Goal: Task Accomplishment & Management: Manage account settings

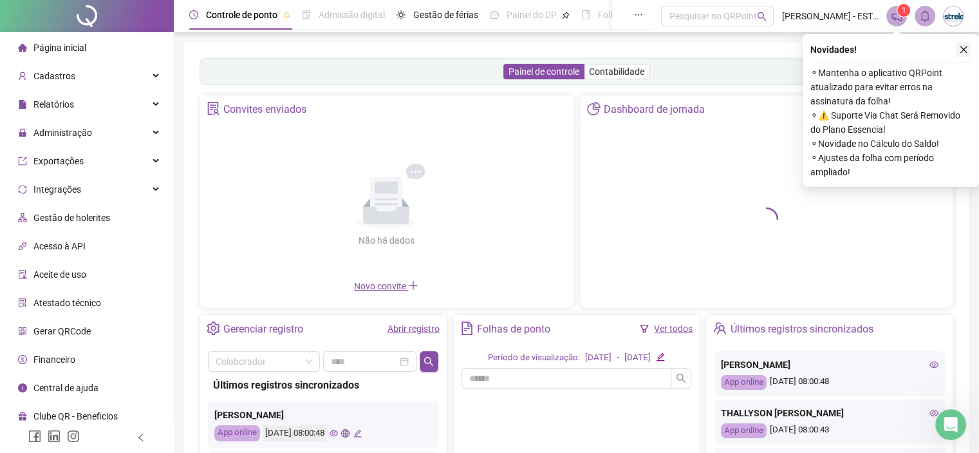
click at [965, 48] on icon "close" at bounding box center [963, 49] width 9 height 9
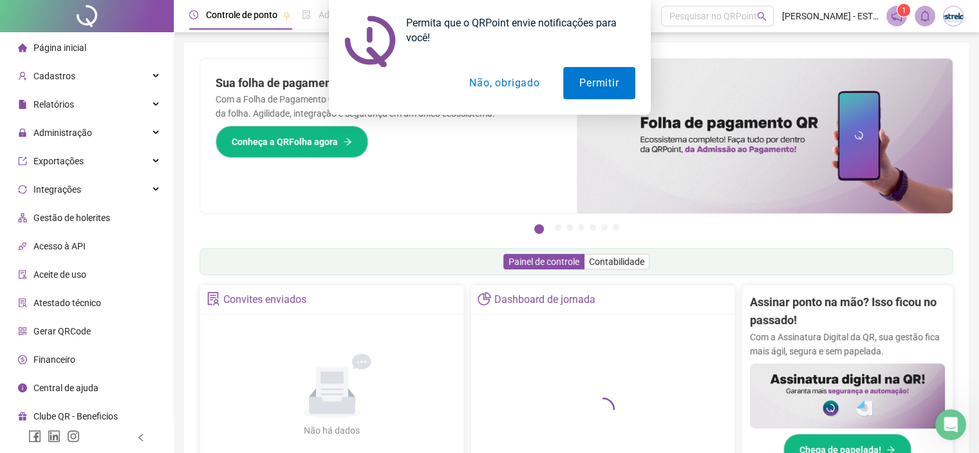
click at [88, 105] on div "Permita que o QRPoint envie notificações para você! Permitir Não, obrigado" at bounding box center [489, 57] width 979 height 115
click at [502, 87] on button "Não, obrigado" at bounding box center [504, 83] width 102 height 32
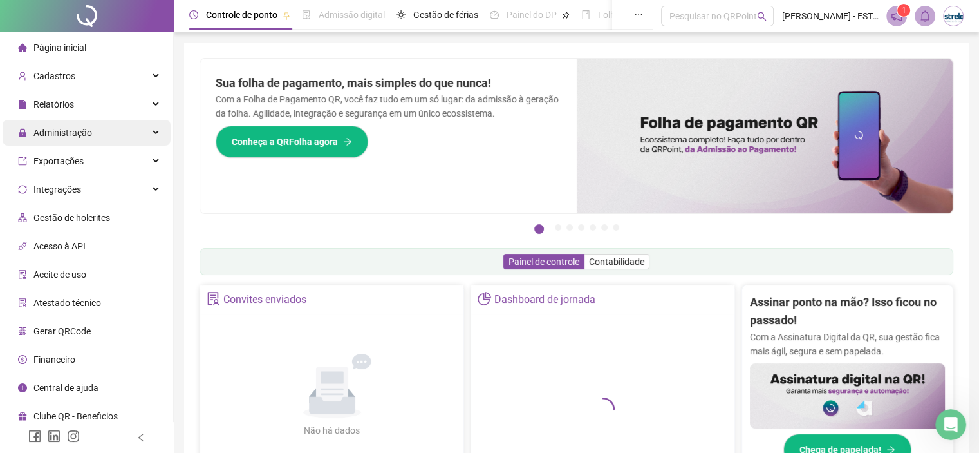
click at [134, 131] on div "Administração" at bounding box center [87, 133] width 168 height 26
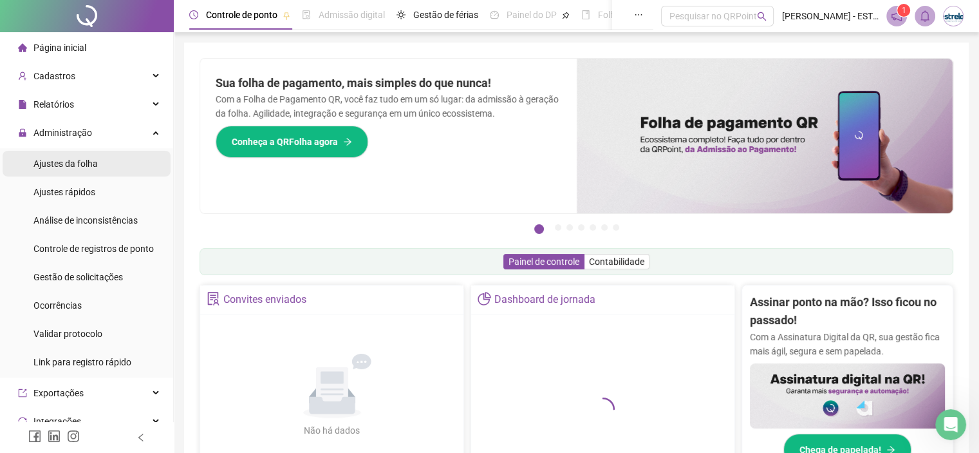
click at [114, 170] on li "Ajustes da folha" at bounding box center [87, 164] width 168 height 26
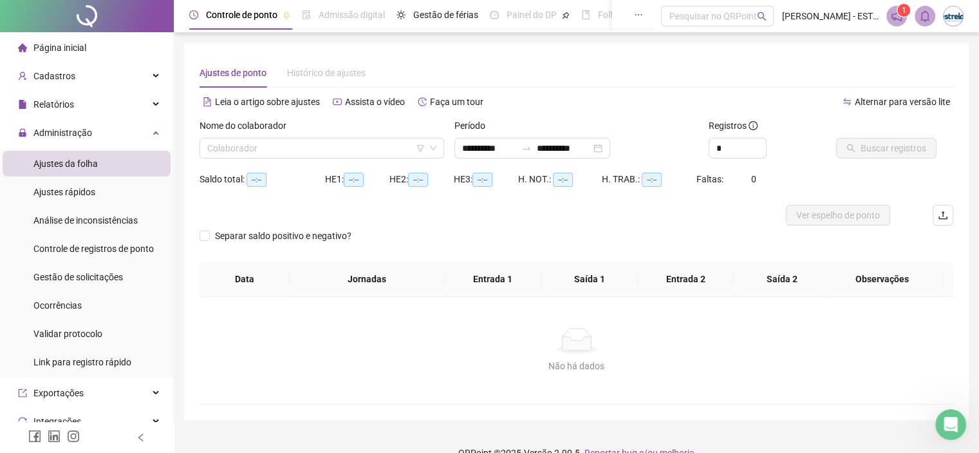
type input "**********"
click at [376, 141] on input "search" at bounding box center [316, 147] width 218 height 19
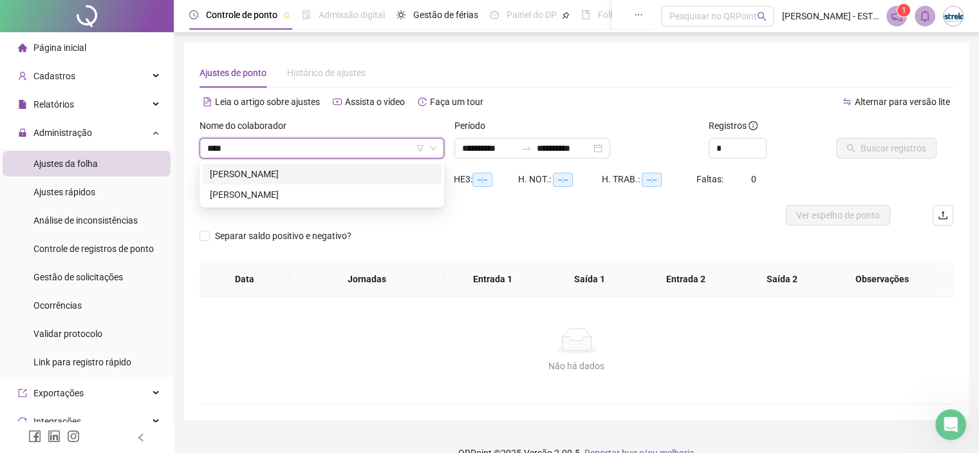
type input "*****"
click at [400, 164] on div "[PERSON_NAME]" at bounding box center [321, 173] width 239 height 21
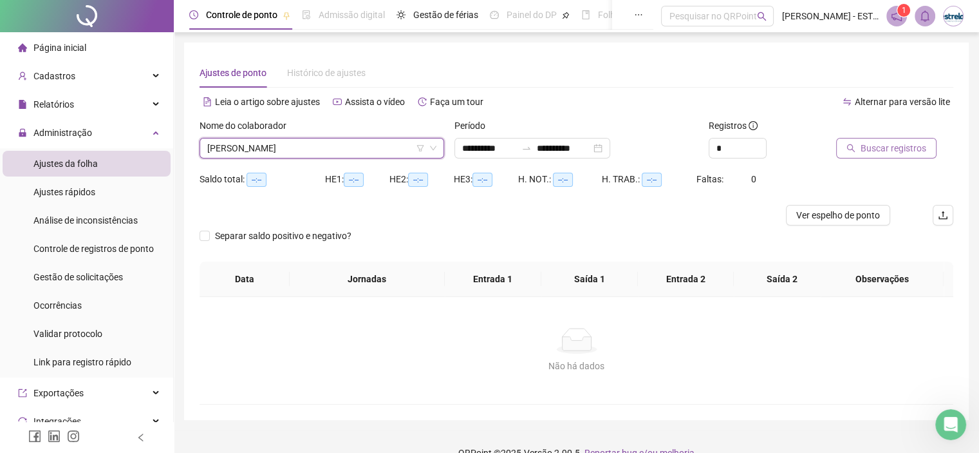
click at [848, 144] on icon "search" at bounding box center [851, 148] width 8 height 8
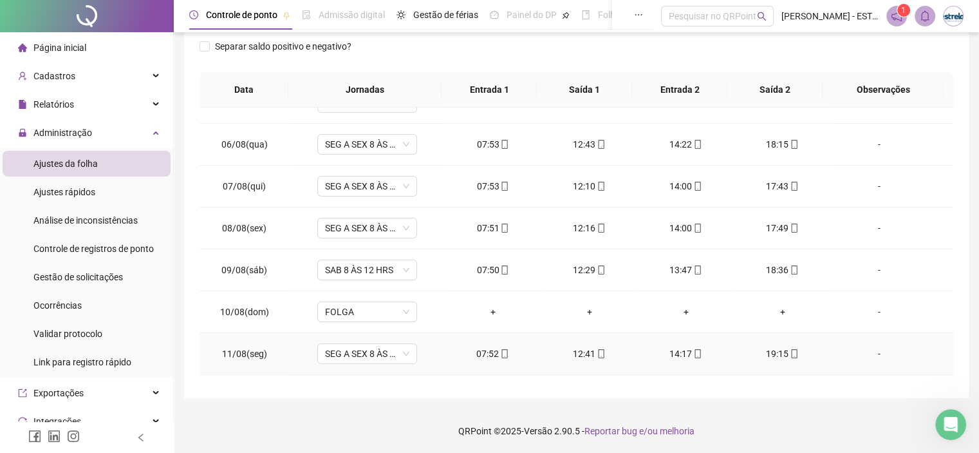
scroll to position [476, 0]
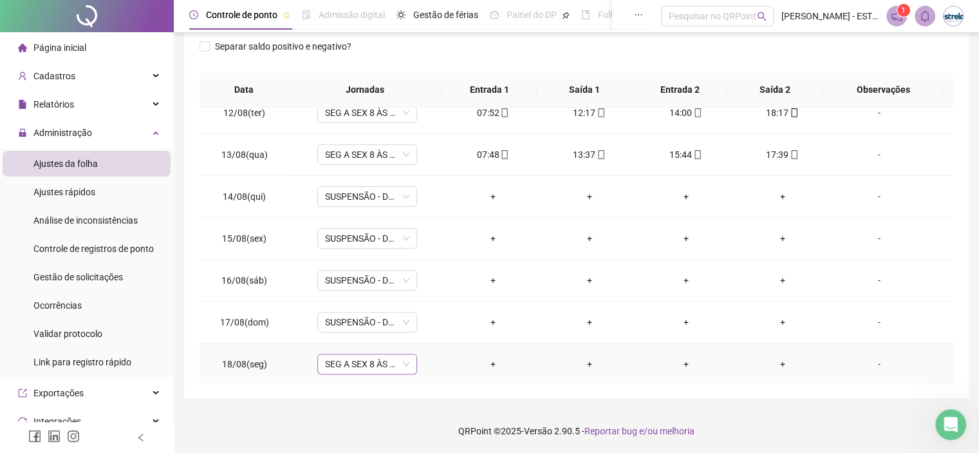
click at [392, 355] on span "SEG A SEX 8 ÀS 18 HRS" at bounding box center [367, 363] width 84 height 19
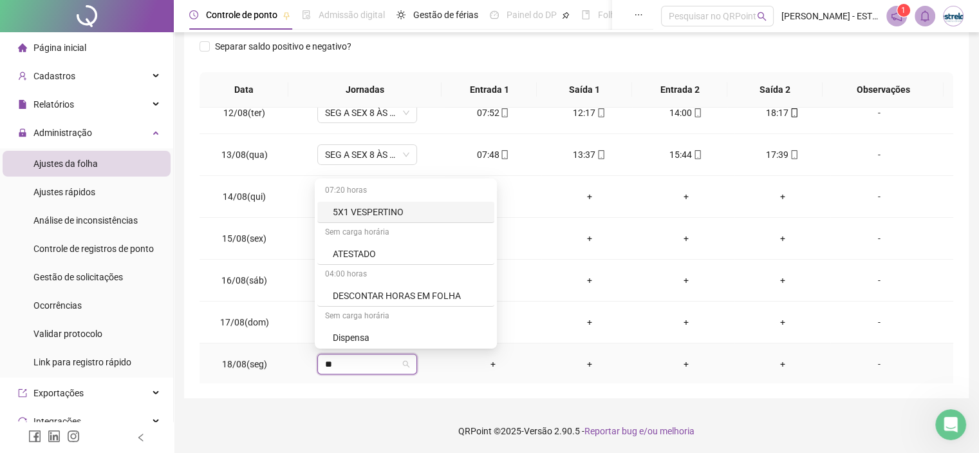
type input "***"
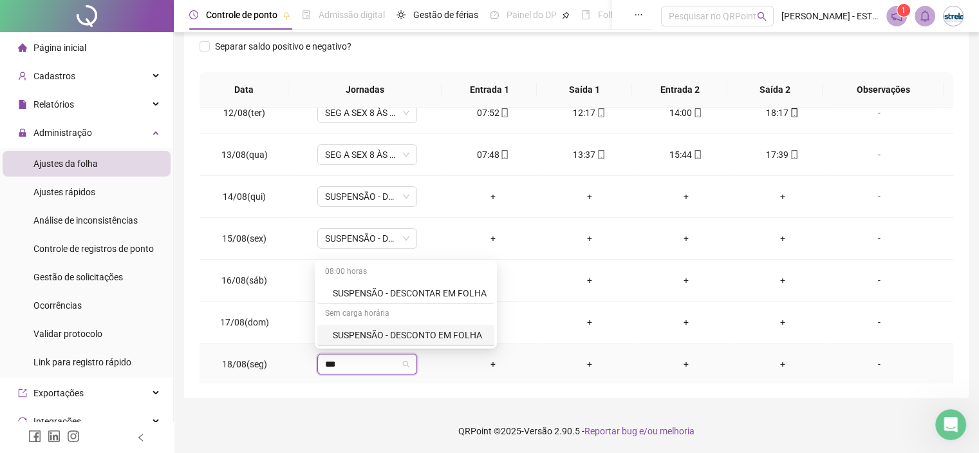
click at [418, 325] on div "SUSPENSÃO - DESCONTO EM FOLHA" at bounding box center [405, 334] width 177 height 21
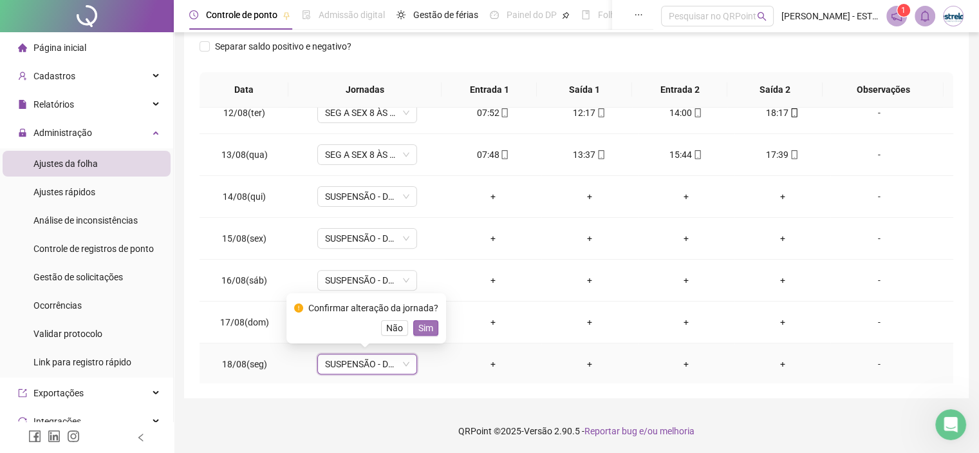
click at [422, 324] on span "Sim" at bounding box center [425, 328] width 15 height 14
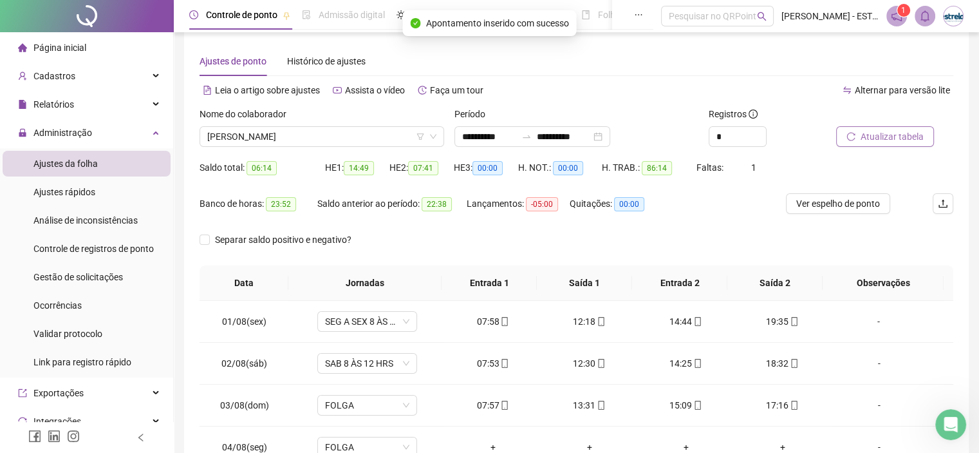
scroll to position [0, 0]
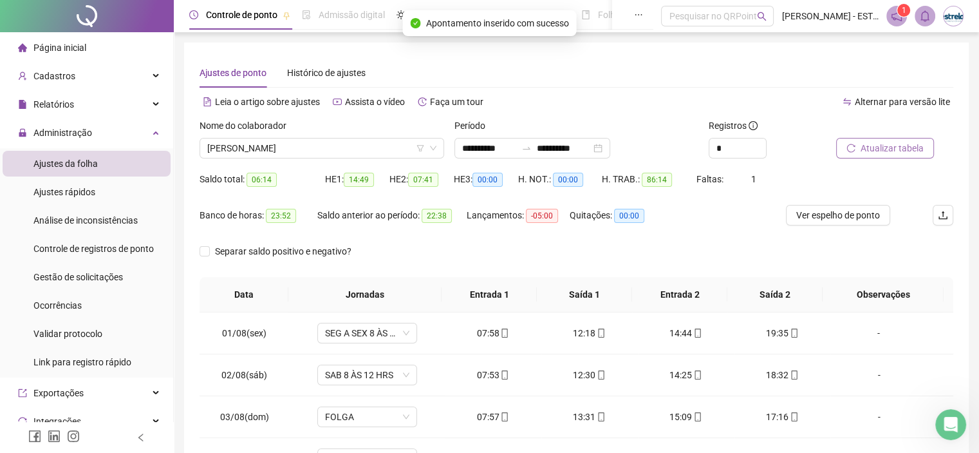
click at [848, 155] on button "Atualizar tabela" at bounding box center [885, 148] width 98 height 21
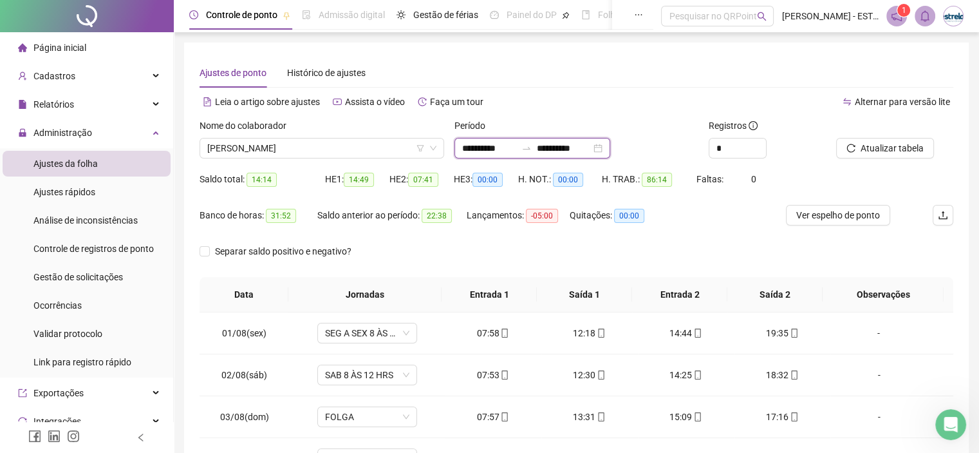
click at [573, 141] on input "**********" at bounding box center [564, 148] width 54 height 14
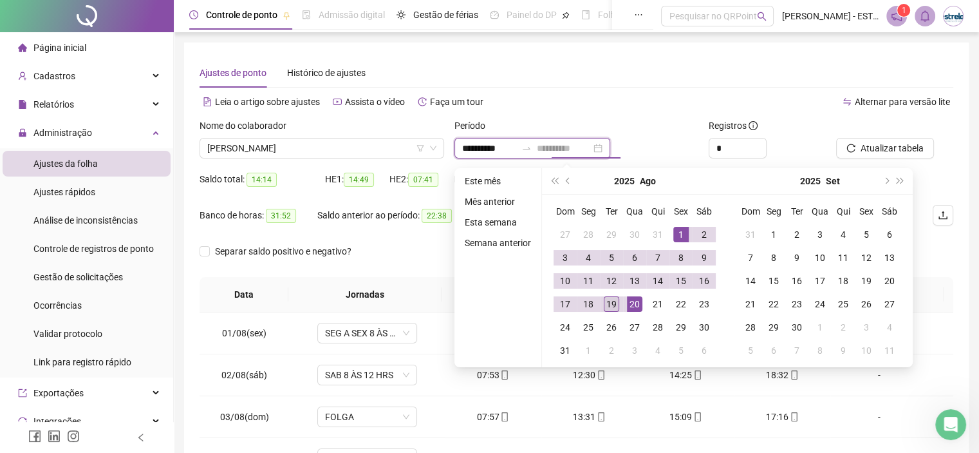
type input "**********"
click at [610, 301] on div "19" at bounding box center [611, 303] width 15 height 15
type input "**********"
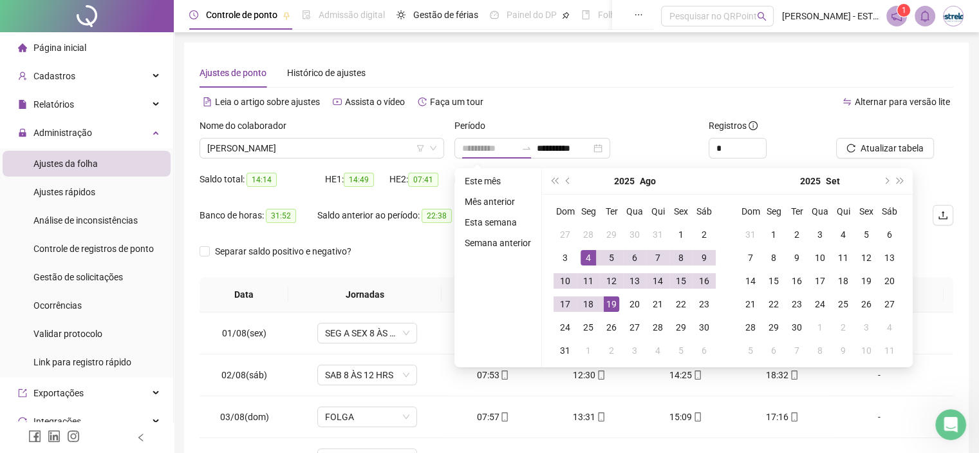
click at [594, 262] on div "4" at bounding box center [588, 257] width 15 height 15
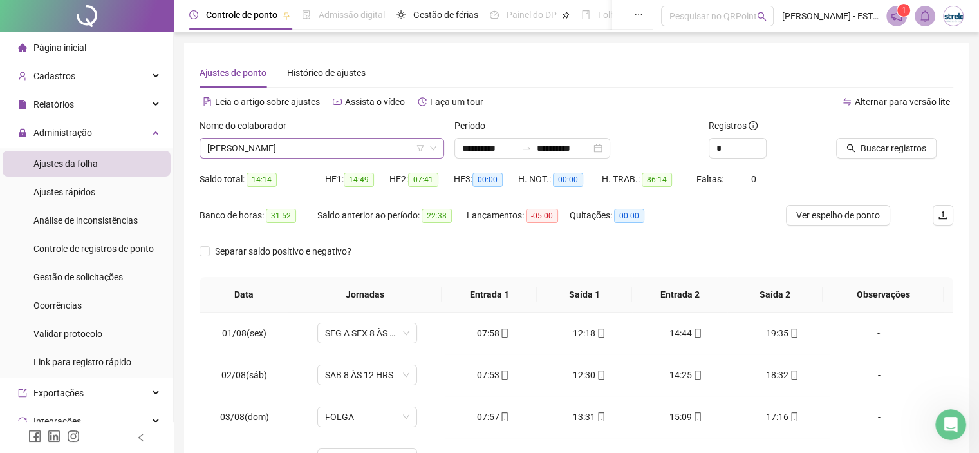
scroll to position [1256, 0]
click at [384, 154] on span "[PERSON_NAME]" at bounding box center [321, 147] width 229 height 19
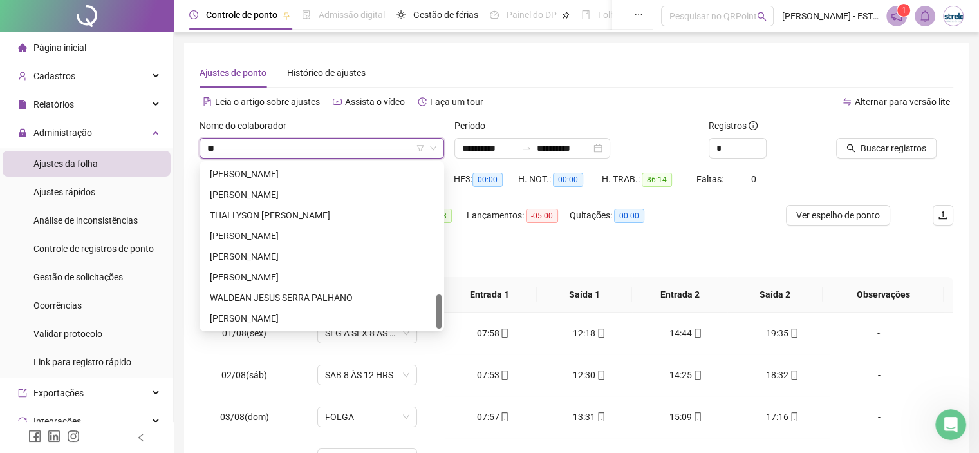
scroll to position [618, 0]
type input "***"
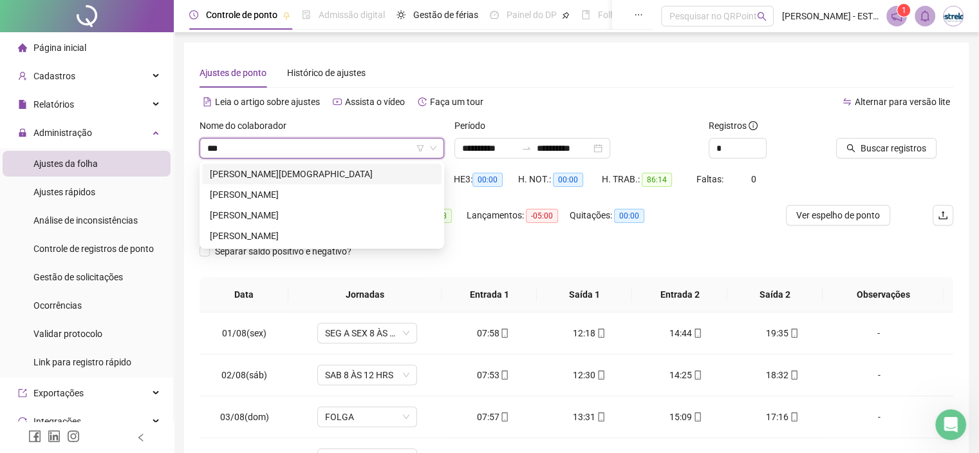
click at [386, 169] on div "[PERSON_NAME][DEMOGRAPHIC_DATA]" at bounding box center [322, 174] width 224 height 14
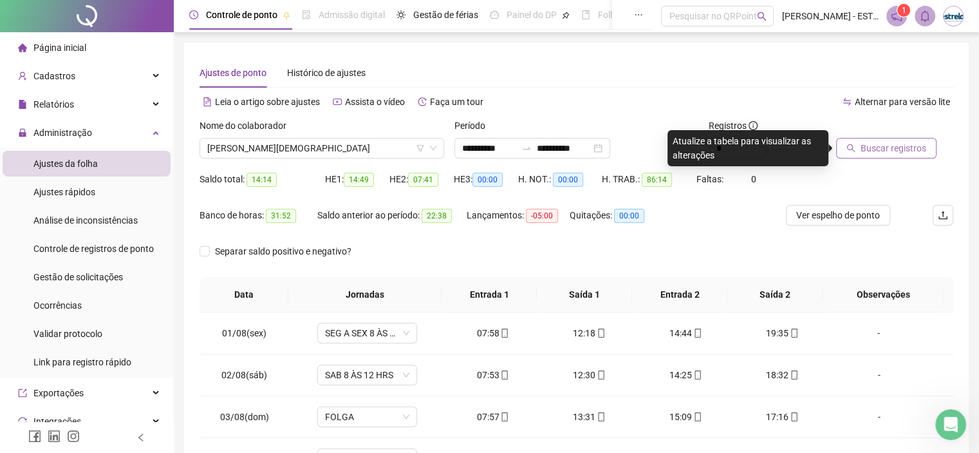
click at [855, 151] on button "Buscar registros" at bounding box center [886, 148] width 100 height 21
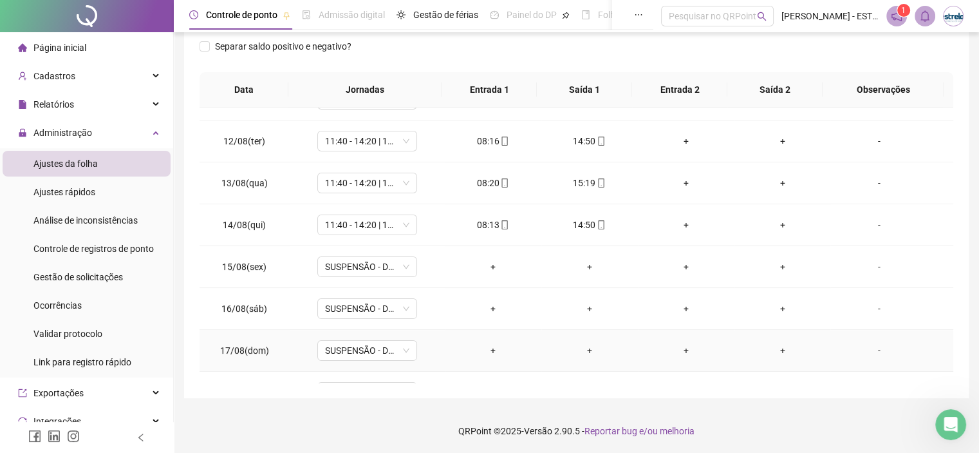
scroll to position [392, 0]
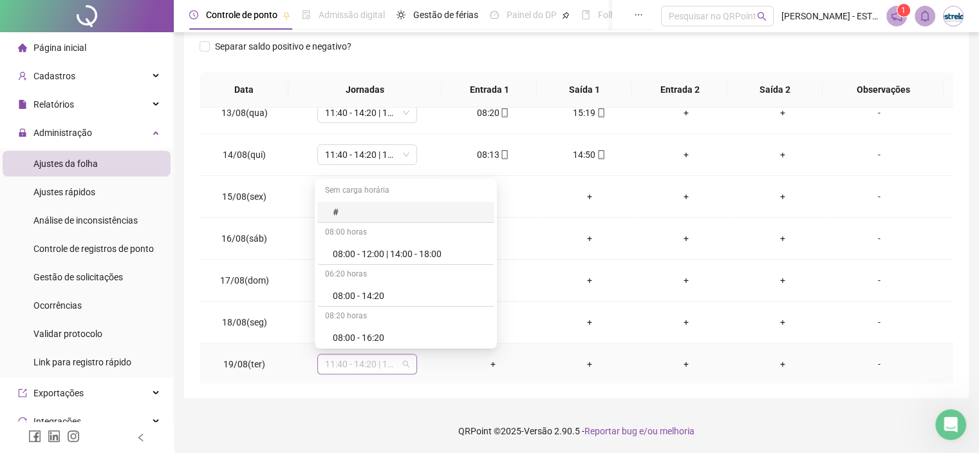
click at [380, 355] on span "11:40 - 14:20 | 14:40 - 18:00" at bounding box center [367, 363] width 84 height 19
type input "***"
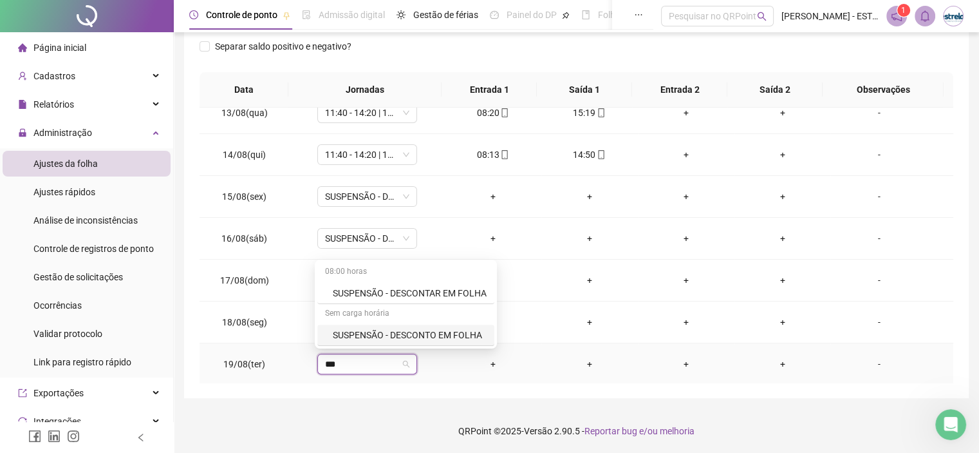
click at [382, 338] on div "SUSPENSÃO - DESCONTO EM FOLHA" at bounding box center [410, 335] width 154 height 14
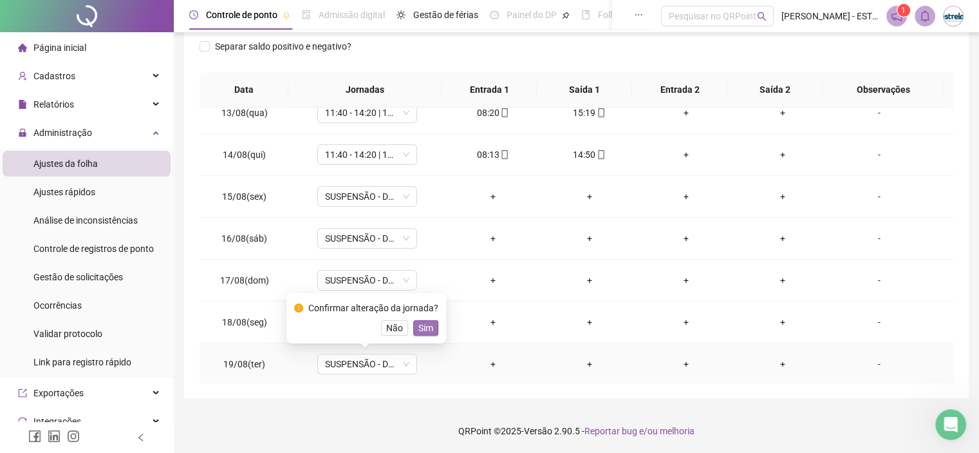
click at [415, 331] on button "Sim" at bounding box center [425, 327] width 25 height 15
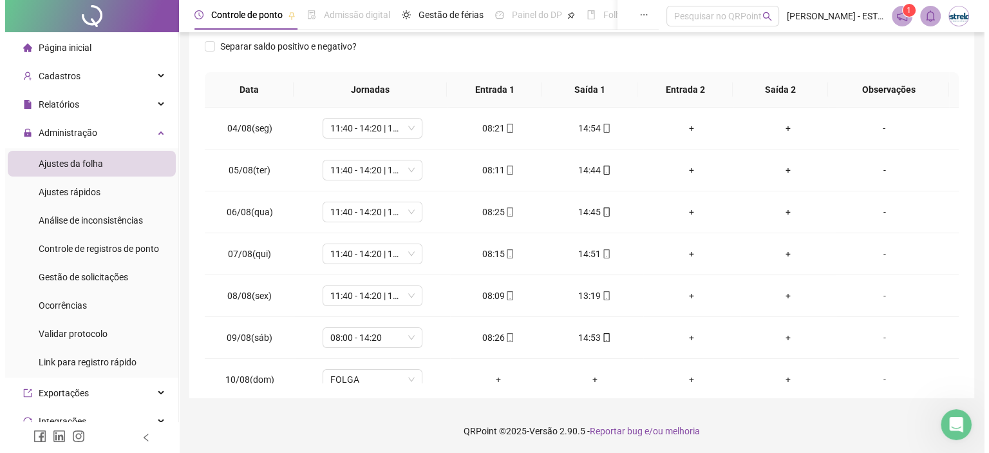
scroll to position [0, 0]
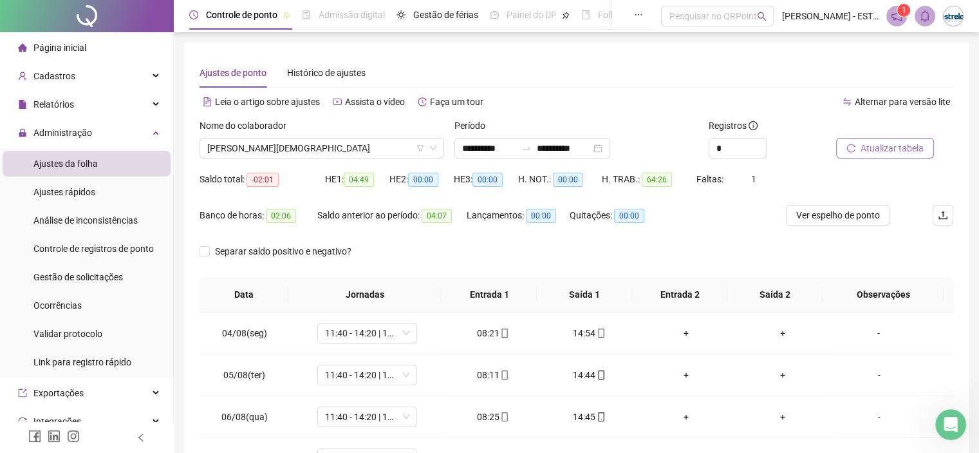
click at [892, 146] on span "Atualizar tabela" at bounding box center [892, 148] width 63 height 14
click at [254, 145] on span "[PERSON_NAME][DEMOGRAPHIC_DATA]" at bounding box center [321, 147] width 229 height 19
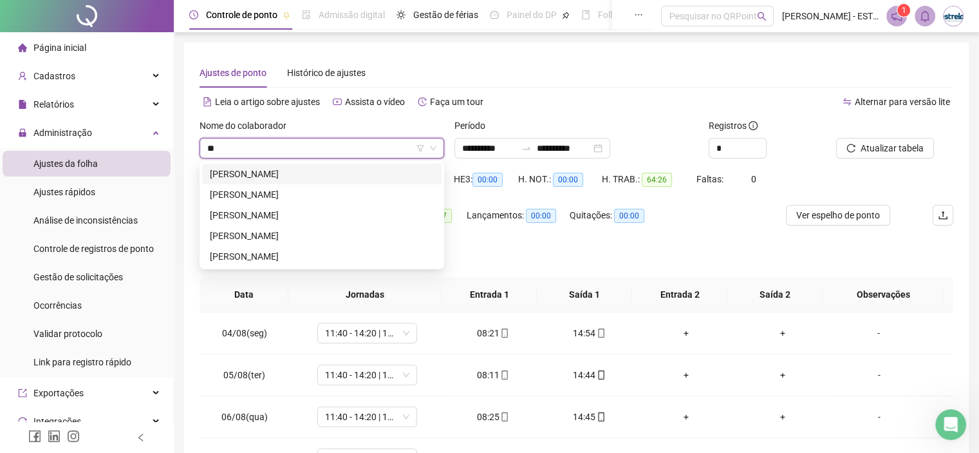
type input "*"
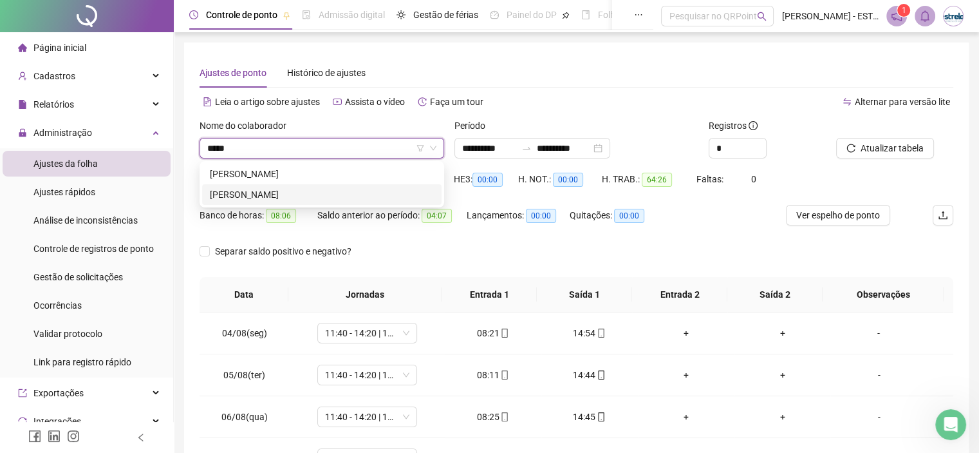
type input "*****"
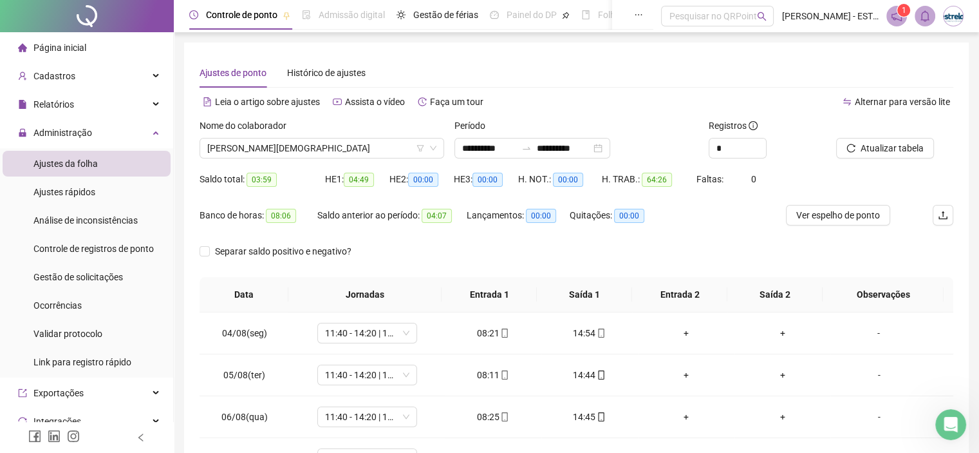
click at [324, 208] on div "Saldo anterior ao período: 04:07" at bounding box center [391, 215] width 149 height 15
click at [333, 154] on span "[PERSON_NAME][DEMOGRAPHIC_DATA]" at bounding box center [321, 147] width 229 height 19
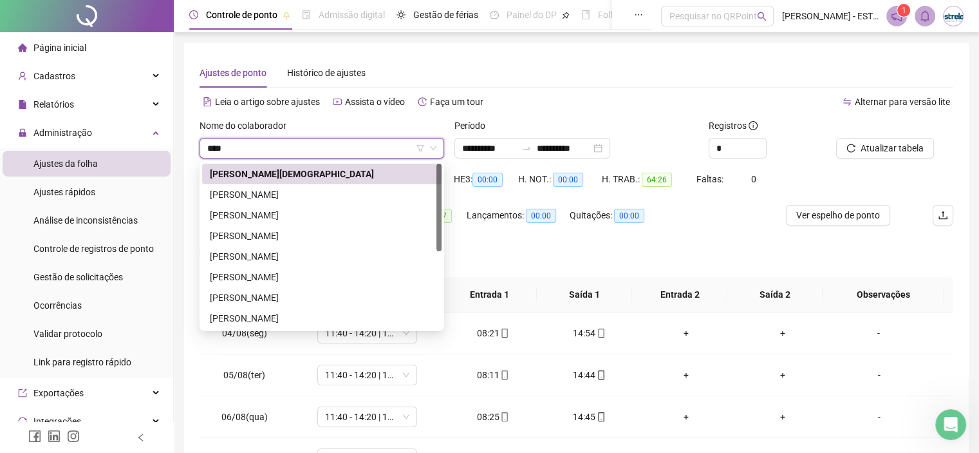
type input "*****"
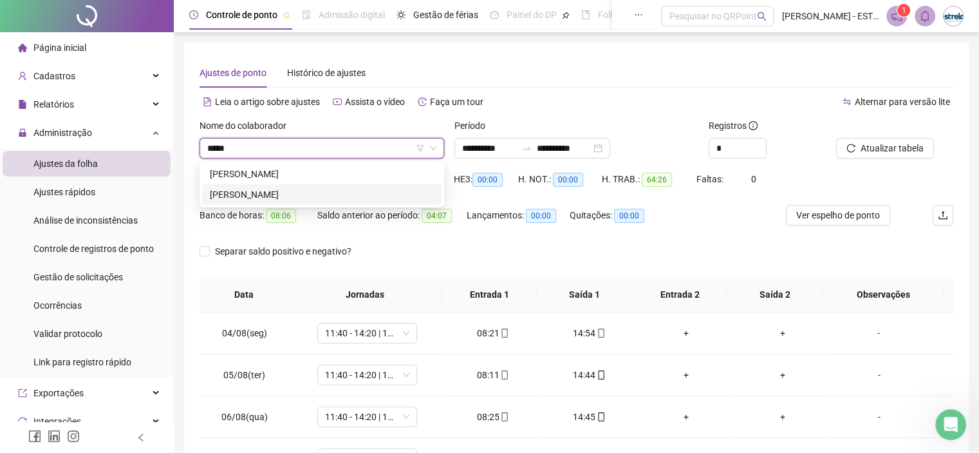
click at [339, 195] on div "[PERSON_NAME]" at bounding box center [322, 194] width 224 height 14
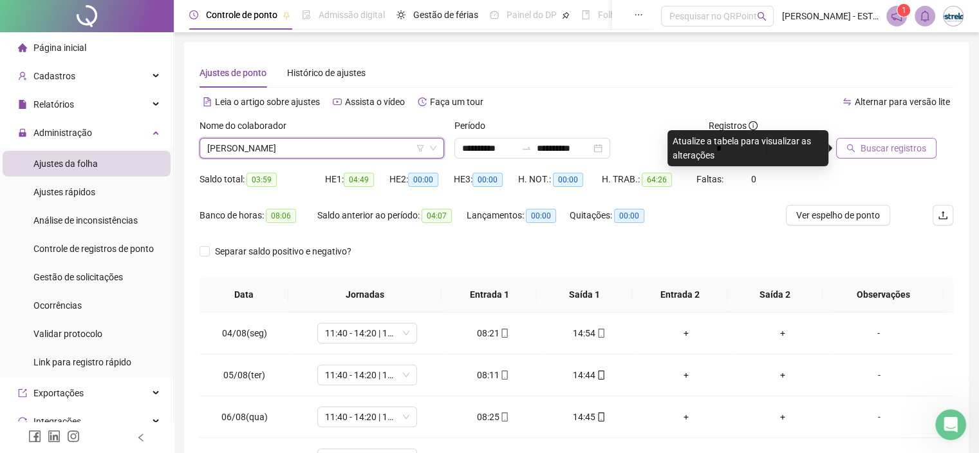
click at [878, 154] on span "Buscar registros" at bounding box center [894, 148] width 66 height 14
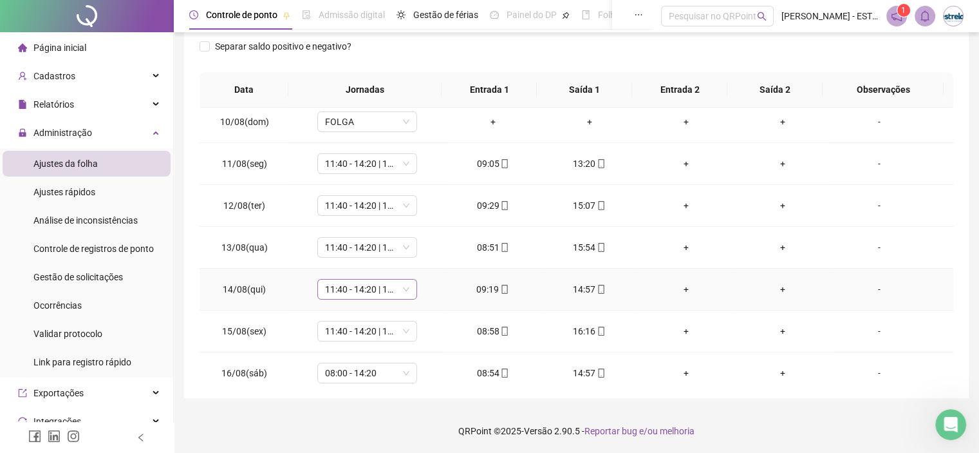
scroll to position [392, 0]
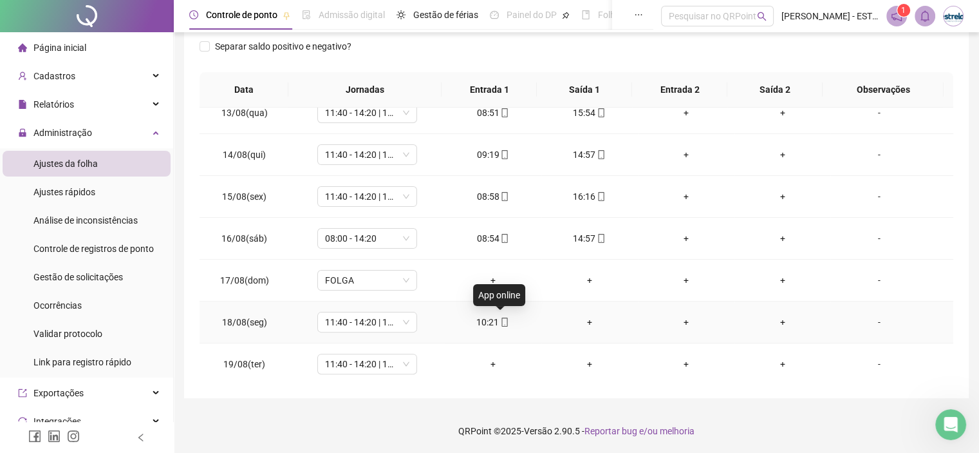
click at [502, 317] on icon "mobile" at bounding box center [505, 321] width 6 height 9
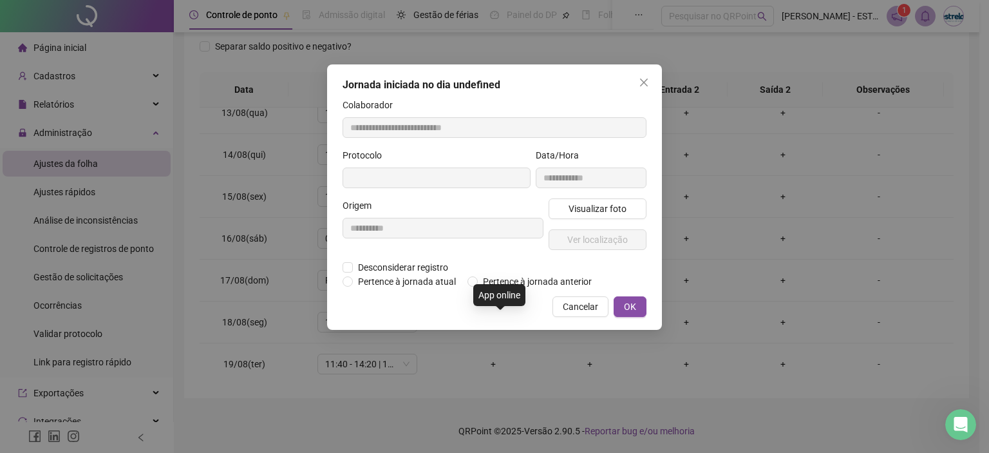
type input "**********"
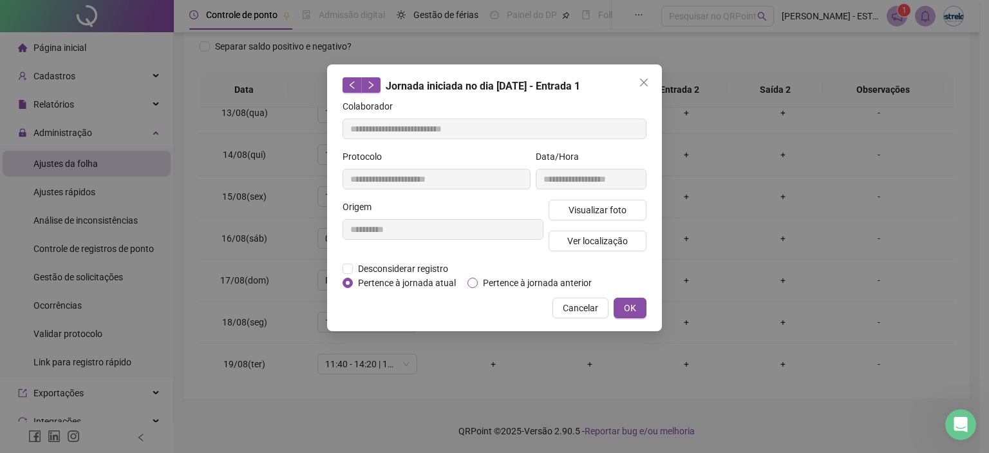
click at [518, 286] on span "Pertence à jornada anterior" at bounding box center [537, 282] width 119 height 14
click at [431, 263] on span "Desconsiderar registro" at bounding box center [403, 268] width 100 height 14
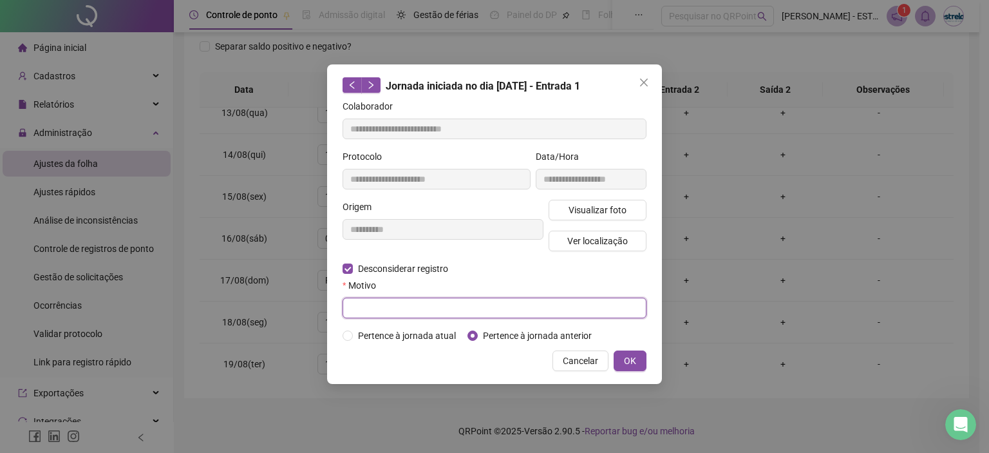
click at [438, 306] on input "text" at bounding box center [494, 307] width 304 height 21
type input "*********"
click at [616, 360] on button "OK" at bounding box center [629, 360] width 33 height 21
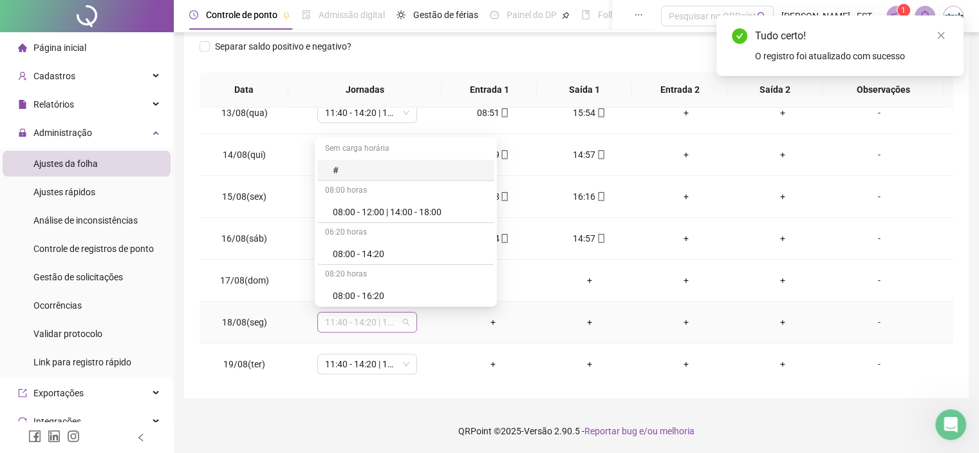
click at [402, 317] on span "11:40 - 14:20 | 14:40 - 18:00" at bounding box center [367, 321] width 84 height 19
type input "***"
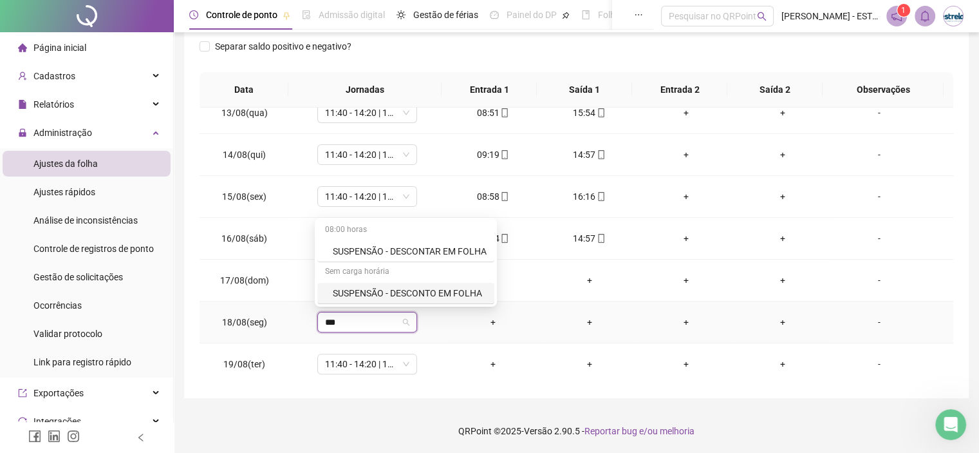
click at [410, 297] on div "SUSPENSÃO - DESCONTO EM FOLHA" at bounding box center [410, 293] width 154 height 14
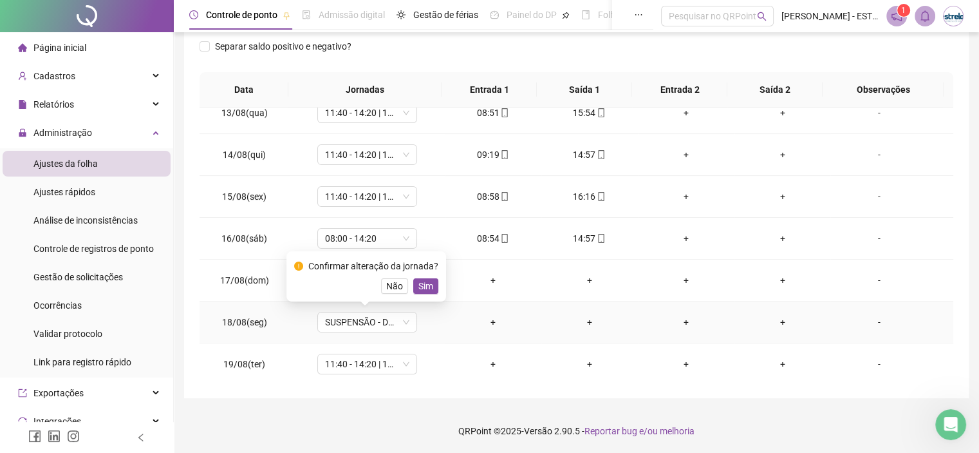
click at [434, 289] on button "Sim" at bounding box center [425, 285] width 25 height 15
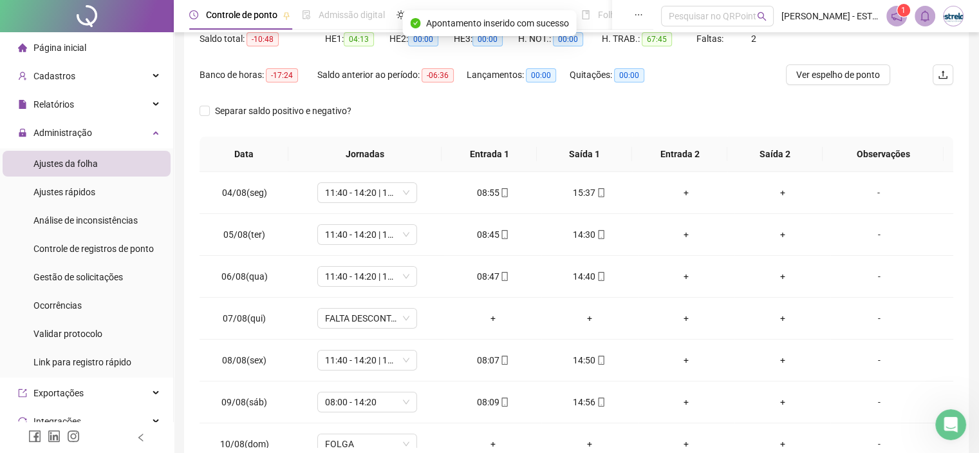
scroll to position [12, 0]
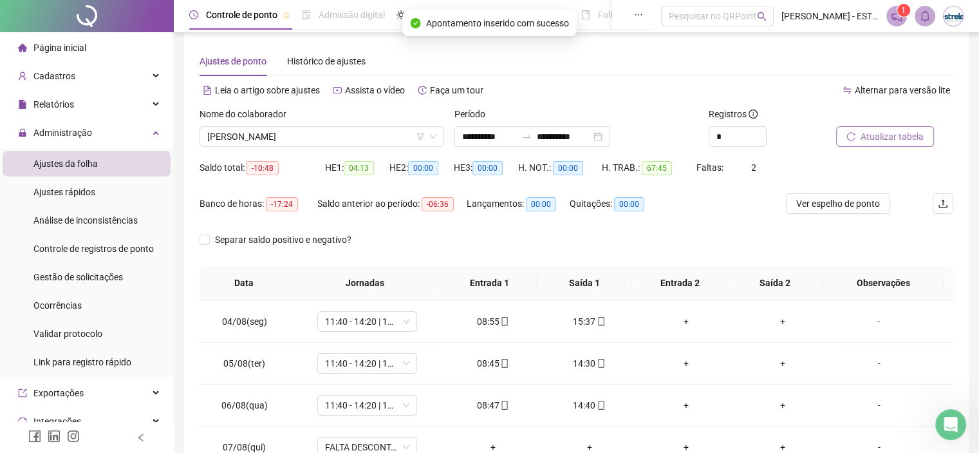
click at [859, 135] on button "Atualizar tabela" at bounding box center [885, 136] width 98 height 21
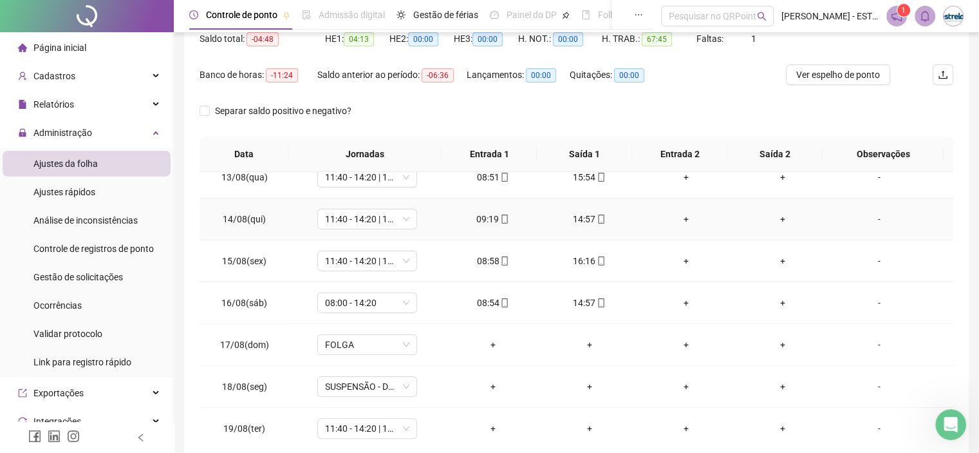
scroll to position [205, 0]
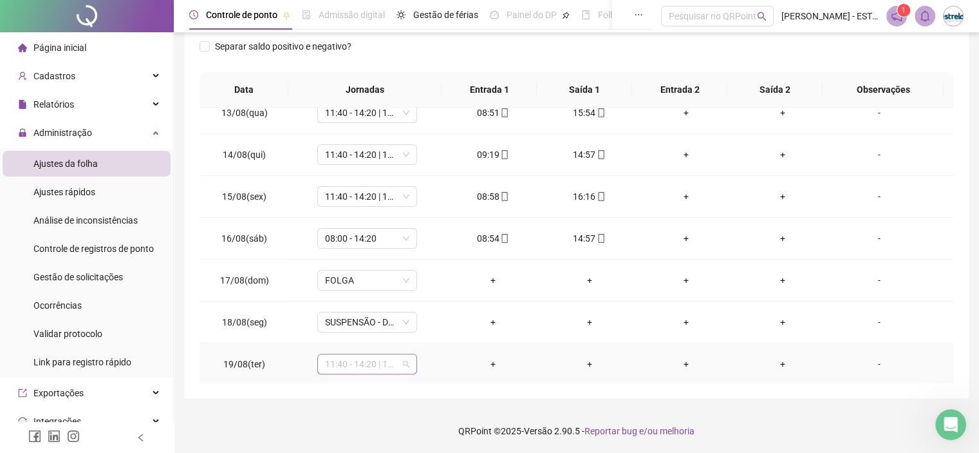
click at [369, 369] on span "11:40 - 14:20 | 14:40 - 18:00" at bounding box center [367, 363] width 84 height 19
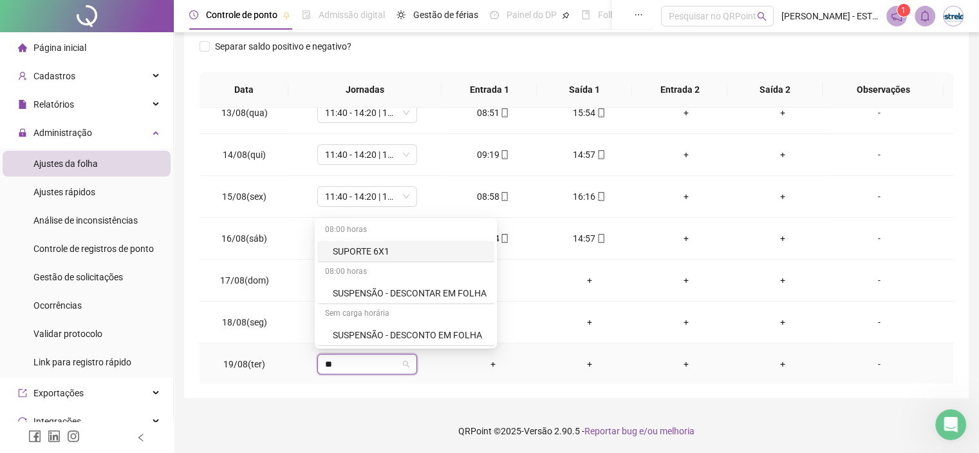
type input "***"
click at [373, 336] on div "SUSPENSÃO - DESCONTO EM FOLHA" at bounding box center [410, 335] width 154 height 14
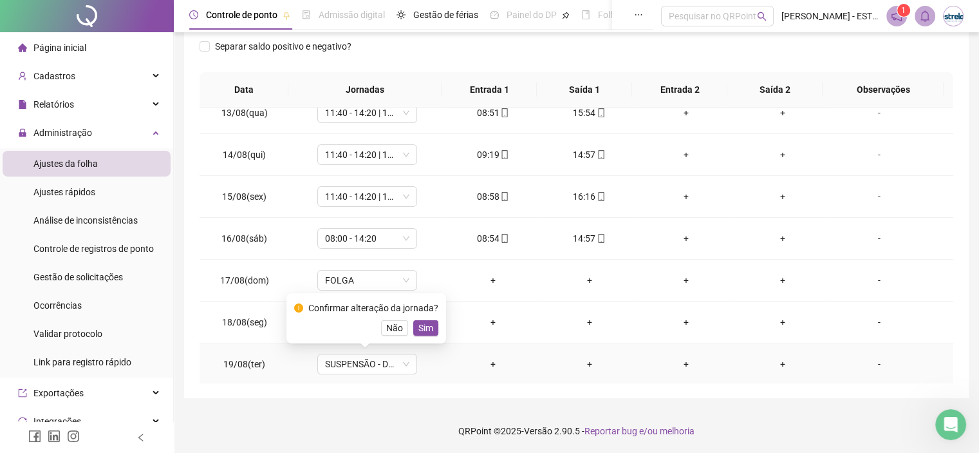
click at [409, 325] on div "Não Sim" at bounding box center [366, 327] width 144 height 15
click at [418, 325] on span "Sim" at bounding box center [425, 328] width 15 height 14
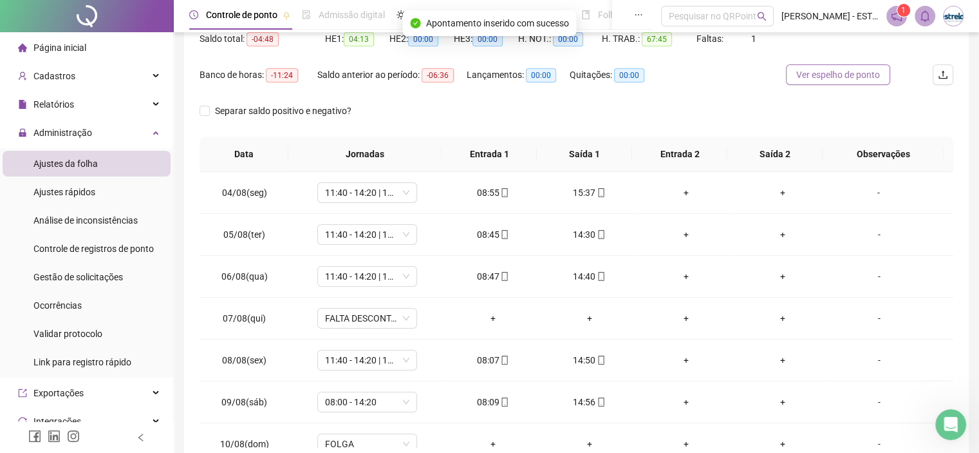
scroll to position [0, 0]
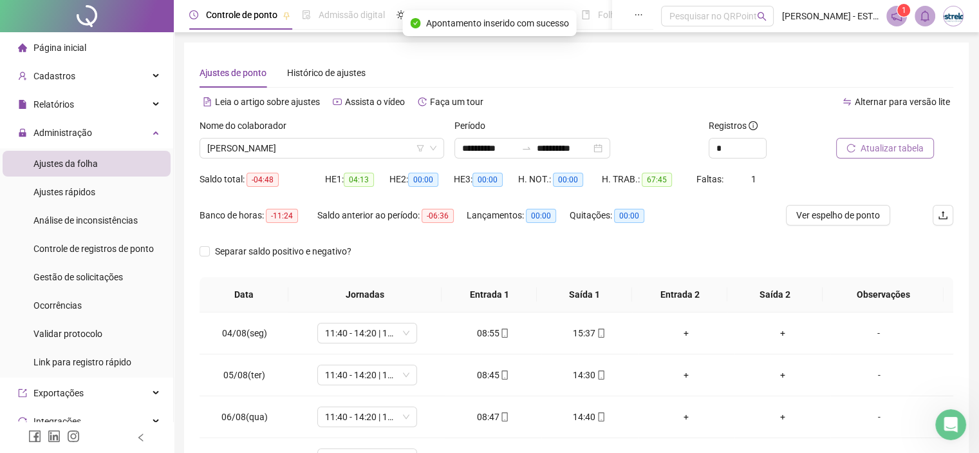
click at [910, 148] on span "Atualizar tabela" at bounding box center [892, 148] width 63 height 14
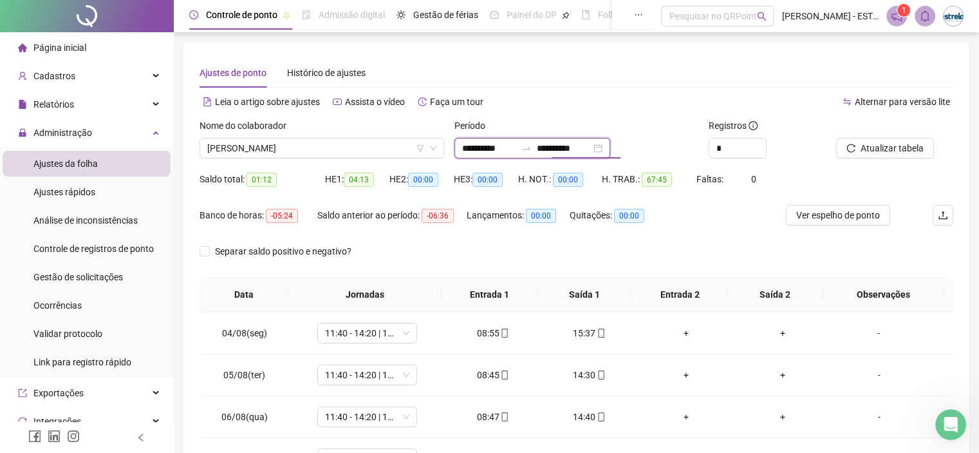
click at [591, 153] on input "**********" at bounding box center [564, 148] width 54 height 14
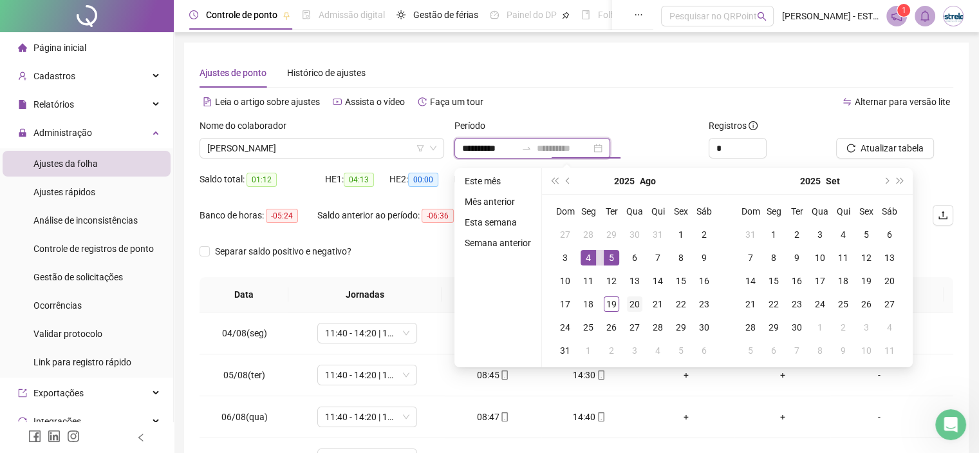
type input "**********"
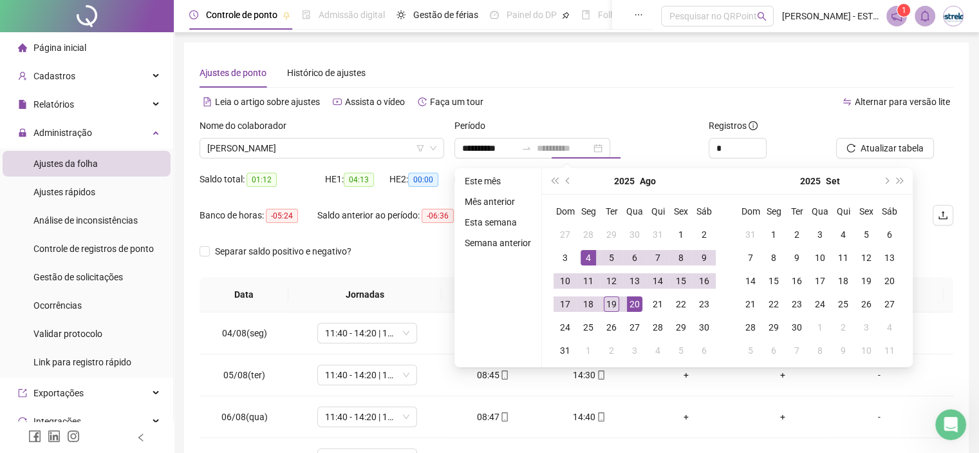
click at [634, 306] on div "20" at bounding box center [634, 303] width 15 height 15
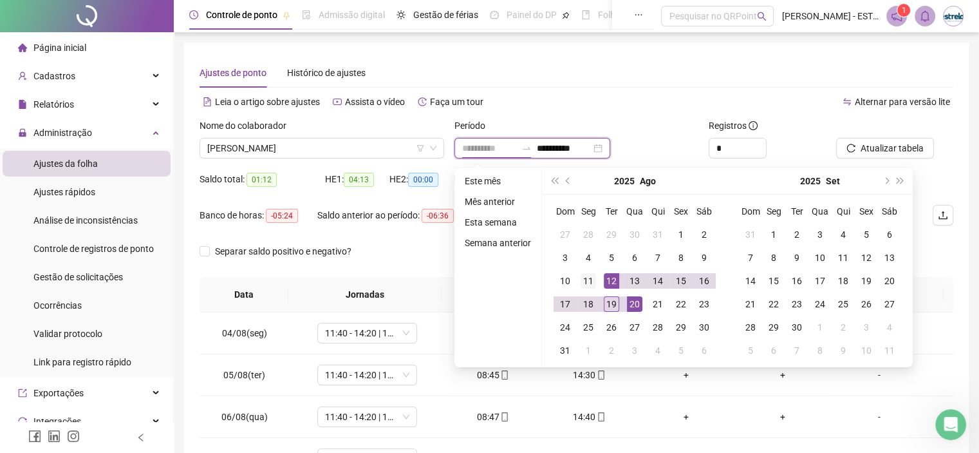
type input "**********"
click at [593, 279] on div "11" at bounding box center [588, 280] width 15 height 15
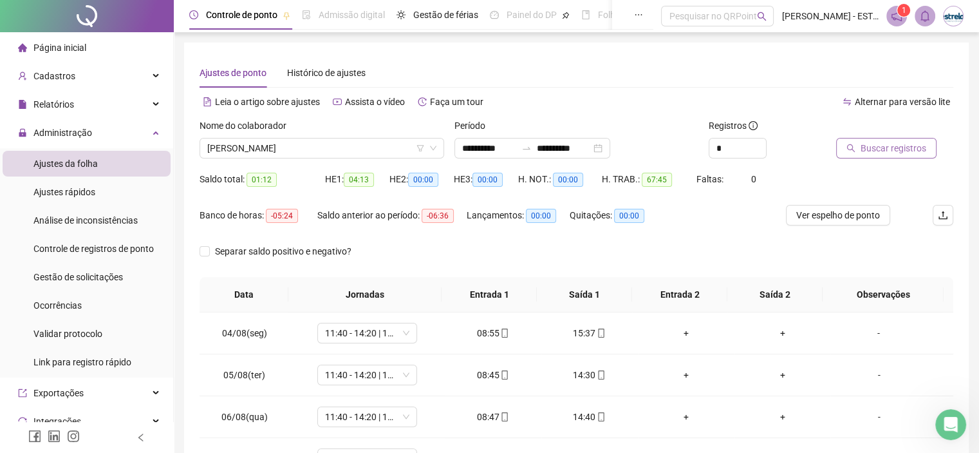
click at [864, 151] on span "Buscar registros" at bounding box center [894, 148] width 66 height 14
click at [393, 144] on span "[PERSON_NAME]" at bounding box center [321, 147] width 229 height 19
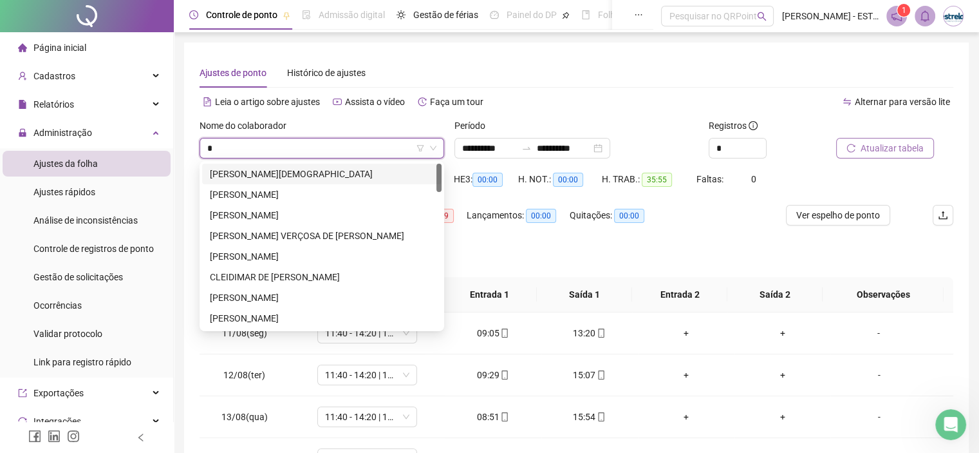
type input "**"
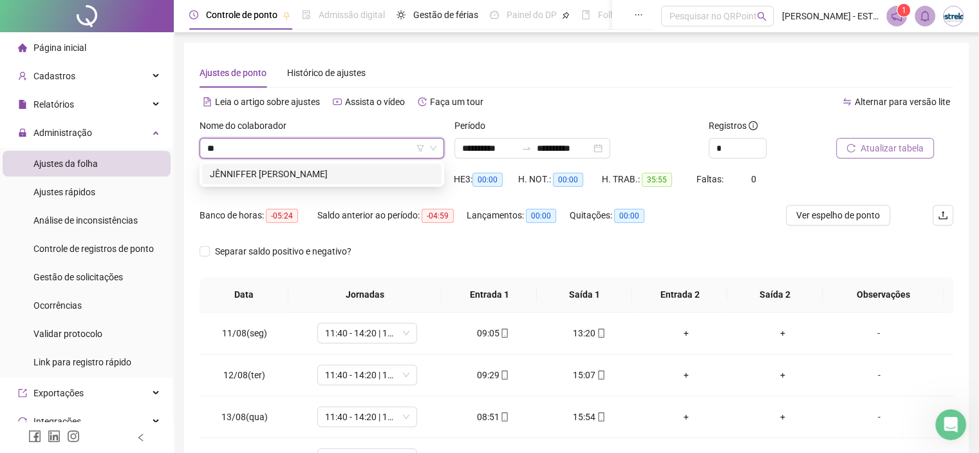
click at [386, 177] on div "JÊNNIFFER [PERSON_NAME]" at bounding box center [322, 174] width 224 height 14
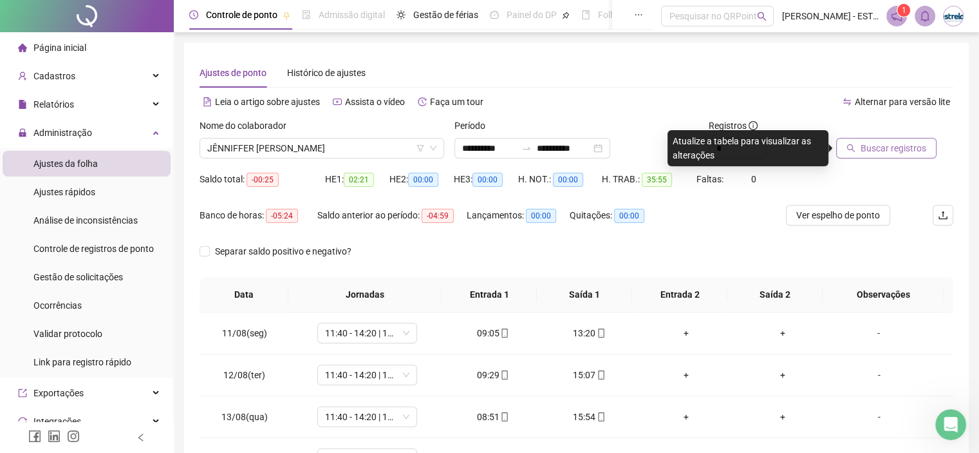
click at [861, 154] on span "Buscar registros" at bounding box center [894, 148] width 66 height 14
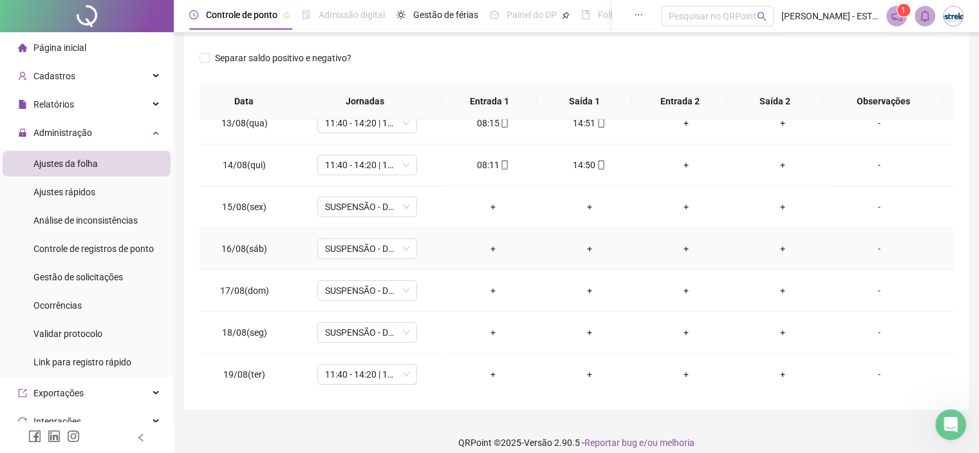
scroll to position [205, 0]
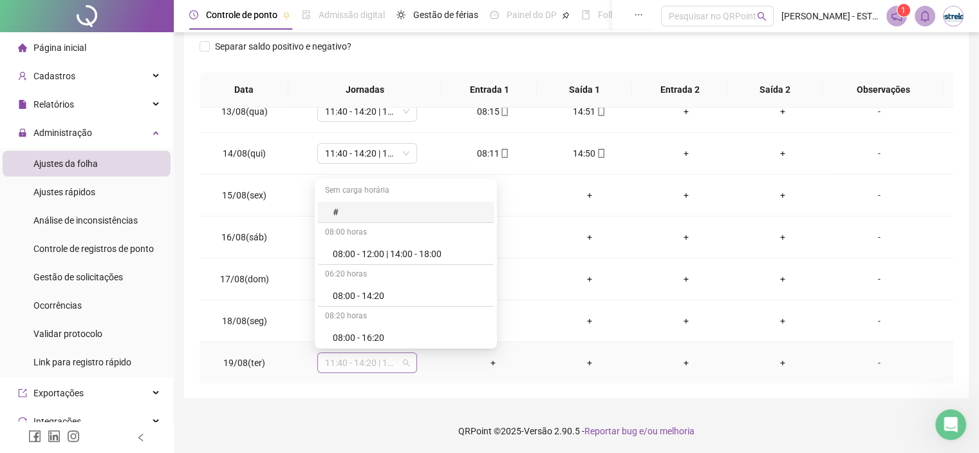
click at [395, 364] on span "11:40 - 14:20 | 14:40 - 18:00" at bounding box center [367, 362] width 84 height 19
type input "***"
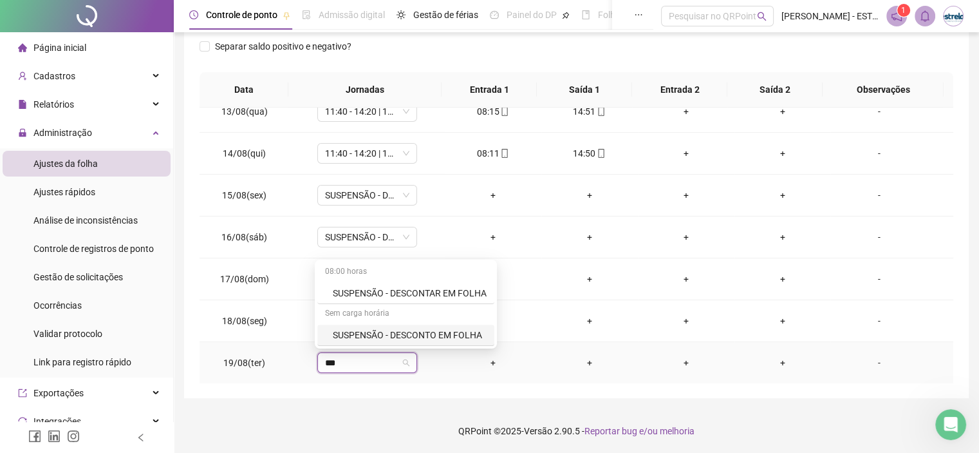
click at [395, 333] on div "SUSPENSÃO - DESCONTO EM FOLHA" at bounding box center [410, 335] width 154 height 14
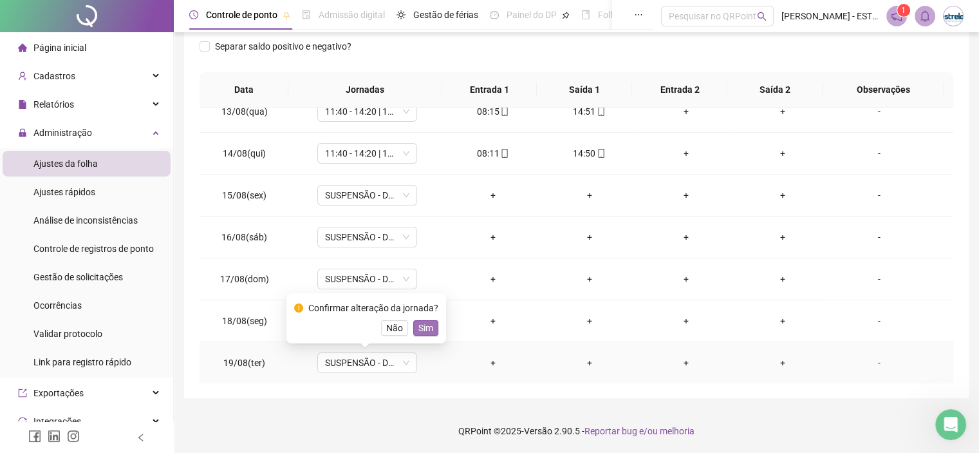
click at [422, 328] on span "Sim" at bounding box center [425, 328] width 15 height 14
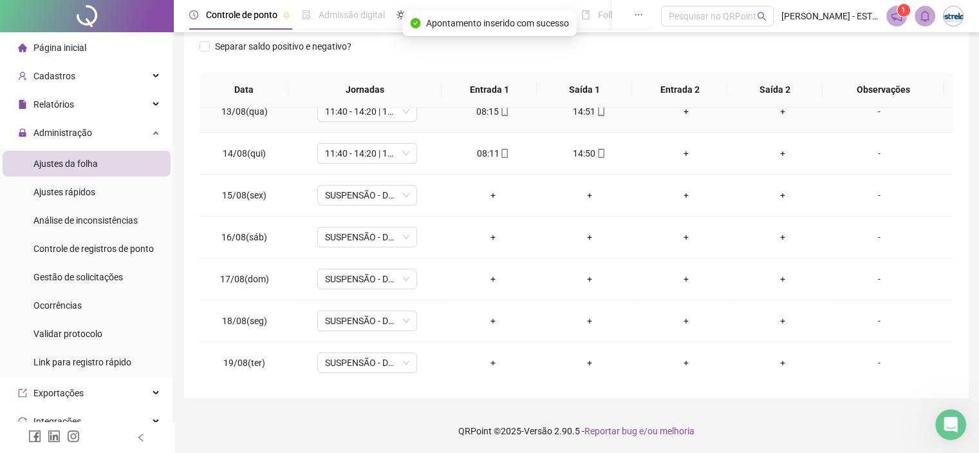
scroll to position [0, 0]
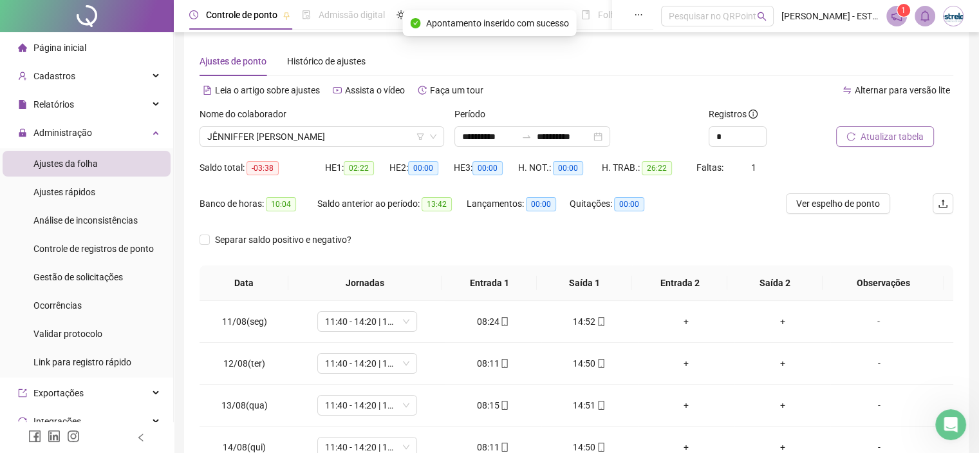
click at [864, 136] on span "Atualizar tabela" at bounding box center [892, 136] width 63 height 14
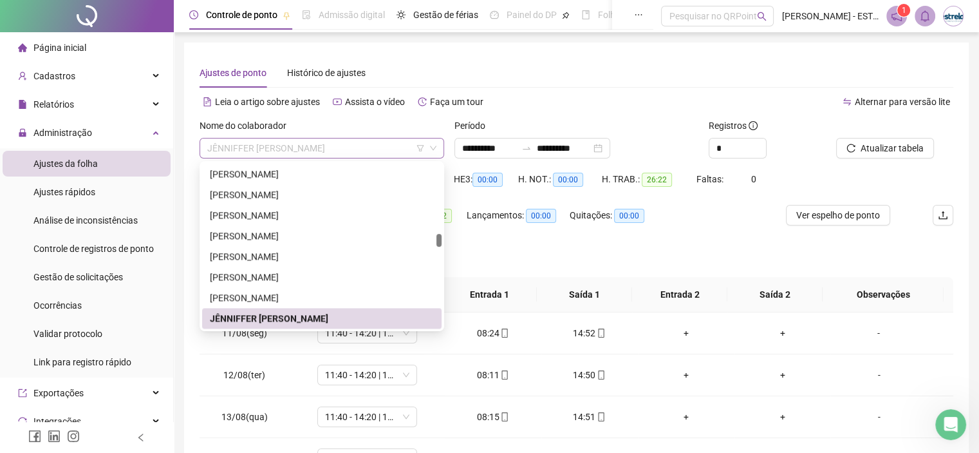
click at [290, 149] on span "JÊNNIFFER [PERSON_NAME]" at bounding box center [321, 147] width 229 height 19
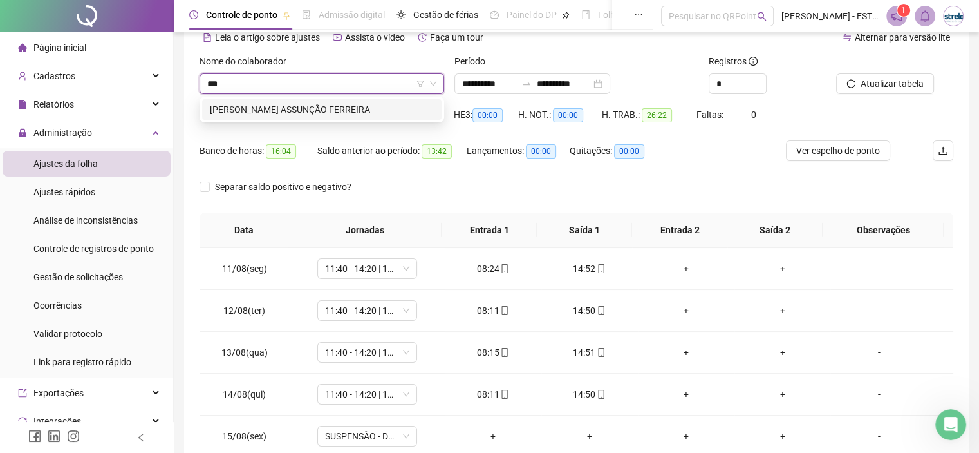
type input "****"
click at [351, 113] on div "[PERSON_NAME] ASSUNÇÃO FERREIRA" at bounding box center [322, 109] width 224 height 14
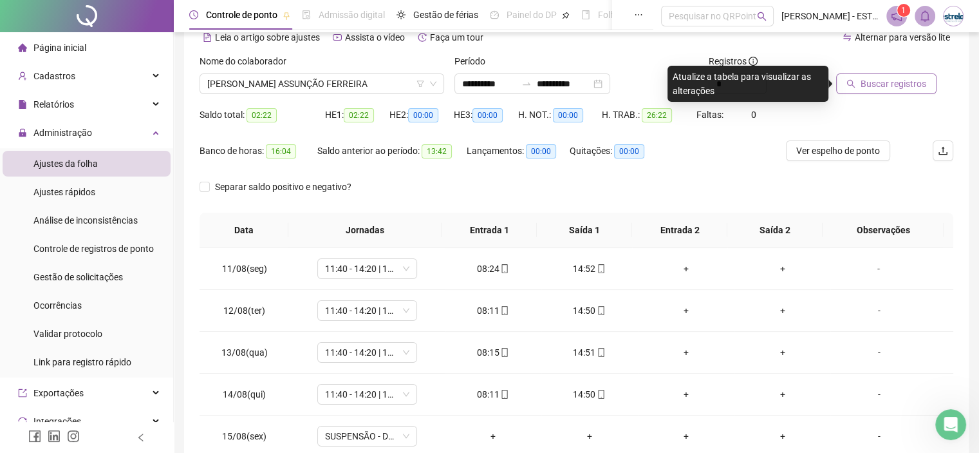
click at [862, 92] on button "Buscar registros" at bounding box center [886, 83] width 100 height 21
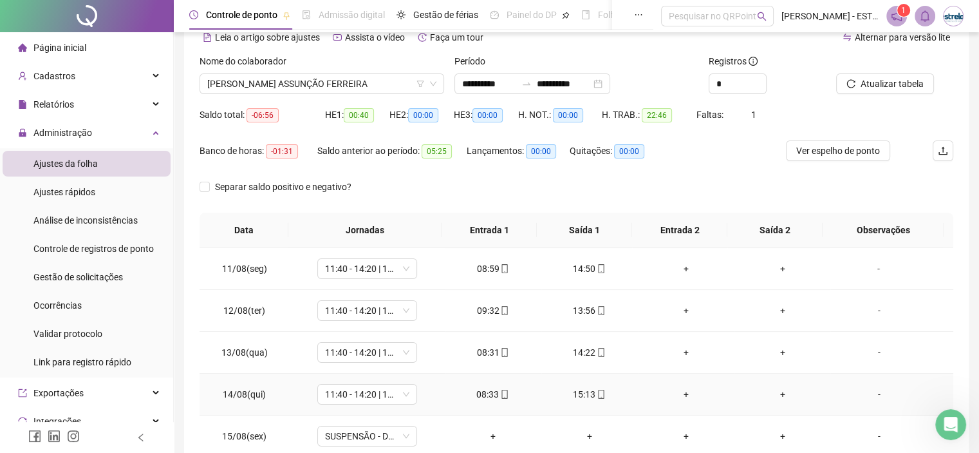
scroll to position [100, 0]
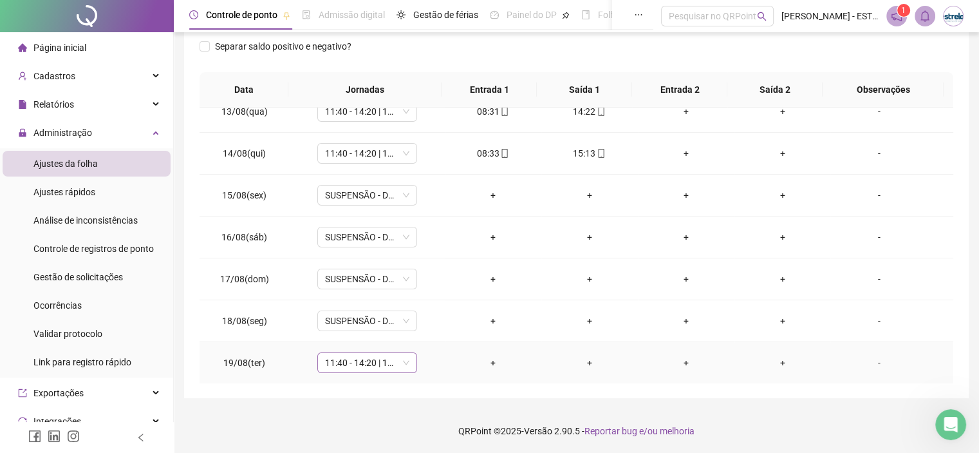
click at [375, 362] on span "11:40 - 14:20 | 14:40 - 18:00" at bounding box center [367, 362] width 84 height 19
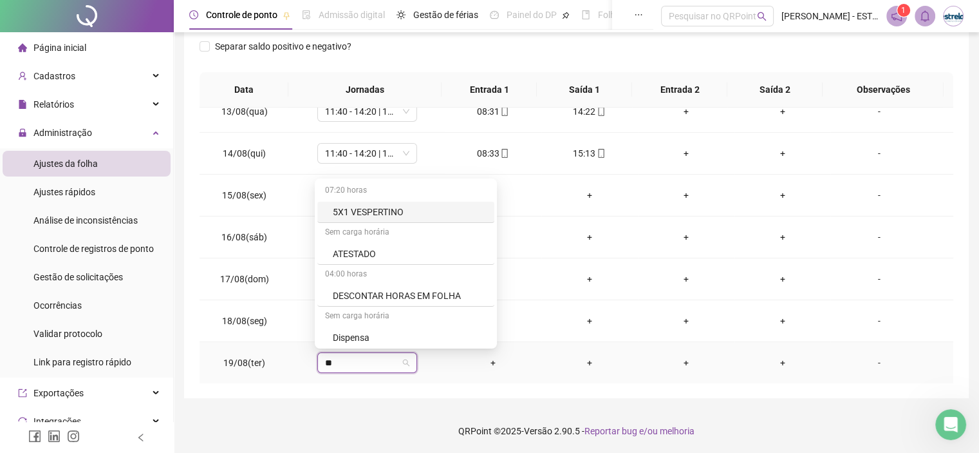
type input "***"
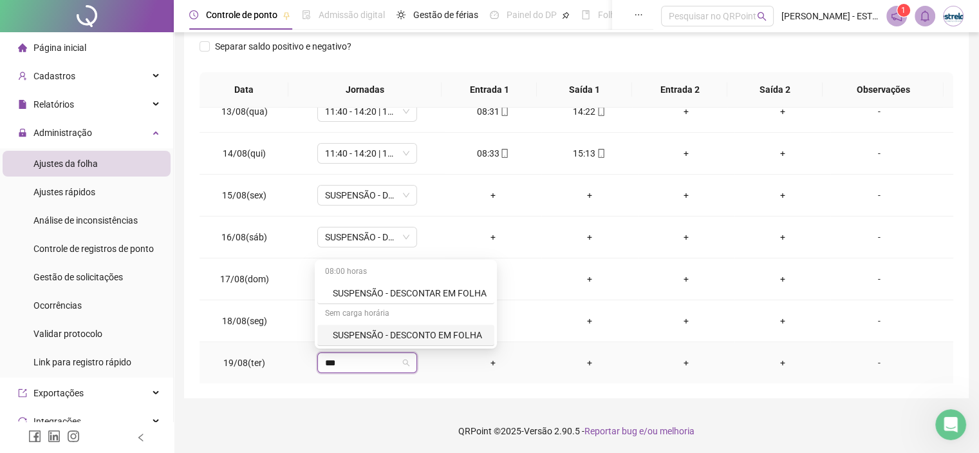
click at [388, 338] on div "SUSPENSÃO - DESCONTO EM FOLHA" at bounding box center [410, 335] width 154 height 14
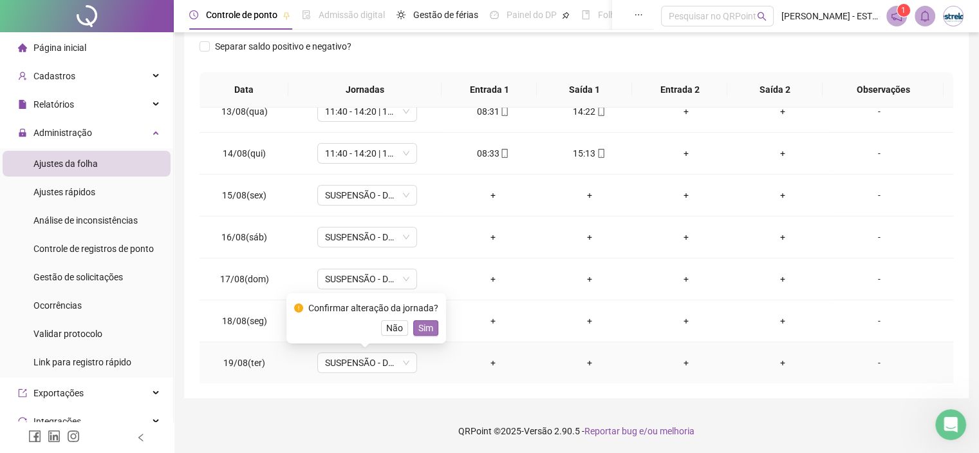
click at [430, 333] on span "Sim" at bounding box center [425, 328] width 15 height 14
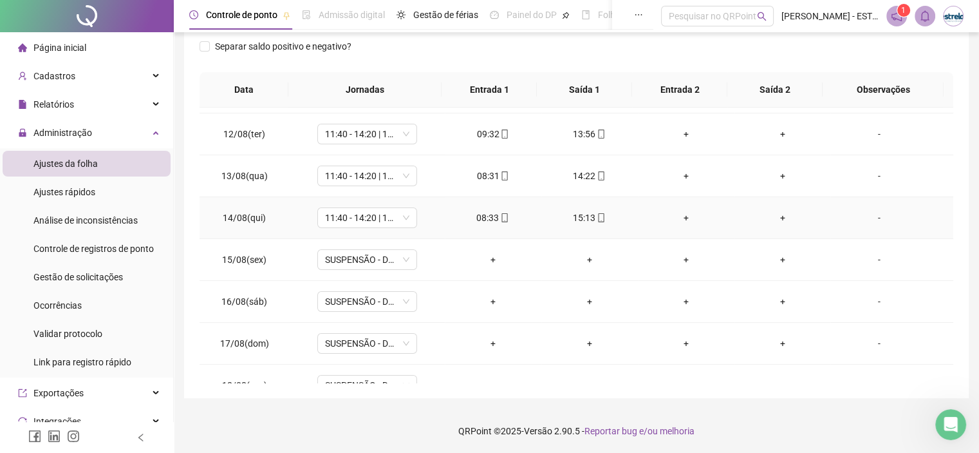
scroll to position [0, 0]
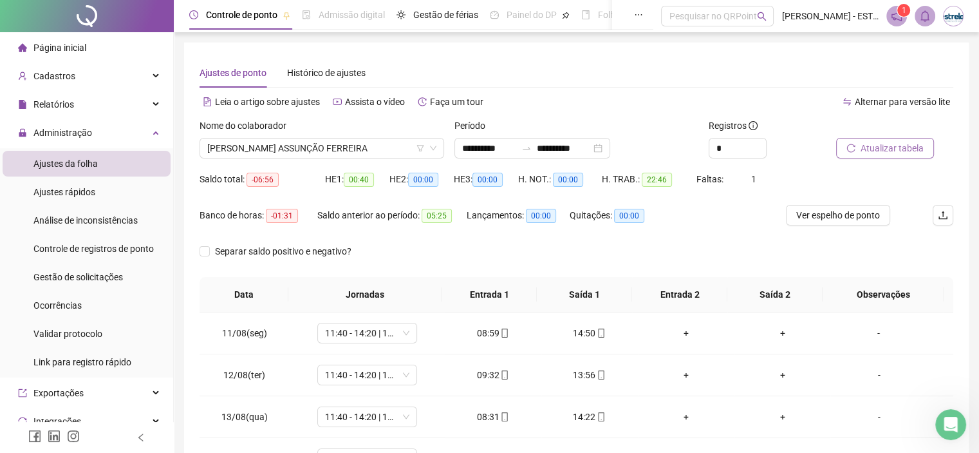
click at [892, 157] on button "Atualizar tabela" at bounding box center [885, 148] width 98 height 21
click at [345, 149] on span "[PERSON_NAME] ASSUNÇÃO FERREIRA" at bounding box center [321, 147] width 229 height 19
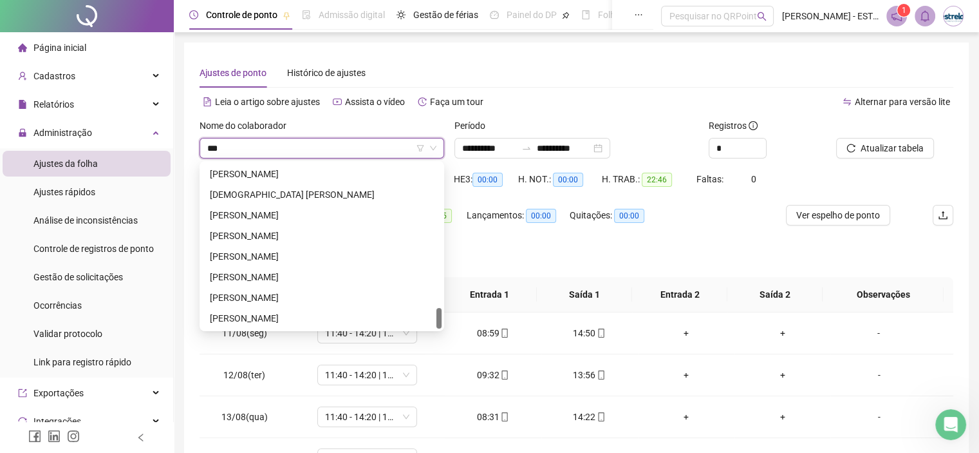
scroll to position [0, 0]
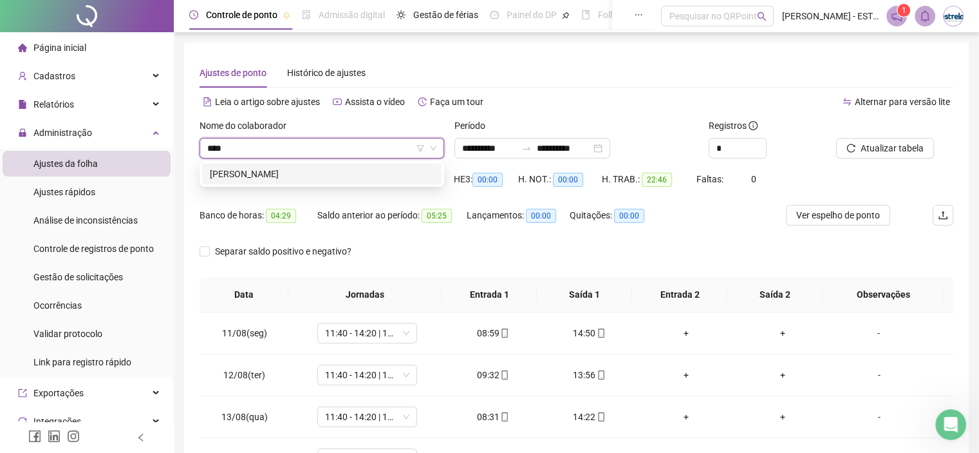
type input "*****"
click at [350, 174] on div "[PERSON_NAME]" at bounding box center [322, 174] width 224 height 14
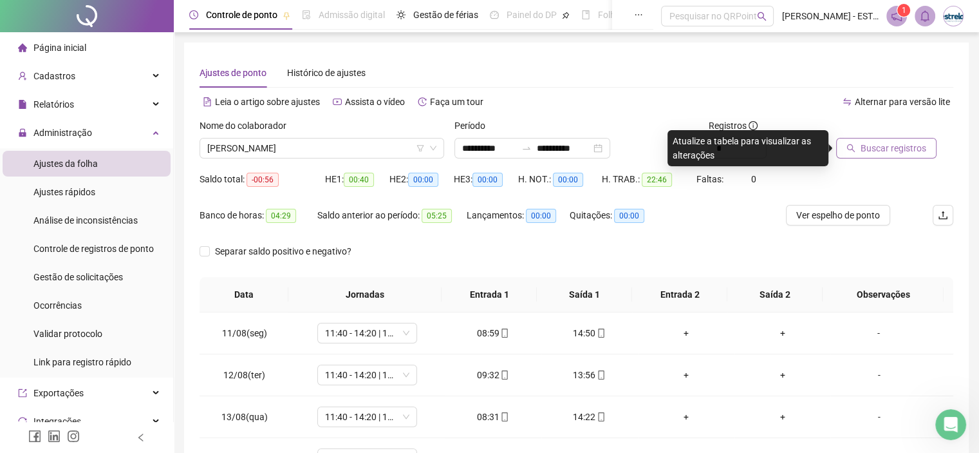
click at [923, 149] on span "Buscar registros" at bounding box center [894, 148] width 66 height 14
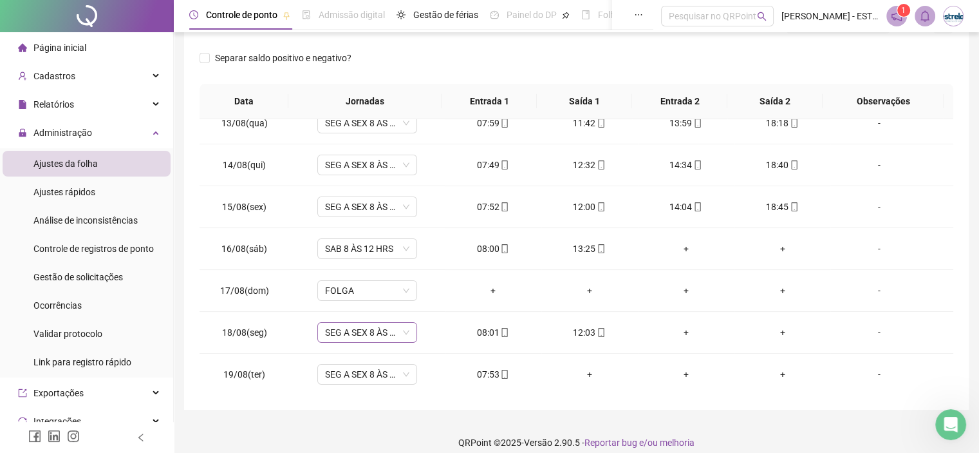
scroll to position [205, 0]
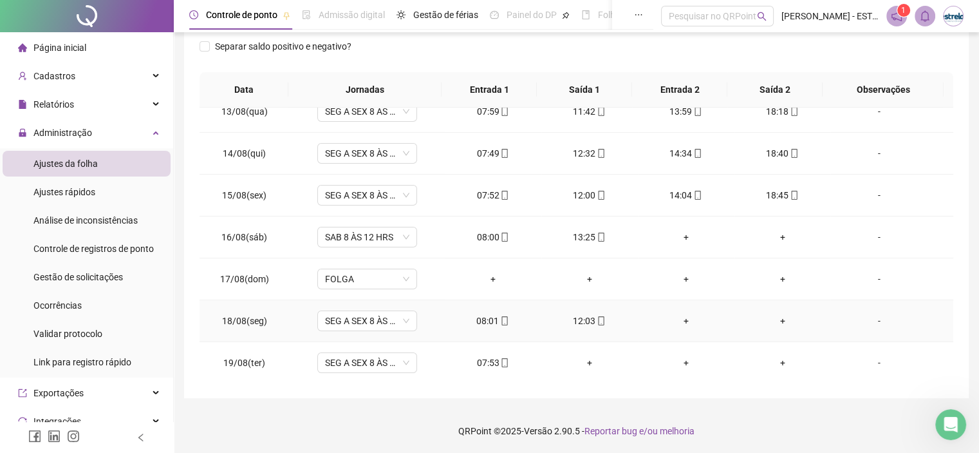
click at [868, 321] on div "-" at bounding box center [879, 320] width 76 height 14
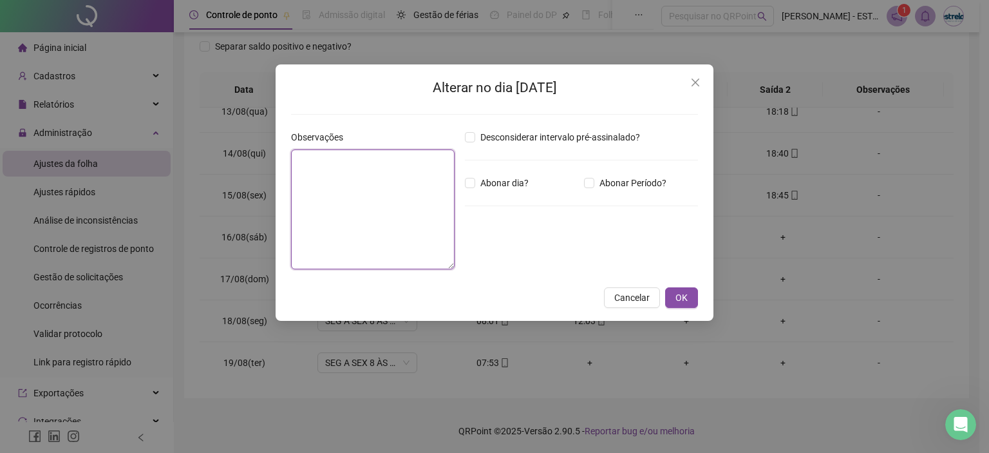
click at [430, 178] on textarea at bounding box center [372, 209] width 163 height 120
type textarea "****"
type textarea "*"
type textarea "**********"
click at [682, 303] on span "OK" at bounding box center [681, 297] width 12 height 14
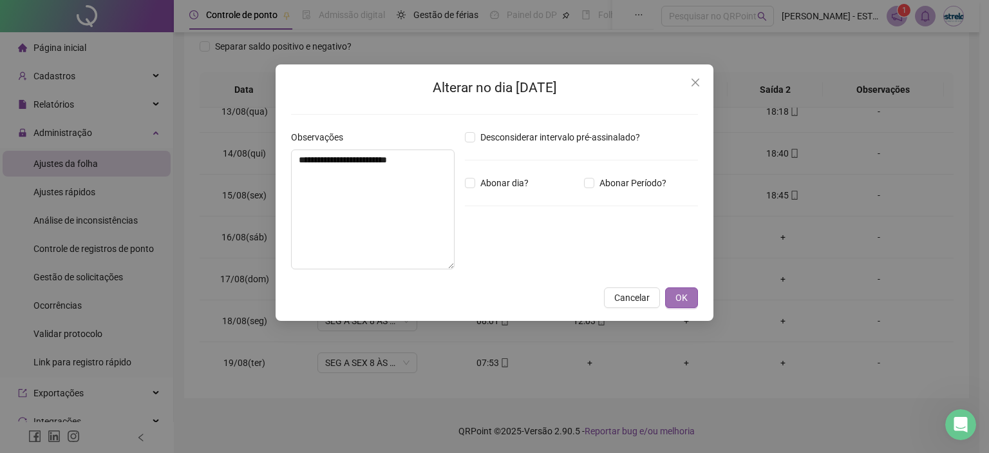
click at [687, 301] on button "OK" at bounding box center [681, 297] width 33 height 21
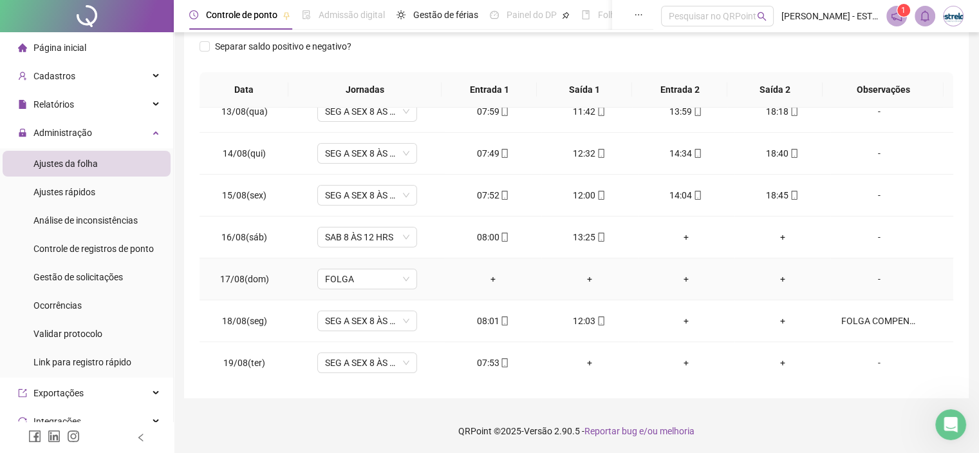
drag, startPoint x: 686, startPoint y: 295, endPoint x: 737, endPoint y: 279, distance: 53.5
click at [699, 292] on td "+" at bounding box center [686, 279] width 97 height 42
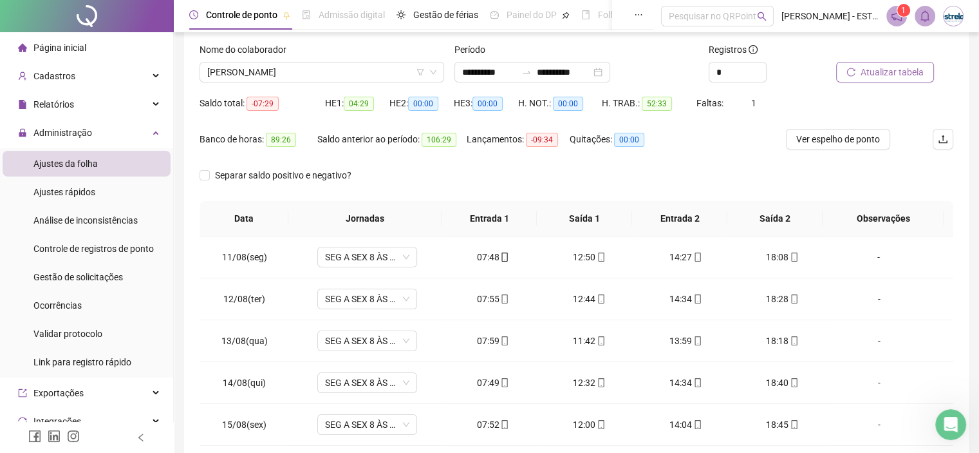
scroll to position [0, 0]
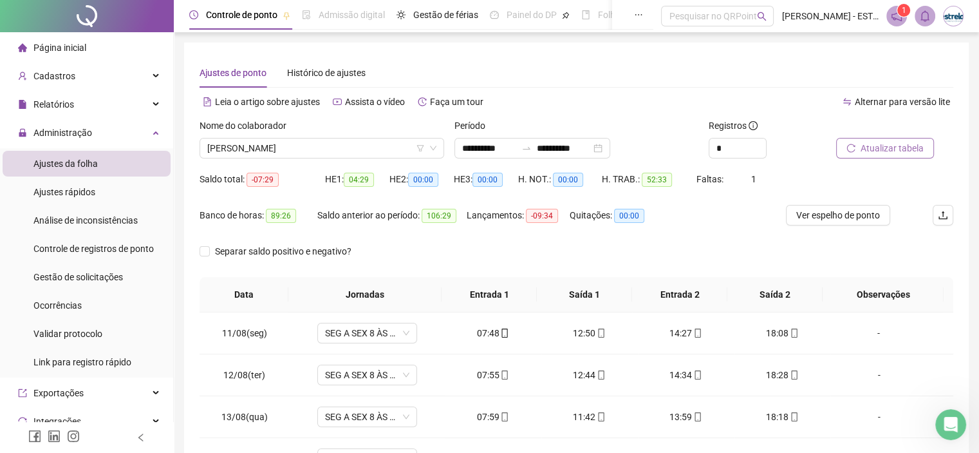
click at [893, 141] on span "Atualizar tabela" at bounding box center [892, 148] width 63 height 14
click at [350, 142] on span "[PERSON_NAME]" at bounding box center [321, 147] width 229 height 19
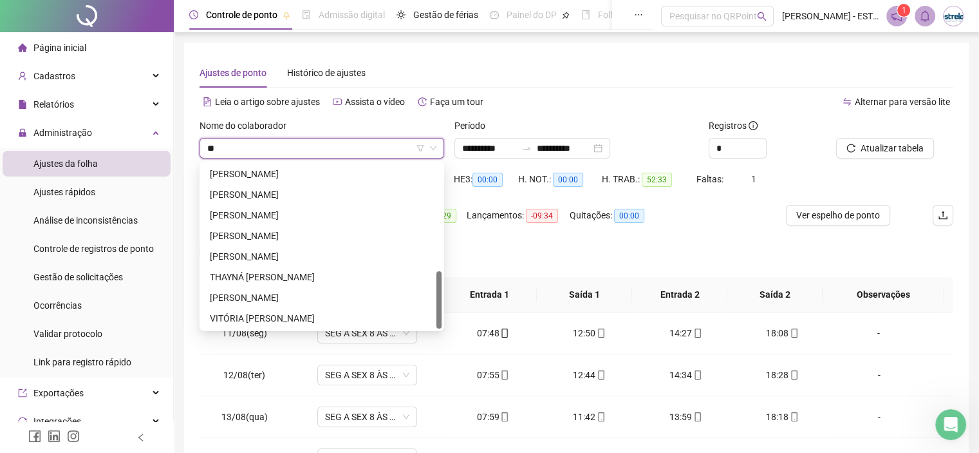
scroll to position [309, 0]
type input "***"
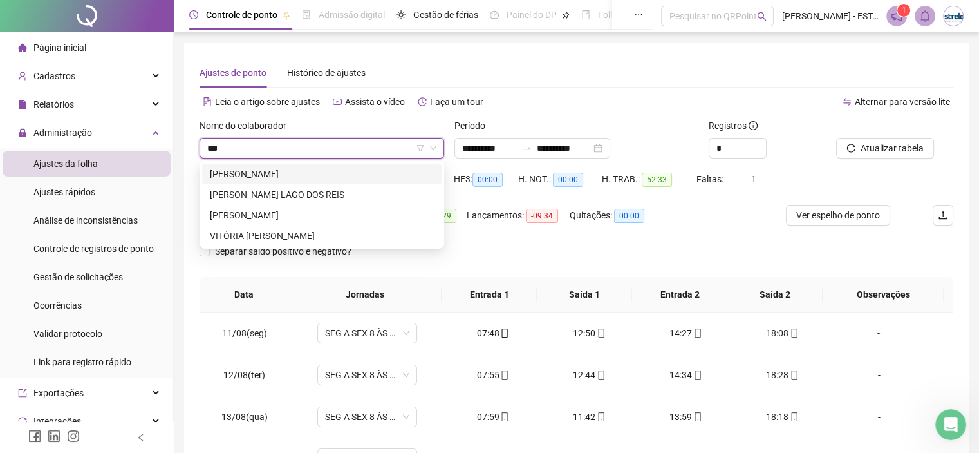
scroll to position [0, 0]
click at [362, 232] on div "VITÓRIA [PERSON_NAME]" at bounding box center [322, 236] width 224 height 14
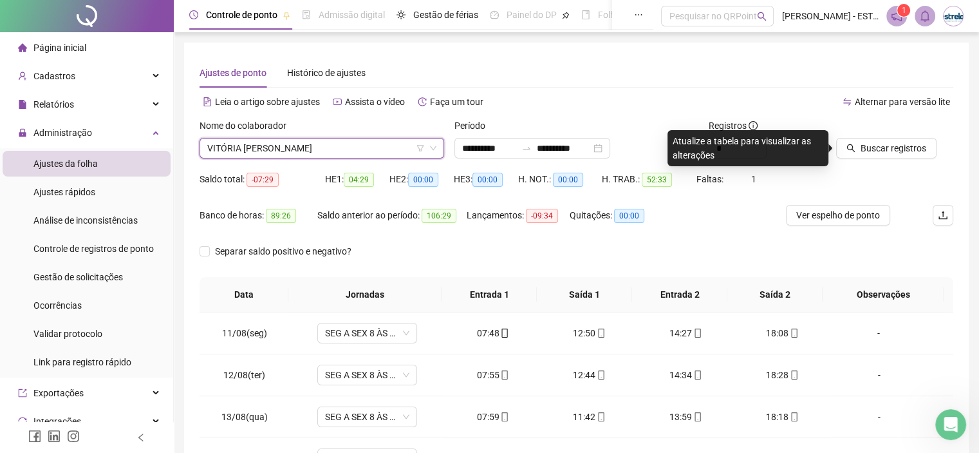
click at [858, 138] on div "Buscar registros" at bounding box center [878, 148] width 85 height 21
click at [858, 143] on button "Buscar registros" at bounding box center [886, 148] width 100 height 21
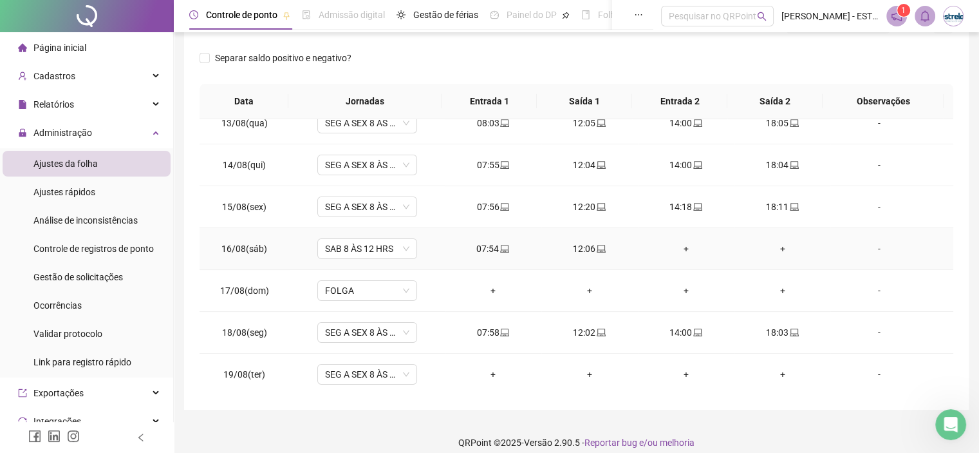
scroll to position [205, 0]
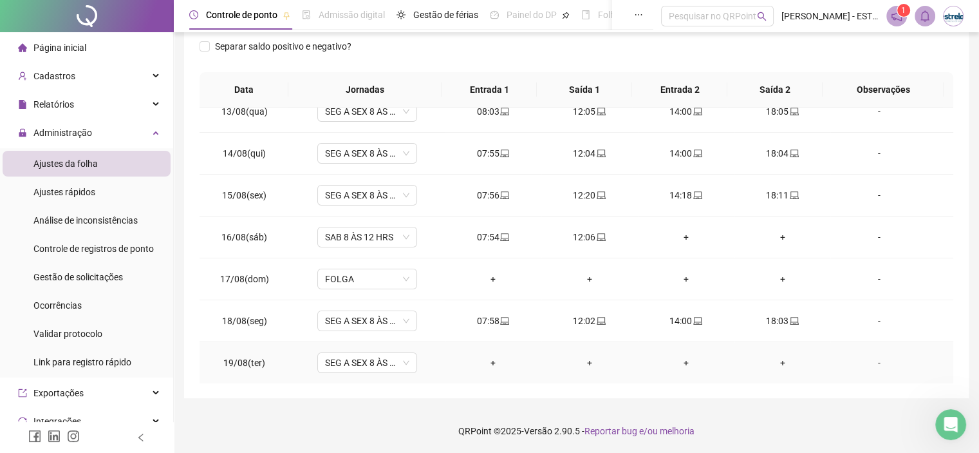
click at [873, 362] on div "-" at bounding box center [879, 362] width 76 height 14
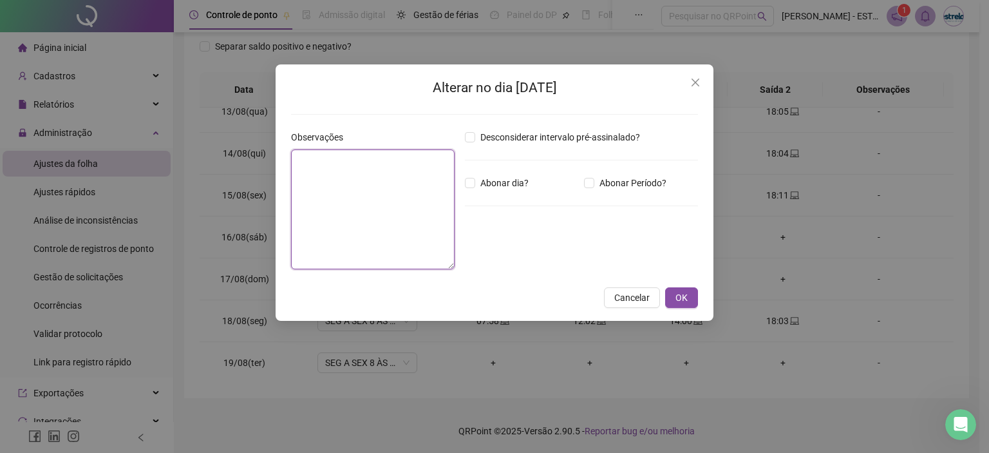
drag, startPoint x: 382, startPoint y: 204, endPoint x: 459, endPoint y: 198, distance: 77.5
click at [381, 204] on textarea at bounding box center [372, 209] width 163 height 120
type textarea "*"
type textarea "**********"
click at [681, 295] on span "OK" at bounding box center [681, 297] width 12 height 14
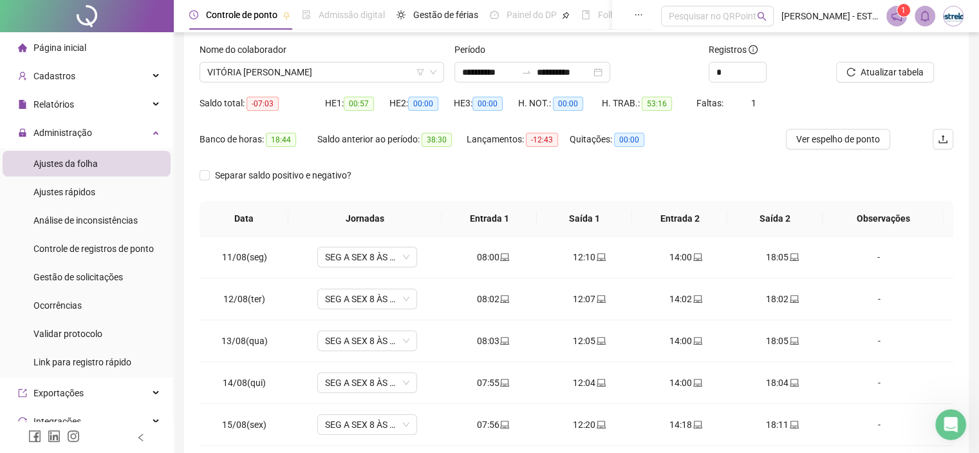
scroll to position [12, 0]
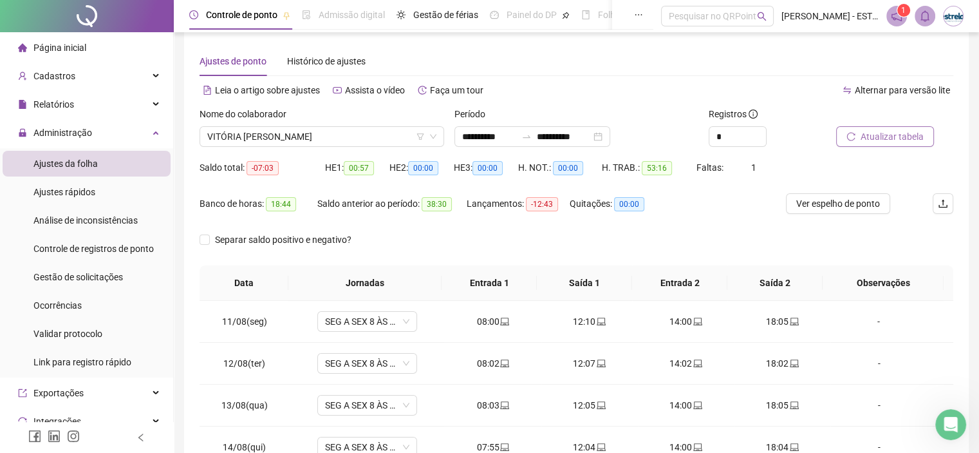
click at [873, 136] on span "Atualizar tabela" at bounding box center [892, 136] width 63 height 14
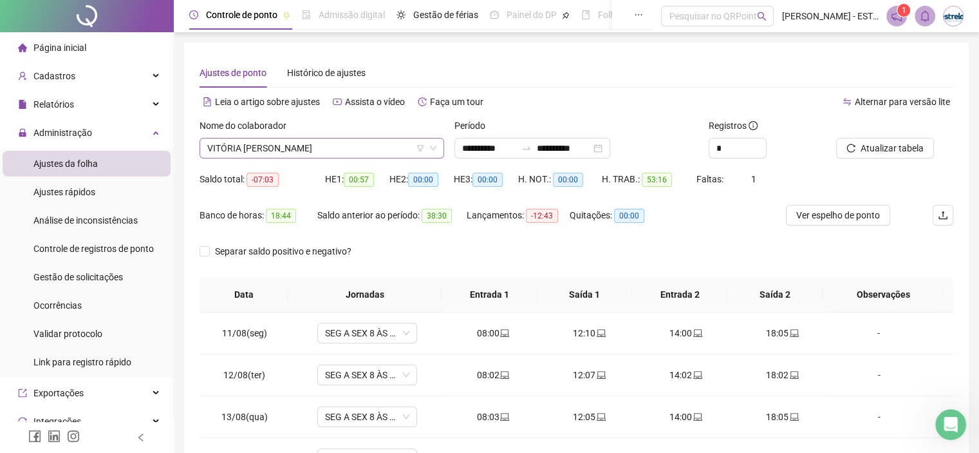
scroll to position [3563, 0]
click at [354, 154] on span "VITÓRIA [PERSON_NAME]" at bounding box center [321, 147] width 229 height 19
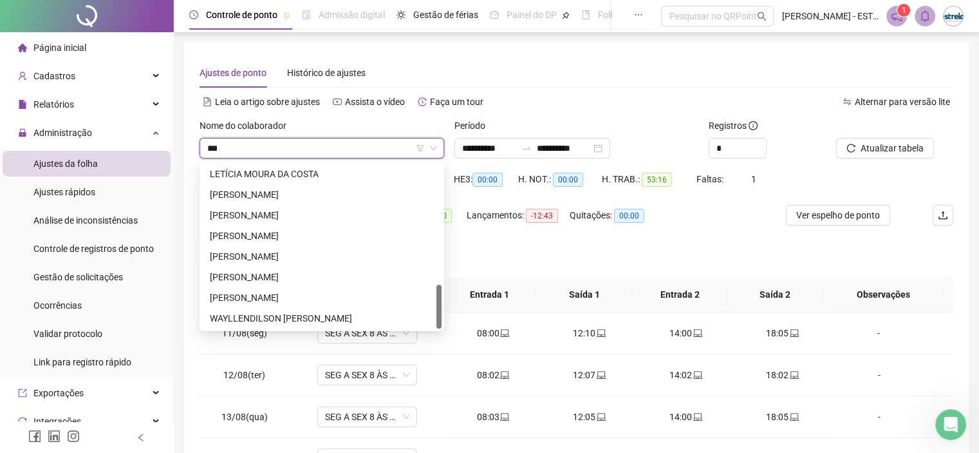
scroll to position [0, 0]
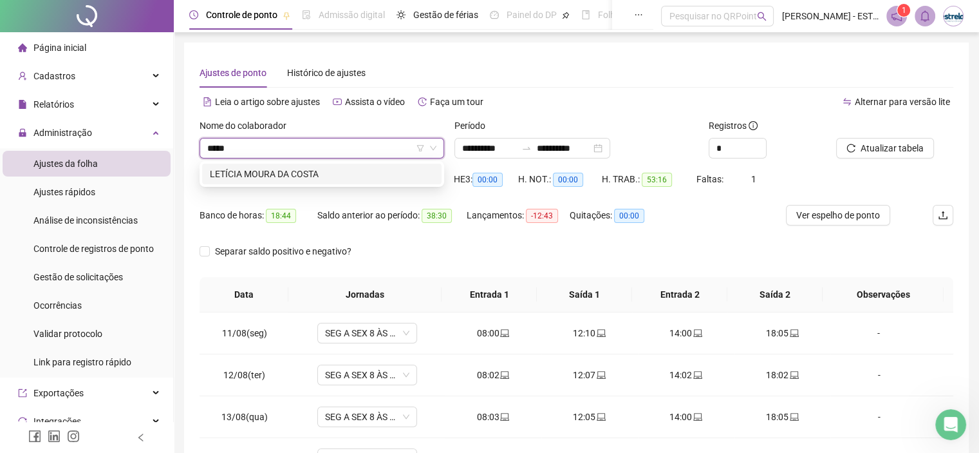
type input "******"
click at [342, 165] on div "LETÍCIA MOURA DA COSTA" at bounding box center [321, 173] width 239 height 21
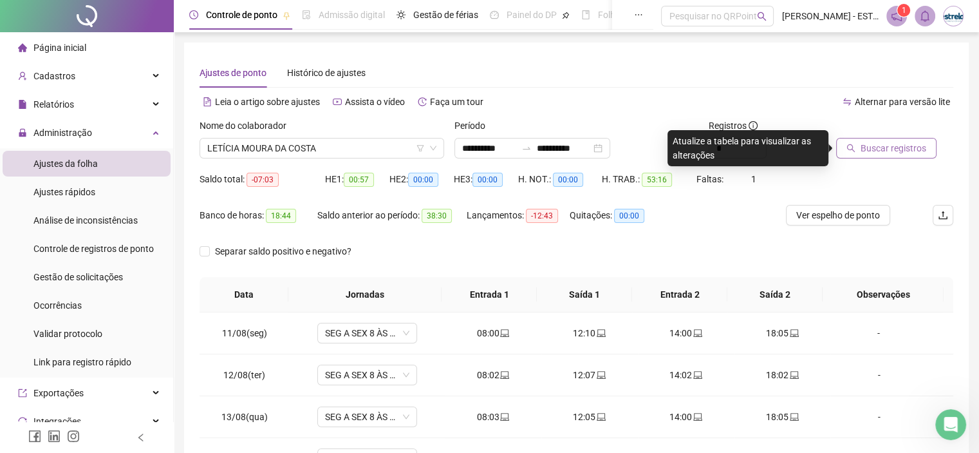
click at [856, 139] on button "Buscar registros" at bounding box center [886, 148] width 100 height 21
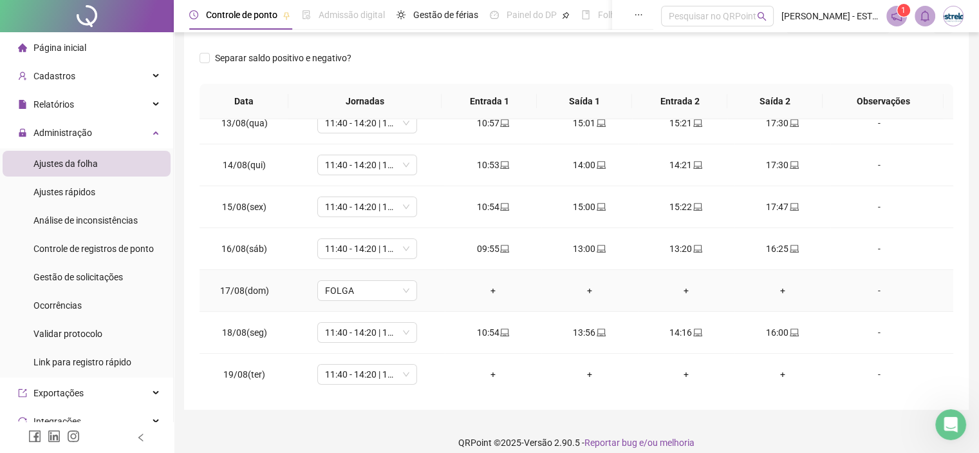
scroll to position [205, 0]
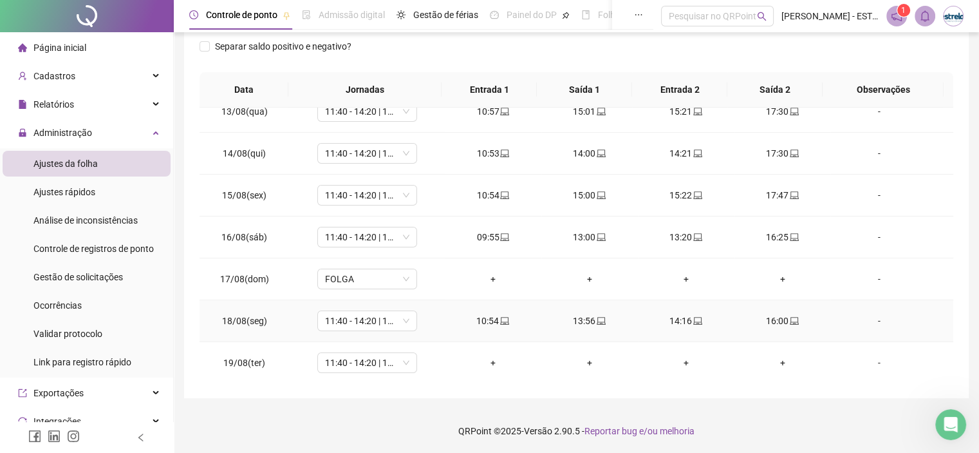
click at [765, 313] on div "16:00" at bounding box center [783, 320] width 76 height 14
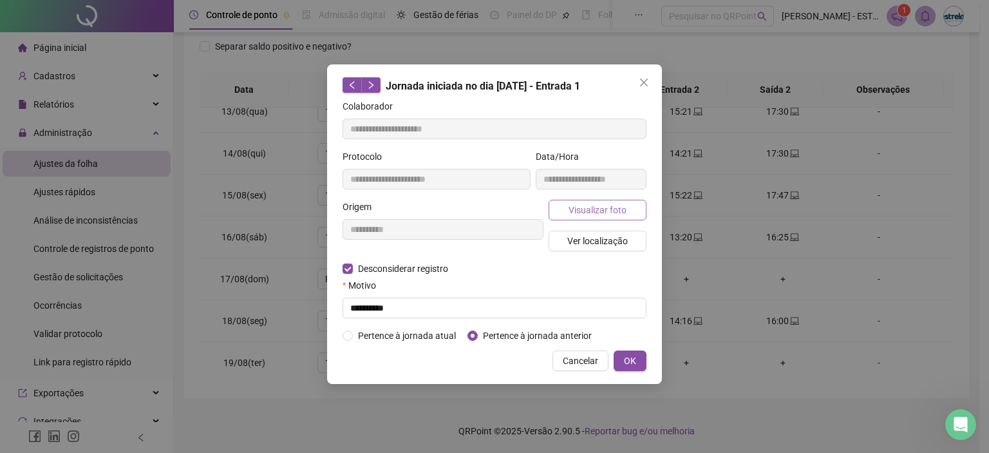
type input "**********"
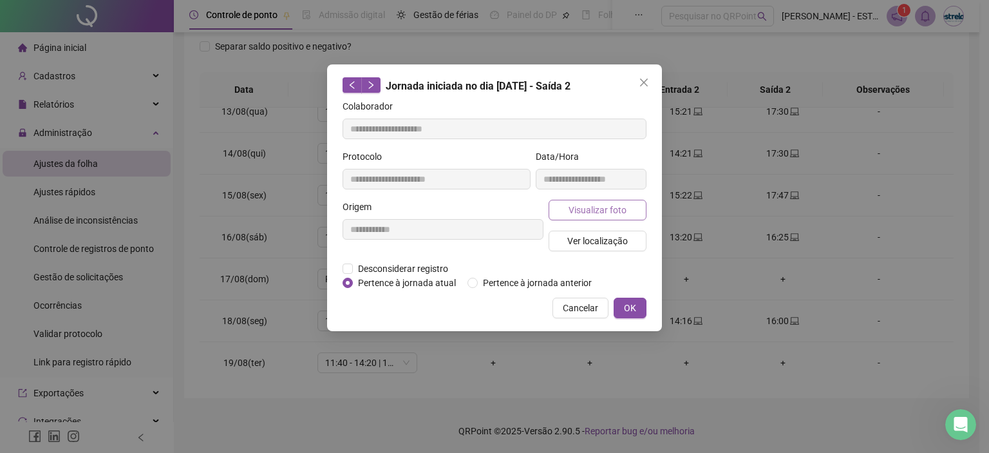
click at [618, 214] on span "Visualizar foto" at bounding box center [597, 210] width 58 height 14
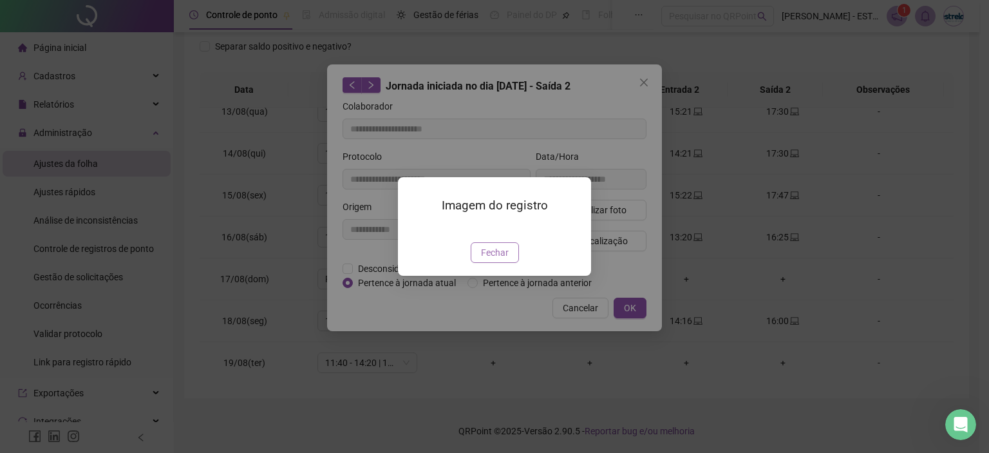
click at [502, 259] on span "Fechar" at bounding box center [495, 252] width 28 height 14
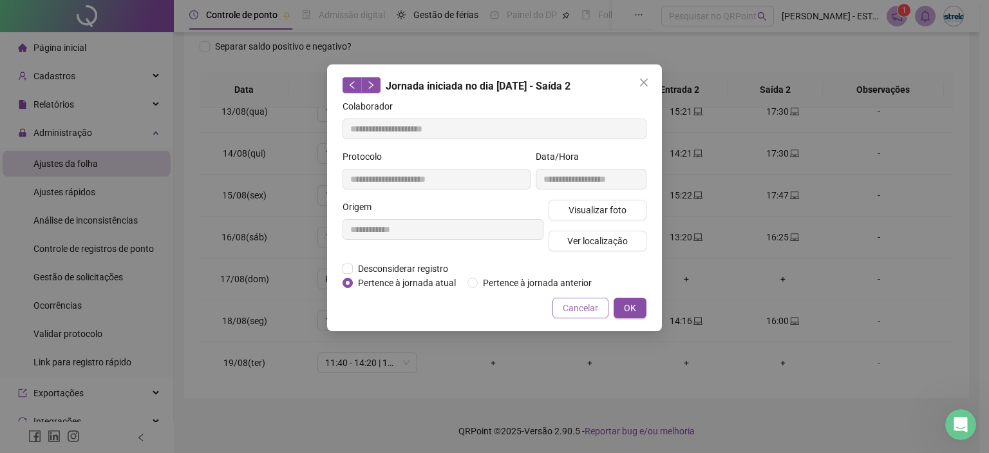
click at [583, 303] on span "Cancelar" at bounding box center [580, 308] width 35 height 14
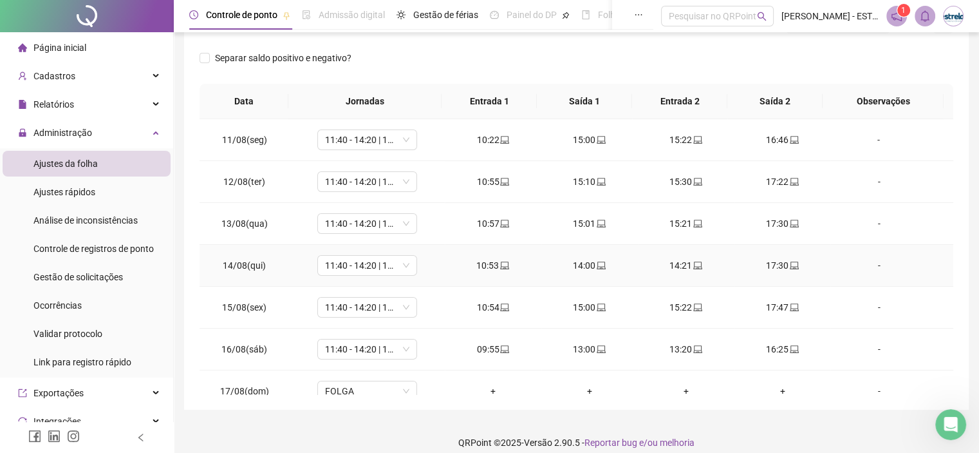
scroll to position [100, 0]
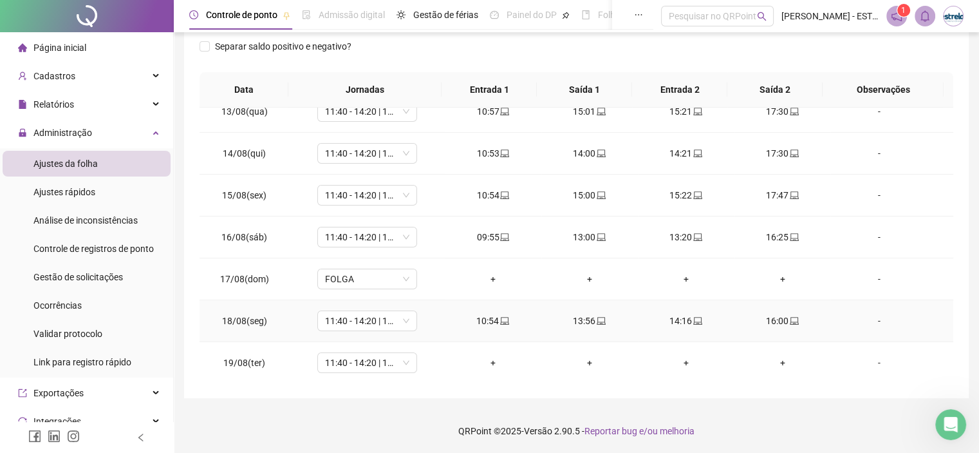
click at [872, 326] on td "-" at bounding box center [891, 321] width 123 height 42
click at [869, 321] on div "-" at bounding box center [879, 320] width 76 height 14
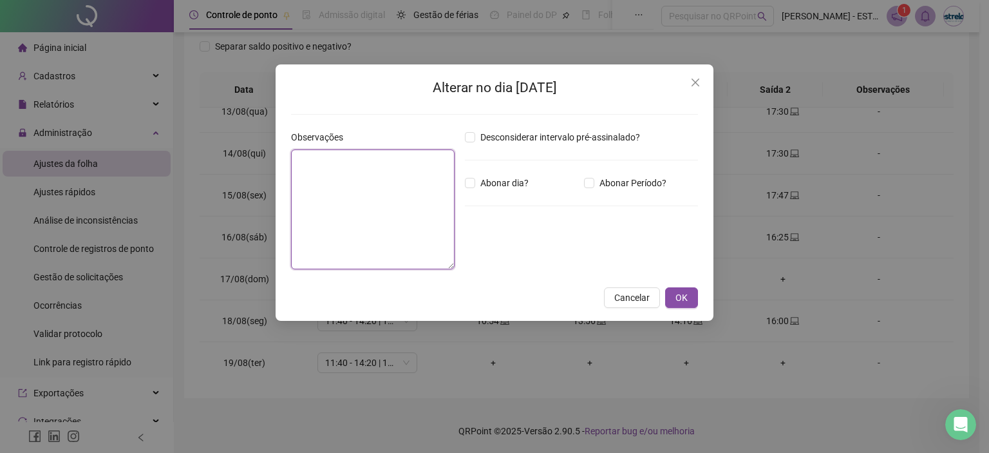
click at [333, 182] on textarea at bounding box center [372, 209] width 163 height 120
type textarea "**********"
click at [678, 297] on span "OK" at bounding box center [681, 297] width 12 height 14
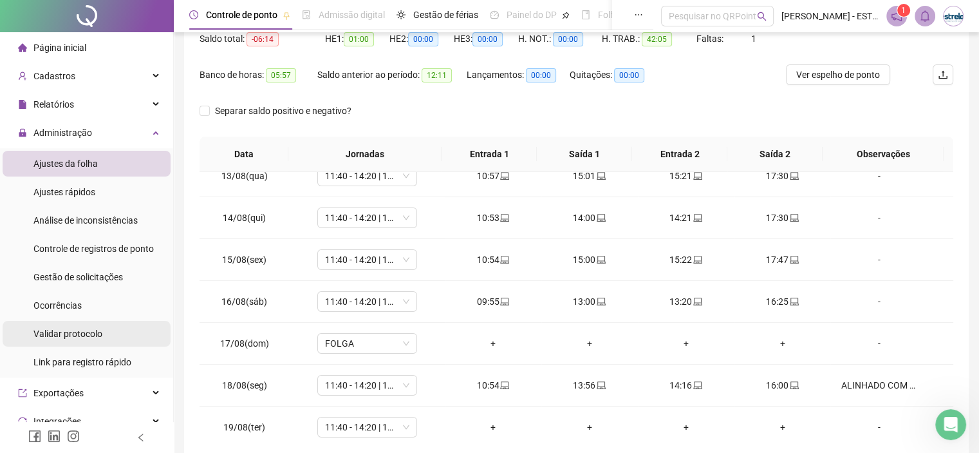
scroll to position [0, 0]
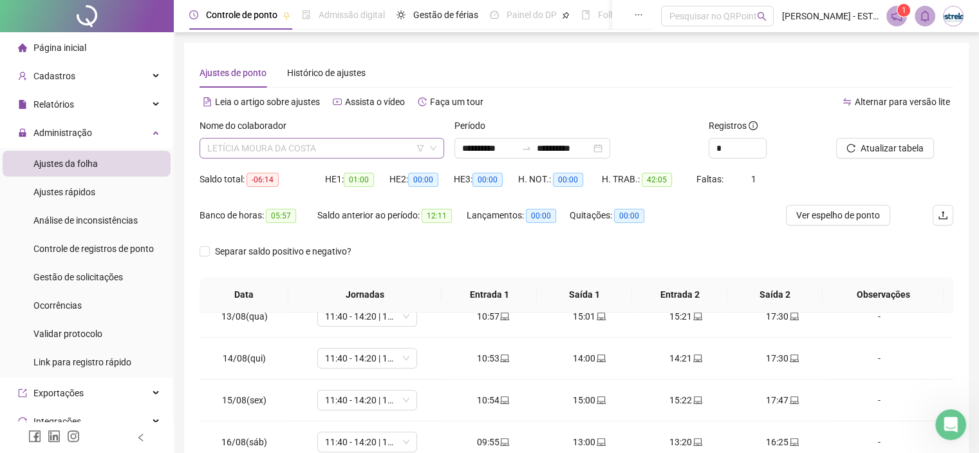
click at [276, 146] on span "LETÍCIA MOURA DA COSTA" at bounding box center [321, 147] width 229 height 19
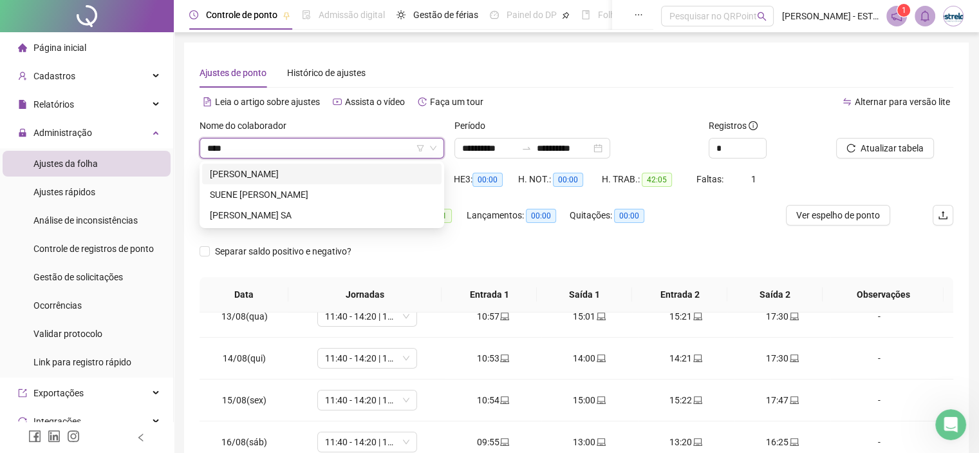
type input "*****"
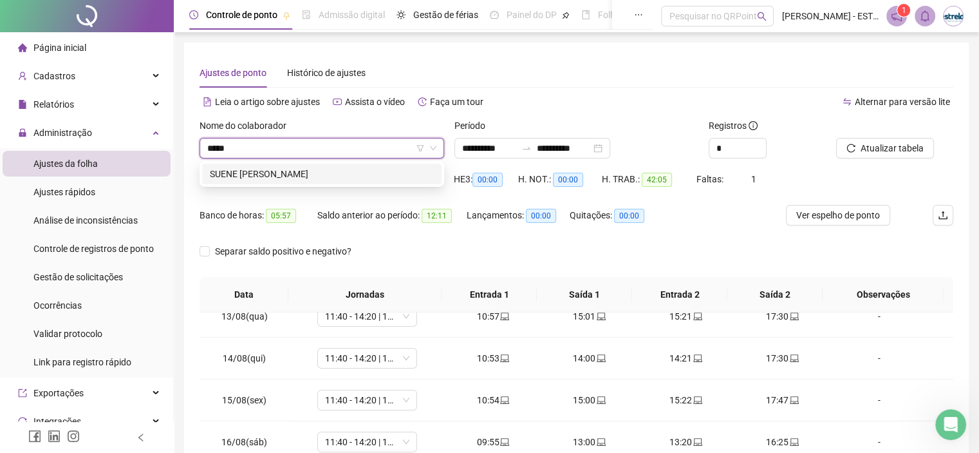
click at [252, 166] on div "SUENE [PERSON_NAME]" at bounding box center [321, 173] width 239 height 21
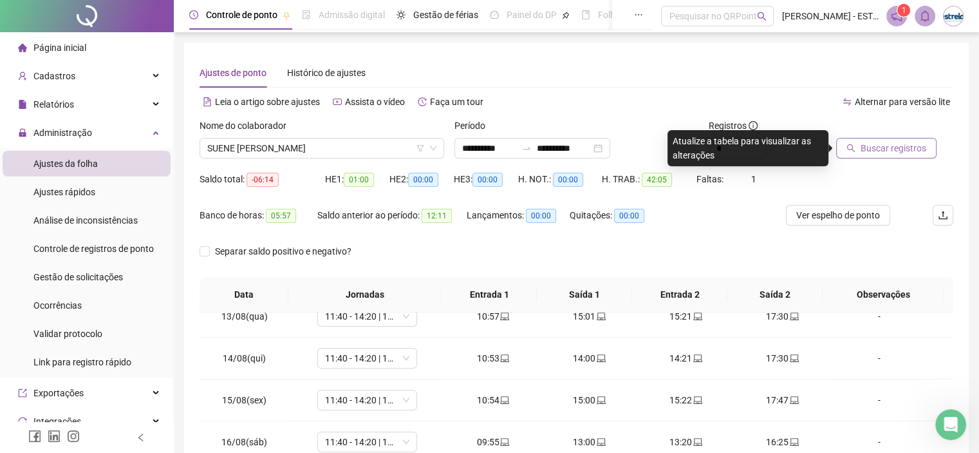
drag, startPoint x: 854, startPoint y: 135, endPoint x: 856, endPoint y: 144, distance: 8.8
click at [856, 144] on div "Buscar registros" at bounding box center [878, 138] width 85 height 40
click at [856, 144] on button "Buscar registros" at bounding box center [886, 148] width 100 height 21
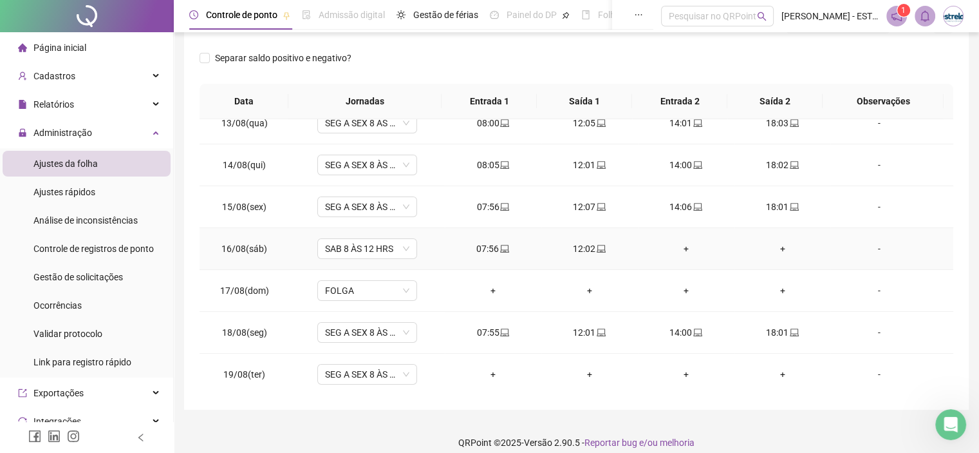
scroll to position [205, 0]
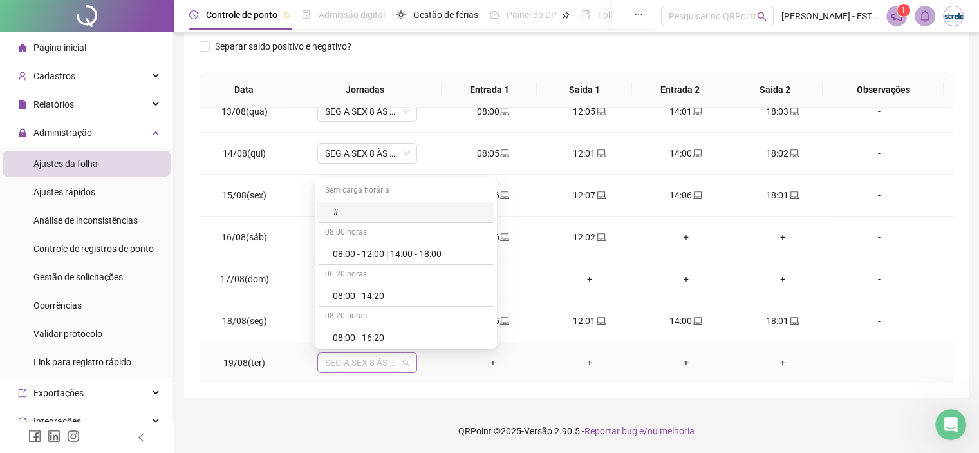
click at [332, 362] on span "SEG A SEX 8 ÀS 18 HRS" at bounding box center [367, 362] width 84 height 19
type input "*****"
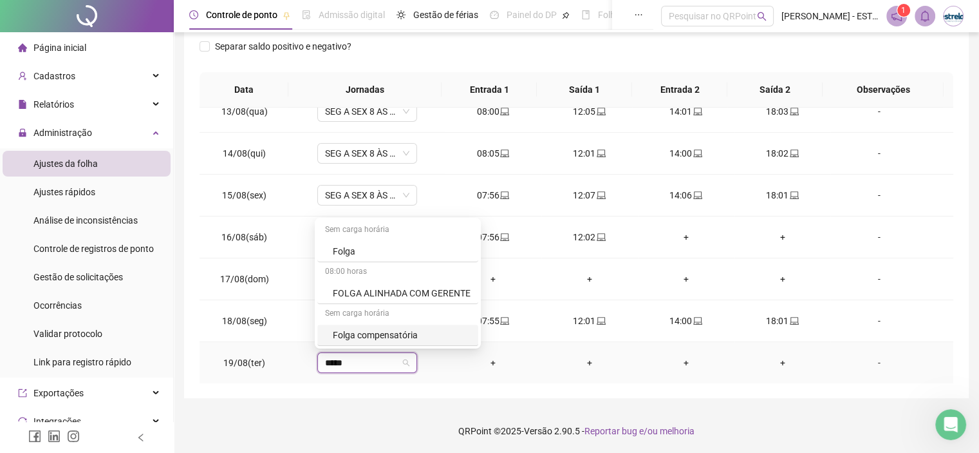
click at [354, 328] on div "Folga compensatória" at bounding box center [402, 335] width 138 height 14
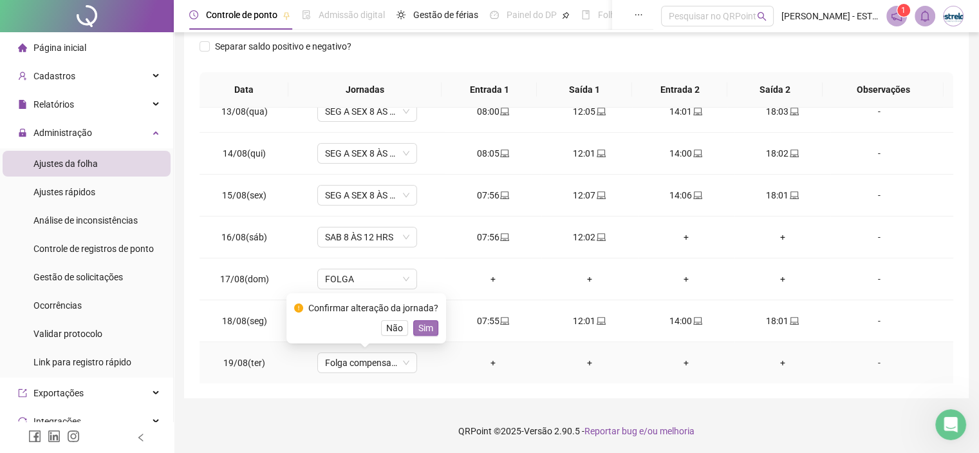
click at [416, 329] on button "Sim" at bounding box center [425, 327] width 25 height 15
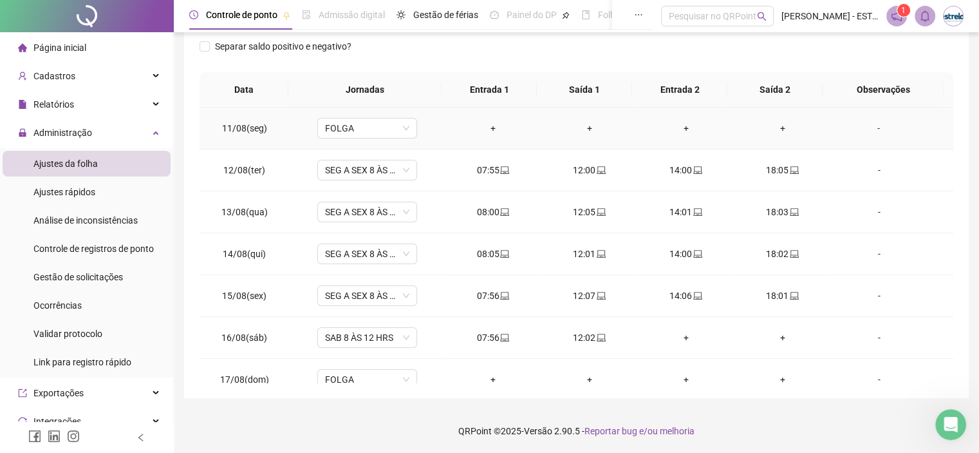
scroll to position [0, 0]
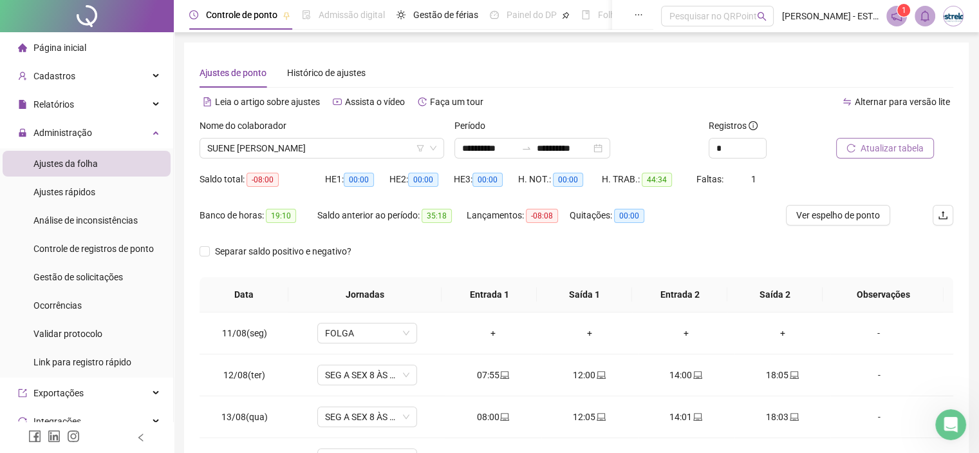
click at [903, 148] on span "Atualizar tabela" at bounding box center [892, 148] width 63 height 14
drag, startPoint x: 299, startPoint y: 161, endPoint x: 292, endPoint y: 155, distance: 8.7
click at [292, 155] on div "Nome do colaborador SUENE VASCONCELOS BATISTA LINDOSO" at bounding box center [321, 143] width 255 height 50
click at [291, 151] on span "SUENE [PERSON_NAME]" at bounding box center [321, 147] width 229 height 19
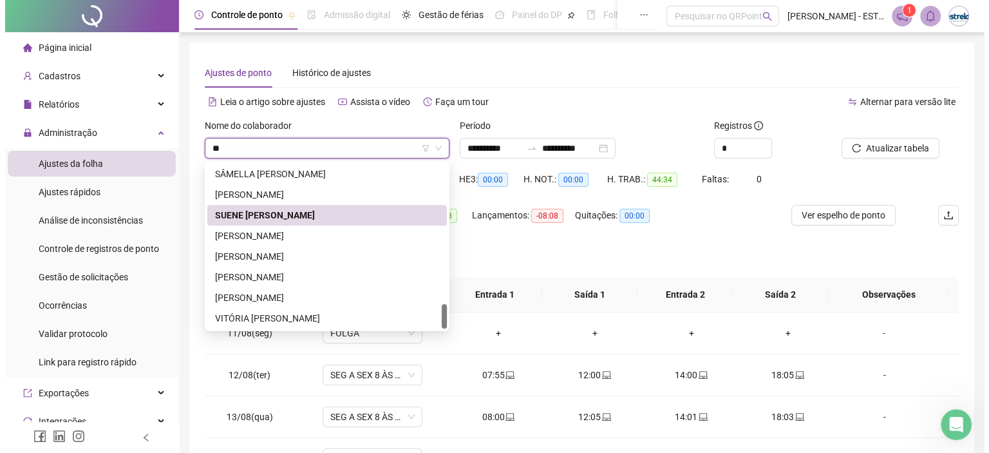
scroll to position [927, 0]
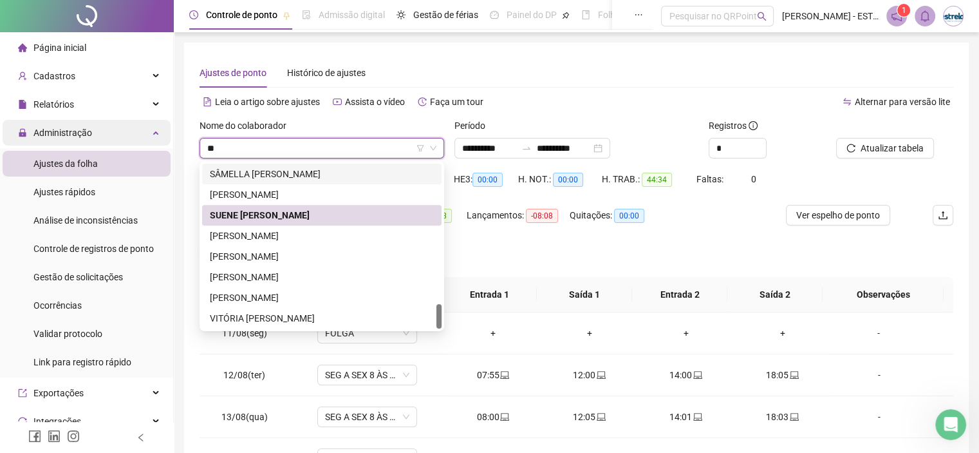
type input "**"
click at [139, 135] on div "Administração" at bounding box center [87, 133] width 168 height 26
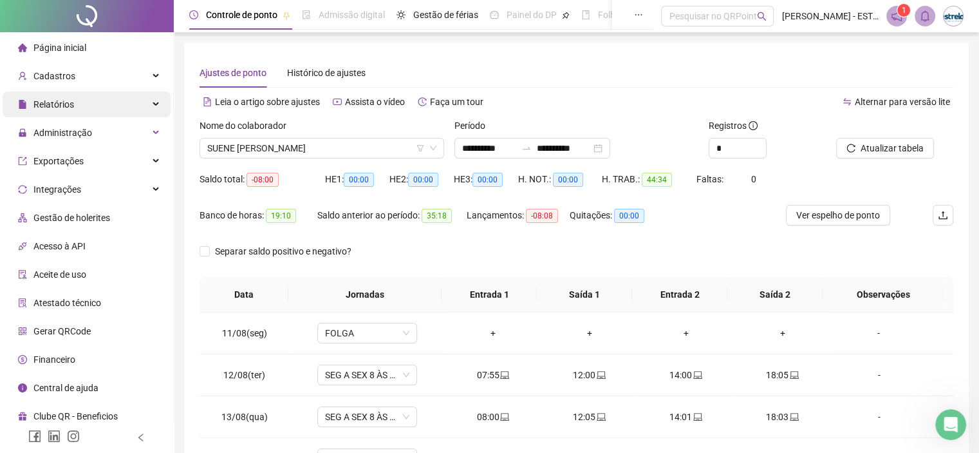
click at [131, 110] on div "Relatórios" at bounding box center [87, 104] width 168 height 26
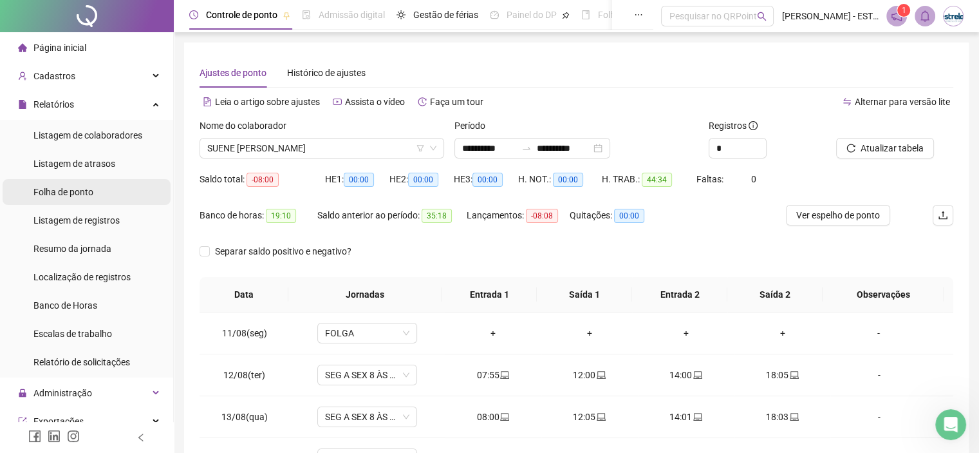
click at [104, 196] on li "Folha de ponto" at bounding box center [87, 192] width 168 height 26
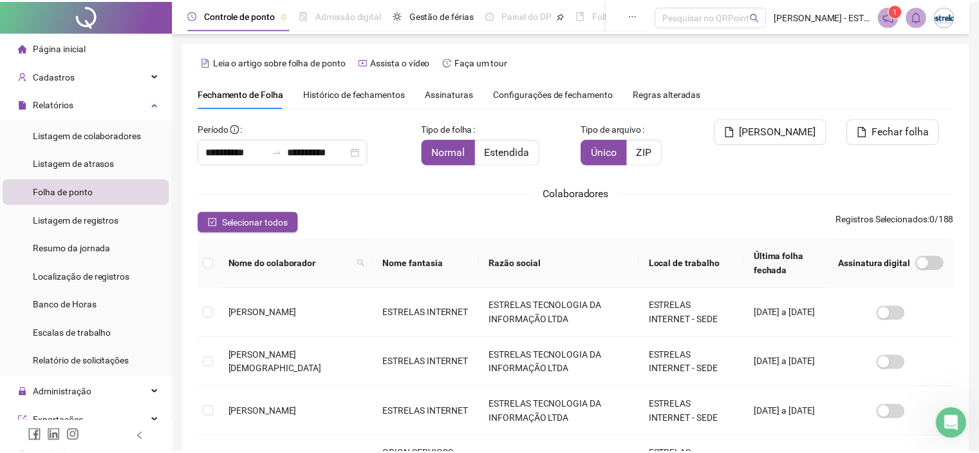
scroll to position [37, 0]
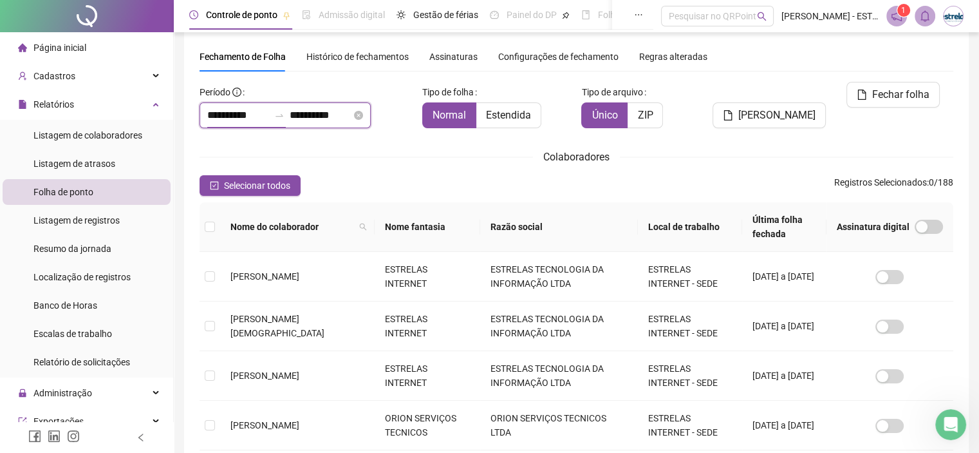
click at [253, 122] on input "**********" at bounding box center [238, 114] width 62 height 15
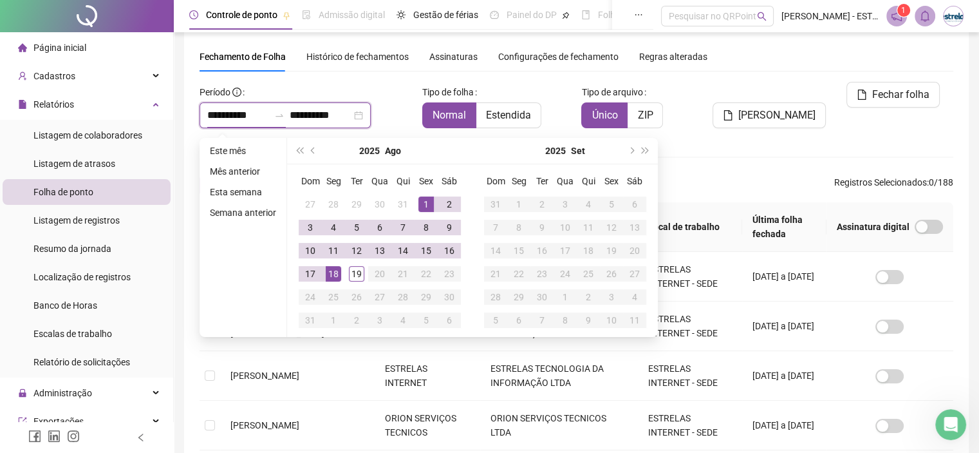
type input "**********"
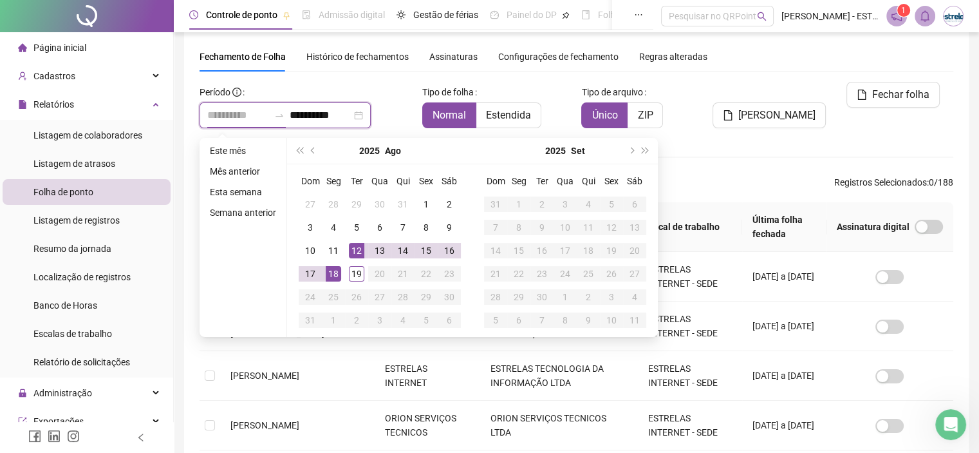
type input "**********"
click at [331, 273] on div "18" at bounding box center [333, 273] width 15 height 15
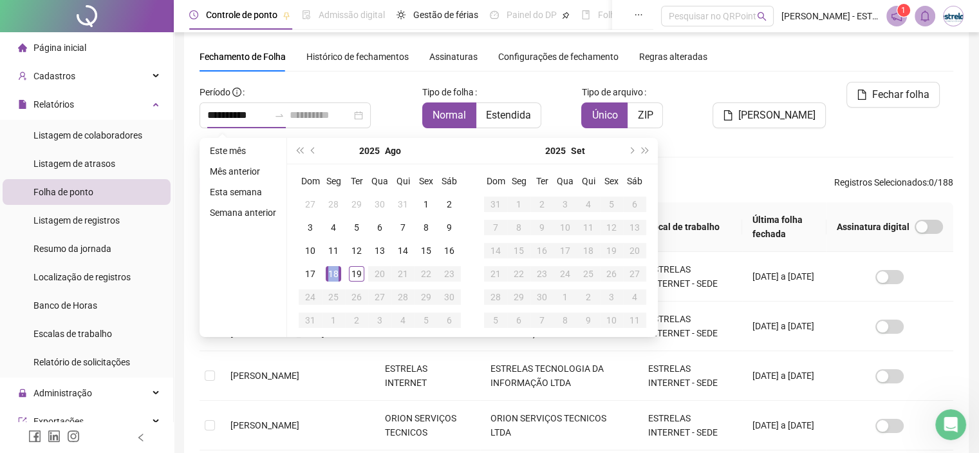
click at [331, 273] on div "18" at bounding box center [333, 273] width 15 height 15
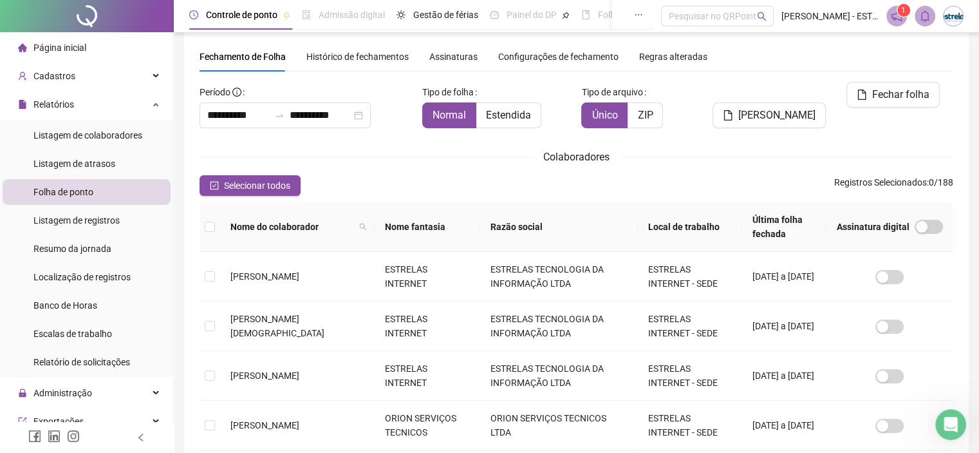
click at [201, 229] on th at bounding box center [210, 227] width 21 height 50
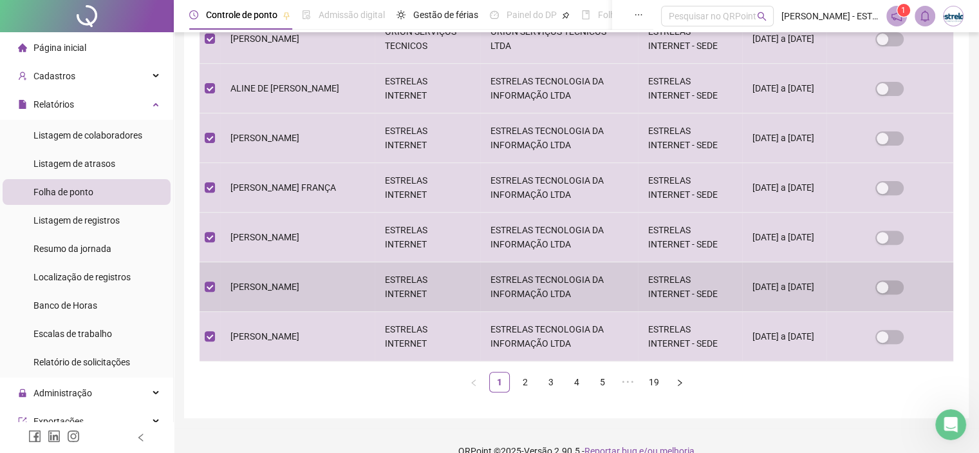
scroll to position [442, 0]
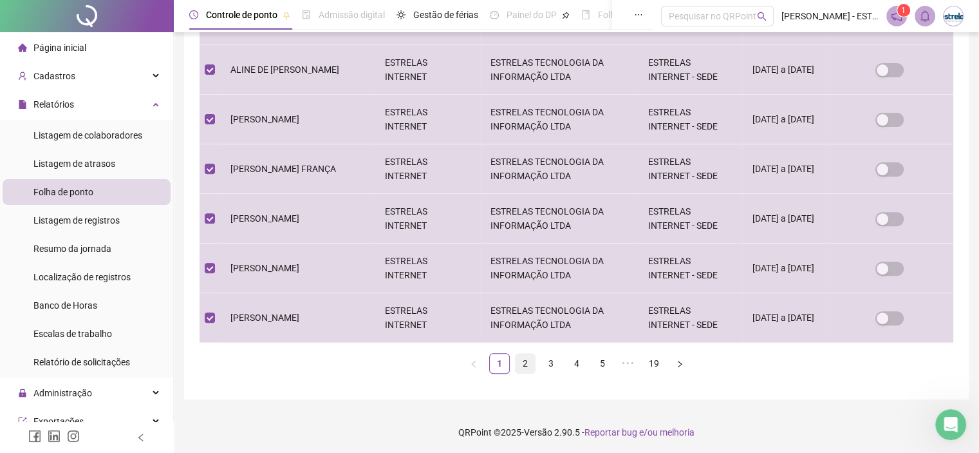
click at [527, 361] on link "2" at bounding box center [525, 362] width 19 height 19
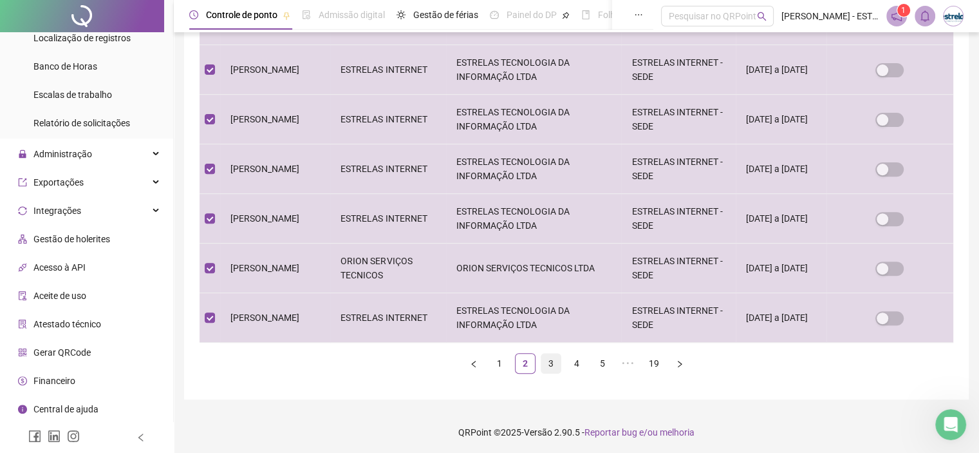
click at [554, 368] on link "3" at bounding box center [550, 362] width 19 height 19
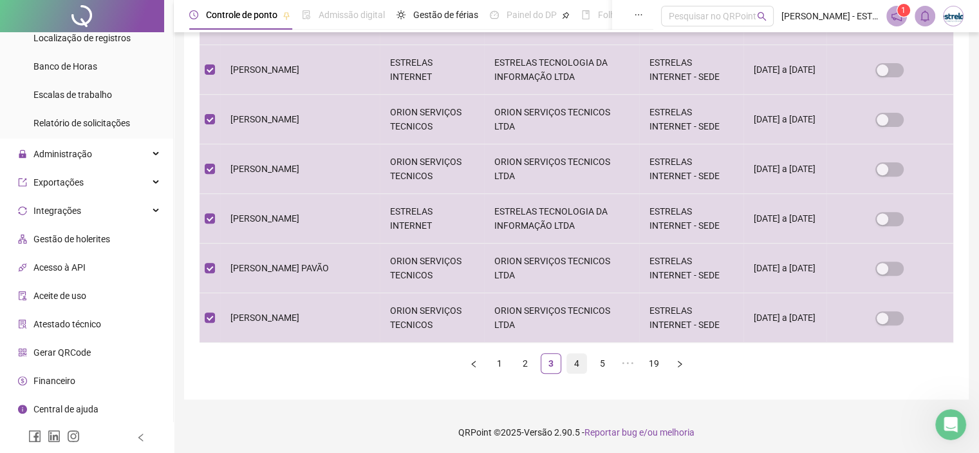
click at [579, 361] on link "4" at bounding box center [576, 362] width 19 height 19
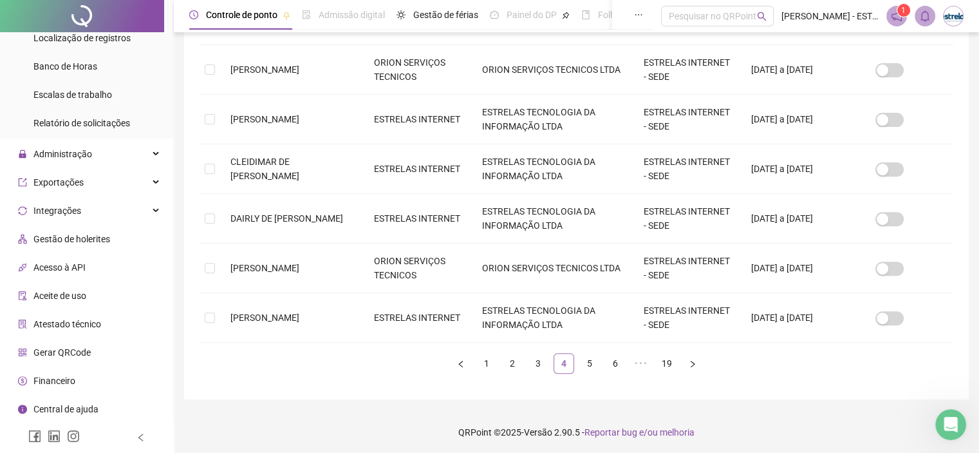
scroll to position [37, 0]
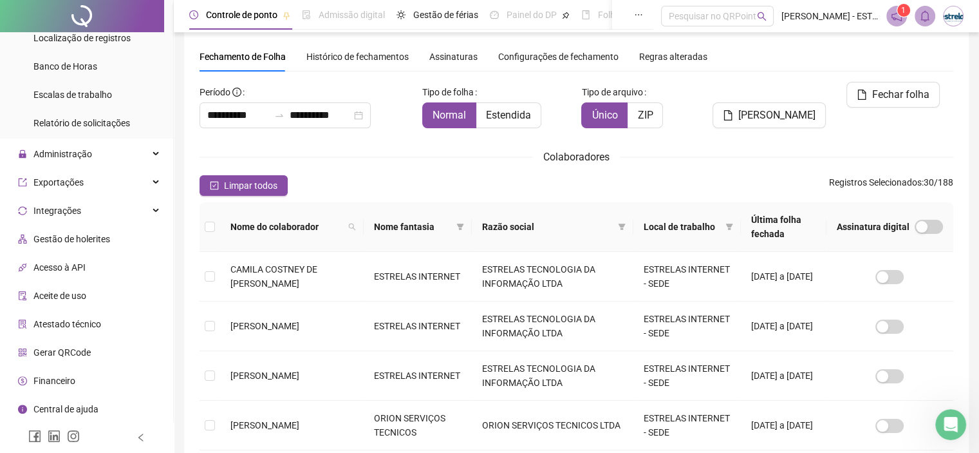
click at [200, 226] on th at bounding box center [210, 227] width 21 height 50
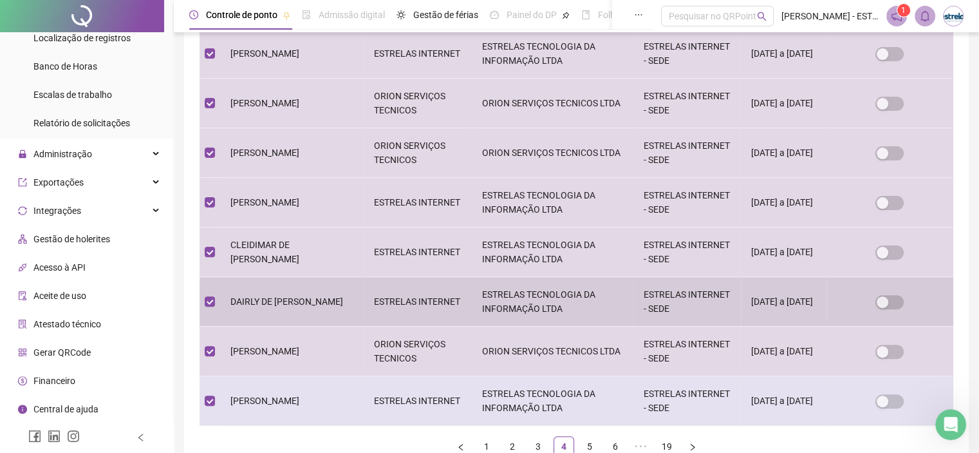
scroll to position [442, 0]
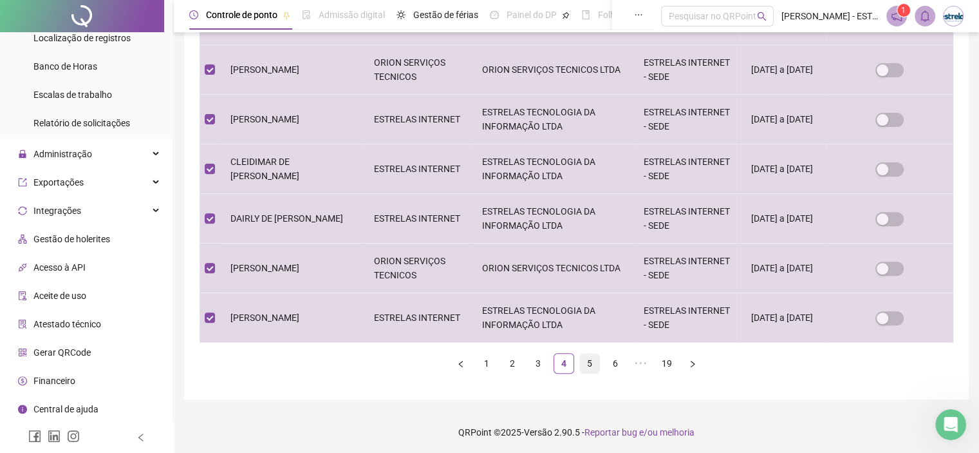
click at [589, 360] on link "5" at bounding box center [589, 362] width 19 height 19
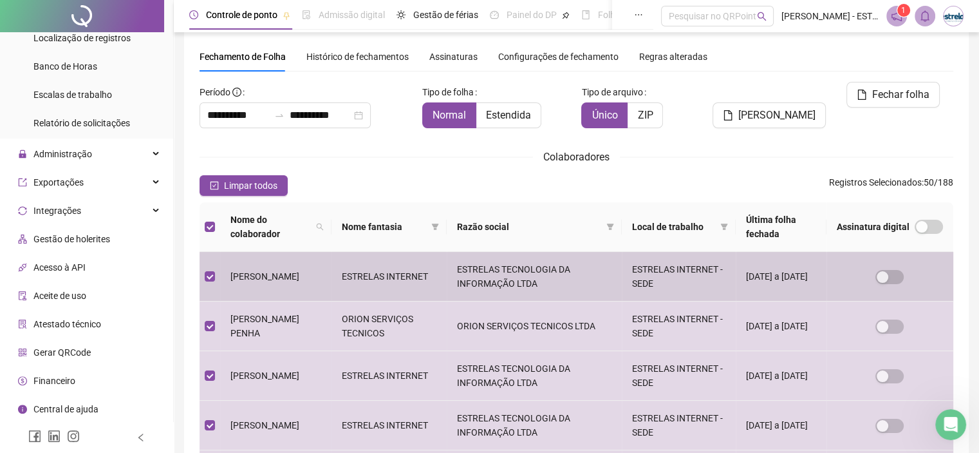
scroll to position [423, 0]
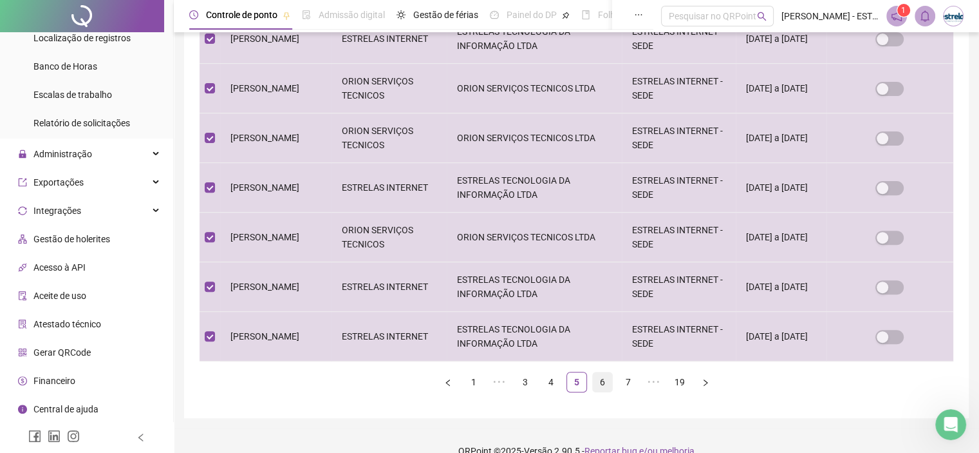
click at [605, 378] on link "6" at bounding box center [602, 381] width 19 height 19
click at [602, 375] on link "7" at bounding box center [602, 381] width 19 height 19
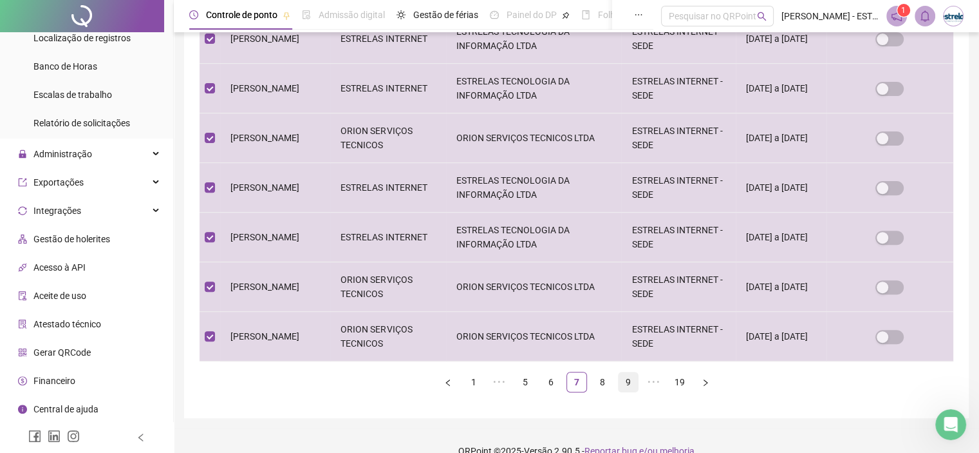
scroll to position [442, 0]
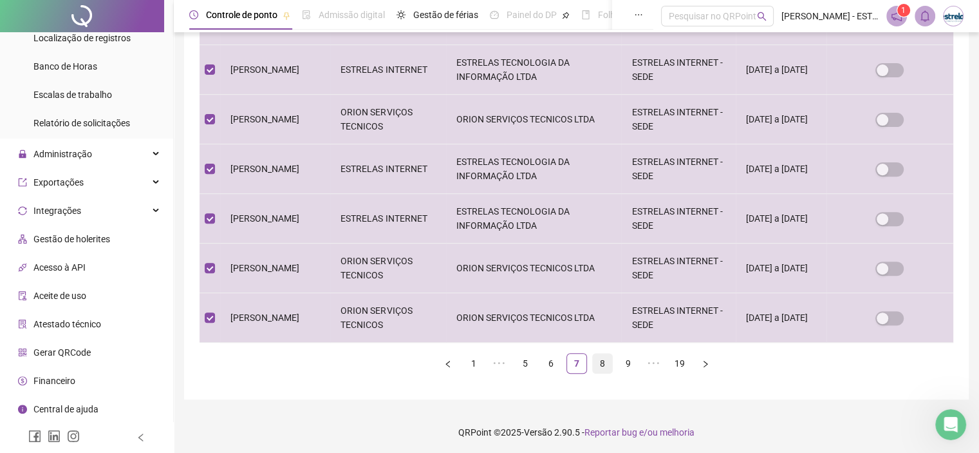
click at [607, 362] on link "8" at bounding box center [602, 362] width 19 height 19
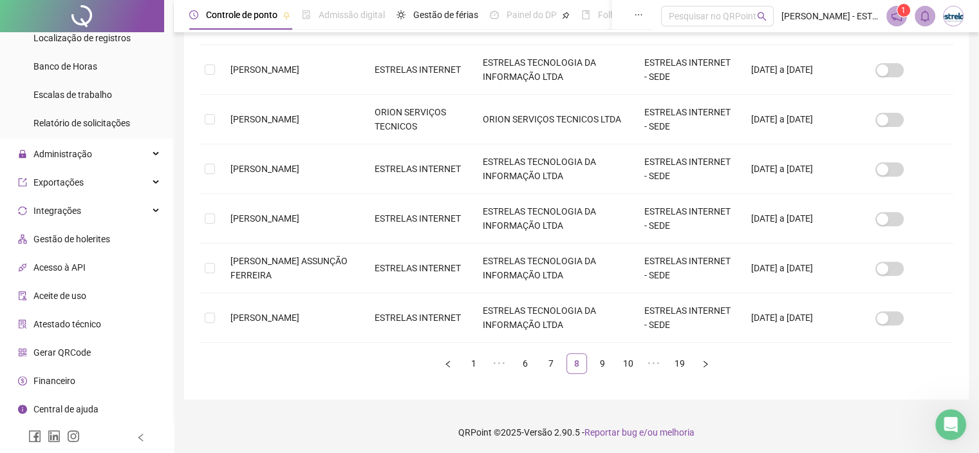
scroll to position [37, 0]
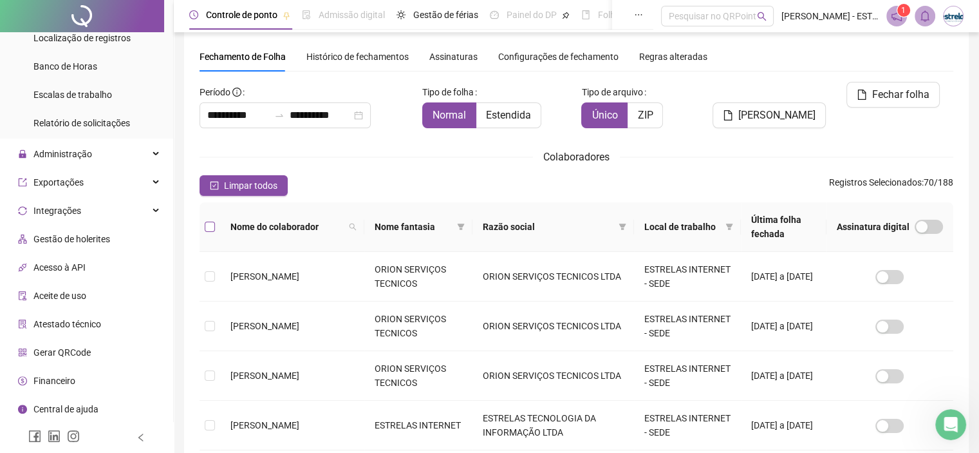
click at [212, 232] on label at bounding box center [210, 226] width 10 height 14
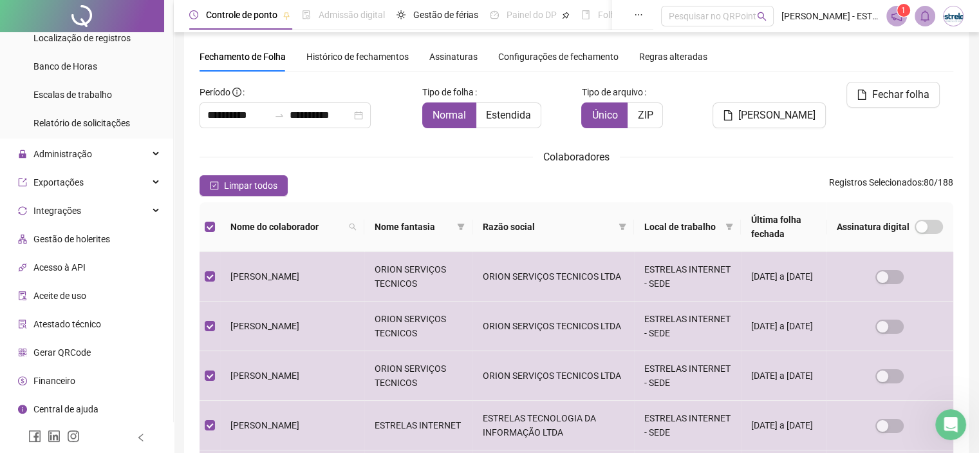
scroll to position [423, 0]
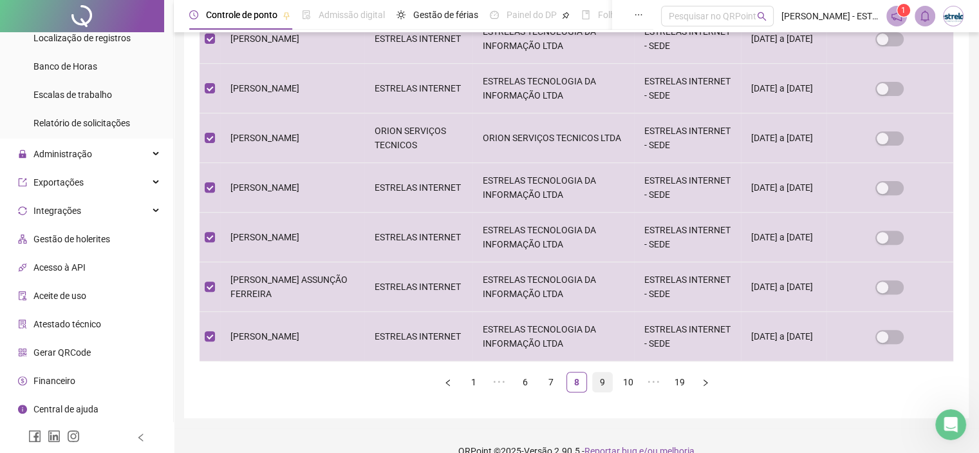
click at [601, 377] on link "9" at bounding box center [602, 381] width 19 height 19
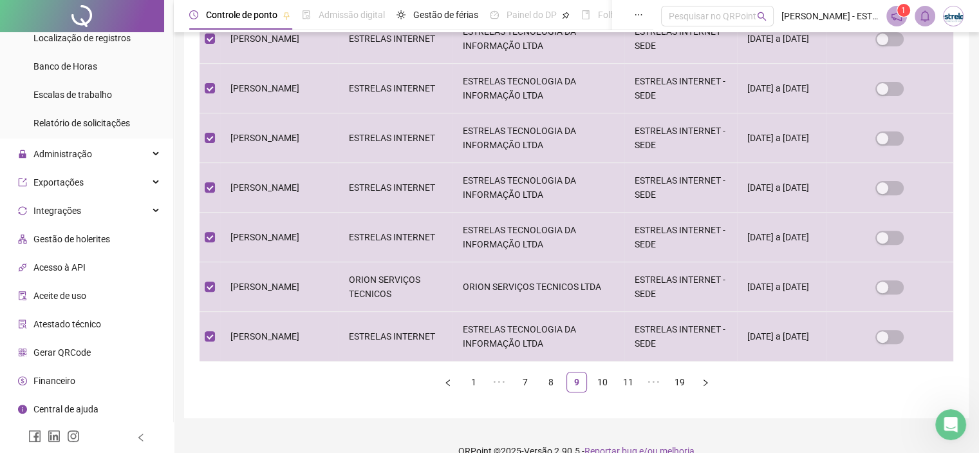
scroll to position [442, 0]
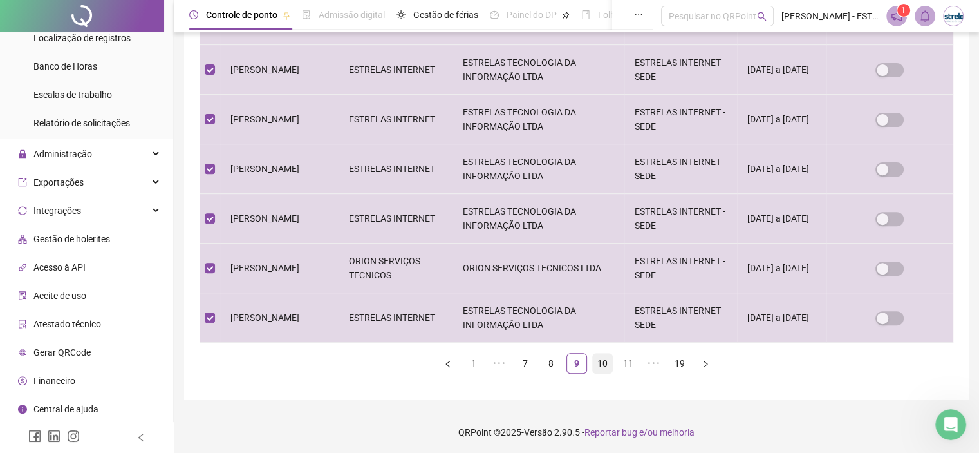
click at [601, 357] on link "10" at bounding box center [602, 362] width 19 height 19
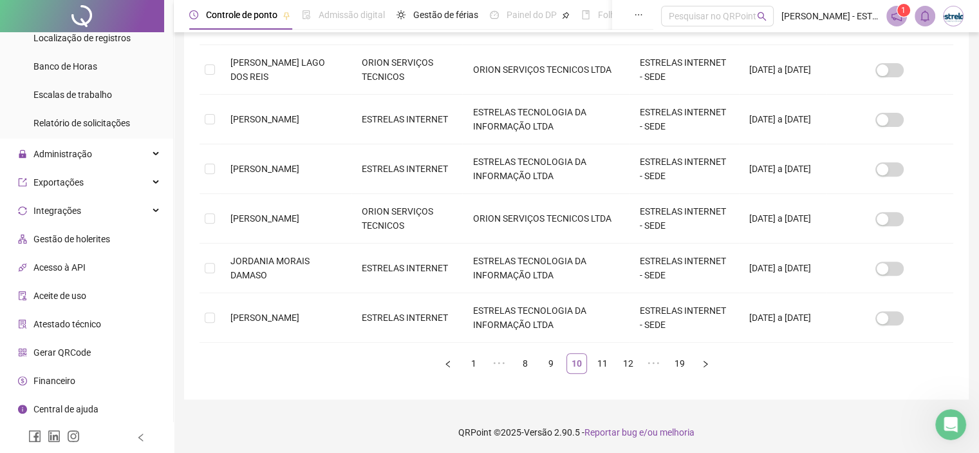
scroll to position [37, 0]
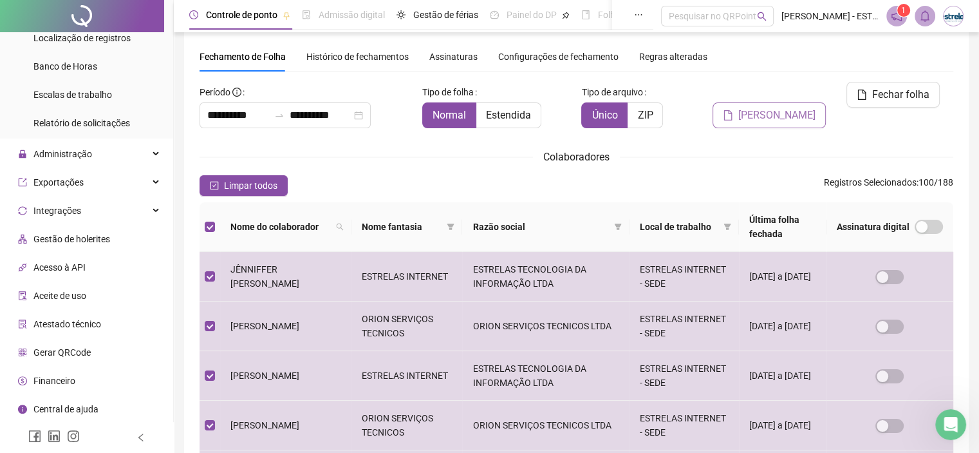
click at [799, 107] on span "[PERSON_NAME]" at bounding box center [776, 114] width 77 height 15
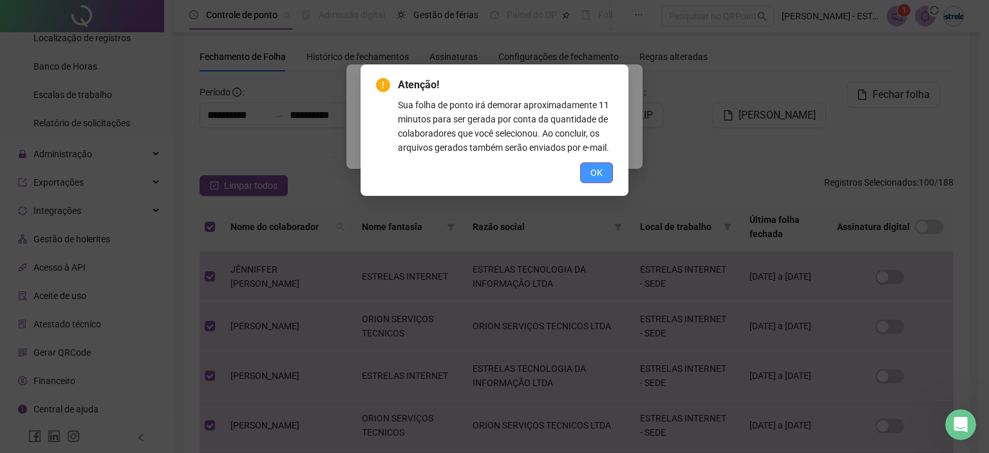
click at [602, 164] on button "OK" at bounding box center [596, 172] width 33 height 21
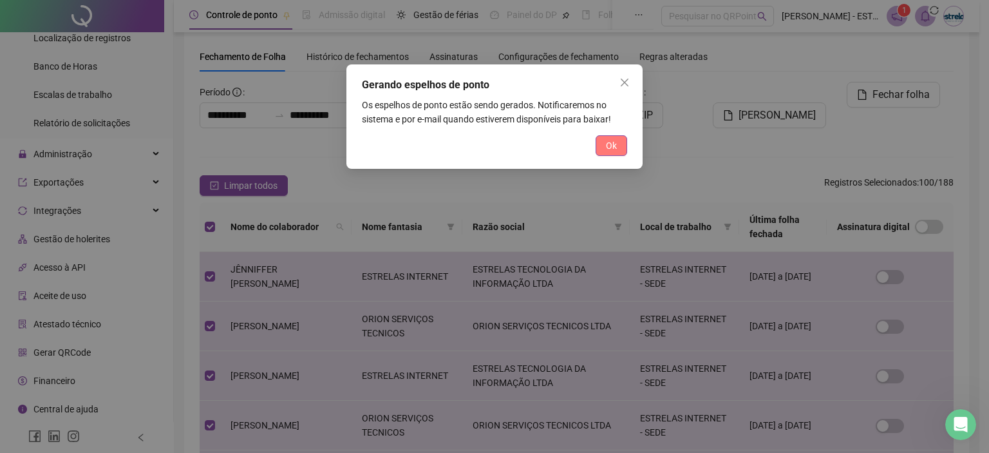
click at [602, 150] on button "Ok" at bounding box center [611, 145] width 32 height 21
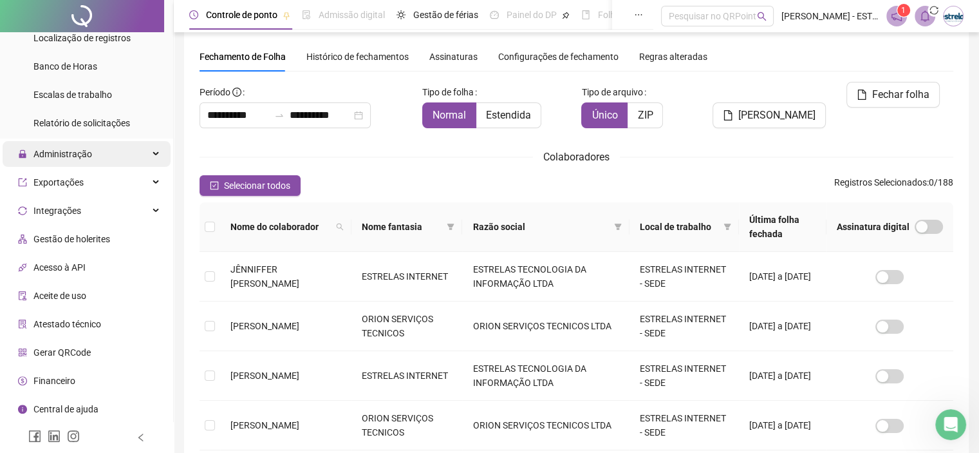
click at [110, 144] on div "Administração" at bounding box center [87, 154] width 168 height 26
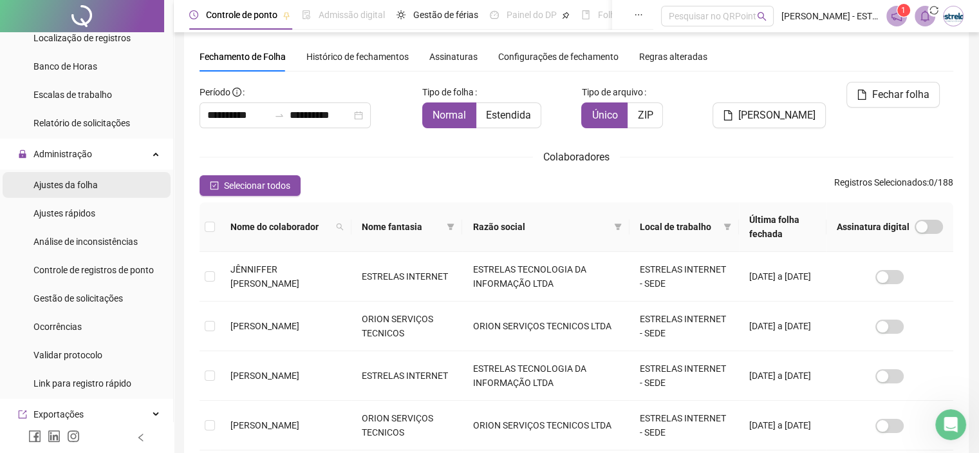
click at [93, 180] on span "Ajustes da folha" at bounding box center [65, 185] width 64 height 10
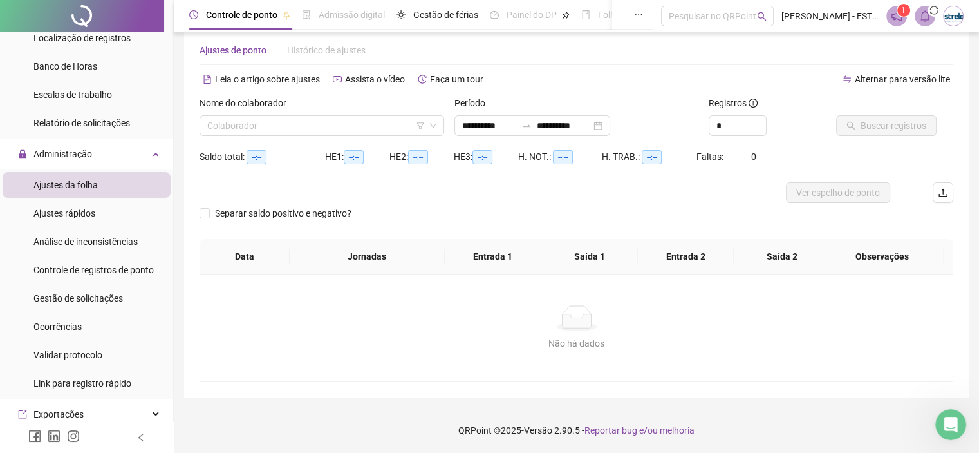
scroll to position [22, 0]
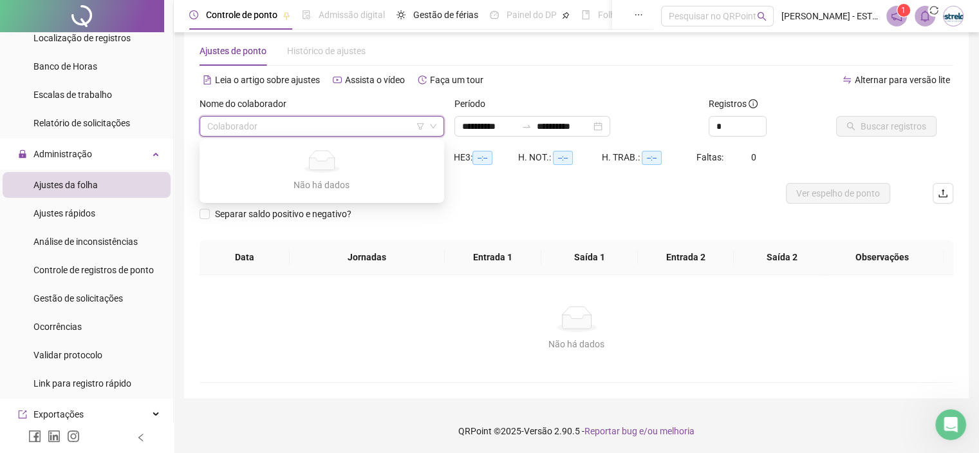
click at [313, 126] on input "search" at bounding box center [316, 126] width 218 height 19
type input "*****"
type input "**********"
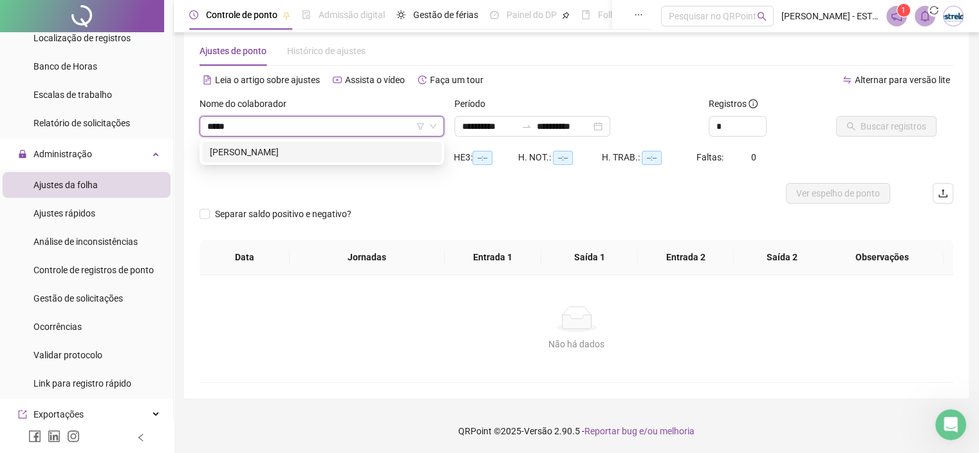
click at [278, 148] on div "[PERSON_NAME]" at bounding box center [322, 152] width 224 height 14
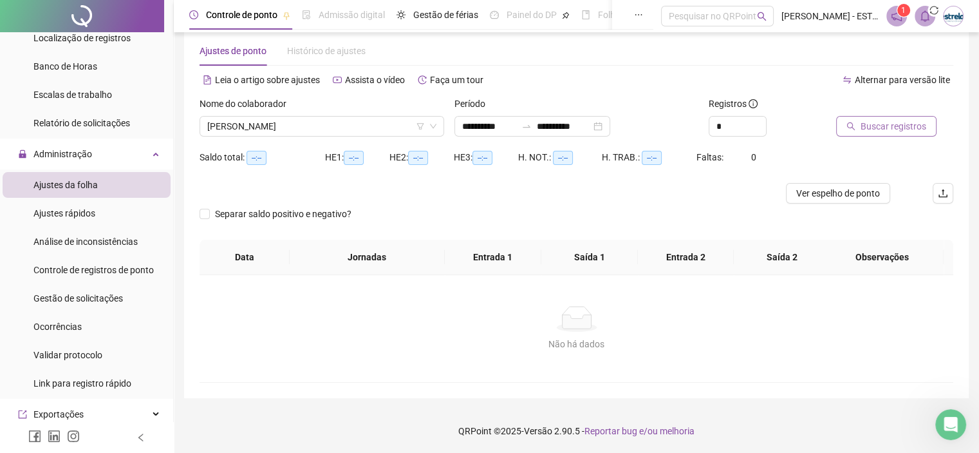
click at [899, 123] on span "Buscar registros" at bounding box center [894, 126] width 66 height 14
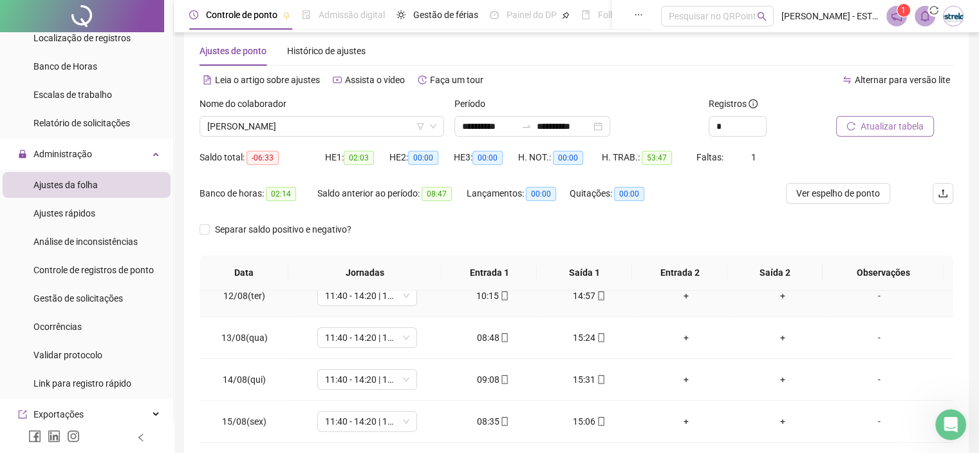
scroll to position [205, 0]
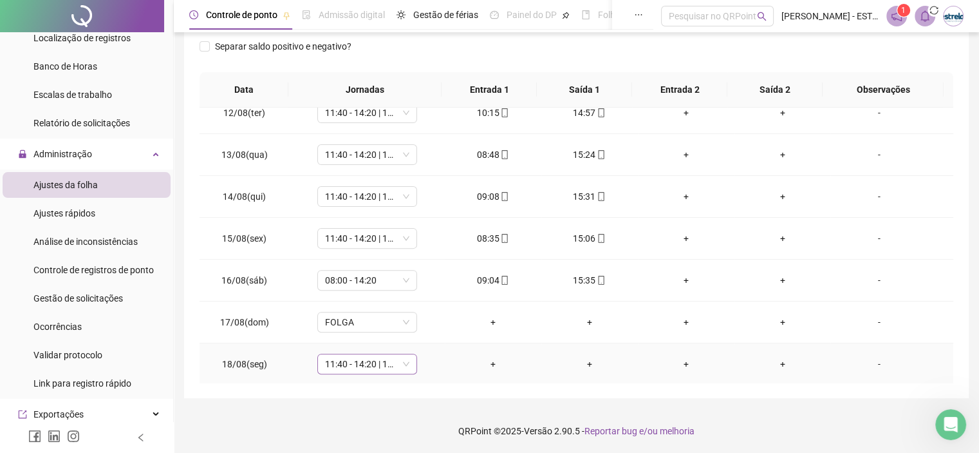
click at [362, 364] on span "11:40 - 14:20 | 14:40 - 18:00" at bounding box center [367, 363] width 84 height 19
type input "****"
click at [362, 331] on div "ATESTADO" at bounding box center [368, 335] width 71 height 14
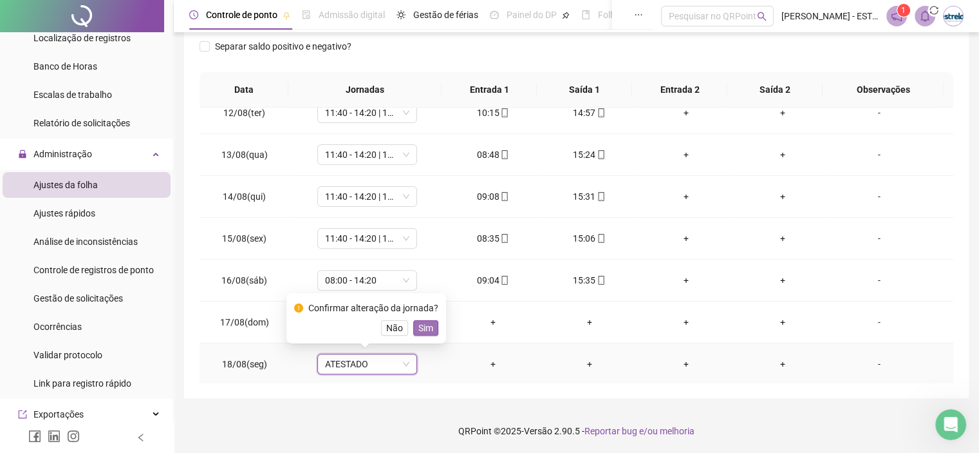
click at [420, 331] on span "Sim" at bounding box center [425, 328] width 15 height 14
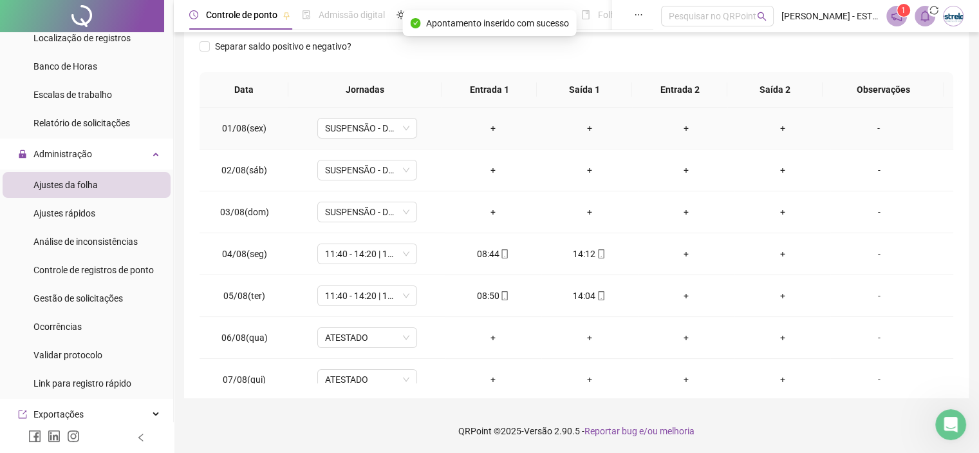
scroll to position [0, 0]
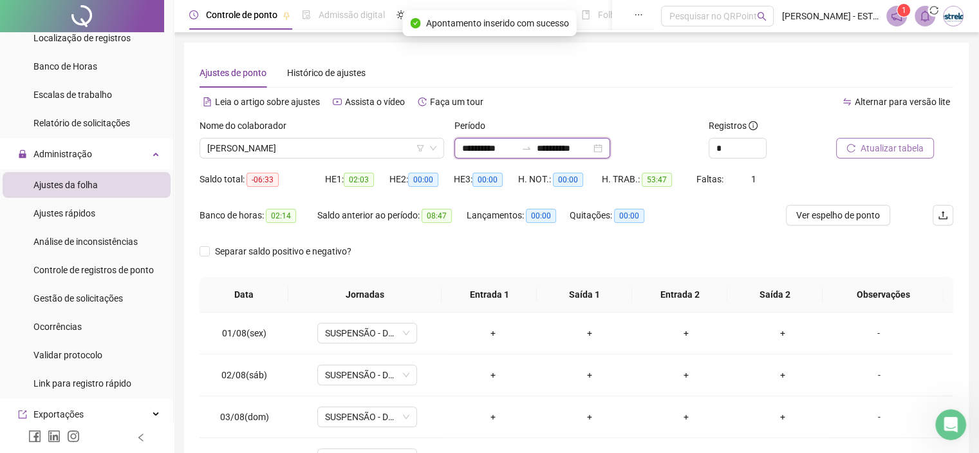
click at [587, 149] on input "**********" at bounding box center [564, 148] width 54 height 14
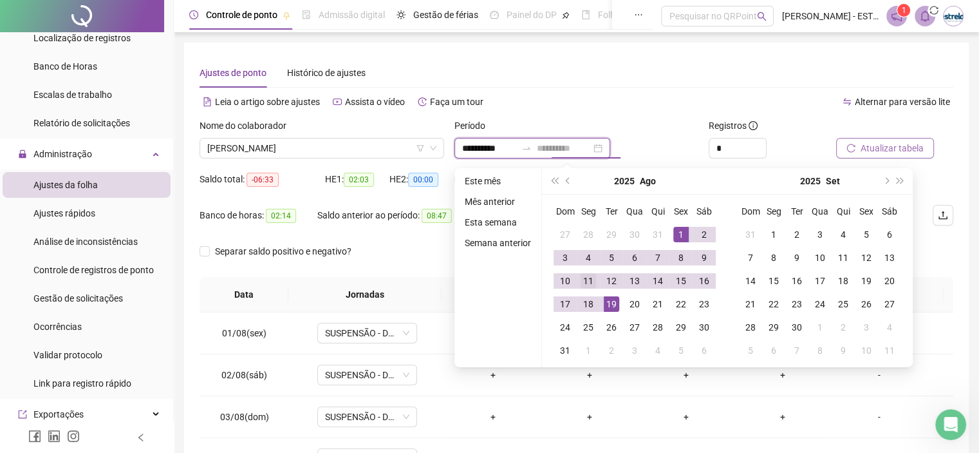
type input "**********"
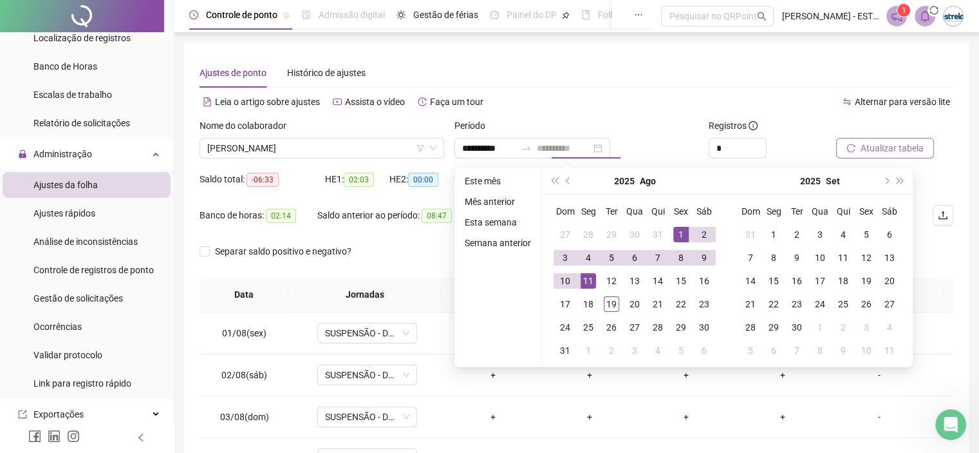
click at [588, 275] on div "11" at bounding box center [588, 280] width 15 height 15
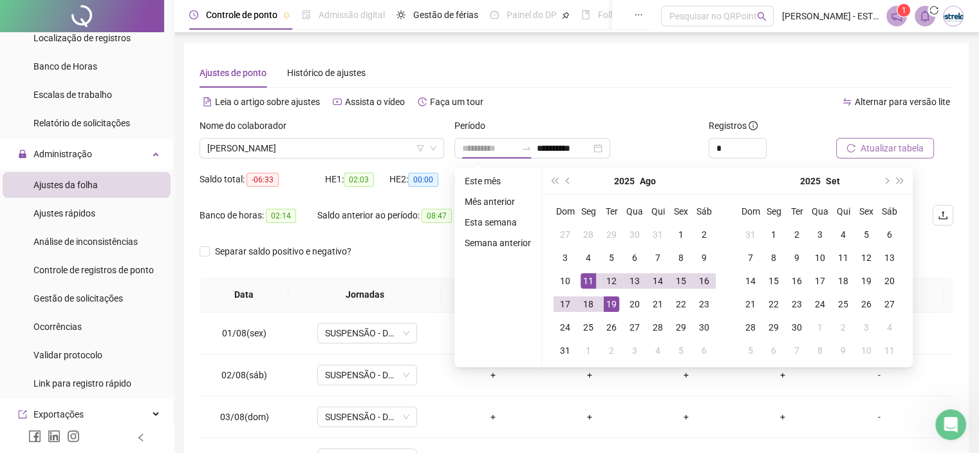
click at [607, 297] on div "19" at bounding box center [611, 303] width 15 height 15
type input "**********"
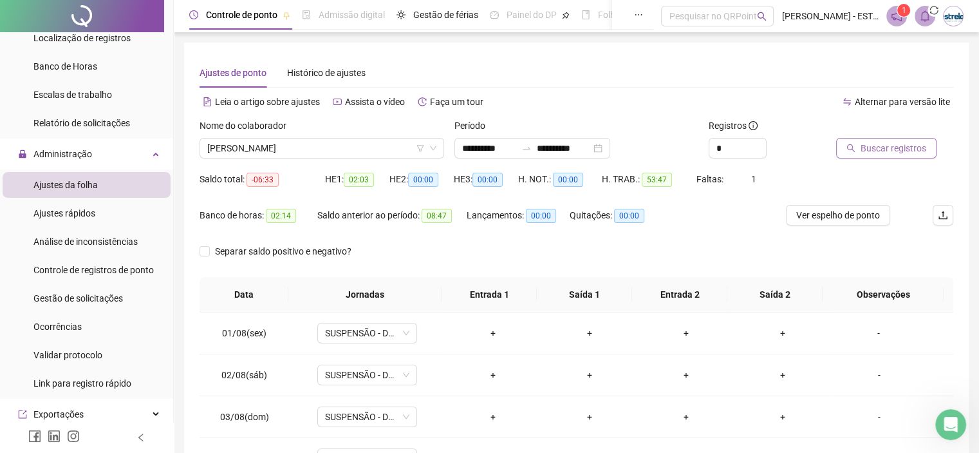
click at [874, 145] on span "Buscar registros" at bounding box center [894, 148] width 66 height 14
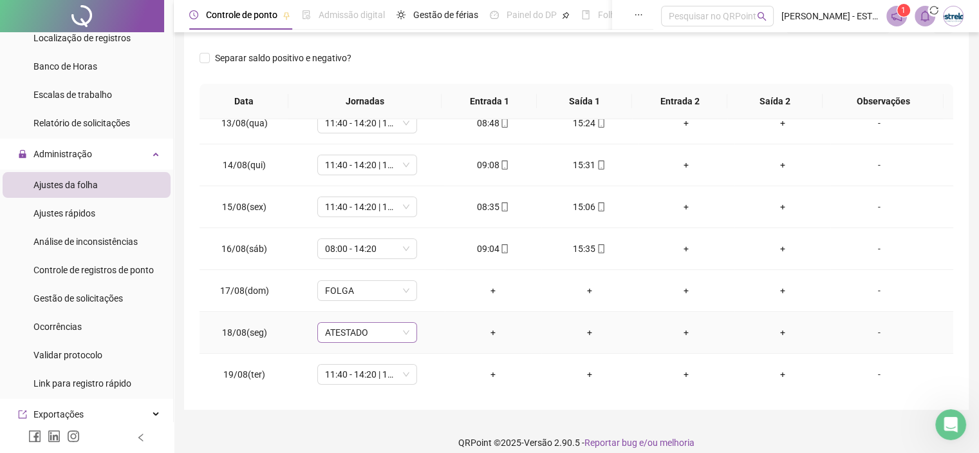
scroll to position [205, 0]
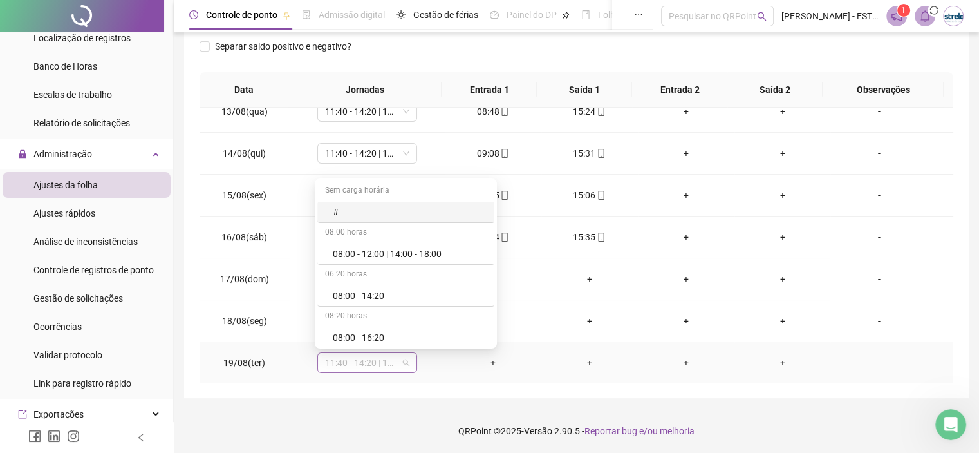
click at [365, 364] on span "11:40 - 14:20 | 14:40 - 18:00" at bounding box center [367, 362] width 84 height 19
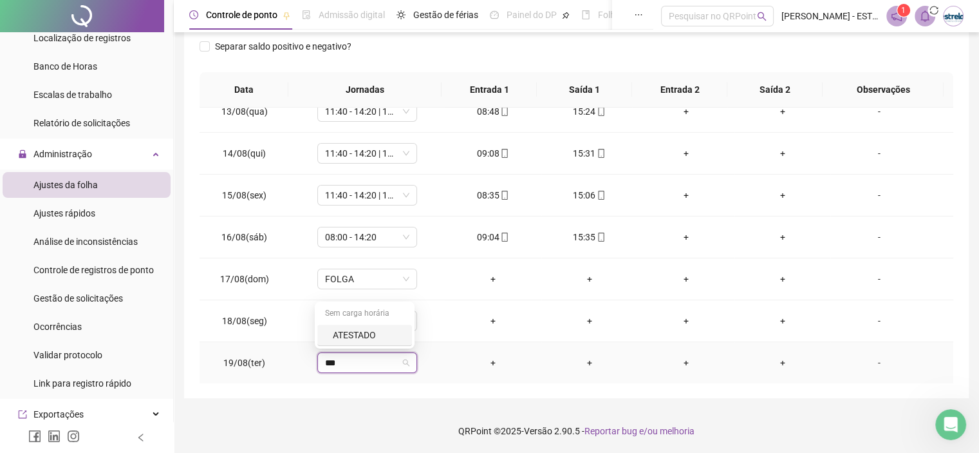
type input "****"
click at [369, 326] on div "ATESTADO" at bounding box center [364, 334] width 95 height 21
click at [422, 324] on span "Sim" at bounding box center [425, 328] width 15 height 14
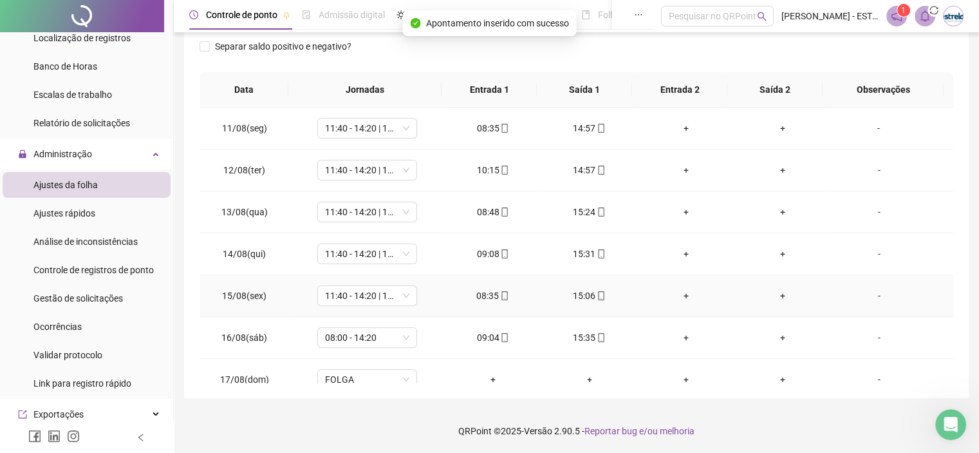
scroll to position [0, 0]
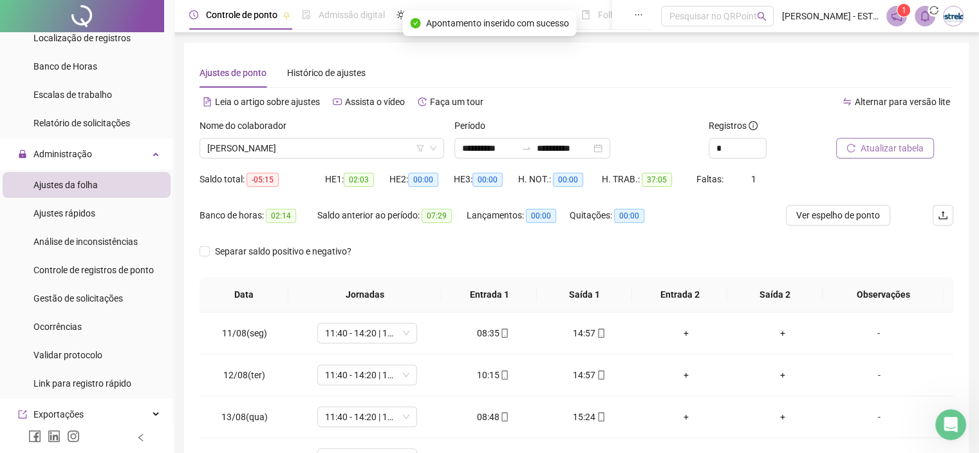
click at [857, 141] on button "Atualizar tabela" at bounding box center [885, 148] width 98 height 21
click at [316, 142] on span "[PERSON_NAME]" at bounding box center [321, 147] width 229 height 19
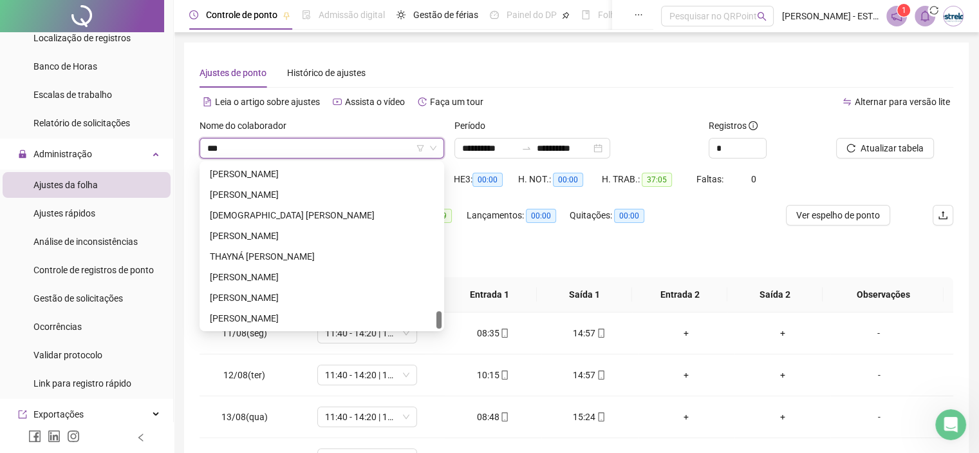
scroll to position [82, 0]
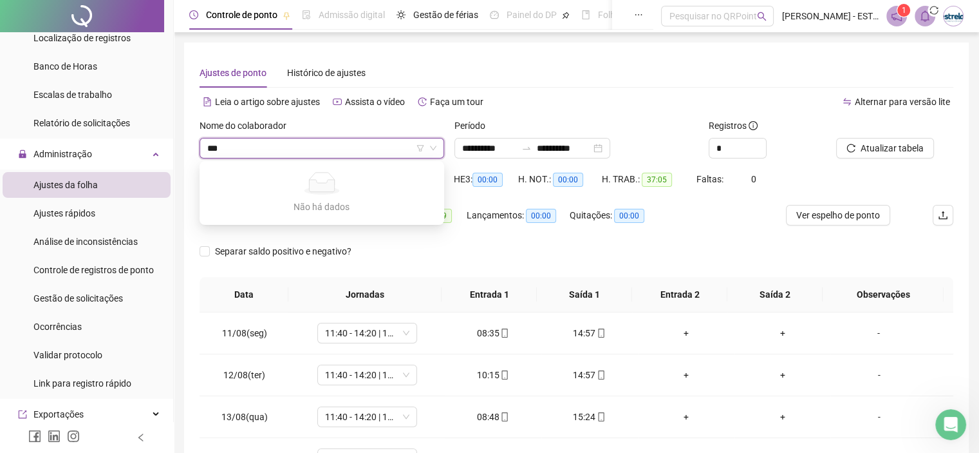
type input "****"
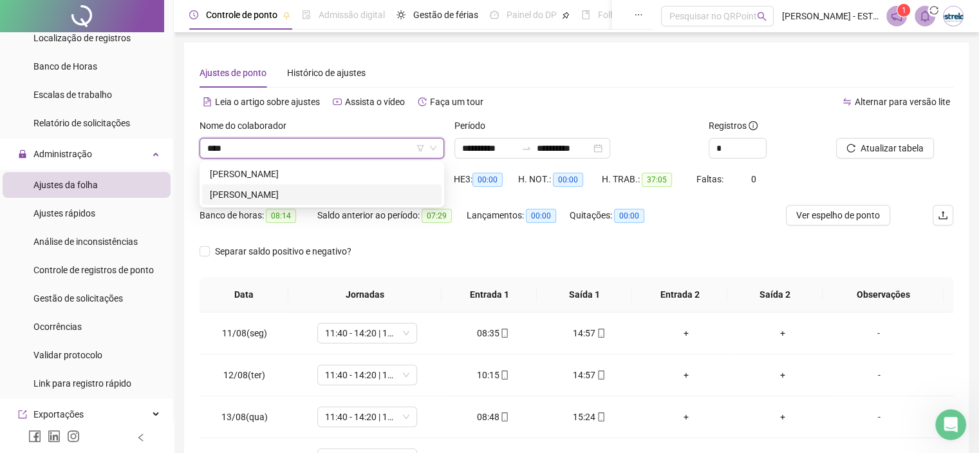
click at [291, 190] on div "[PERSON_NAME]" at bounding box center [322, 194] width 224 height 14
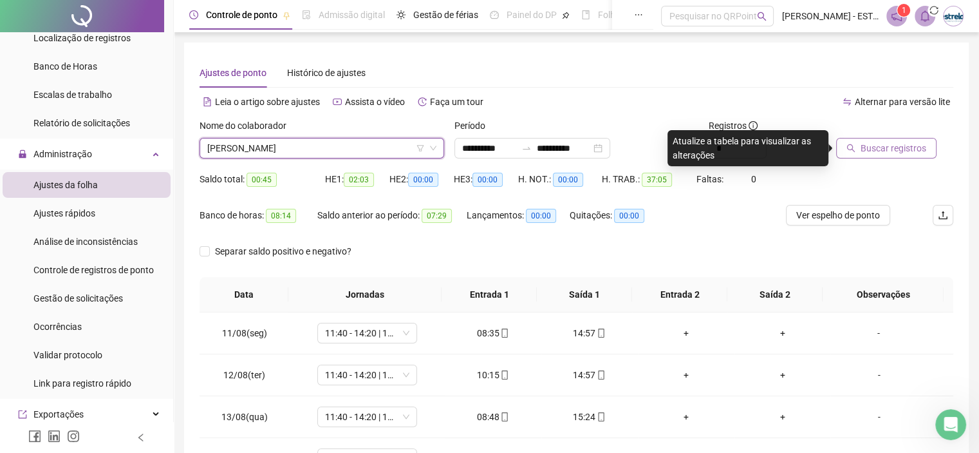
click at [873, 138] on button "Buscar registros" at bounding box center [886, 148] width 100 height 21
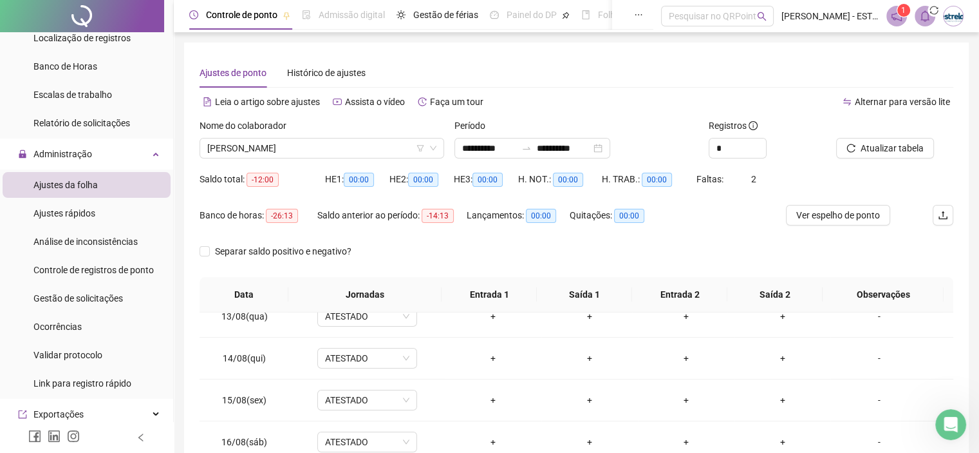
scroll to position [205, 0]
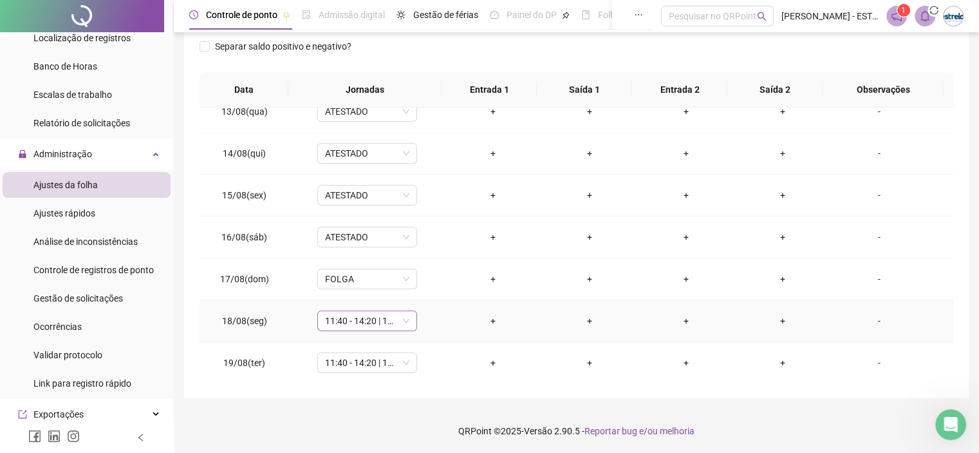
click at [384, 331] on td "11:40 - 14:20 | 14:40 - 18:00" at bounding box center [367, 321] width 155 height 42
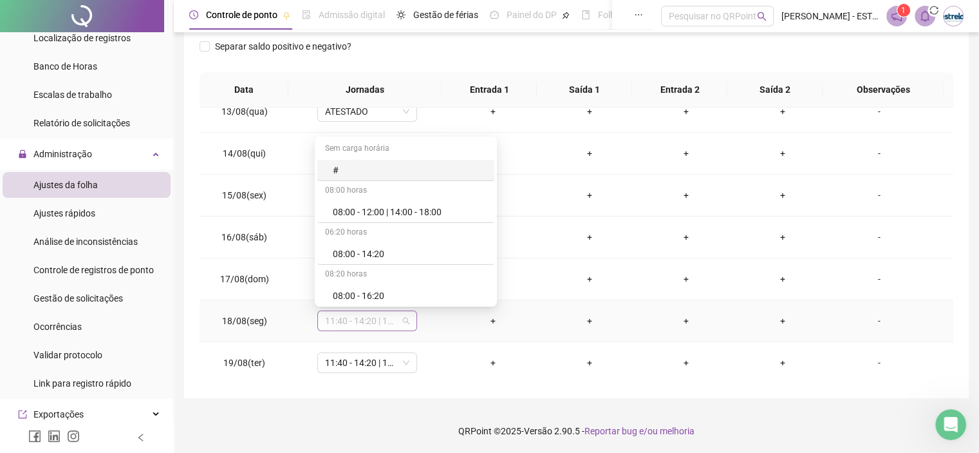
click at [382, 321] on span "11:40 - 14:20 | 14:40 - 18:00" at bounding box center [367, 320] width 84 height 19
type input "***"
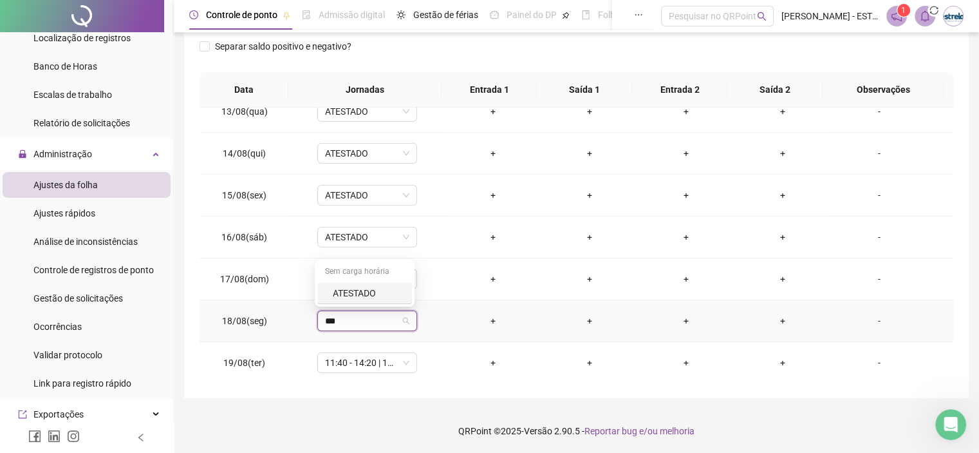
click at [376, 285] on div "ATESTADO" at bounding box center [364, 293] width 95 height 21
click at [418, 286] on span "Sim" at bounding box center [425, 286] width 15 height 14
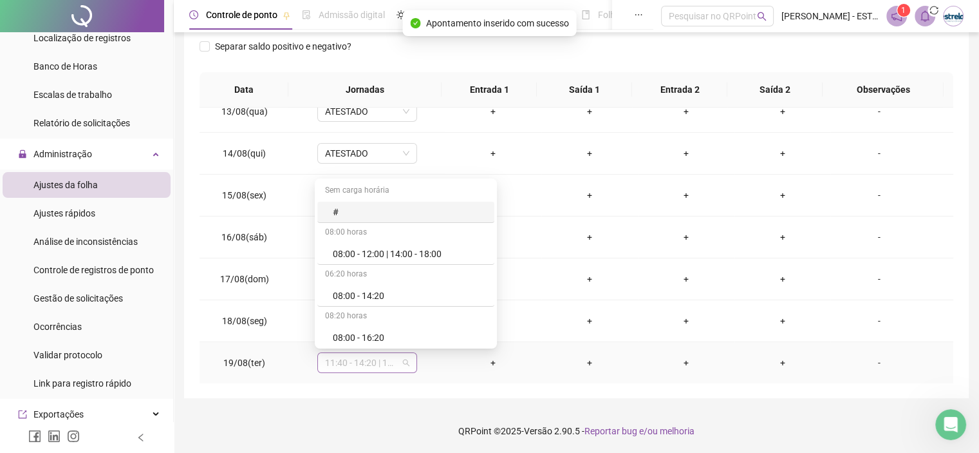
click at [370, 355] on span "11:40 - 14:20 | 14:40 - 18:00" at bounding box center [367, 362] width 84 height 19
type input "***"
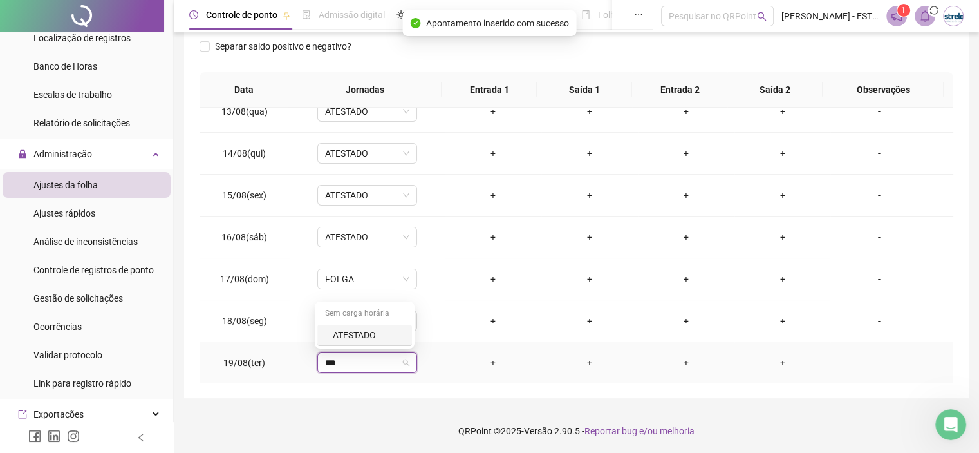
click at [360, 335] on div "ATESTADO" at bounding box center [368, 335] width 71 height 14
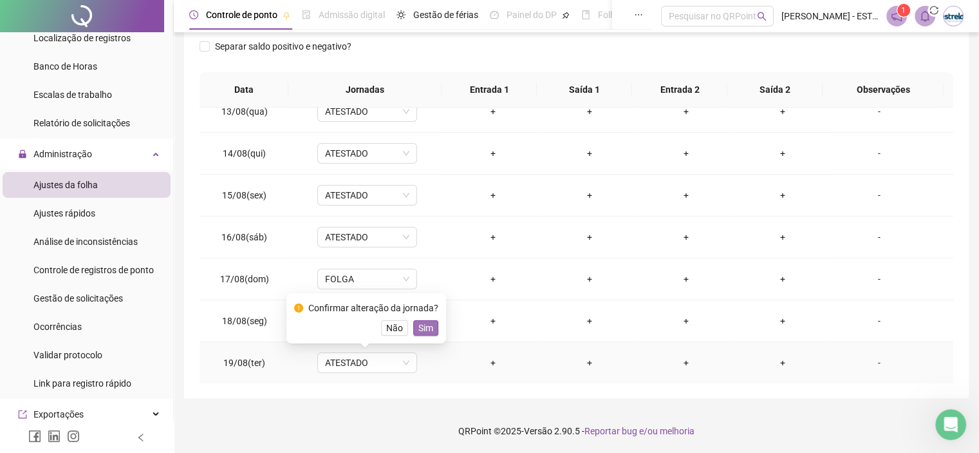
click at [419, 328] on span "Sim" at bounding box center [425, 328] width 15 height 14
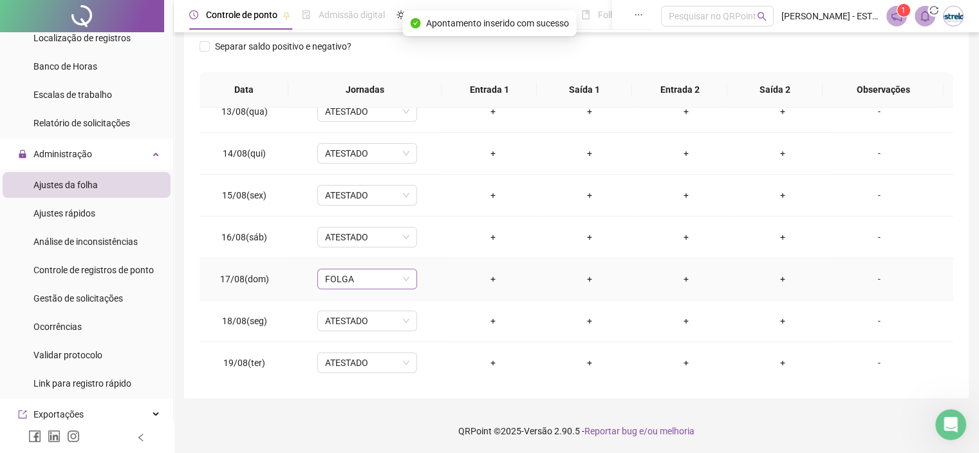
click at [378, 269] on span "FOLGA" at bounding box center [367, 278] width 84 height 19
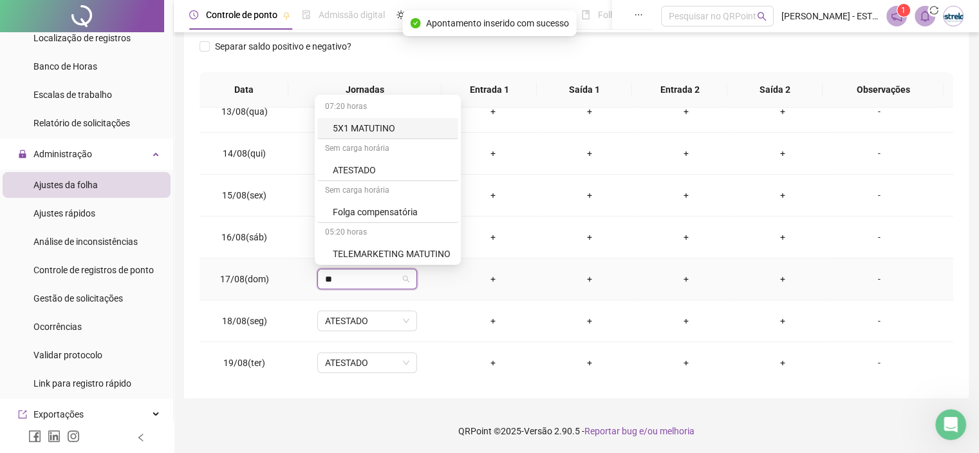
type input "***"
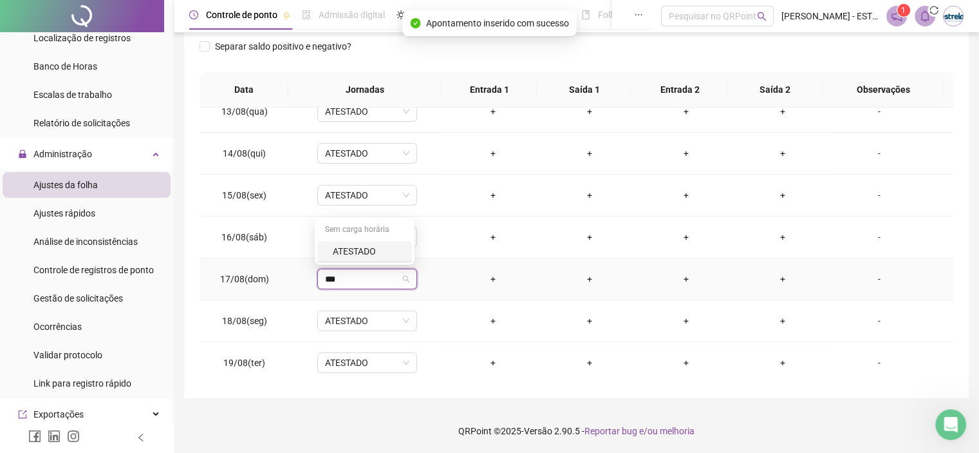
click at [386, 249] on div "ATESTADO" at bounding box center [368, 251] width 71 height 14
click at [425, 247] on span "Sim" at bounding box center [425, 244] width 15 height 14
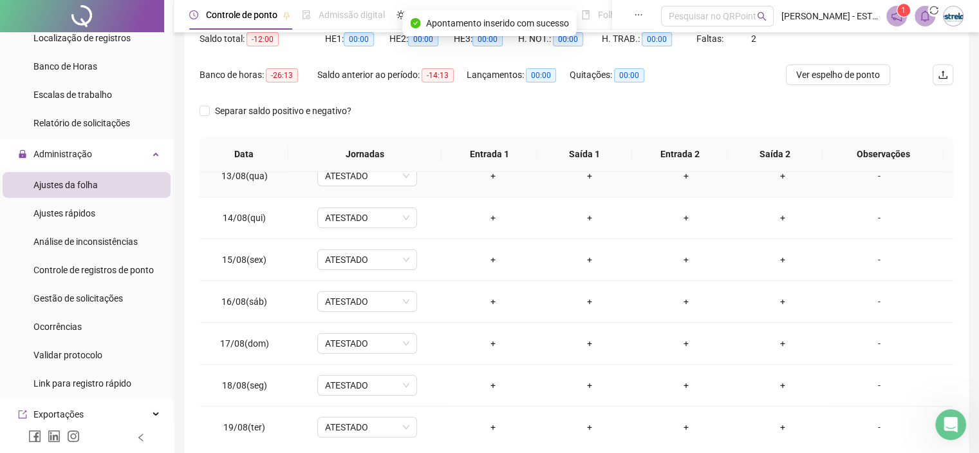
scroll to position [0, 0]
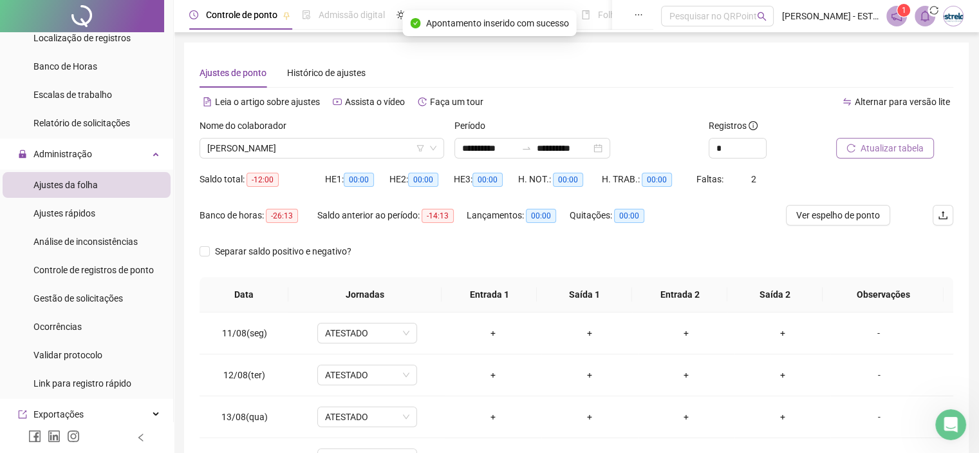
click at [861, 151] on span "Atualizar tabela" at bounding box center [892, 148] width 63 height 14
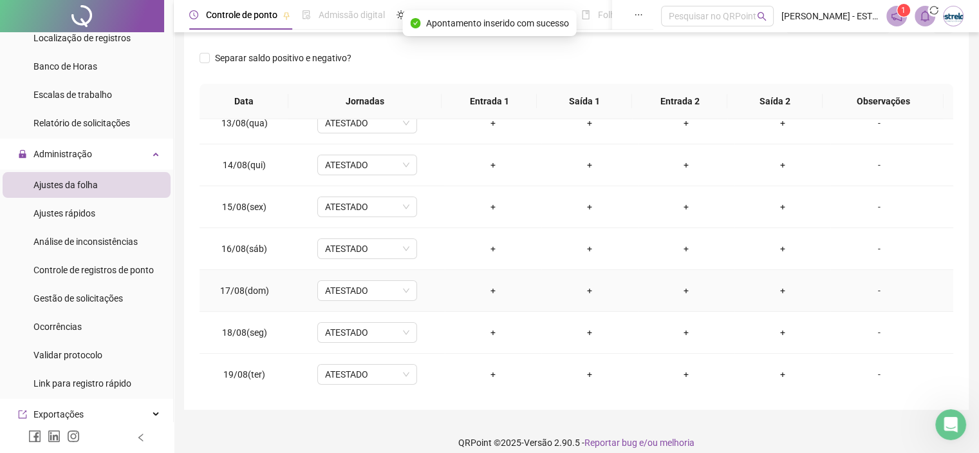
scroll to position [205, 0]
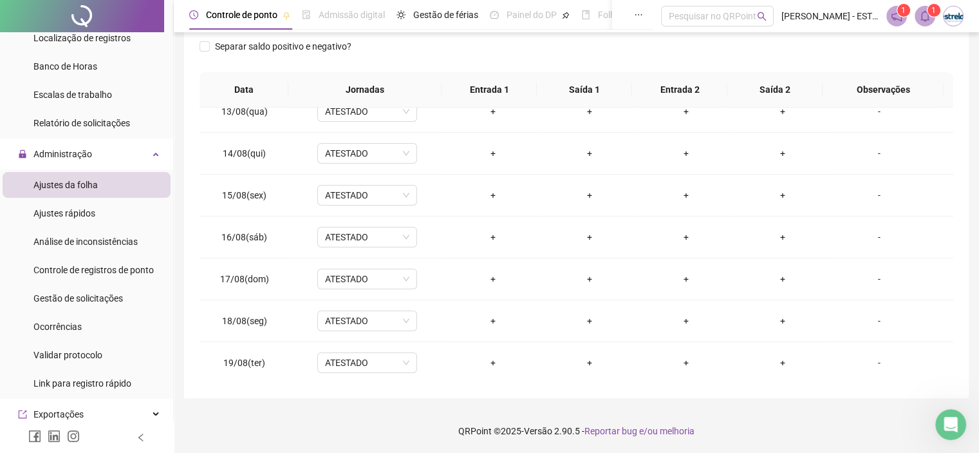
click at [924, 14] on icon "bell" at bounding box center [925, 16] width 12 height 12
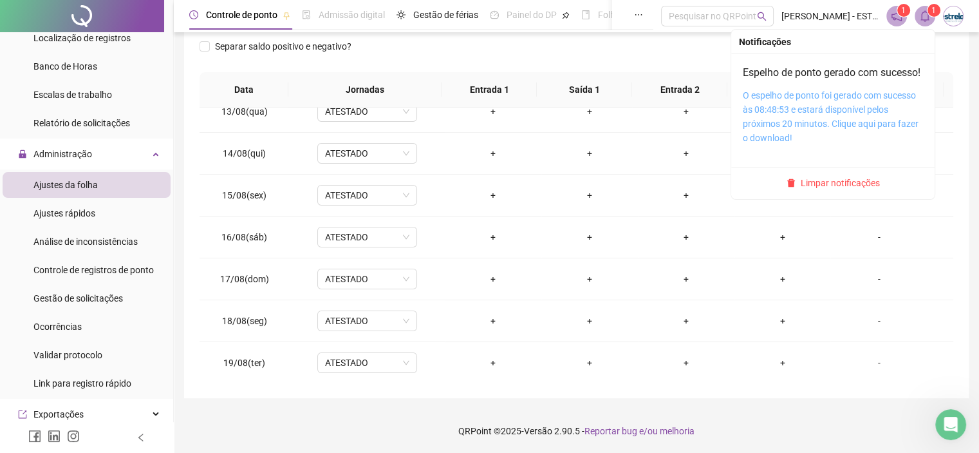
click at [837, 115] on link "O espelho de ponto foi gerado com sucesso às 08:48:53 e estará disponível pelos…" at bounding box center [831, 116] width 176 height 53
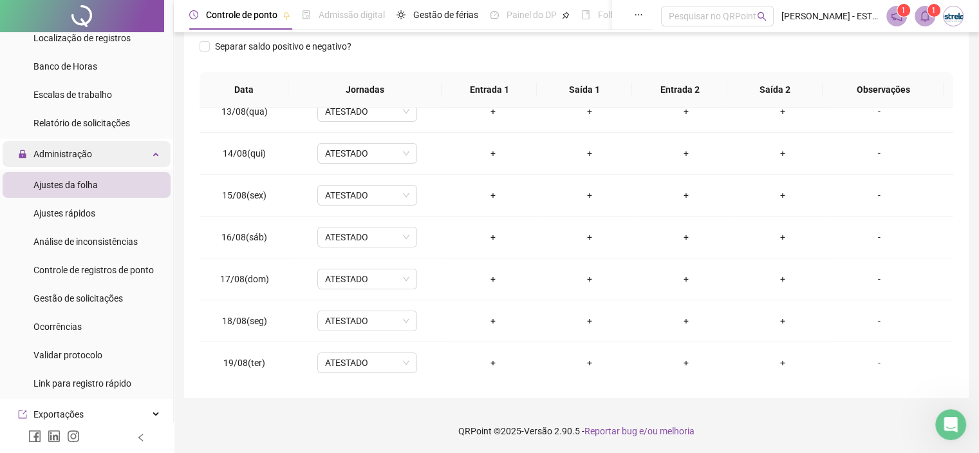
click at [67, 150] on span "Administração" at bounding box center [62, 154] width 59 height 10
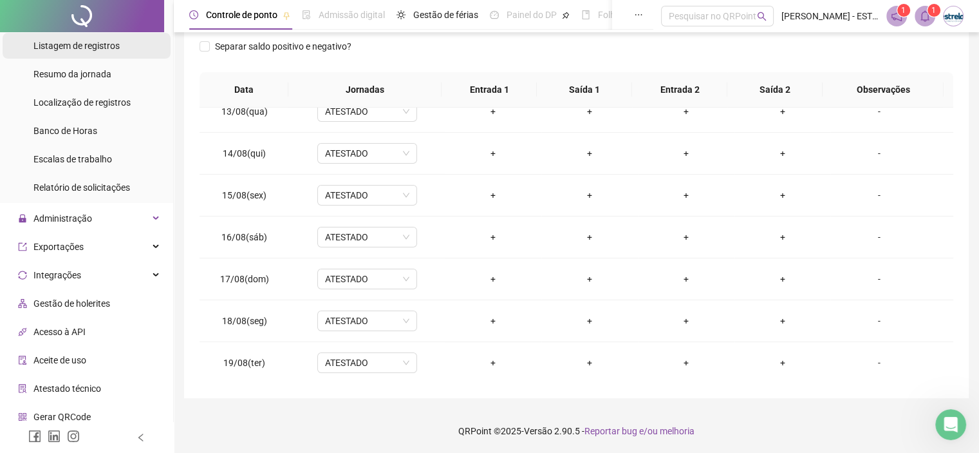
scroll to position [46, 0]
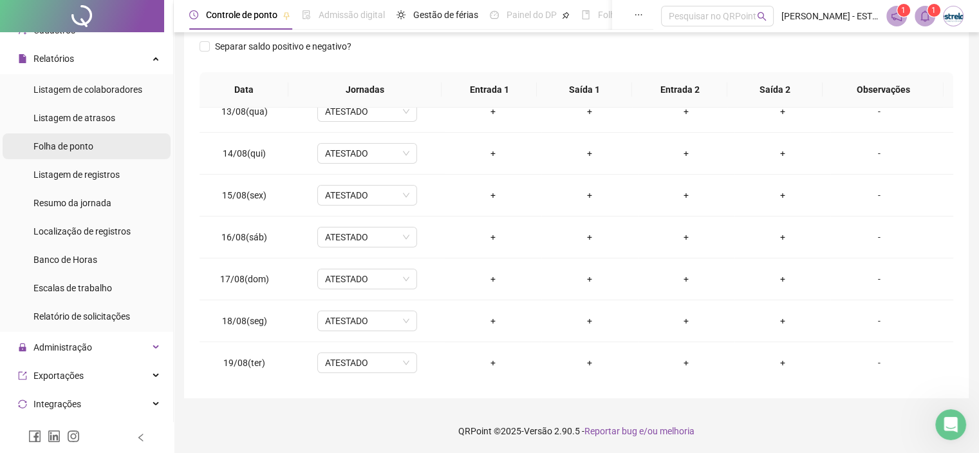
click at [72, 146] on span "Folha de ponto" at bounding box center [63, 146] width 60 height 10
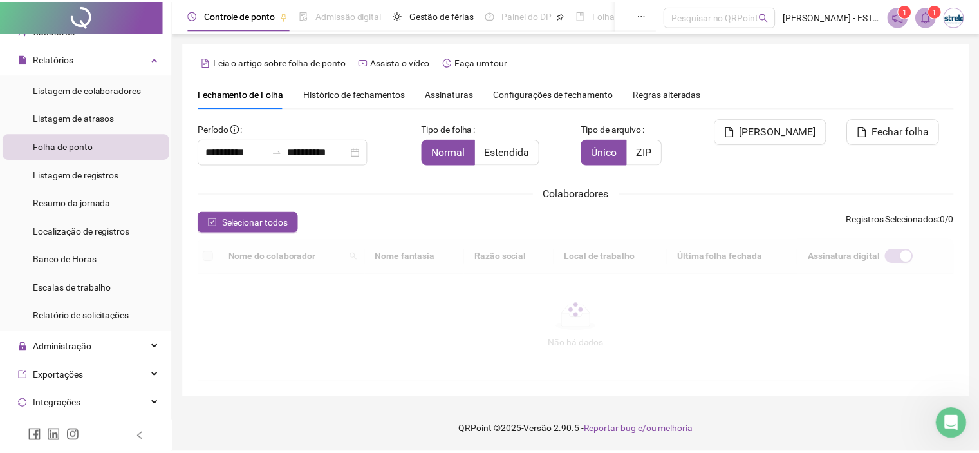
scroll to position [37, 0]
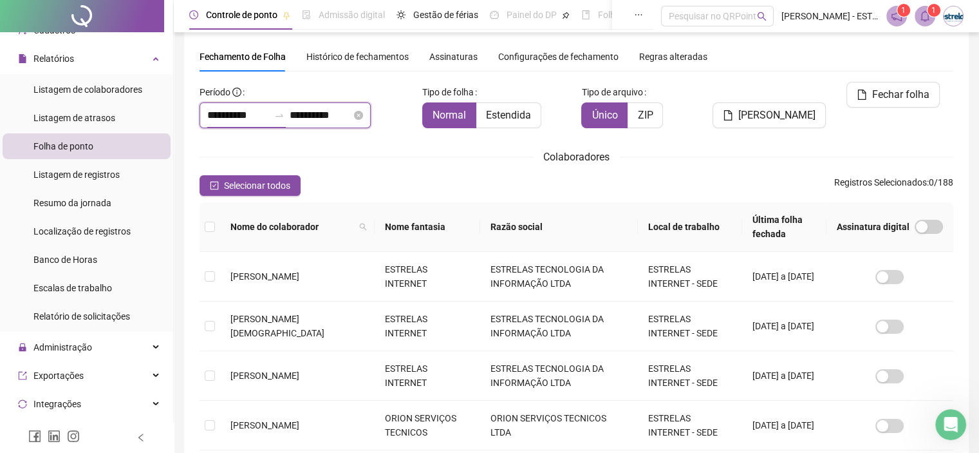
click at [229, 109] on input "**********" at bounding box center [238, 114] width 62 height 15
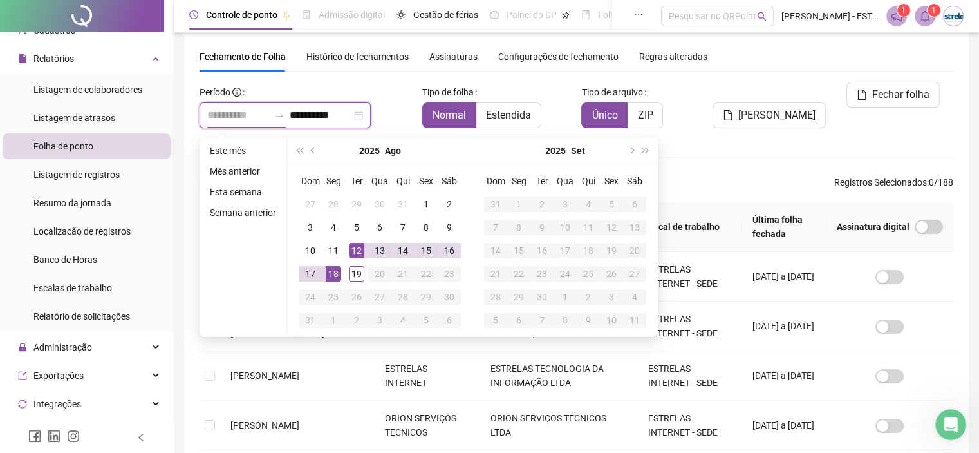
type input "**********"
click at [332, 267] on div "18" at bounding box center [333, 273] width 15 height 15
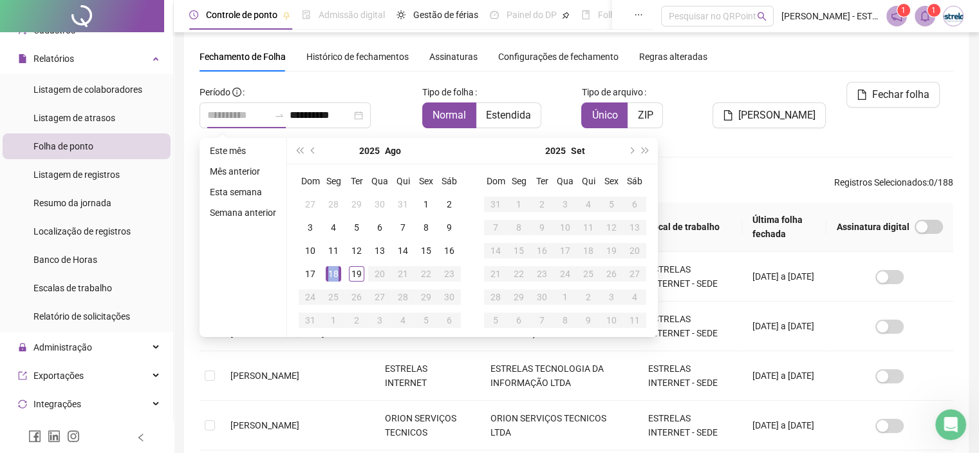
click at [332, 267] on div "18" at bounding box center [333, 273] width 15 height 15
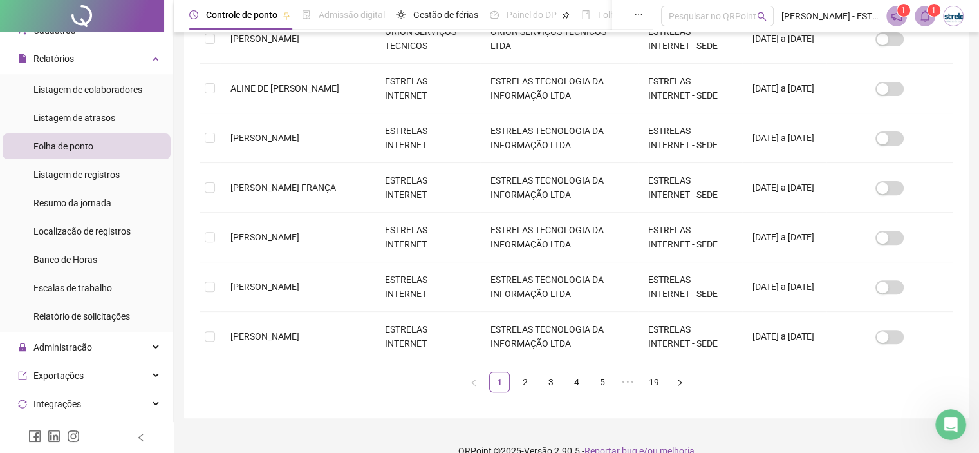
scroll to position [442, 0]
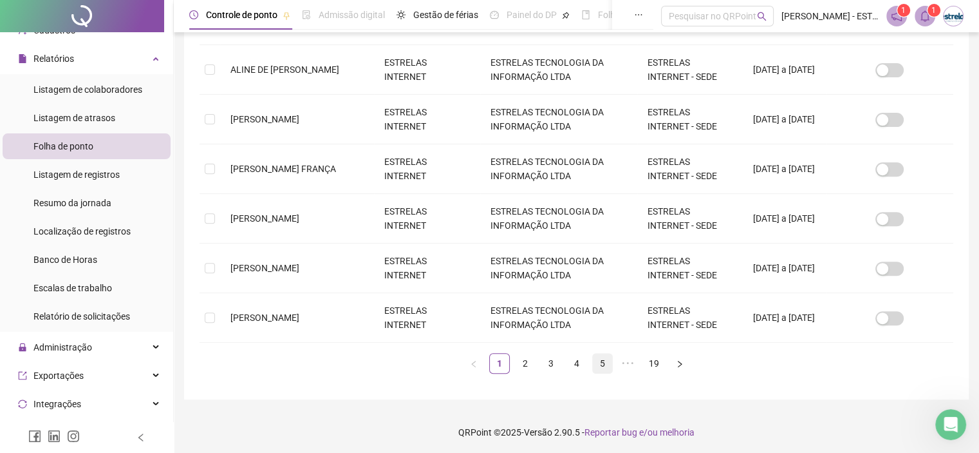
click at [605, 360] on div "Nome do colaborador Nome fantasia Razão social Local de trabalho Última folha f…" at bounding box center [577, 85] width 754 height 576
click at [601, 363] on link "5" at bounding box center [602, 362] width 19 height 19
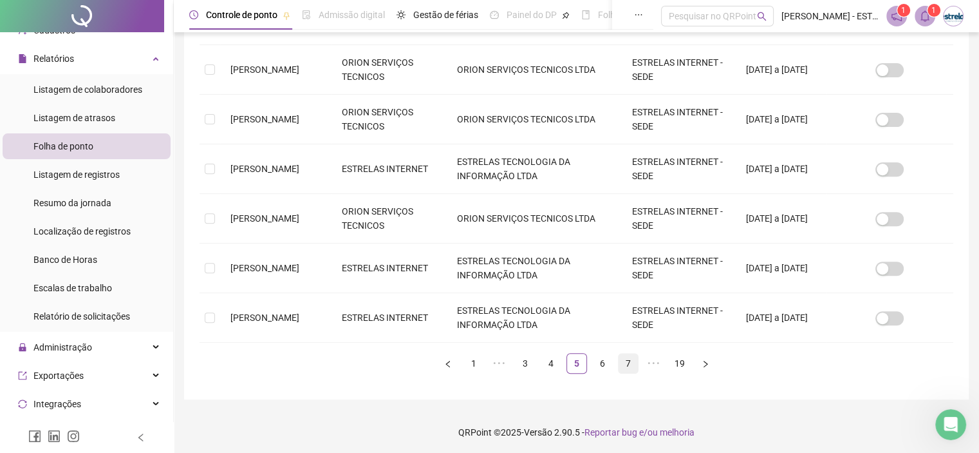
click at [624, 366] on link "7" at bounding box center [628, 362] width 19 height 19
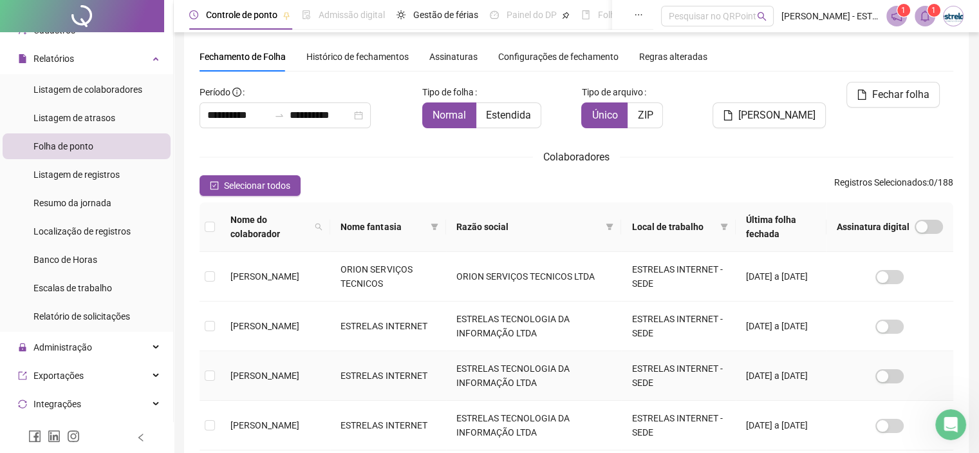
scroll to position [423, 0]
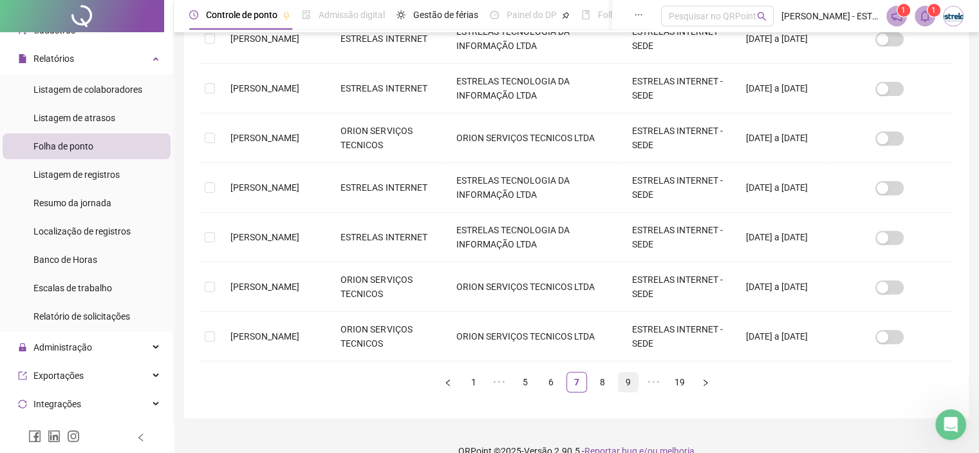
click at [630, 380] on link "9" at bounding box center [628, 381] width 19 height 19
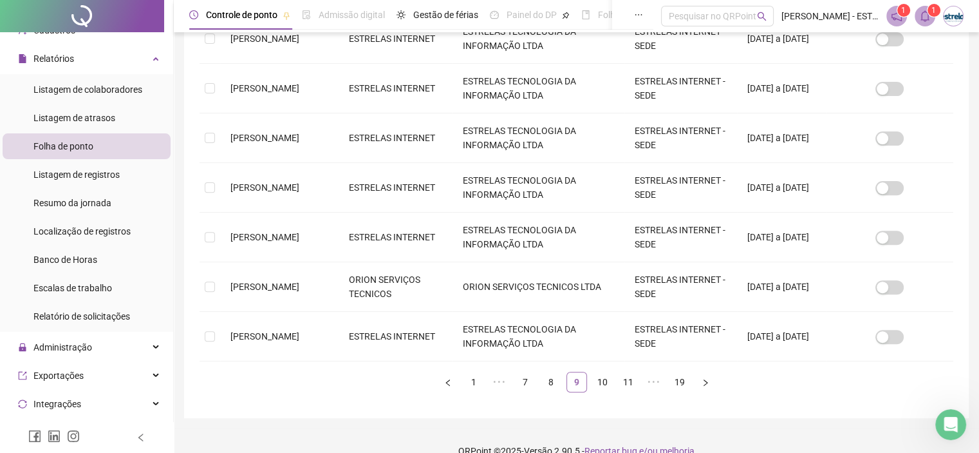
click at [630, 380] on link "11" at bounding box center [628, 381] width 19 height 19
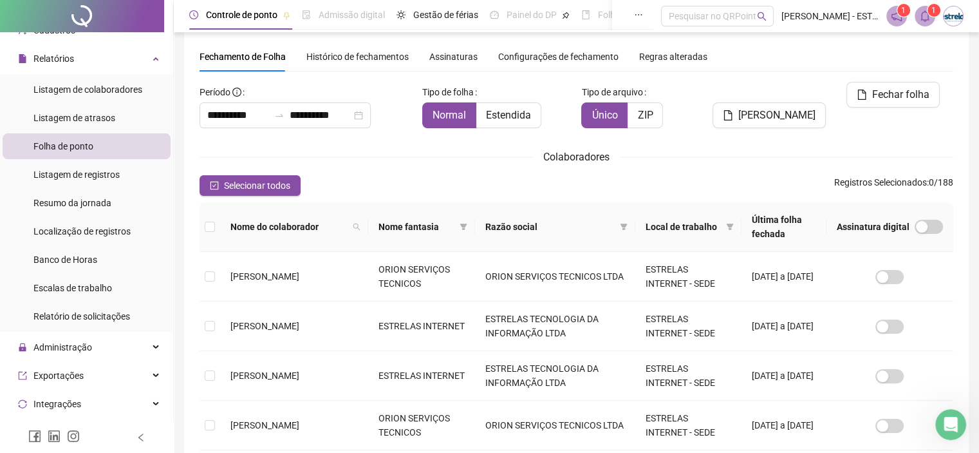
click at [935, 8] on span "1" at bounding box center [933, 10] width 5 height 9
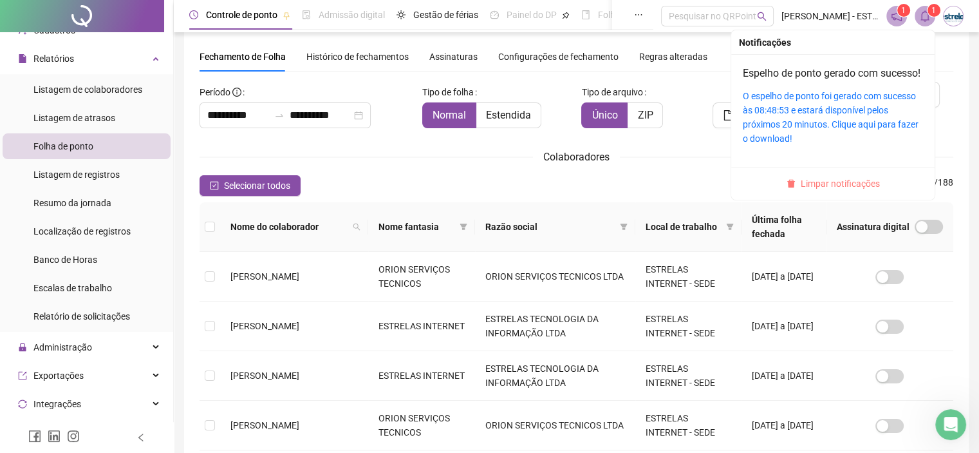
click at [825, 191] on span "Limpar notificações" at bounding box center [840, 183] width 79 height 14
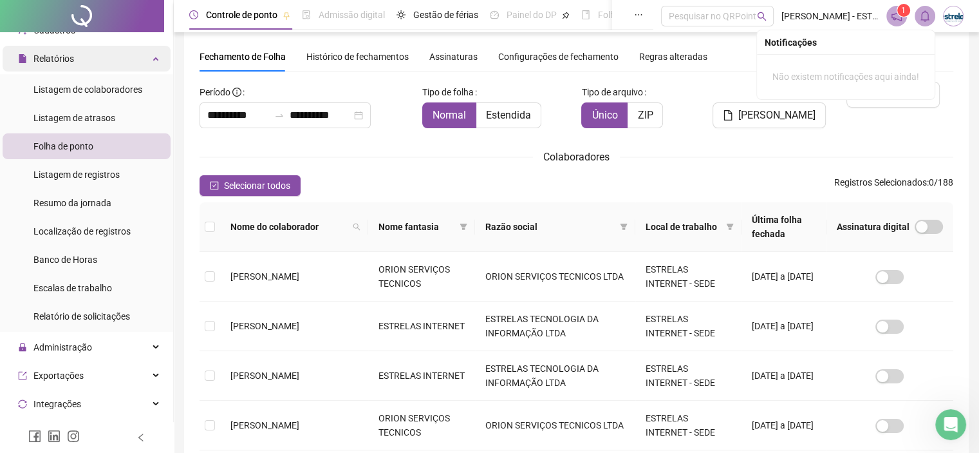
click at [106, 64] on div "Relatórios" at bounding box center [87, 59] width 168 height 26
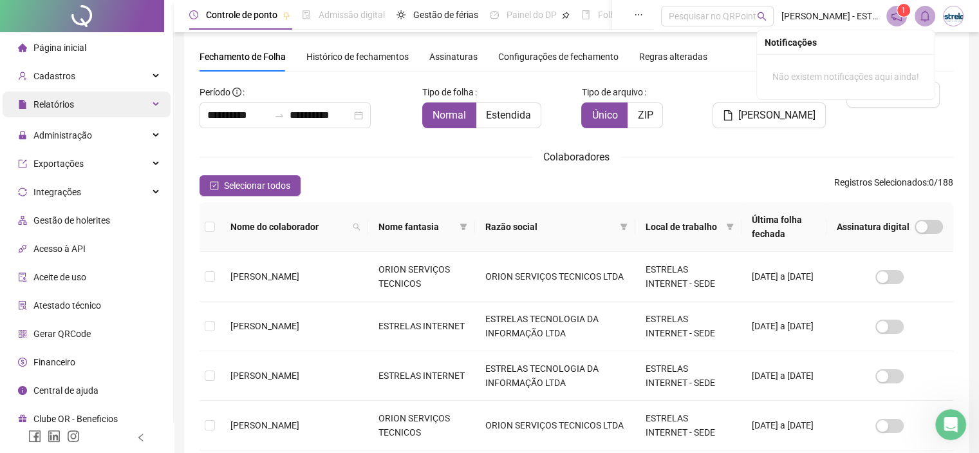
scroll to position [0, 0]
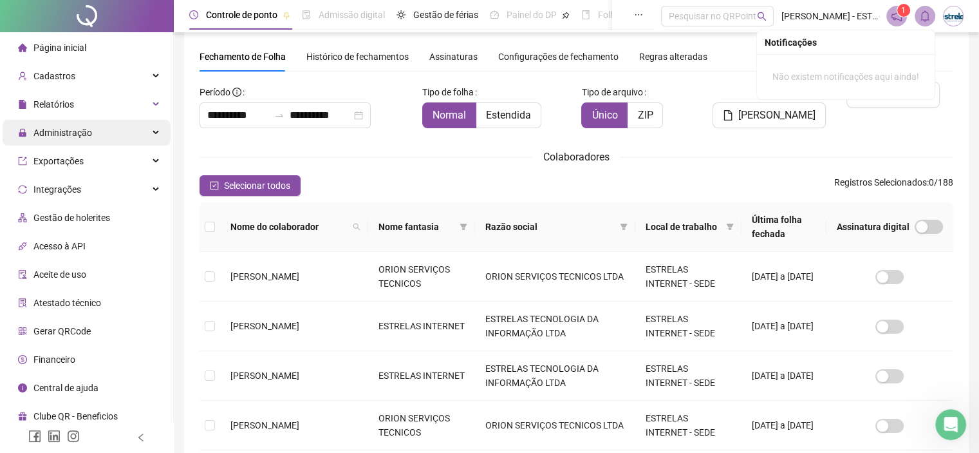
click at [102, 131] on div "Administração" at bounding box center [87, 133] width 168 height 26
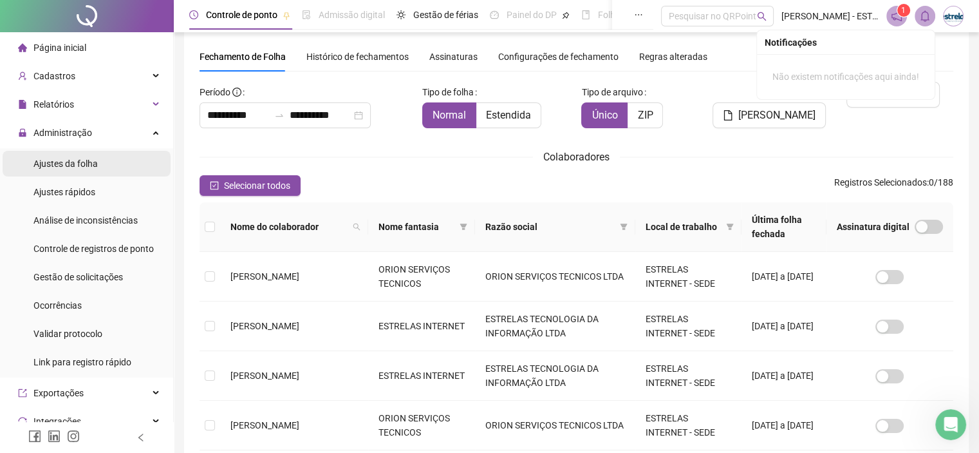
click at [95, 164] on span "Ajustes da folha" at bounding box center [65, 163] width 64 height 10
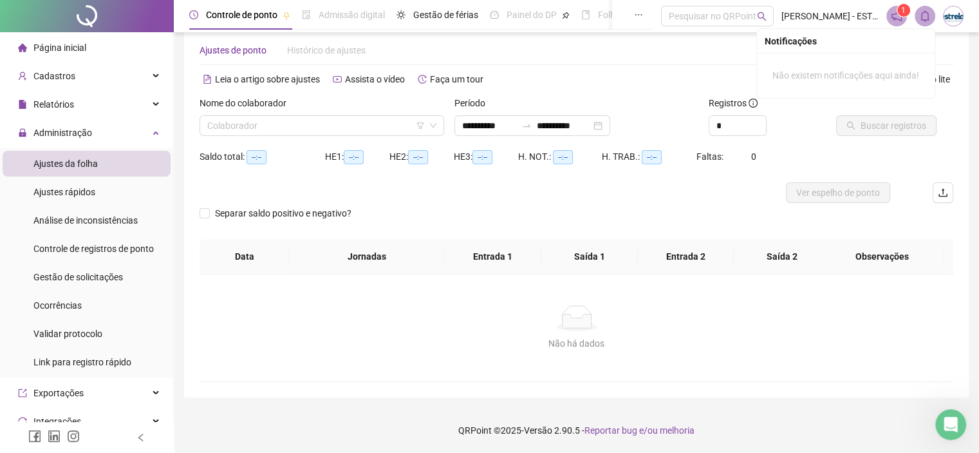
scroll to position [22, 0]
type input "**********"
click at [270, 122] on input "search" at bounding box center [316, 126] width 218 height 19
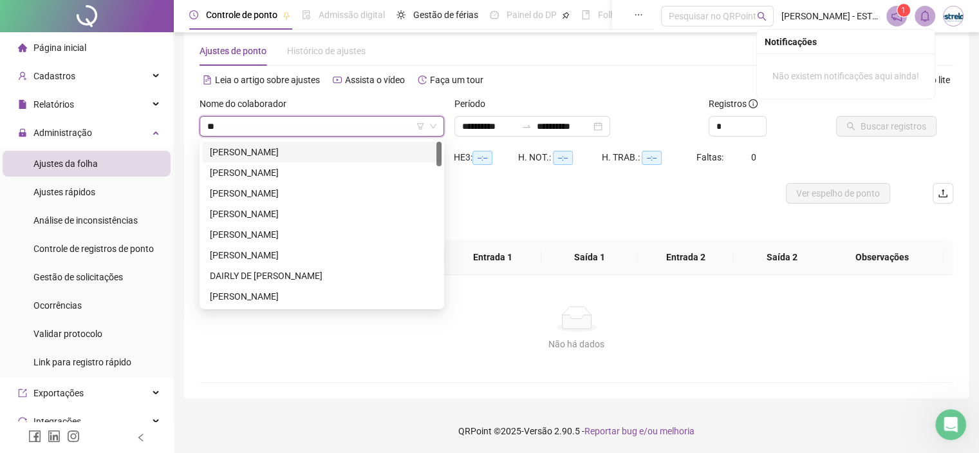
type input "***"
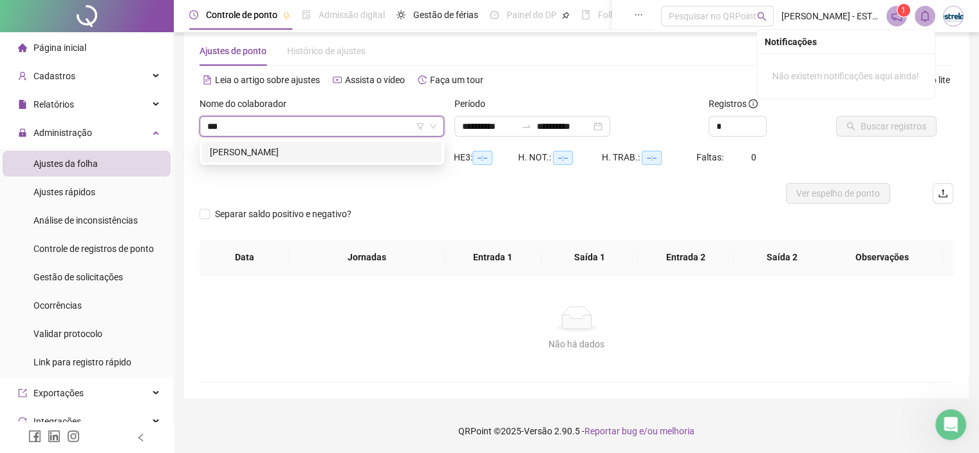
click at [278, 151] on div "[PERSON_NAME]" at bounding box center [322, 152] width 224 height 14
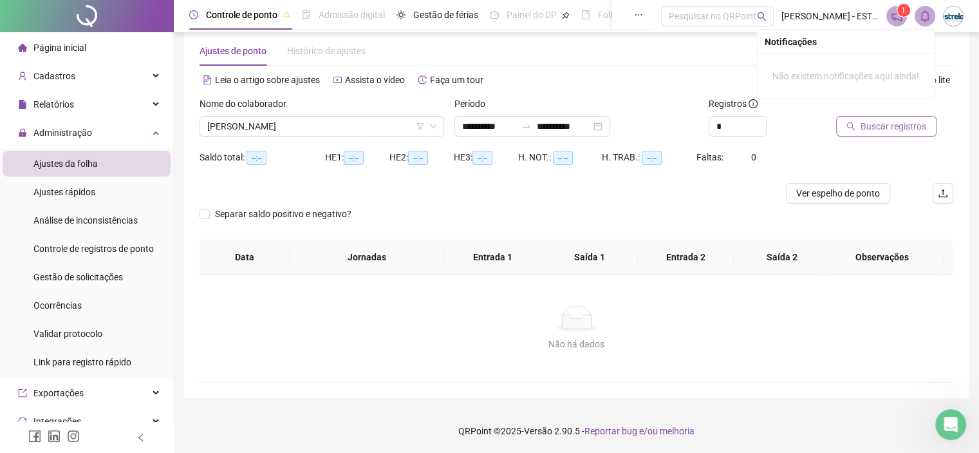
click at [877, 123] on span "Buscar registros" at bounding box center [894, 126] width 66 height 14
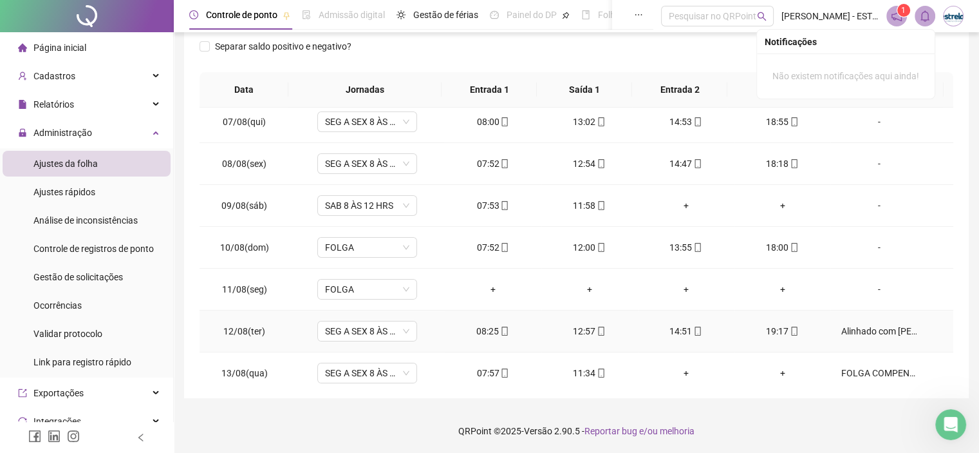
scroll to position [476, 0]
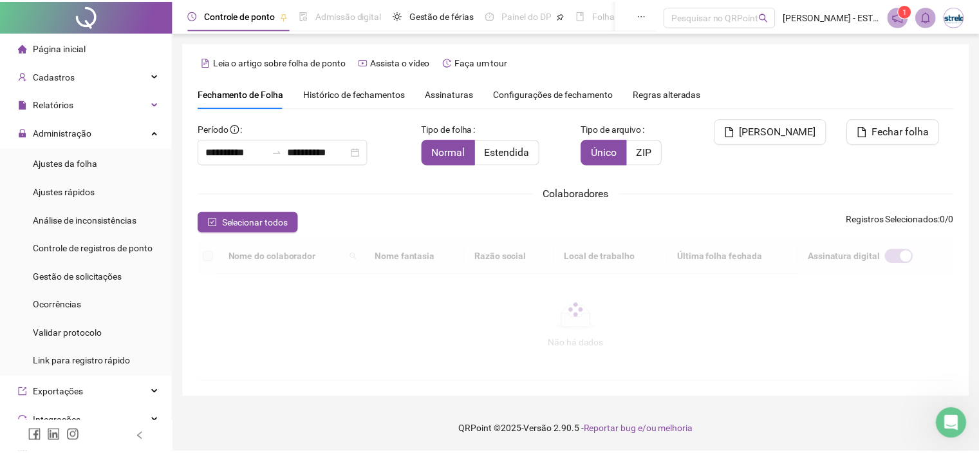
scroll to position [37, 0]
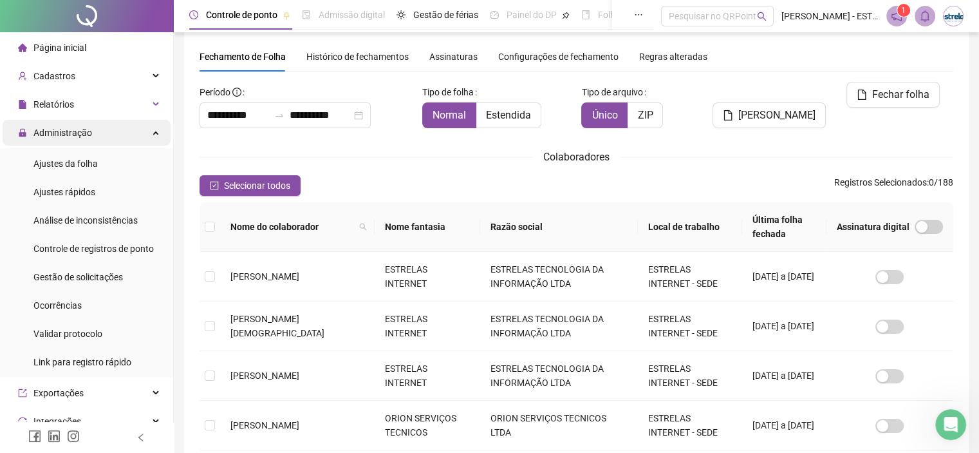
click at [71, 124] on span "Administração" at bounding box center [55, 133] width 74 height 26
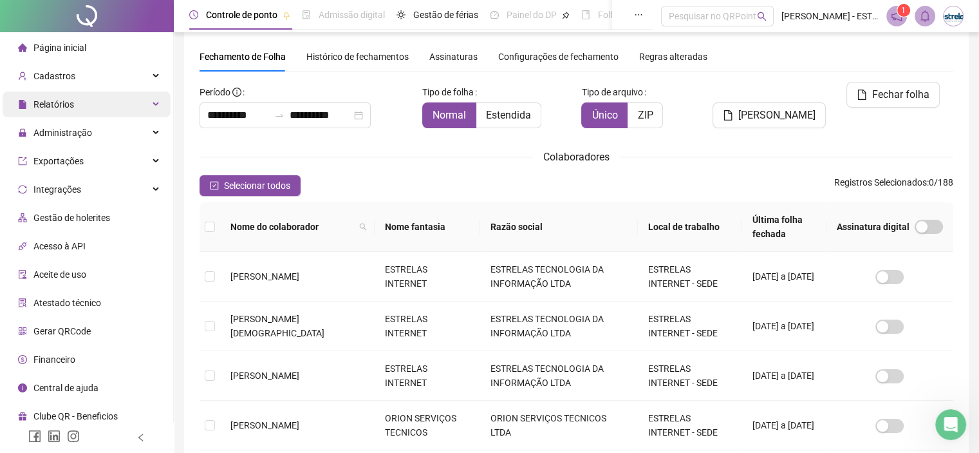
click at [70, 104] on span "Relatórios" at bounding box center [53, 104] width 41 height 10
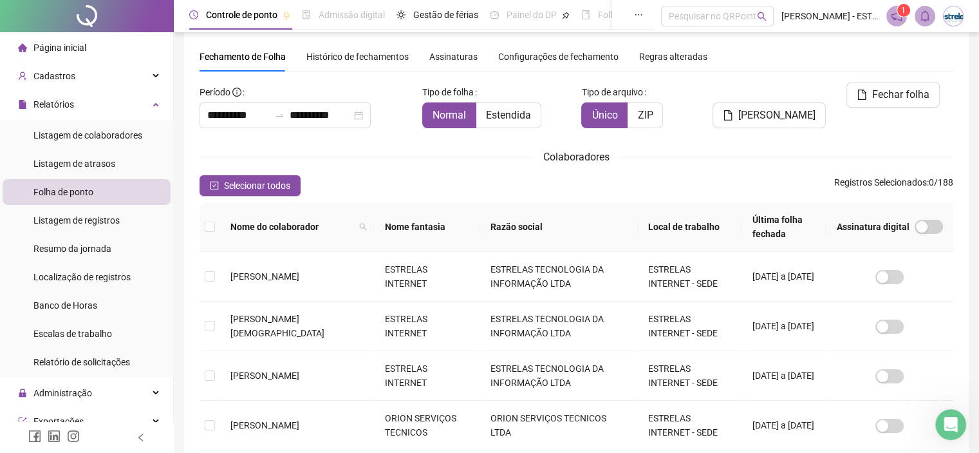
click at [93, 194] on span "Folha de ponto" at bounding box center [63, 192] width 60 height 10
click at [231, 115] on input "**********" at bounding box center [238, 114] width 62 height 15
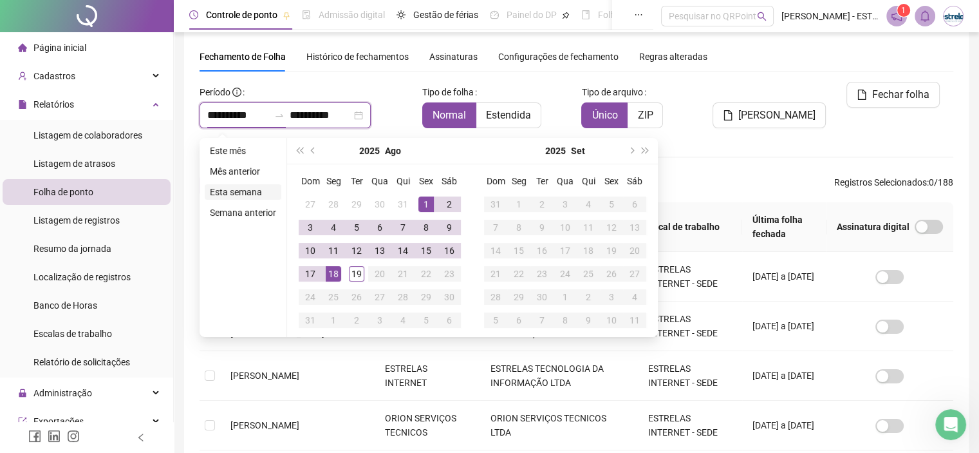
type input "**********"
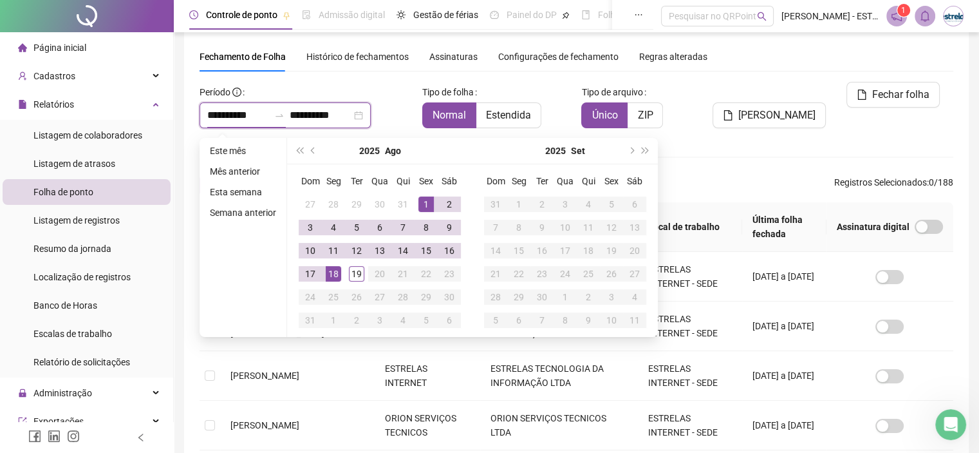
type input "**********"
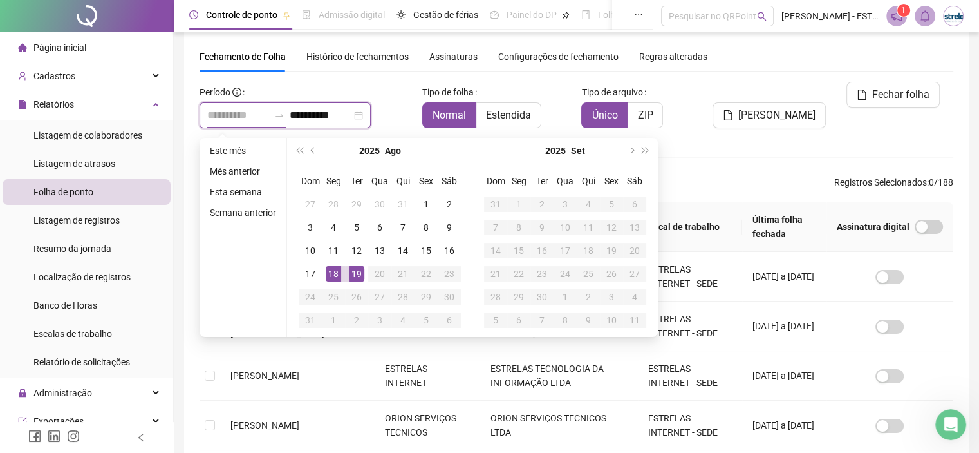
type input "**********"
click at [330, 269] on div "18" at bounding box center [333, 273] width 15 height 15
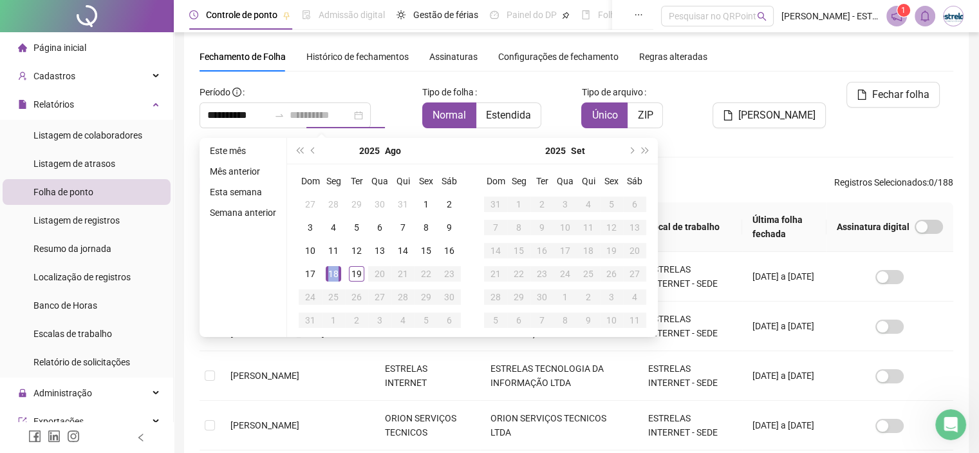
click at [330, 269] on div "18" at bounding box center [333, 273] width 15 height 15
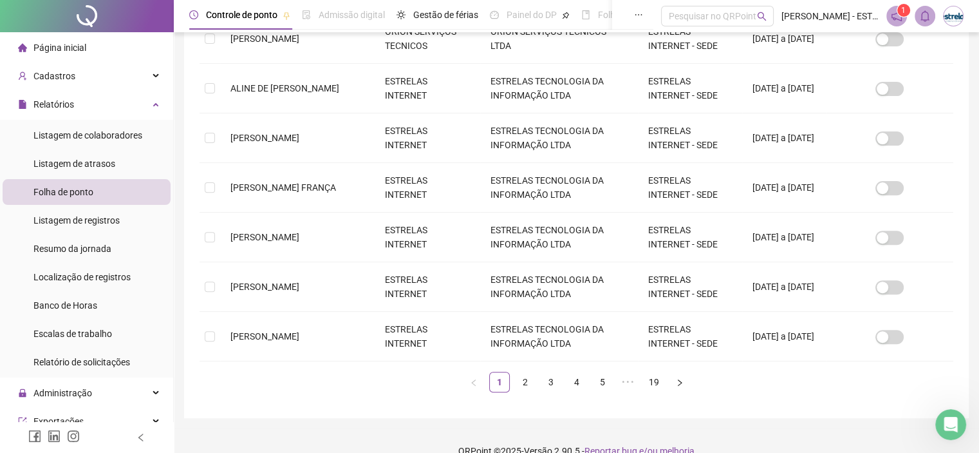
scroll to position [442, 0]
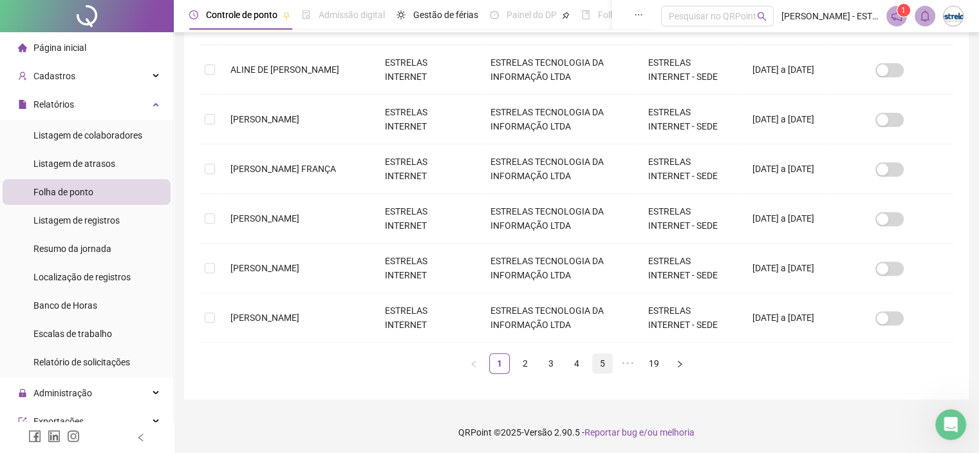
click at [609, 362] on link "5" at bounding box center [602, 362] width 19 height 19
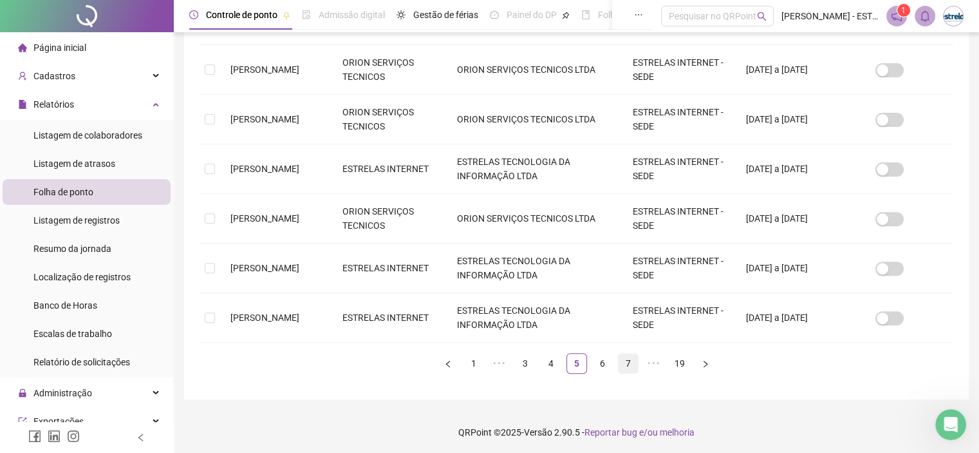
click at [622, 365] on link "7" at bounding box center [628, 362] width 19 height 19
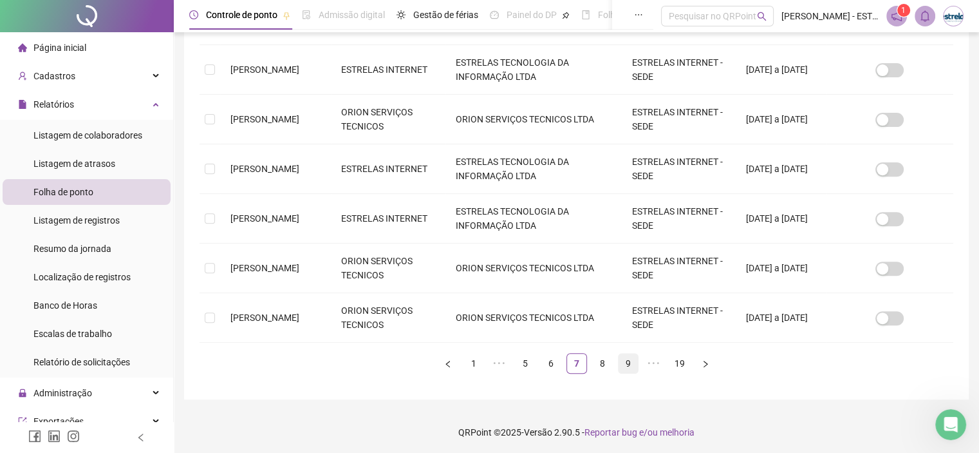
click at [618, 360] on ul "1 ••• 5 6 7 8 9 ••• 19" at bounding box center [577, 363] width 754 height 21
click at [623, 360] on link "9" at bounding box center [628, 362] width 19 height 19
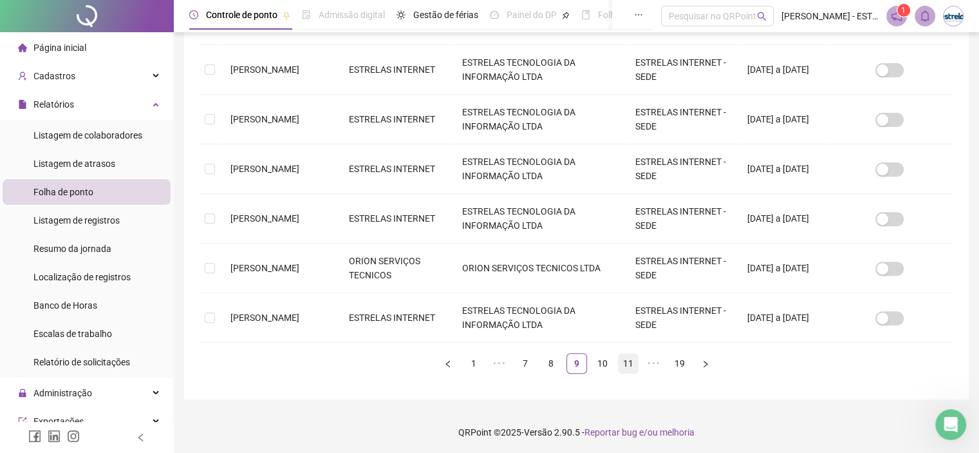
click at [625, 360] on link "11" at bounding box center [628, 362] width 19 height 19
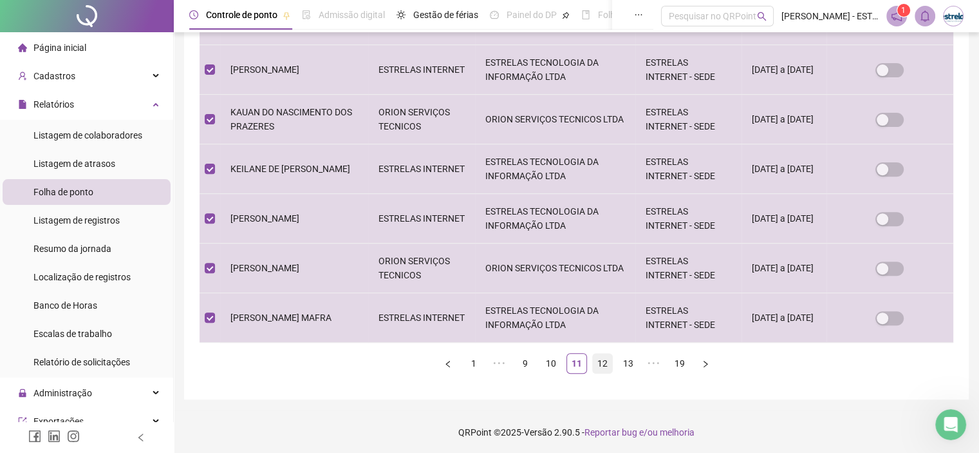
click at [612, 362] on li "12" at bounding box center [602, 363] width 21 height 21
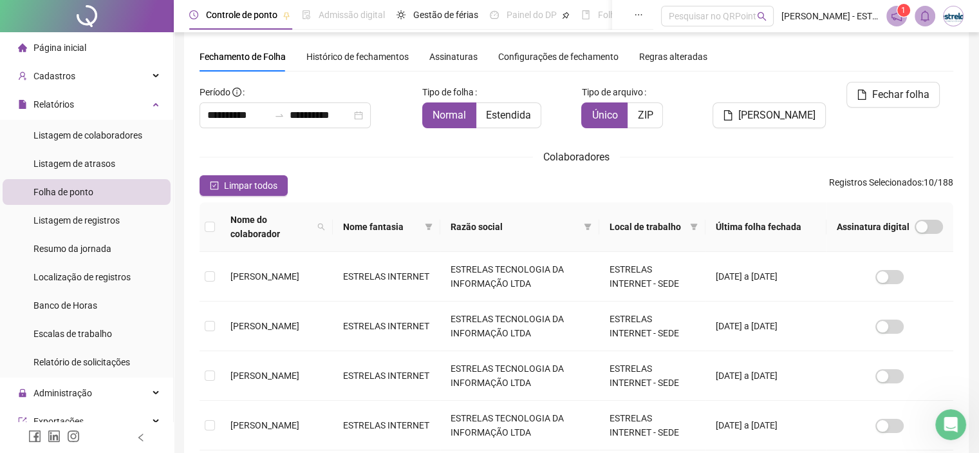
click at [219, 227] on th at bounding box center [210, 227] width 21 height 50
click at [215, 227] on th at bounding box center [210, 227] width 21 height 50
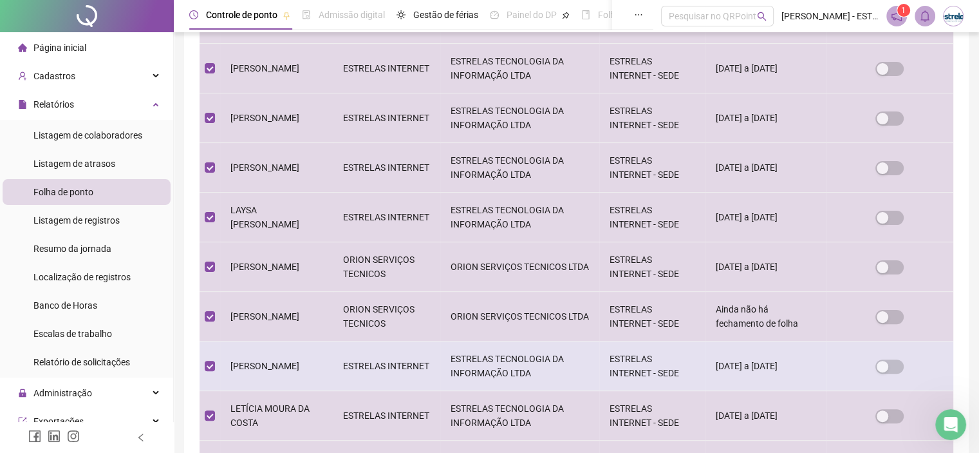
scroll to position [359, 0]
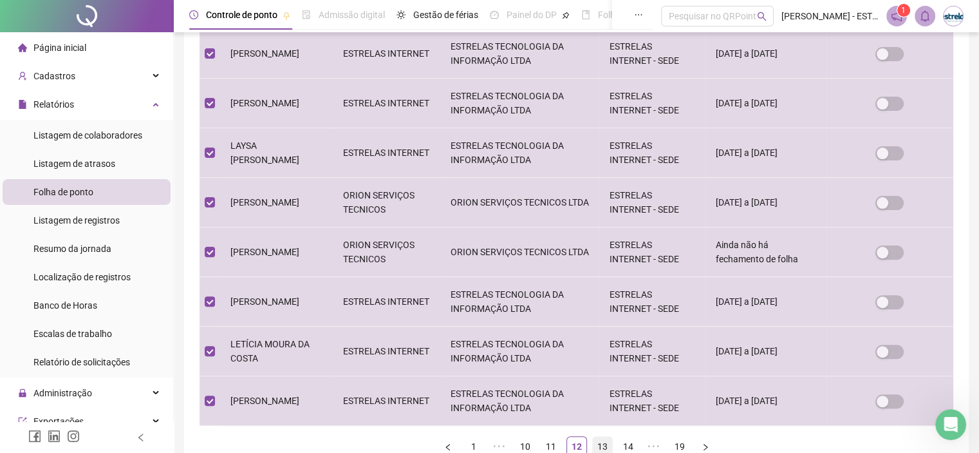
click at [608, 440] on link "13" at bounding box center [602, 445] width 19 height 19
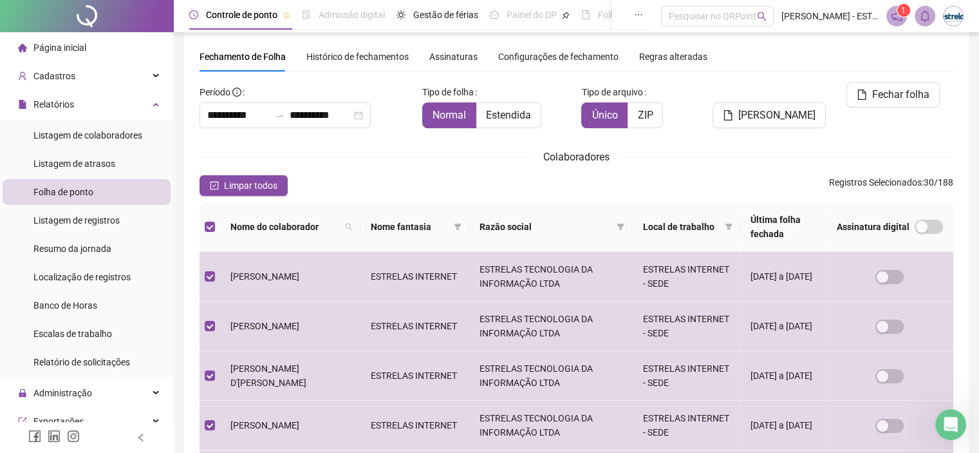
click at [784, 144] on div "**********" at bounding box center [577, 435] width 754 height 707
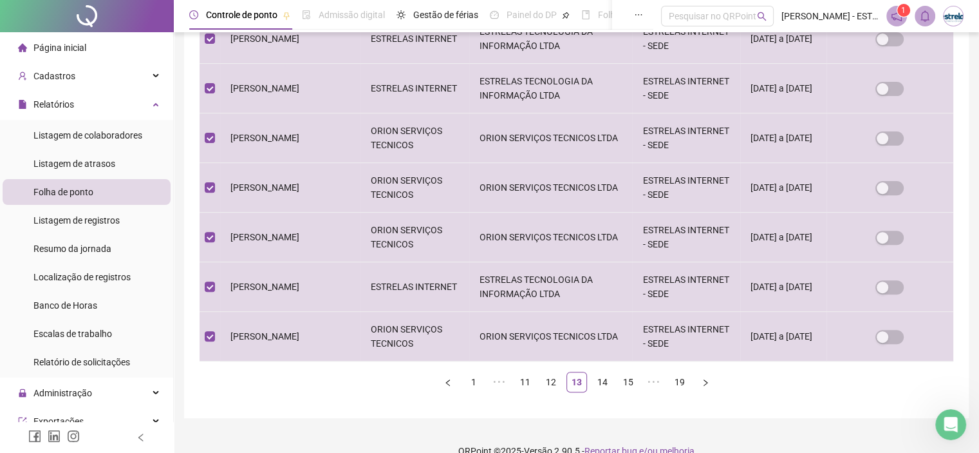
scroll to position [442, 0]
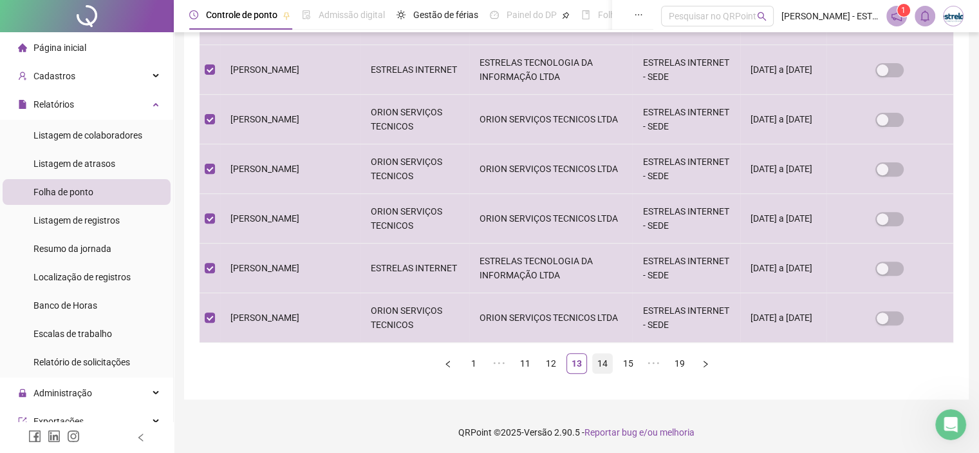
click at [600, 354] on link "14" at bounding box center [602, 362] width 19 height 19
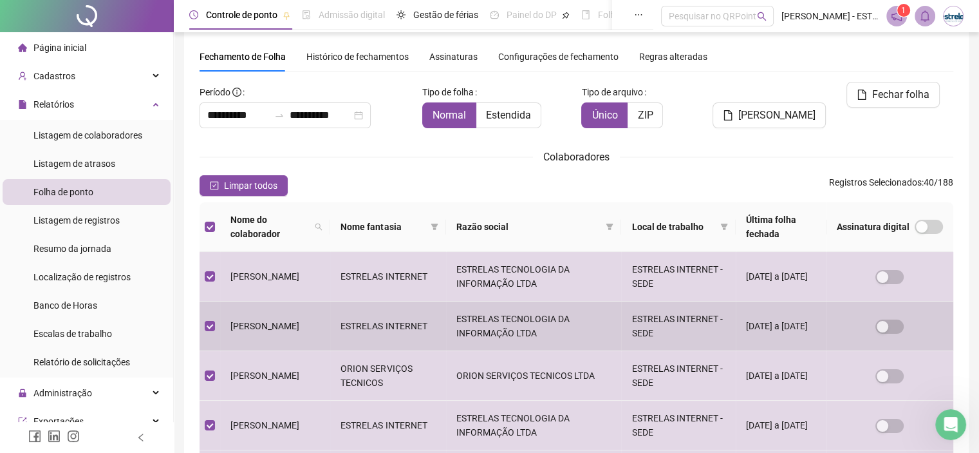
scroll to position [423, 0]
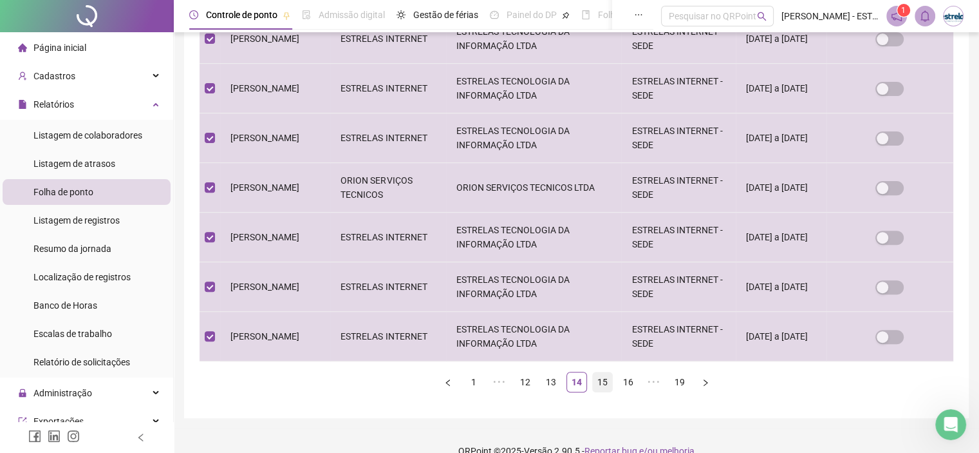
click at [595, 378] on link "15" at bounding box center [602, 381] width 19 height 19
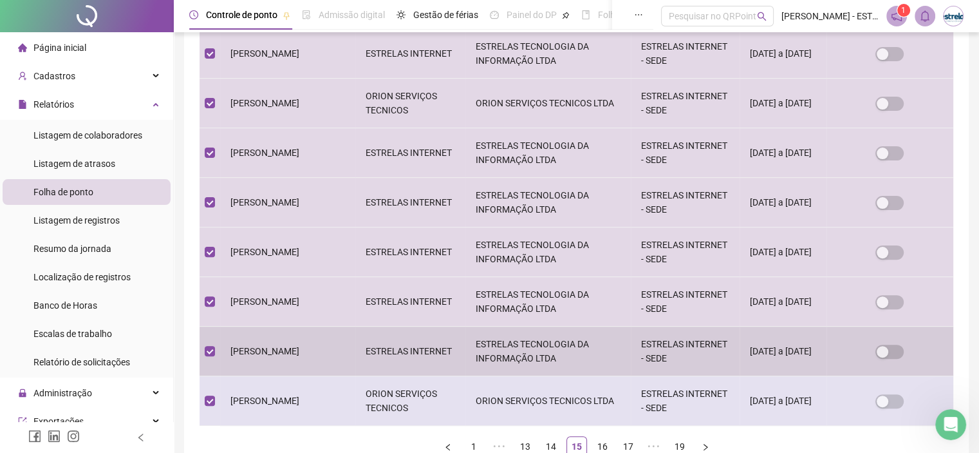
scroll to position [442, 0]
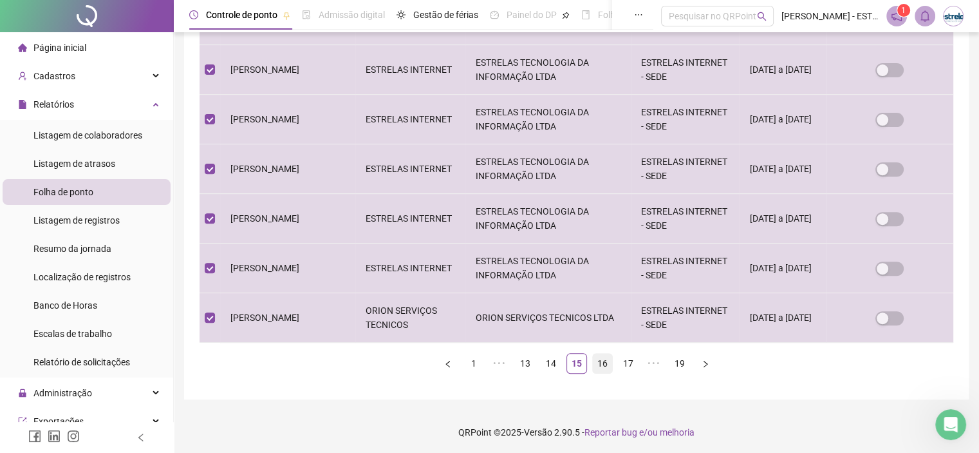
click at [606, 354] on link "16" at bounding box center [602, 362] width 19 height 19
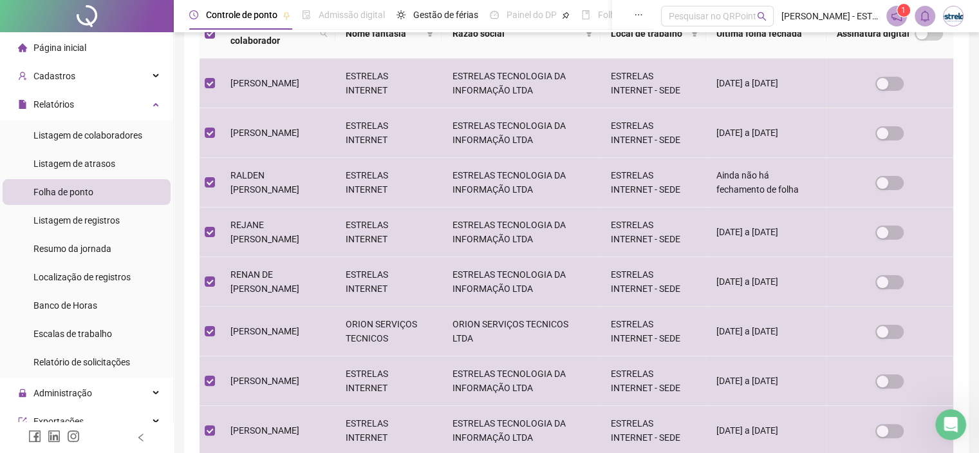
scroll to position [359, 0]
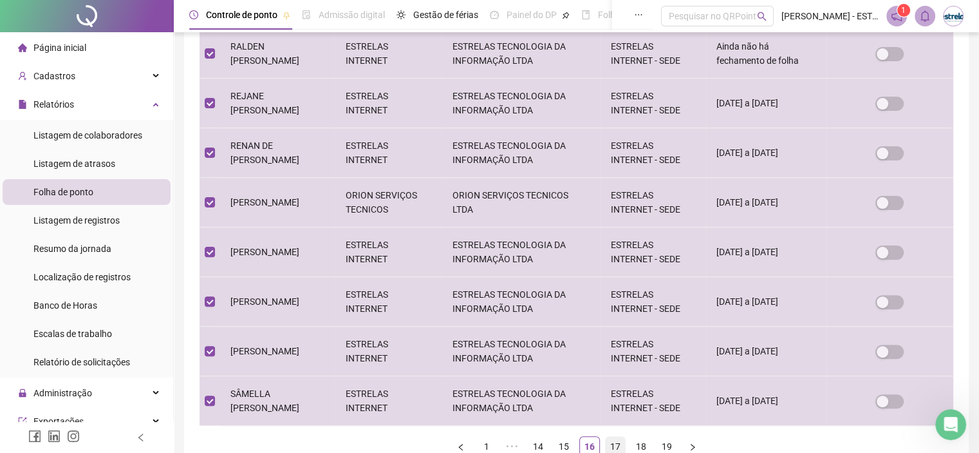
click at [620, 436] on link "17" at bounding box center [615, 445] width 19 height 19
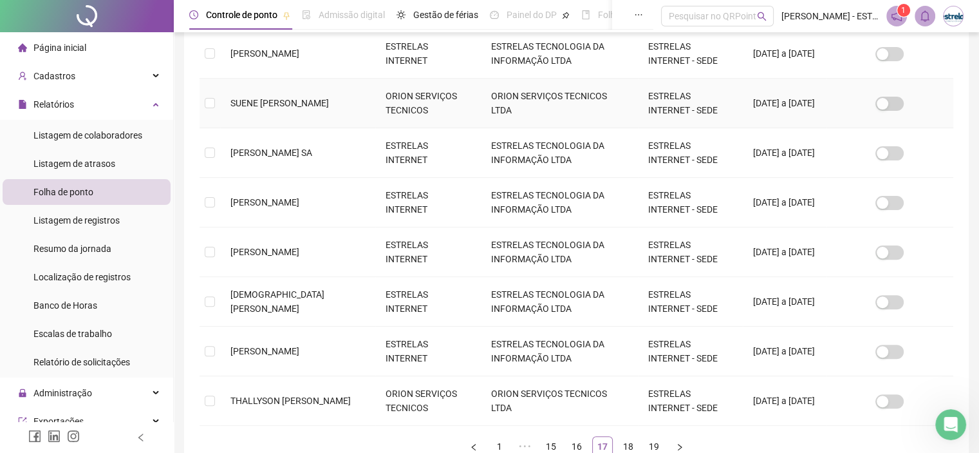
scroll to position [37, 0]
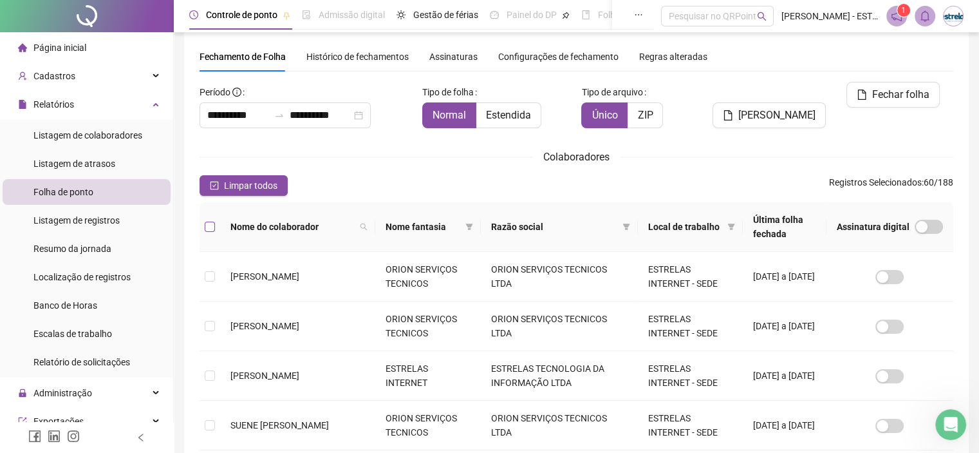
click at [210, 219] on label at bounding box center [210, 226] width 10 height 14
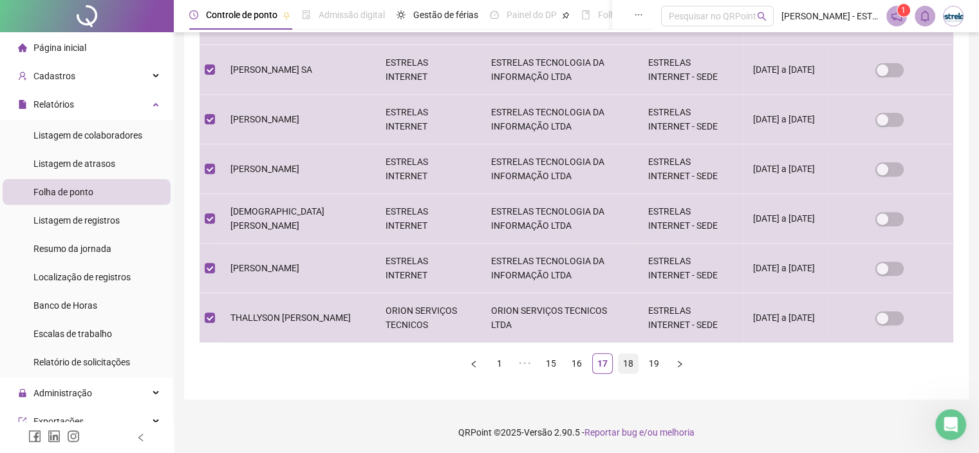
click at [622, 362] on link "18" at bounding box center [628, 362] width 19 height 19
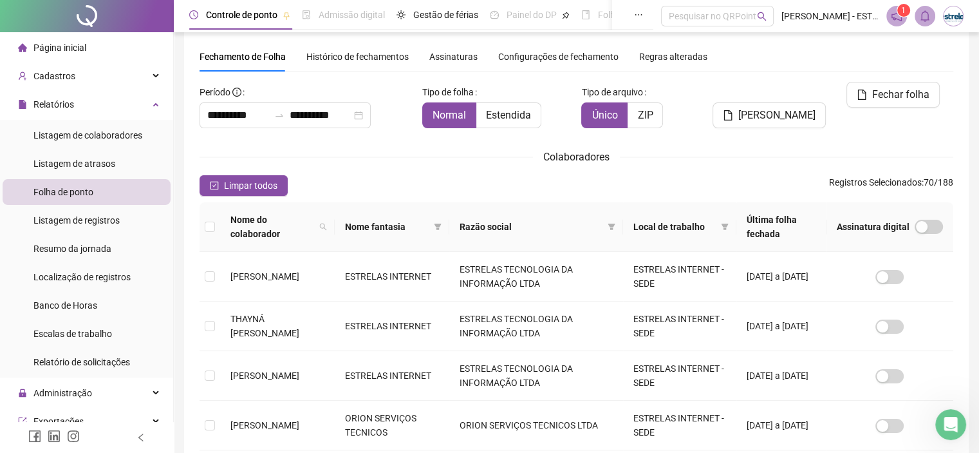
click at [203, 235] on th at bounding box center [210, 227] width 21 height 50
click at [203, 231] on th at bounding box center [210, 227] width 21 height 50
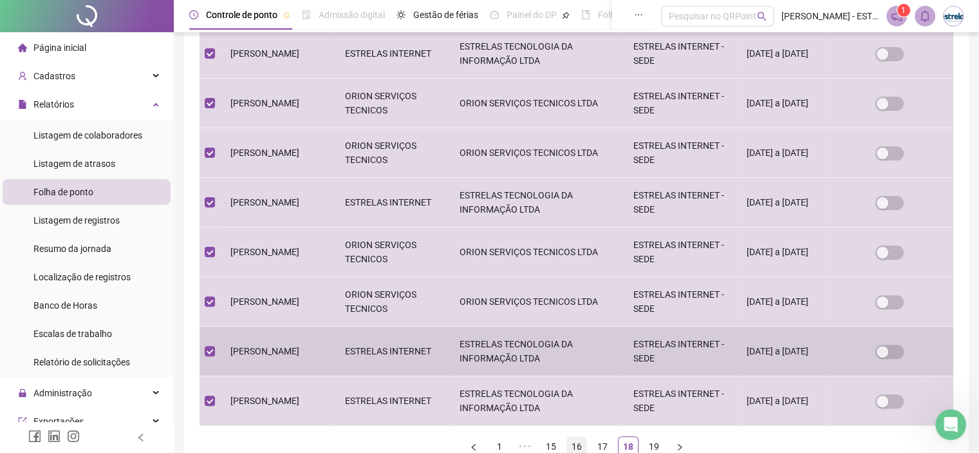
scroll to position [442, 0]
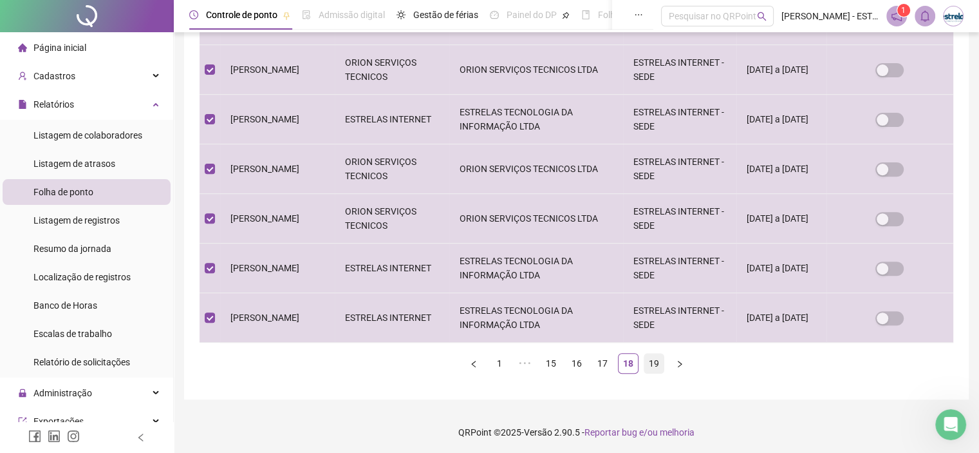
click at [654, 364] on link "19" at bounding box center [653, 362] width 19 height 19
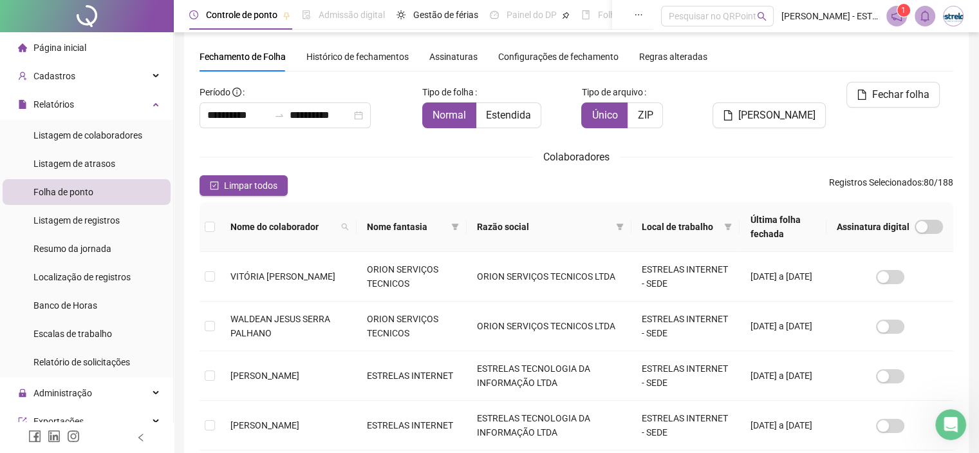
click at [207, 231] on label at bounding box center [210, 226] width 10 height 14
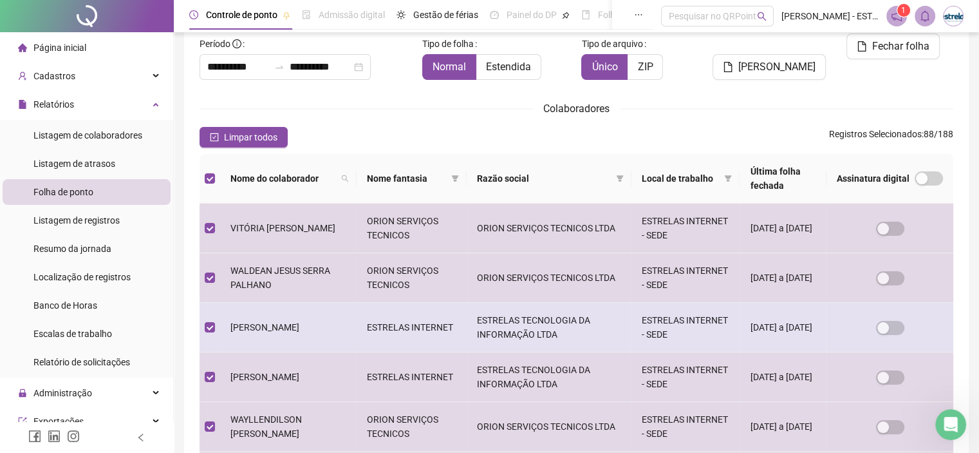
scroll to position [0, 0]
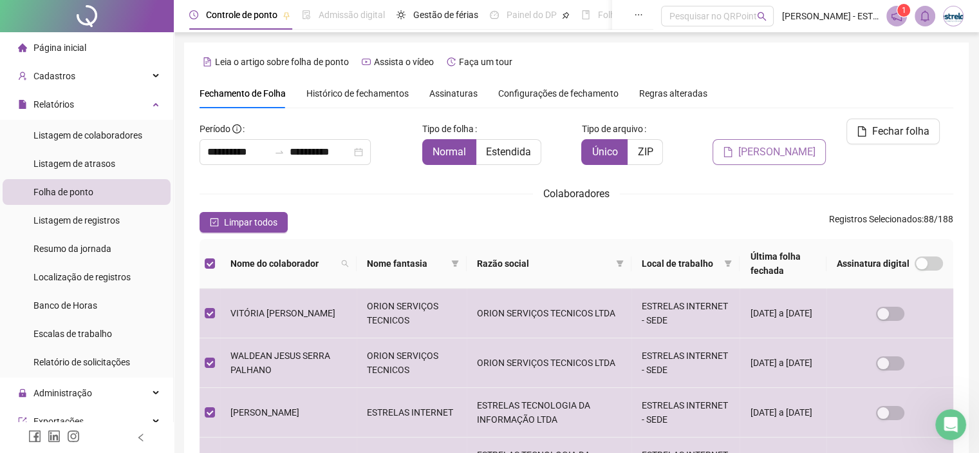
click at [789, 144] on span "[PERSON_NAME]" at bounding box center [776, 151] width 77 height 15
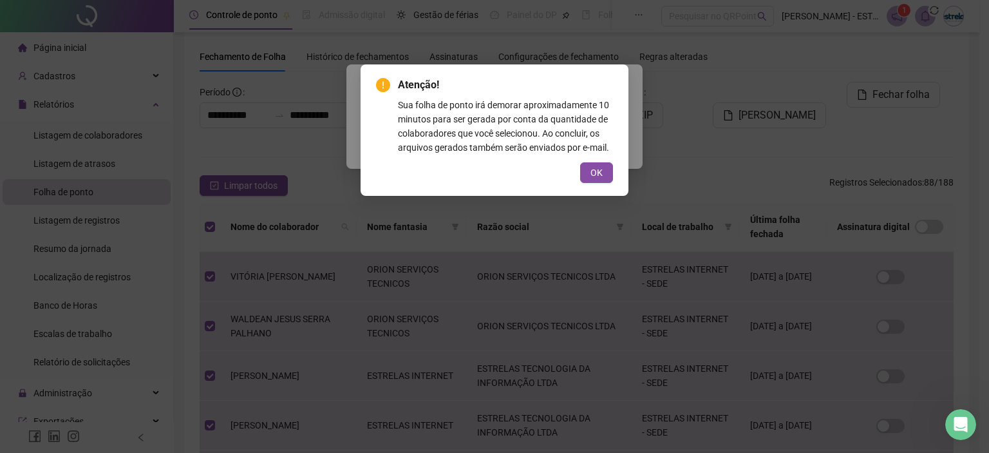
click at [608, 162] on div "Atenção! Sua folha de ponto irá demorar aproximadamente 10 minutos para ser ger…" at bounding box center [494, 130] width 237 height 106
click at [605, 165] on button "OK" at bounding box center [596, 172] width 33 height 21
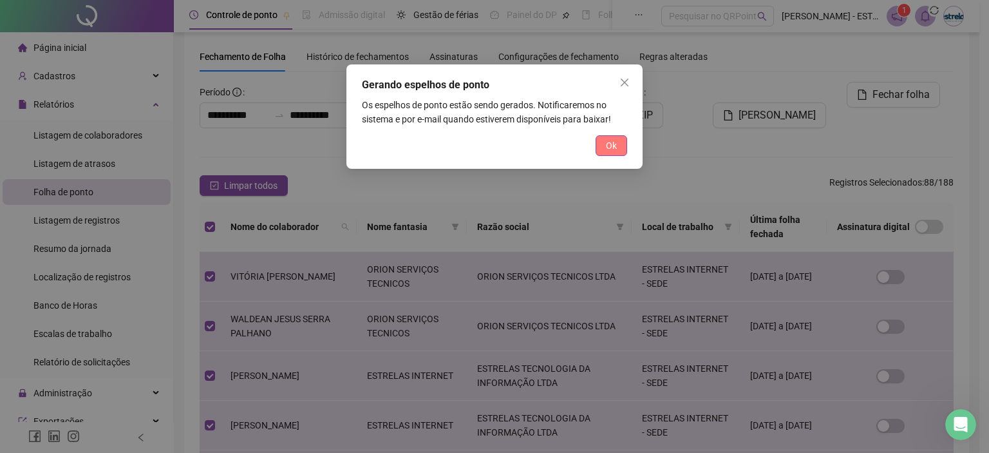
click at [610, 149] on span "Ok" at bounding box center [611, 145] width 11 height 14
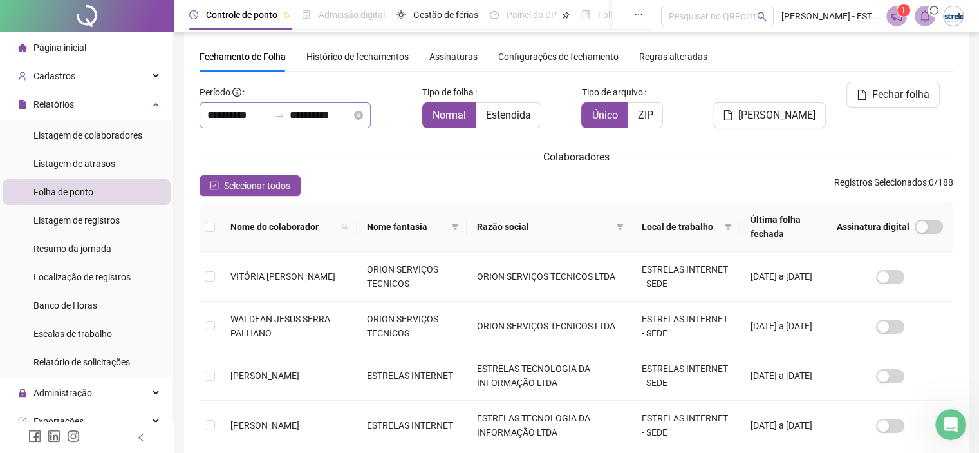
scroll to position [0, 0]
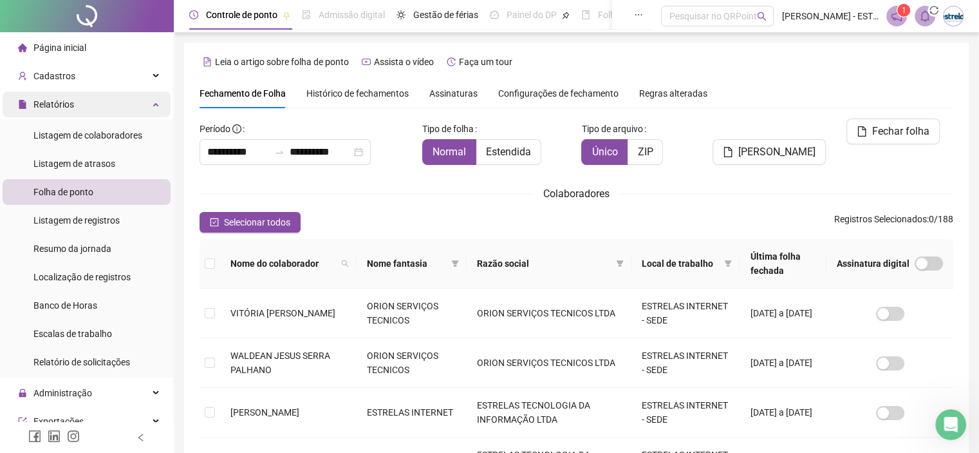
click at [103, 107] on div "Relatórios" at bounding box center [87, 104] width 168 height 26
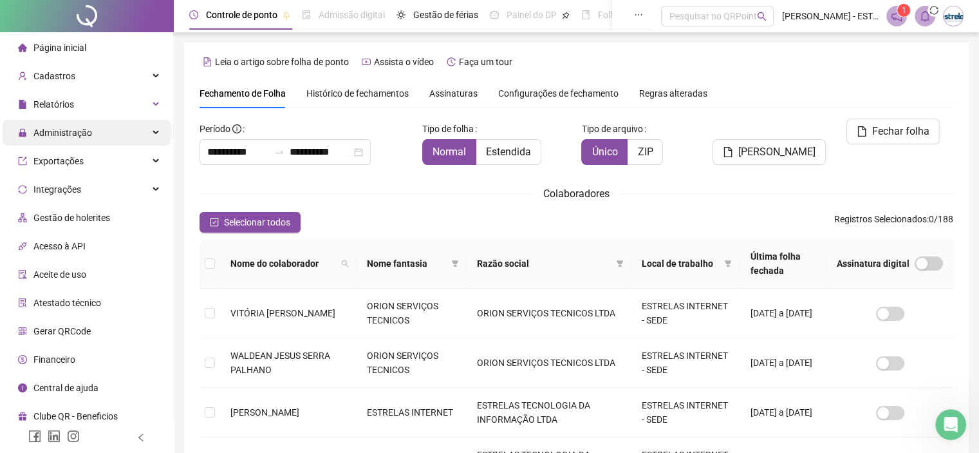
click at [98, 136] on div "Administração" at bounding box center [87, 133] width 168 height 26
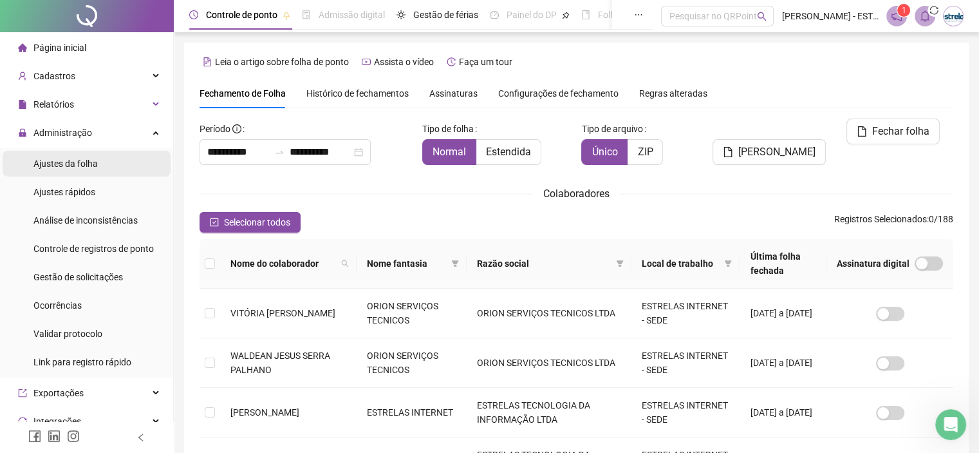
click at [93, 164] on span "Ajustes da folha" at bounding box center [65, 163] width 64 height 10
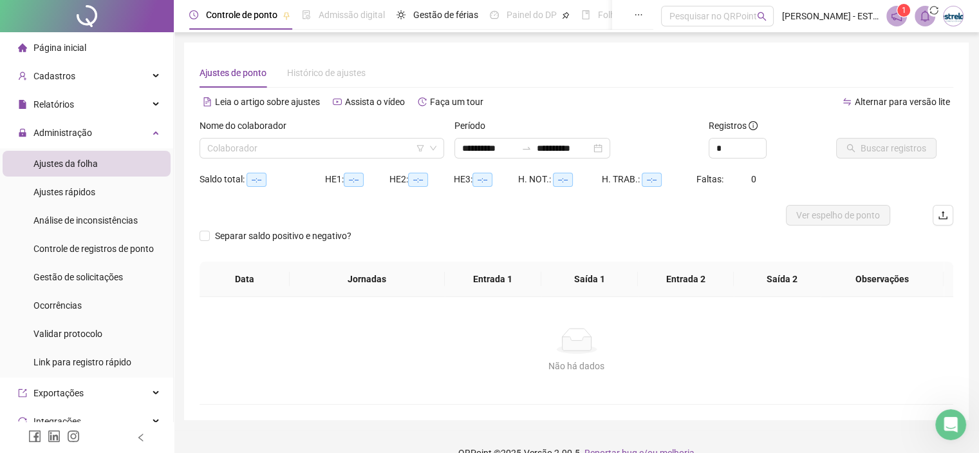
type input "**********"
click at [268, 149] on input "search" at bounding box center [316, 147] width 218 height 19
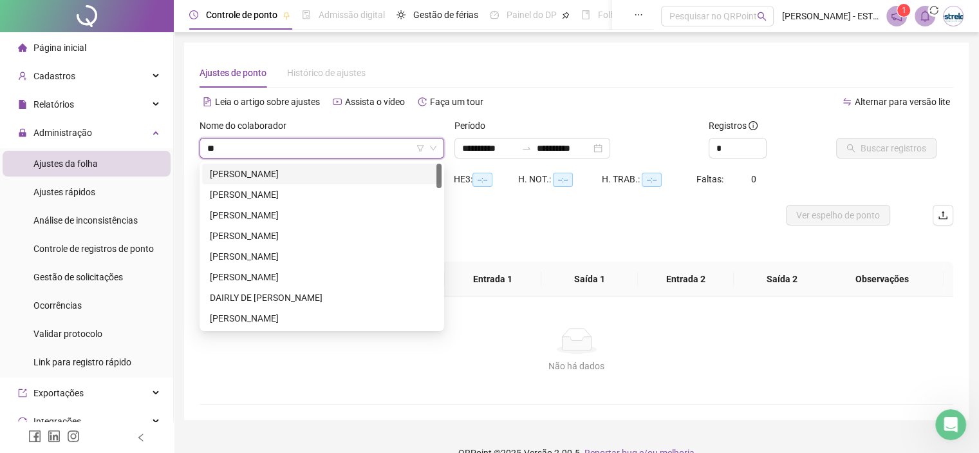
type input "***"
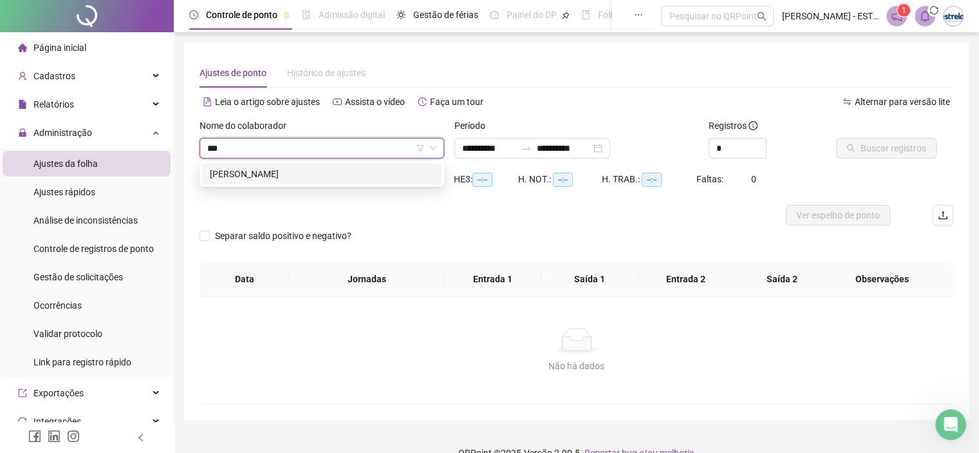
click at [266, 176] on div "[PERSON_NAME]" at bounding box center [322, 174] width 224 height 14
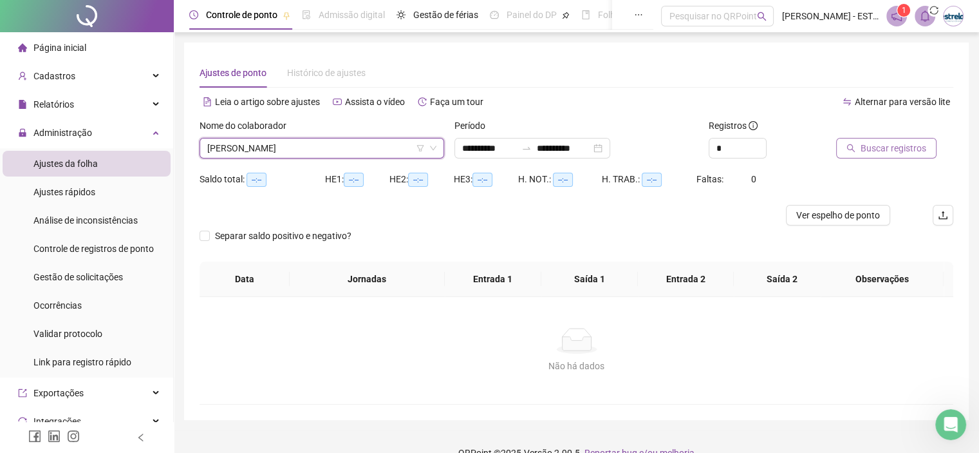
click at [886, 147] on span "Buscar registros" at bounding box center [894, 148] width 66 height 14
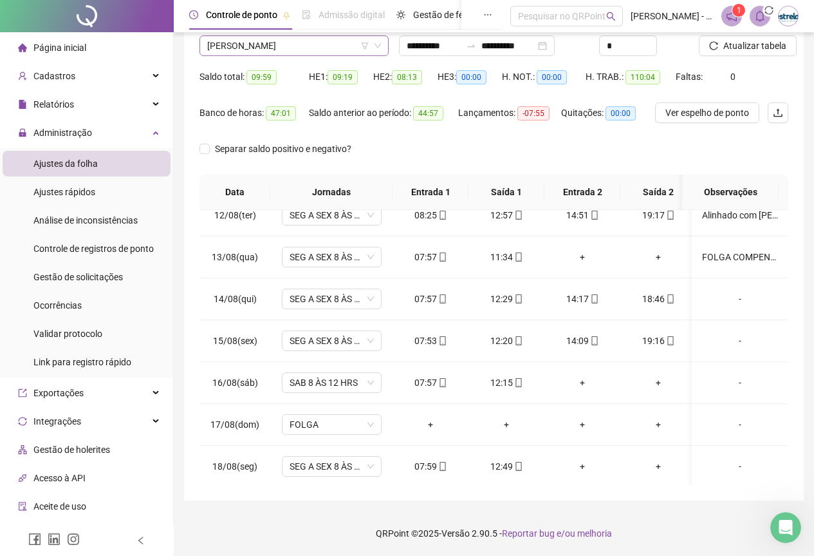
scroll to position [989, 0]
click at [341, 54] on span "[PERSON_NAME]" at bounding box center [294, 45] width 174 height 19
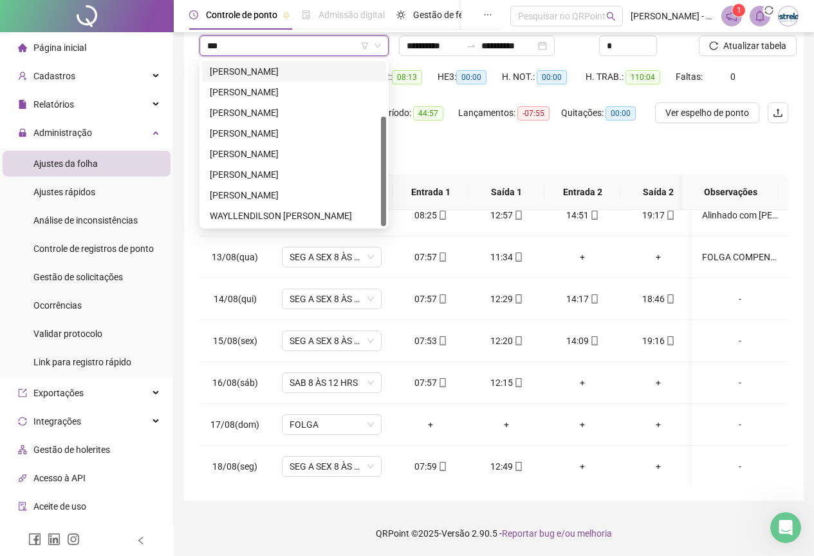
scroll to position [0, 0]
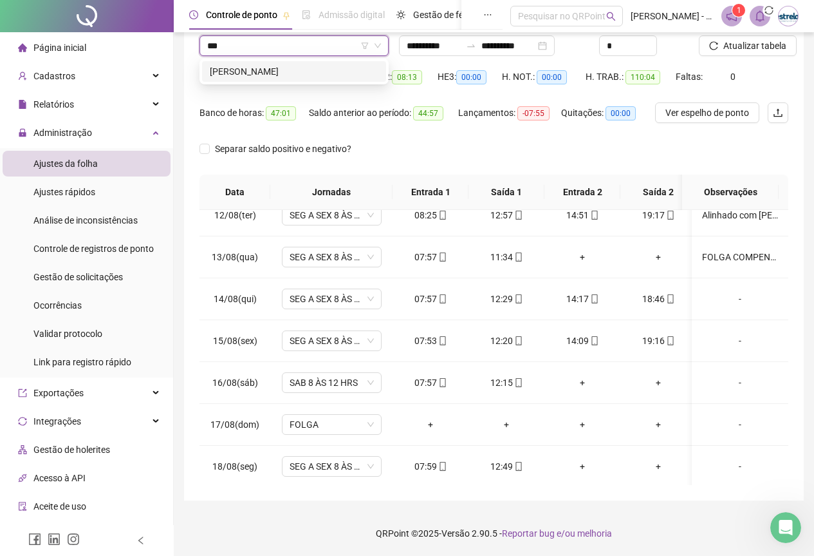
type input "***"
click at [337, 61] on div "242644 ADLARYANNE PEREIRA DINIZ" at bounding box center [294, 72] width 189 height 26
click at [337, 70] on div "[PERSON_NAME]" at bounding box center [294, 71] width 169 height 14
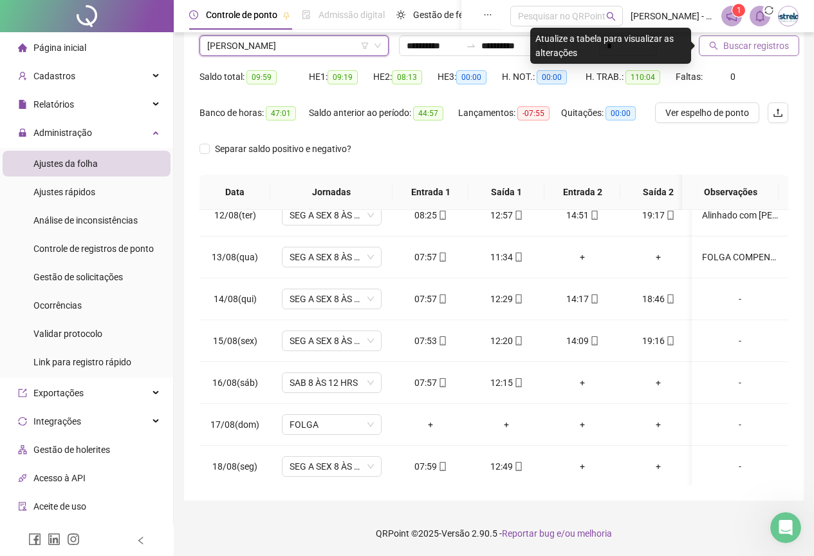
click at [795, 50] on button "Buscar registros" at bounding box center [749, 45] width 100 height 21
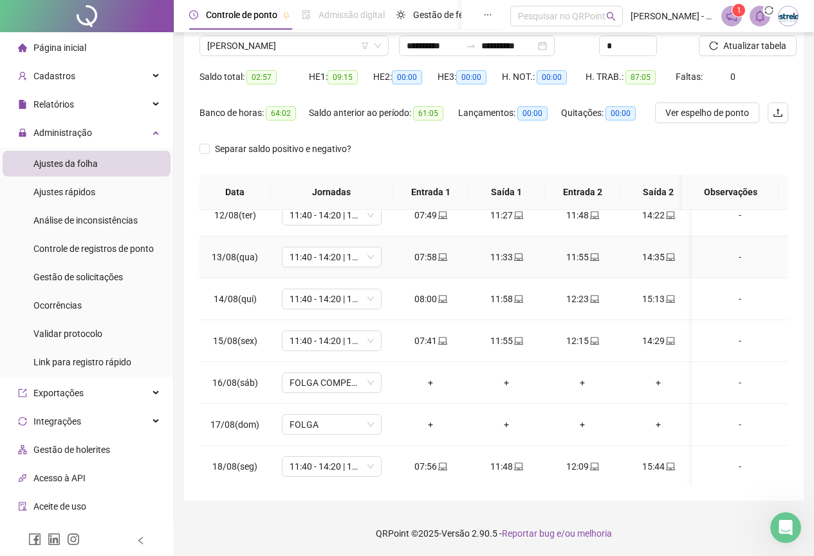
scroll to position [488, 0]
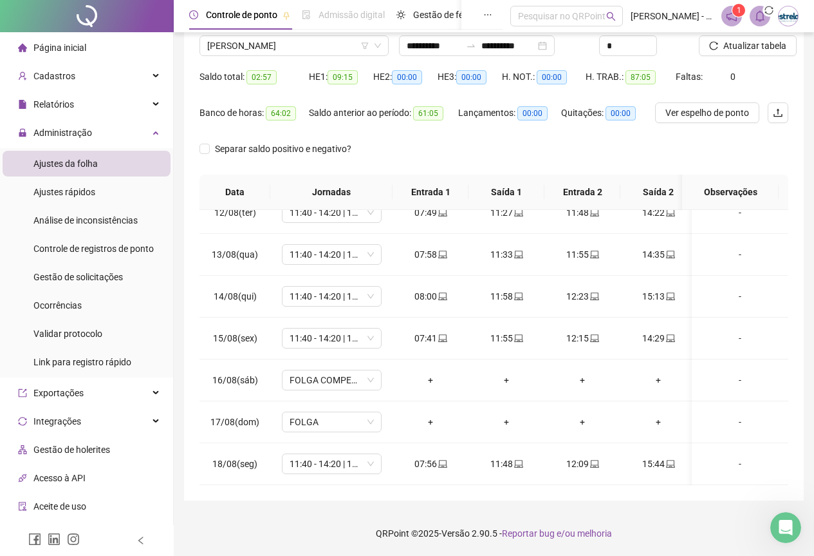
click at [243, 61] on div "Nome do colaborador ADLARYANNE PEREIRA DINIZ" at bounding box center [294, 41] width 200 height 50
click at [245, 46] on span "[PERSON_NAME]" at bounding box center [294, 45] width 174 height 19
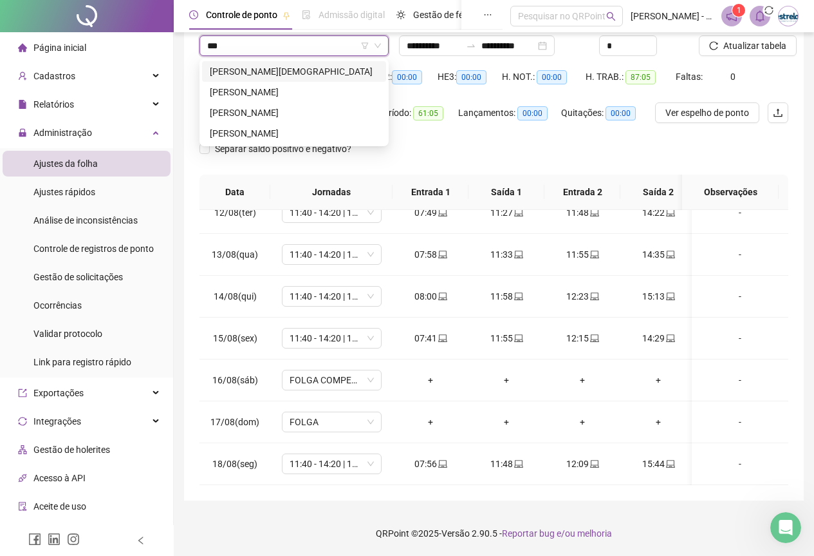
type input "****"
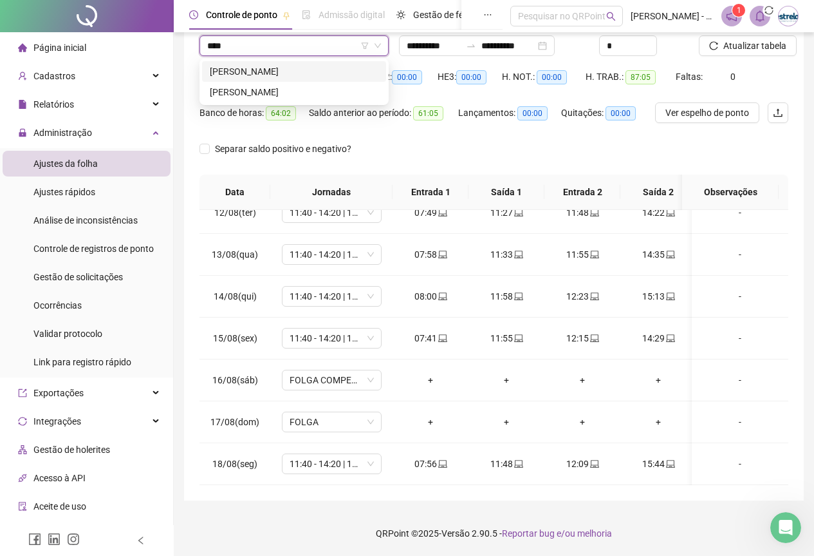
click at [253, 75] on div "[PERSON_NAME]" at bounding box center [294, 71] width 169 height 14
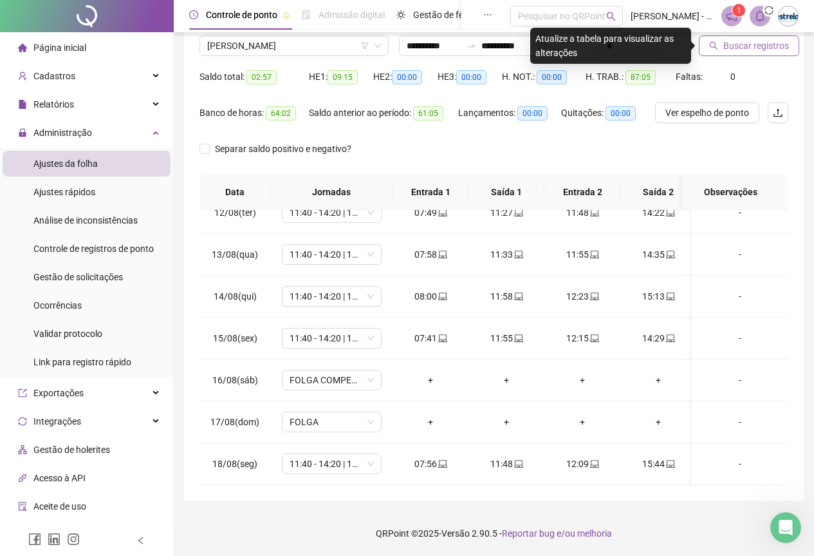
click at [722, 39] on button "Buscar registros" at bounding box center [749, 45] width 100 height 21
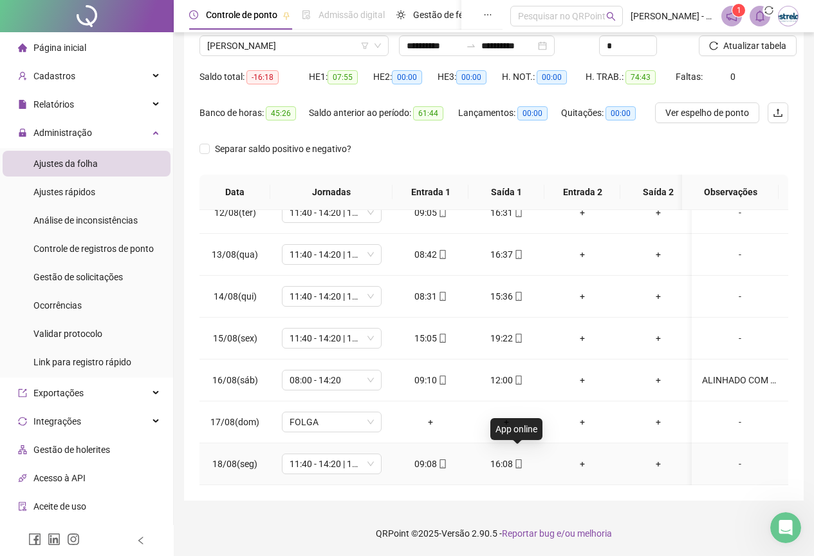
click at [513, 452] on span "mobile" at bounding box center [518, 463] width 10 height 9
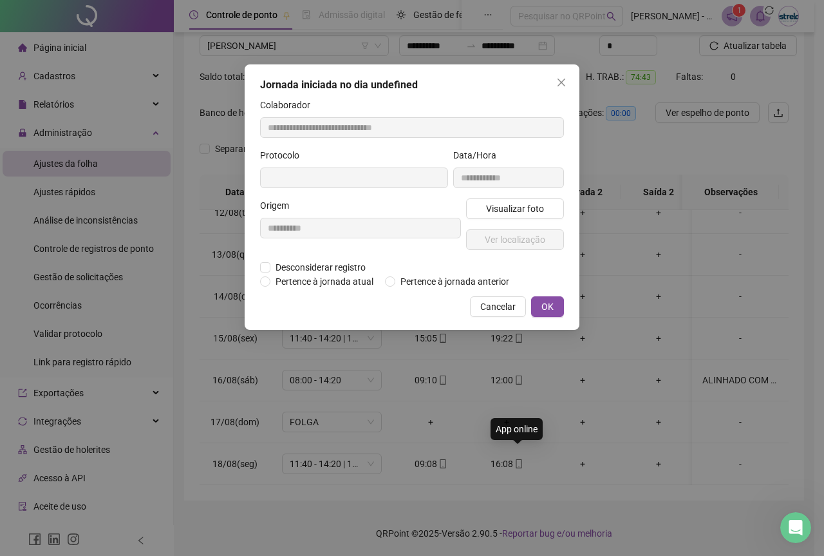
type input "**********"
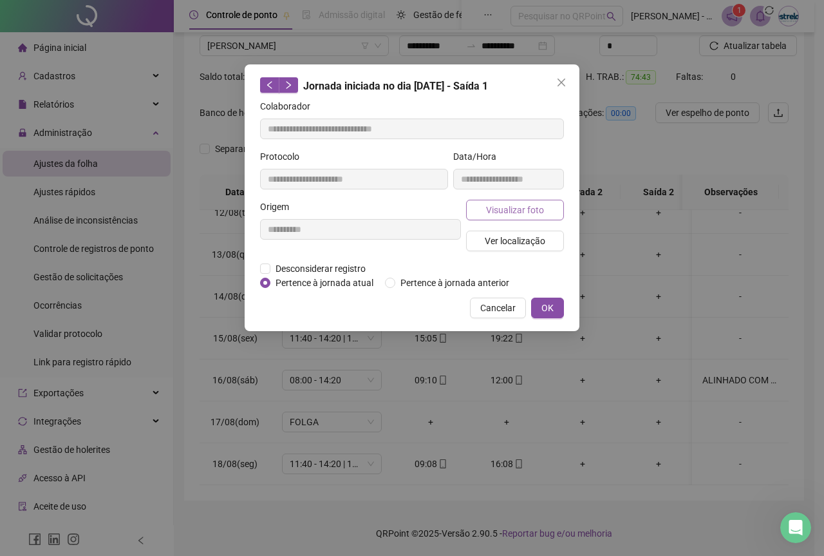
click at [497, 213] on span "Visualizar foto" at bounding box center [515, 210] width 58 height 14
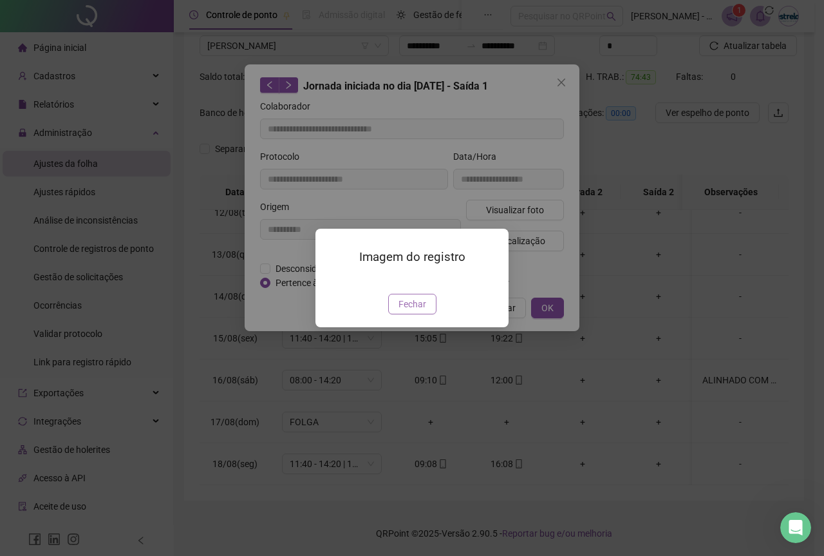
click at [418, 314] on button "Fechar" at bounding box center [412, 304] width 48 height 21
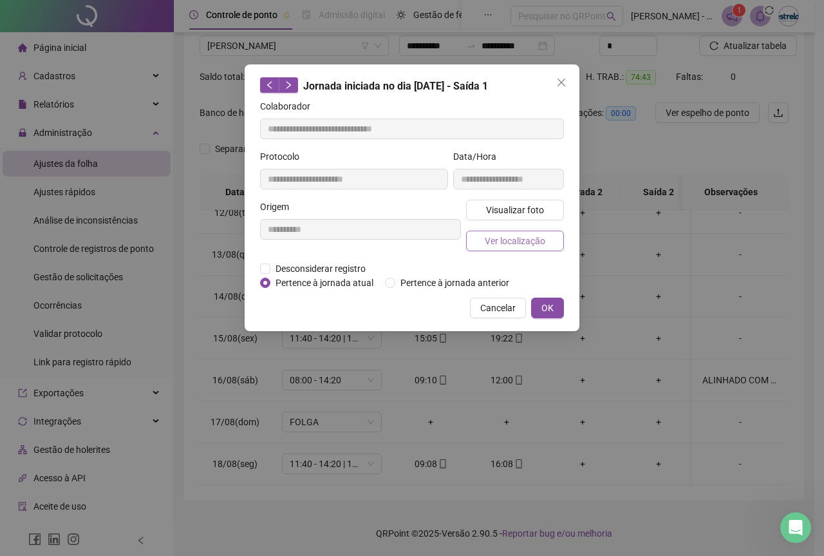
click at [484, 239] on button "Ver localização" at bounding box center [515, 240] width 98 height 21
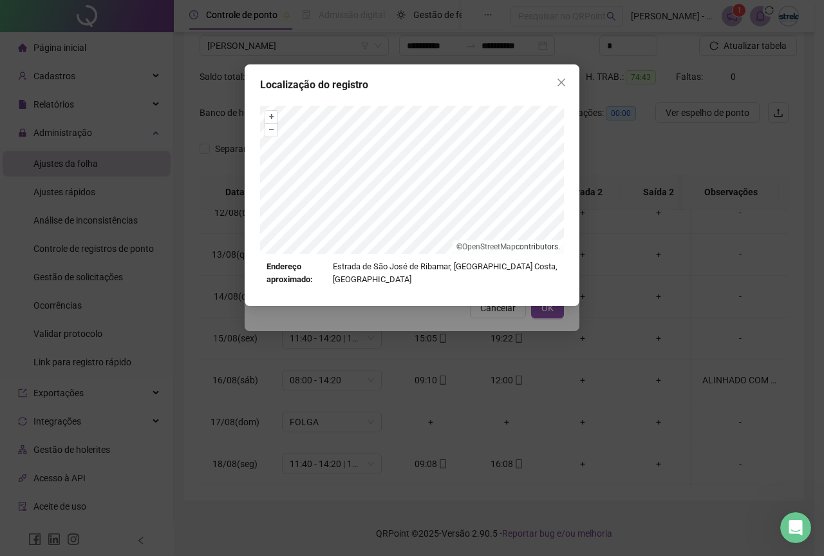
click at [554, 93] on div "Localização do registro + – ⇧ › © OpenStreetMap contributors. Endereço aproxima…" at bounding box center [412, 184] width 335 height 241
click at [561, 84] on icon "close" at bounding box center [561, 82] width 10 height 10
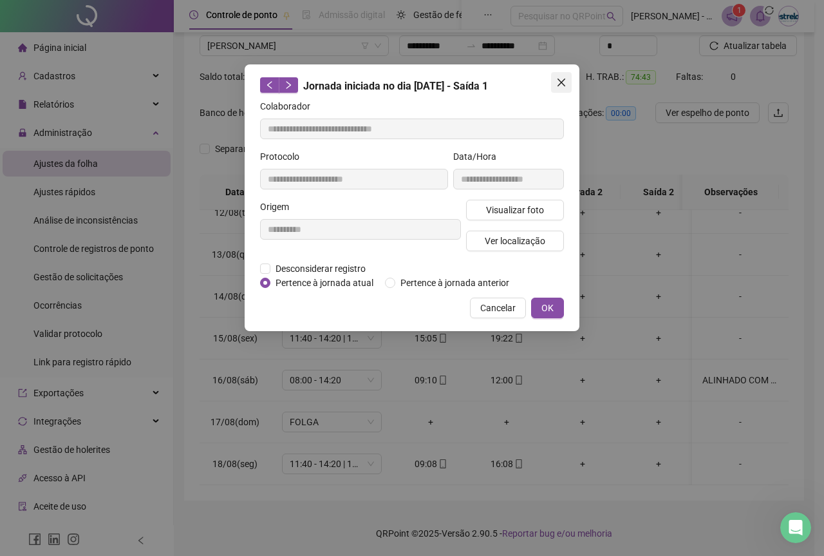
click at [561, 86] on icon "close" at bounding box center [561, 82] width 10 height 10
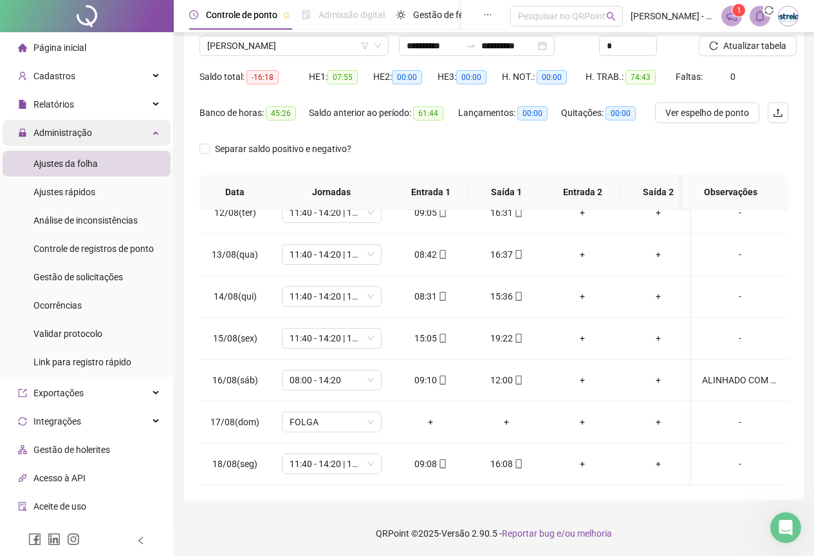
click at [136, 125] on div "Administração" at bounding box center [87, 133] width 168 height 26
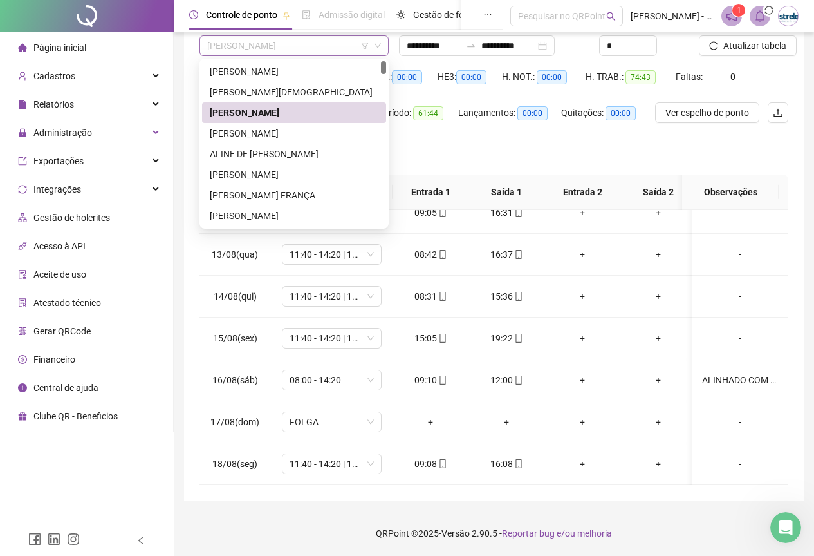
click at [295, 41] on span "[PERSON_NAME]" at bounding box center [294, 45] width 174 height 19
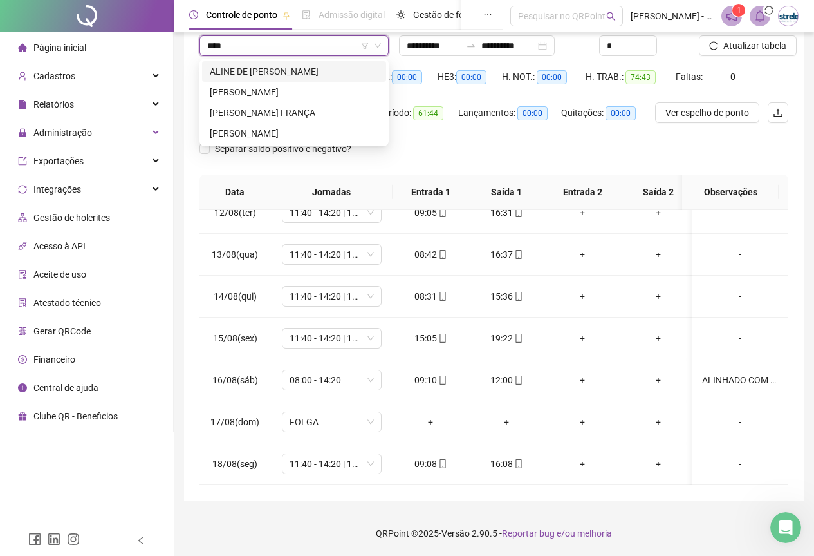
type input "*****"
click at [369, 90] on div "[PERSON_NAME]" at bounding box center [294, 92] width 169 height 14
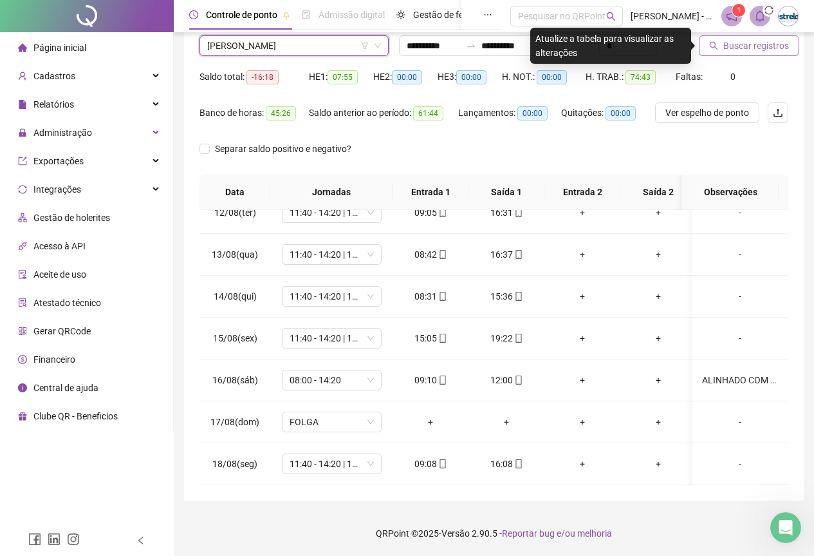
click at [728, 51] on span "Buscar registros" at bounding box center [757, 46] width 66 height 14
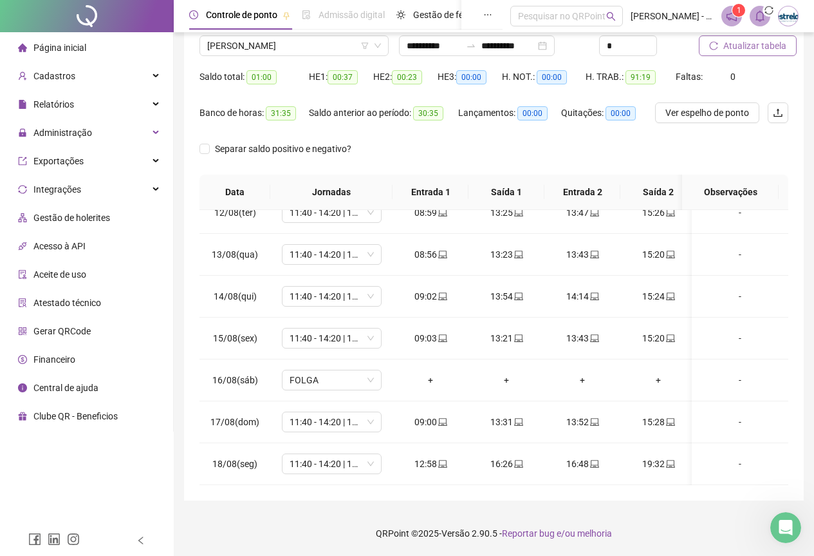
click at [240, 452] on footer "QRPoint © 2025 - Versão 2.90.5 - Reportar bug e/ou melhoria" at bounding box center [494, 532] width 640 height 45
click at [267, 51] on span "[PERSON_NAME]" at bounding box center [294, 45] width 174 height 19
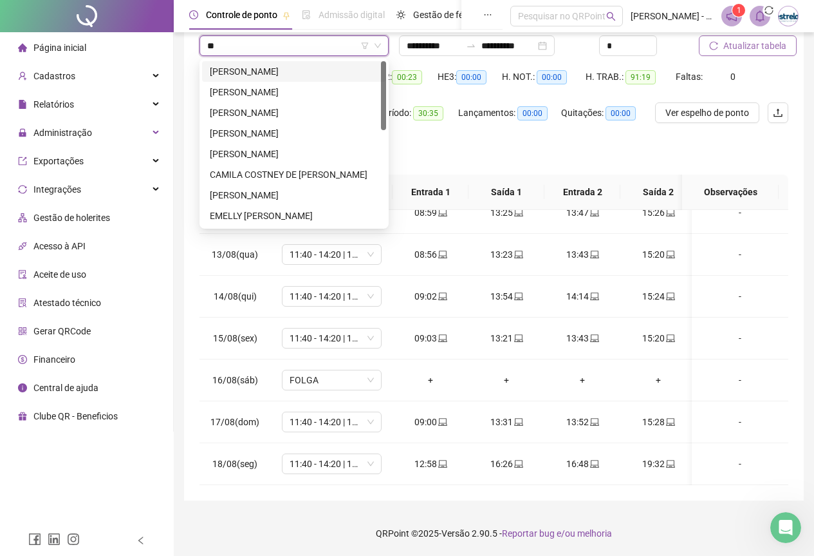
type input "***"
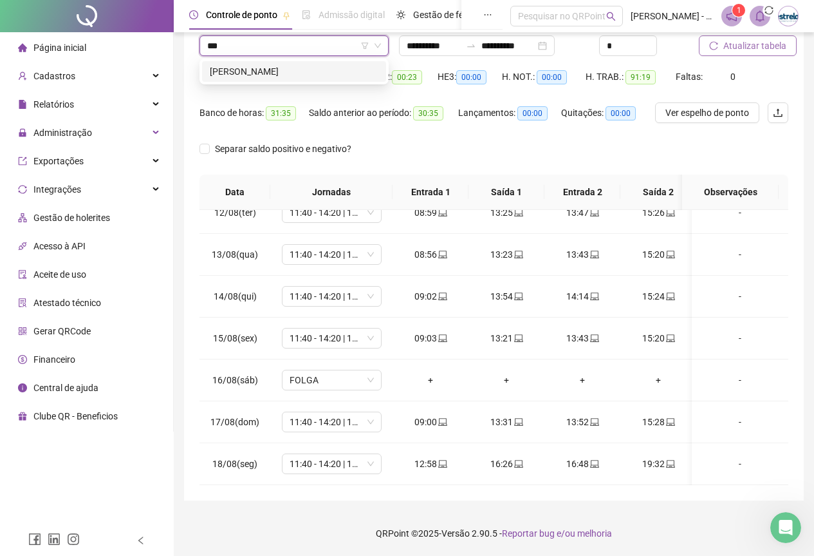
click at [270, 67] on div "[PERSON_NAME]" at bounding box center [294, 71] width 169 height 14
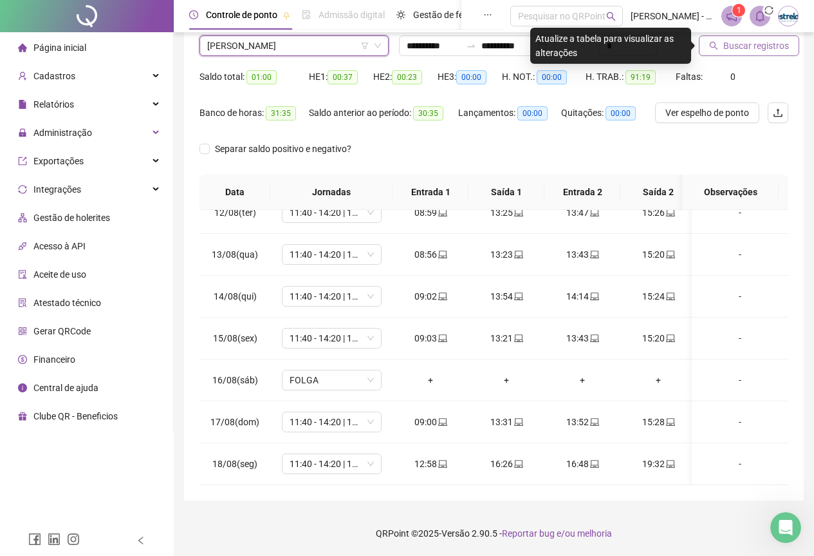
click at [725, 48] on span "Buscar registros" at bounding box center [757, 46] width 66 height 14
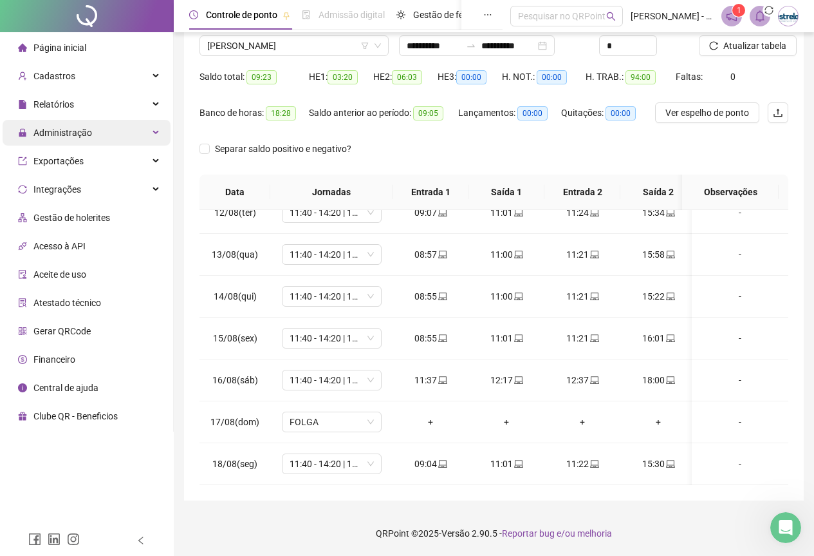
click at [75, 132] on span "Administração" at bounding box center [62, 132] width 59 height 10
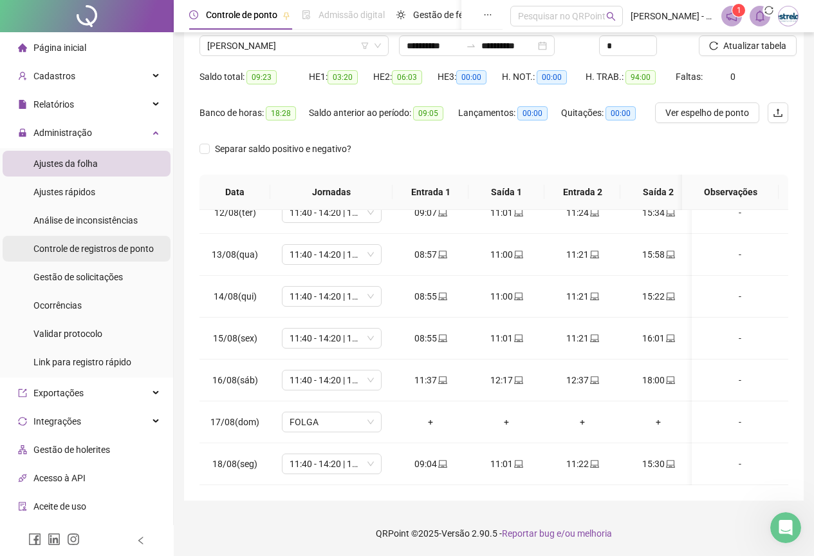
click at [76, 243] on span "Controle de registros de ponto" at bounding box center [93, 248] width 120 height 10
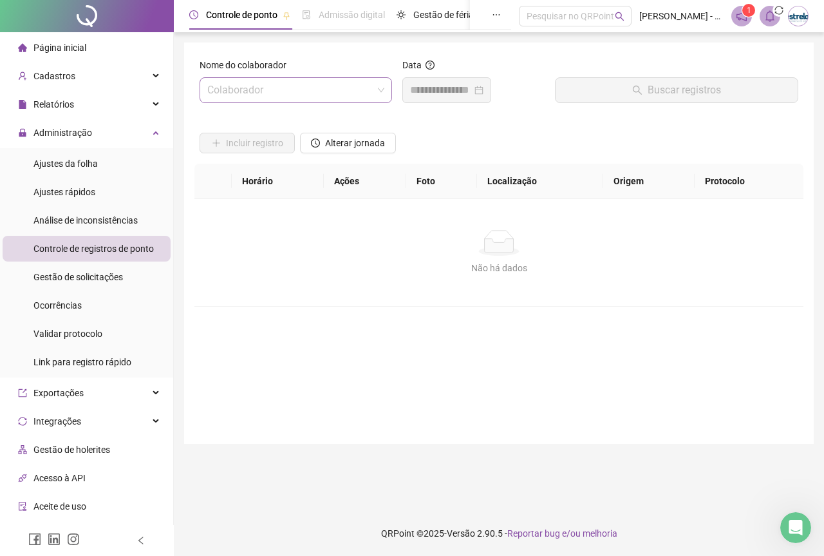
click at [232, 92] on input "search" at bounding box center [289, 90] width 165 height 24
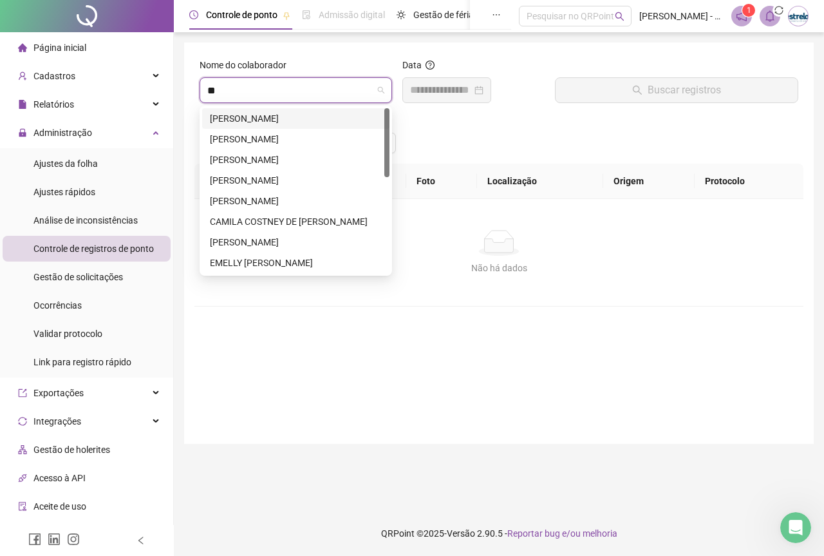
type input "***"
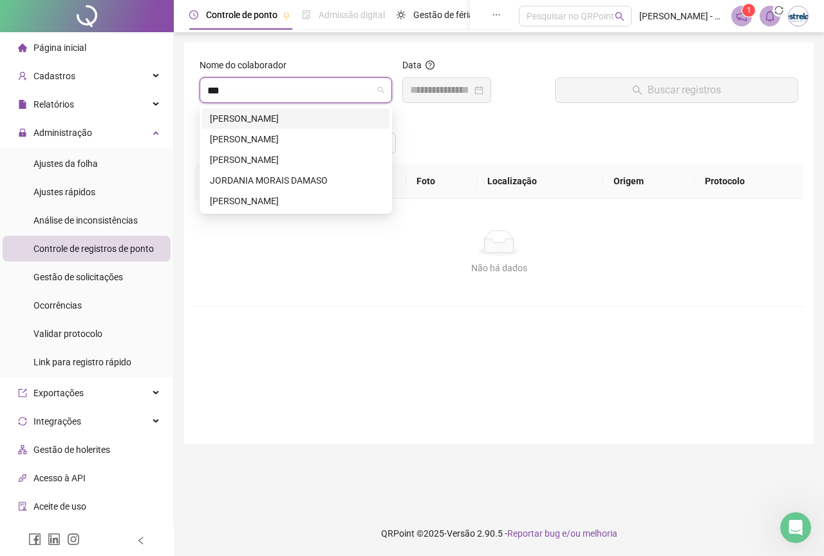
click at [234, 113] on div "[PERSON_NAME]" at bounding box center [296, 118] width 172 height 14
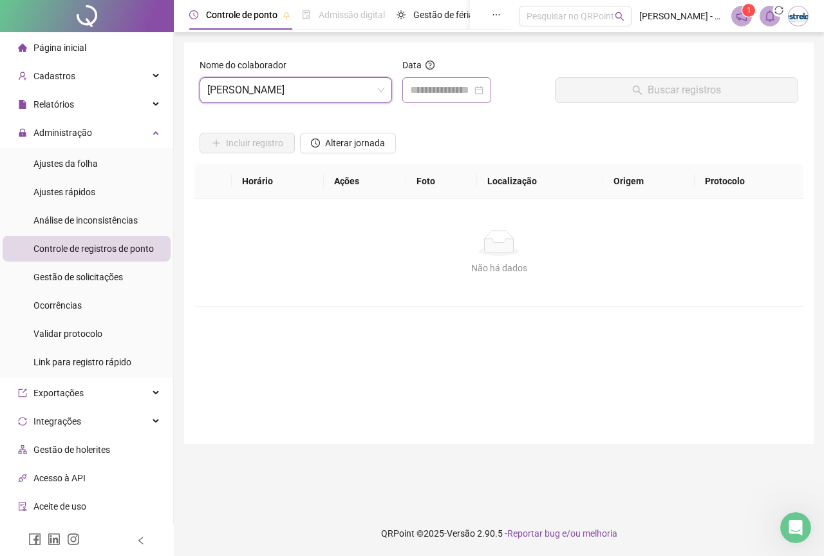
click at [431, 102] on div at bounding box center [446, 90] width 89 height 26
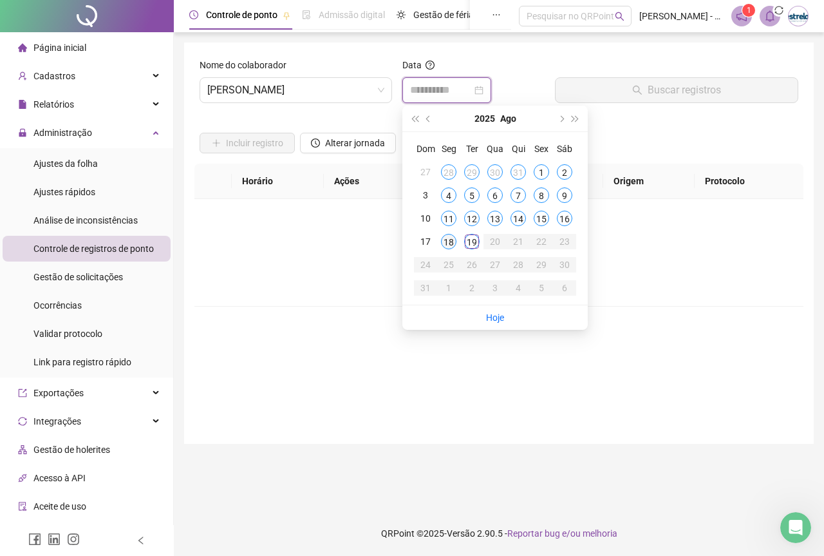
type input "**********"
click at [457, 238] on td "18" at bounding box center [448, 241] width 23 height 23
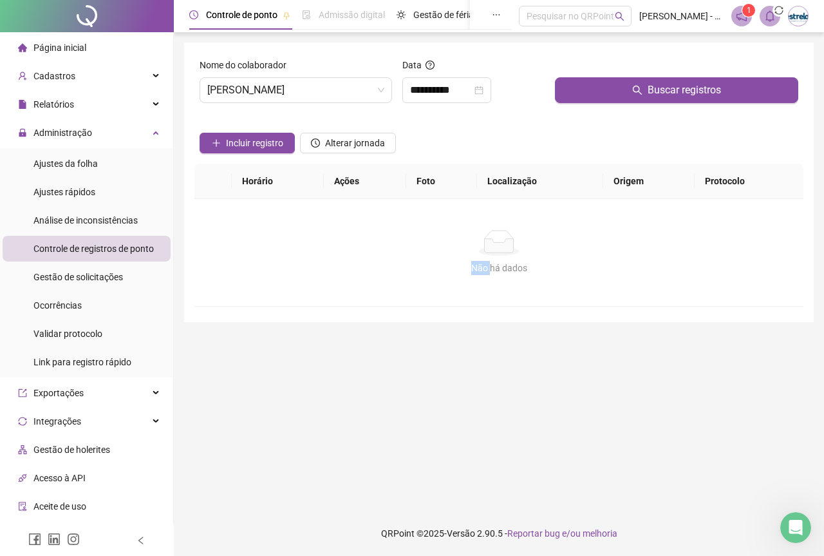
click at [457, 238] on div "Não há dados" at bounding box center [499, 243] width 578 height 26
click at [615, 81] on button "Buscar registros" at bounding box center [676, 90] width 243 height 26
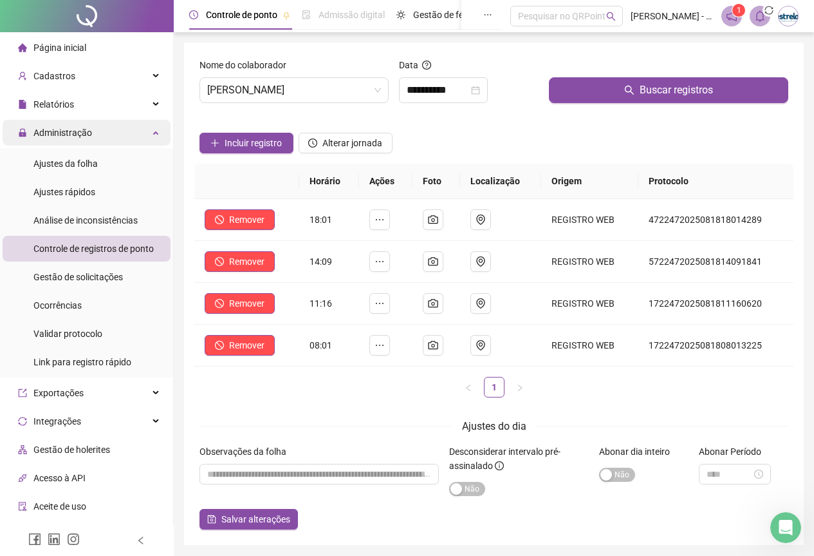
click at [75, 130] on span "Administração" at bounding box center [62, 132] width 59 height 10
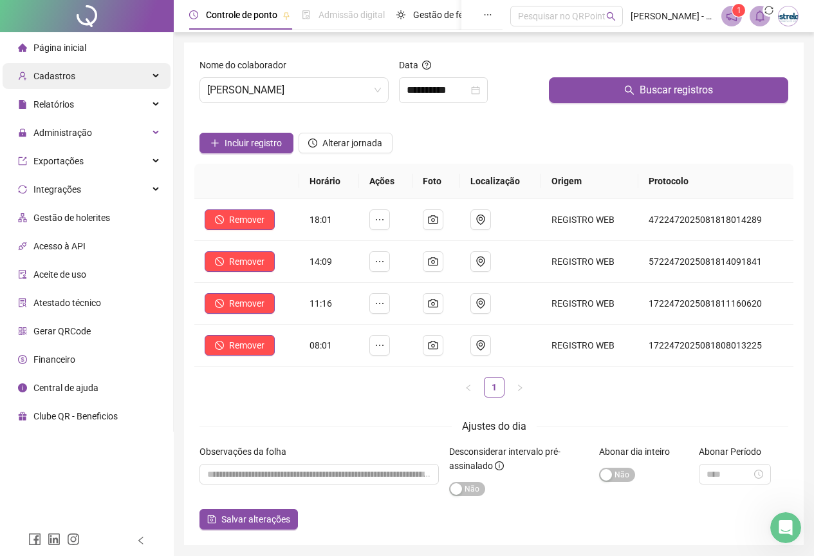
click at [73, 71] on div "Cadastros" at bounding box center [87, 76] width 168 height 26
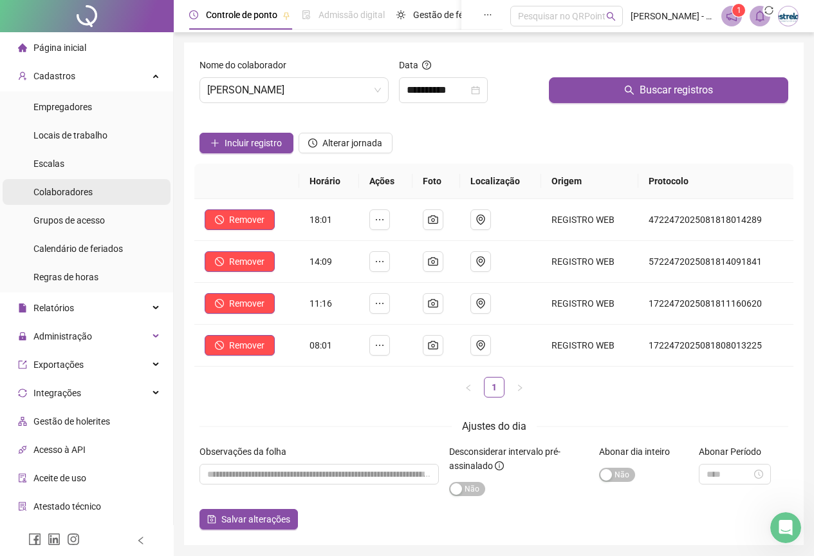
click at [80, 191] on span "Colaboradores" at bounding box center [62, 192] width 59 height 10
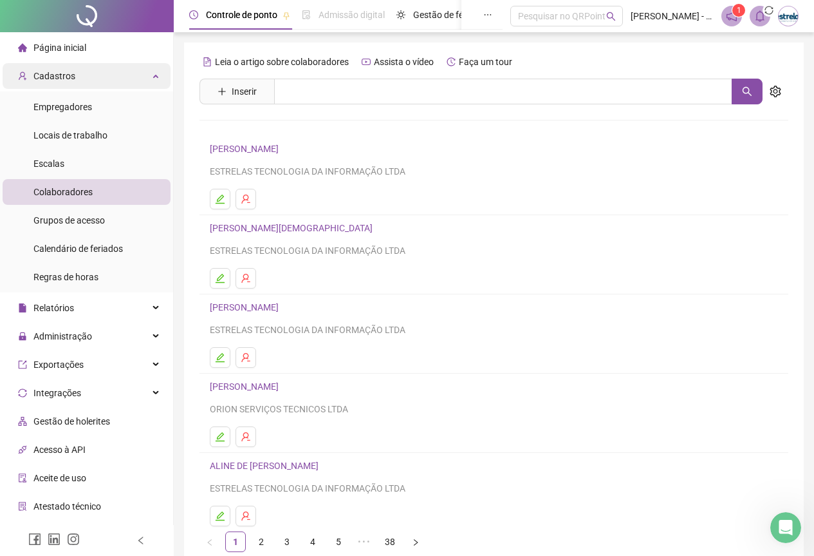
click at [130, 79] on div "Cadastros" at bounding box center [87, 76] width 168 height 26
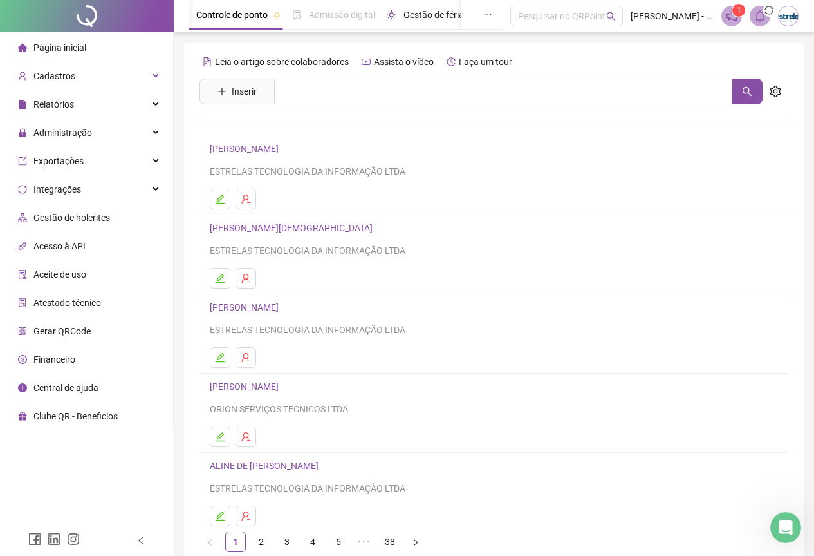
click at [434, 15] on span "Gestão de férias" at bounding box center [436, 15] width 65 height 10
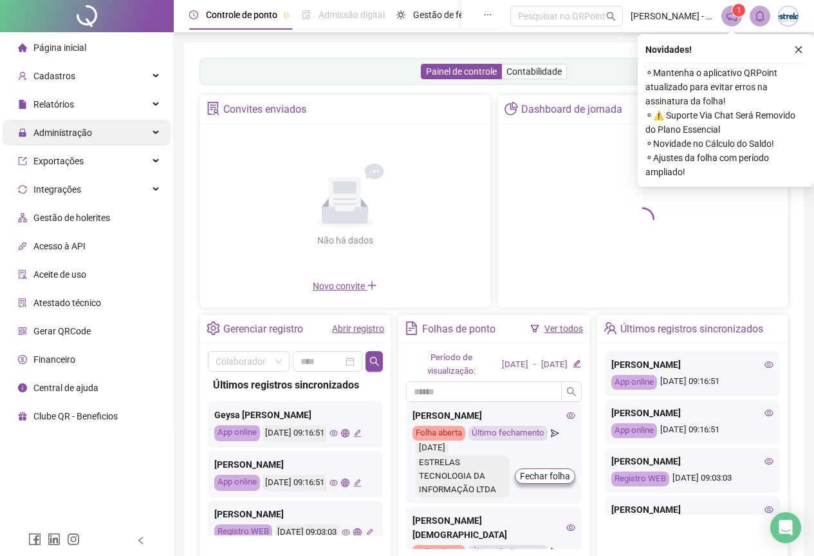
click at [68, 124] on span "Administração" at bounding box center [55, 133] width 74 height 26
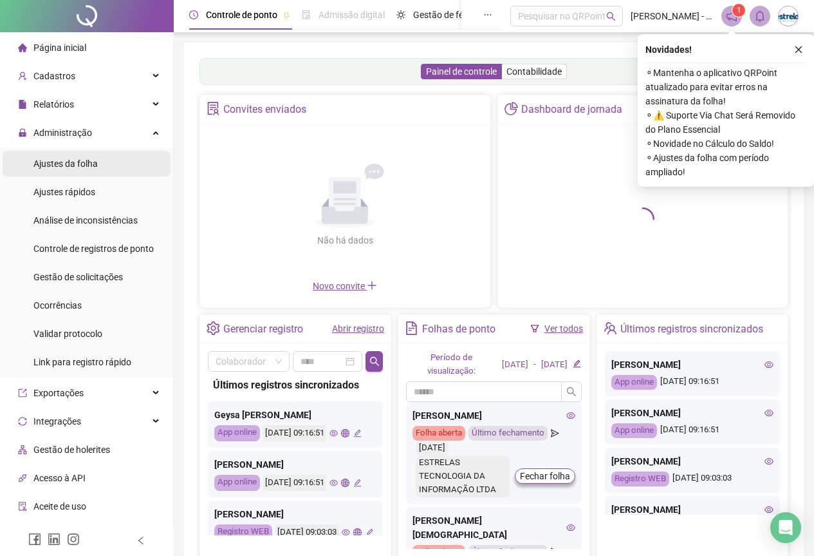
click at [68, 162] on span "Ajustes da folha" at bounding box center [65, 163] width 64 height 10
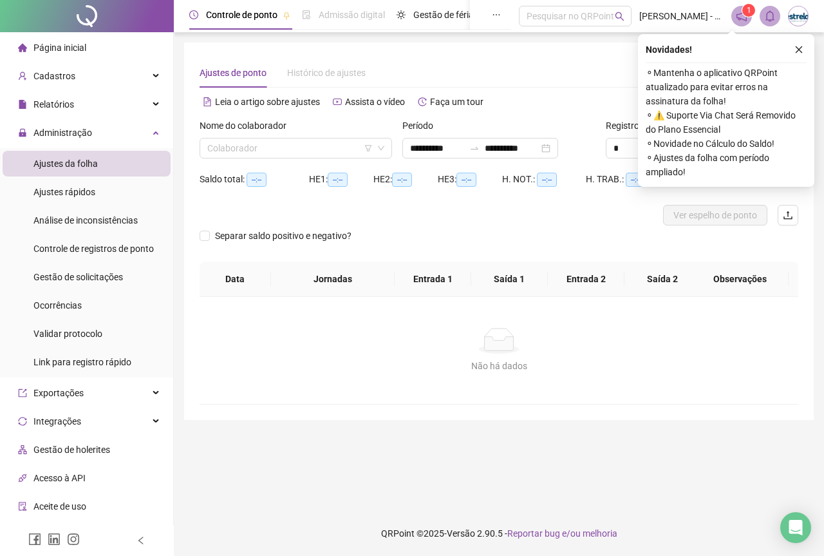
type input "**********"
click at [274, 145] on input "search" at bounding box center [289, 147] width 165 height 19
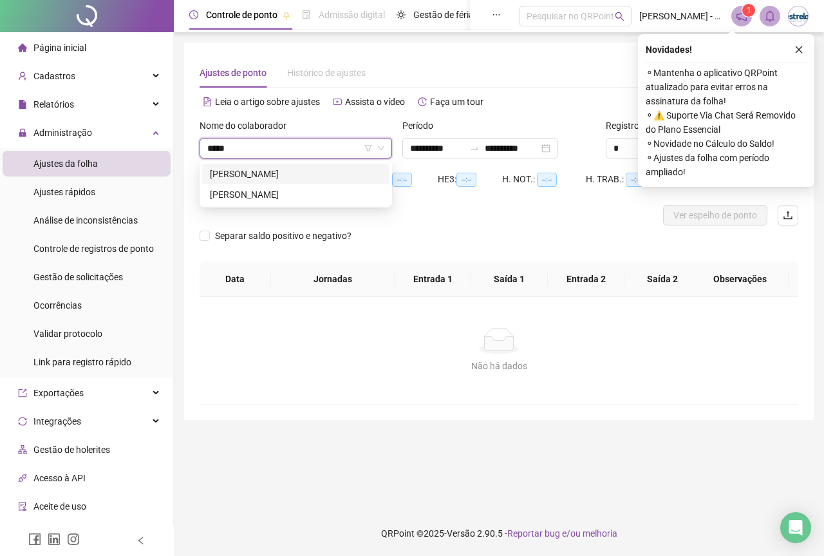
type input "******"
click at [267, 192] on div "[PERSON_NAME]" at bounding box center [296, 194] width 172 height 14
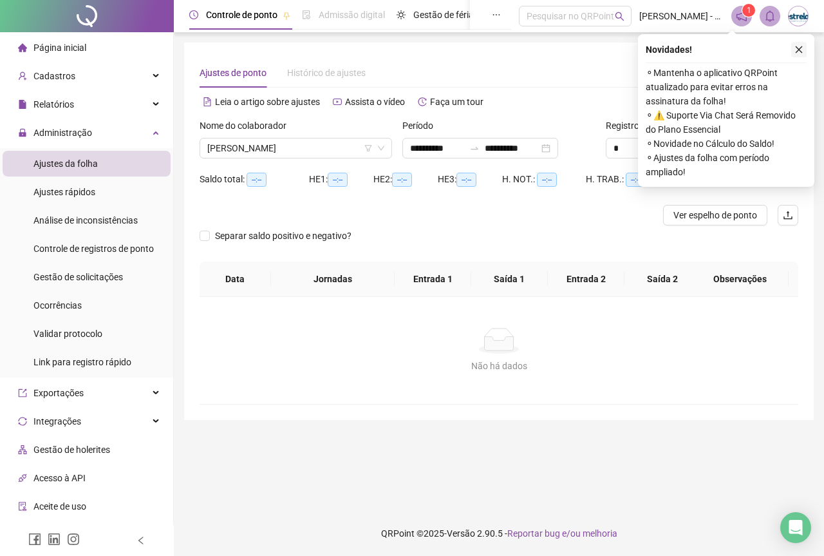
click at [799, 47] on icon "close" at bounding box center [798, 49] width 9 height 9
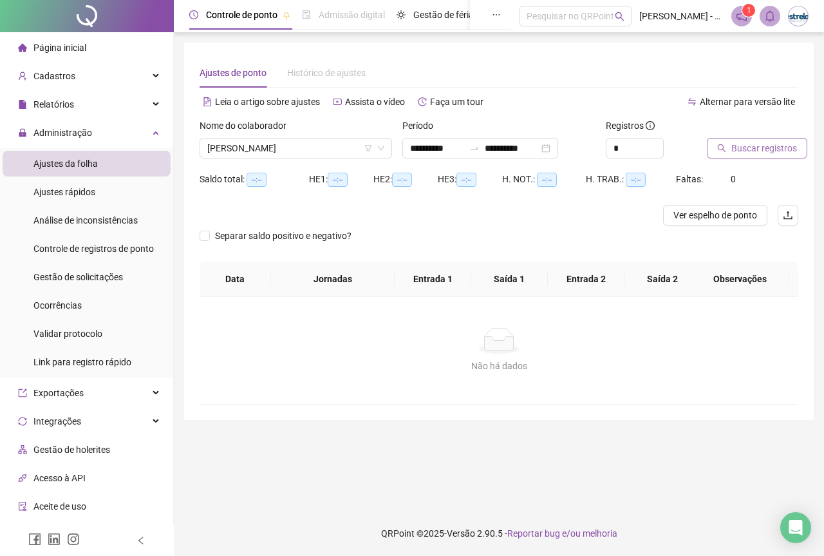
click at [751, 142] on span "Buscar registros" at bounding box center [764, 148] width 66 height 14
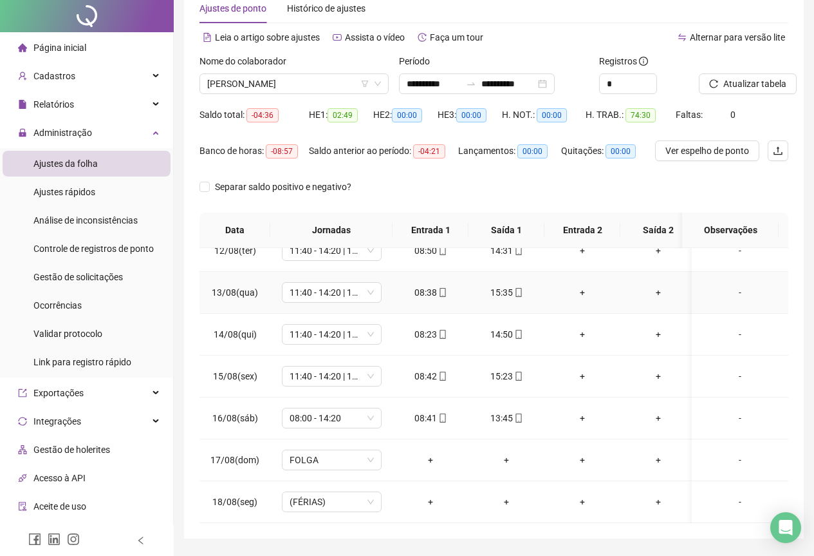
scroll to position [102, 0]
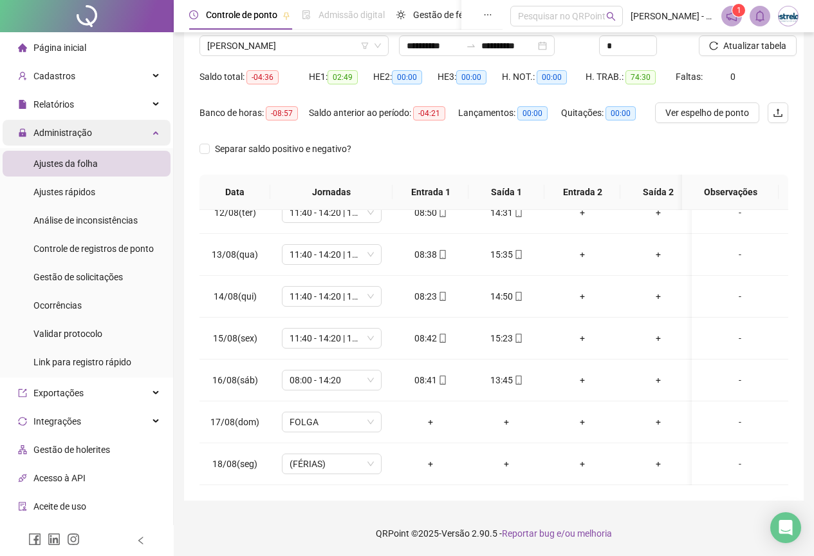
click at [129, 129] on div "Administração" at bounding box center [87, 133] width 168 height 26
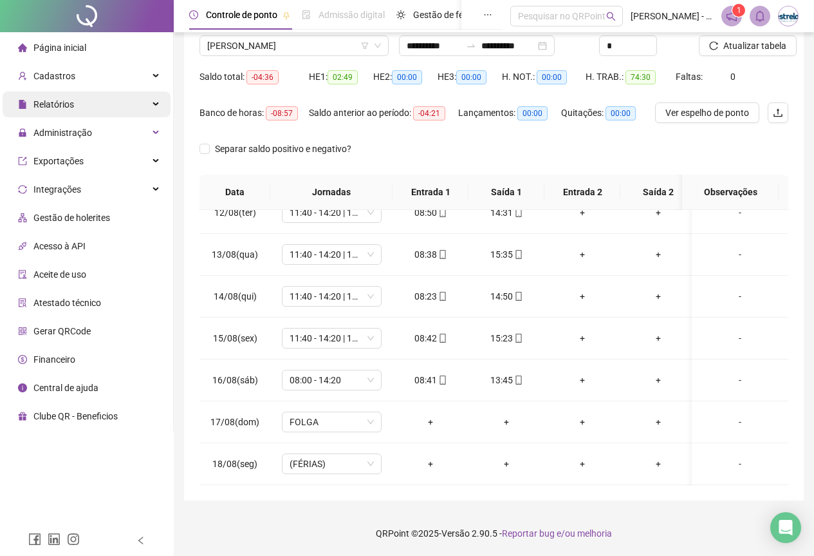
click at [129, 98] on div "Relatórios" at bounding box center [87, 104] width 168 height 26
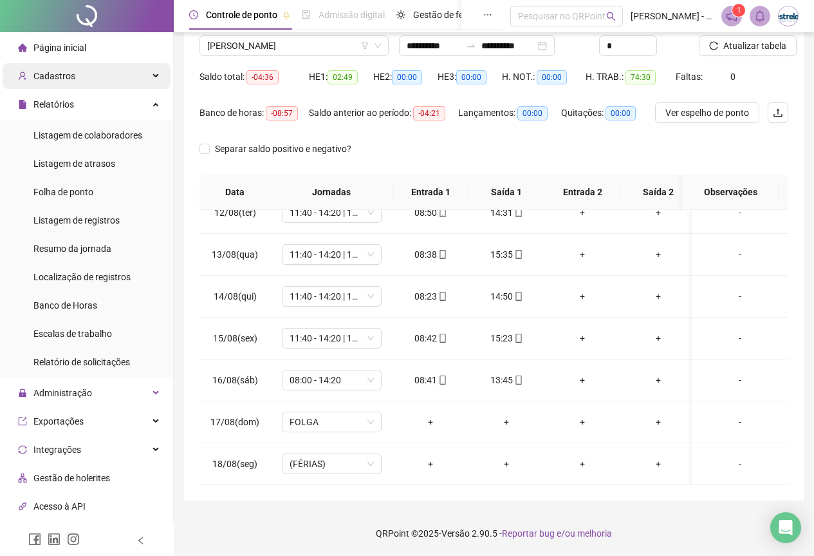
click at [129, 78] on div "Cadastros" at bounding box center [87, 76] width 168 height 26
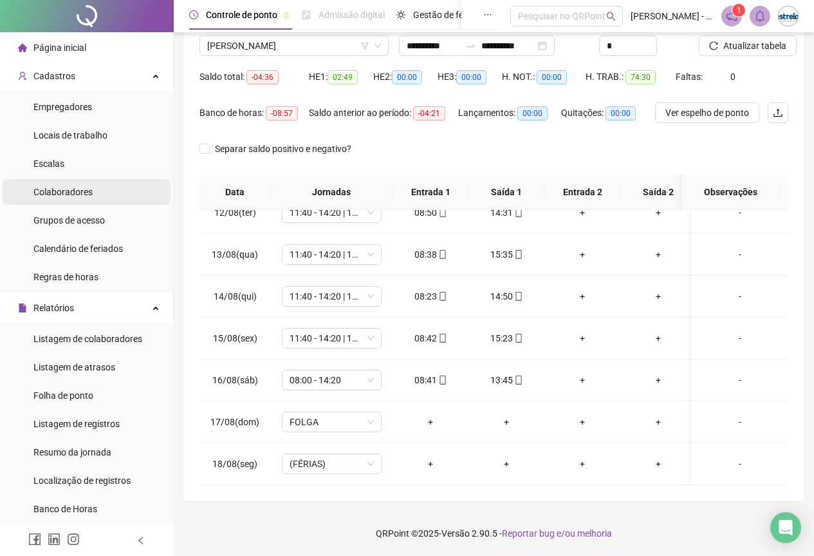
click at [91, 187] on span "Colaboradores" at bounding box center [62, 192] width 59 height 10
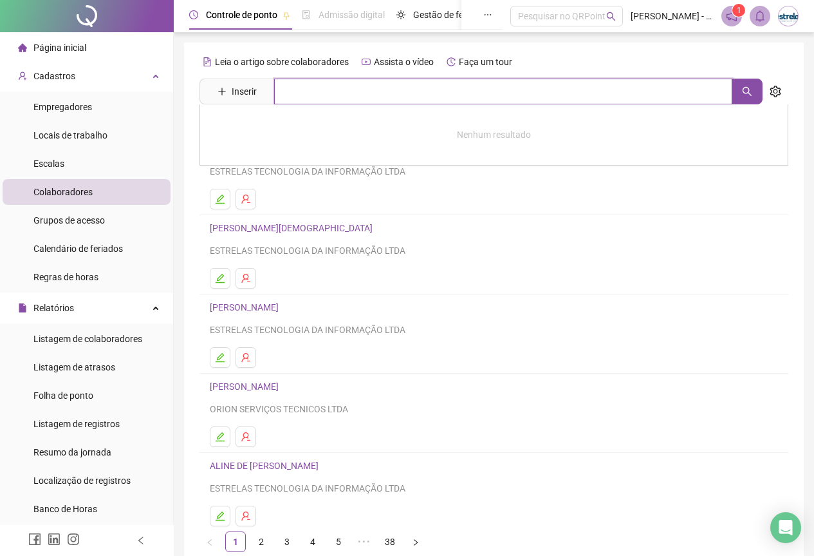
click at [292, 89] on input "text" at bounding box center [503, 92] width 458 height 26
type input "**********"
click at [314, 120] on div "[PERSON_NAME]" at bounding box center [494, 130] width 589 height 53
click at [314, 124] on div "**********" at bounding box center [494, 301] width 589 height 500
click at [367, 95] on input "**********" at bounding box center [503, 92] width 458 height 26
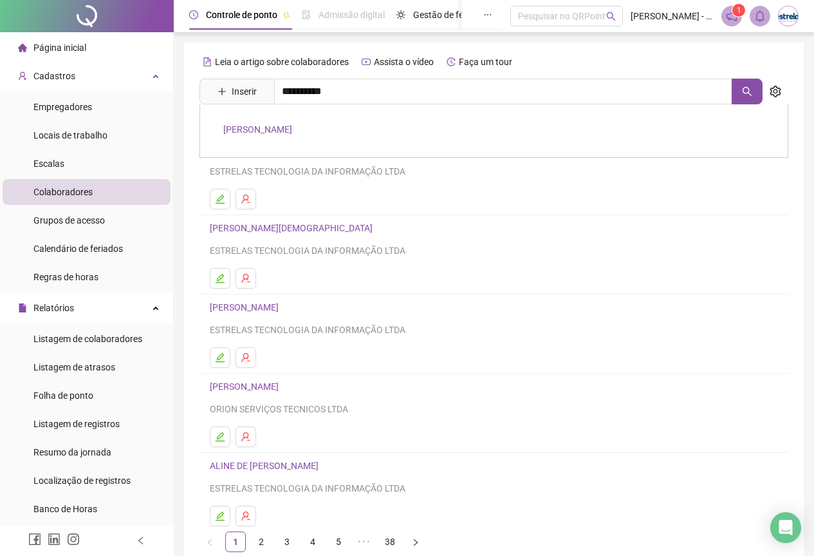
click at [292, 125] on link "[PERSON_NAME]" at bounding box center [257, 129] width 69 height 10
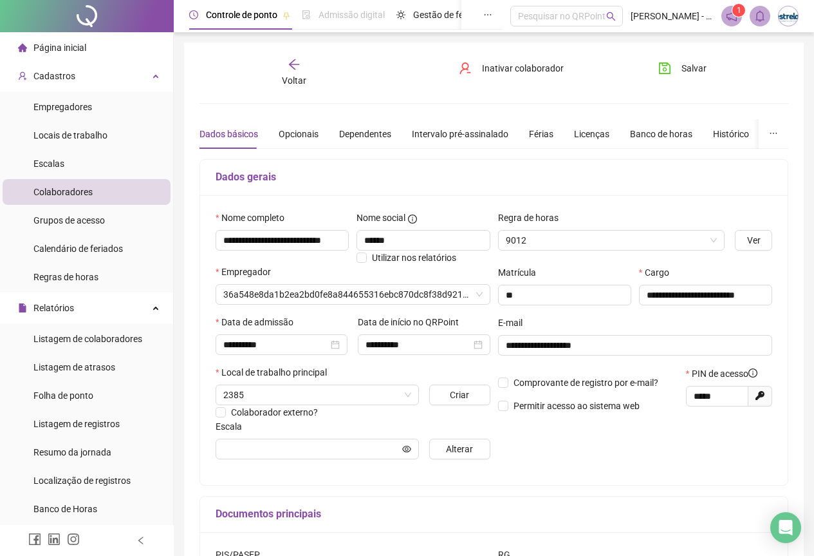
type input "**********"
click at [763, 130] on button "button" at bounding box center [774, 134] width 30 height 30
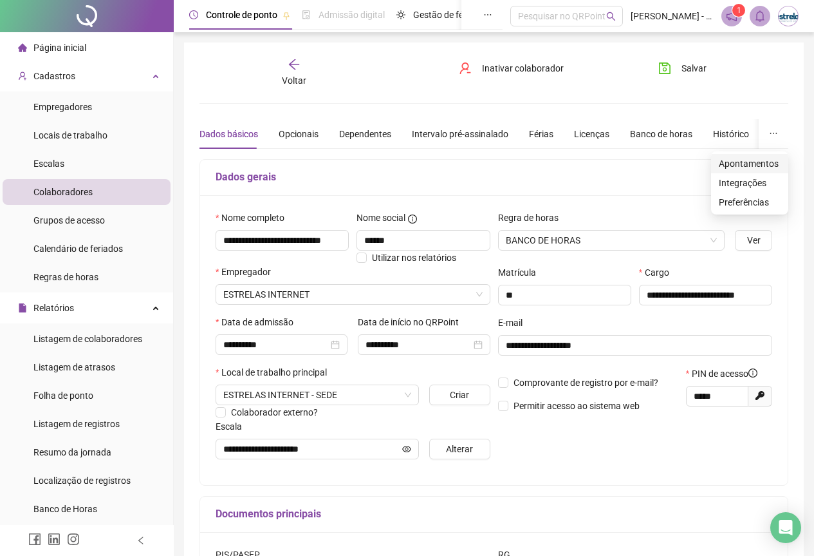
click at [753, 165] on span "Apontamentos" at bounding box center [750, 163] width 62 height 14
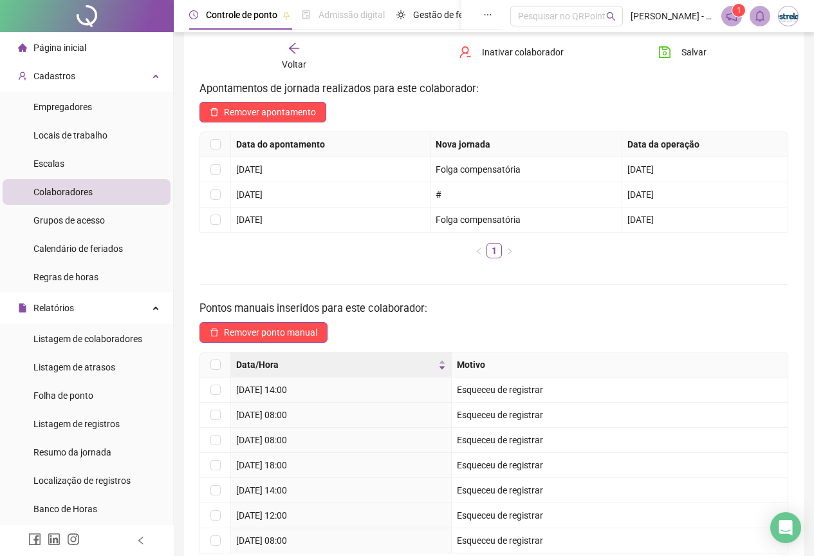
scroll to position [138, 0]
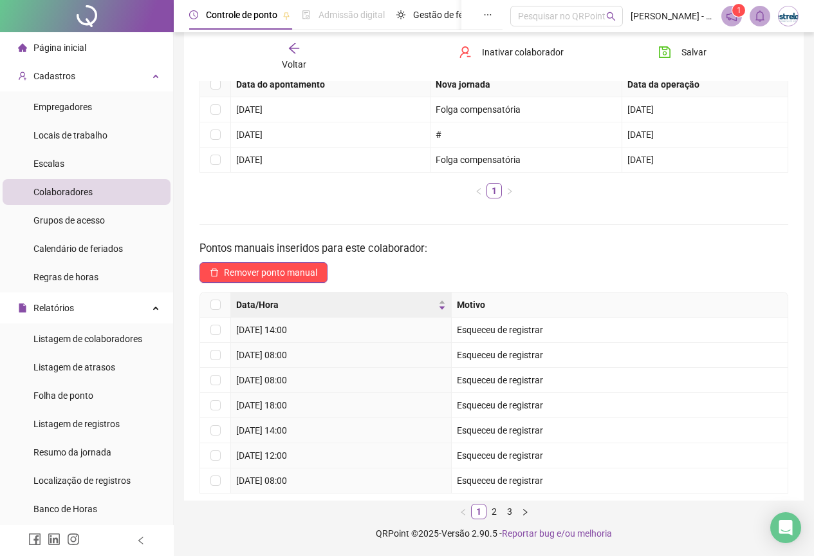
click at [301, 42] on icon "arrow-left" at bounding box center [294, 48] width 13 height 13
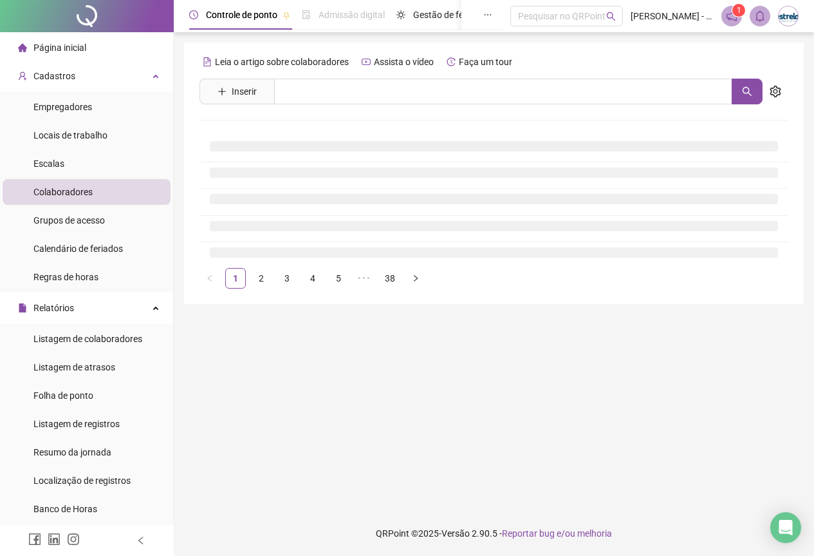
scroll to position [0, 0]
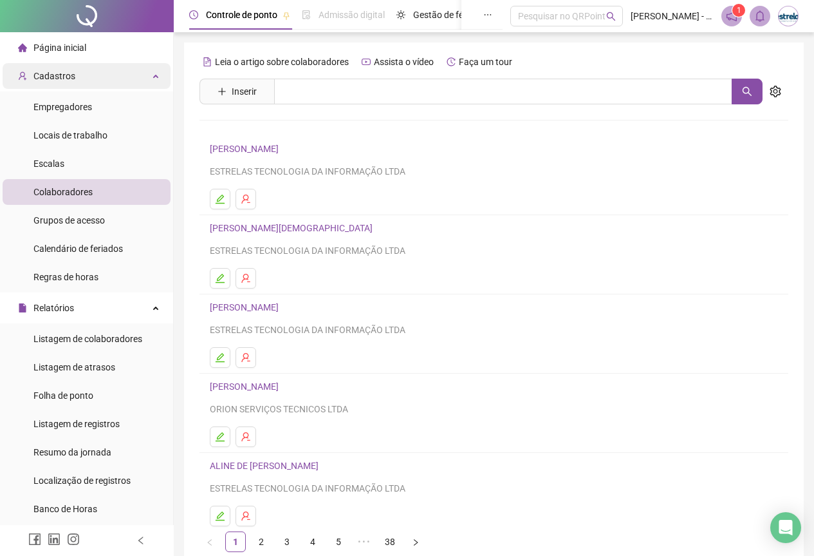
click at [73, 75] on div "Cadastros" at bounding box center [87, 76] width 168 height 26
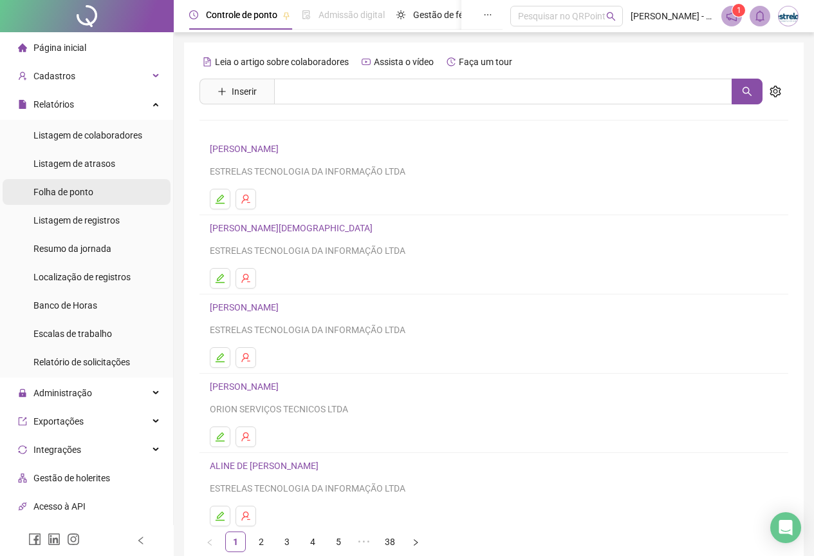
click at [89, 189] on span "Folha de ponto" at bounding box center [63, 192] width 60 height 10
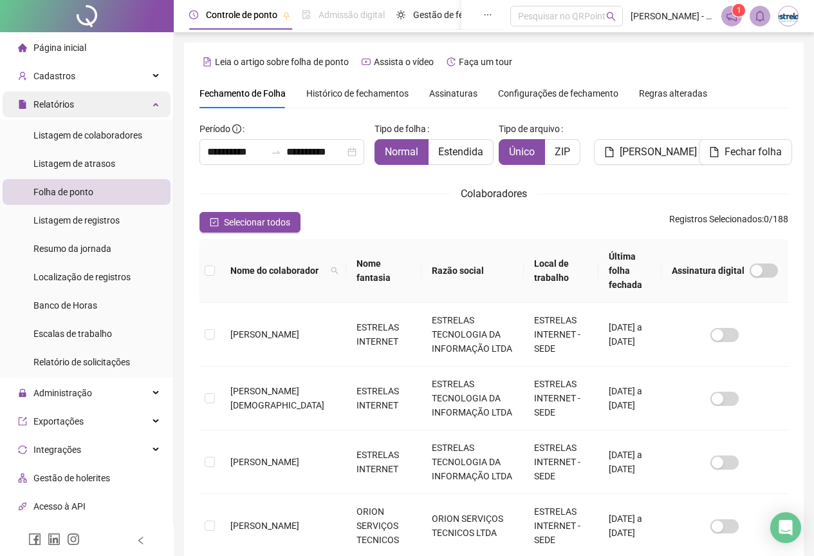
click at [128, 102] on div "Relatórios" at bounding box center [87, 104] width 168 height 26
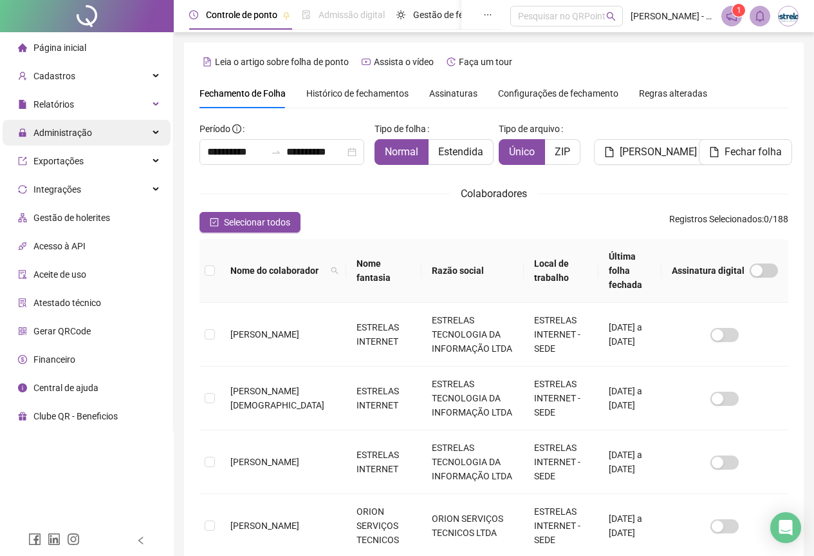
click at [126, 135] on div "Administração" at bounding box center [87, 133] width 168 height 26
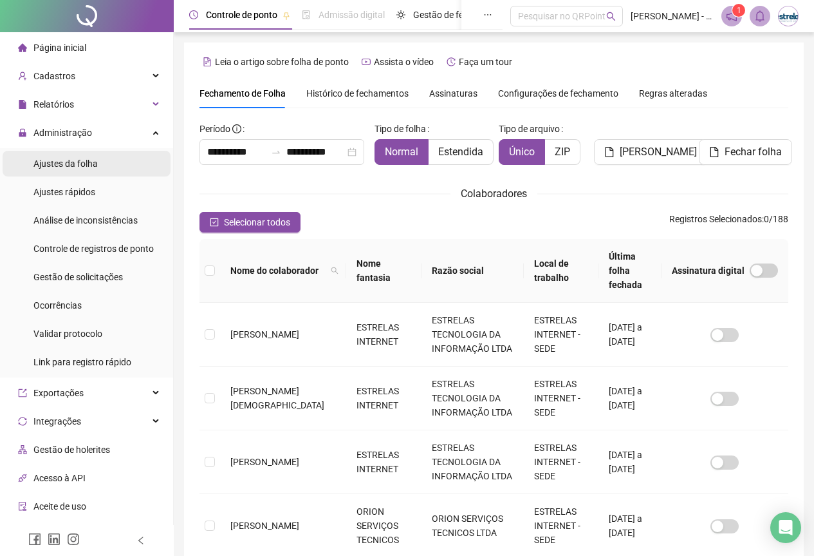
click at [109, 169] on li "Ajustes da folha" at bounding box center [87, 164] width 168 height 26
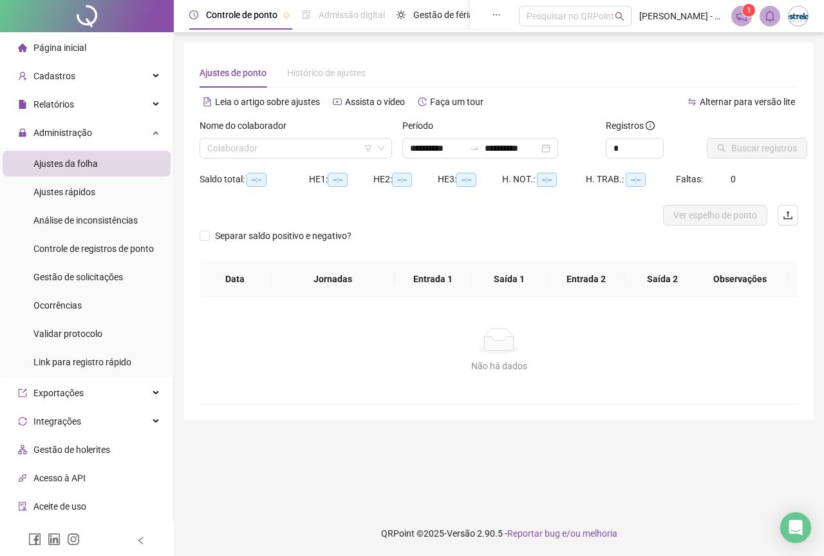
type input "**********"
click at [288, 158] on div "Nome do colaborador Colaborador" at bounding box center [295, 143] width 203 height 50
click at [265, 144] on input "search" at bounding box center [289, 147] width 165 height 19
click at [233, 144] on input "search" at bounding box center [289, 147] width 165 height 19
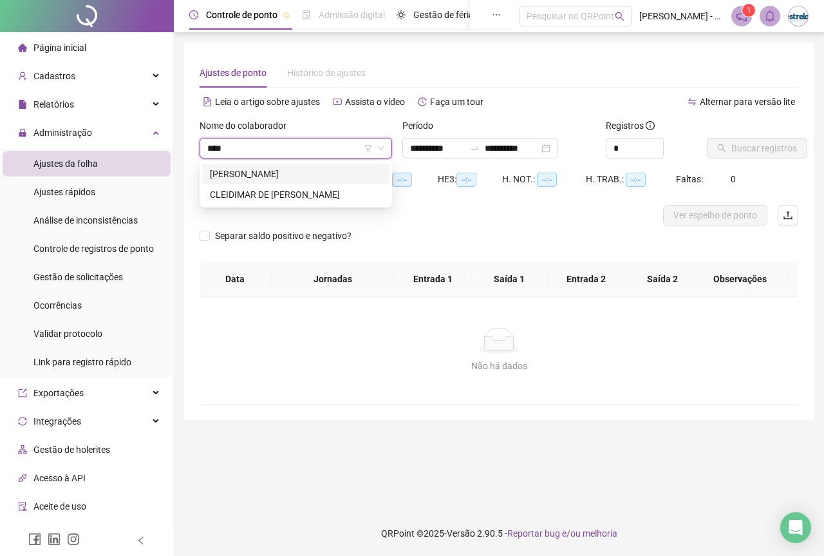
type input "*****"
click at [264, 200] on div "CLEIDIMAR DE [PERSON_NAME]" at bounding box center [296, 194] width 172 height 14
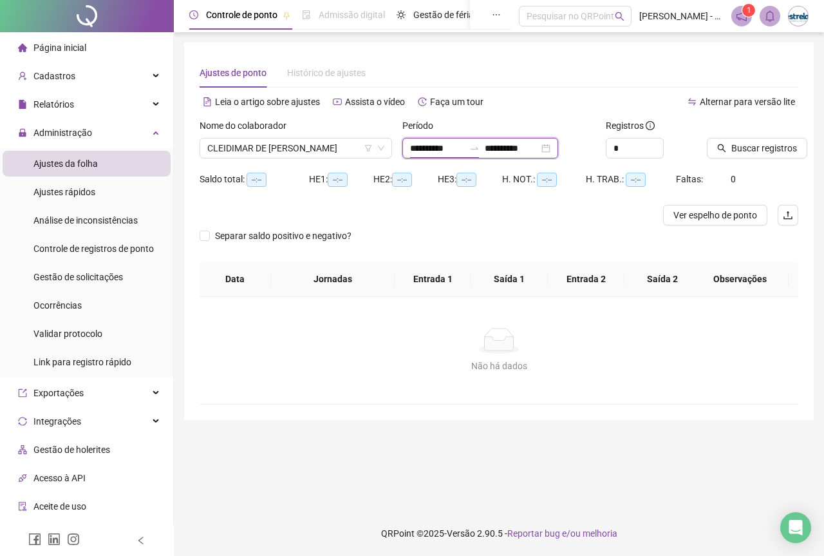
click at [434, 144] on input "**********" at bounding box center [437, 148] width 54 height 14
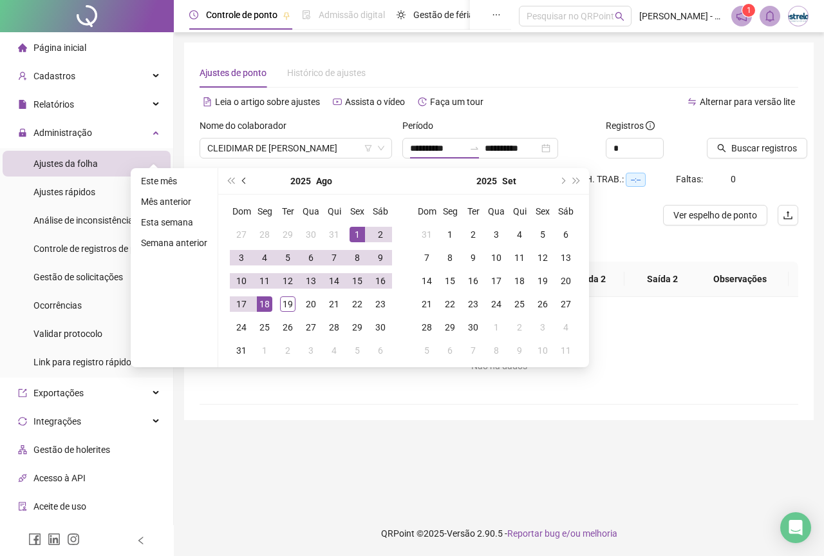
click at [242, 180] on span "prev-year" at bounding box center [245, 181] width 6 height 6
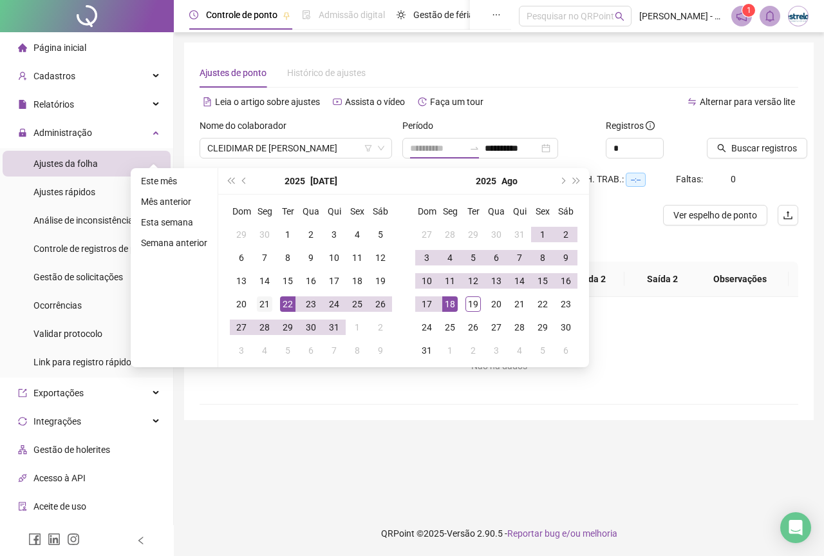
type input "**********"
click at [269, 299] on div "21" at bounding box center [264, 303] width 15 height 15
type input "**********"
drag, startPoint x: 475, startPoint y: 305, endPoint x: 449, endPoint y: 305, distance: 26.4
click at [449, 305] on tr "17 18 19 20 21 22 23" at bounding box center [496, 303] width 162 height 23
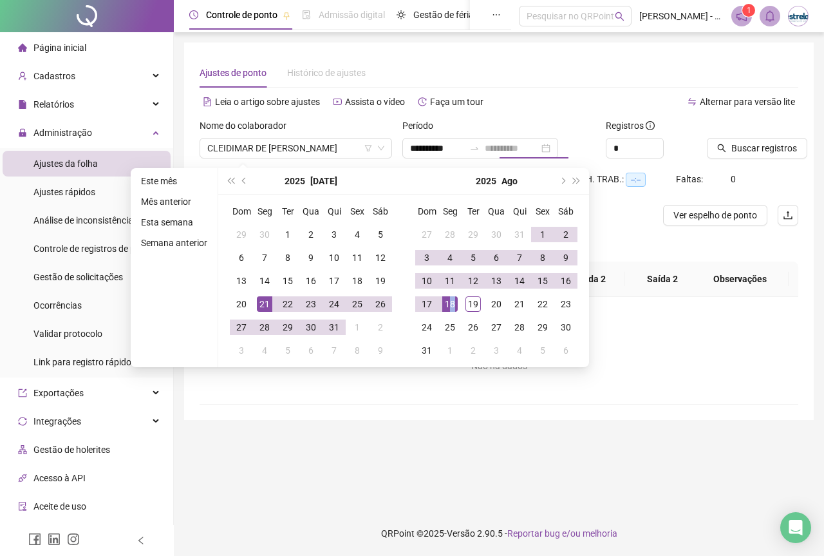
click at [449, 305] on div "18" at bounding box center [449, 303] width 15 height 15
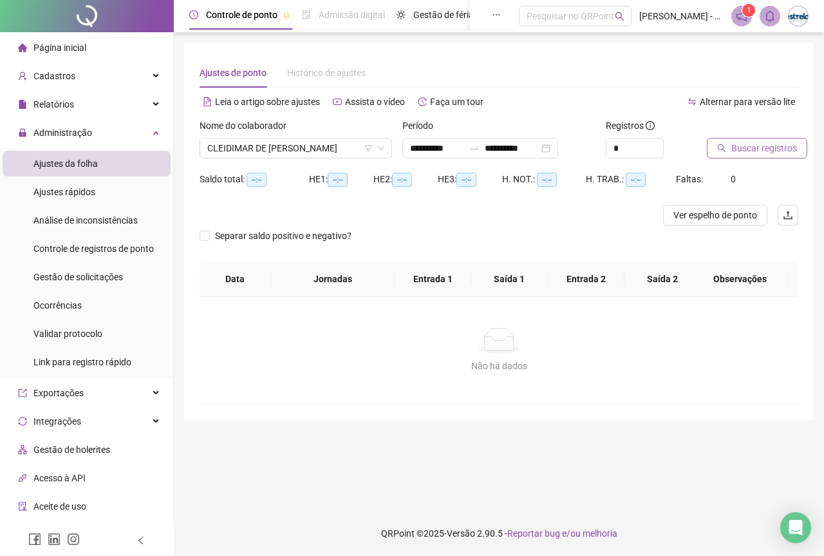
click at [768, 151] on span "Buscar registros" at bounding box center [764, 148] width 66 height 14
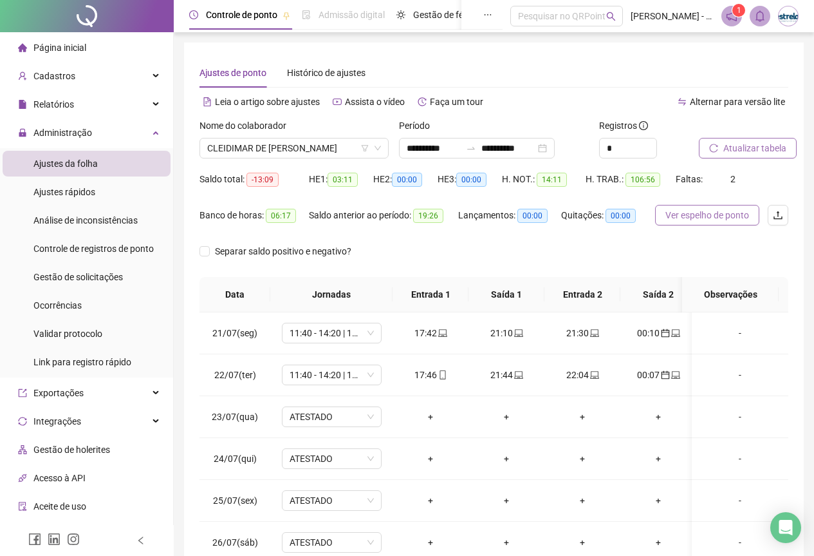
click at [702, 211] on span "Ver espelho de ponto" at bounding box center [708, 215] width 84 height 14
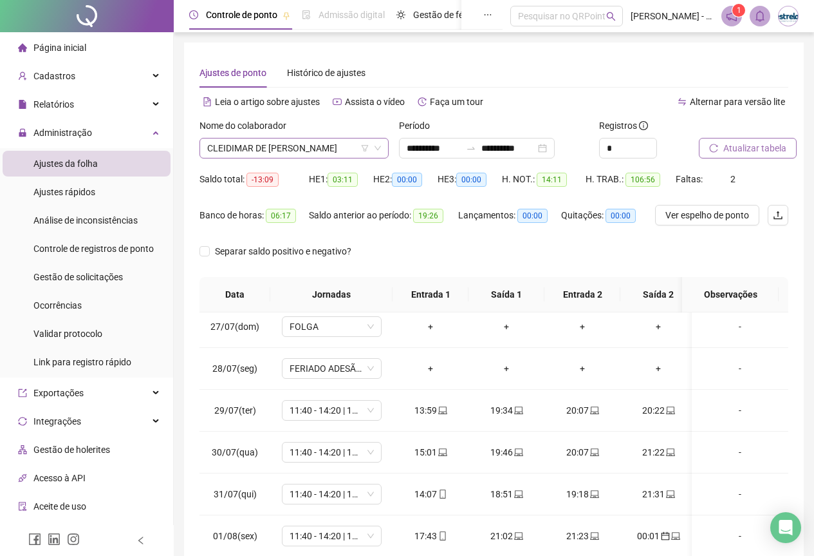
scroll to position [597, 0]
click at [215, 148] on span "CLEIDIMAR DE [PERSON_NAME]" at bounding box center [294, 147] width 174 height 19
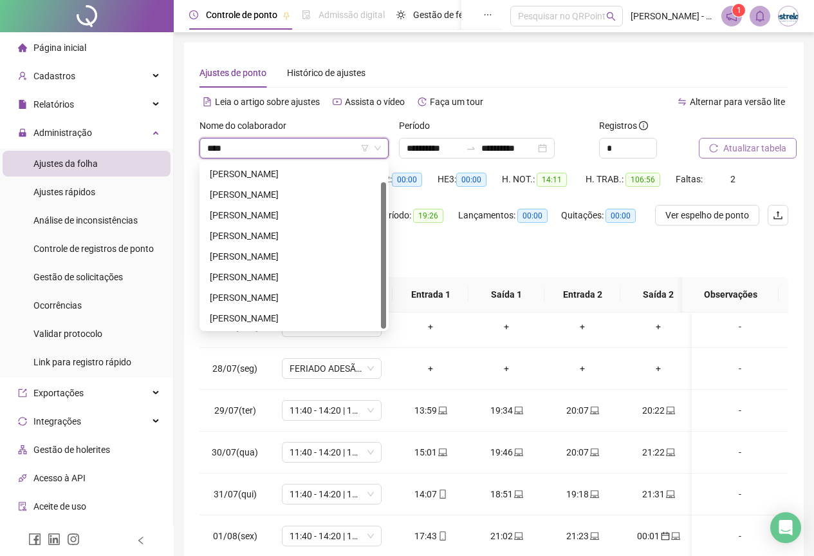
scroll to position [21, 0]
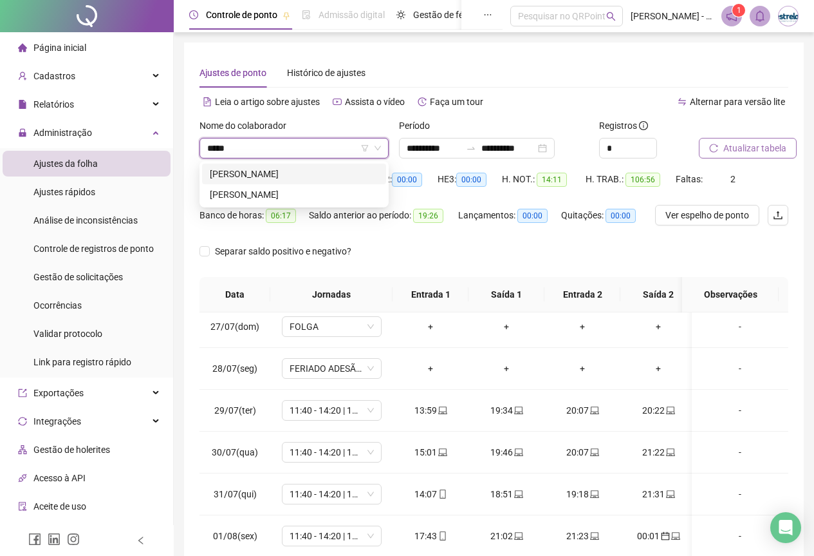
type input "******"
click at [265, 169] on div "[PERSON_NAME]" at bounding box center [294, 174] width 169 height 14
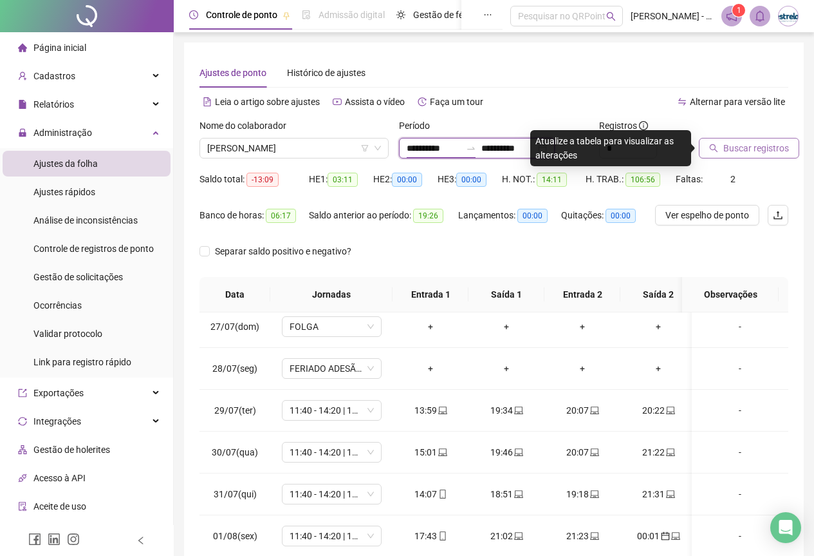
click at [431, 145] on input "**********" at bounding box center [434, 148] width 54 height 14
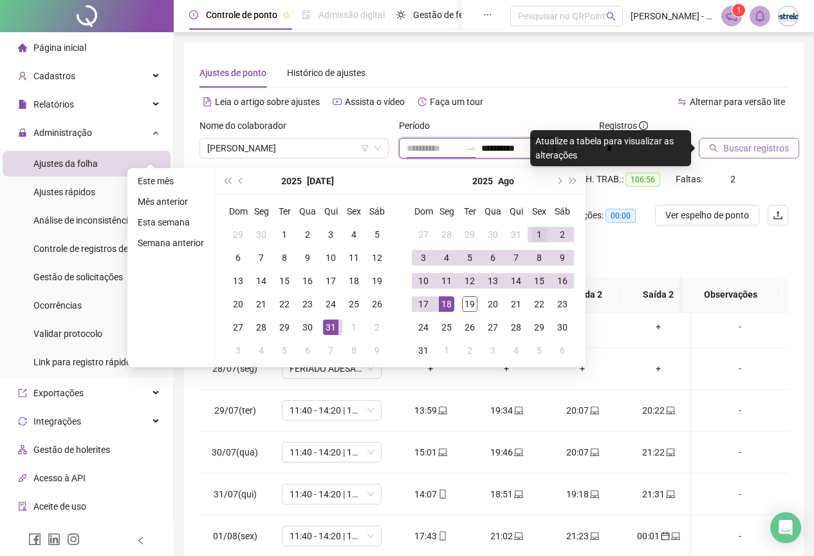
type input "**********"
click at [532, 229] on div "1" at bounding box center [539, 234] width 15 height 15
type input "**********"
click at [738, 142] on span "Buscar registros" at bounding box center [757, 148] width 66 height 14
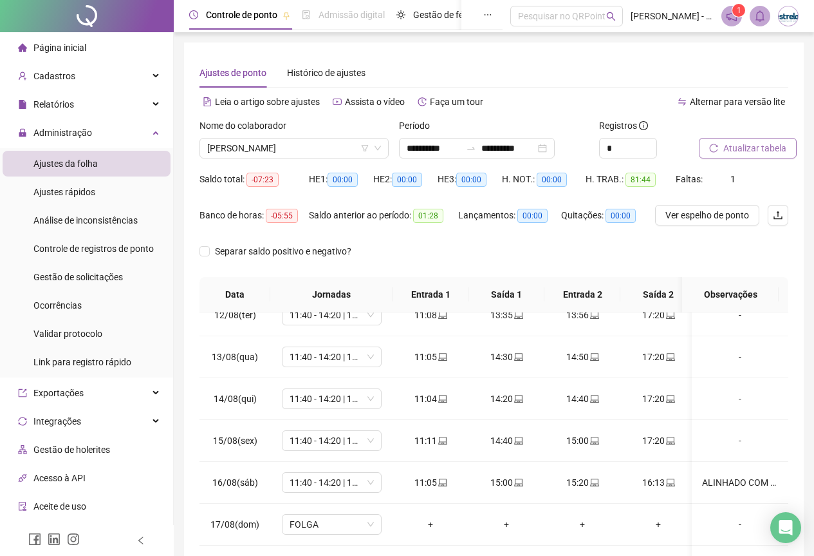
scroll to position [102, 0]
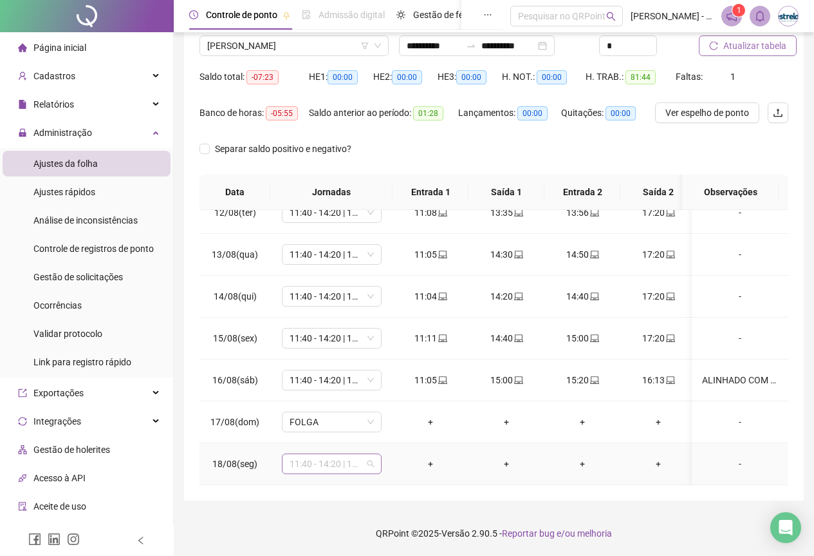
click at [326, 454] on span "11:40 - 14:20 | 14:40 - 18:00" at bounding box center [332, 463] width 84 height 19
type input "****"
click at [334, 422] on div "ATESTADO" at bounding box center [335, 427] width 71 height 14
click at [396, 418] on button "Sim" at bounding box center [392, 420] width 25 height 15
click at [729, 53] on button "Atualizar tabela" at bounding box center [748, 45] width 98 height 21
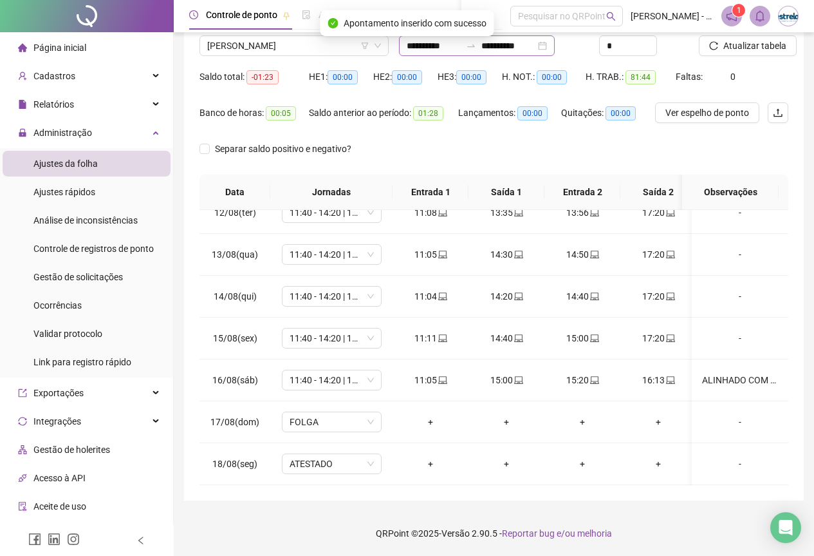
scroll to position [0, 0]
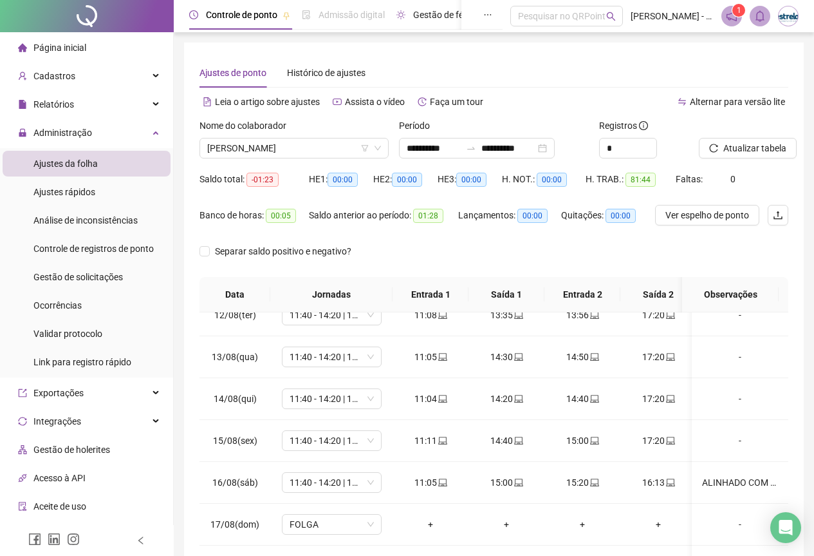
click at [431, 28] on div "Gestão de férias" at bounding box center [438, 15] width 82 height 30
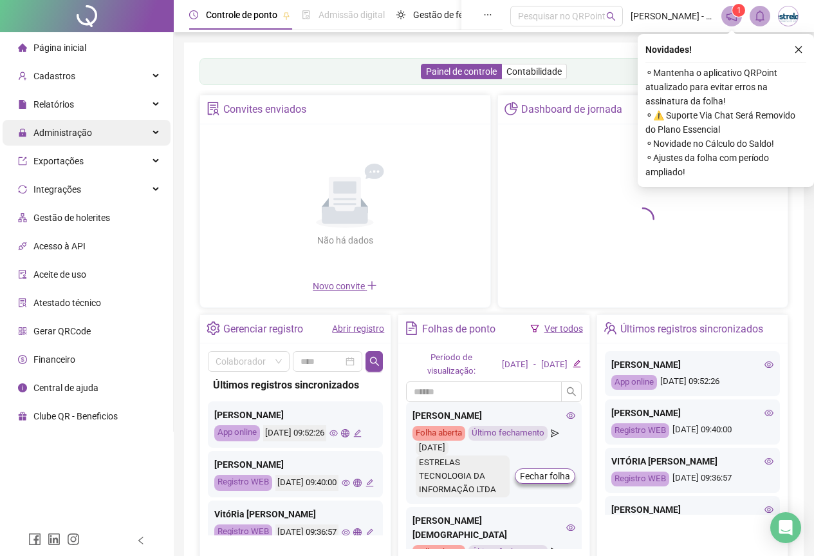
click at [129, 120] on div "Administração" at bounding box center [87, 133] width 168 height 26
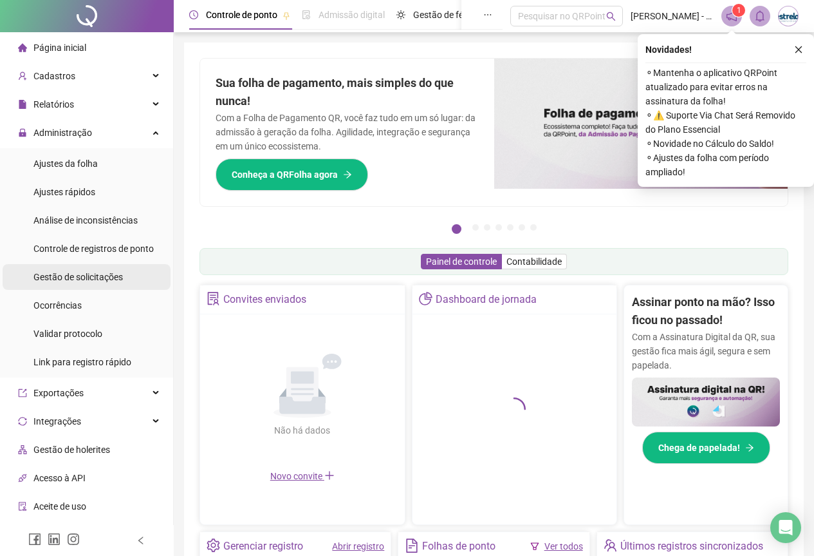
click at [99, 274] on span "Gestão de solicitações" at bounding box center [77, 277] width 89 height 10
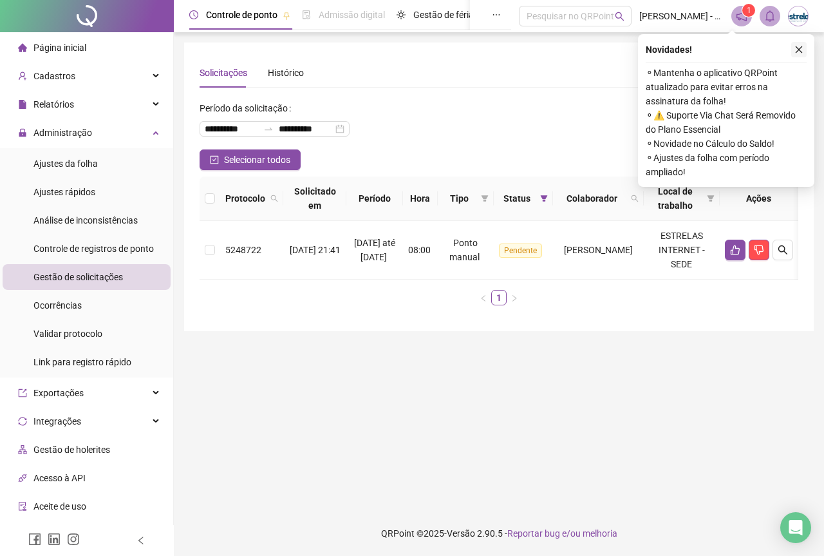
click at [794, 50] on icon "close" at bounding box center [798, 49] width 9 height 9
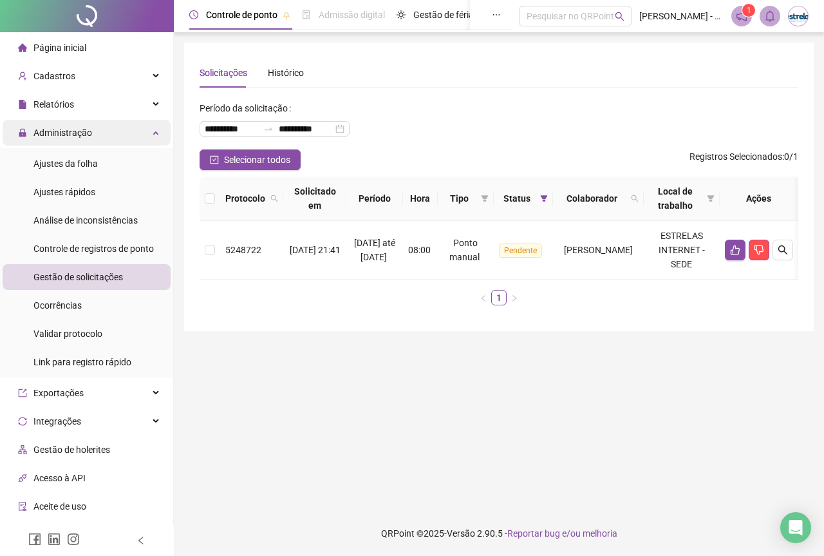
click at [134, 122] on div "Administração" at bounding box center [87, 133] width 168 height 26
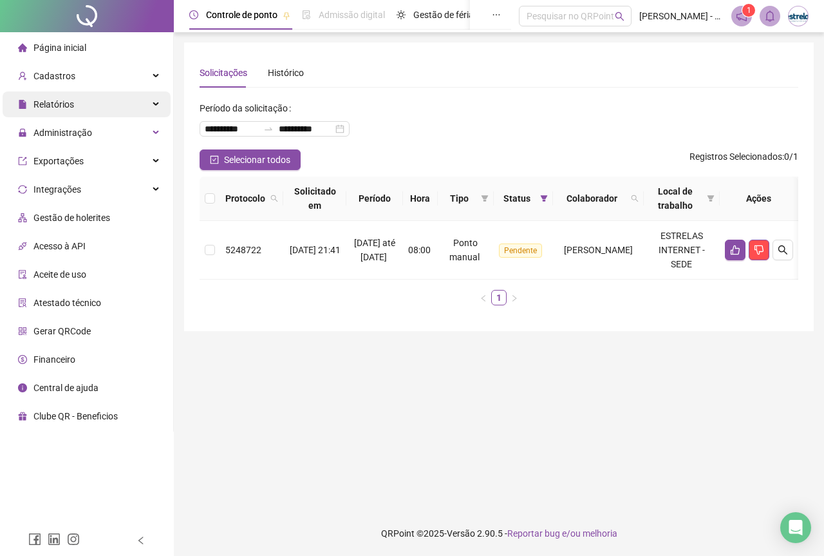
click at [135, 109] on div "Relatórios" at bounding box center [87, 104] width 168 height 26
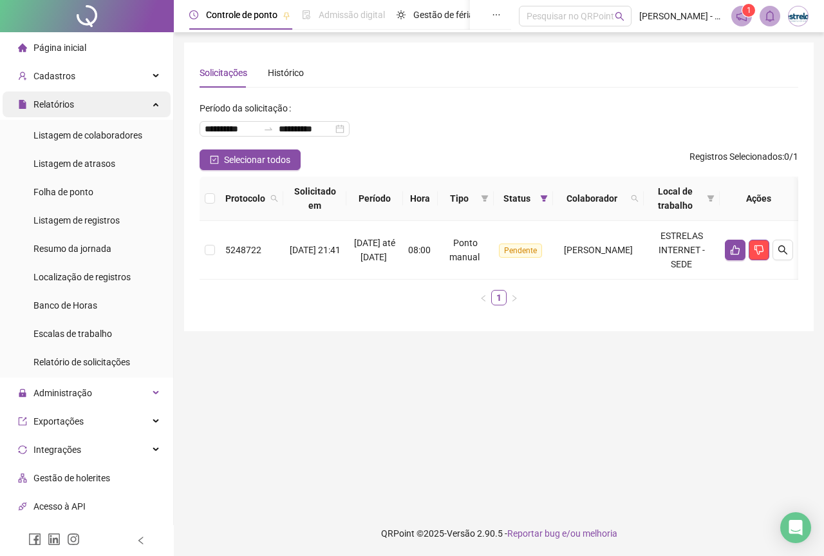
click at [135, 109] on div "Relatórios" at bounding box center [87, 104] width 168 height 26
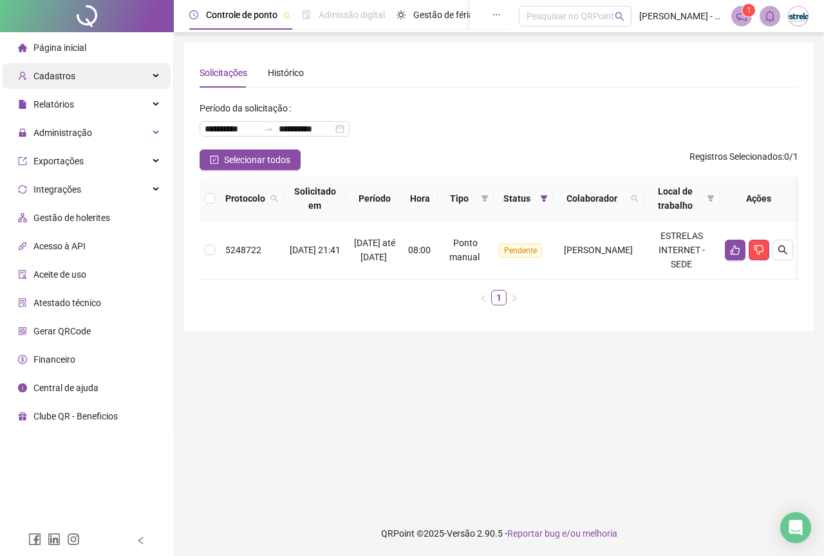
click at [149, 79] on div "Cadastros" at bounding box center [87, 76] width 168 height 26
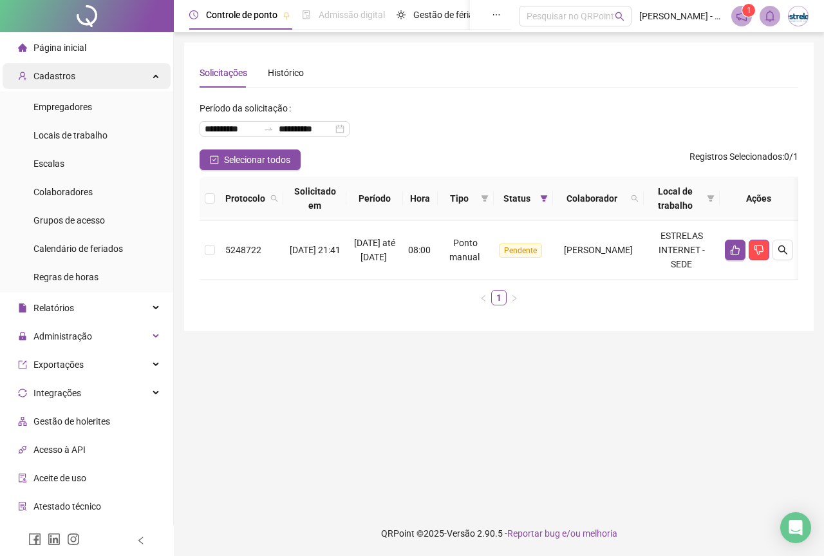
click at [107, 79] on div "Cadastros" at bounding box center [87, 76] width 168 height 26
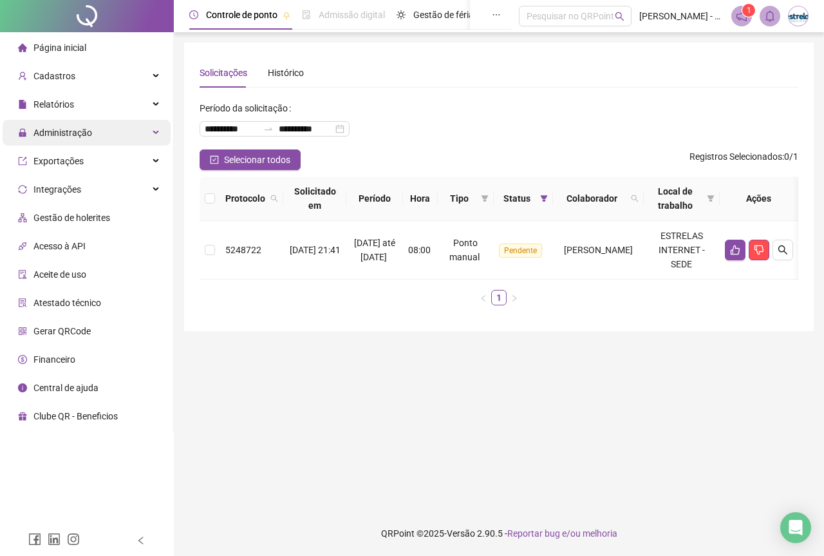
click at [86, 134] on span "Administração" at bounding box center [62, 132] width 59 height 10
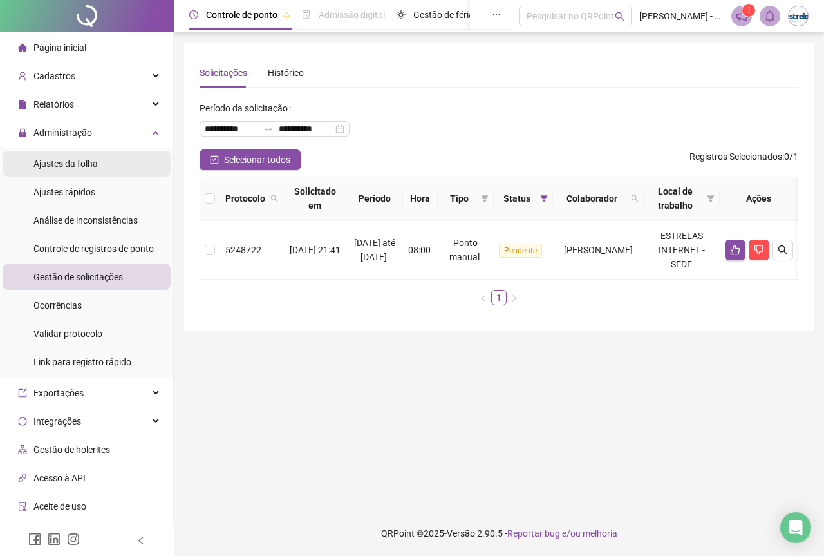
click at [75, 173] on div "Ajustes da folha" at bounding box center [65, 164] width 64 height 26
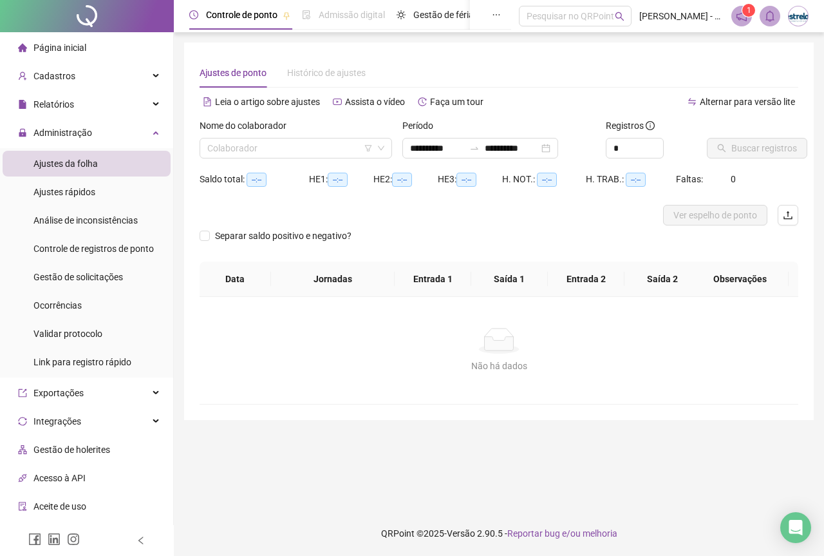
type input "**********"
click at [346, 145] on input "search" at bounding box center [289, 147] width 165 height 19
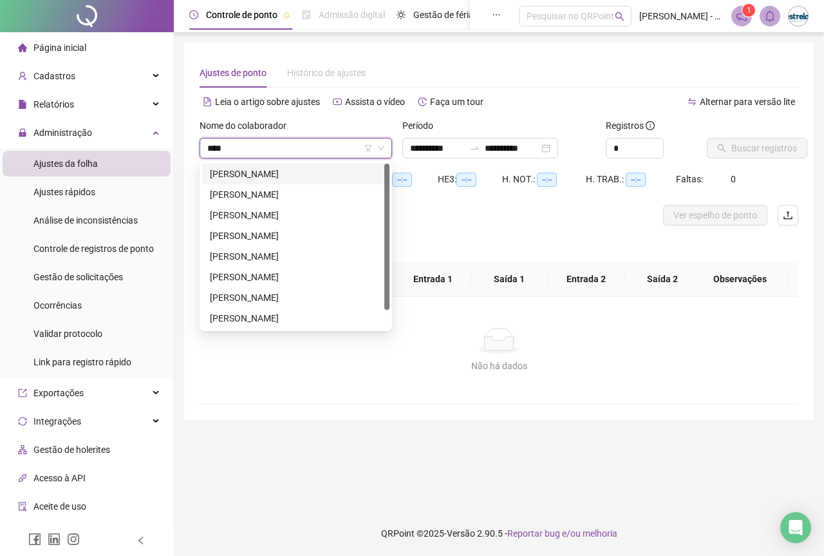
type input "*****"
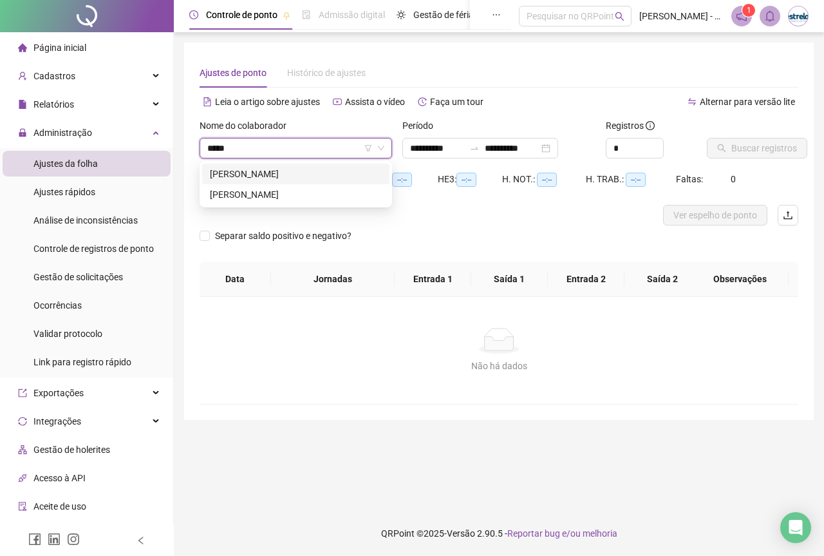
click at [340, 171] on div "[PERSON_NAME]" at bounding box center [296, 174] width 172 height 14
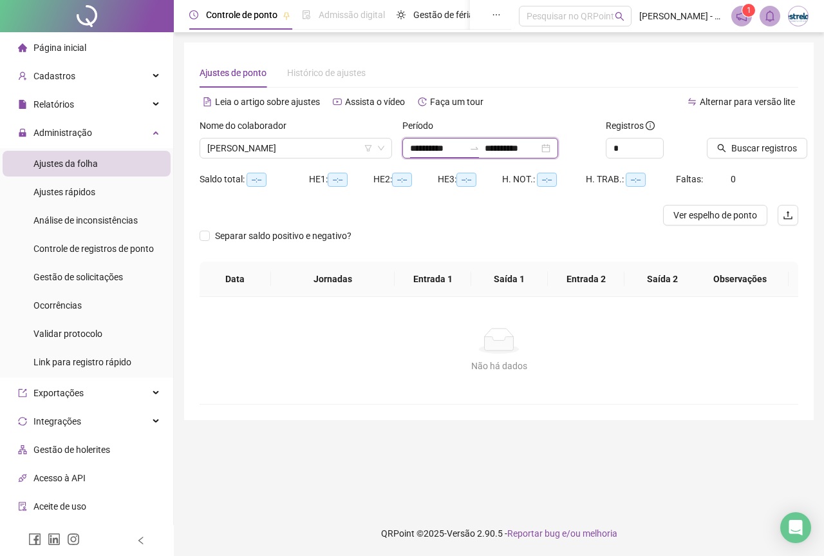
click at [436, 145] on input "**********" at bounding box center [437, 148] width 54 height 14
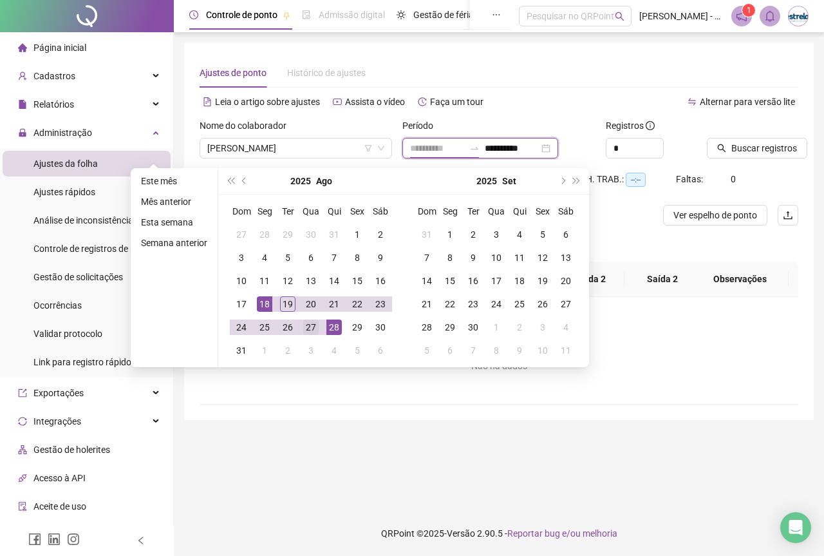
type input "**********"
click at [315, 324] on div "27" at bounding box center [310, 326] width 15 height 15
type input "**********"
click at [269, 303] on div "18" at bounding box center [264, 303] width 15 height 15
type input "**********"
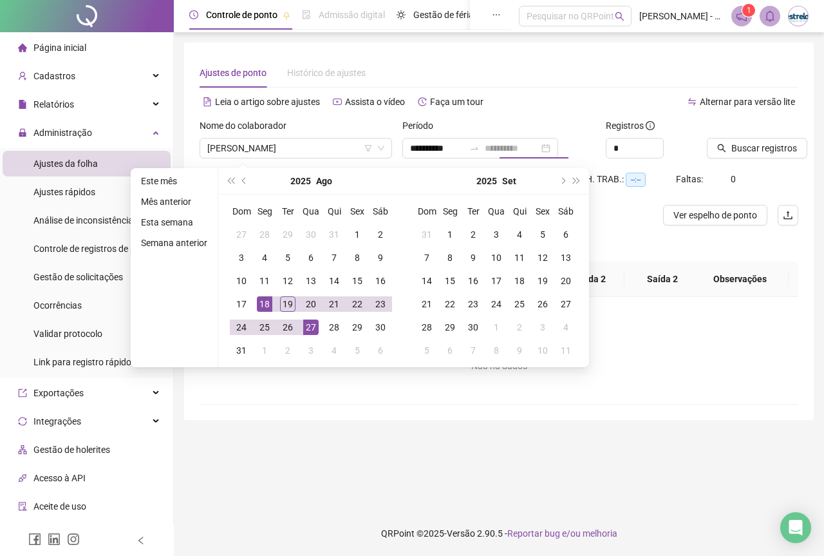
type input "**********"
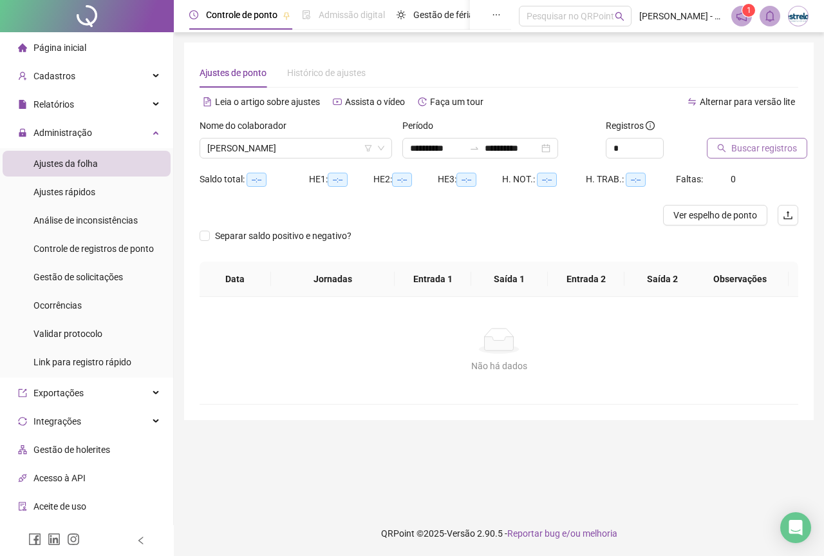
click at [754, 150] on span "Buscar registros" at bounding box center [764, 148] width 66 height 14
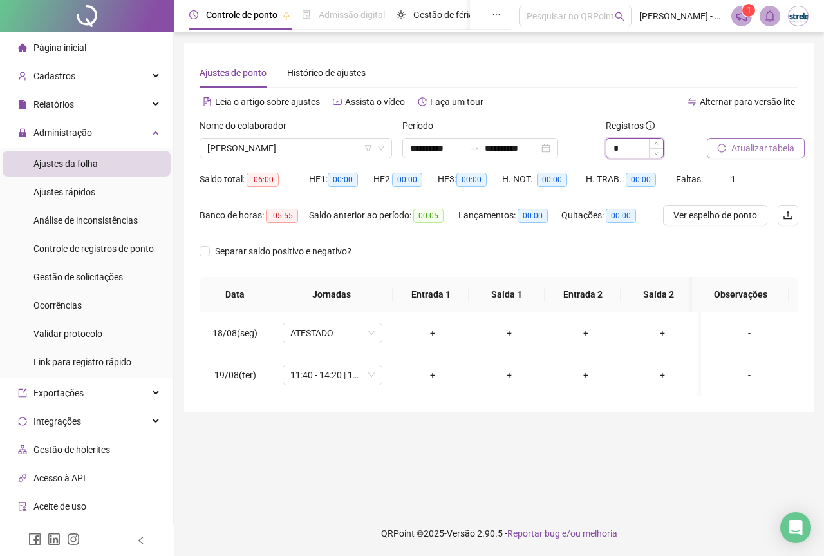
drag, startPoint x: 633, startPoint y: 153, endPoint x: 606, endPoint y: 149, distance: 27.9
click at [606, 149] on input "*" at bounding box center [634, 147] width 57 height 19
click at [727, 151] on button "Atualizar tabela" at bounding box center [756, 148] width 98 height 21
drag, startPoint x: 595, startPoint y: 148, endPoint x: 610, endPoint y: 145, distance: 15.0
click at [596, 148] on div "**********" at bounding box center [498, 143] width 203 height 50
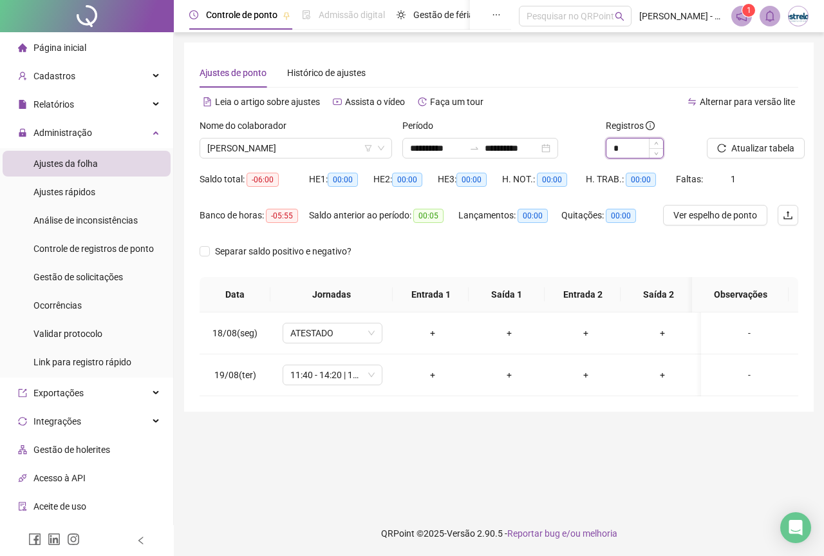
click at [621, 145] on input "*" at bounding box center [634, 147] width 57 height 19
click at [657, 142] on icon "up" at bounding box center [656, 144] width 5 height 5
click at [657, 151] on icon "down" at bounding box center [656, 152] width 5 height 5
type input "*"
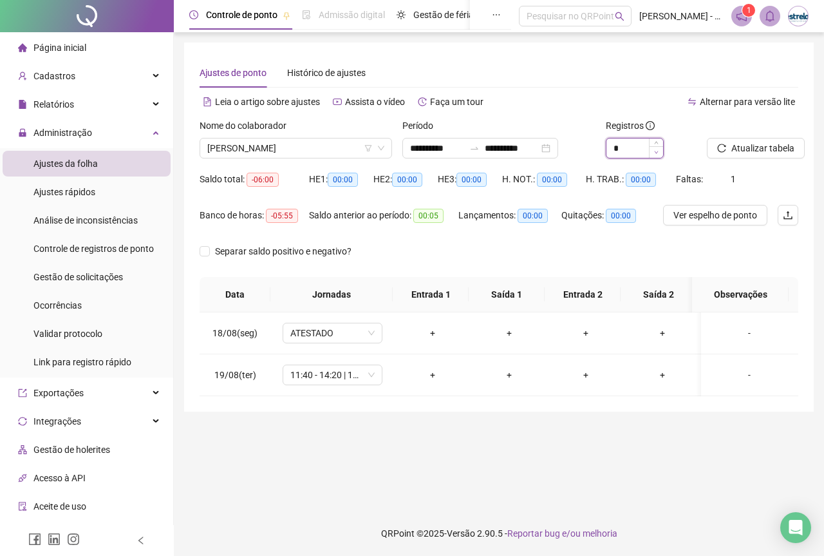
click at [657, 151] on icon "down" at bounding box center [656, 152] width 5 height 5
click at [311, 250] on span "Separar saldo positivo e negativo?" at bounding box center [283, 251] width 147 height 14
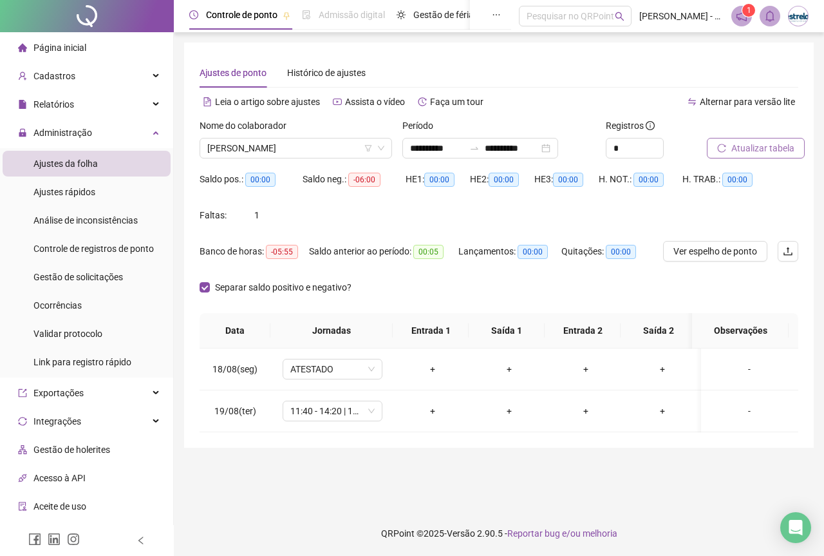
click at [740, 151] on span "Atualizar tabela" at bounding box center [762, 148] width 63 height 14
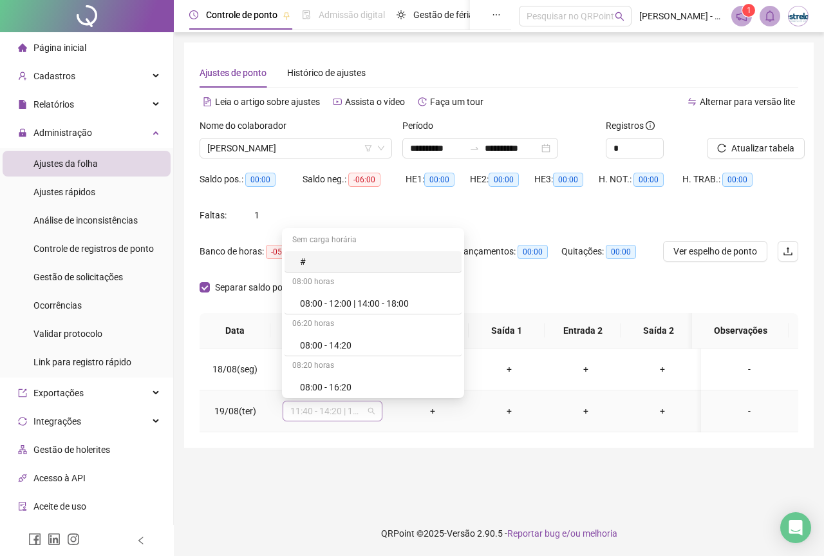
click at [372, 402] on span "11:40 - 14:20 | 14:40 - 18:00" at bounding box center [332, 410] width 84 height 19
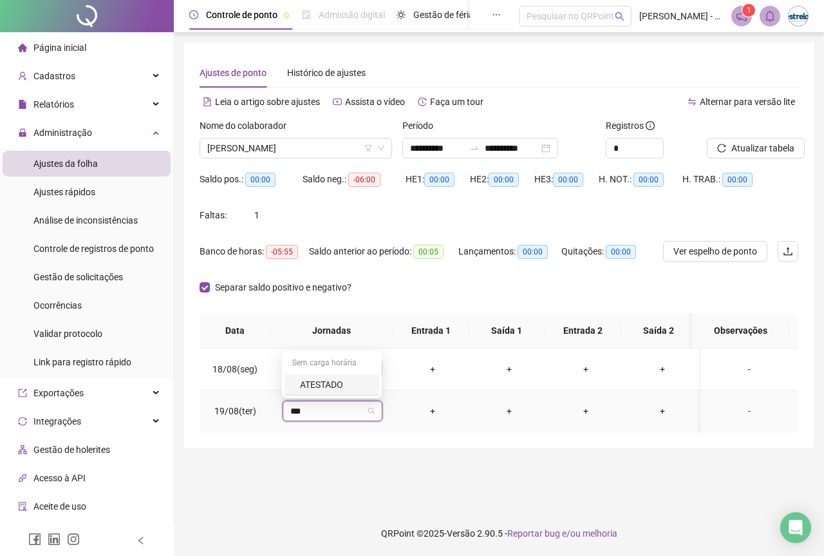
type input "****"
click at [367, 388] on div "ATESTADO" at bounding box center [335, 384] width 71 height 14
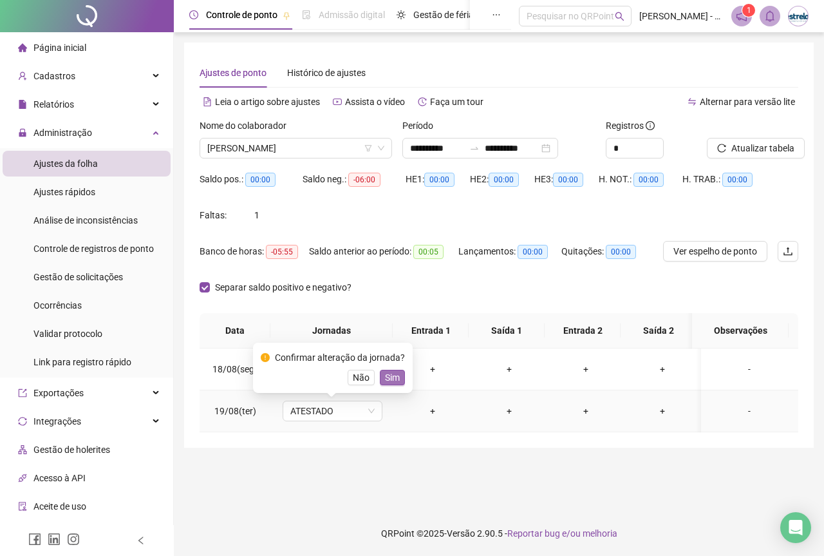
click at [392, 380] on span "Sim" at bounding box center [392, 377] width 15 height 14
click at [732, 146] on span "Atualizar tabela" at bounding box center [762, 148] width 63 height 14
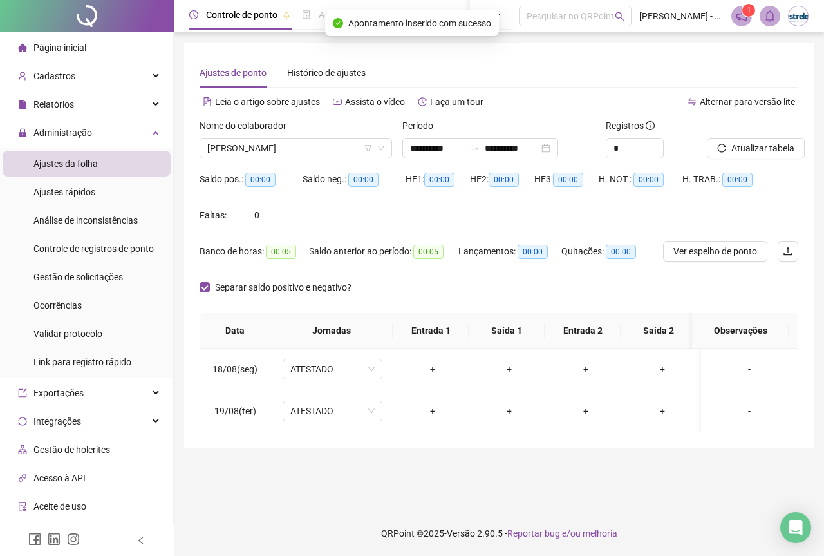
click at [339, 279] on div "Separar saldo positivo e negativo?" at bounding box center [287, 287] width 174 height 21
click at [332, 281] on span "Separar saldo positivo e negativo?" at bounding box center [283, 287] width 147 height 14
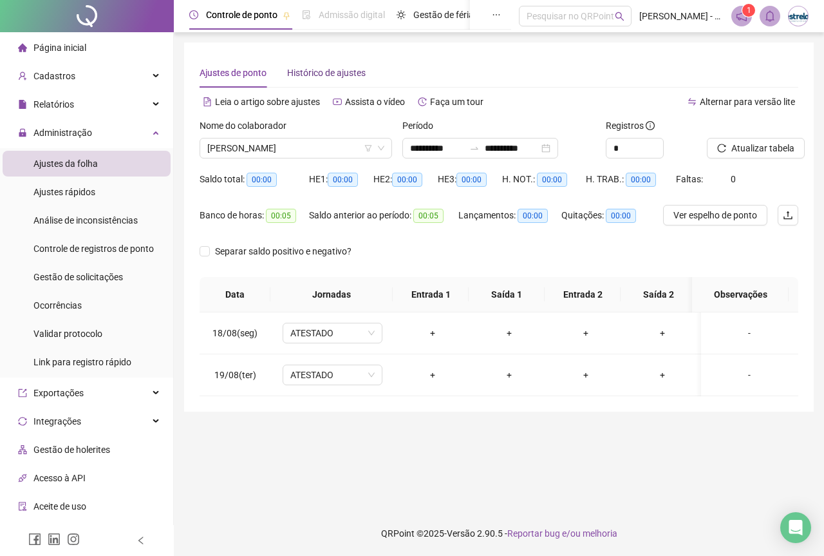
click at [322, 77] on span "Histórico de ajustes" at bounding box center [326, 73] width 79 height 10
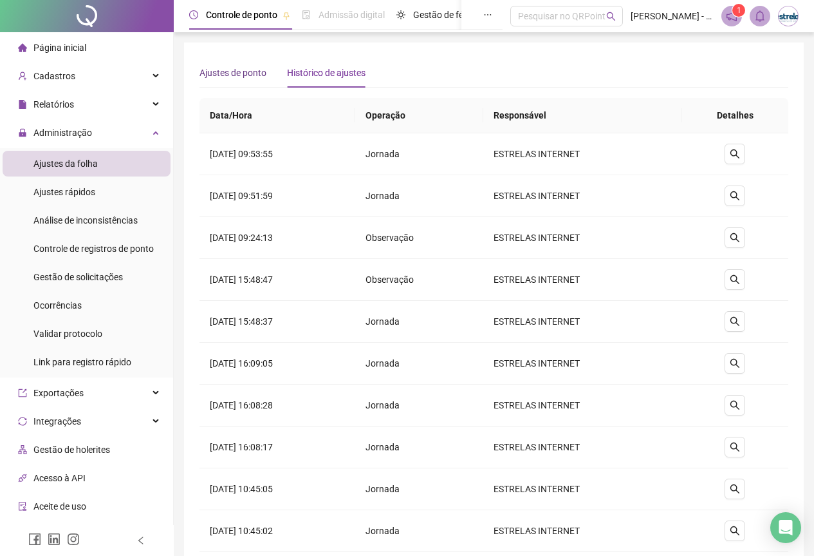
click at [232, 73] on span "Ajustes de ponto" at bounding box center [233, 73] width 67 height 10
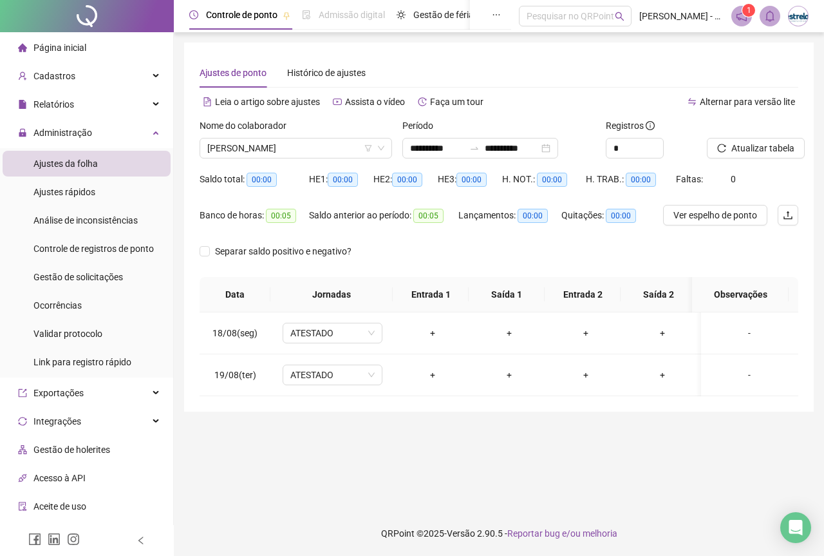
click at [628, 179] on span "00:00" at bounding box center [641, 180] width 30 height 14
click at [712, 149] on button "Atualizar tabela" at bounding box center [756, 148] width 98 height 21
click at [436, 150] on input "**********" at bounding box center [437, 148] width 54 height 14
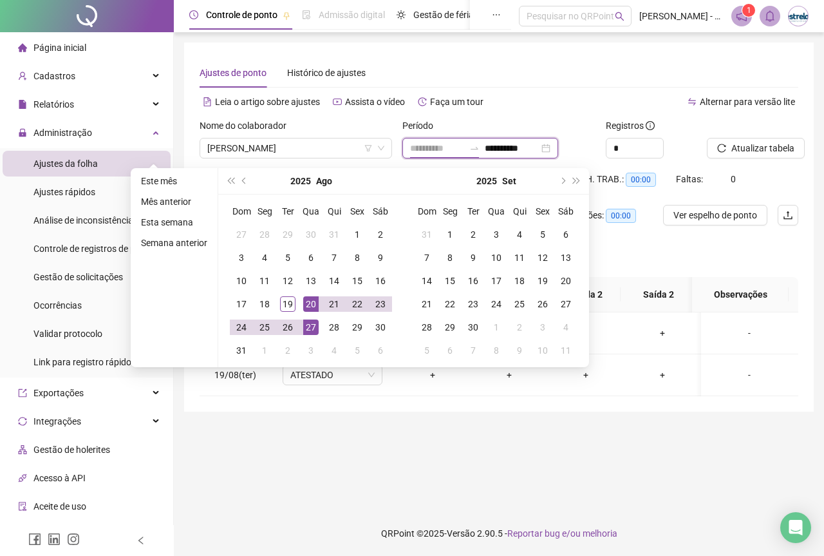
type input "**********"
click at [307, 301] on div "20" at bounding box center [310, 303] width 15 height 15
type input "**********"
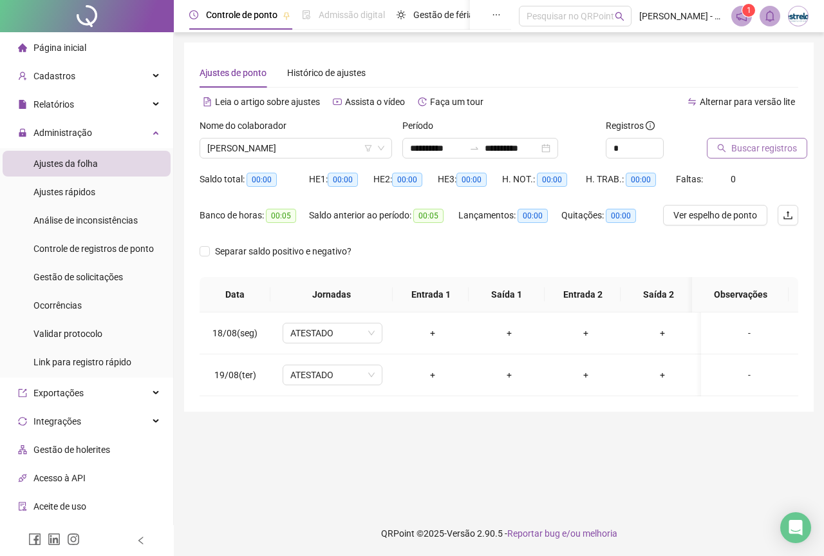
click at [736, 138] on button "Buscar registros" at bounding box center [757, 148] width 100 height 21
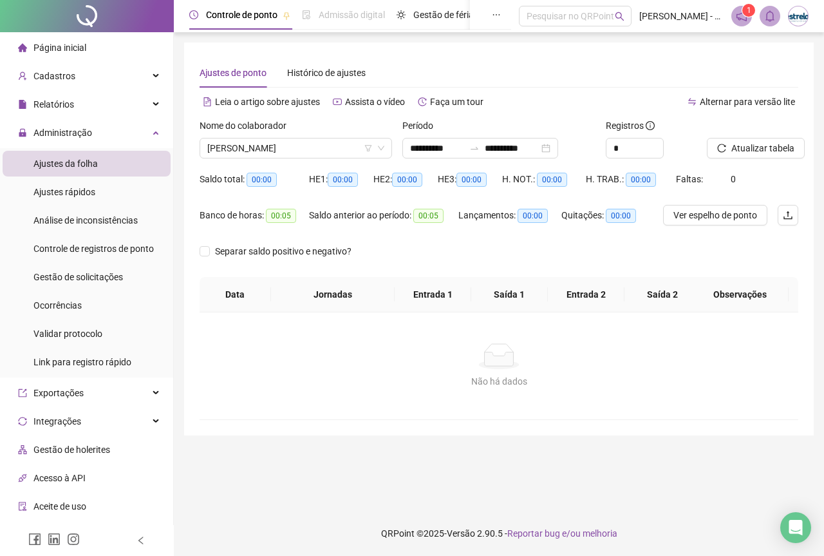
click at [212, 245] on span "Separar saldo positivo e negativo?" at bounding box center [283, 251] width 147 height 14
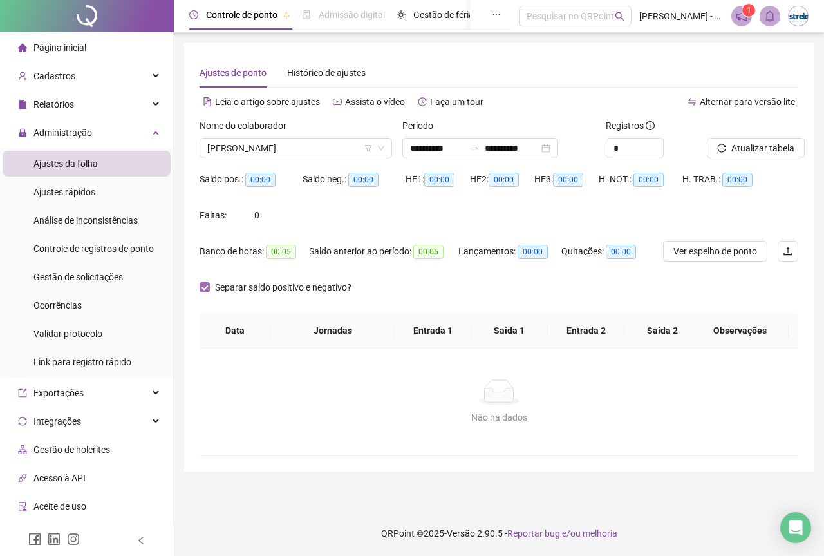
click at [251, 291] on span "Separar saldo positivo e negativo?" at bounding box center [283, 287] width 147 height 14
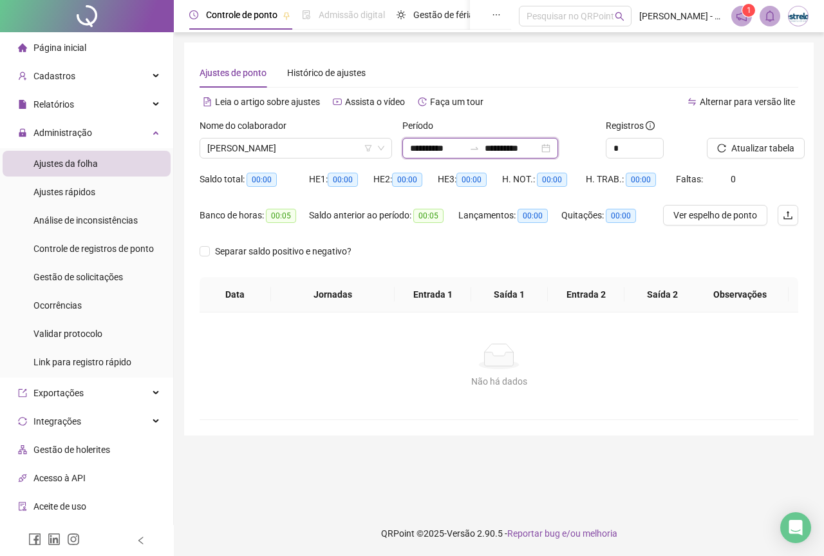
click at [449, 147] on input "**********" at bounding box center [437, 148] width 54 height 14
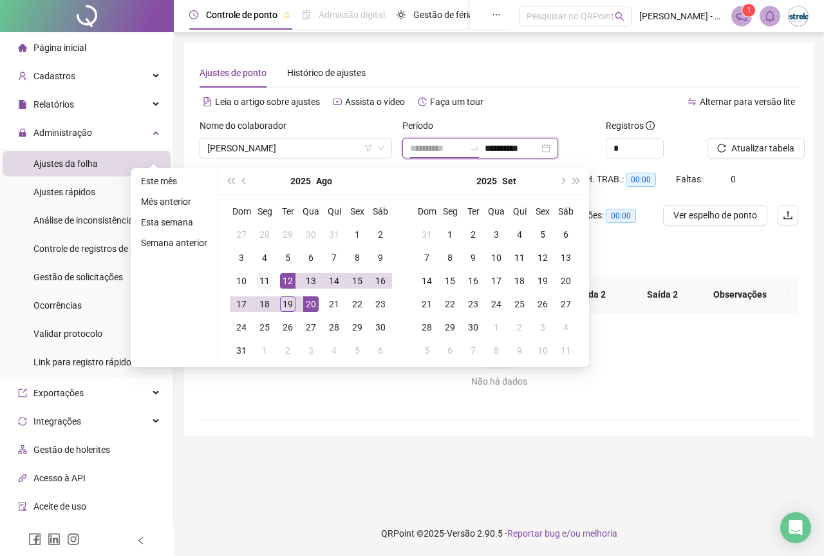
type input "**********"
click at [270, 274] on div "11" at bounding box center [264, 280] width 15 height 15
type input "**********"
click at [294, 299] on div "19" at bounding box center [287, 303] width 15 height 15
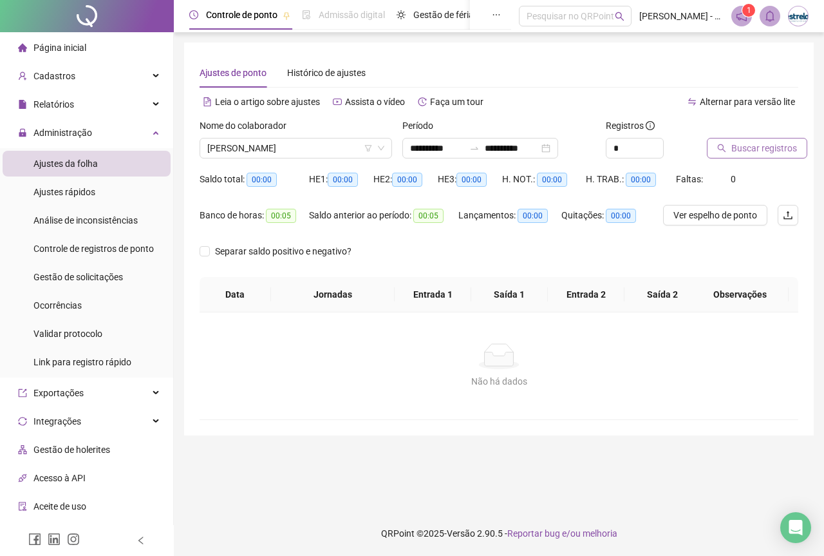
click at [767, 147] on span "Buscar registros" at bounding box center [764, 148] width 66 height 14
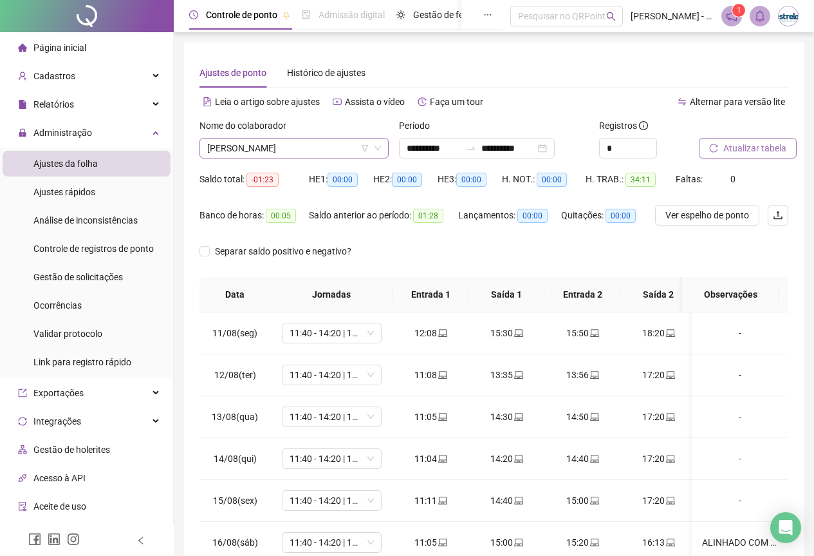
click at [313, 152] on span "[PERSON_NAME]" at bounding box center [294, 147] width 174 height 19
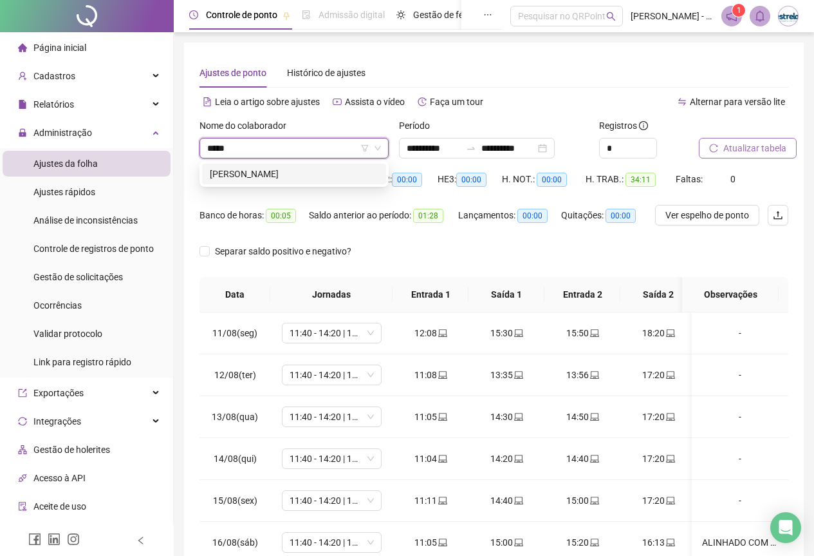
type input "******"
click at [268, 175] on div "[PERSON_NAME]" at bounding box center [294, 174] width 169 height 14
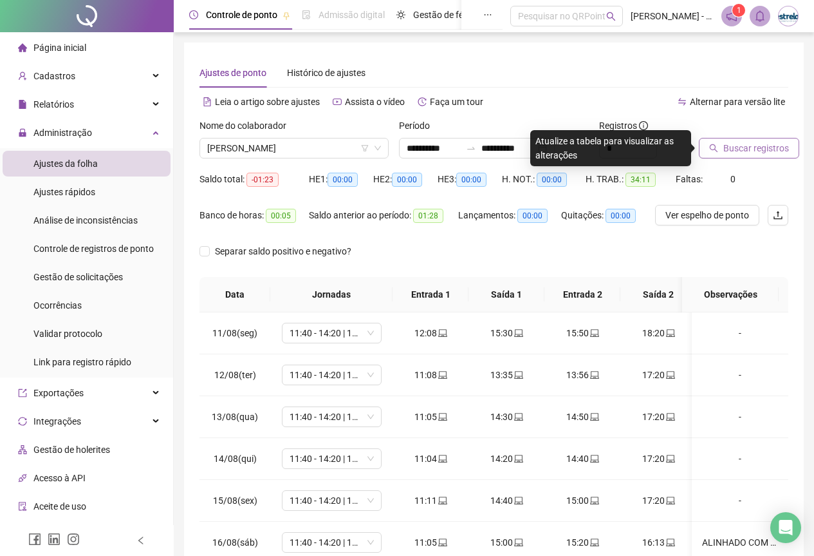
click at [776, 150] on span "Buscar registros" at bounding box center [757, 148] width 66 height 14
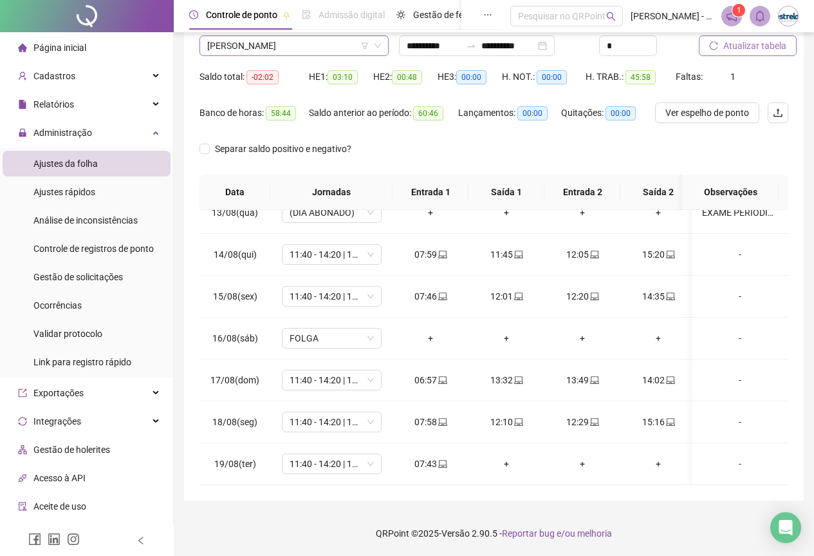
scroll to position [103, 0]
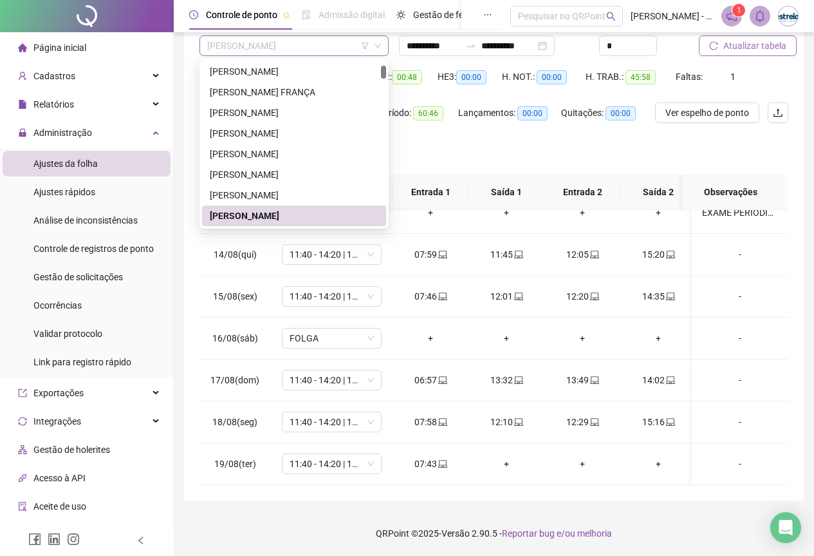
click at [301, 49] on span "[PERSON_NAME]" at bounding box center [294, 45] width 174 height 19
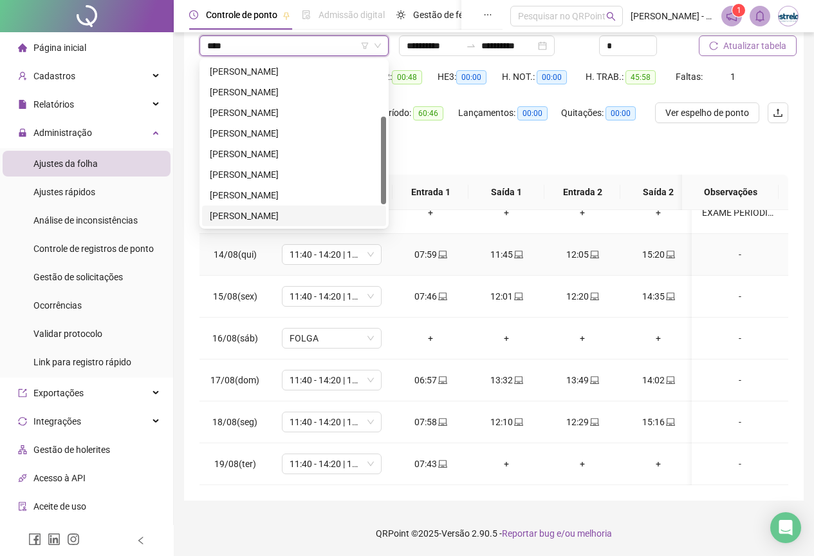
type input "*****"
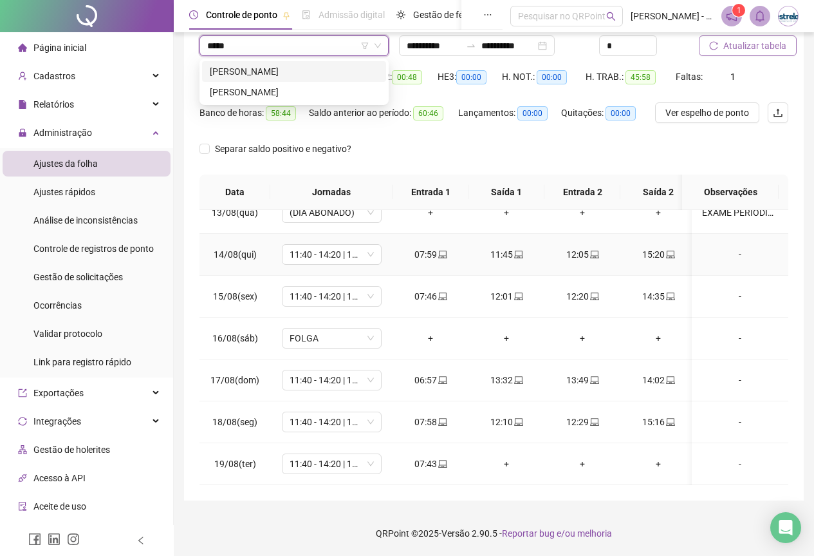
scroll to position [0, 0]
click at [252, 75] on div "[PERSON_NAME]" at bounding box center [294, 71] width 169 height 14
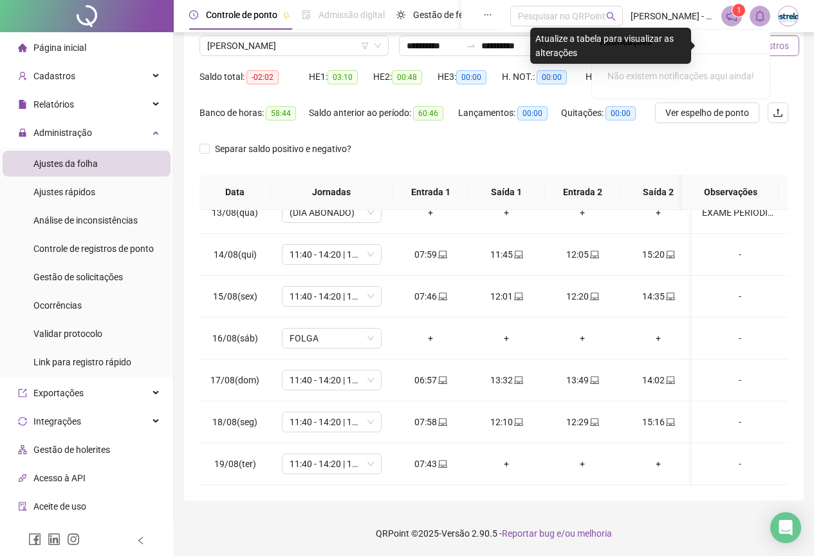
drag, startPoint x: 754, startPoint y: 25, endPoint x: 750, endPoint y: 42, distance: 17.2
click at [750, 41] on div "Notificações" at bounding box center [681, 42] width 178 height 24
click at [775, 50] on span "Buscar registros" at bounding box center [757, 46] width 66 height 14
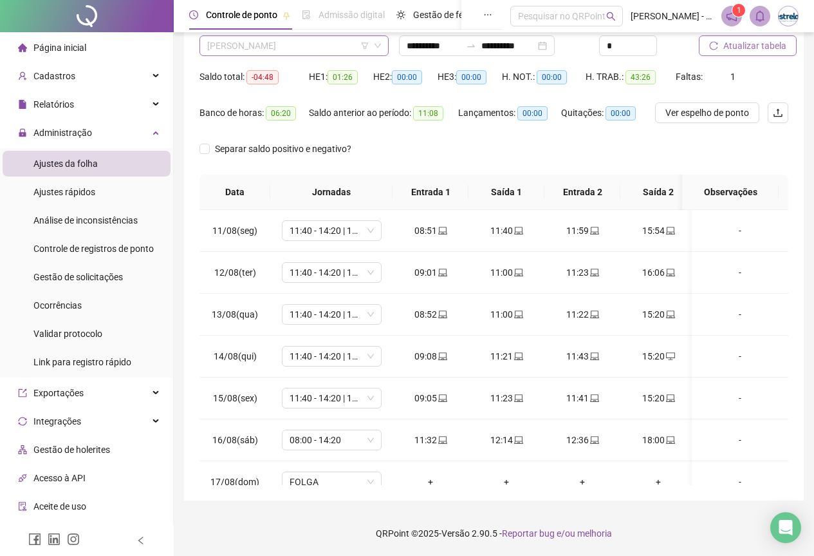
scroll to position [165, 0]
click at [242, 48] on span "[PERSON_NAME]" at bounding box center [294, 45] width 174 height 19
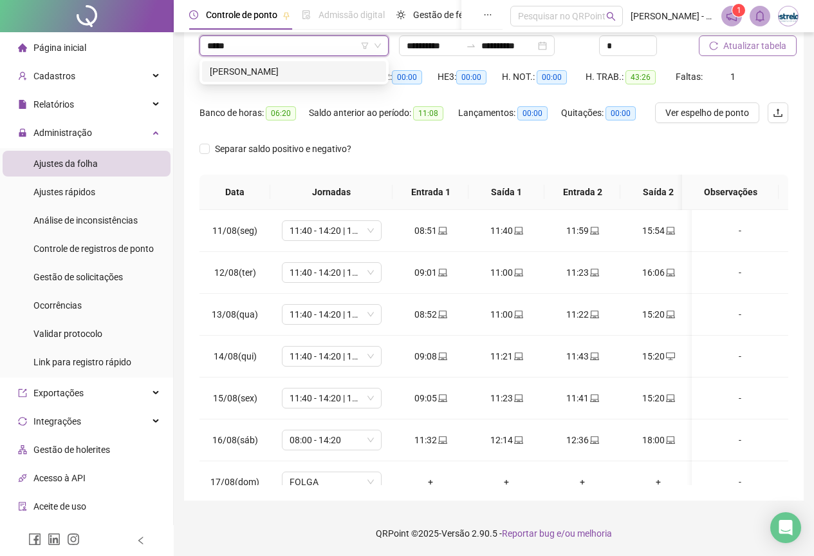
scroll to position [0, 0]
type input "******"
click at [240, 70] on div "[PERSON_NAME]" at bounding box center [294, 71] width 169 height 14
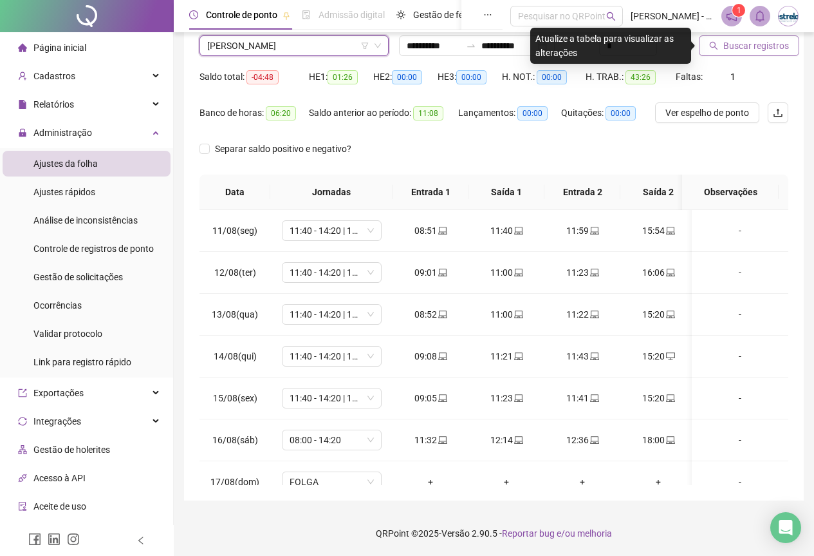
click at [722, 32] on header "Controle de ponto Admissão digital Gestão de férias Painel do DP Folha de pagam…" at bounding box center [494, 16] width 640 height 32
click at [719, 40] on button "Buscar registros" at bounding box center [749, 45] width 100 height 21
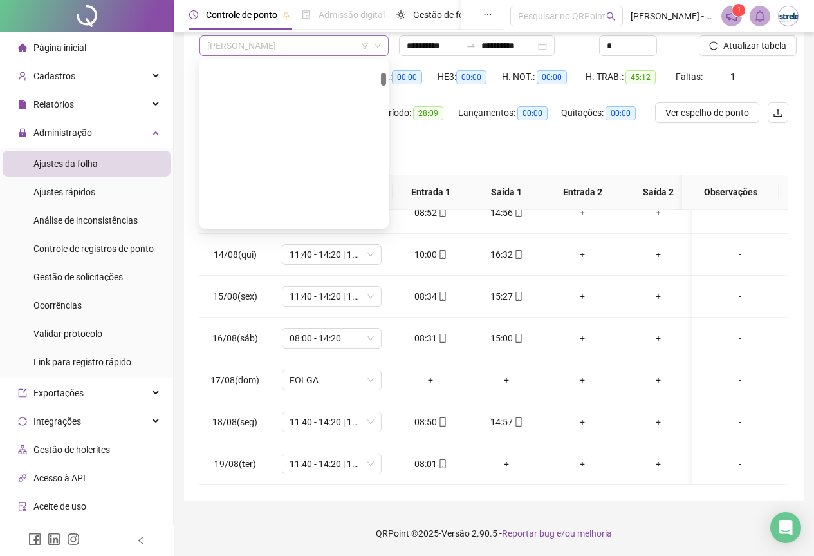
scroll to position [288, 0]
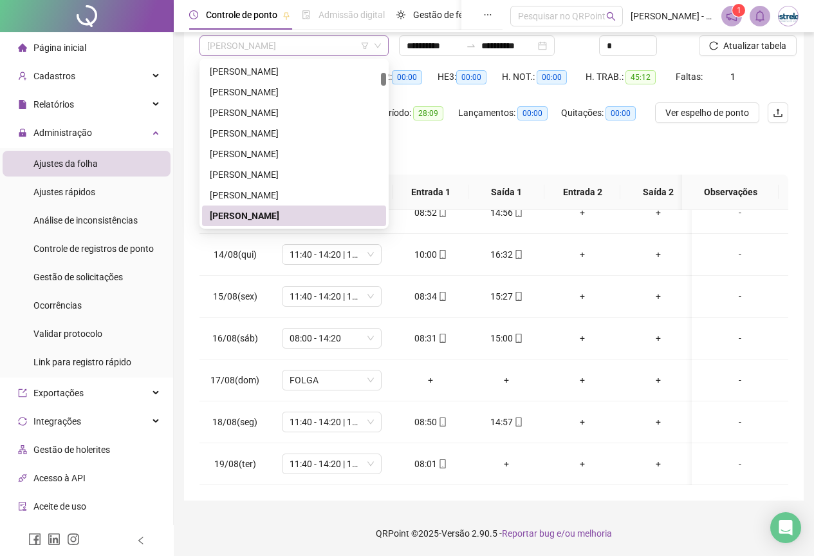
click at [294, 48] on span "[PERSON_NAME]" at bounding box center [294, 45] width 174 height 19
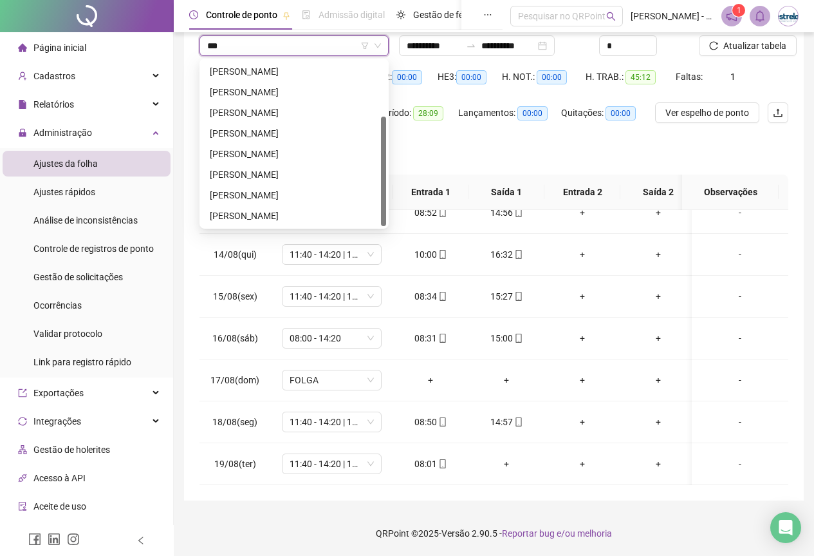
scroll to position [82, 0]
type input "****"
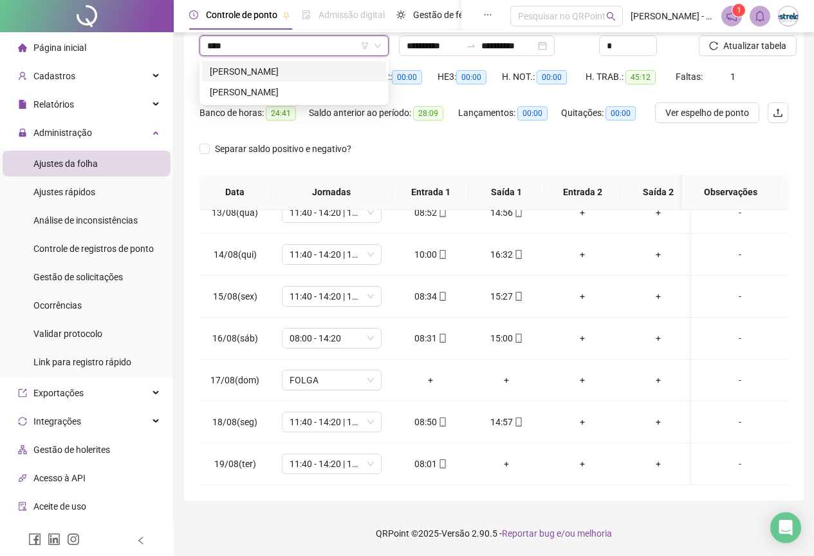
scroll to position [0, 0]
click at [268, 69] on div "[PERSON_NAME]" at bounding box center [294, 71] width 169 height 14
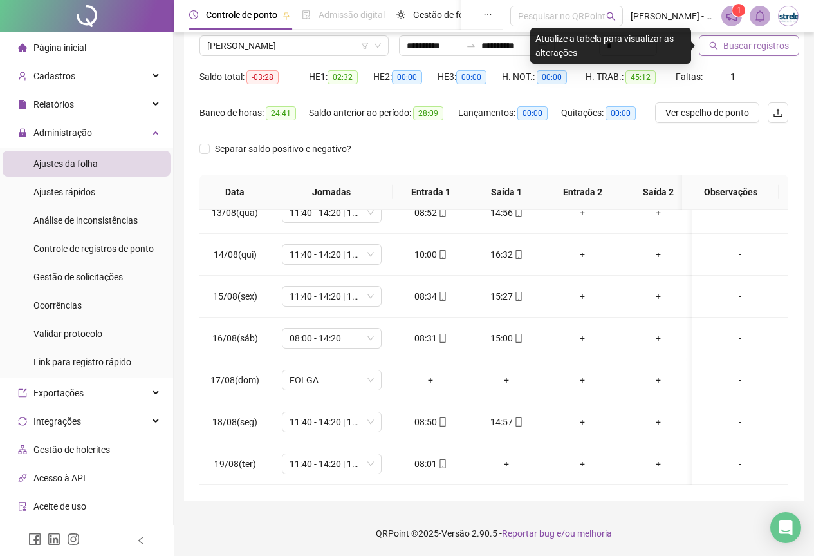
click at [745, 46] on span "Buscar registros" at bounding box center [757, 46] width 66 height 14
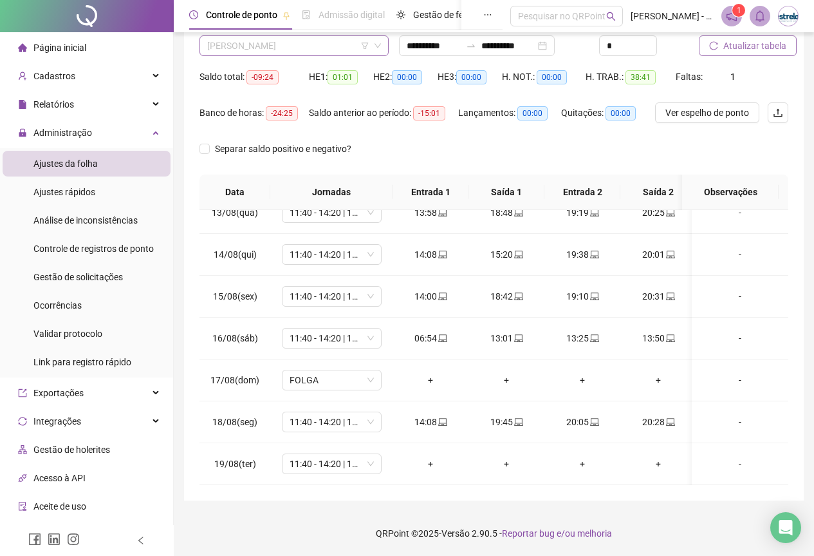
scroll to position [330, 0]
click at [265, 44] on span "[PERSON_NAME]" at bounding box center [294, 45] width 174 height 19
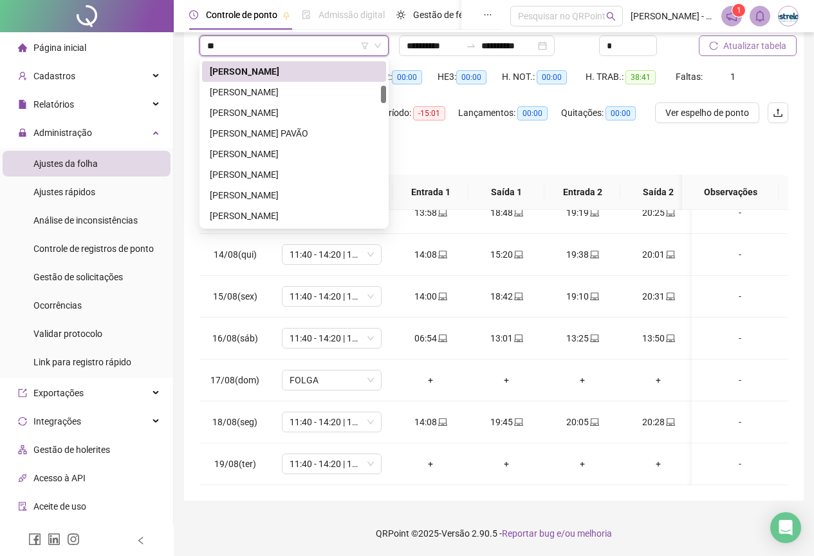
type input "***"
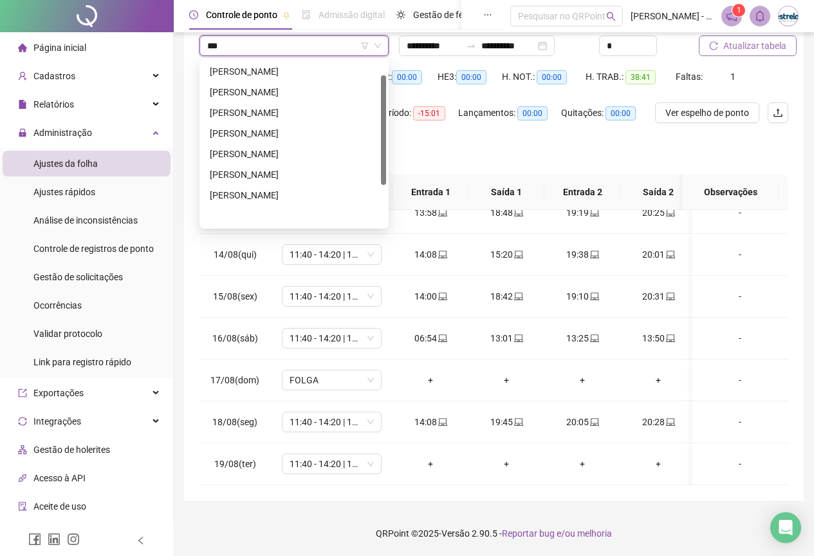
scroll to position [21, 0]
click at [248, 80] on div "[PERSON_NAME]" at bounding box center [294, 71] width 184 height 21
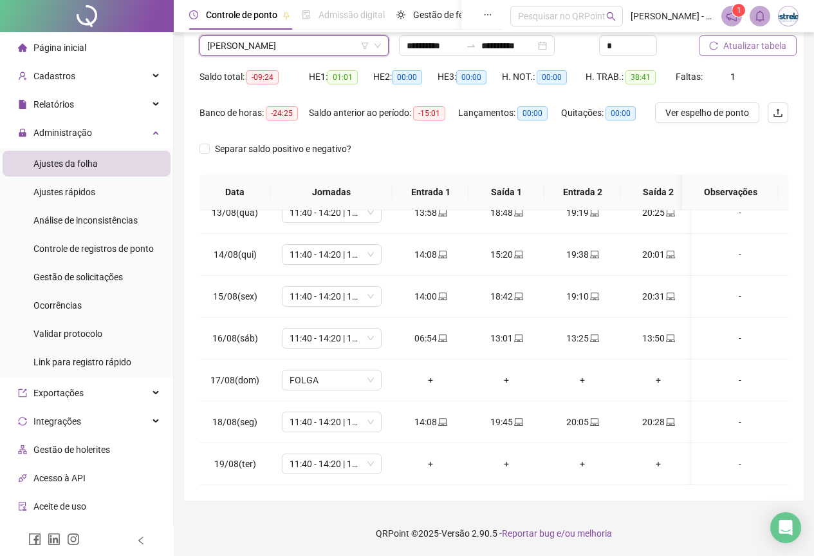
click at [355, 51] on span "[PERSON_NAME]" at bounding box center [294, 45] width 174 height 19
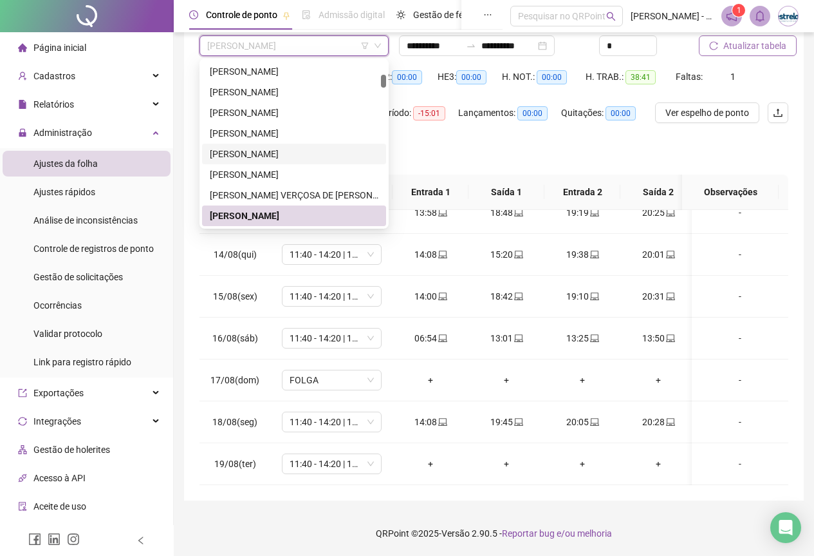
scroll to position [458, 0]
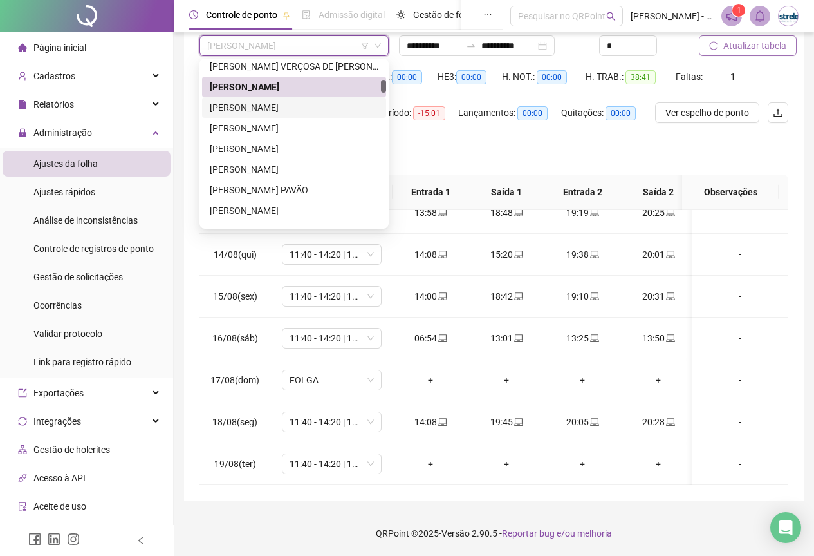
click at [285, 106] on div "[PERSON_NAME]" at bounding box center [294, 107] width 169 height 14
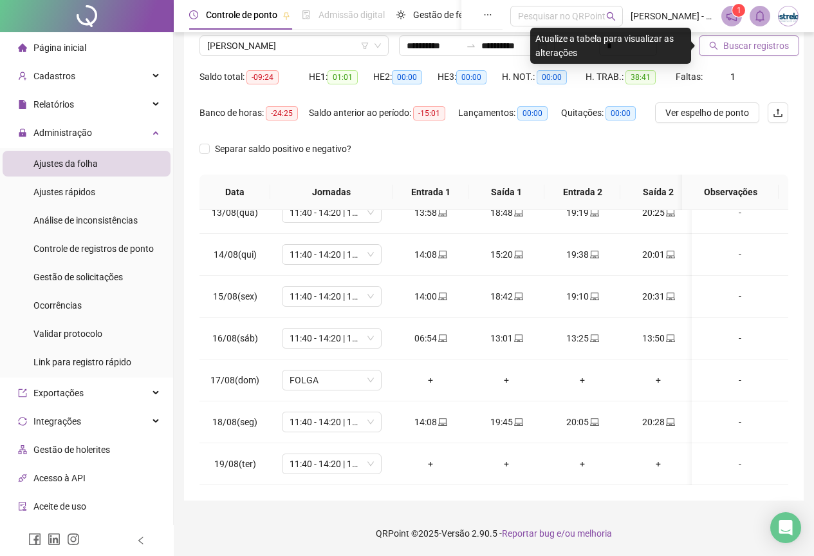
click at [749, 42] on button "Buscar registros" at bounding box center [749, 45] width 100 height 21
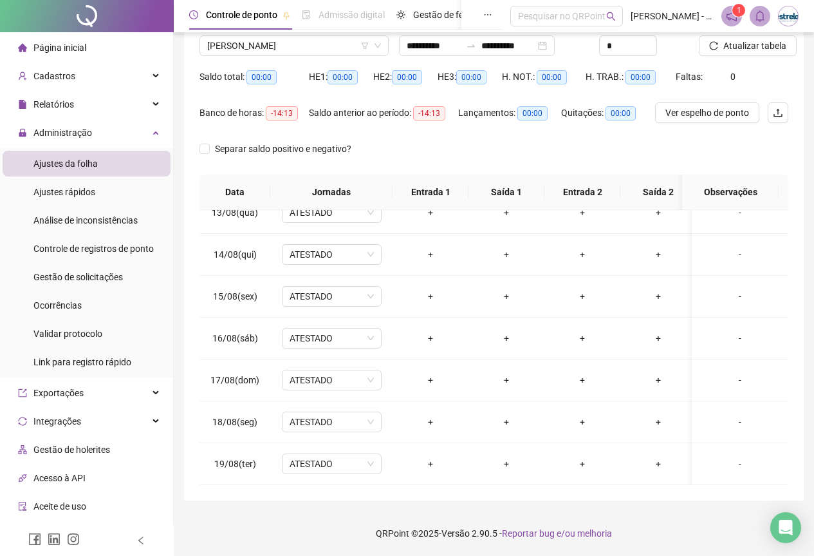
scroll to position [77, 0]
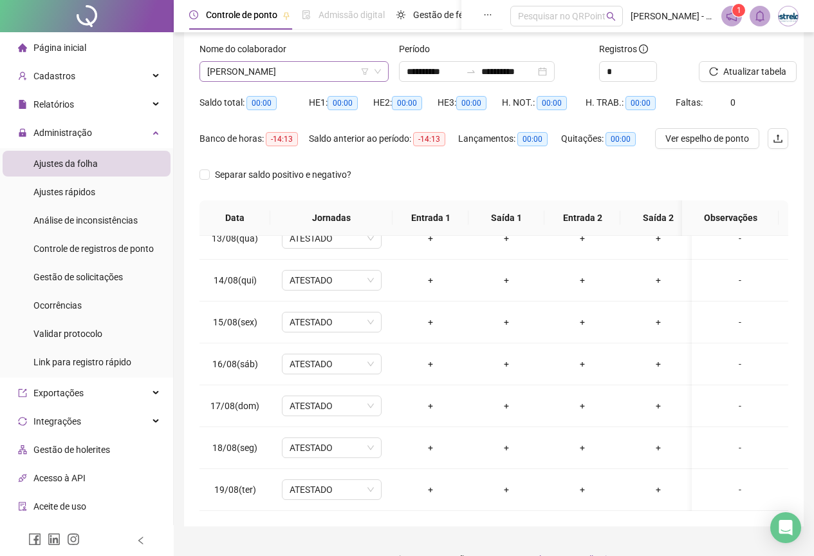
click at [308, 76] on span "[PERSON_NAME]" at bounding box center [294, 71] width 174 height 19
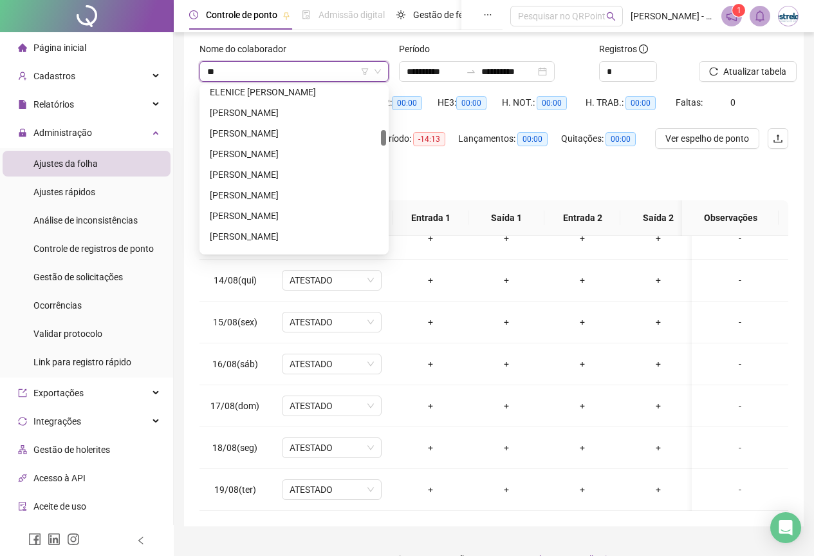
scroll to position [433, 0]
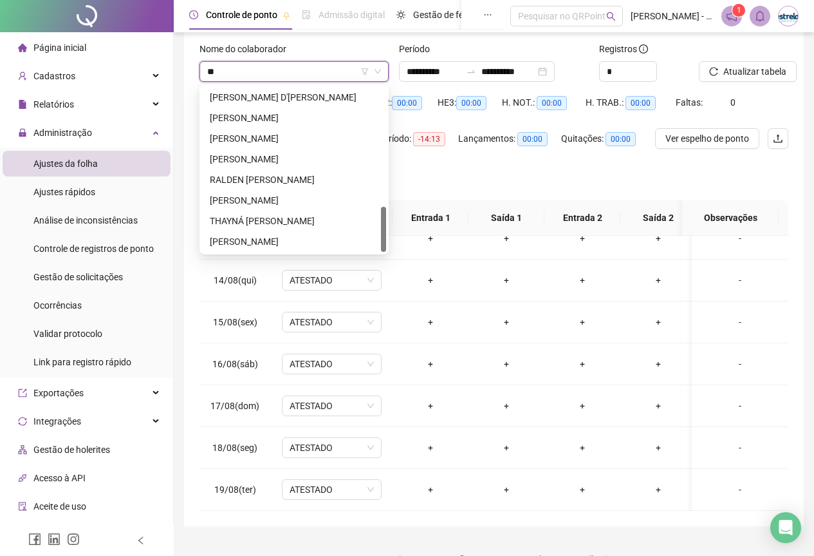
type input "***"
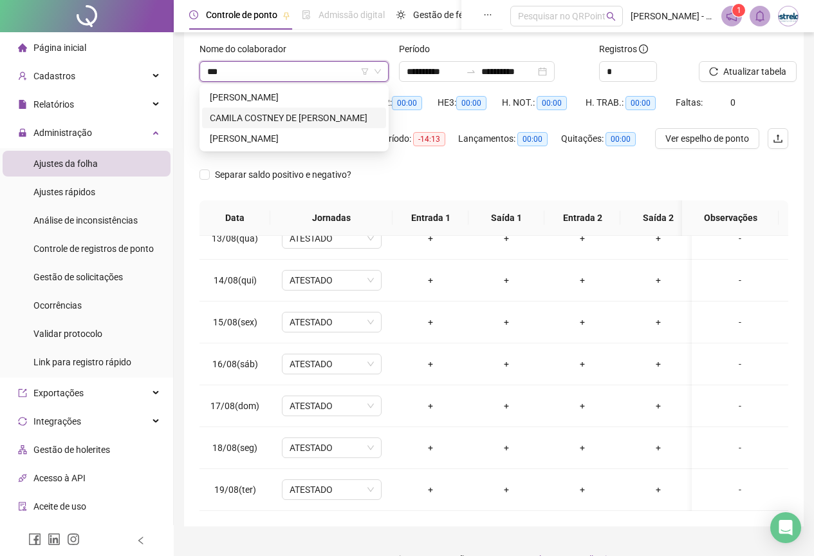
drag, startPoint x: 286, startPoint y: 143, endPoint x: 284, endPoint y: 124, distance: 18.8
click at [284, 124] on div "[PERSON_NAME]" at bounding box center [294, 118] width 184 height 62
click at [284, 124] on div "CAMILA COSTNEY DE [PERSON_NAME]" at bounding box center [294, 118] width 169 height 14
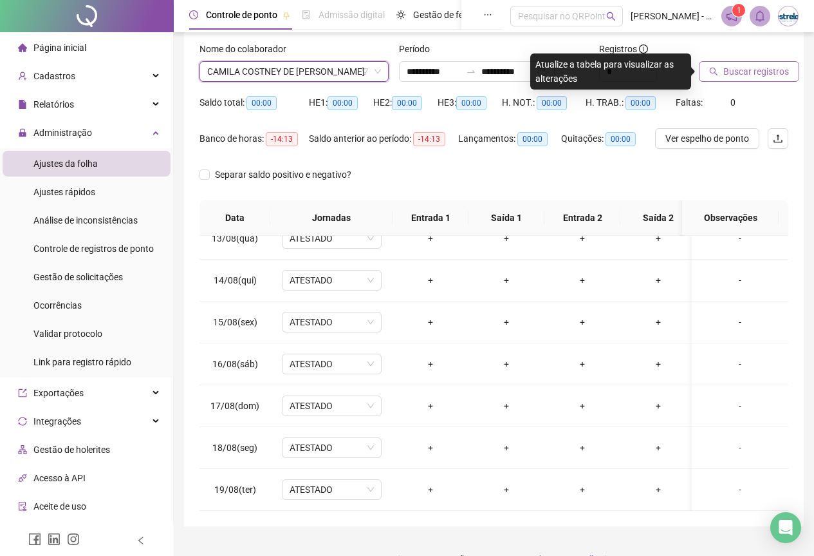
click at [709, 77] on button "Buscar registros" at bounding box center [749, 71] width 100 height 21
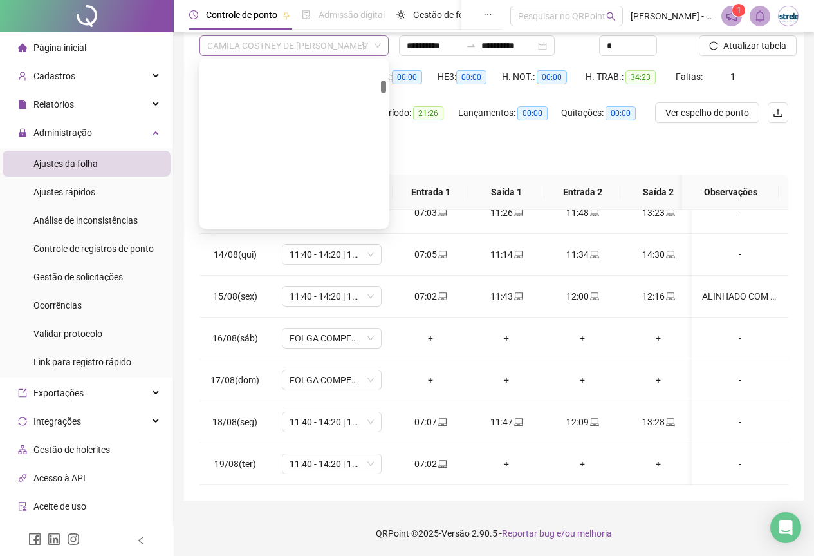
scroll to position [474, 0]
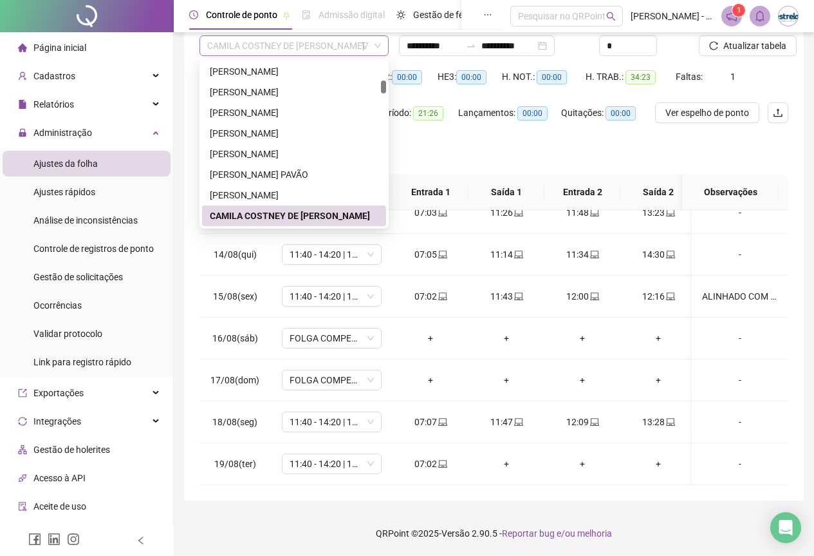
click at [281, 45] on span "CAMILA COSTNEY DE [PERSON_NAME]" at bounding box center [294, 45] width 174 height 19
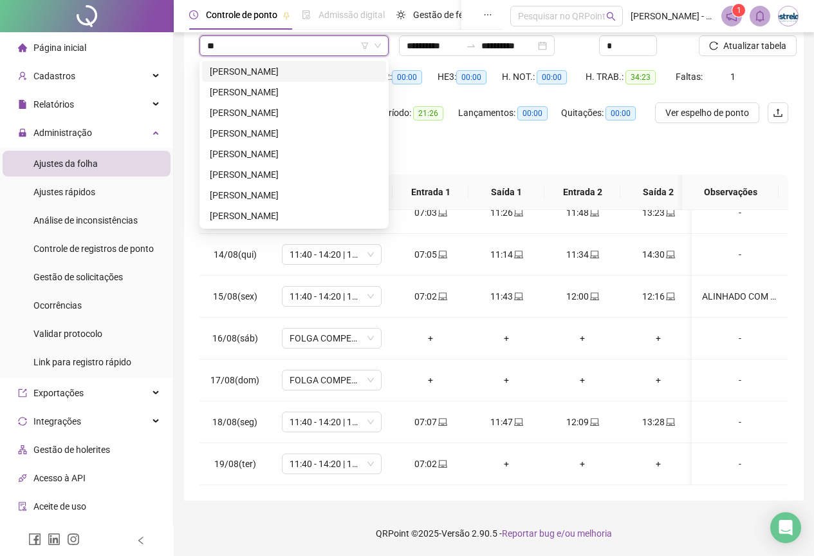
scroll to position [0, 0]
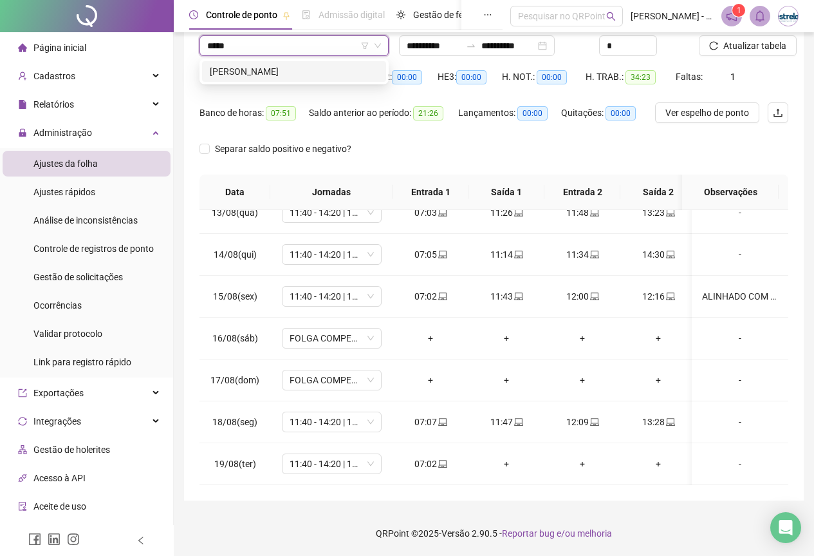
type input "******"
click at [294, 70] on div "[PERSON_NAME]" at bounding box center [294, 71] width 169 height 14
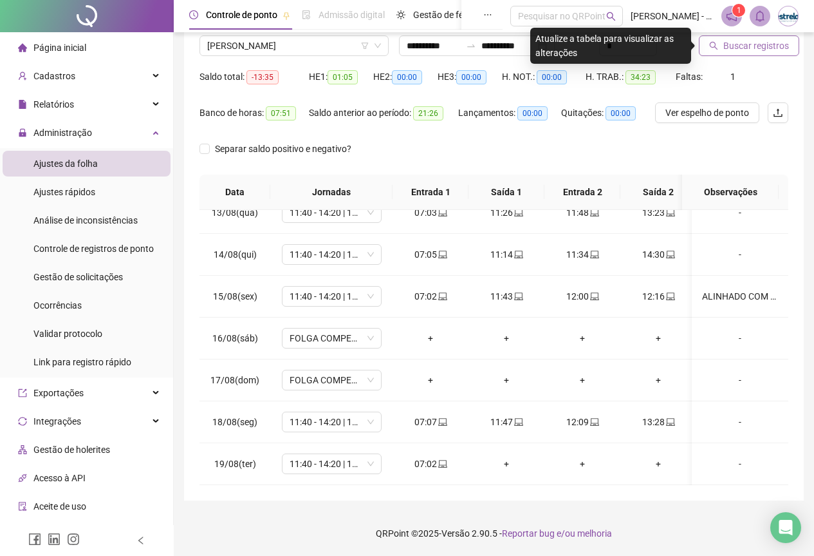
click at [731, 37] on button "Buscar registros" at bounding box center [749, 45] width 100 height 21
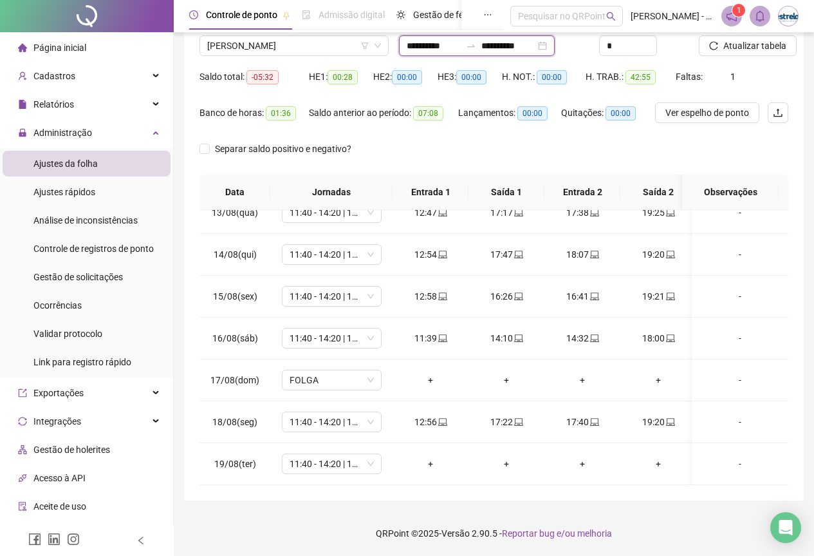
click at [438, 42] on input "**********" at bounding box center [434, 46] width 54 height 14
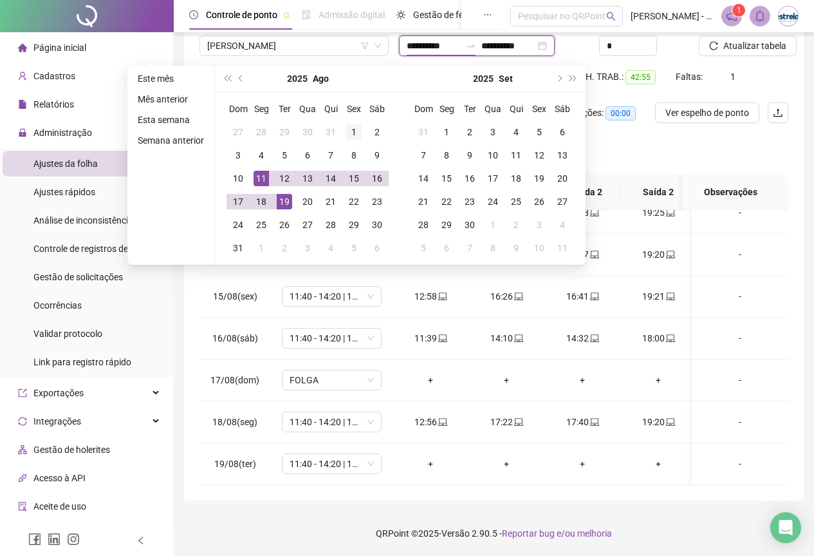
type input "**********"
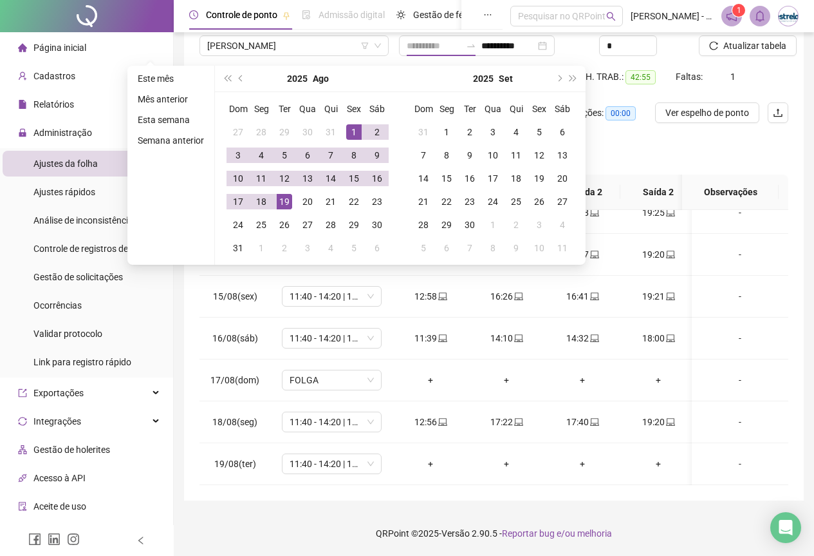
click at [350, 126] on div "1" at bounding box center [353, 131] width 15 height 15
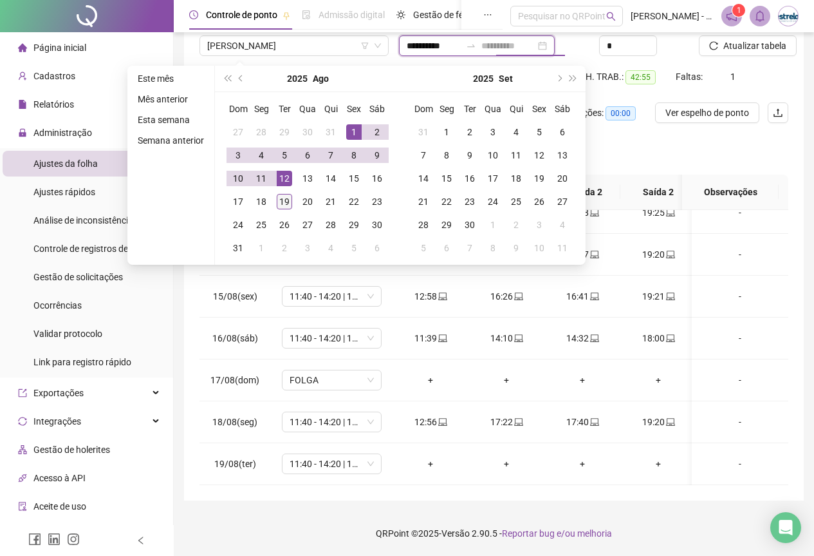
type input "**********"
click at [277, 212] on td "19" at bounding box center [284, 201] width 23 height 23
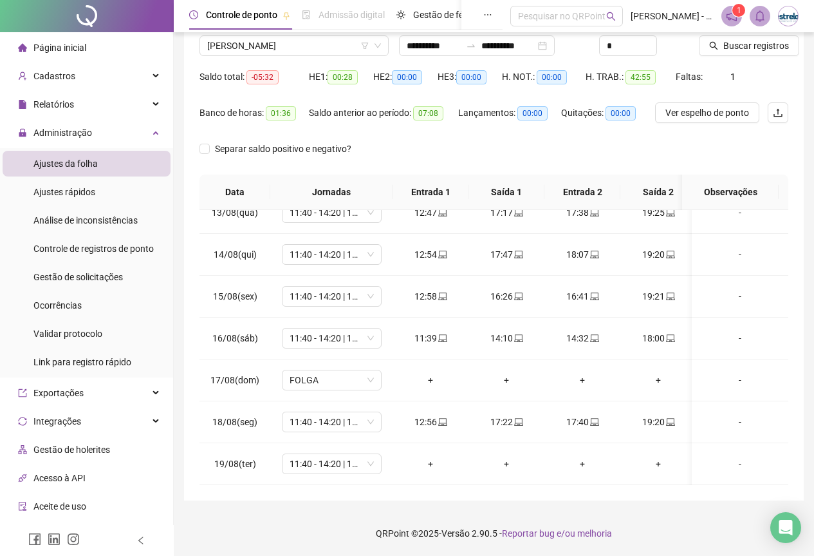
click at [276, 204] on th "Jornadas" at bounding box center [331, 191] width 122 height 35
click at [268, 47] on span "[PERSON_NAME]" at bounding box center [294, 45] width 174 height 19
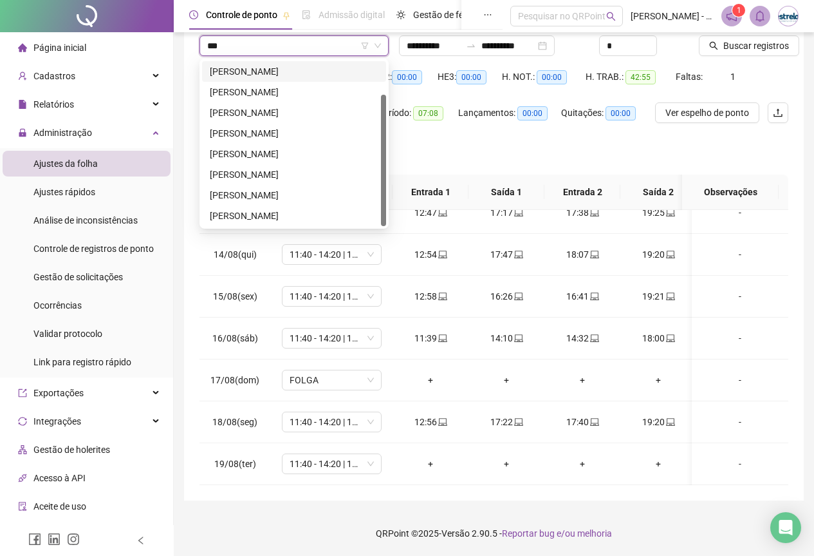
type input "***"
click at [268, 106] on div "[PERSON_NAME]" at bounding box center [294, 113] width 169 height 14
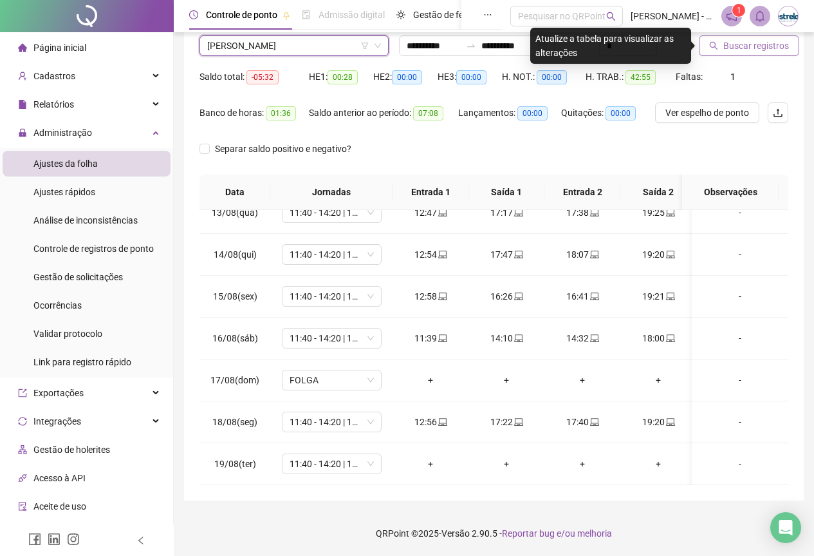
click at [722, 48] on button "Buscar registros" at bounding box center [749, 45] width 100 height 21
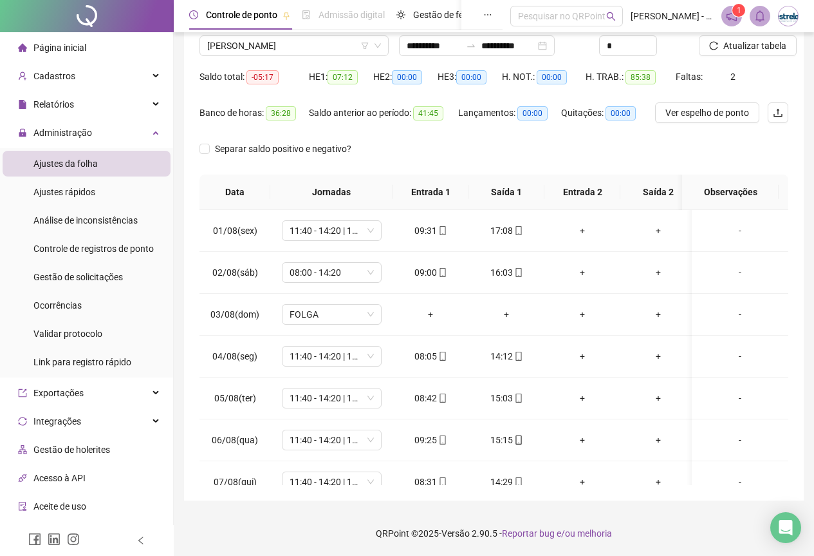
scroll to position [0, 0]
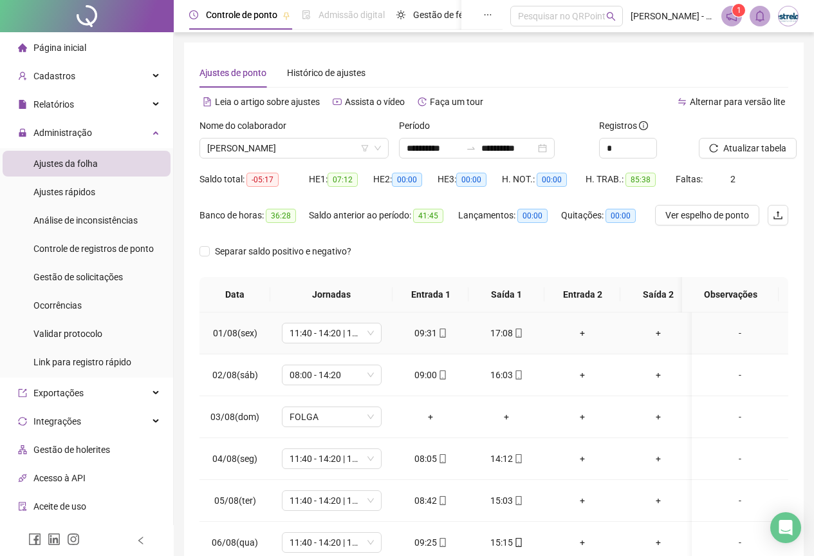
click at [503, 333] on div "17:08" at bounding box center [506, 333] width 55 height 14
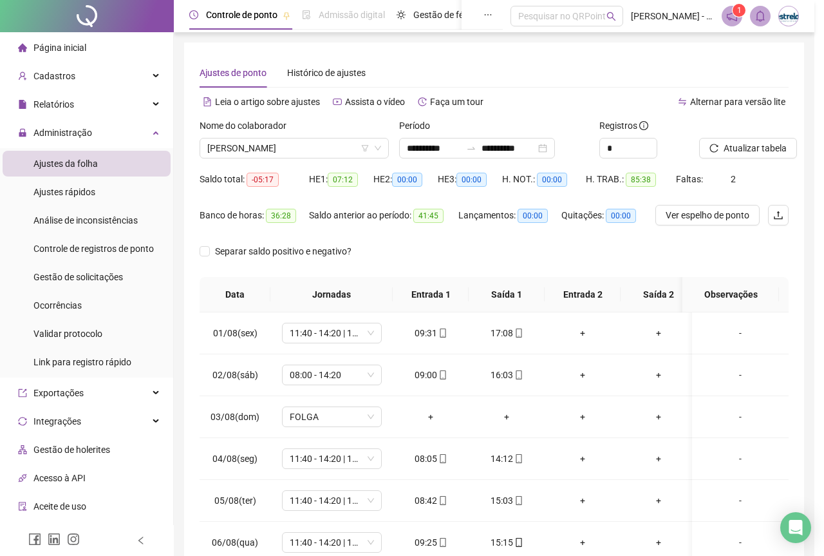
type input "**********"
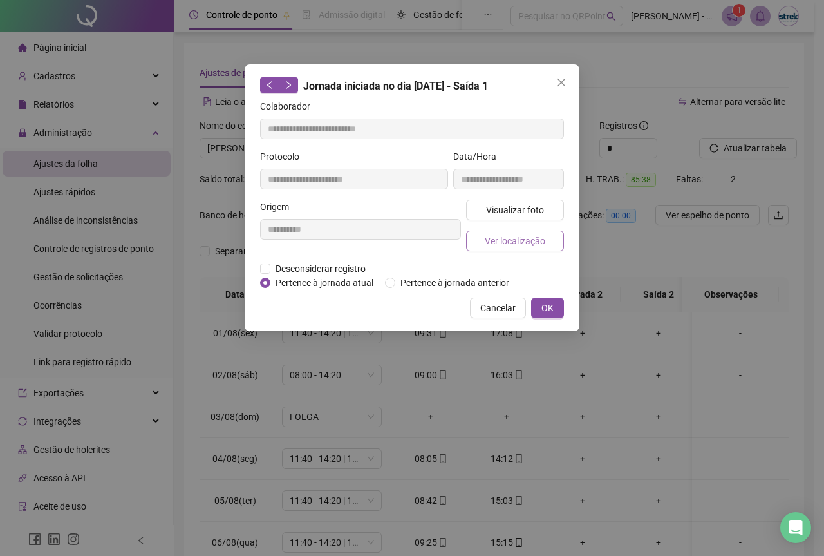
click at [490, 234] on span "Ver localização" at bounding box center [515, 241] width 61 height 14
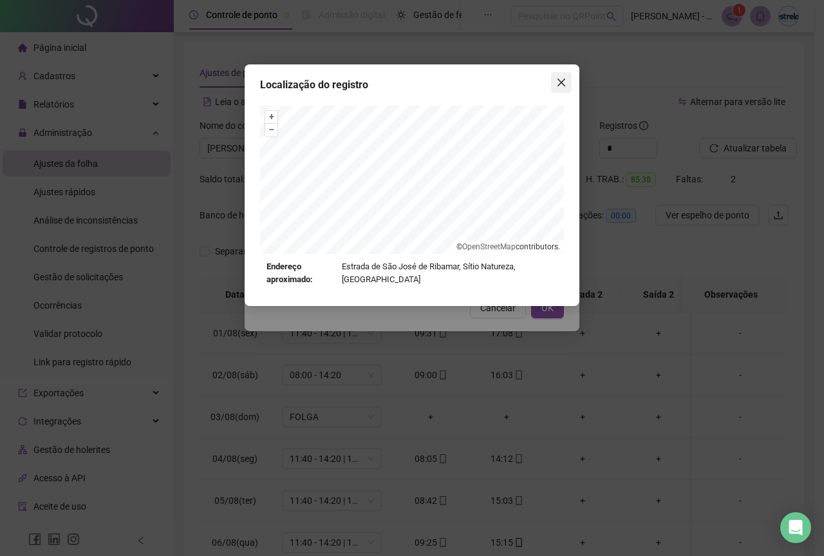
click at [559, 82] on icon "close" at bounding box center [561, 82] width 10 height 10
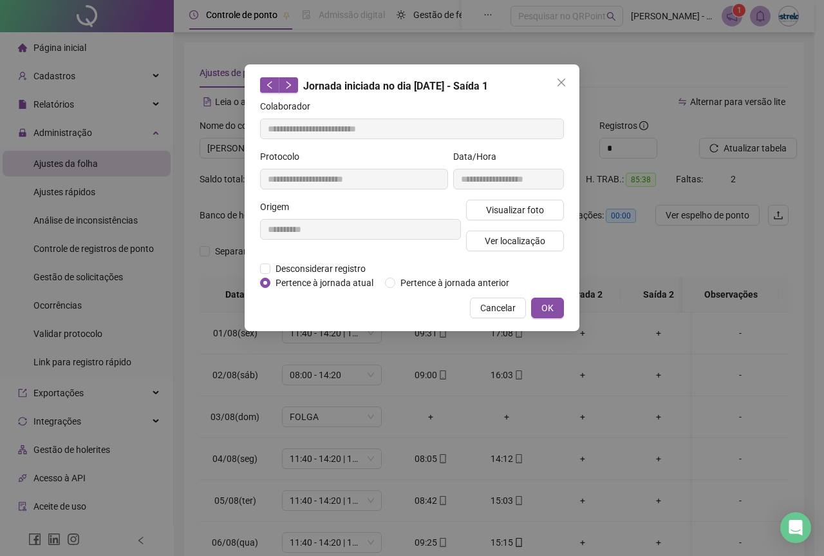
click at [559, 82] on icon "close" at bounding box center [561, 82] width 10 height 10
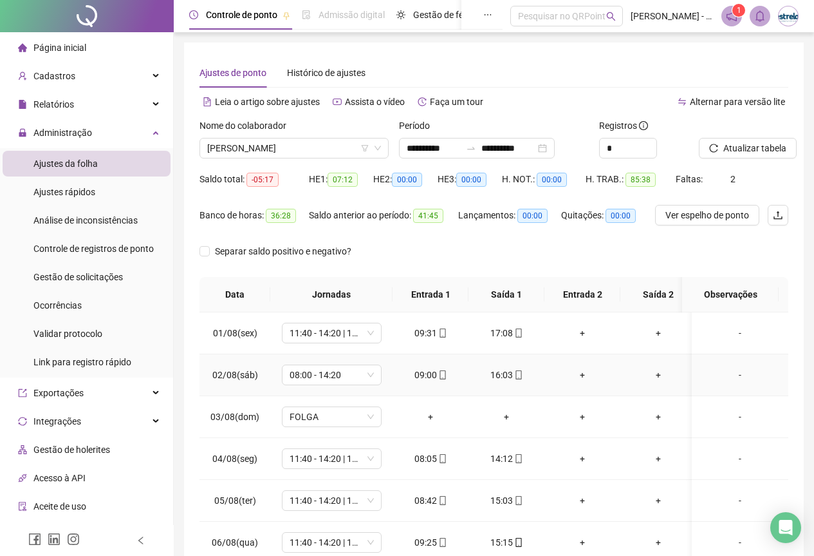
click at [501, 371] on div "16:03" at bounding box center [506, 375] width 55 height 14
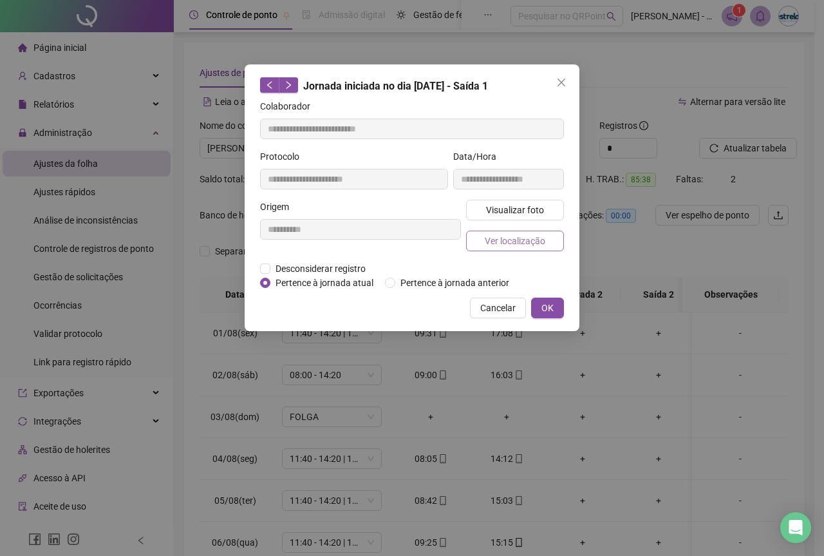
type input "**********"
click at [506, 247] on span "Ver localização" at bounding box center [515, 241] width 61 height 14
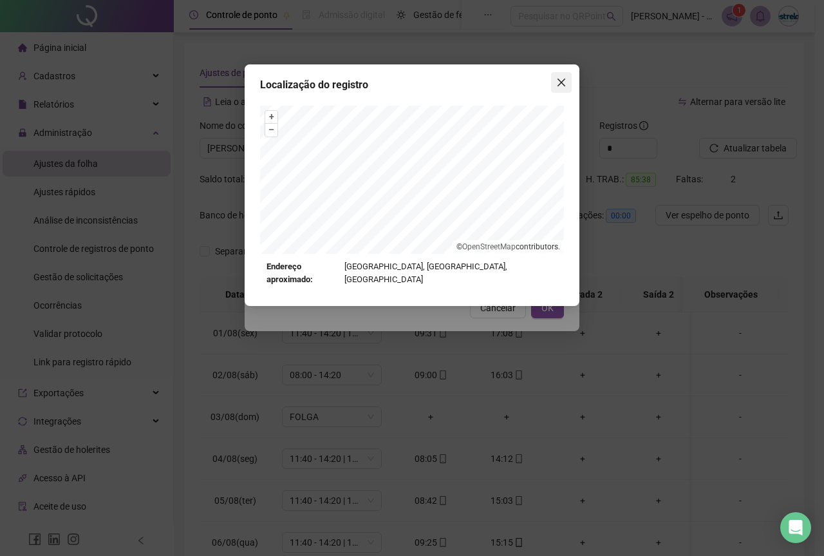
click at [560, 84] on icon "close" at bounding box center [561, 83] width 8 height 8
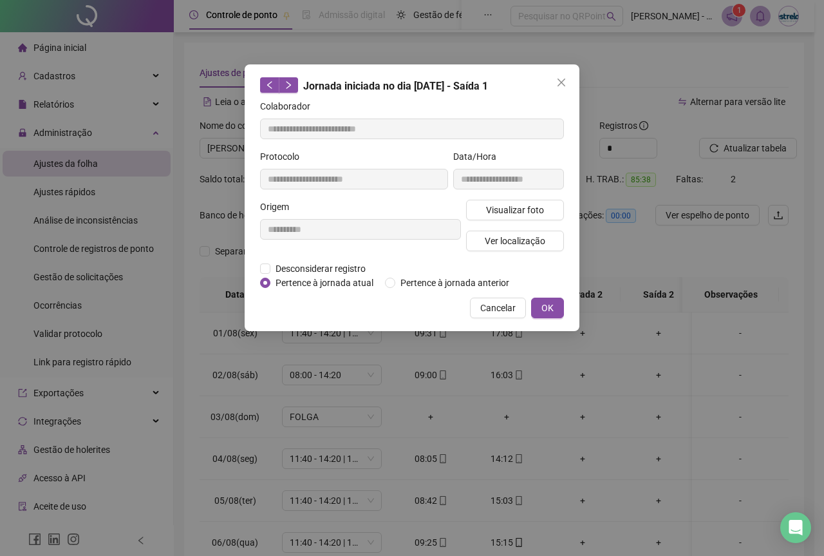
click at [560, 84] on body "Página inicial Cadastros Empregadores Locais de trabalho Escalas Colaboradores …" at bounding box center [407, 278] width 814 height 556
click at [560, 84] on icon "close" at bounding box center [561, 83] width 8 height 8
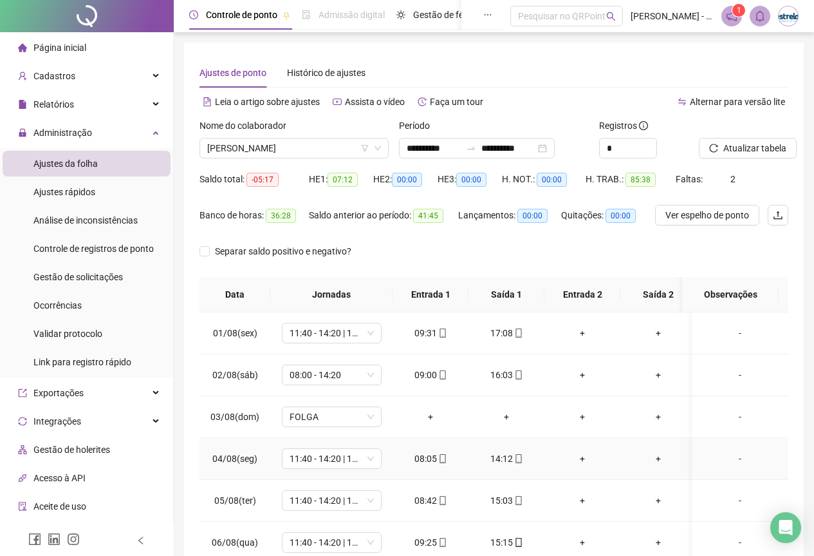
click at [502, 459] on div "14:12" at bounding box center [506, 458] width 55 height 14
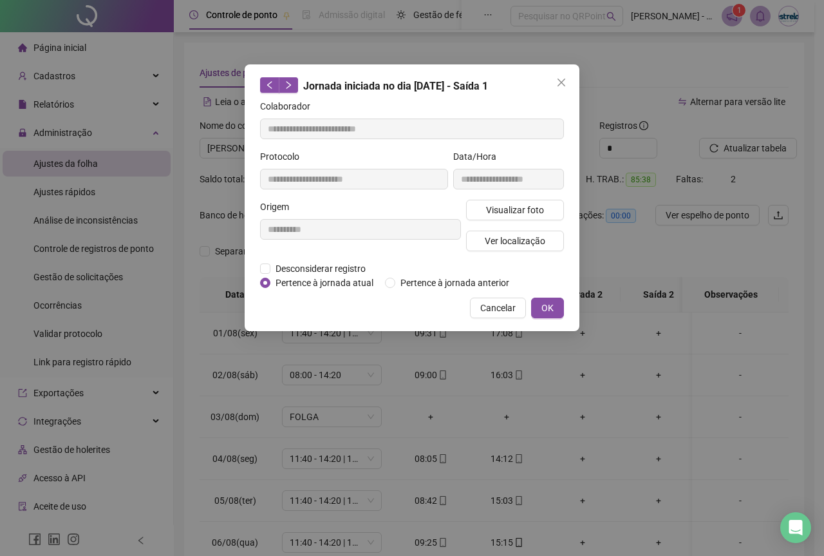
type input "**********"
drag, startPoint x: 512, startPoint y: 228, endPoint x: 512, endPoint y: 242, distance: 14.2
click at [512, 242] on div "Visualizar foto Ver localização" at bounding box center [514, 231] width 103 height 62
click at [512, 242] on span "Ver localização" at bounding box center [515, 241] width 61 height 14
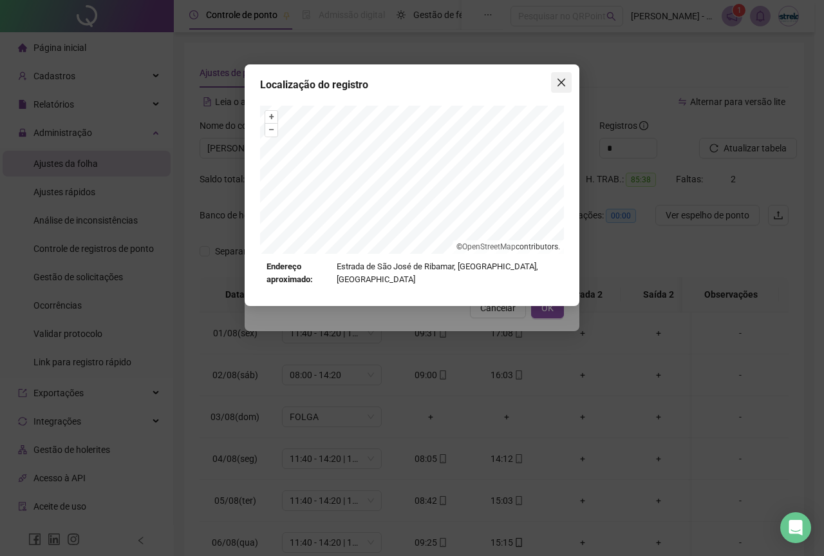
click at [556, 73] on button "Close" at bounding box center [561, 82] width 21 height 21
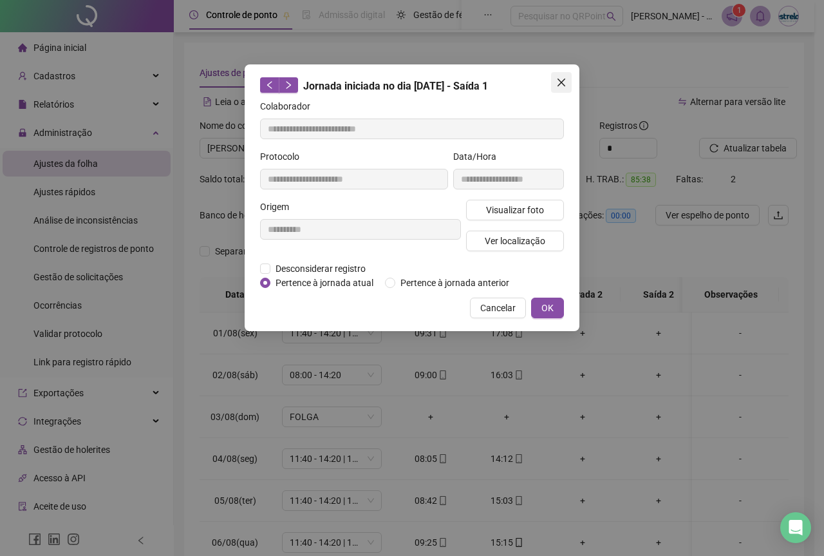
click at [559, 88] on button "Close" at bounding box center [561, 82] width 21 height 21
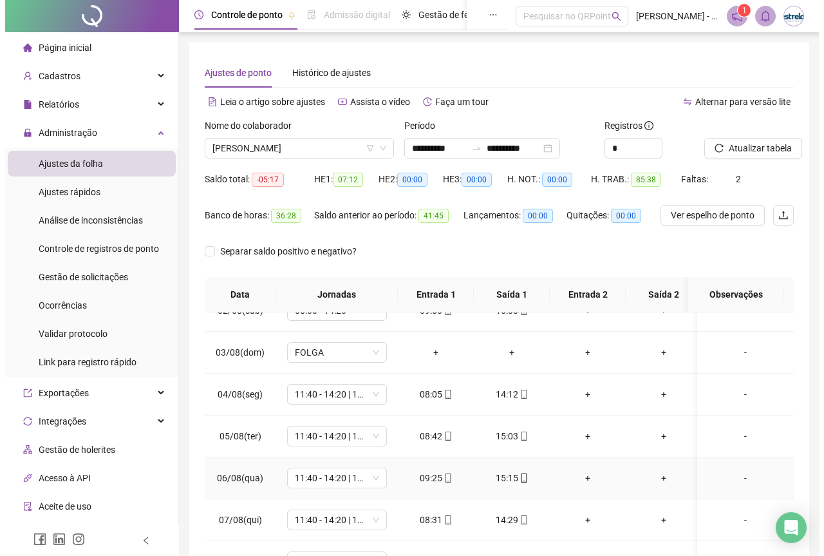
scroll to position [129, 0]
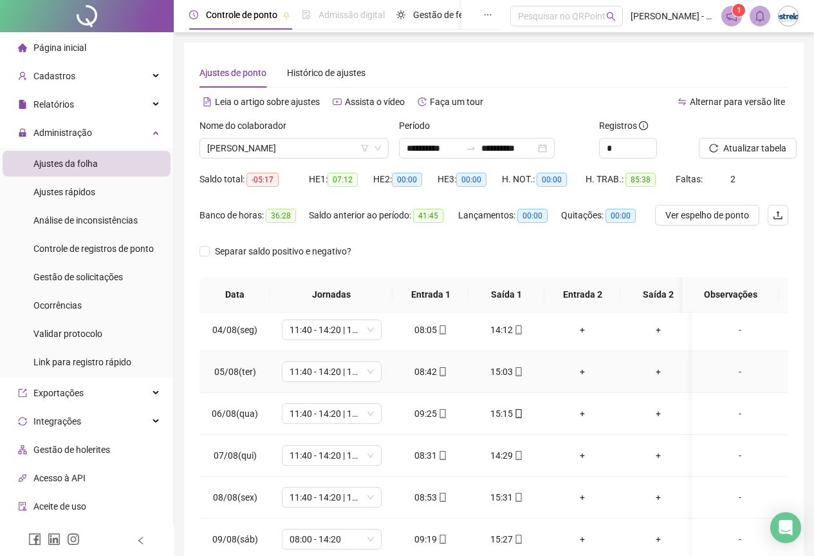
click at [507, 373] on div "15:03" at bounding box center [506, 371] width 55 height 14
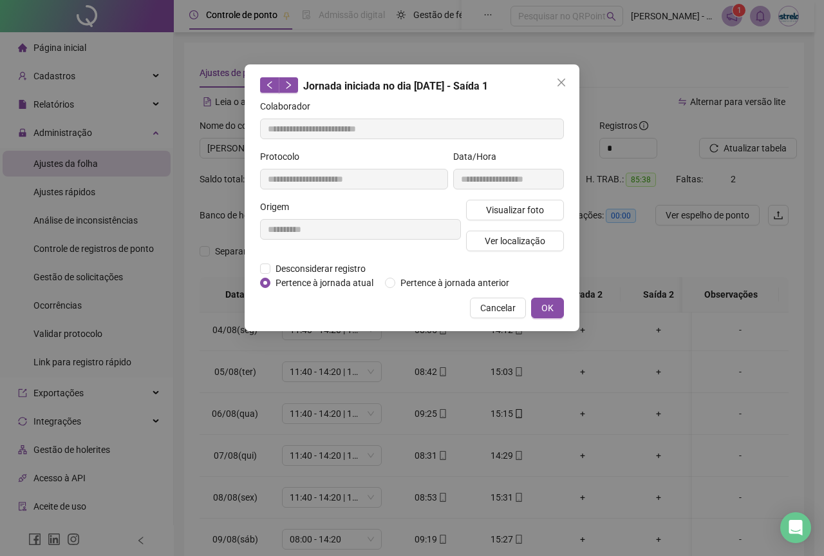
type input "**********"
click at [501, 254] on div "Visualizar foto Ver localização" at bounding box center [514, 231] width 103 height 62
click at [503, 247] on button "Ver localização" at bounding box center [515, 240] width 98 height 21
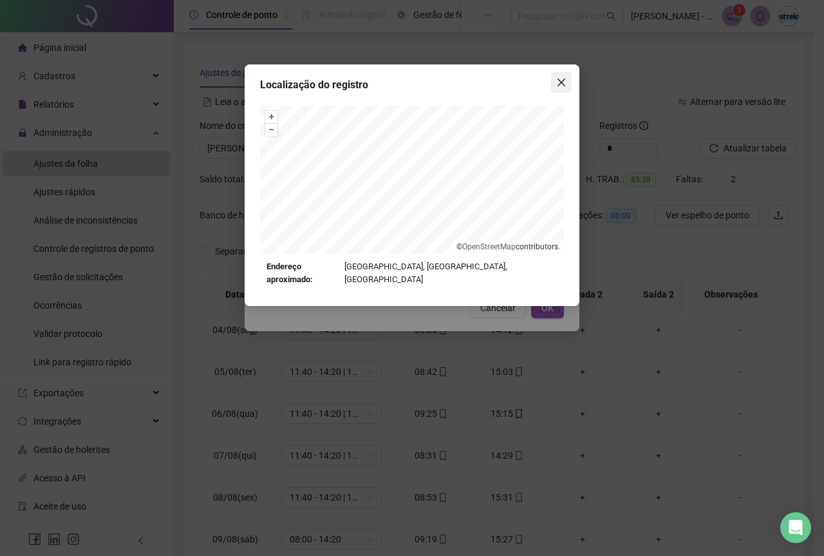
click at [569, 82] on span "Close" at bounding box center [561, 82] width 21 height 10
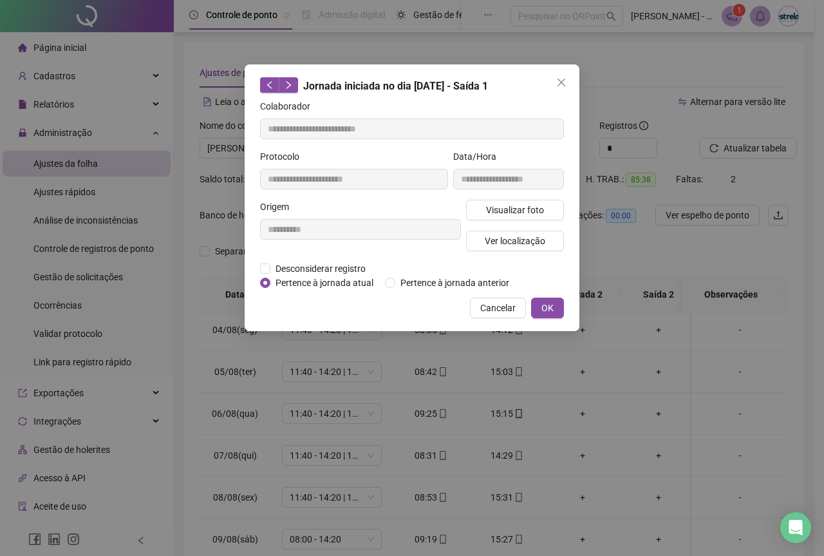
click at [569, 82] on span "Close" at bounding box center [561, 82] width 21 height 10
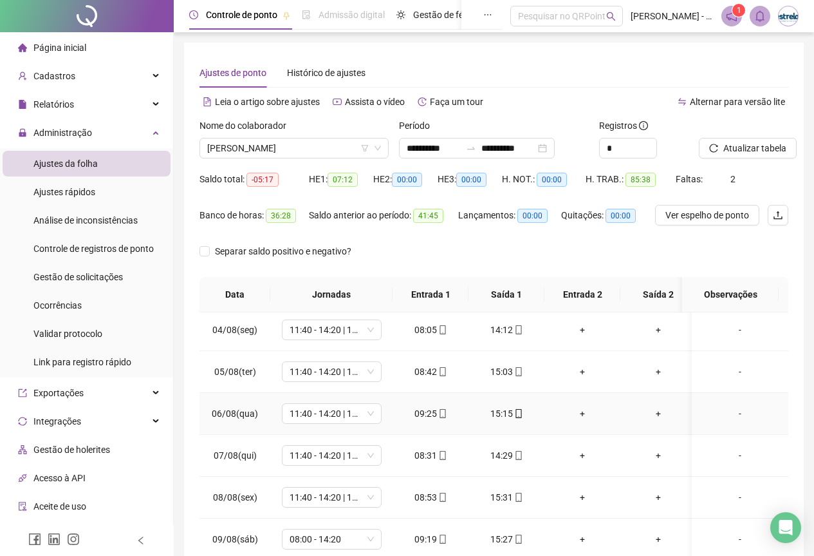
click at [506, 396] on td "15:15" at bounding box center [507, 414] width 76 height 42
click at [506, 415] on div "15:15" at bounding box center [506, 413] width 55 height 14
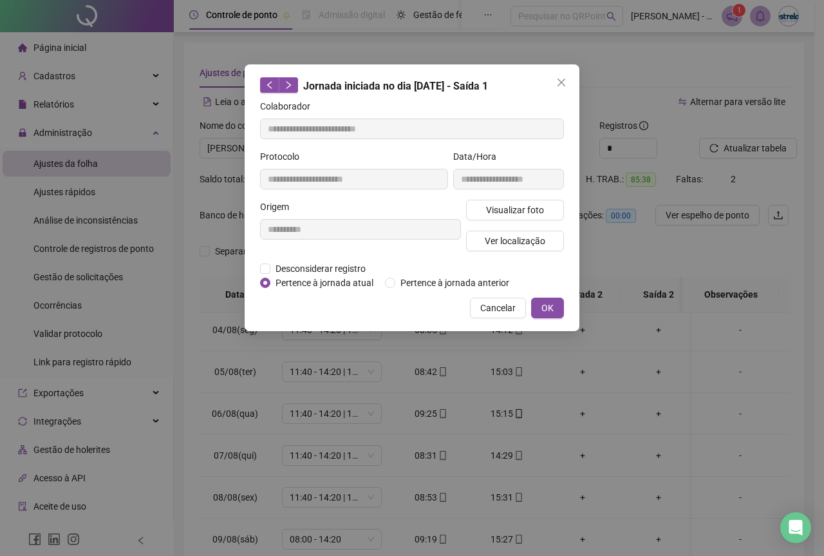
type input "**********"
click at [507, 243] on span "Ver localização" at bounding box center [515, 241] width 61 height 14
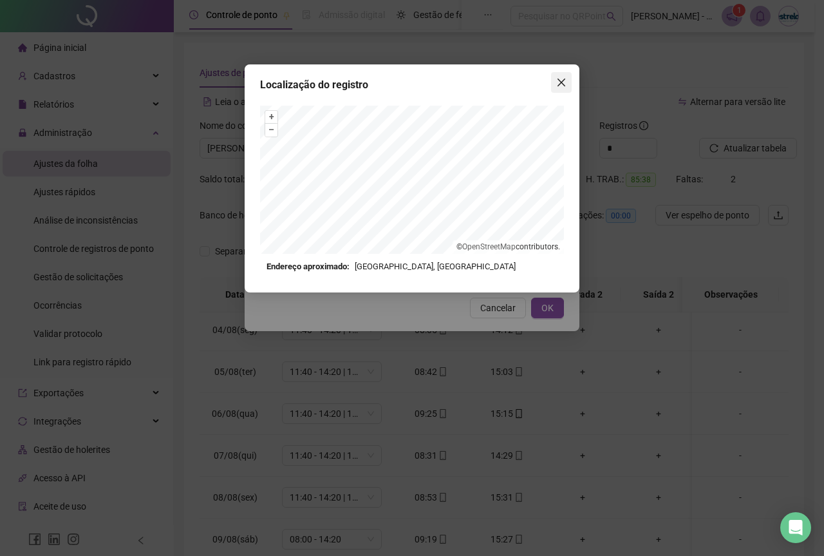
click at [559, 82] on icon "close" at bounding box center [561, 82] width 10 height 10
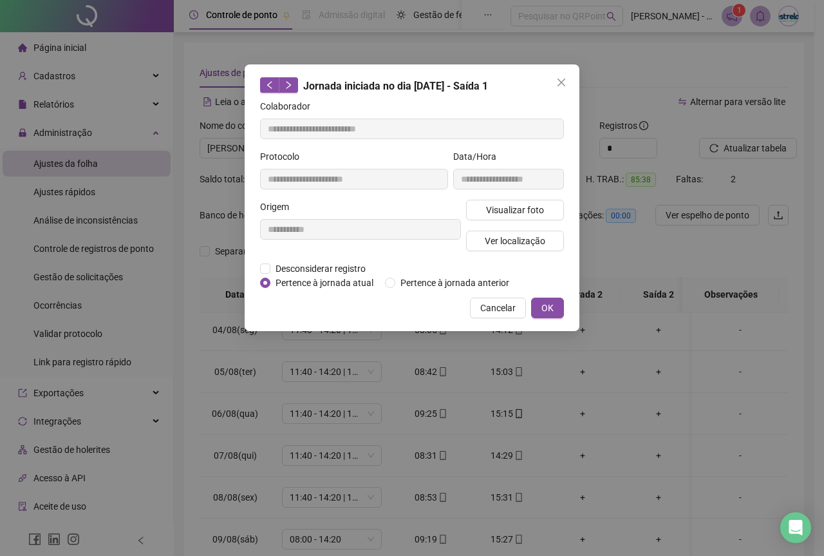
click at [559, 82] on icon "close" at bounding box center [561, 82] width 10 height 10
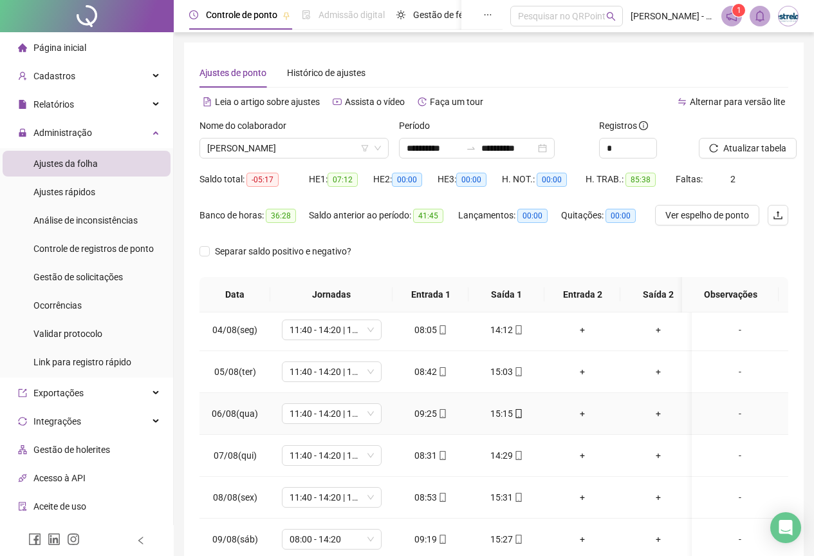
click at [506, 415] on div "15:15" at bounding box center [506, 413] width 55 height 14
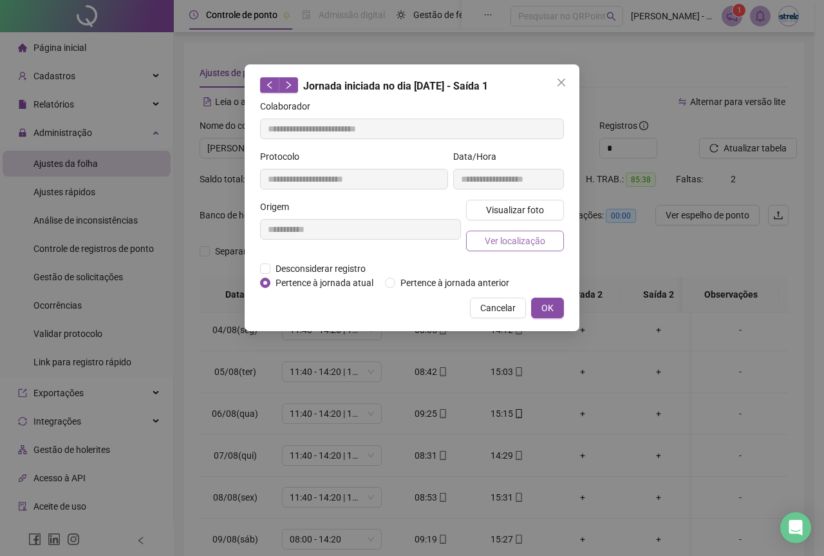
click at [525, 246] on span "Ver localização" at bounding box center [515, 241] width 61 height 14
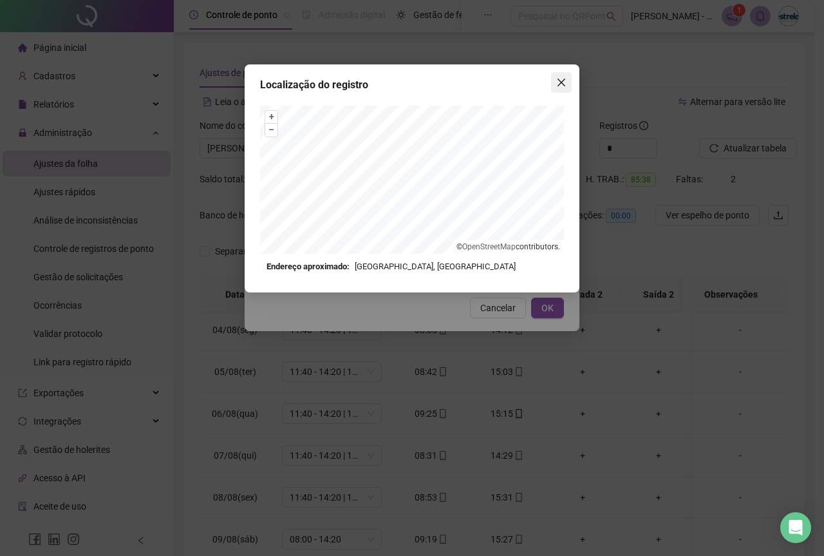
click at [552, 90] on button "Close" at bounding box center [561, 82] width 21 height 21
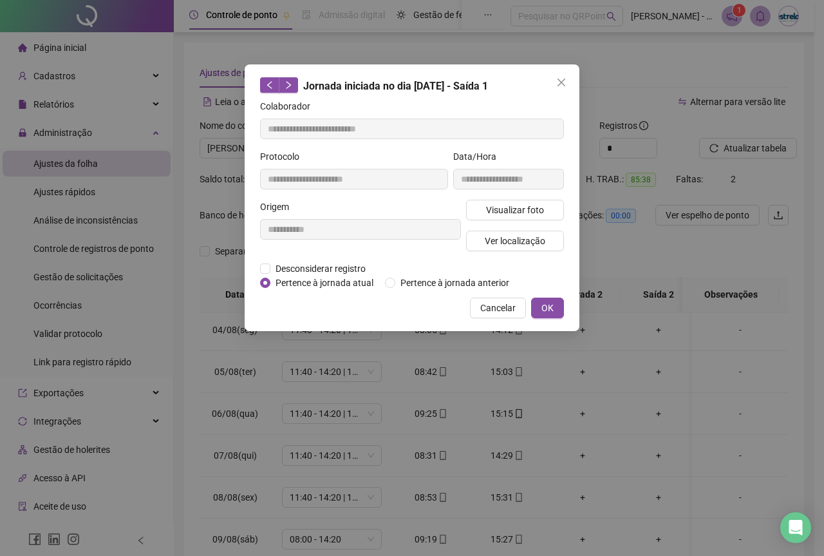
click at [552, 90] on button "Close" at bounding box center [561, 82] width 21 height 21
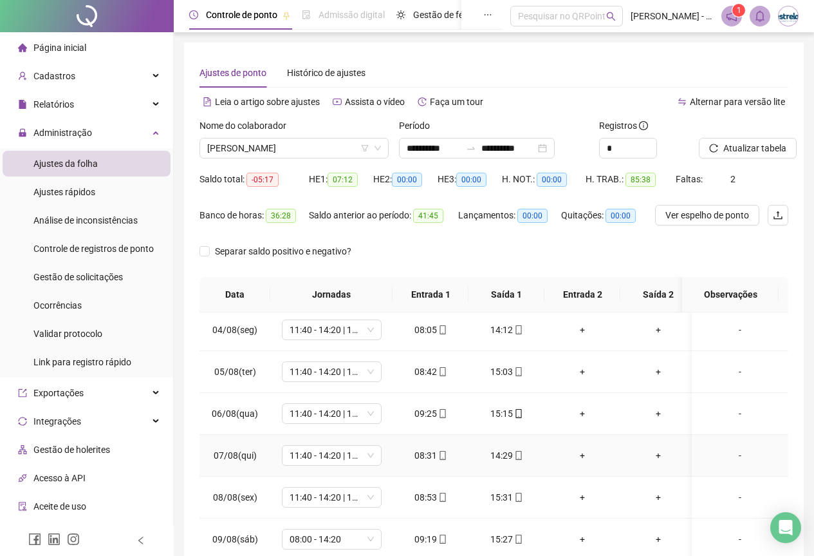
click at [504, 456] on div "14:29" at bounding box center [506, 455] width 55 height 14
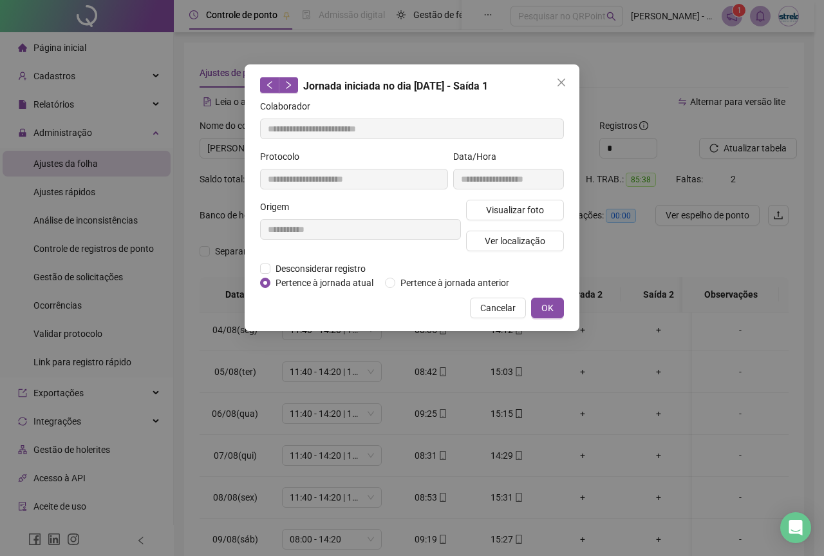
type input "**********"
click at [514, 242] on span "Ver localização" at bounding box center [515, 241] width 61 height 14
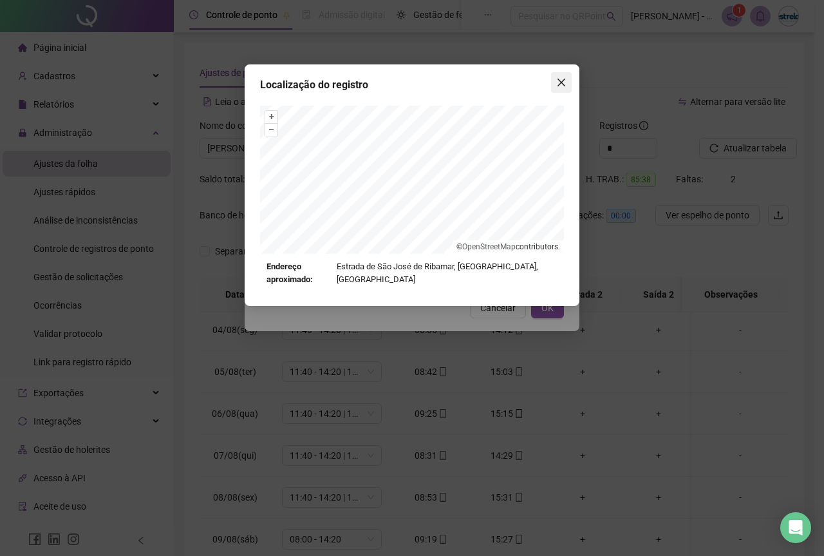
click at [565, 75] on button "Close" at bounding box center [561, 82] width 21 height 21
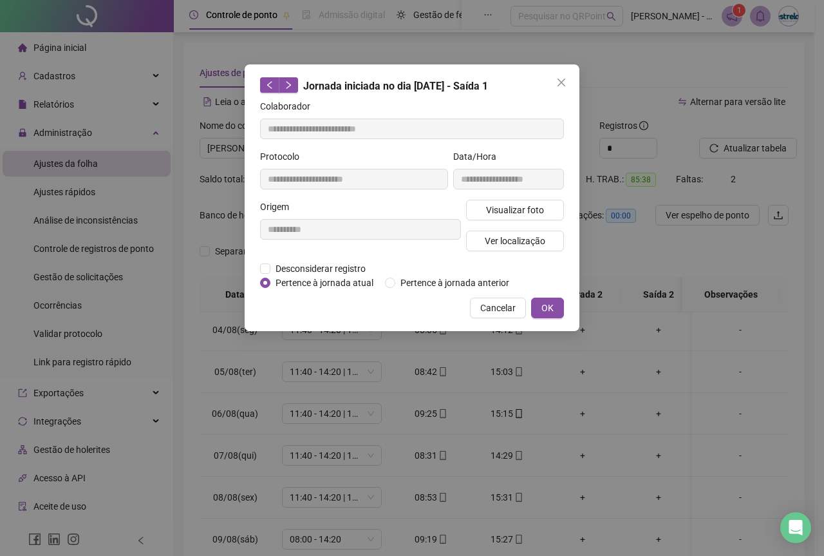
click at [564, 76] on body "Página inicial Cadastros Empregadores Locais de trabalho Escalas Colaboradores …" at bounding box center [407, 278] width 814 height 556
click at [564, 76] on button "Close" at bounding box center [561, 82] width 21 height 21
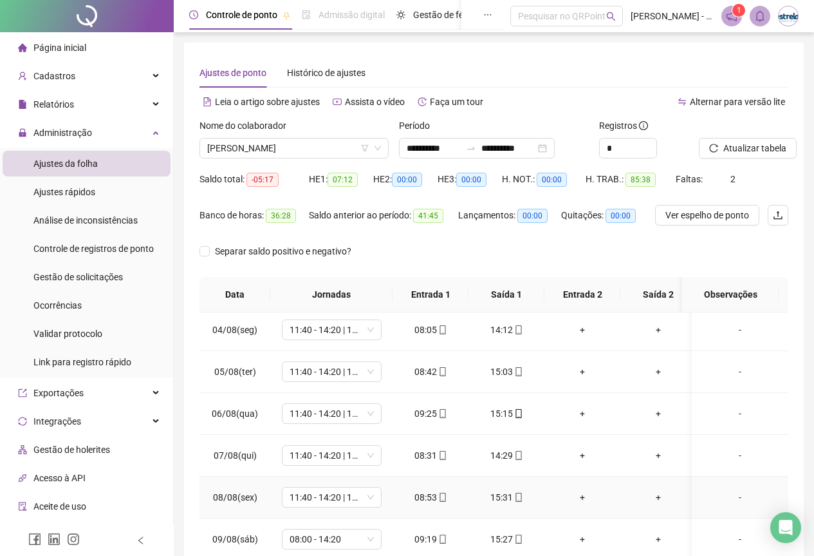
drag, startPoint x: 516, startPoint y: 500, endPoint x: 512, endPoint y: 509, distance: 9.2
click at [516, 501] on icon "mobile" at bounding box center [518, 496] width 9 height 9
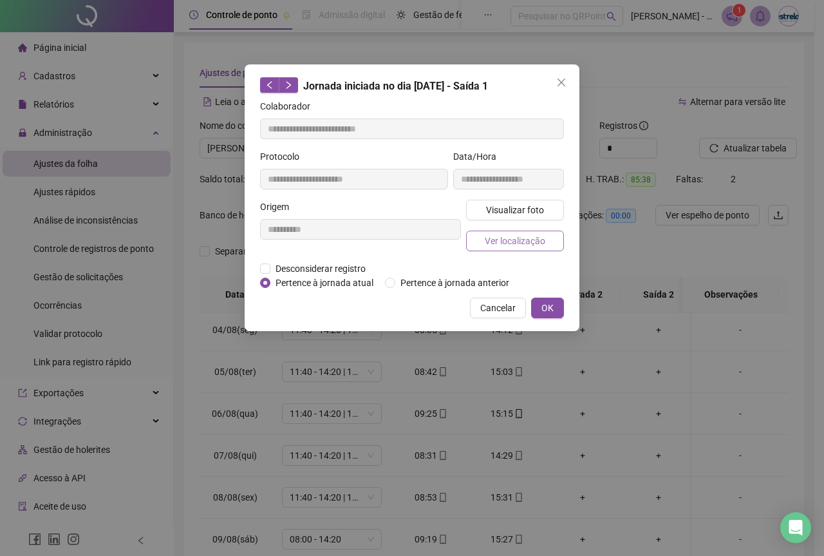
type input "**********"
click at [500, 236] on span "Ver localização" at bounding box center [515, 241] width 61 height 14
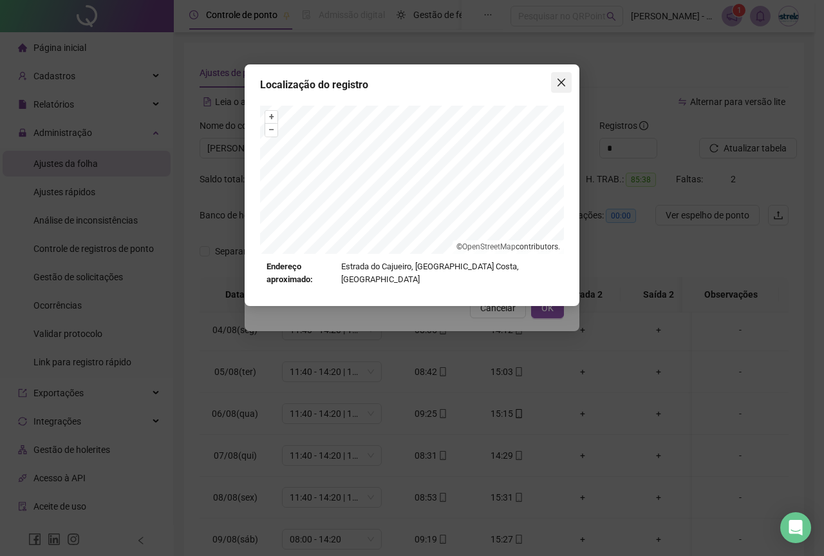
click at [561, 73] on button "Close" at bounding box center [561, 82] width 21 height 21
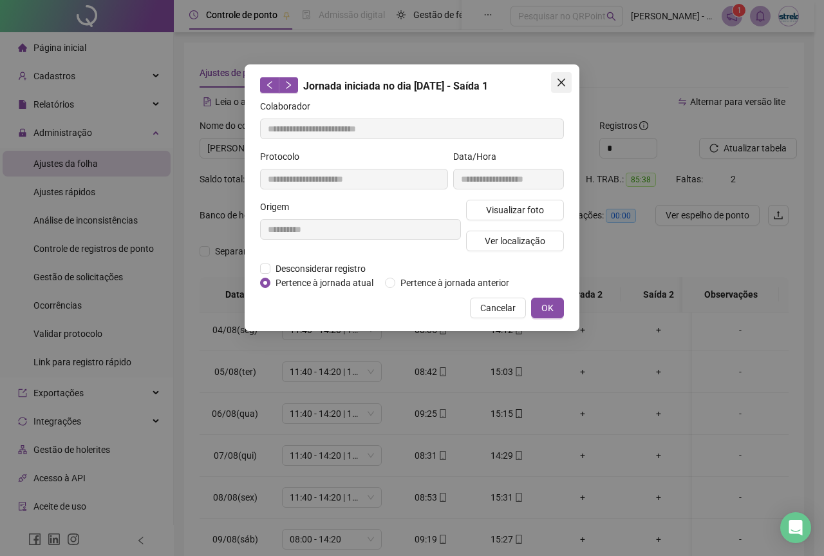
click at [561, 77] on button "Close" at bounding box center [561, 82] width 21 height 21
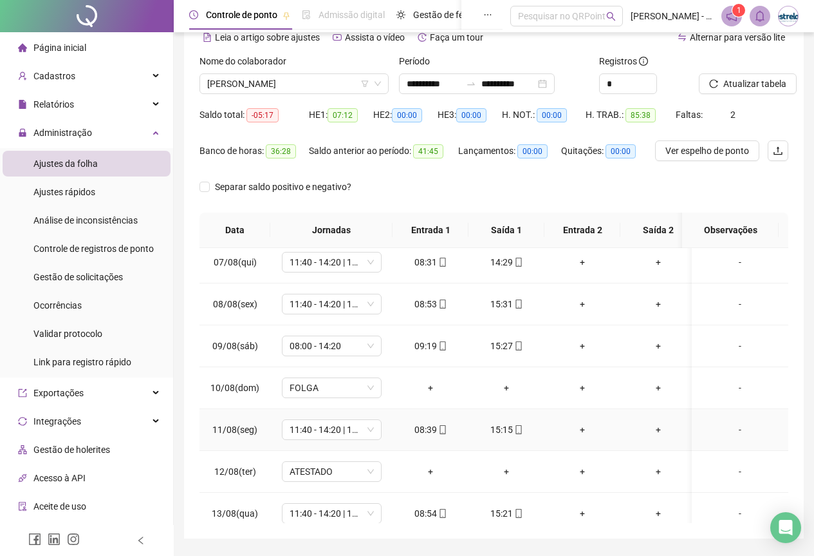
scroll to position [322, 0]
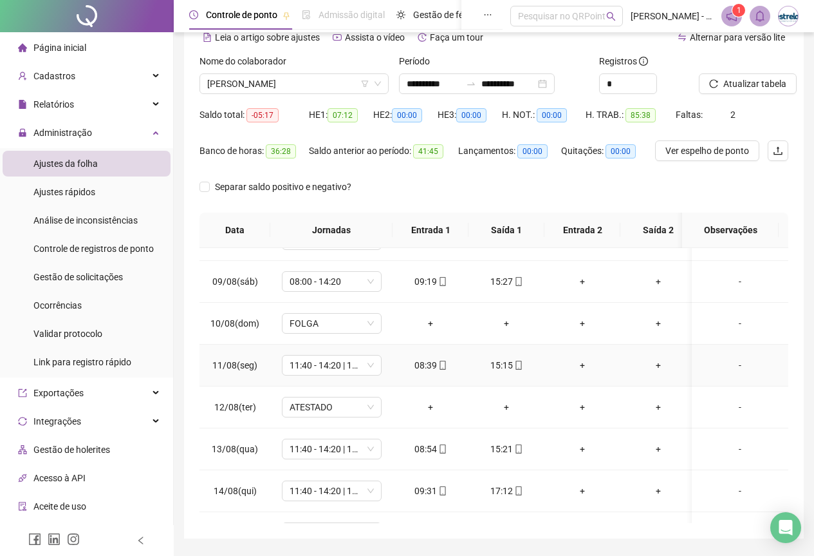
click at [509, 362] on div "15:15" at bounding box center [506, 365] width 55 height 14
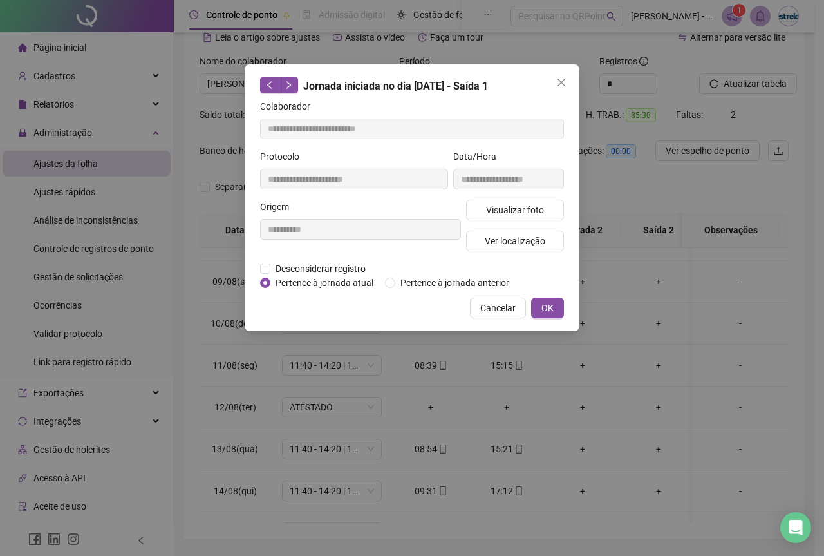
type input "**********"
drag, startPoint x: 500, startPoint y: 254, endPoint x: 500, endPoint y: 247, distance: 7.1
click at [500, 253] on div "Visualizar foto Ver localização" at bounding box center [514, 231] width 103 height 62
click at [500, 241] on span "Ver localização" at bounding box center [515, 241] width 61 height 14
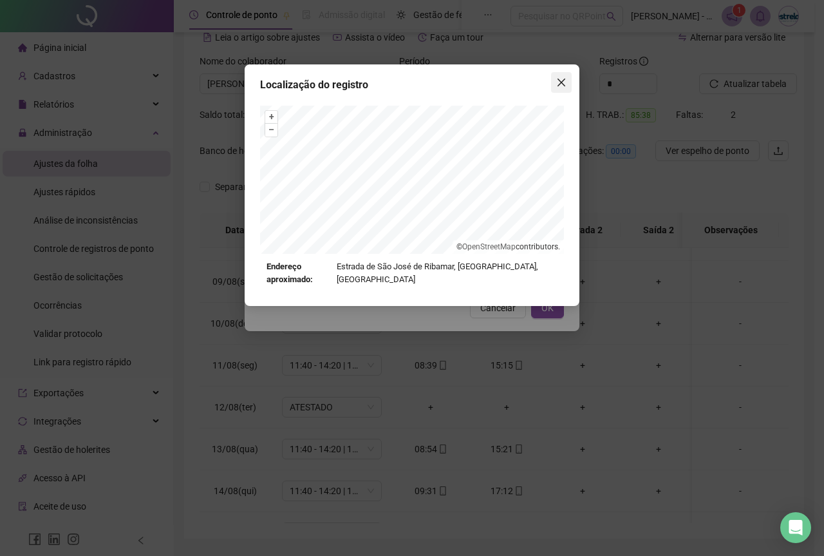
click at [556, 75] on button "Close" at bounding box center [561, 82] width 21 height 21
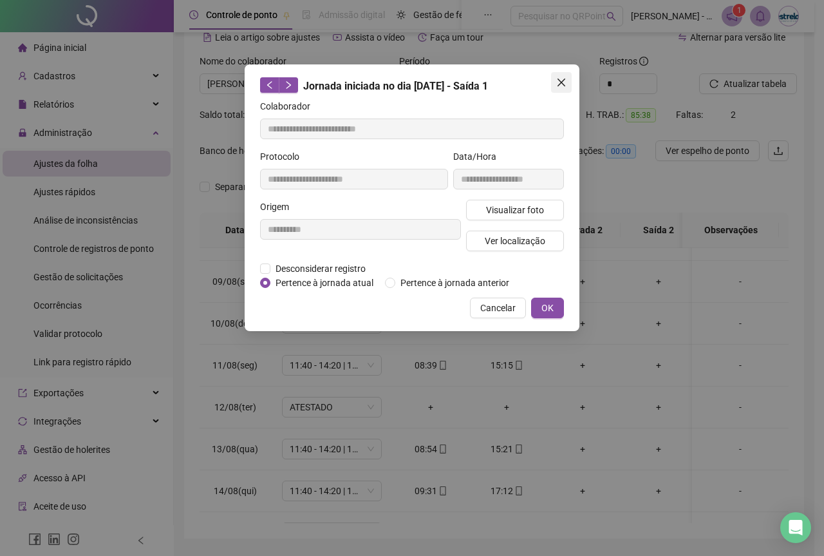
click at [557, 82] on icon "close" at bounding box center [561, 82] width 10 height 10
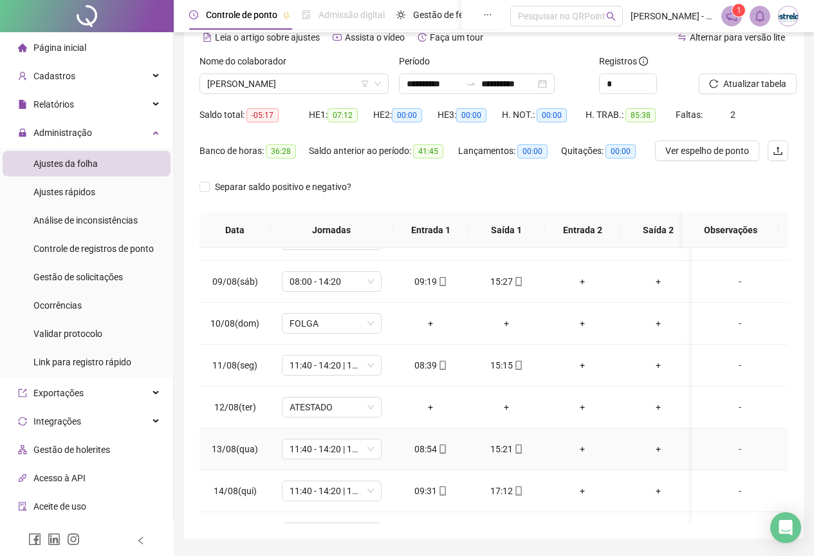
click at [508, 450] on div "15:21" at bounding box center [506, 449] width 55 height 14
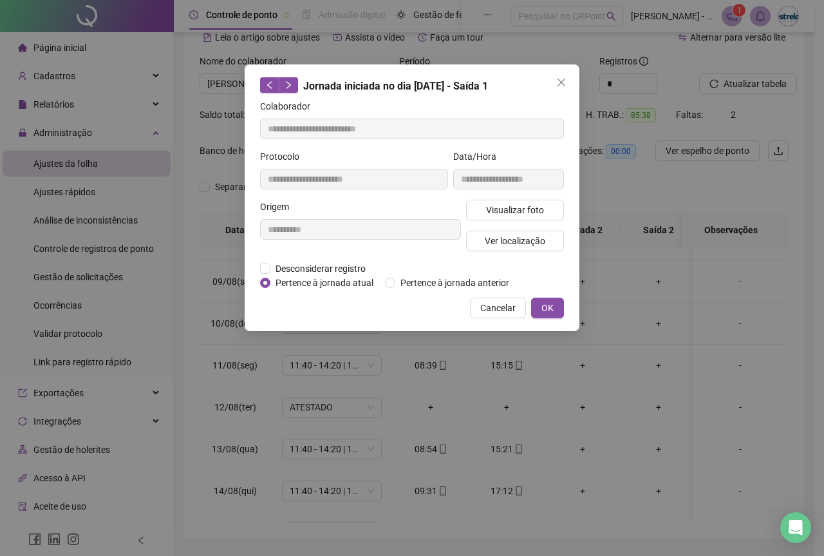
type input "**********"
click at [510, 252] on div "Visualizar foto Ver localização" at bounding box center [514, 231] width 103 height 62
click at [510, 242] on span "Ver localização" at bounding box center [515, 241] width 61 height 14
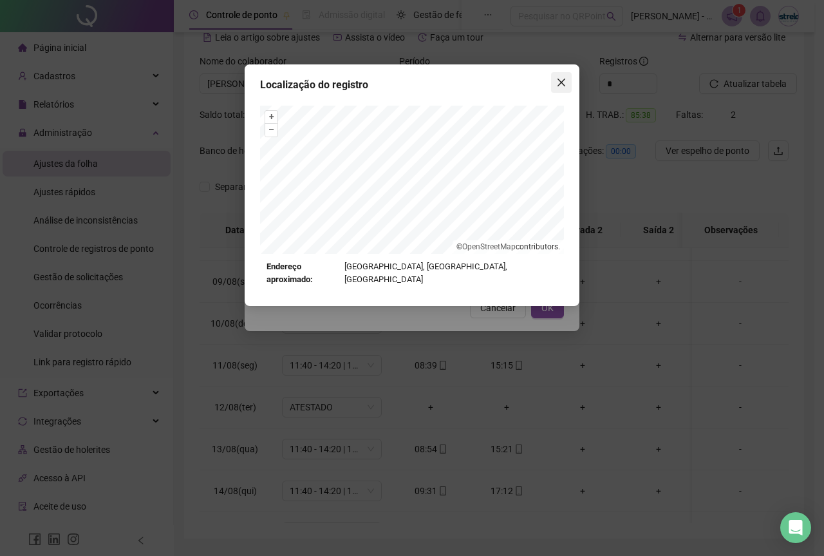
click at [559, 84] on icon "close" at bounding box center [561, 83] width 8 height 8
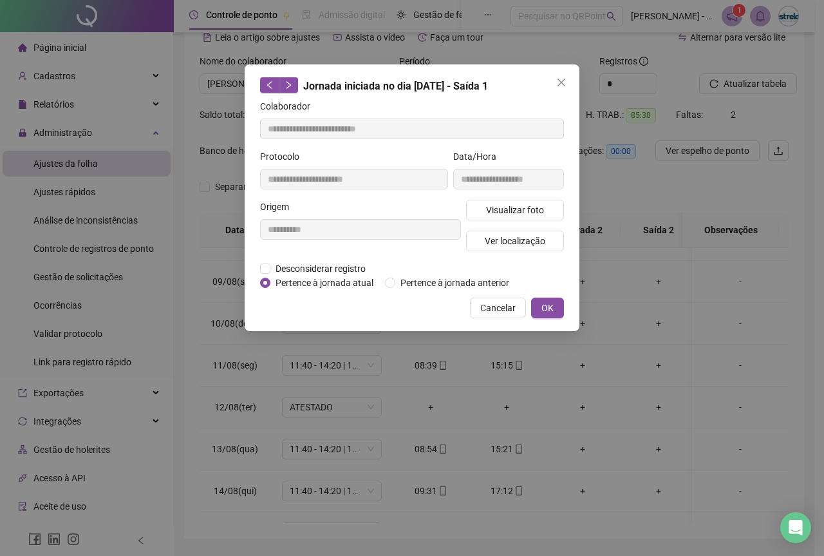
click at [559, 84] on icon "close" at bounding box center [561, 83] width 8 height 8
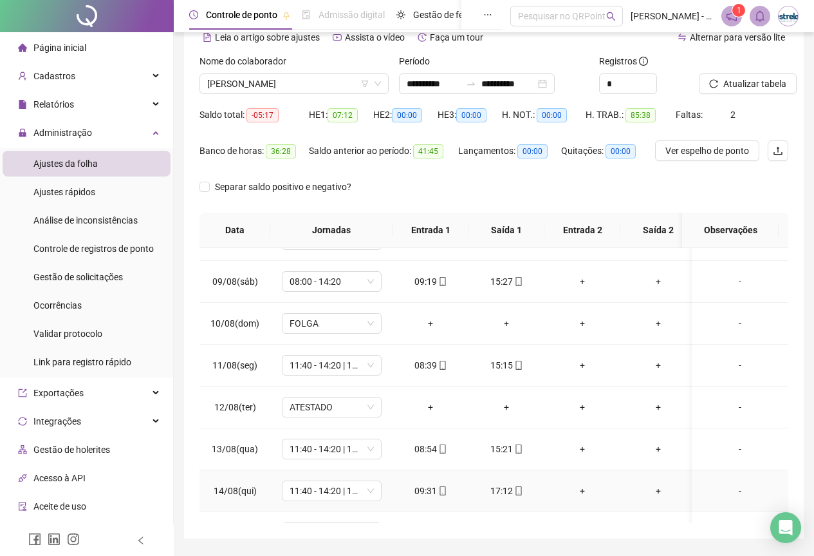
click at [509, 489] on div "17:12" at bounding box center [506, 490] width 55 height 14
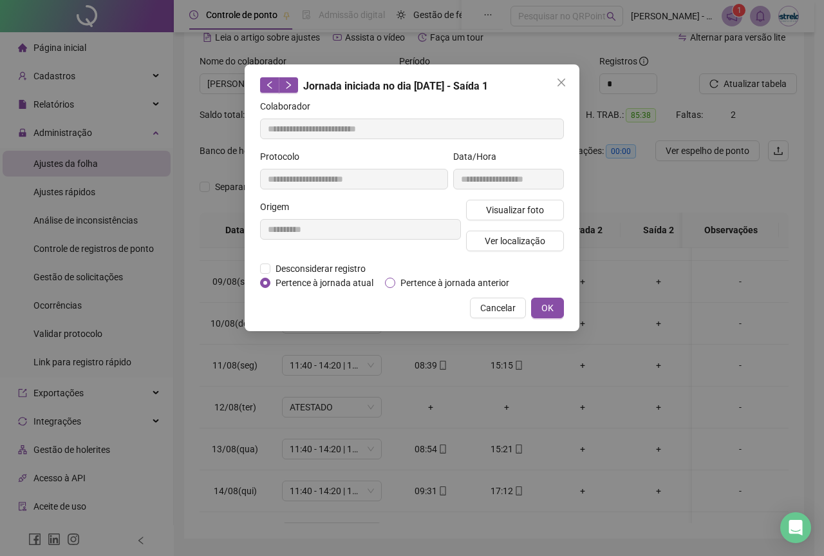
type input "**********"
click at [481, 248] on button "Ver localização" at bounding box center [515, 240] width 98 height 21
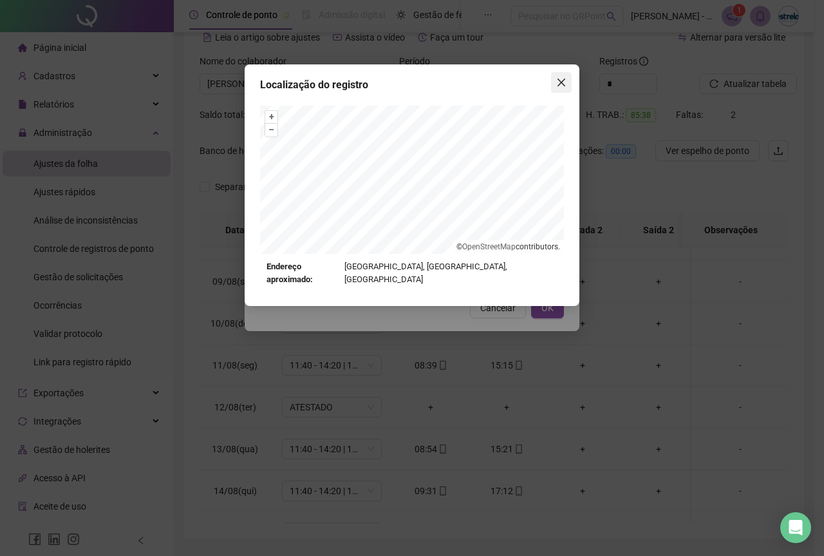
click at [566, 84] on span "Close" at bounding box center [561, 82] width 21 height 10
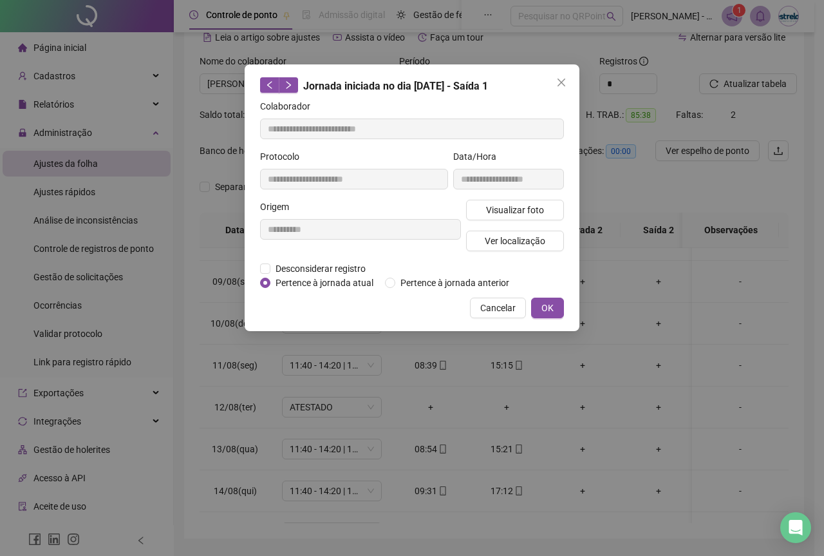
click at [567, 85] on span "Close" at bounding box center [561, 82] width 21 height 10
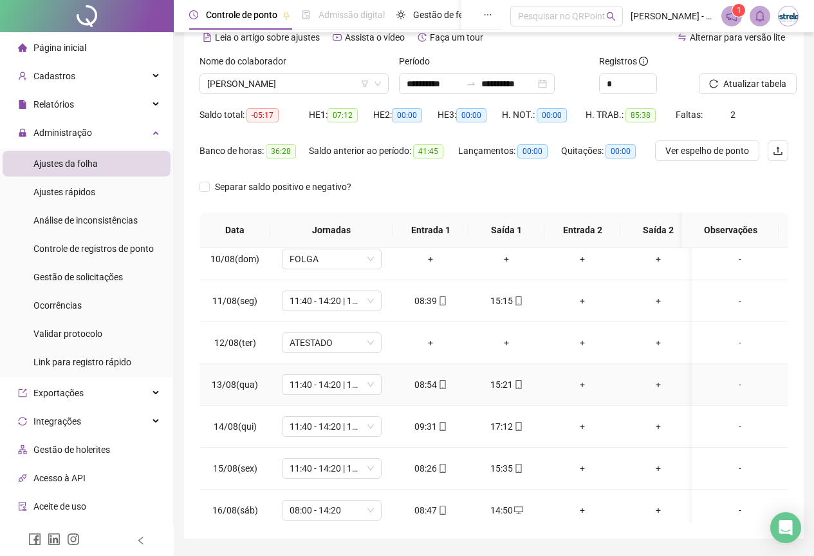
scroll to position [451, 0]
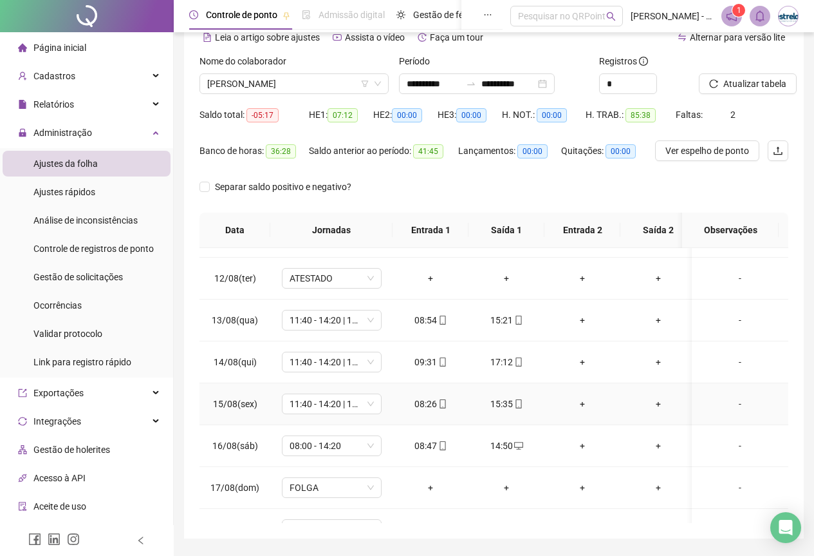
click at [510, 395] on td "15:35" at bounding box center [507, 404] width 76 height 42
click at [510, 397] on div "15:35" at bounding box center [506, 404] width 55 height 14
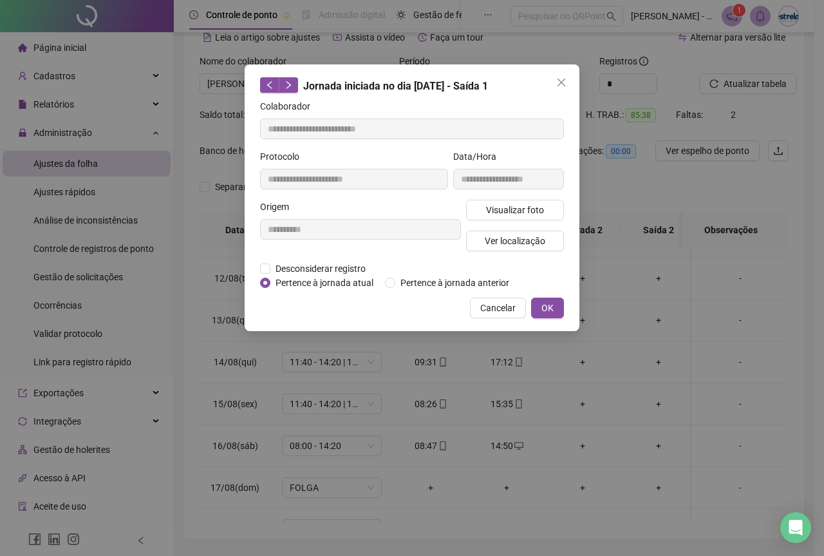
type input "**********"
click at [515, 239] on span "Ver localização" at bounding box center [515, 241] width 61 height 14
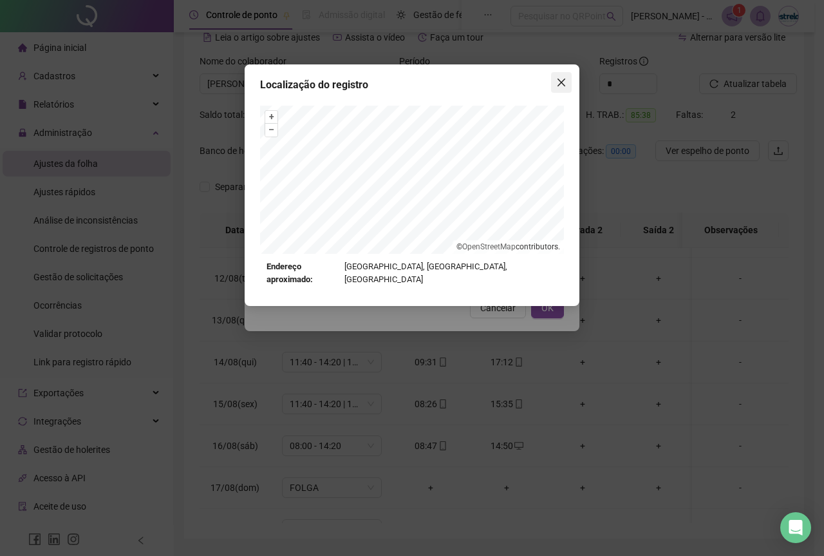
click at [561, 75] on button "Close" at bounding box center [561, 82] width 21 height 21
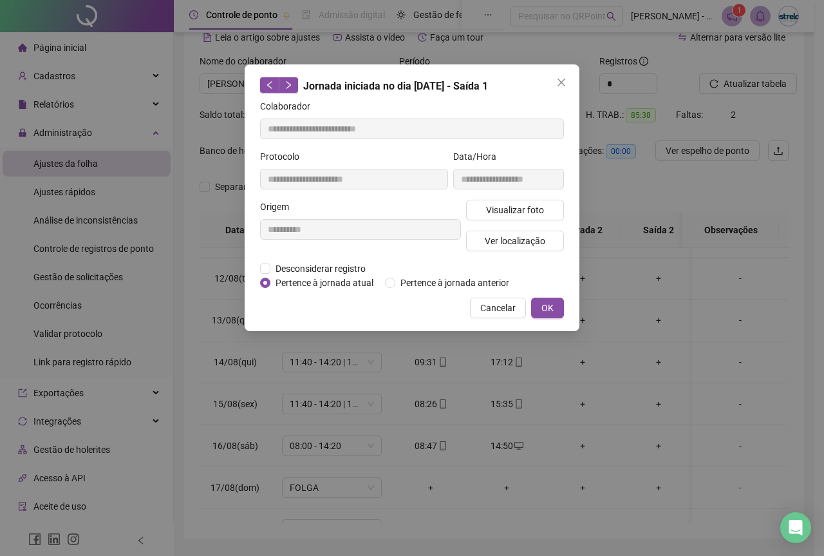
click at [561, 75] on button "Close" at bounding box center [561, 82] width 21 height 21
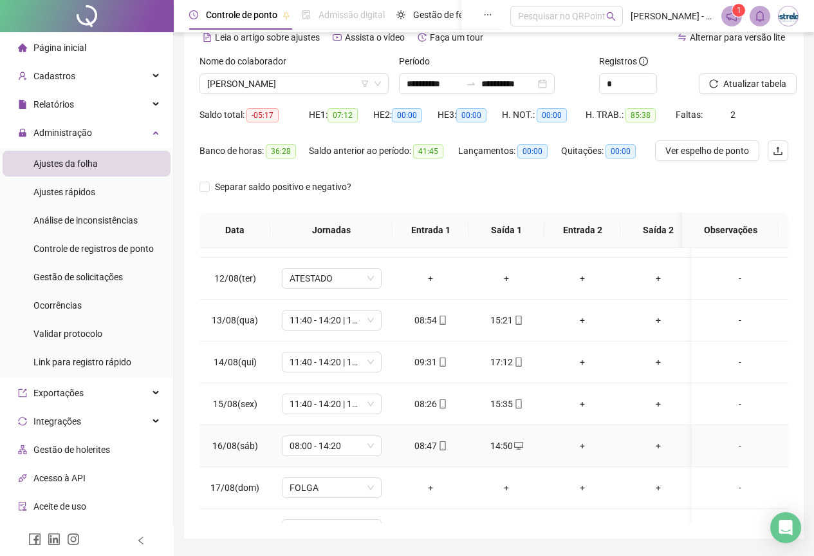
click at [523, 444] on div "14:50" at bounding box center [506, 445] width 55 height 14
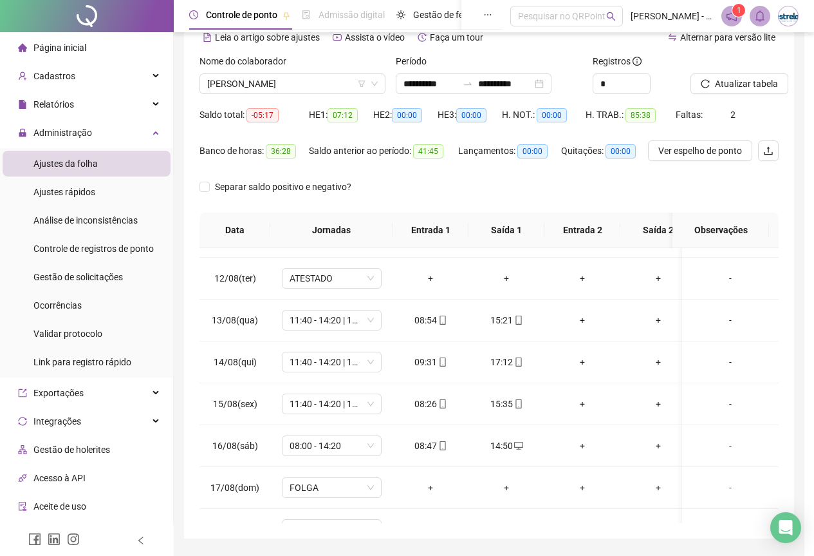
type input "**********"
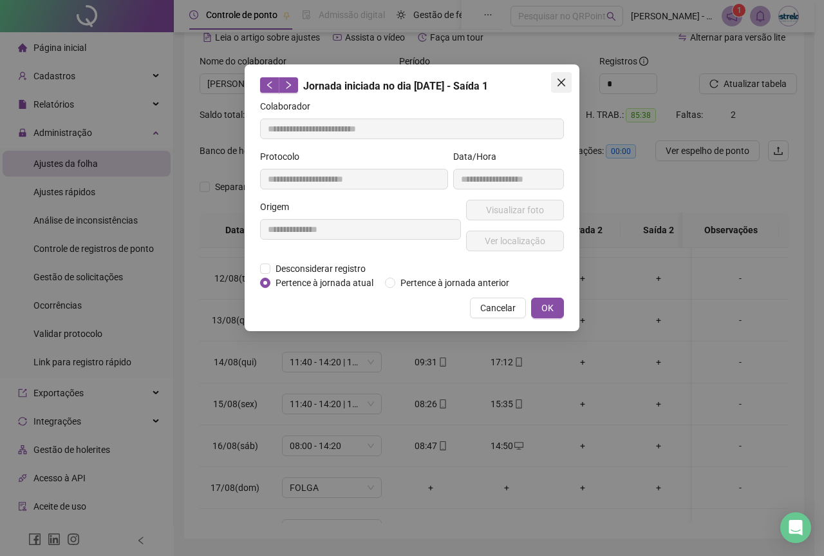
click at [568, 85] on span "Close" at bounding box center [561, 82] width 21 height 10
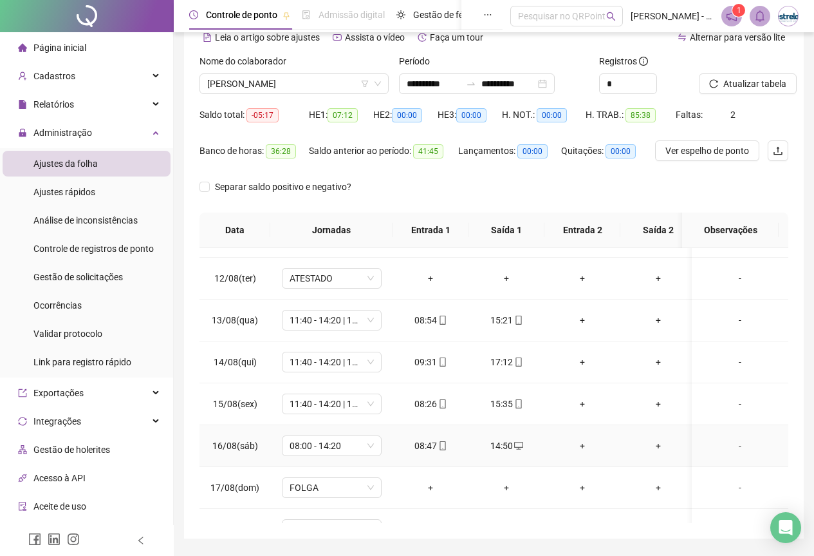
click at [498, 451] on div "14:50" at bounding box center [506, 445] width 55 height 14
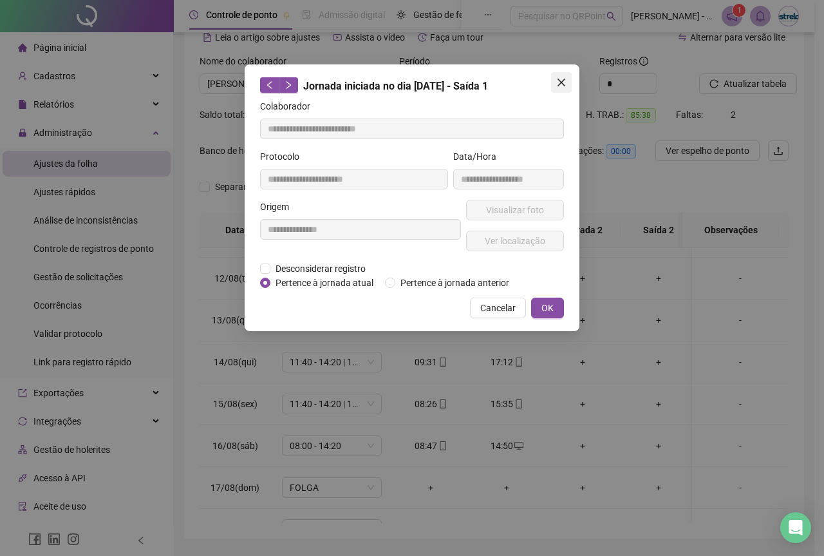
click at [558, 77] on icon "close" at bounding box center [561, 82] width 10 height 10
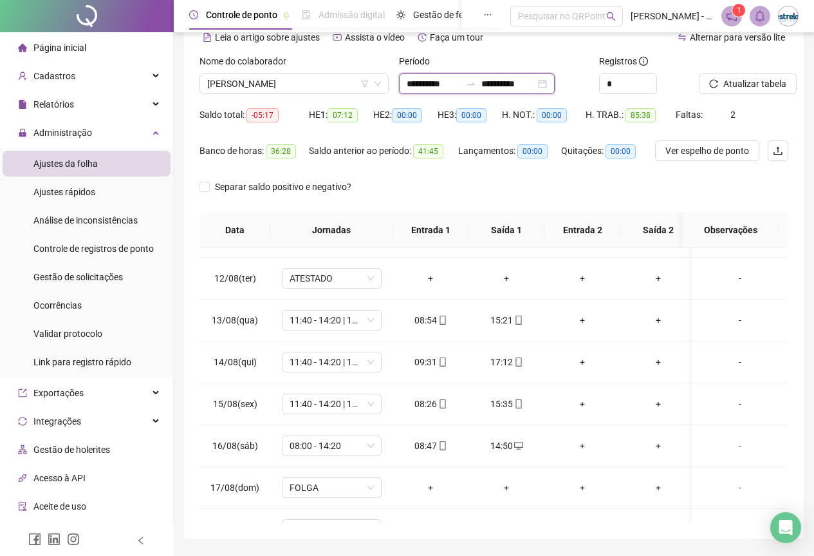
click at [410, 89] on input "**********" at bounding box center [434, 84] width 54 height 14
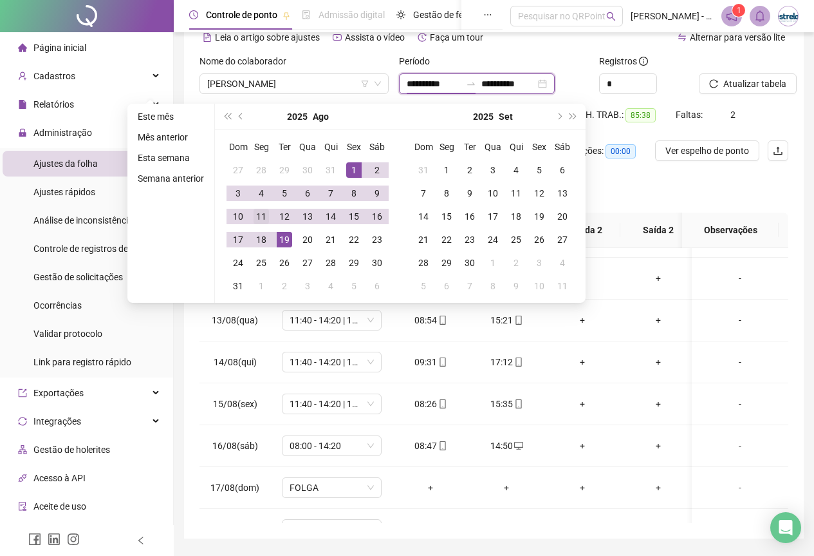
type input "**********"
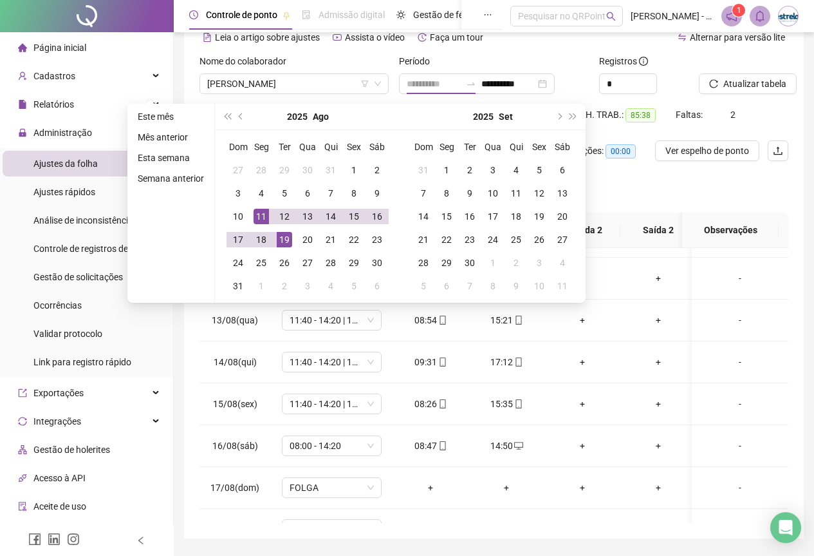
click at [257, 219] on div "11" at bounding box center [261, 216] width 15 height 15
type input "**********"
click at [283, 91] on span "[PERSON_NAME]" at bounding box center [294, 83] width 174 height 19
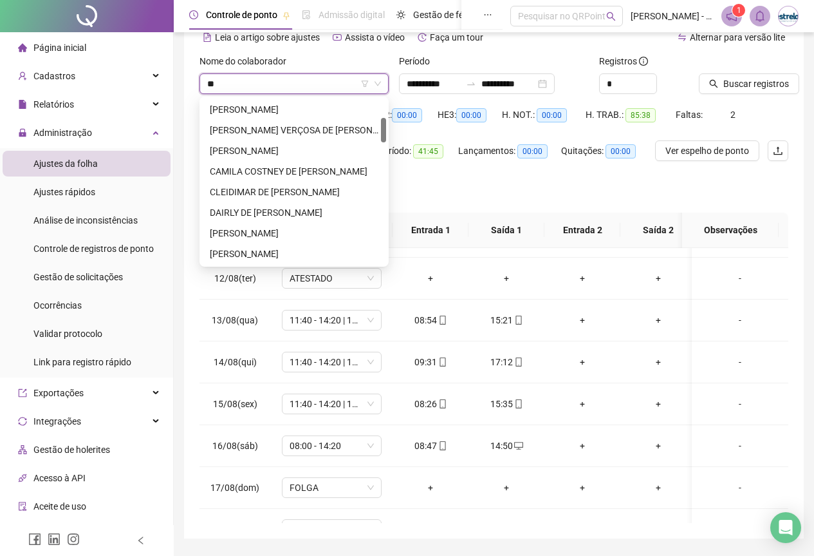
type input "*"
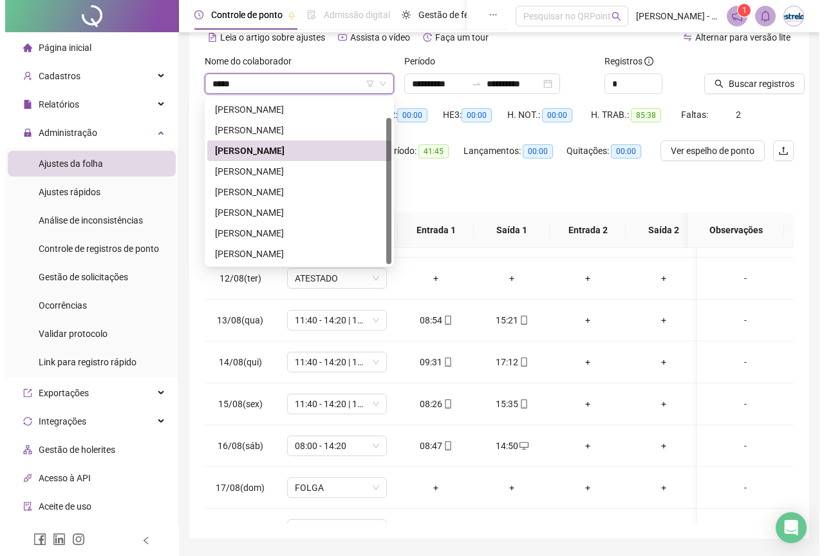
scroll to position [0, 0]
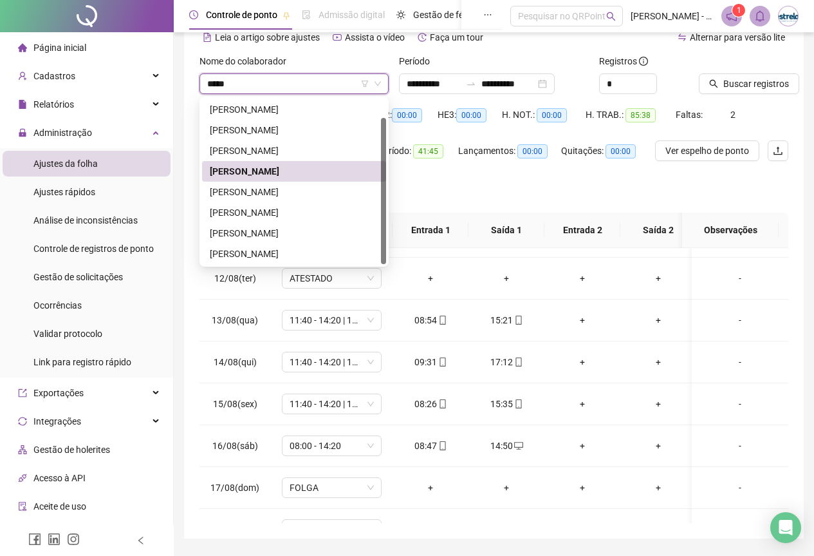
type input "******"
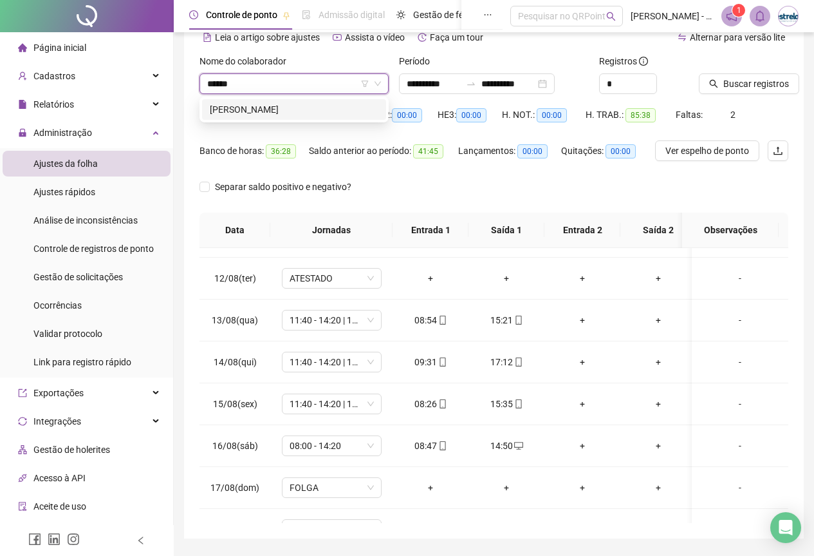
click at [304, 113] on div "[PERSON_NAME]" at bounding box center [294, 109] width 169 height 14
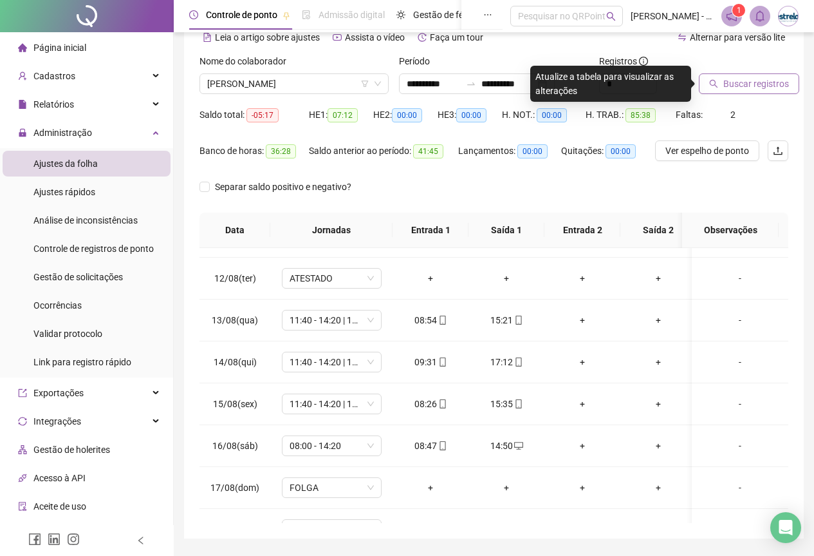
click at [732, 82] on span "Buscar registros" at bounding box center [757, 84] width 66 height 14
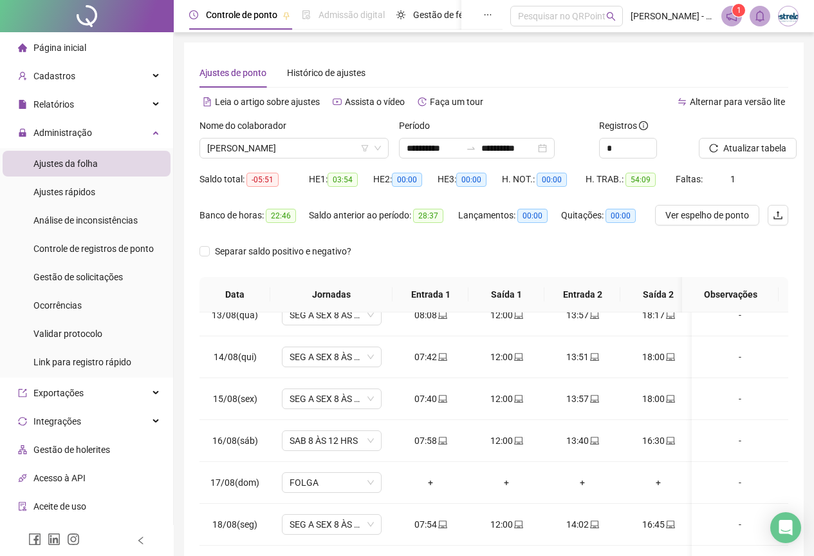
scroll to position [102, 0]
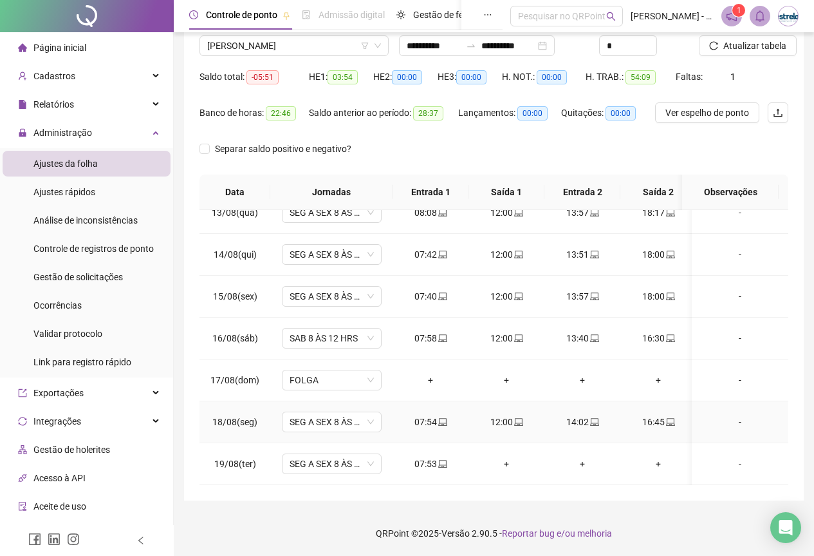
click at [733, 415] on div "-" at bounding box center [740, 422] width 76 height 14
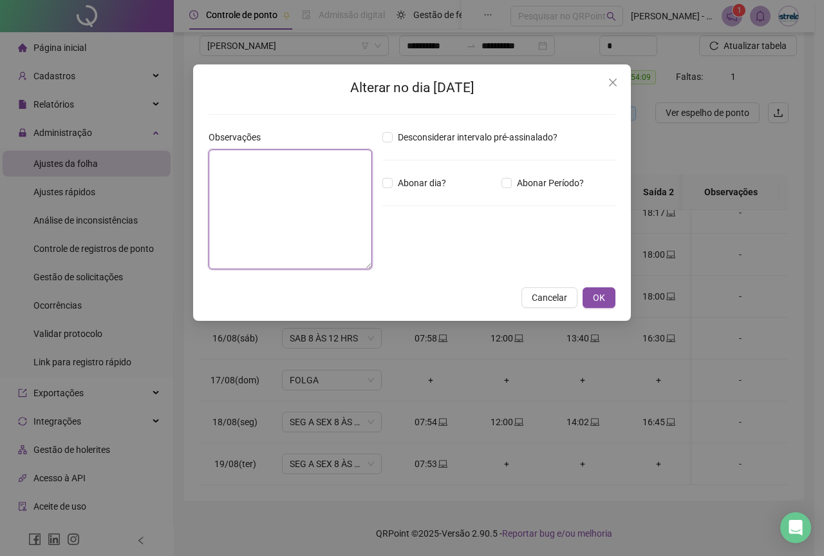
click at [276, 173] on textarea at bounding box center [290, 209] width 163 height 120
type textarea "**********"
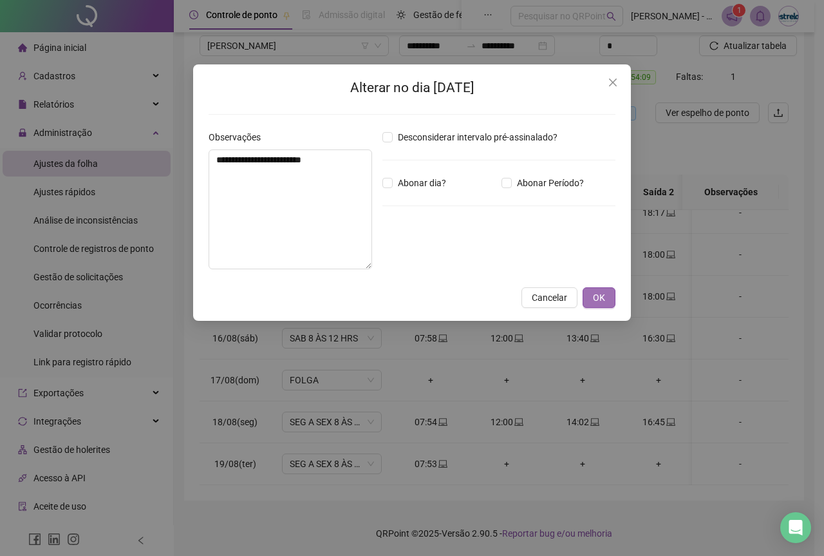
click at [601, 288] on button "OK" at bounding box center [599, 297] width 33 height 21
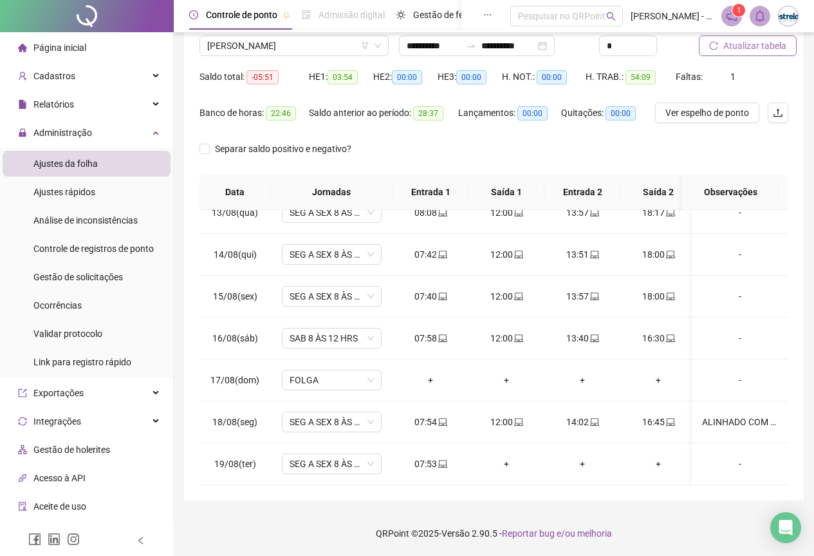
click at [711, 42] on icon "reload" at bounding box center [713, 45] width 9 height 9
click at [305, 46] on span "[PERSON_NAME]" at bounding box center [294, 45] width 174 height 19
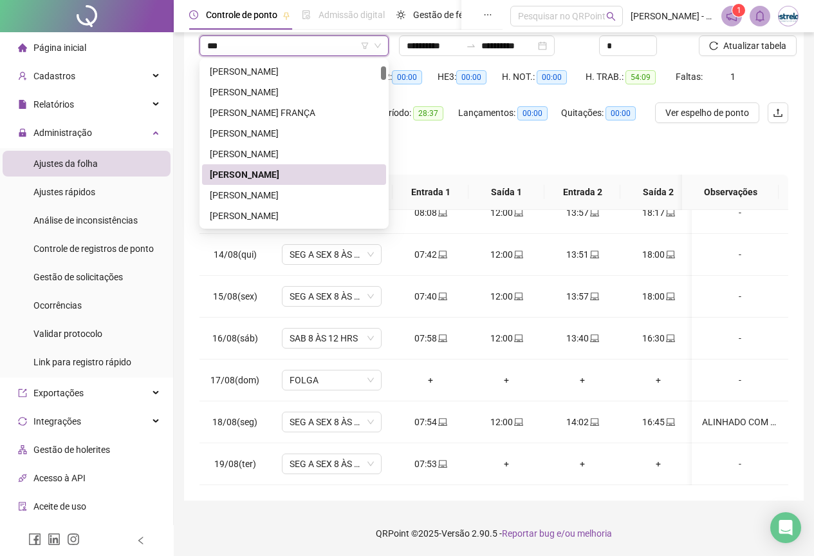
scroll to position [0, 0]
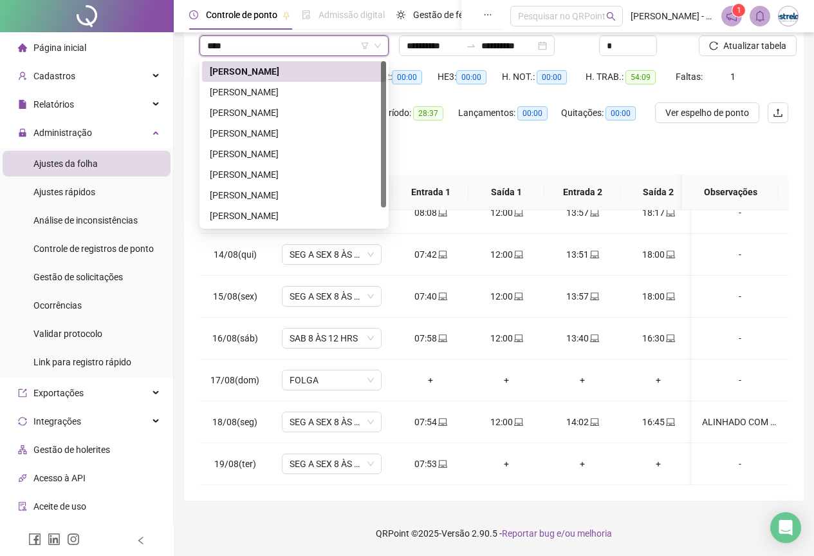
type input "*****"
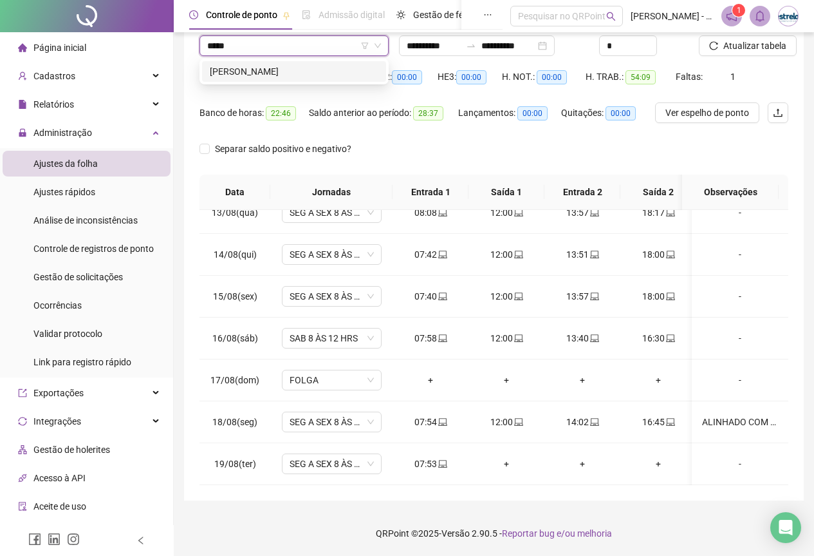
click at [296, 67] on div "[PERSON_NAME]" at bounding box center [294, 71] width 169 height 14
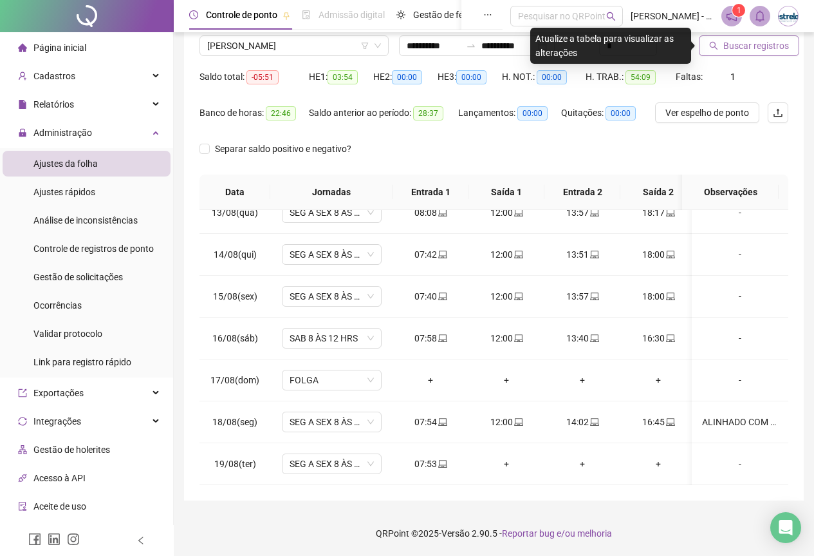
click at [715, 46] on icon "search" at bounding box center [713, 45] width 9 height 9
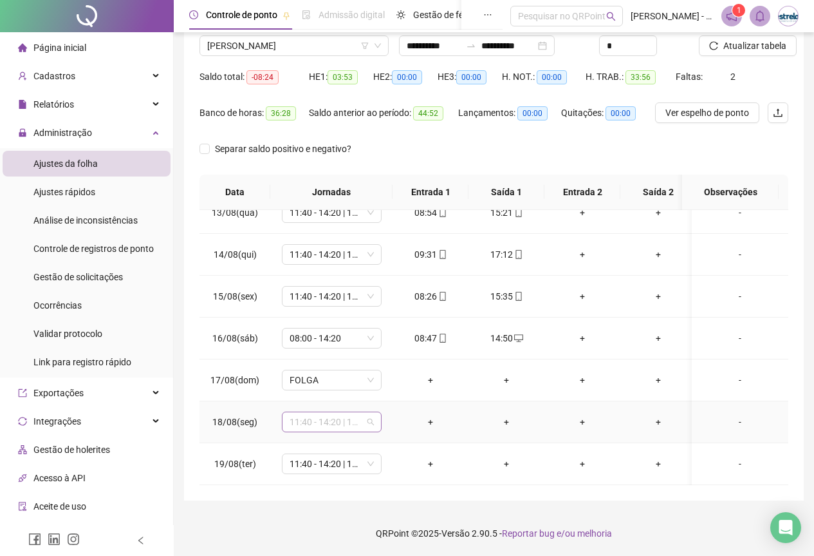
click at [371, 412] on span "11:40 - 14:20 | 14:40 - 18:00" at bounding box center [332, 421] width 84 height 19
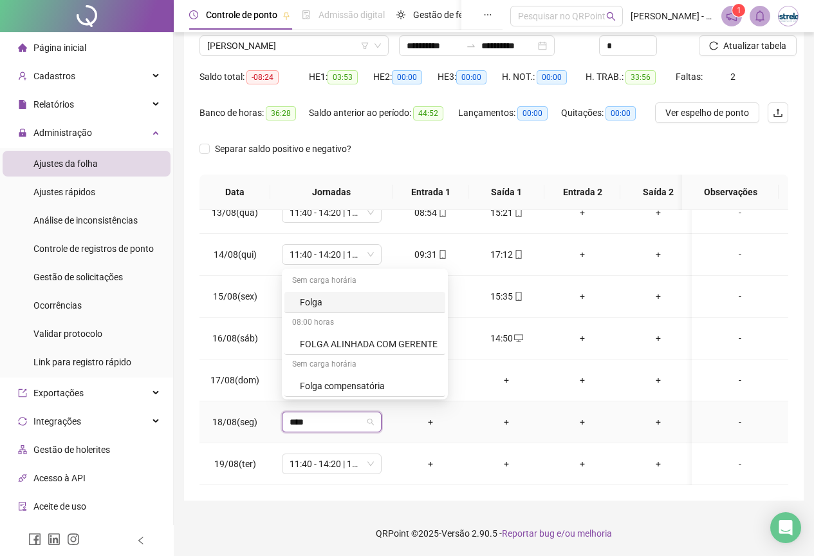
type input "*****"
click at [372, 377] on div "Folga compensatória" at bounding box center [365, 385] width 161 height 21
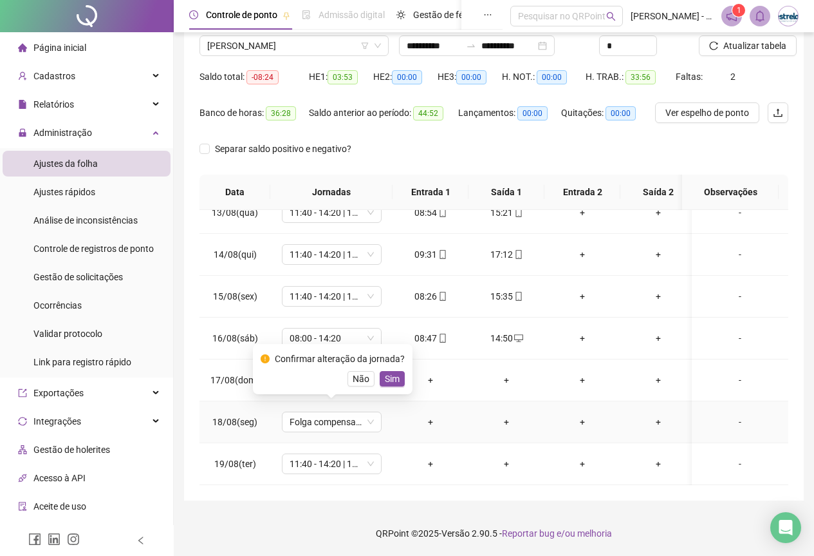
click at [391, 369] on div "Confirmar alteração da jornada? Não Sim" at bounding box center [333, 368] width 144 height 35
click at [391, 370] on div "Confirmar alteração da jornada? Não Sim" at bounding box center [333, 368] width 144 height 35
click at [391, 375] on span "Sim" at bounding box center [392, 378] width 15 height 14
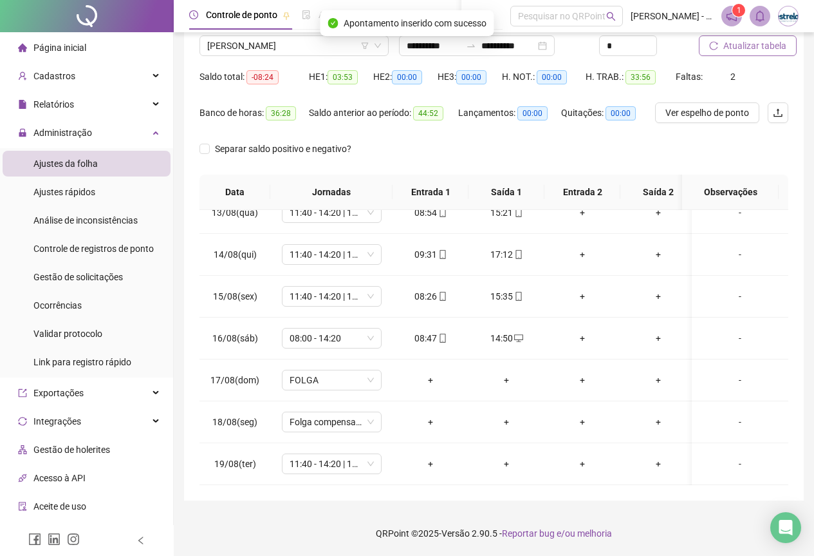
click at [719, 53] on button "Atualizar tabela" at bounding box center [748, 45] width 98 height 21
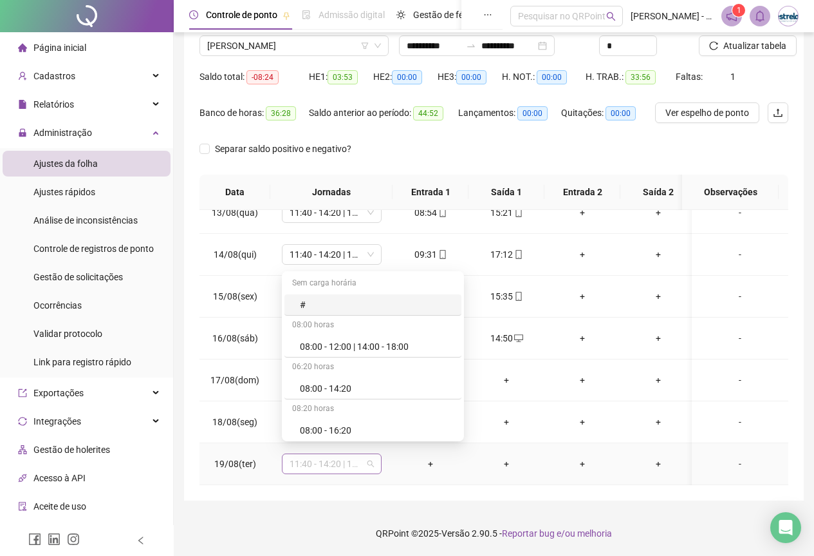
click at [355, 454] on span "11:40 - 14:20 | 14:40 - 18:00" at bounding box center [332, 463] width 84 height 19
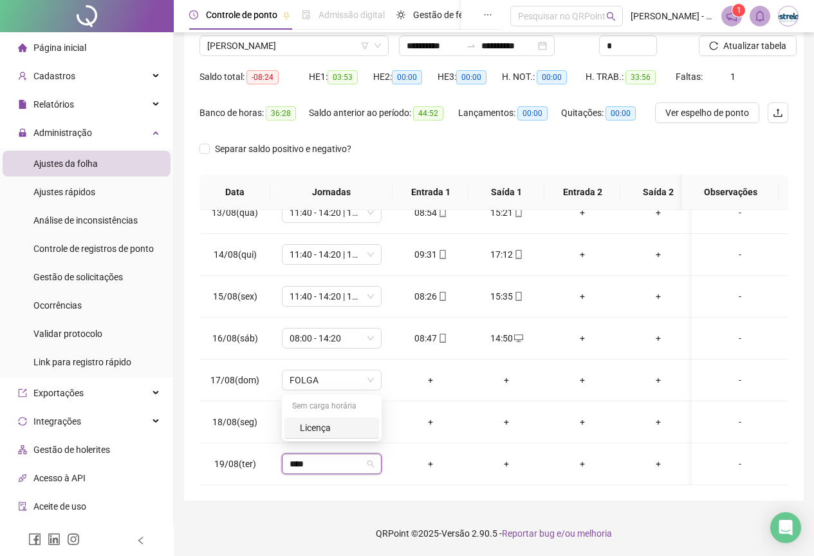
type input "****"
click at [721, 50] on button "Atualizar tabela" at bounding box center [748, 45] width 98 height 21
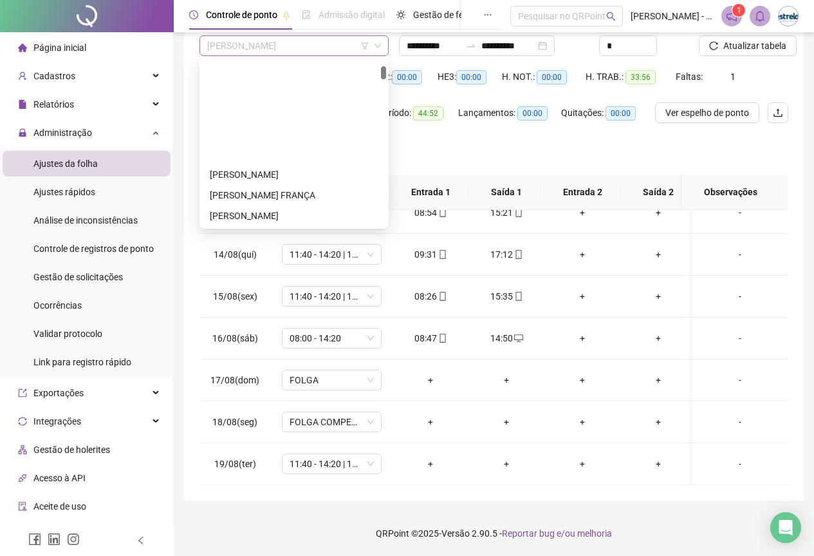
scroll to position [124, 0]
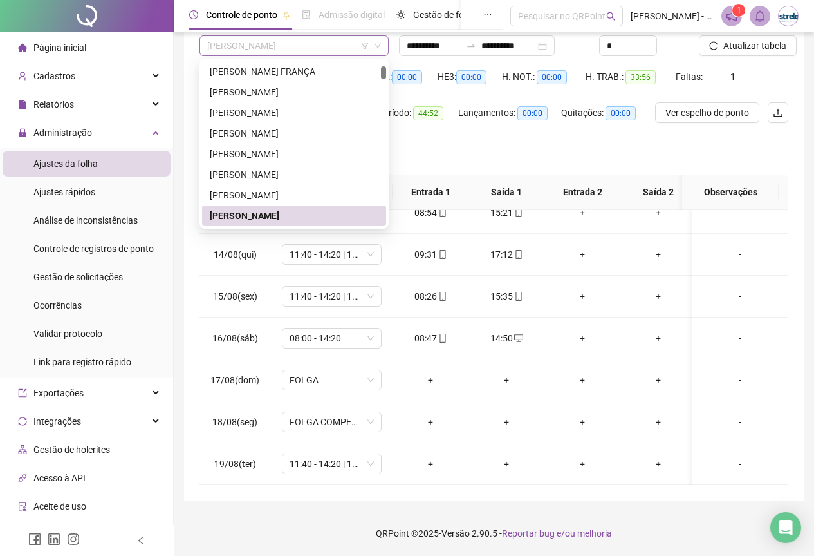
click at [266, 48] on span "[PERSON_NAME]" at bounding box center [294, 45] width 174 height 19
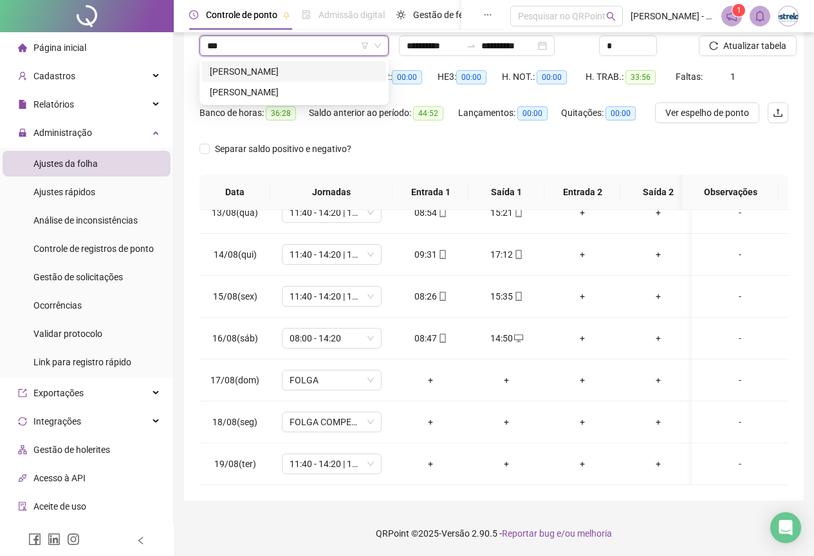
scroll to position [0, 0]
type input "*****"
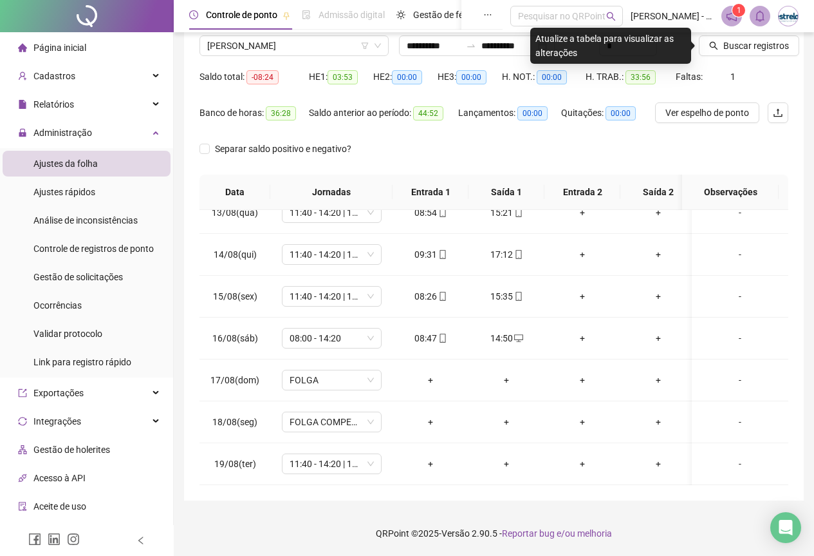
click at [776, 61] on div "Buscar registros" at bounding box center [744, 41] width 100 height 50
click at [772, 47] on span "Buscar registros" at bounding box center [757, 46] width 66 height 14
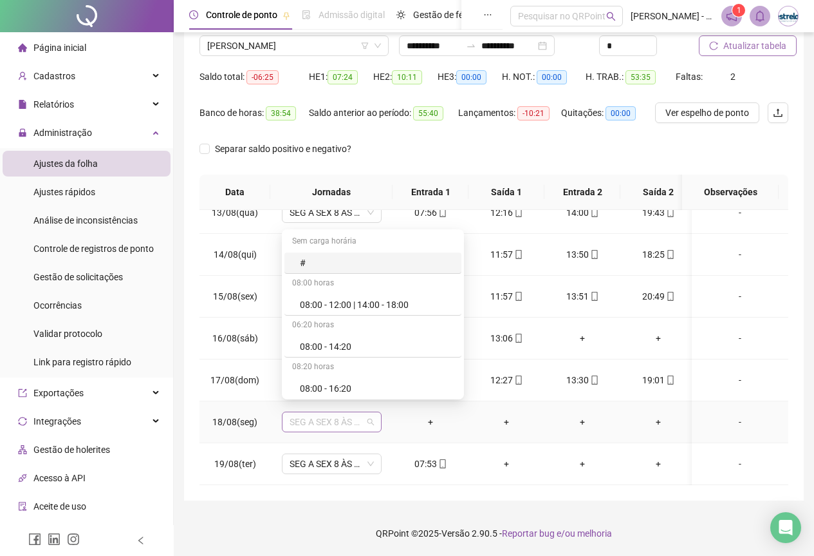
click at [331, 416] on span "SEG A SEX 8 ÀS 18 HRS" at bounding box center [332, 421] width 84 height 19
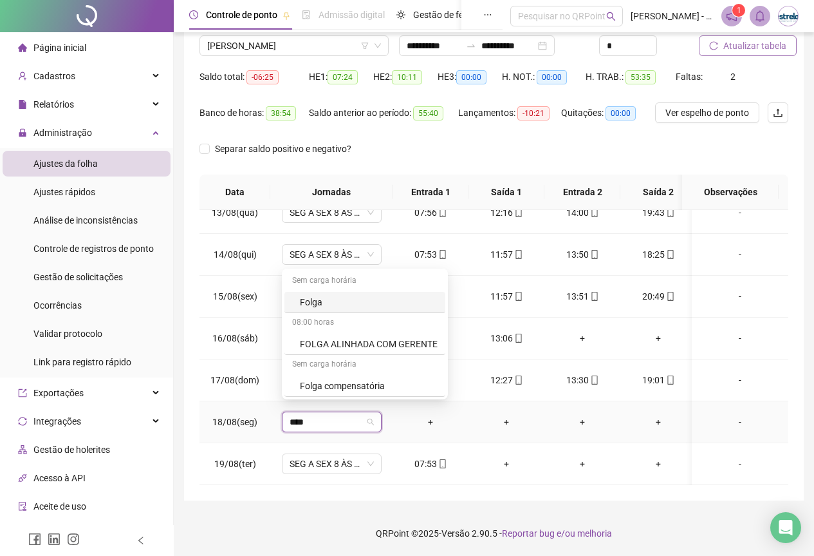
type input "*****"
click at [350, 298] on div "Folga" at bounding box center [369, 302] width 138 height 14
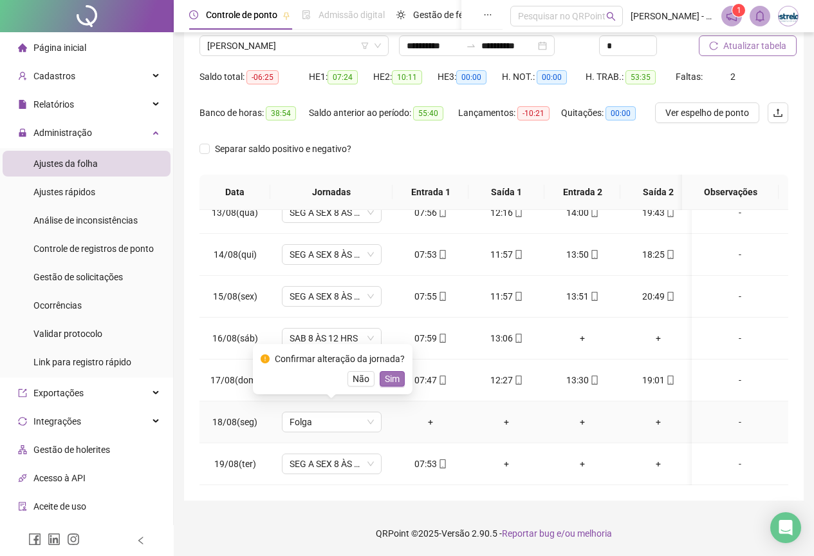
click at [385, 380] on span "Sim" at bounding box center [392, 378] width 15 height 14
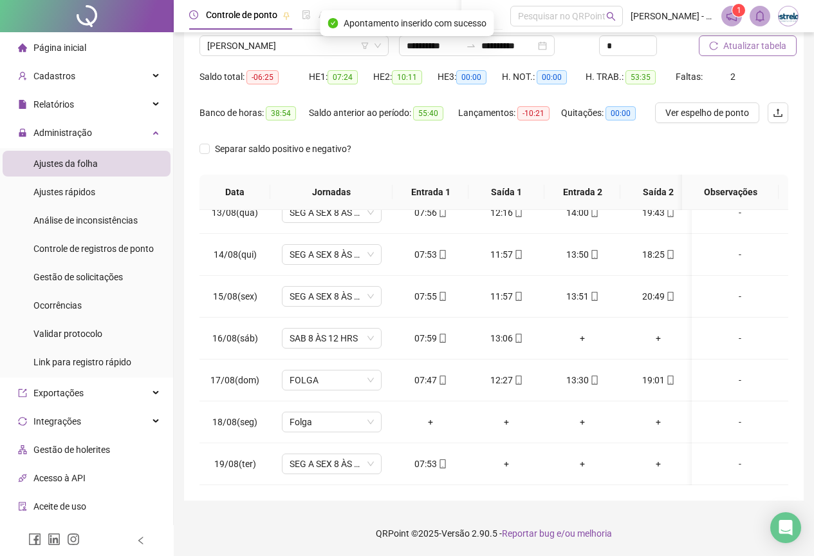
click at [727, 35] on button "Atualizar tabela" at bounding box center [748, 45] width 98 height 21
click at [339, 48] on span "[PERSON_NAME]" at bounding box center [294, 45] width 174 height 19
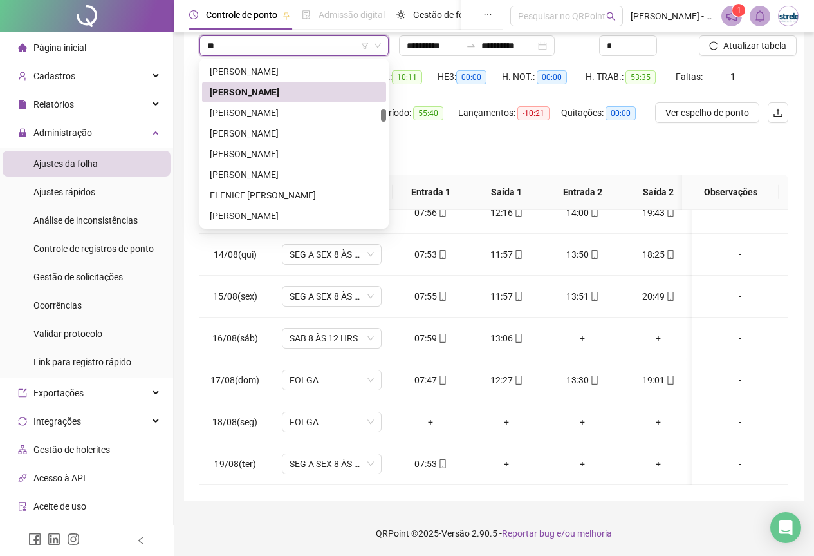
scroll to position [659, 0]
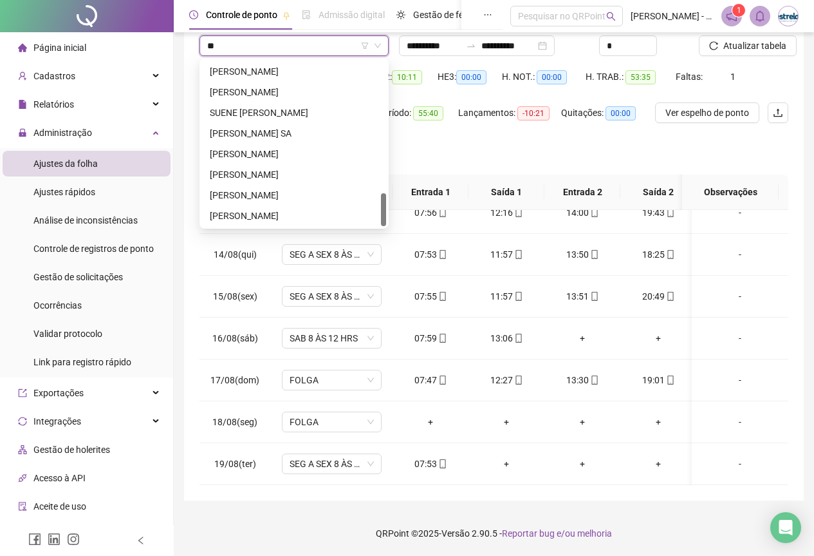
type input "***"
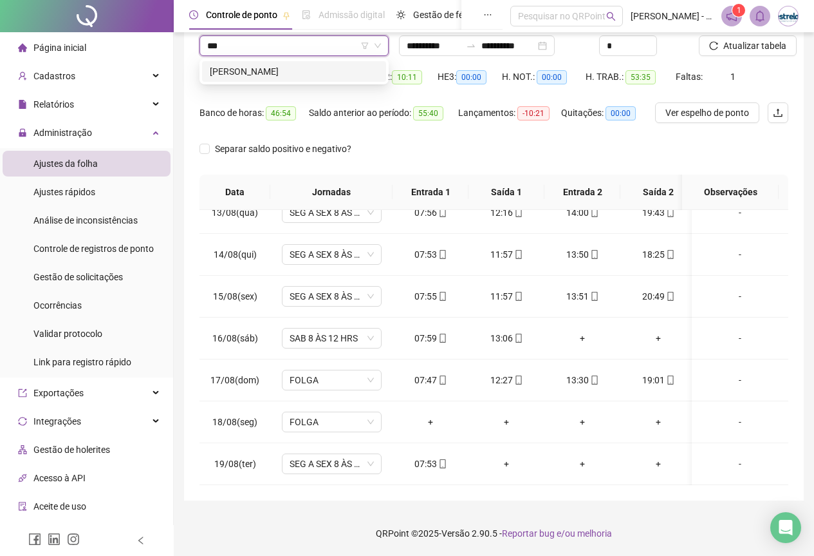
click at [344, 71] on div "[PERSON_NAME]" at bounding box center [294, 71] width 169 height 14
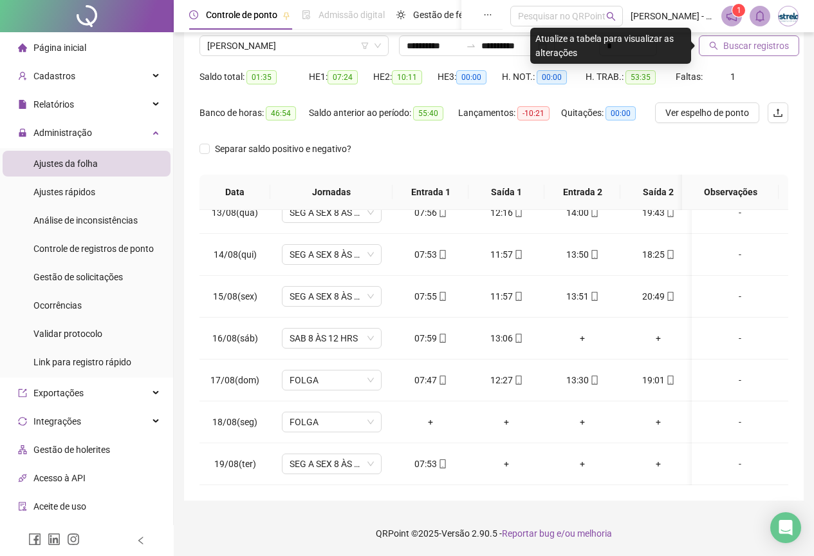
click at [756, 38] on button "Buscar registros" at bounding box center [749, 45] width 100 height 21
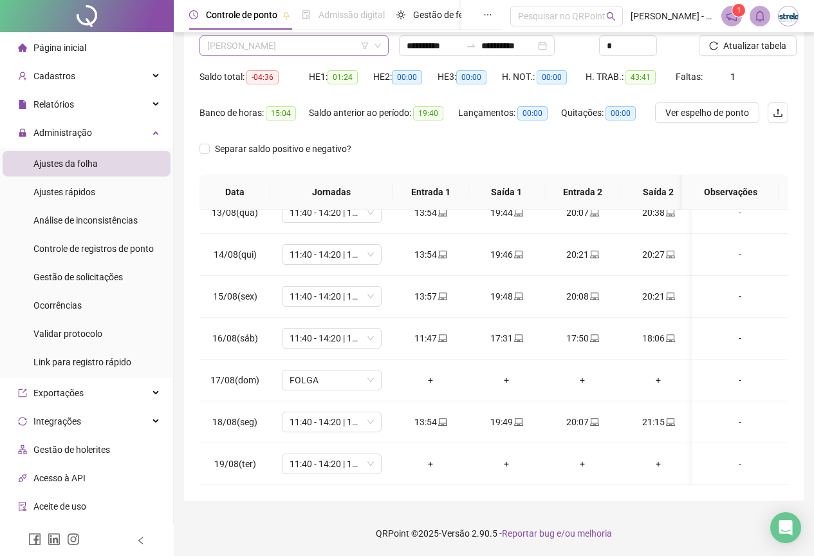
scroll to position [803, 0]
click at [333, 55] on div "[PERSON_NAME]" at bounding box center [294, 45] width 189 height 21
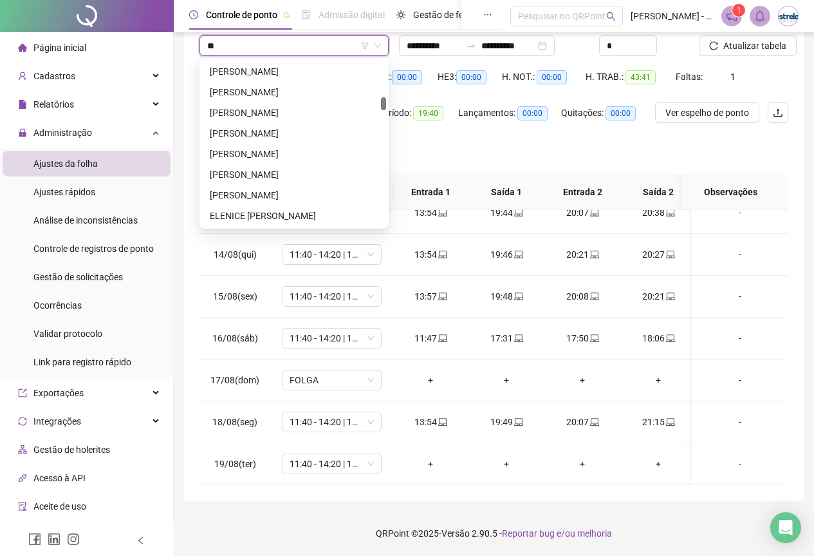
scroll to position [62, 0]
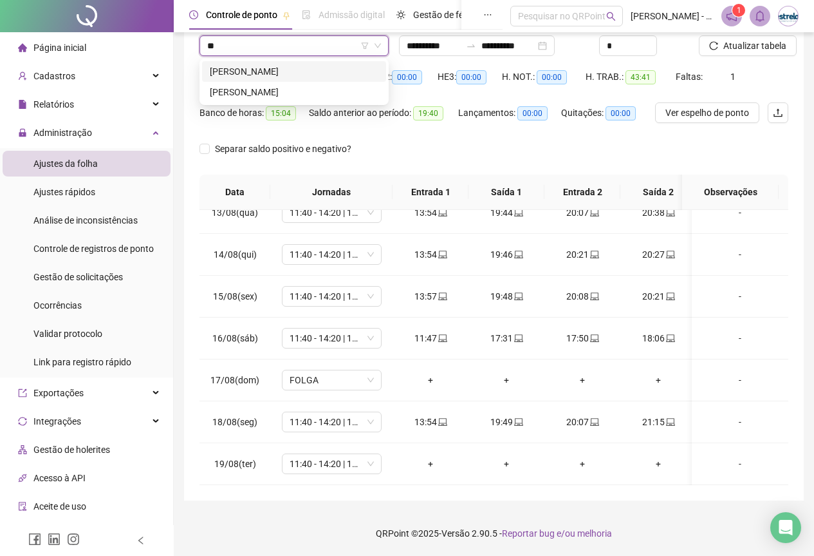
type input "***"
drag, startPoint x: 329, startPoint y: 78, endPoint x: 327, endPoint y: 88, distance: 9.8
click at [327, 88] on div "[PERSON_NAME] [PERSON_NAME]" at bounding box center [294, 81] width 184 height 41
click at [327, 88] on div "[PERSON_NAME]" at bounding box center [294, 92] width 169 height 14
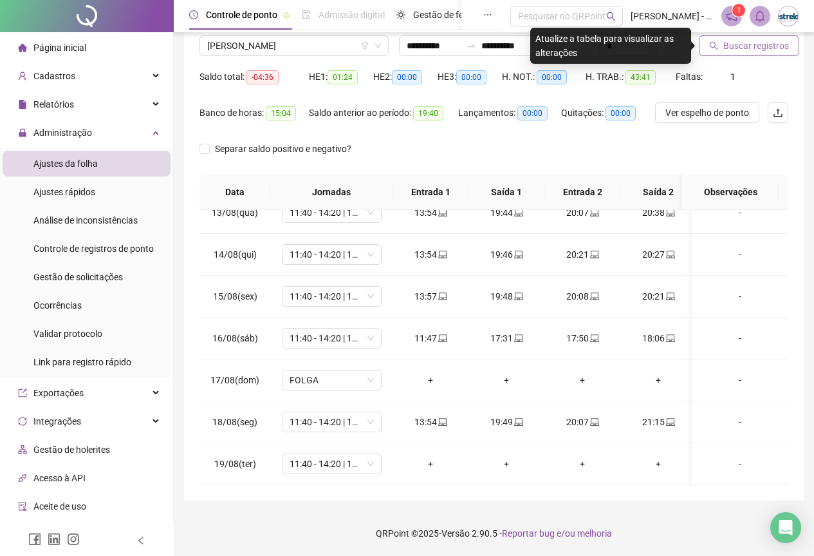
click at [720, 48] on button "Buscar registros" at bounding box center [749, 45] width 100 height 21
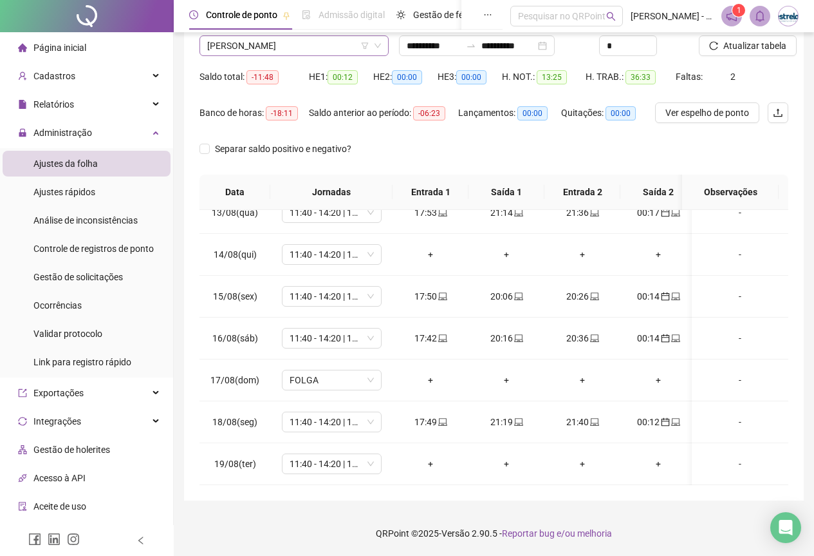
click at [276, 50] on span "[PERSON_NAME]" at bounding box center [294, 45] width 174 height 19
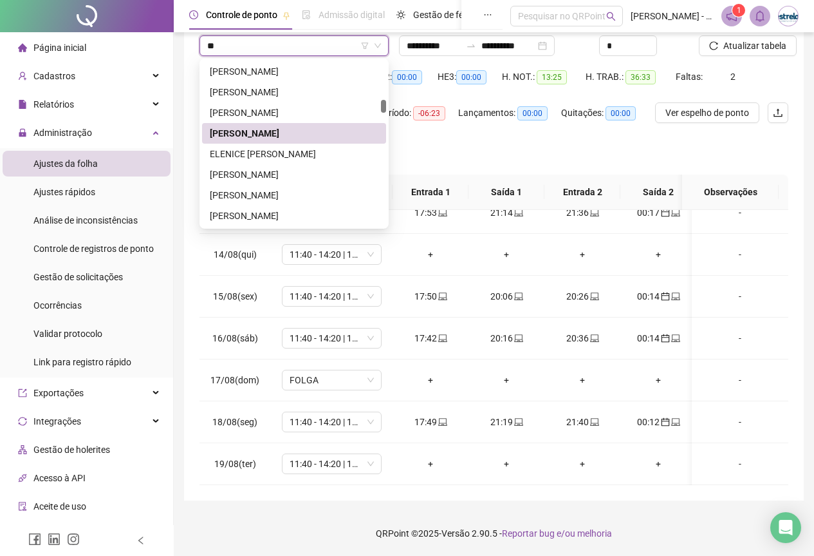
type input "***"
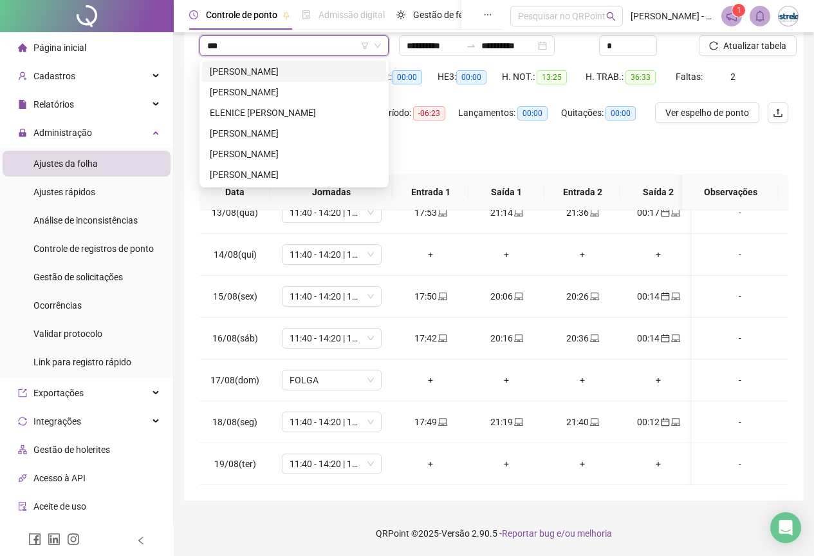
scroll to position [0, 0]
click at [265, 138] on div "[PERSON_NAME]" at bounding box center [294, 133] width 169 height 14
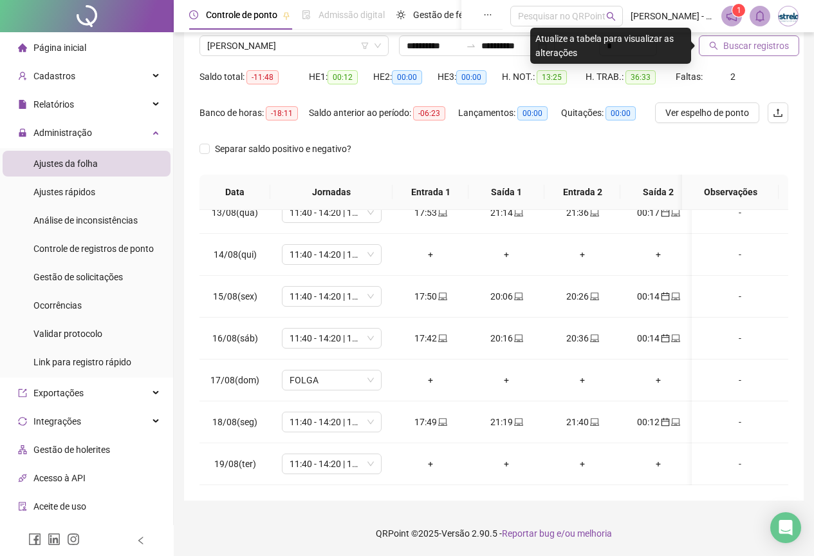
click at [778, 44] on span "Buscar registros" at bounding box center [757, 46] width 66 height 14
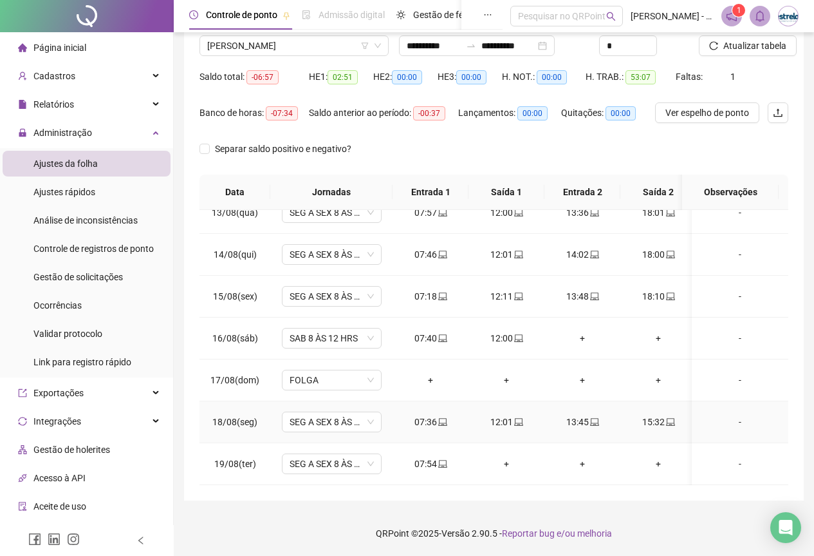
click at [719, 416] on div "-" at bounding box center [740, 422] width 76 height 14
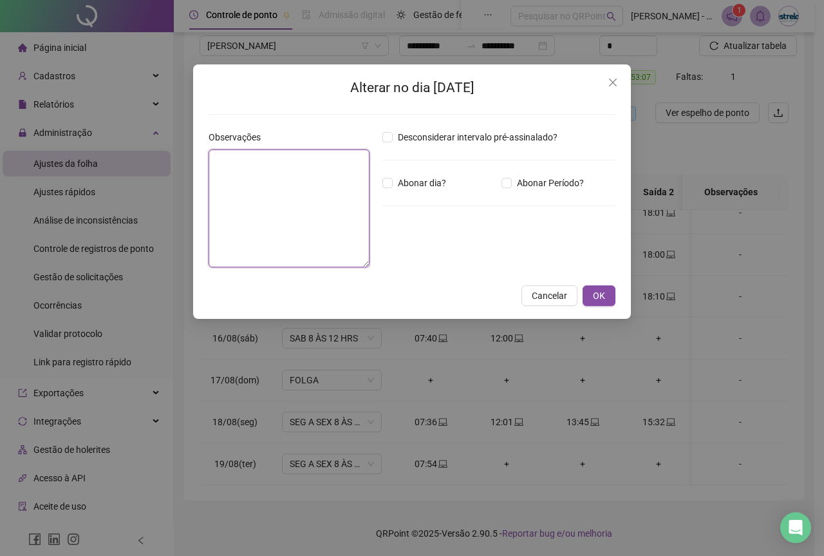
click at [327, 221] on textarea at bounding box center [289, 208] width 161 height 118
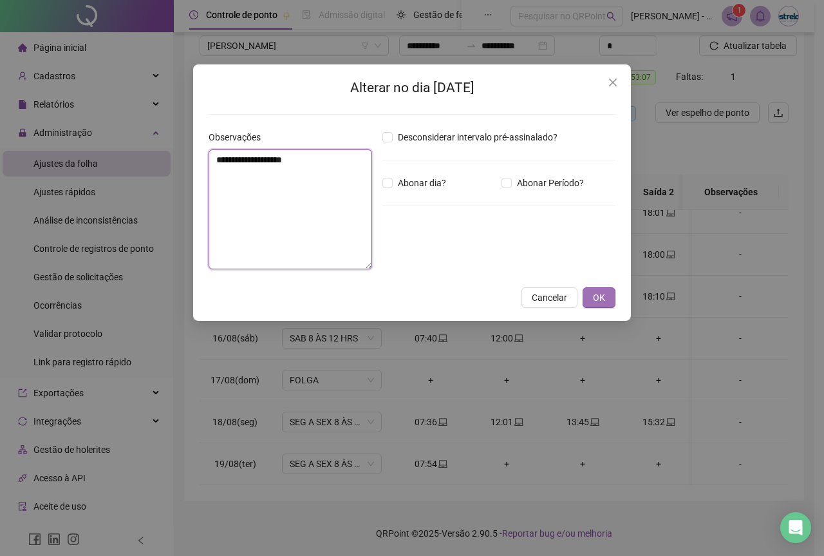
type textarea "**********"
click at [603, 294] on span "OK" at bounding box center [599, 297] width 12 height 14
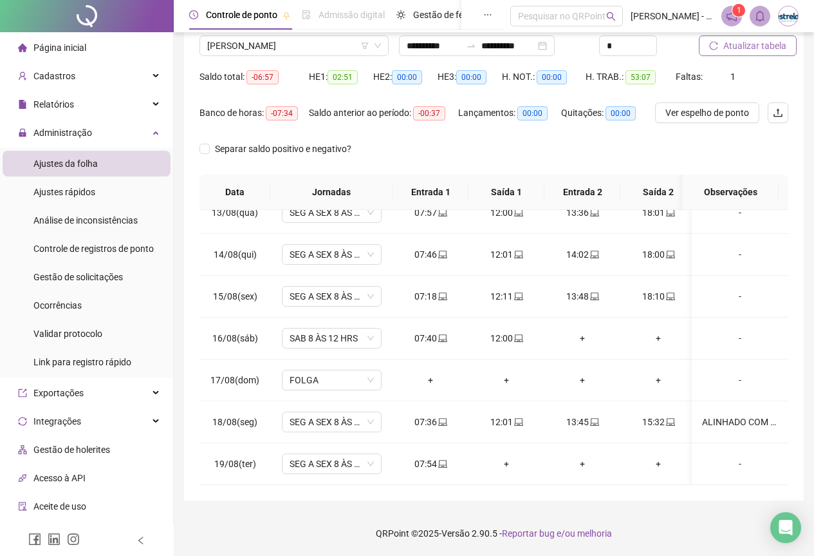
click at [745, 41] on span "Atualizar tabela" at bounding box center [755, 46] width 63 height 14
click at [294, 48] on span "[PERSON_NAME]" at bounding box center [294, 45] width 174 height 19
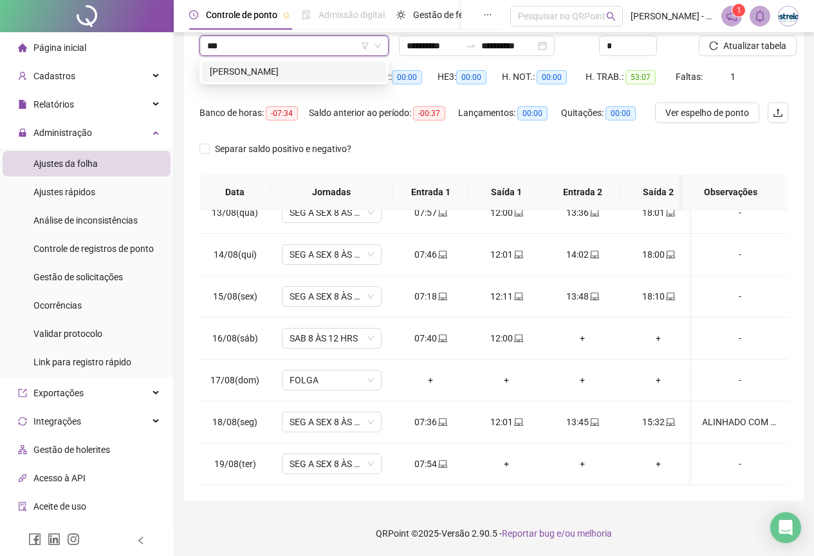
type input "****"
click at [294, 75] on div "[PERSON_NAME]" at bounding box center [294, 71] width 169 height 14
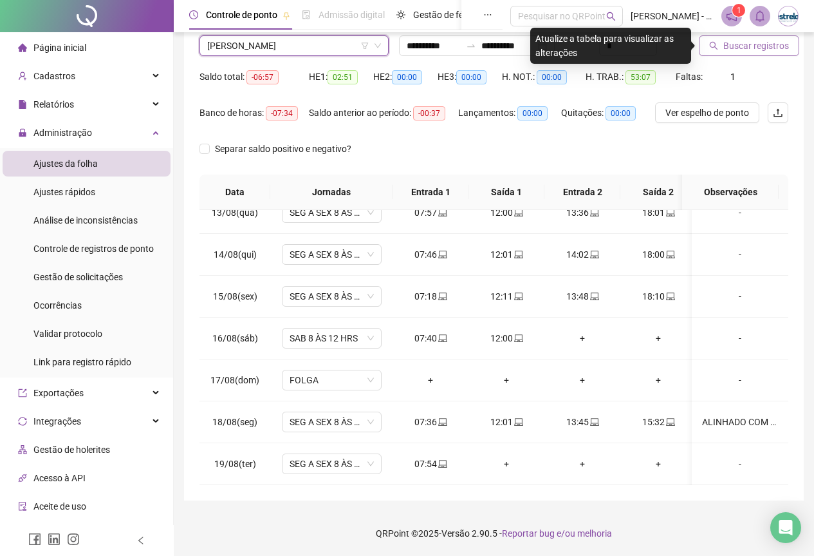
click at [755, 39] on span "Buscar registros" at bounding box center [757, 46] width 66 height 14
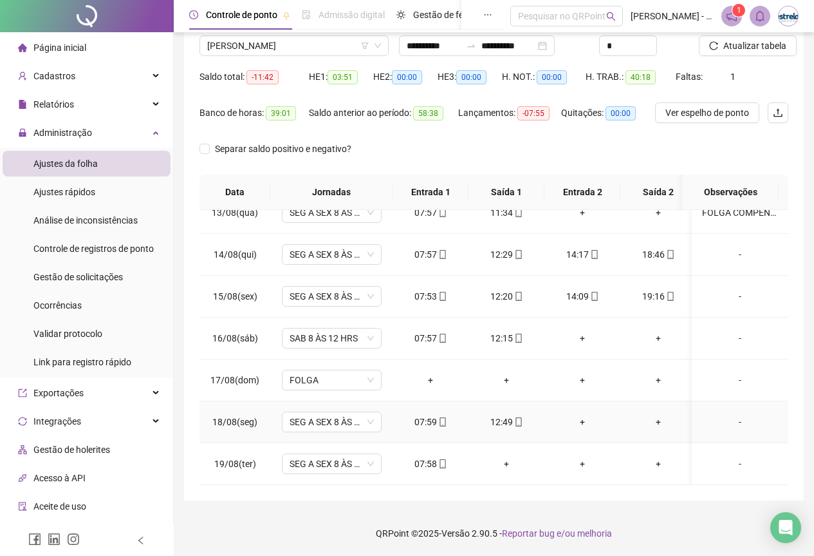
click at [724, 415] on div "-" at bounding box center [740, 422] width 76 height 14
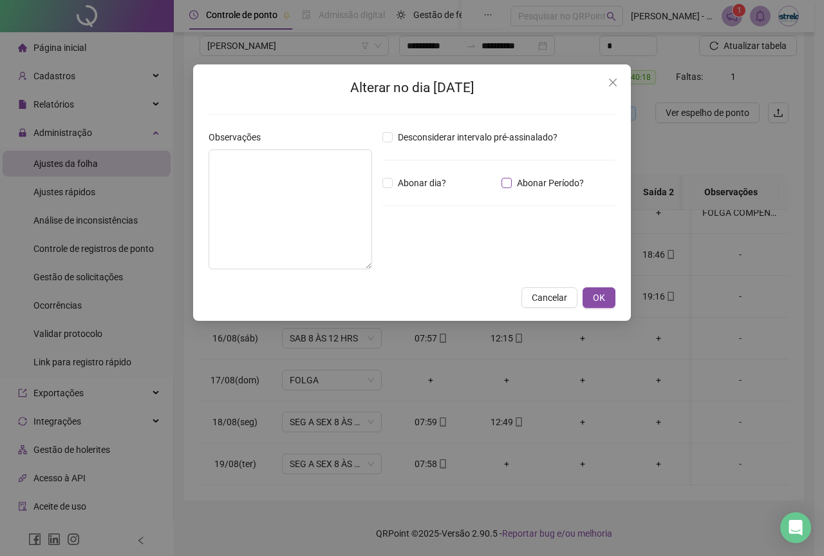
click at [521, 176] on span "Abonar Período?" at bounding box center [550, 183] width 77 height 14
click at [408, 265] on div "*****" at bounding box center [421, 254] width 79 height 26
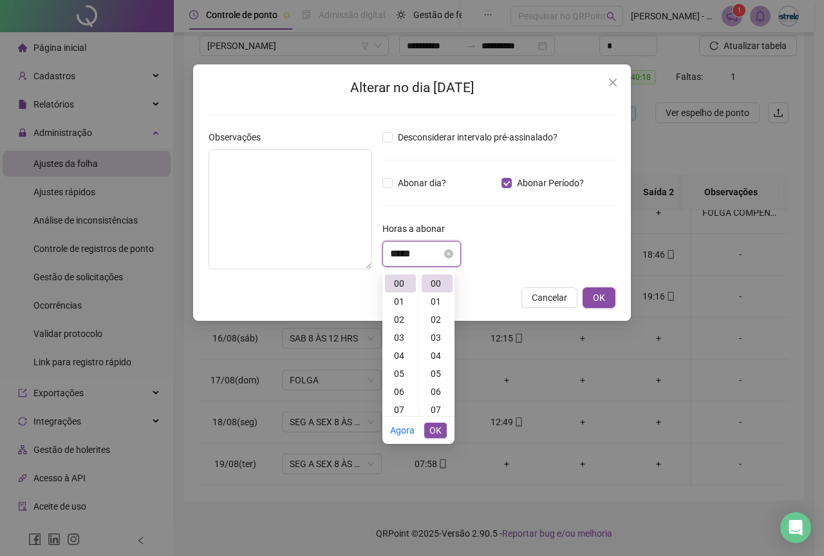
click at [407, 254] on input "*****" at bounding box center [415, 253] width 51 height 15
click at [395, 336] on div "03" at bounding box center [400, 337] width 31 height 18
click at [438, 400] on div "10" at bounding box center [437, 399] width 31 height 18
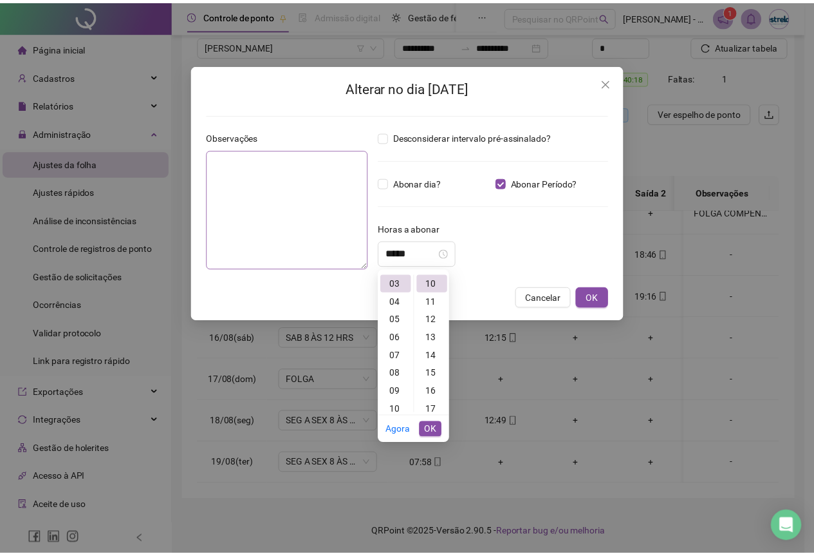
scroll to position [180, 0]
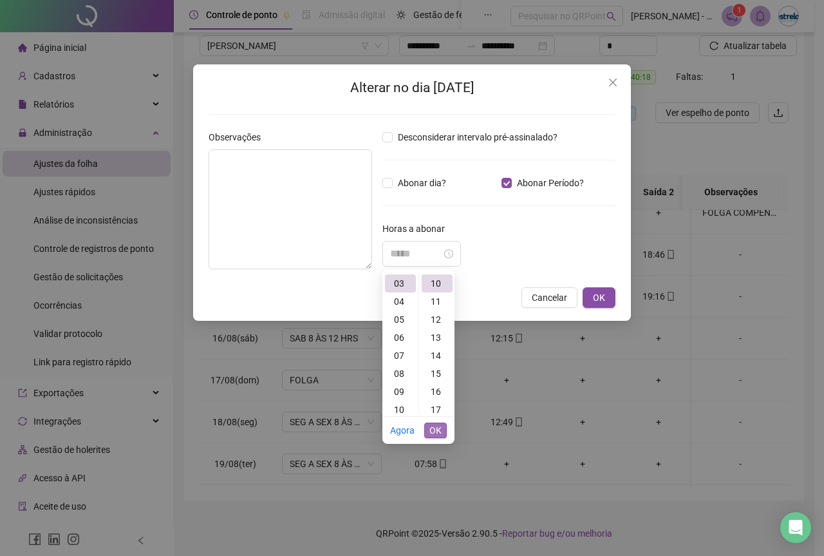
type input "*****"
click at [432, 433] on span "OK" at bounding box center [435, 430] width 12 height 14
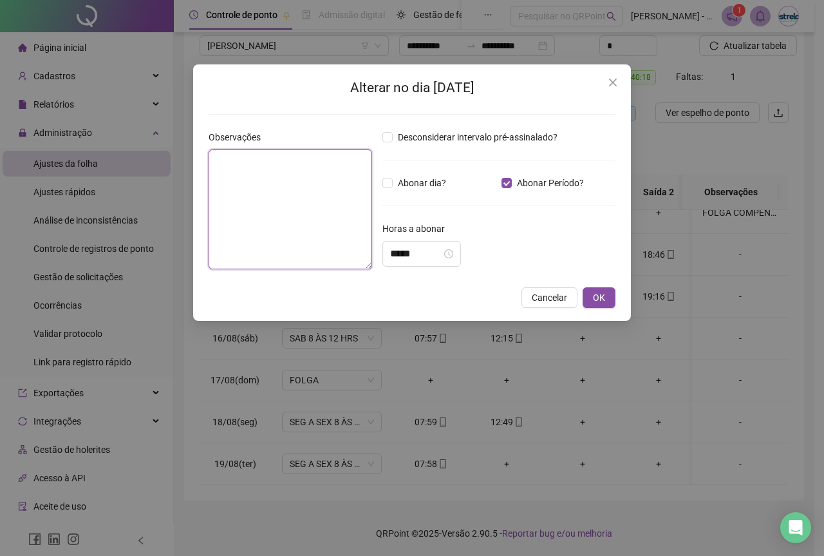
click at [272, 225] on textarea at bounding box center [290, 209] width 163 height 120
type textarea "*"
type textarea "**********"
click at [608, 299] on button "OK" at bounding box center [599, 297] width 33 height 21
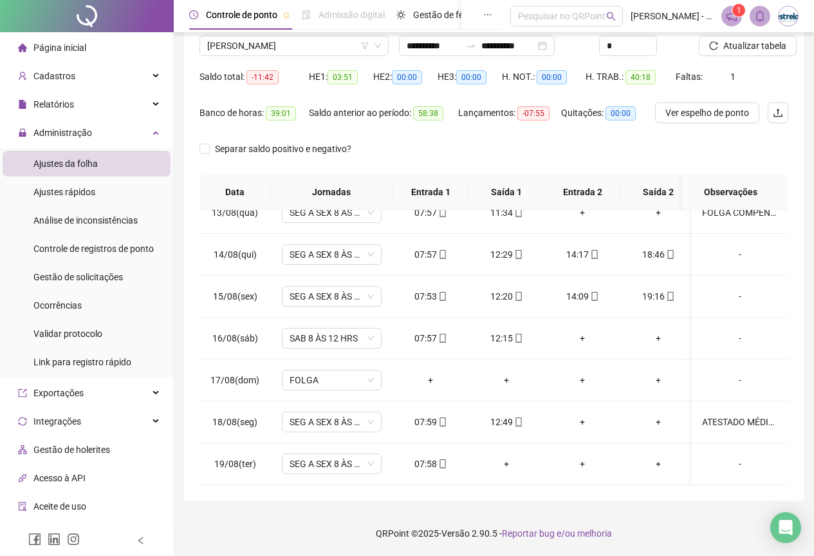
click at [720, 33] on div at bounding box center [727, 25] width 57 height 19
click at [717, 42] on icon "reload" at bounding box center [713, 45] width 9 height 9
click at [224, 41] on span "[PERSON_NAME]" at bounding box center [294, 45] width 174 height 19
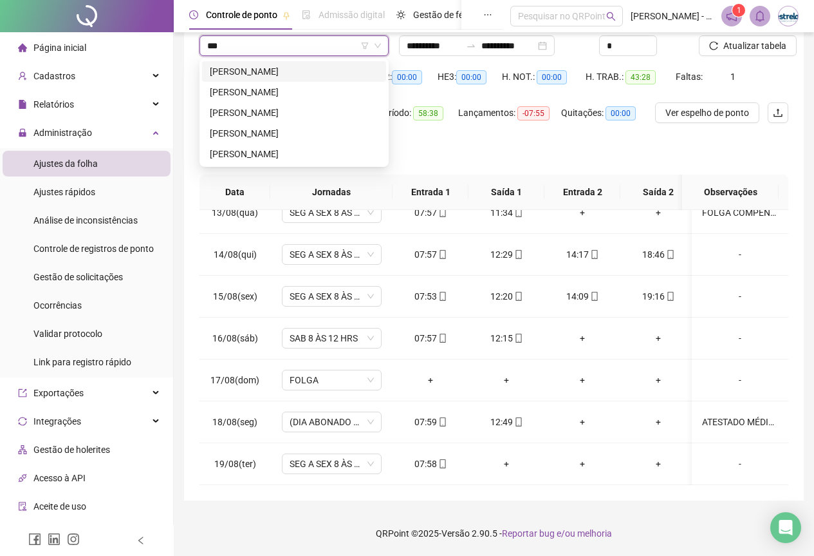
scroll to position [0, 0]
type input "****"
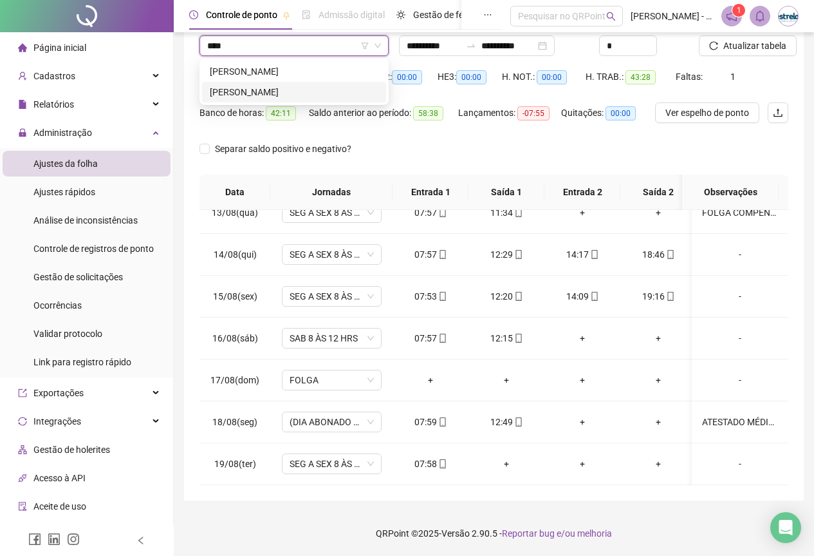
click at [248, 89] on div "[PERSON_NAME]" at bounding box center [294, 92] width 169 height 14
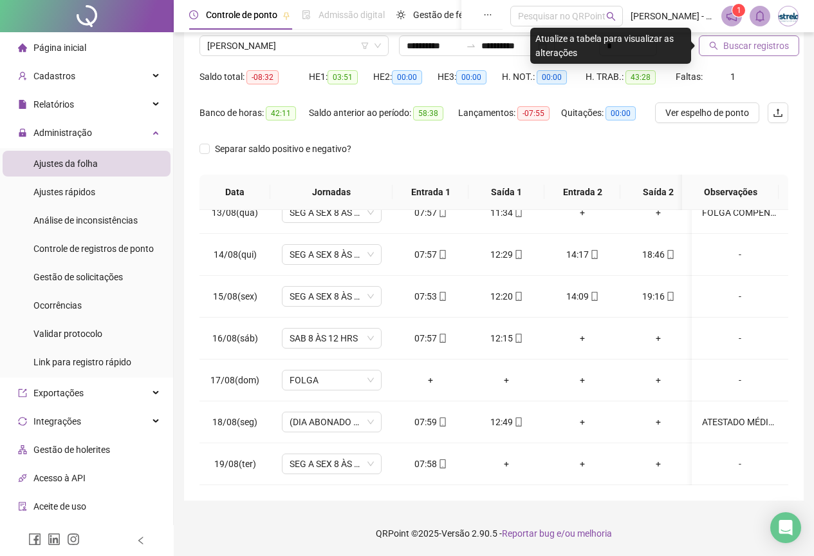
click at [731, 39] on span "Buscar registros" at bounding box center [757, 46] width 66 height 14
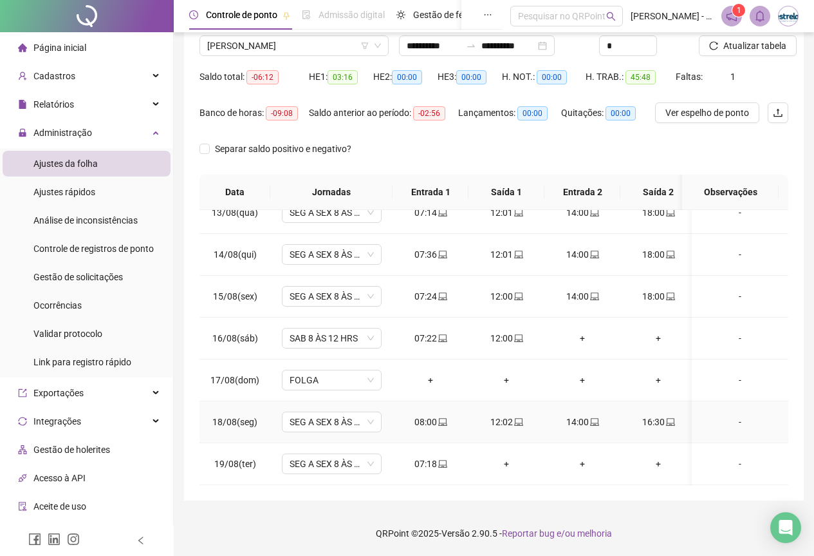
click at [733, 415] on div "-" at bounding box center [740, 422] width 76 height 14
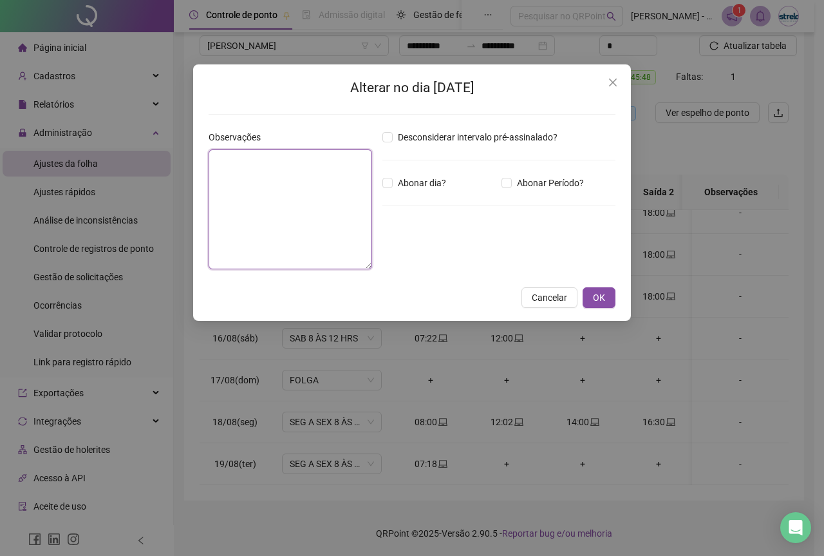
click at [347, 223] on textarea at bounding box center [290, 209] width 163 height 120
type textarea "**********"
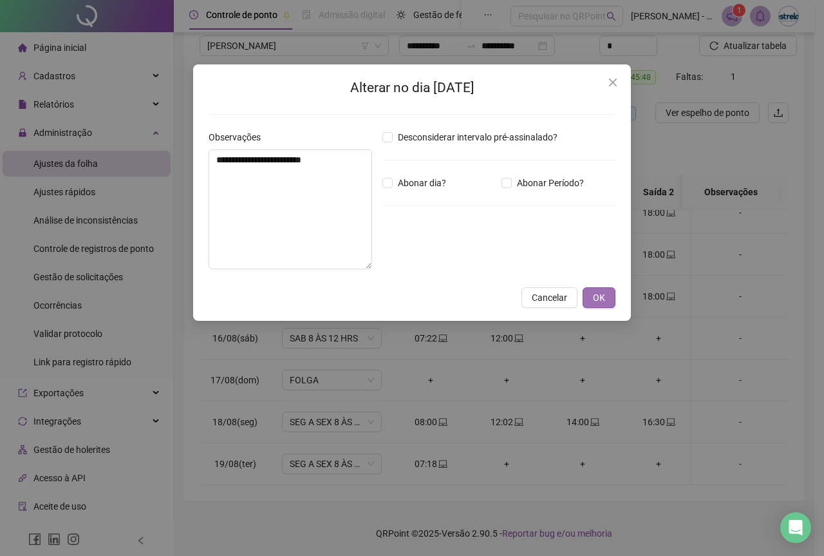
click at [591, 294] on button "OK" at bounding box center [599, 297] width 33 height 21
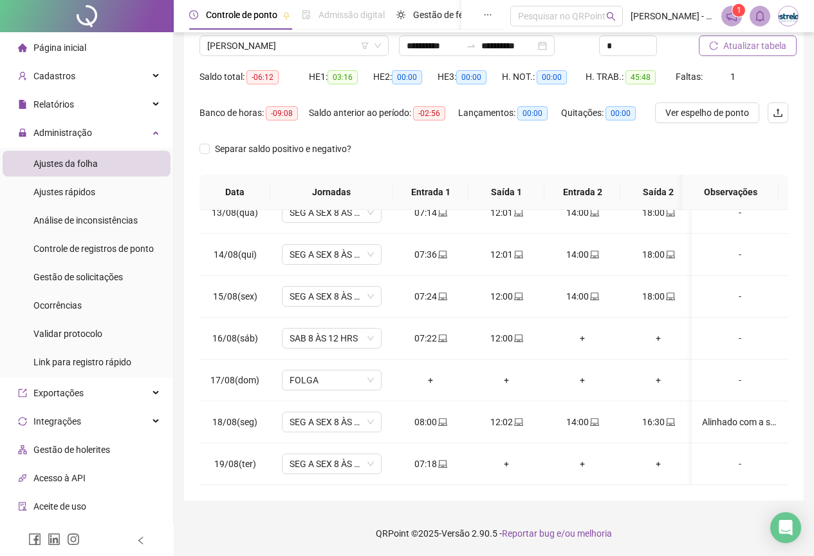
click at [739, 42] on span "Atualizar tabela" at bounding box center [755, 46] width 63 height 14
click at [238, 41] on span "[PERSON_NAME]" at bounding box center [294, 45] width 174 height 19
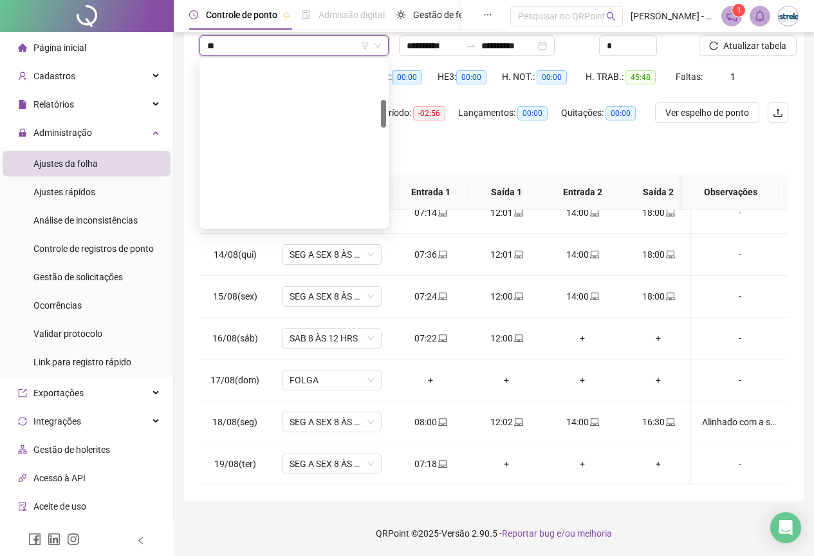
scroll to position [227, 0]
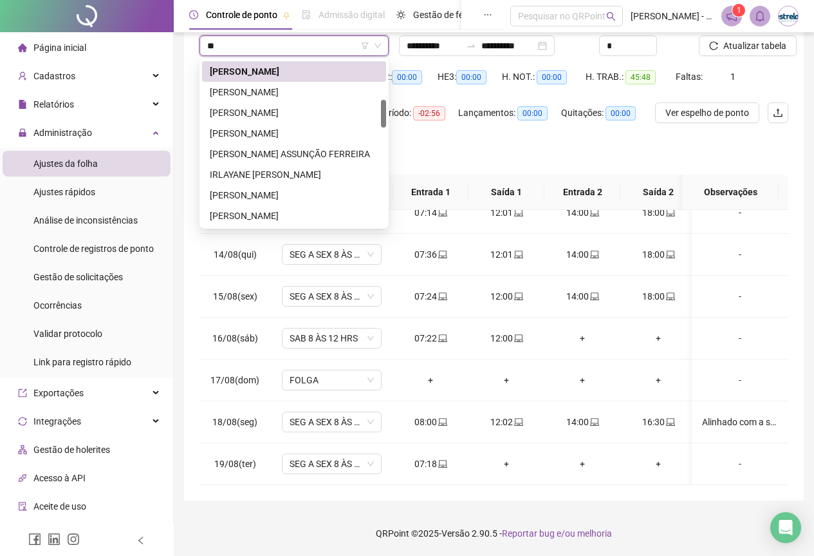
type input "***"
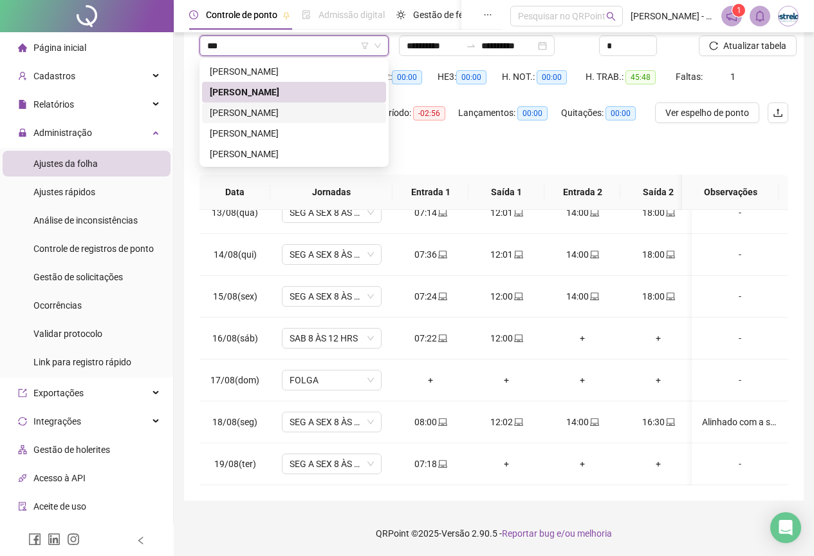
click at [234, 113] on div "[PERSON_NAME]" at bounding box center [294, 113] width 169 height 14
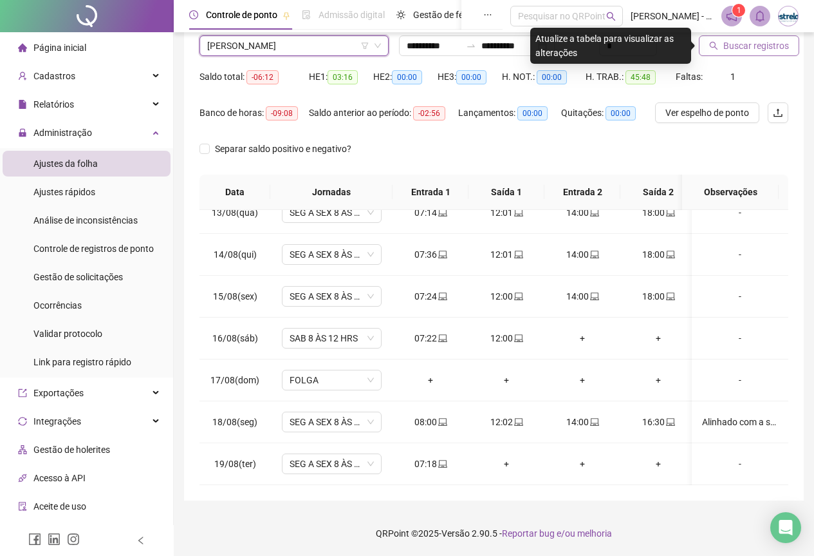
click at [783, 41] on span "Buscar registros" at bounding box center [757, 46] width 66 height 14
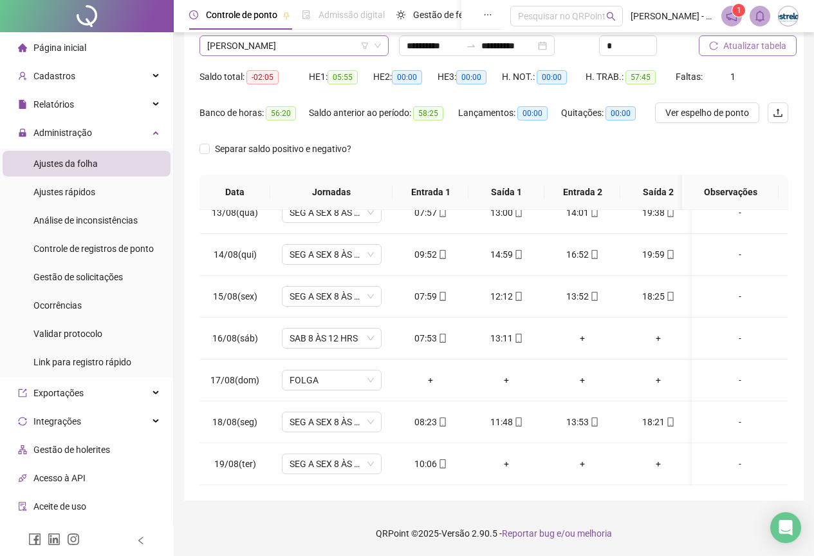
scroll to position [1092, 0]
click at [252, 48] on span "[PERSON_NAME]" at bounding box center [294, 45] width 174 height 19
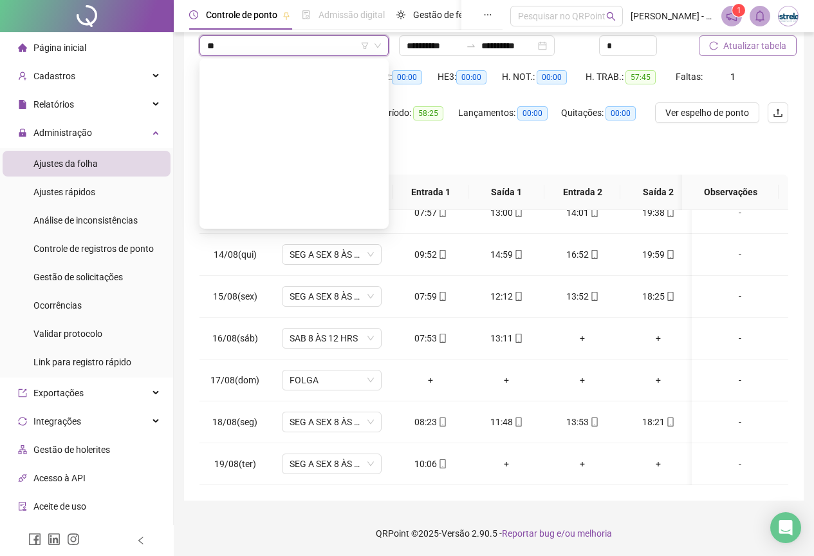
scroll to position [0, 0]
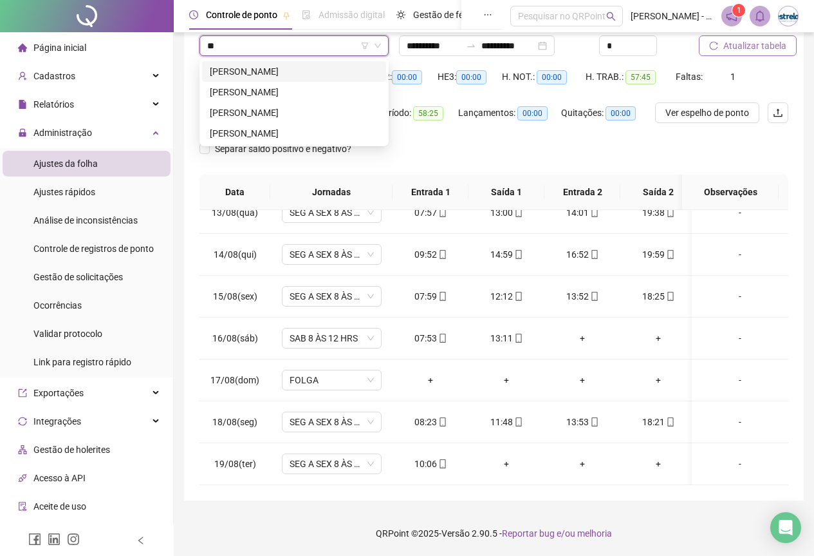
type input "***"
click at [266, 69] on div "[PERSON_NAME]" at bounding box center [294, 71] width 169 height 14
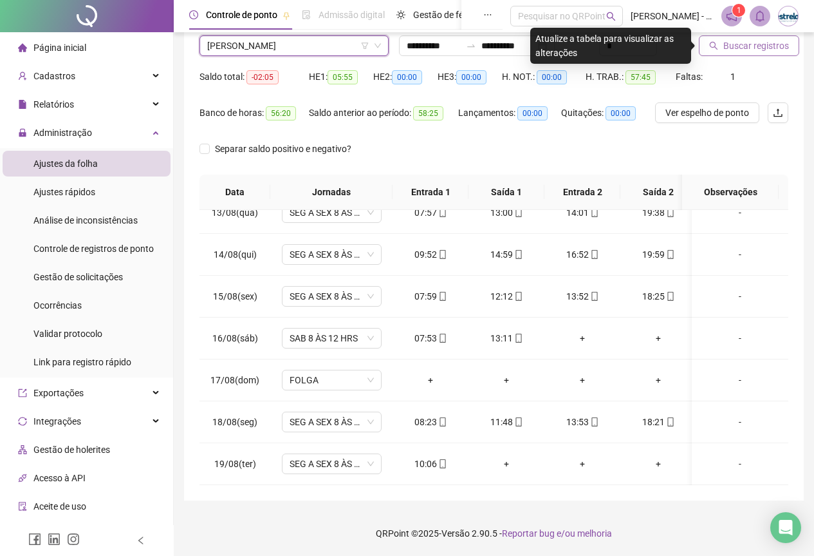
click at [743, 46] on span "Buscar registros" at bounding box center [757, 46] width 66 height 14
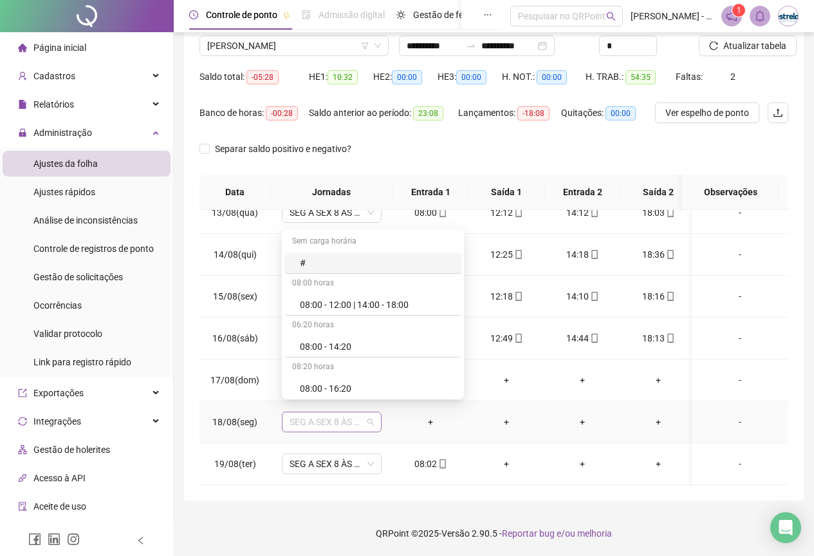
click at [360, 417] on span "SEG A SEX 8 ÀS 18 HRS" at bounding box center [332, 421] width 84 height 19
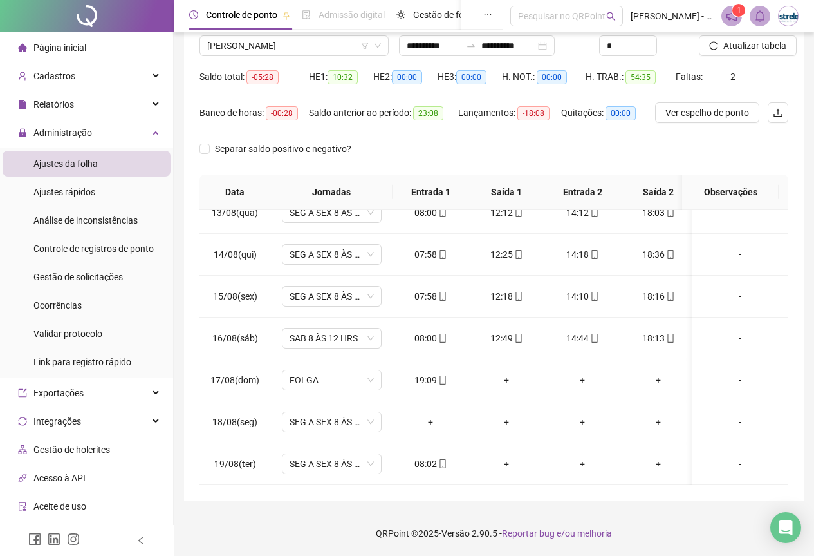
click at [733, 488] on div "**********" at bounding box center [494, 220] width 620 height 560
click at [413, 376] on div "19:09" at bounding box center [430, 380] width 55 height 14
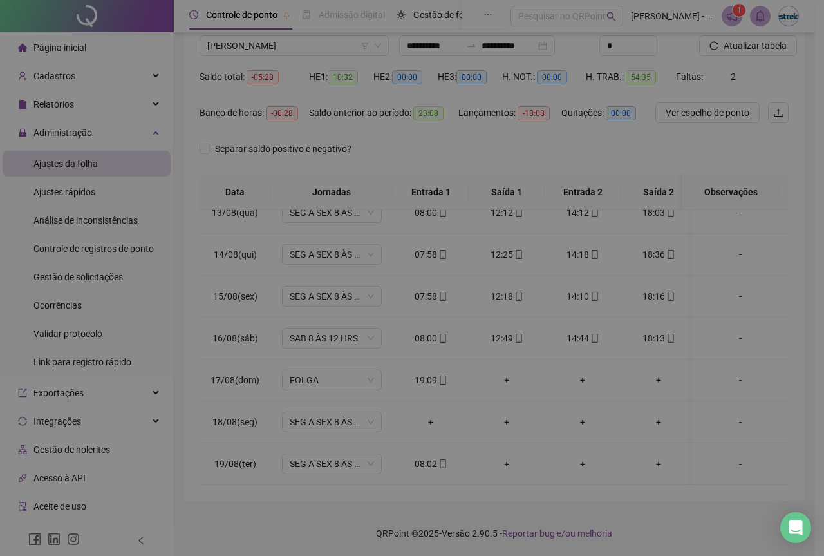
type input "**********"
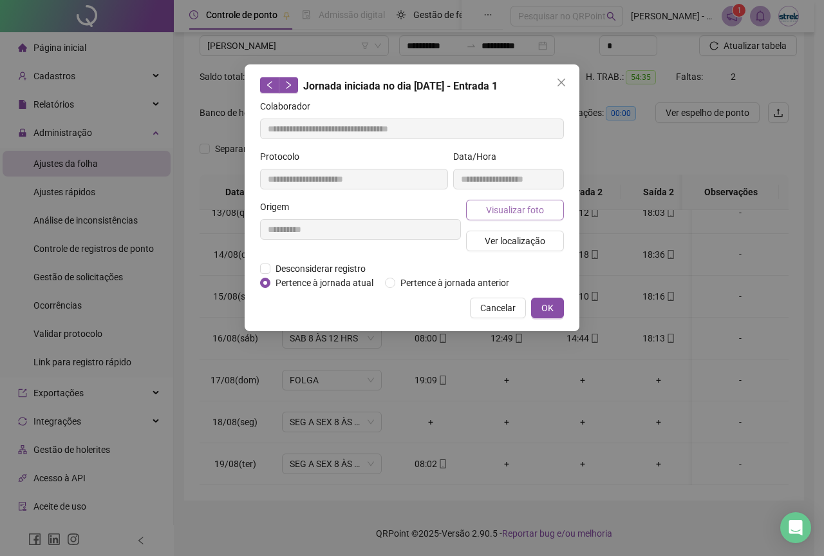
click at [492, 213] on span "Visualizar foto" at bounding box center [515, 210] width 58 height 14
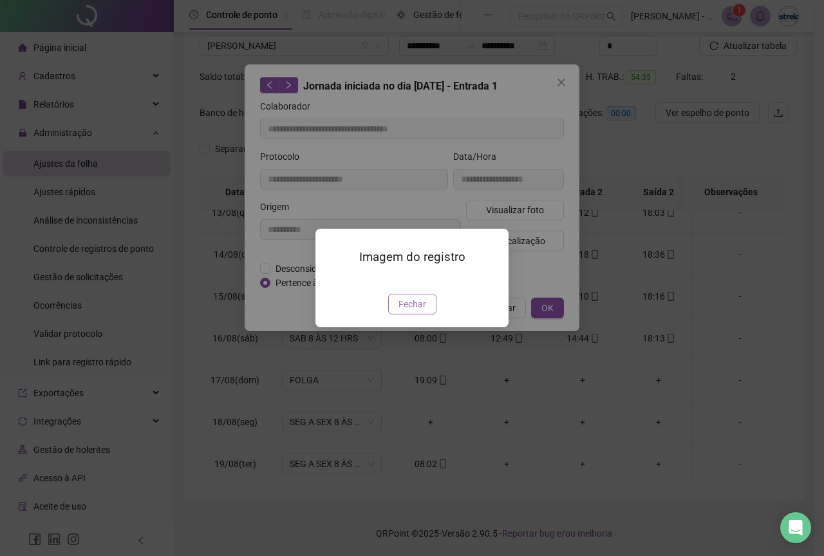
click at [416, 311] on span "Fechar" at bounding box center [412, 304] width 28 height 14
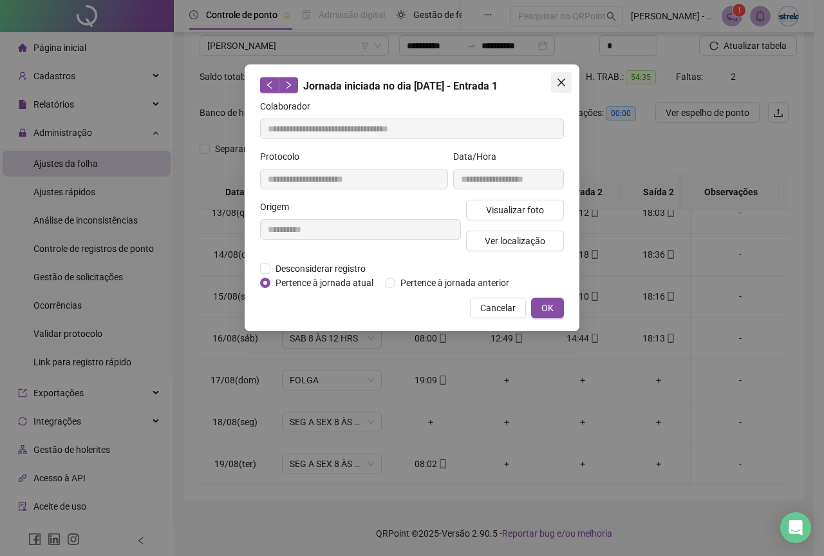
click at [565, 74] on button "Close" at bounding box center [561, 82] width 21 height 21
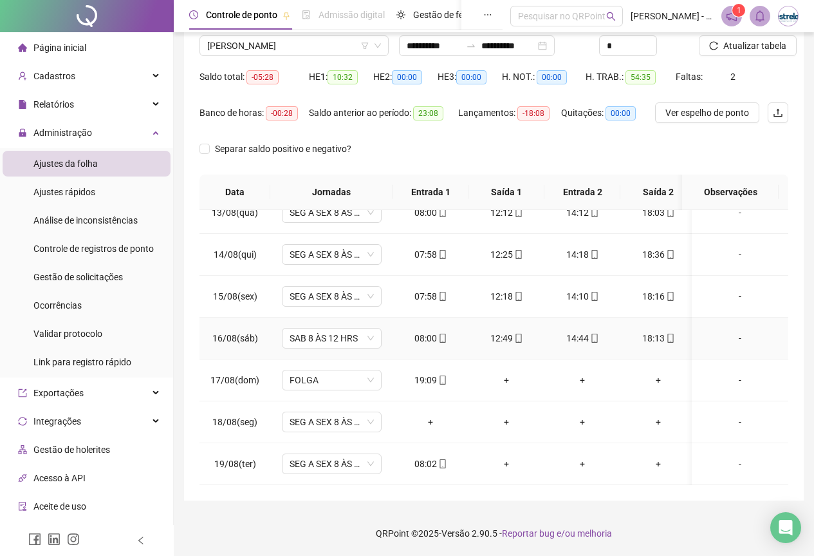
click at [569, 331] on div "14:44" at bounding box center [582, 338] width 55 height 14
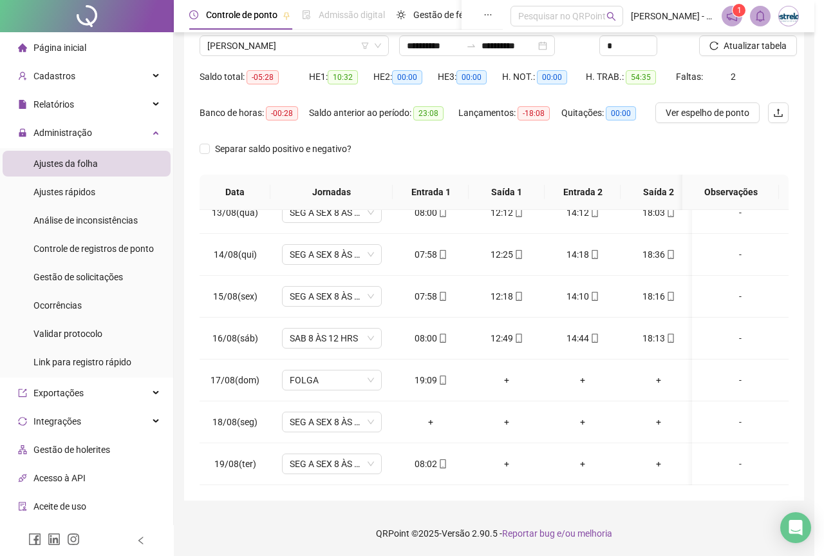
type input "**********"
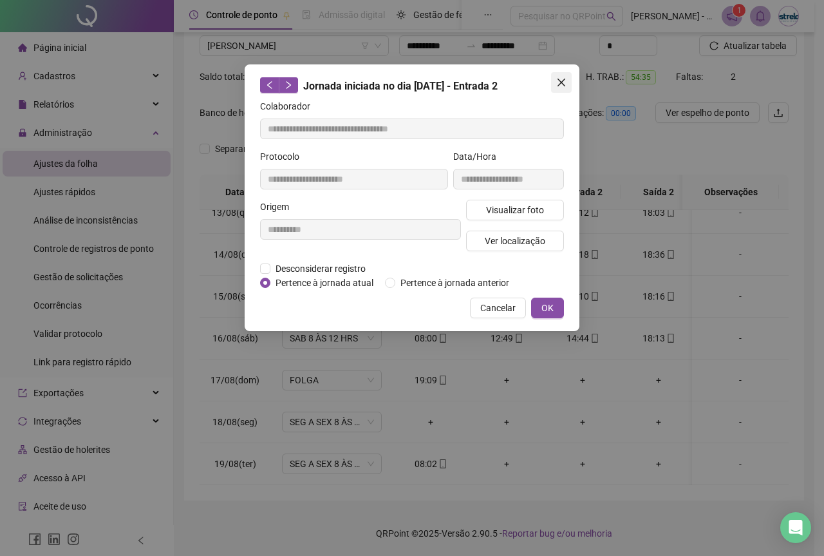
drag, startPoint x: 549, startPoint y: 77, endPoint x: 558, endPoint y: 77, distance: 9.0
click at [557, 77] on div "**********" at bounding box center [412, 197] width 335 height 266
click at [559, 77] on button "Close" at bounding box center [561, 82] width 21 height 21
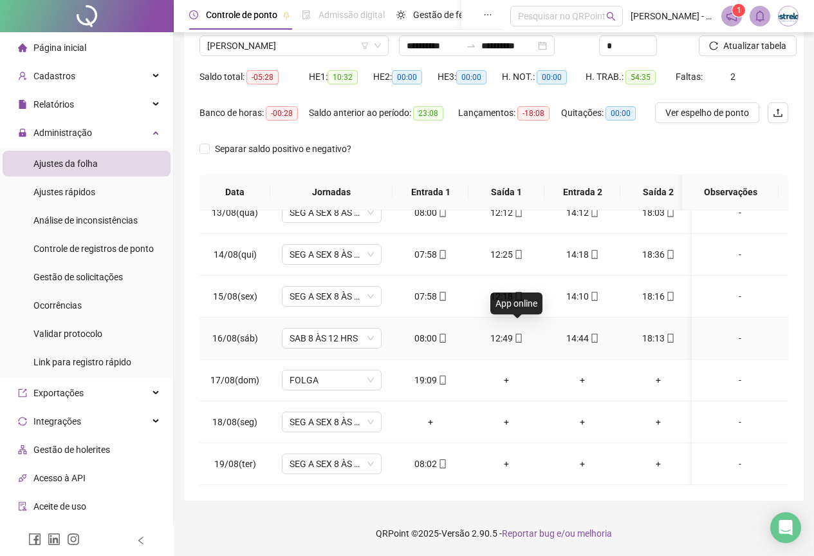
click at [514, 333] on icon "mobile" at bounding box center [518, 337] width 9 height 9
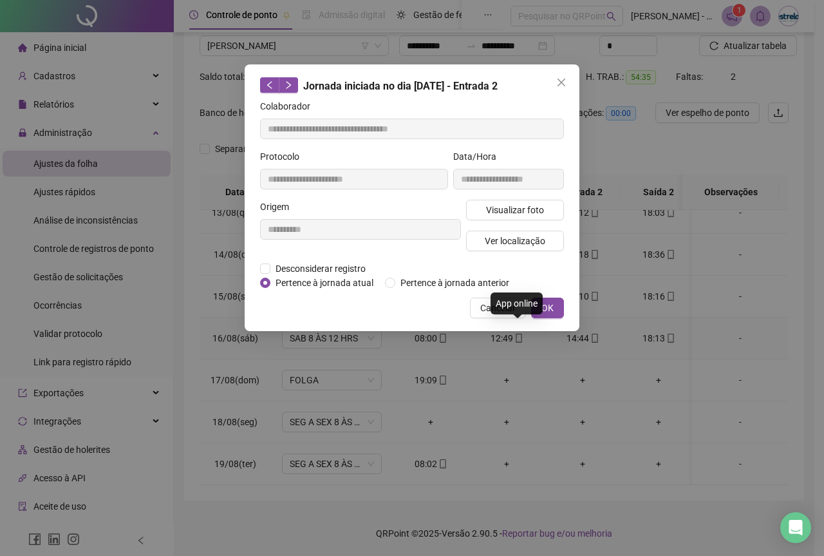
type input "**********"
click at [557, 71] on div "**********" at bounding box center [412, 197] width 335 height 266
click at [559, 80] on icon "close" at bounding box center [561, 83] width 8 height 8
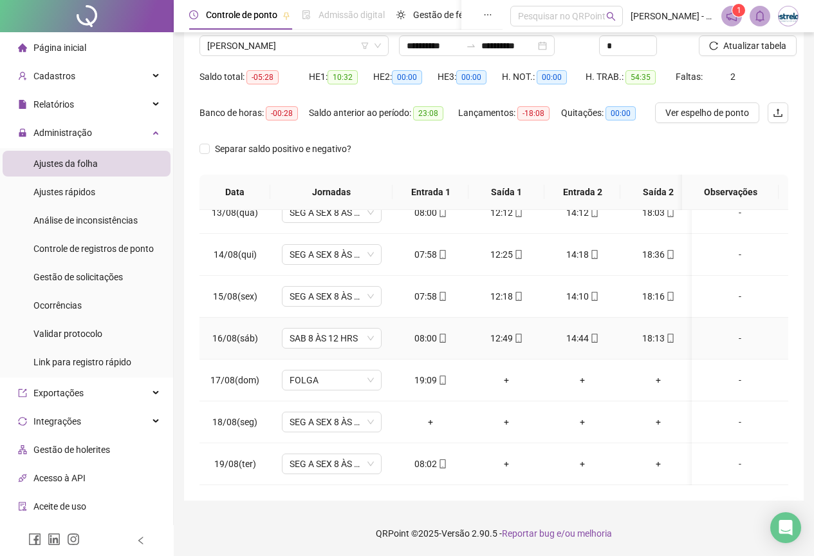
click at [663, 333] on div "18:13" at bounding box center [658, 338] width 55 height 14
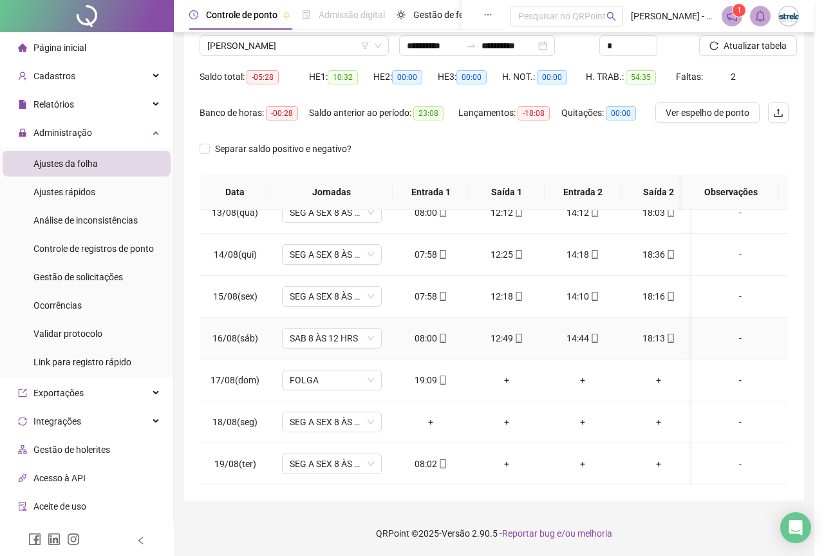
type input "**********"
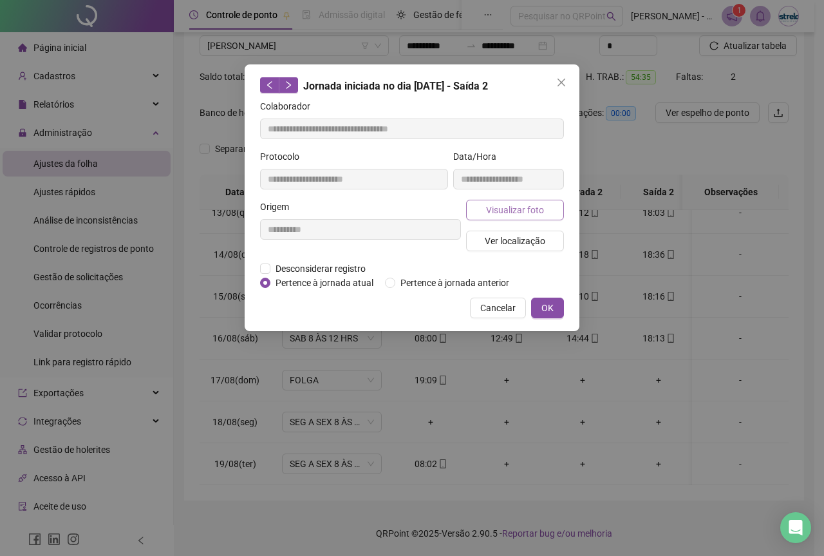
click at [494, 212] on span "Visualizar foto" at bounding box center [515, 210] width 58 height 14
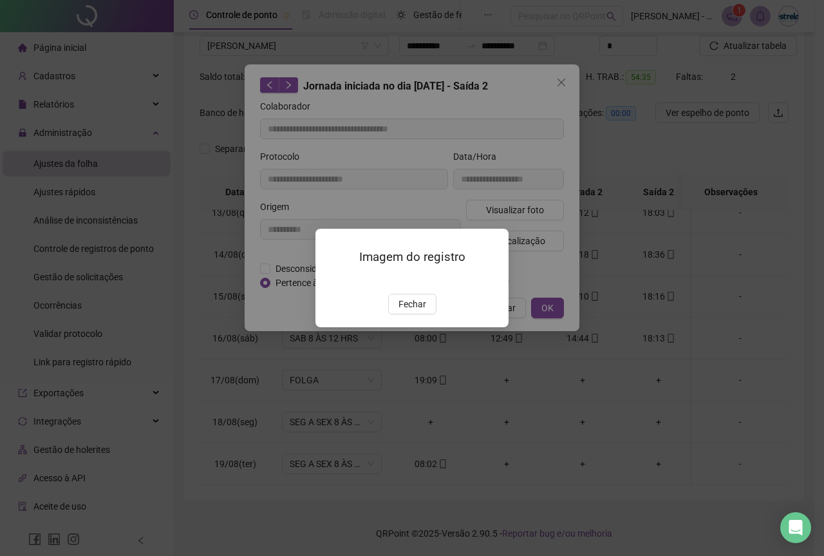
click at [537, 89] on div "Imagem do registro Fechar" at bounding box center [412, 278] width 824 height 556
click at [389, 314] on button "Fechar" at bounding box center [412, 304] width 48 height 21
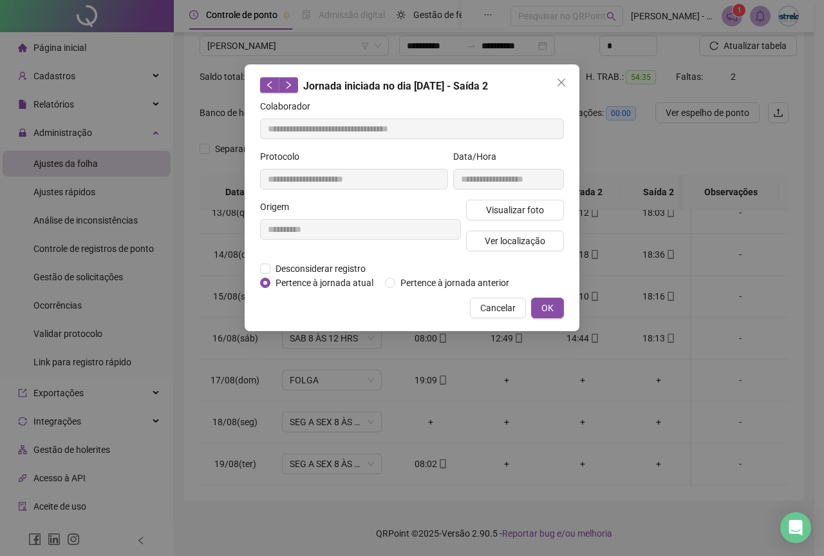
click at [550, 88] on div "Jornada iniciada no dia [DATE] - Saída 2" at bounding box center [412, 85] width 304 height 17
click at [559, 82] on icon "close" at bounding box center [561, 82] width 10 height 10
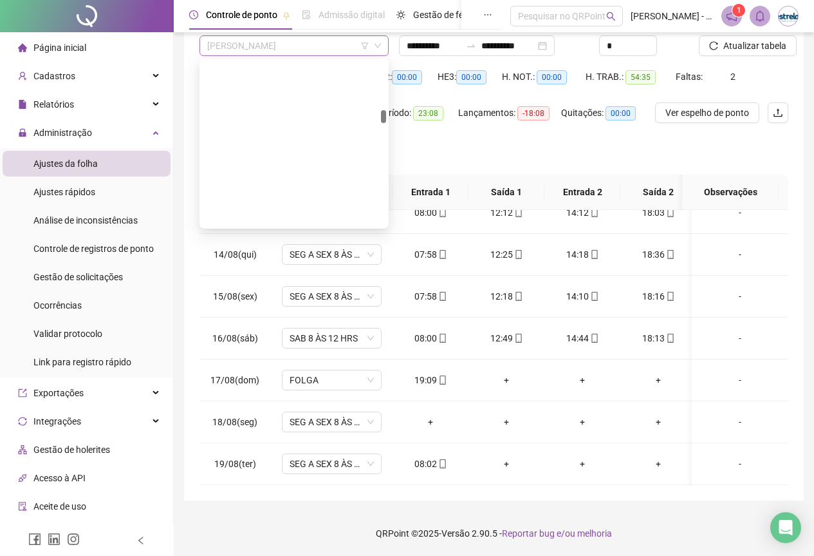
click at [270, 38] on span "[PERSON_NAME]" at bounding box center [294, 45] width 174 height 19
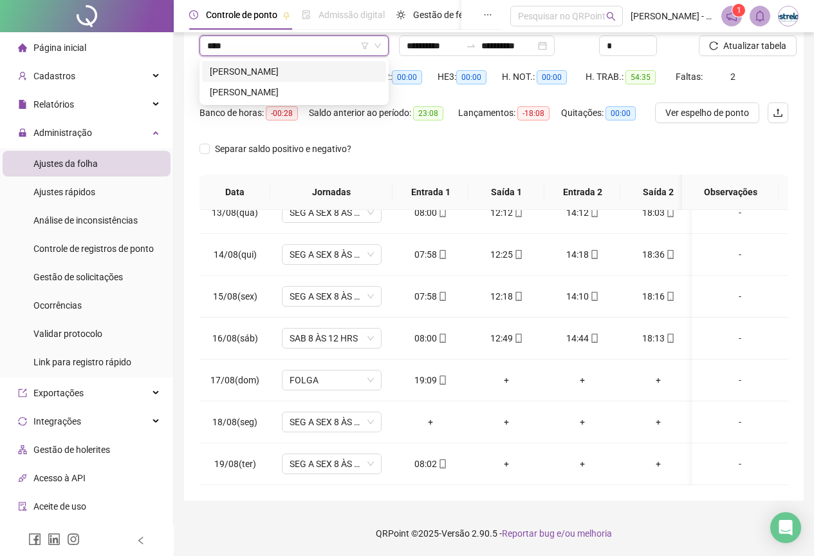
type input "*****"
click at [243, 68] on div "[PERSON_NAME]" at bounding box center [294, 71] width 169 height 14
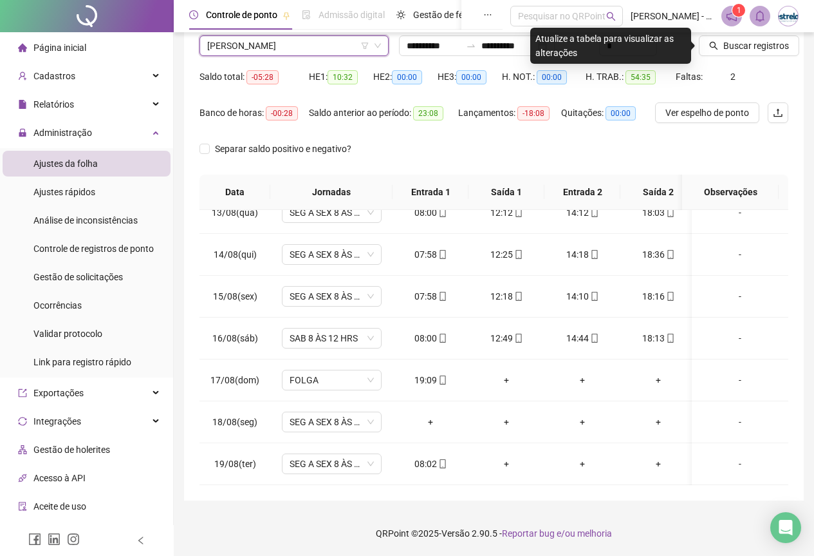
click at [724, 33] on div at bounding box center [727, 25] width 57 height 19
click at [722, 52] on button "Buscar registros" at bounding box center [749, 45] width 100 height 21
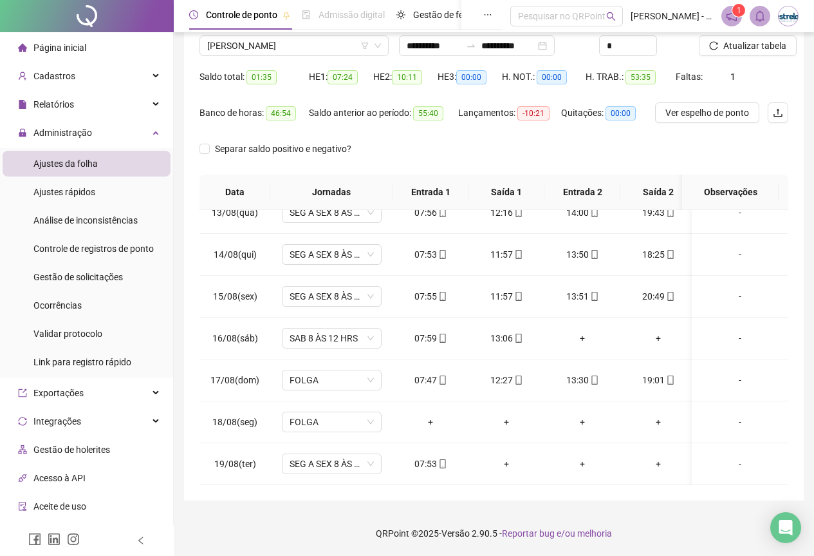
click at [244, 60] on div "Nome do colaborador [PERSON_NAME]" at bounding box center [294, 41] width 200 height 50
click at [241, 57] on div "Nome do colaborador [PERSON_NAME]" at bounding box center [294, 41] width 200 height 50
click at [238, 53] on span "[PERSON_NAME]" at bounding box center [294, 45] width 174 height 19
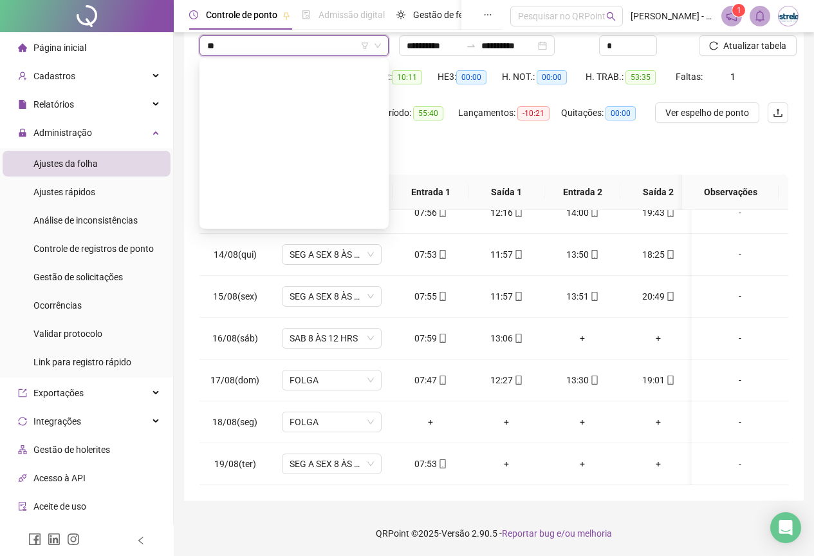
scroll to position [0, 0]
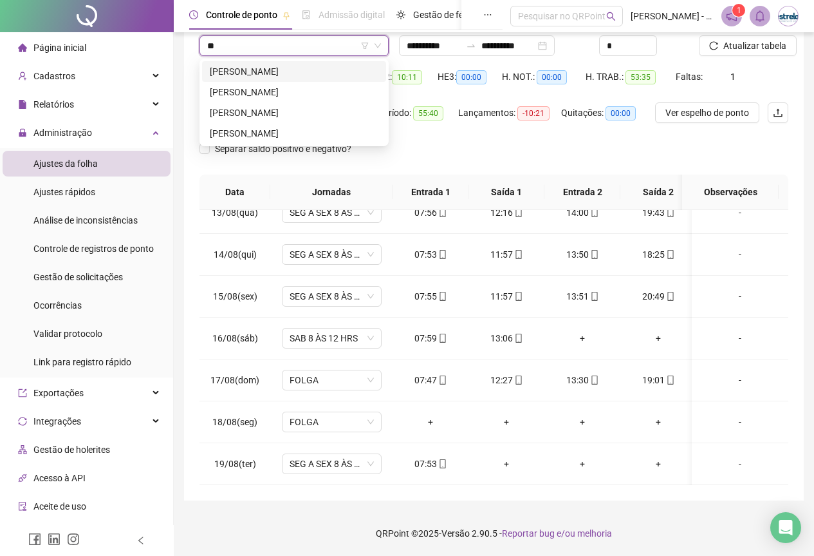
type input "***"
click at [245, 77] on div "[PERSON_NAME]" at bounding box center [294, 71] width 169 height 14
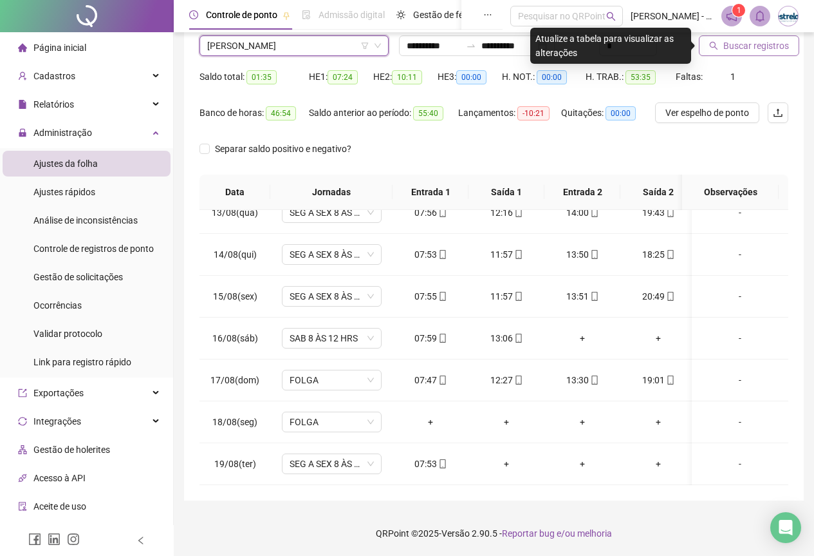
click at [741, 52] on span "Buscar registros" at bounding box center [757, 46] width 66 height 14
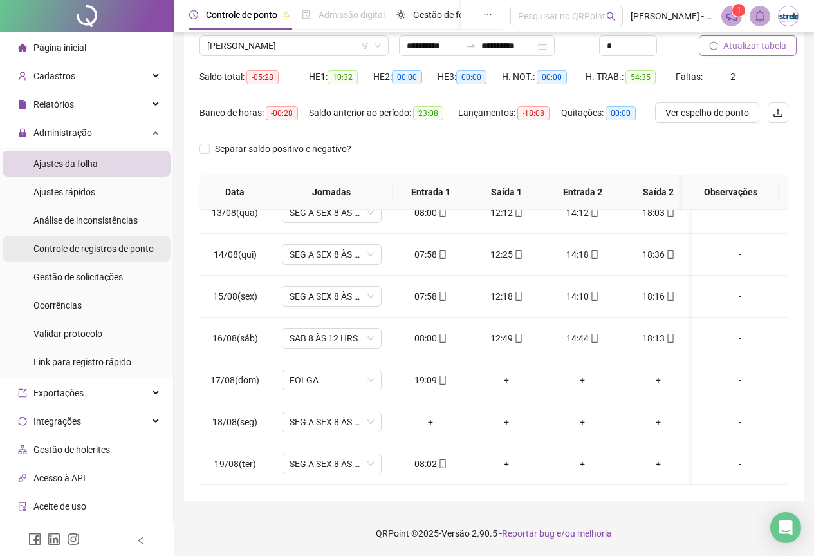
click at [95, 254] on div "Controle de registros de ponto" at bounding box center [93, 249] width 120 height 26
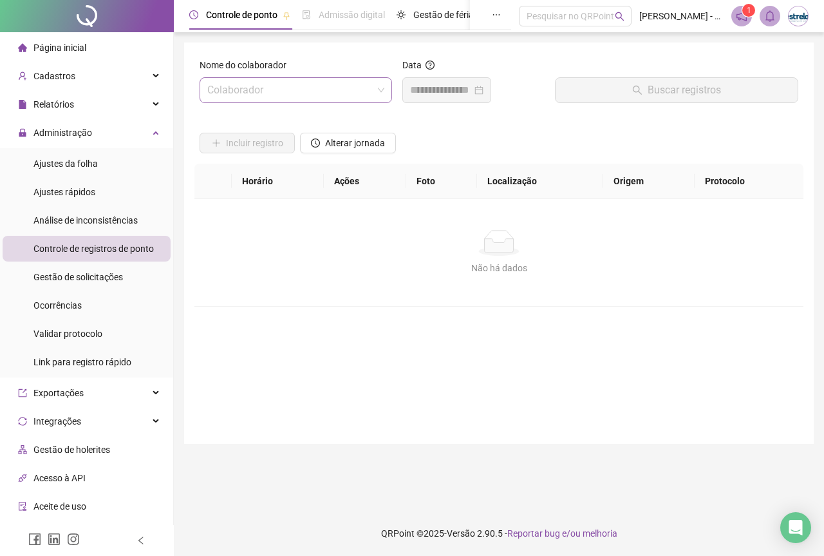
click at [258, 92] on input "search" at bounding box center [289, 90] width 165 height 24
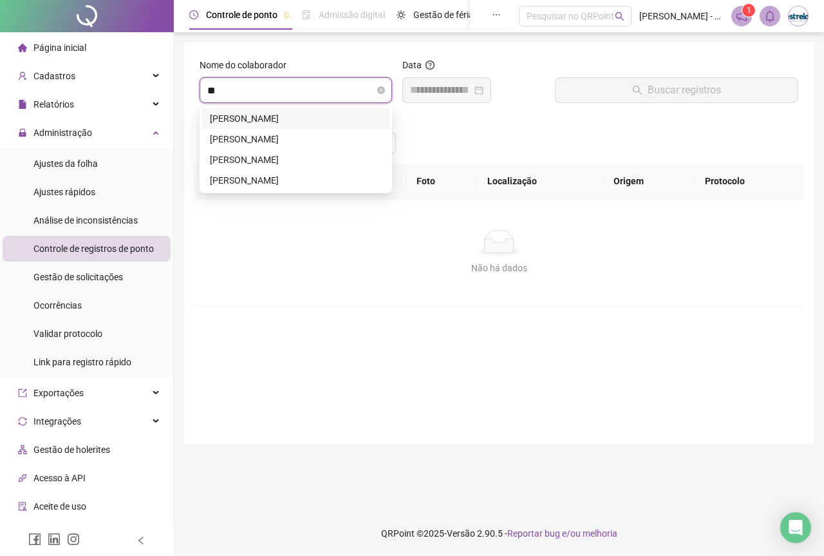
type input "***"
click at [257, 113] on div "[PERSON_NAME]" at bounding box center [296, 118] width 172 height 14
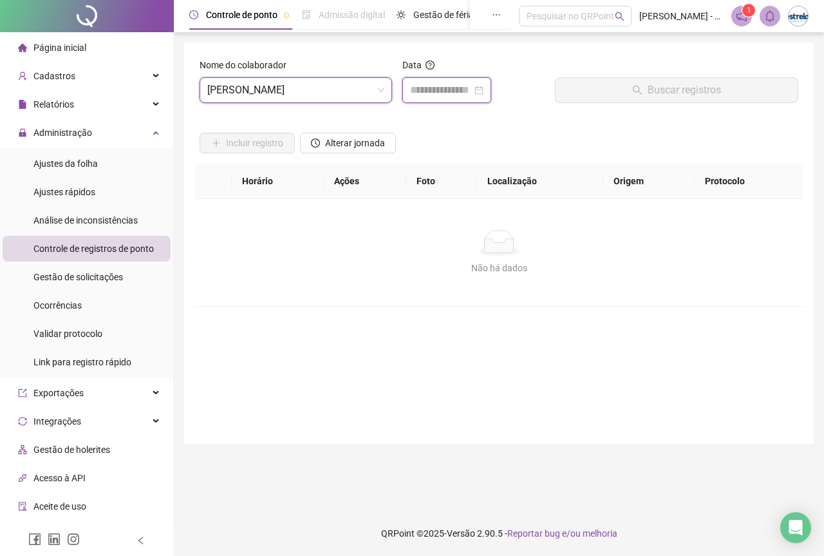
click at [472, 92] on input at bounding box center [441, 89] width 62 height 15
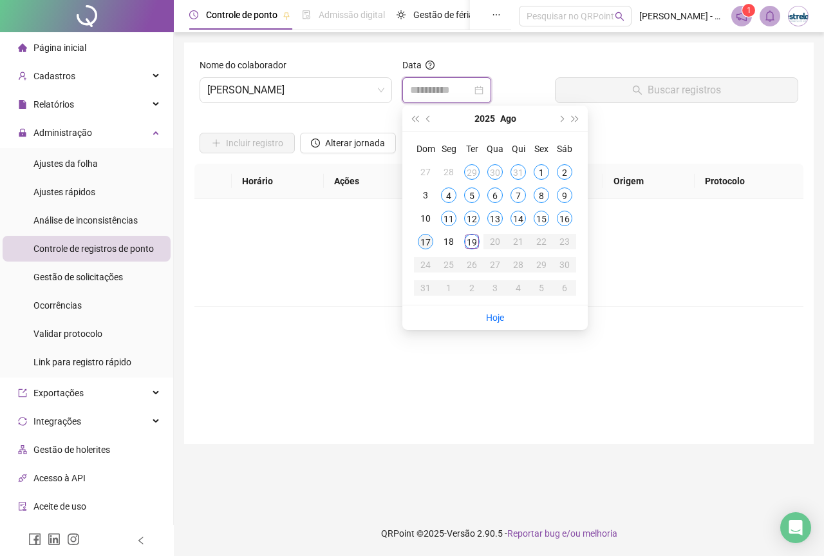
type input "**********"
click at [422, 237] on div "17" at bounding box center [425, 241] width 15 height 15
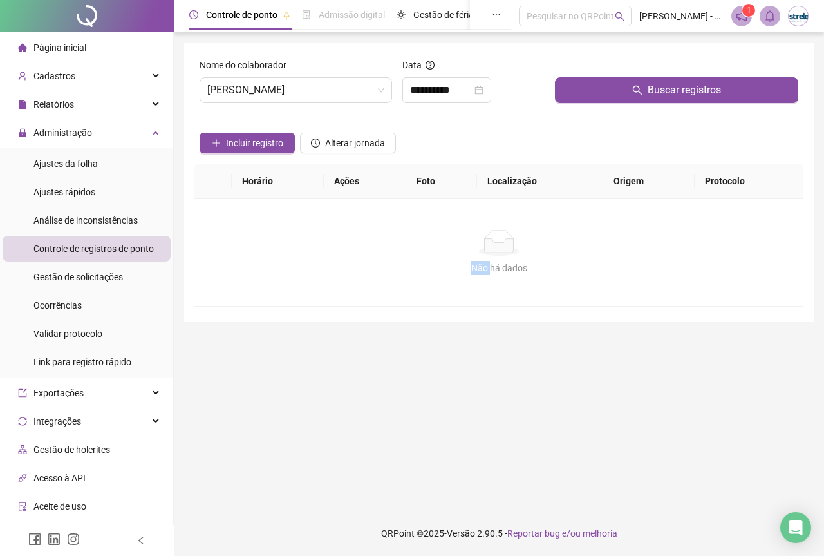
click at [422, 237] on div "Não há dados" at bounding box center [499, 243] width 578 height 26
click at [617, 94] on button "Buscar registros" at bounding box center [676, 90] width 243 height 26
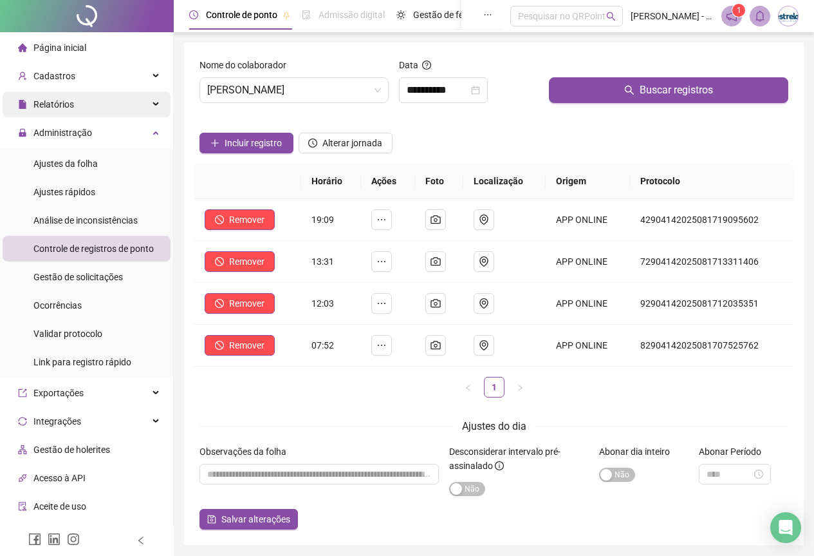
click at [106, 107] on div "Relatórios" at bounding box center [87, 104] width 168 height 26
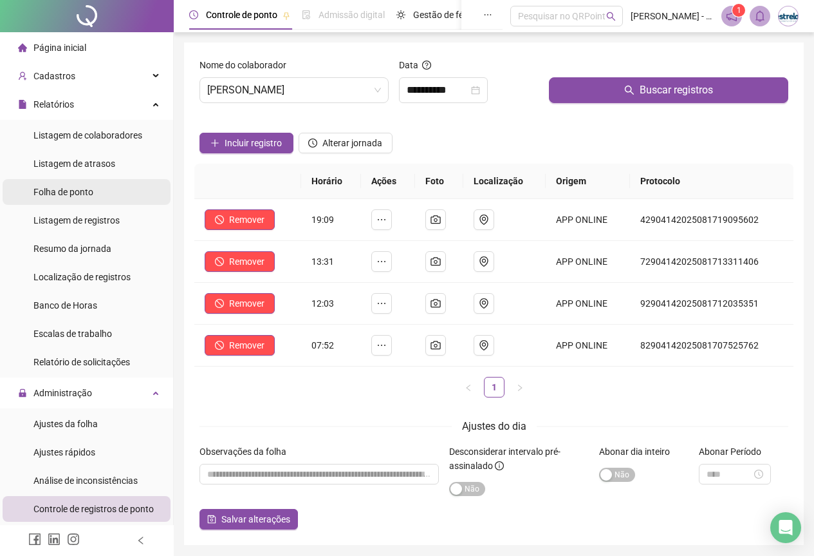
drag, startPoint x: 100, startPoint y: 196, endPoint x: 147, endPoint y: 179, distance: 49.5
click at [100, 196] on li "Folha de ponto" at bounding box center [87, 192] width 168 height 26
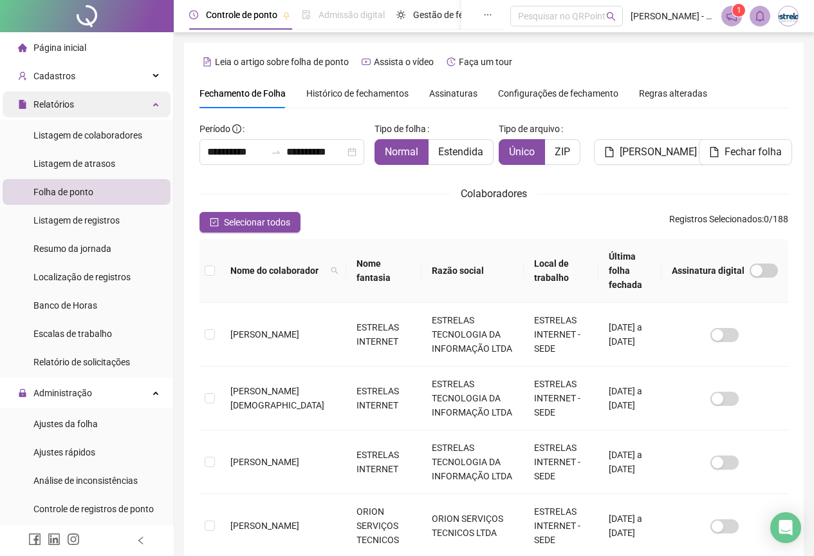
click at [102, 101] on div "Relatórios" at bounding box center [87, 104] width 168 height 26
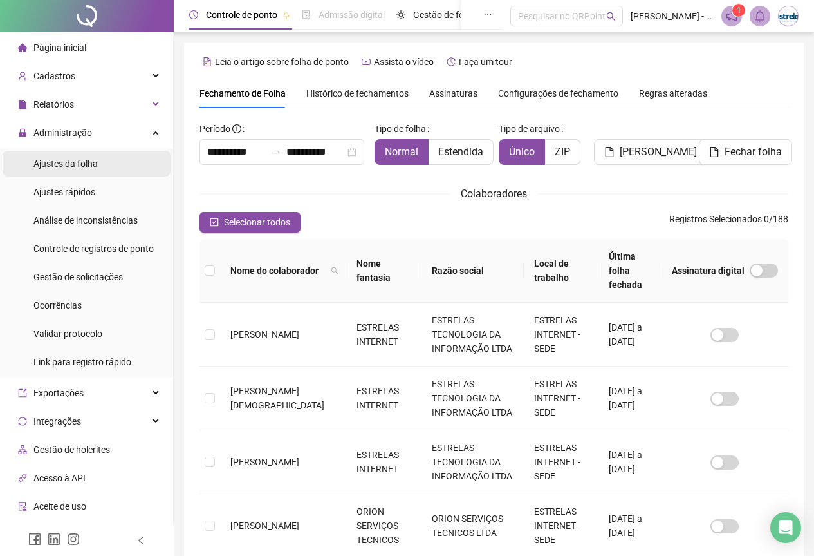
click at [89, 160] on span "Ajustes da folha" at bounding box center [65, 163] width 64 height 10
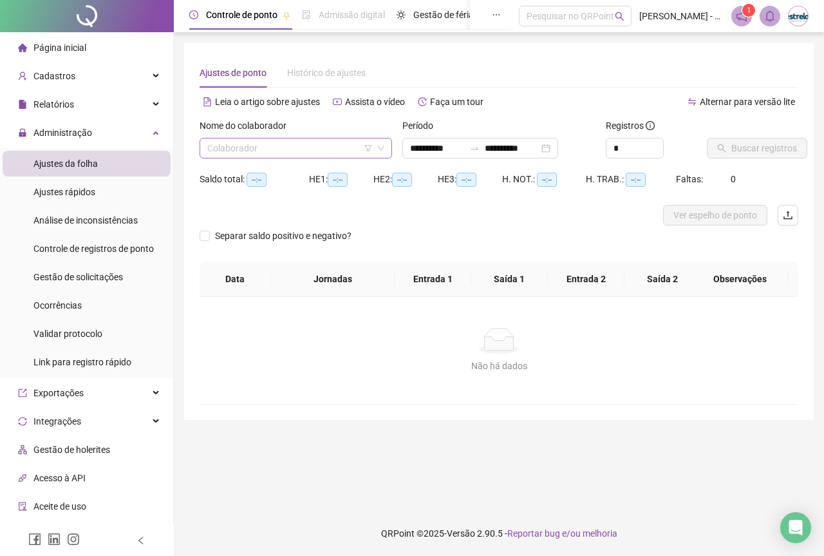
type input "**********"
click at [308, 149] on input "search" at bounding box center [289, 147] width 165 height 19
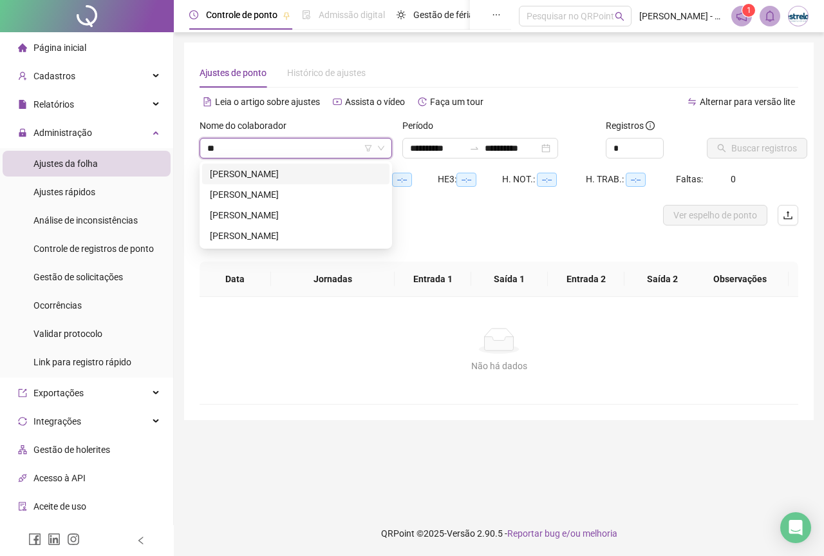
type input "***"
click at [287, 170] on div "[PERSON_NAME]" at bounding box center [296, 174] width 172 height 14
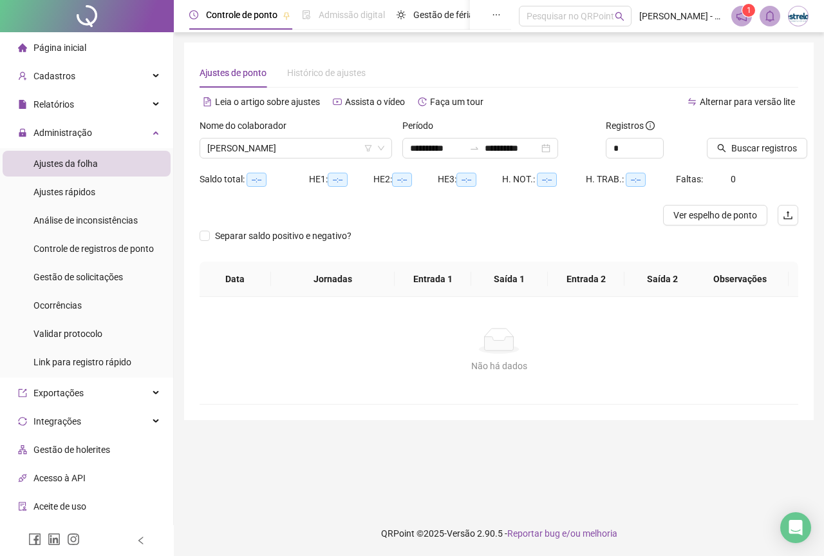
click at [765, 163] on div "Buscar registros" at bounding box center [753, 143] width 102 height 50
click at [761, 157] on button "Buscar registros" at bounding box center [757, 148] width 100 height 21
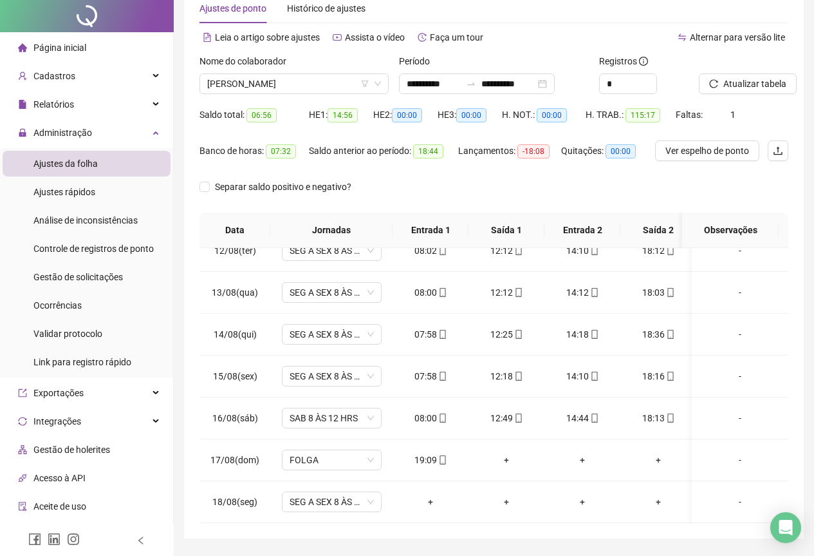
scroll to position [102, 0]
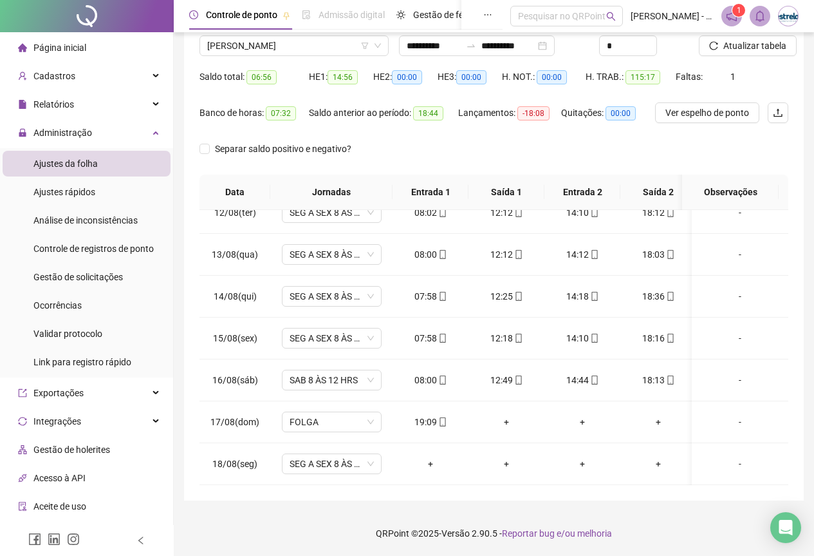
click at [696, 124] on div "Ver espelho de ponto" at bounding box center [704, 120] width 98 height 36
click at [696, 118] on span "Ver espelho de ponto" at bounding box center [708, 113] width 84 height 14
click at [693, 107] on span "Ver espelho de ponto" at bounding box center [722, 113] width 84 height 14
click at [113, 130] on div "Administração" at bounding box center [87, 133] width 168 height 26
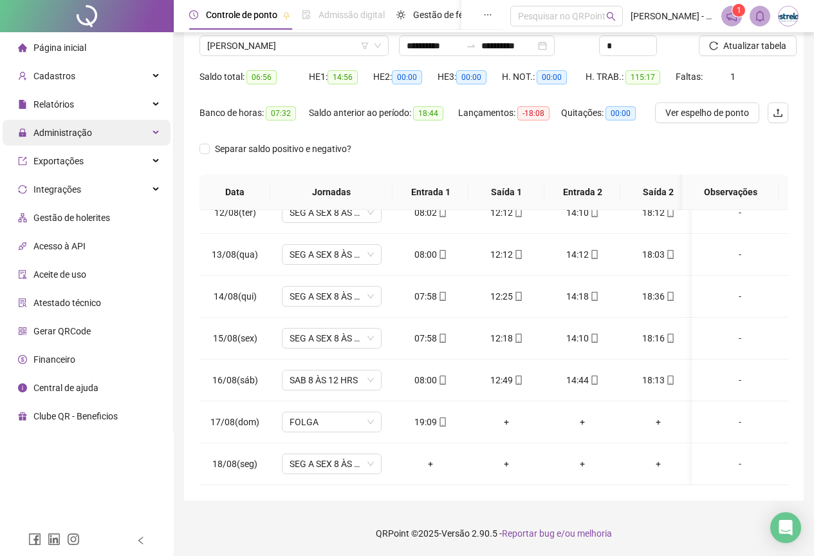
click at [98, 136] on div "Administração" at bounding box center [87, 133] width 168 height 26
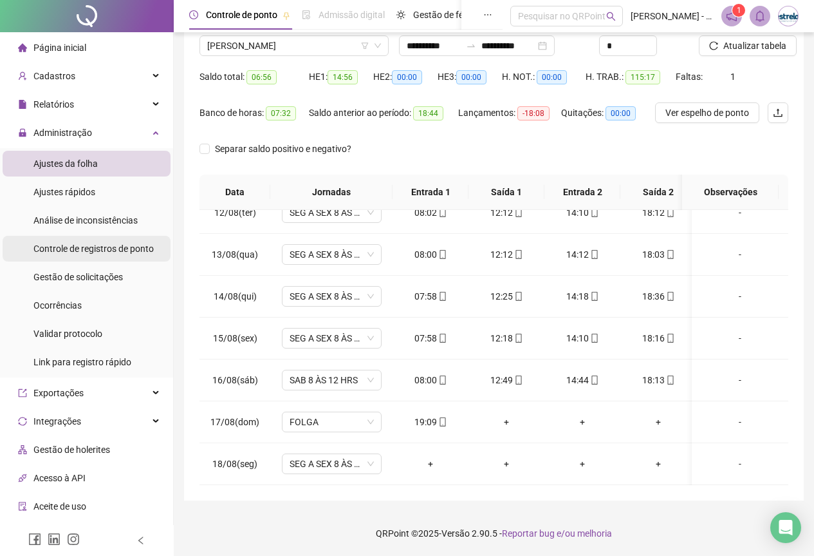
click at [79, 249] on span "Controle de registros de ponto" at bounding box center [93, 248] width 120 height 10
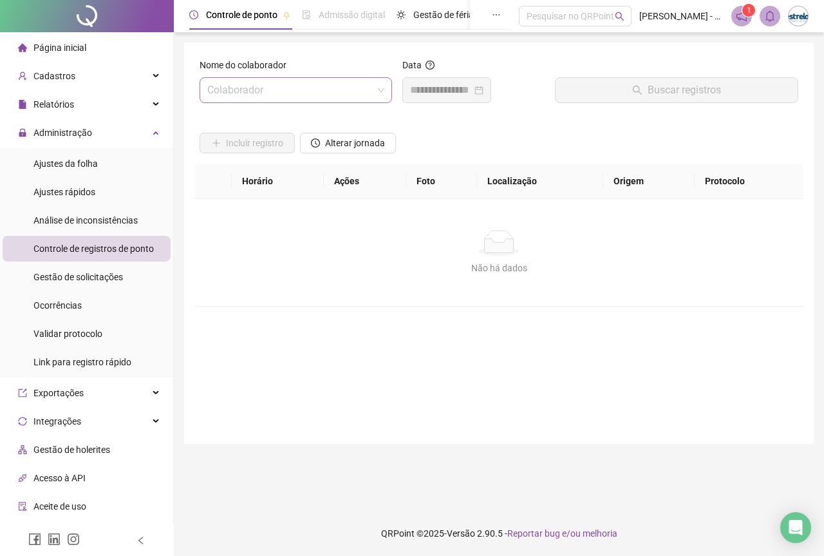
click at [269, 93] on input "search" at bounding box center [289, 90] width 165 height 24
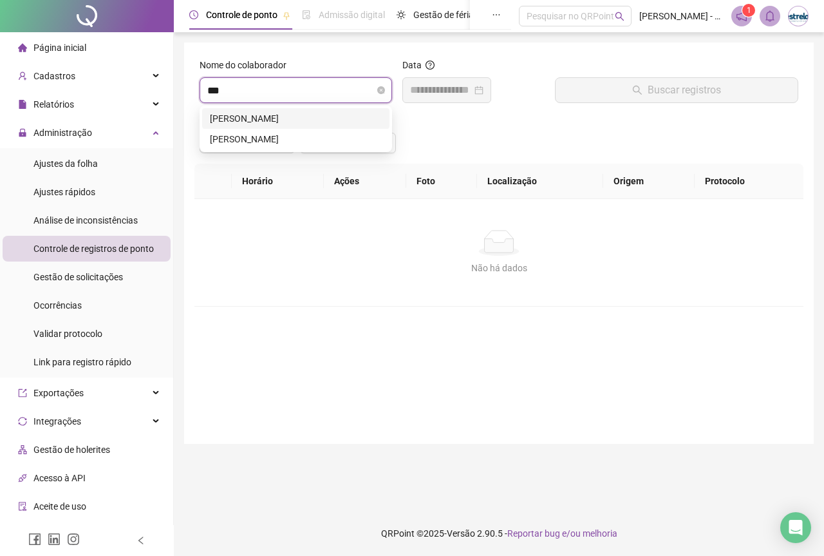
type input "****"
click at [248, 123] on div "[PERSON_NAME]" at bounding box center [296, 118] width 172 height 14
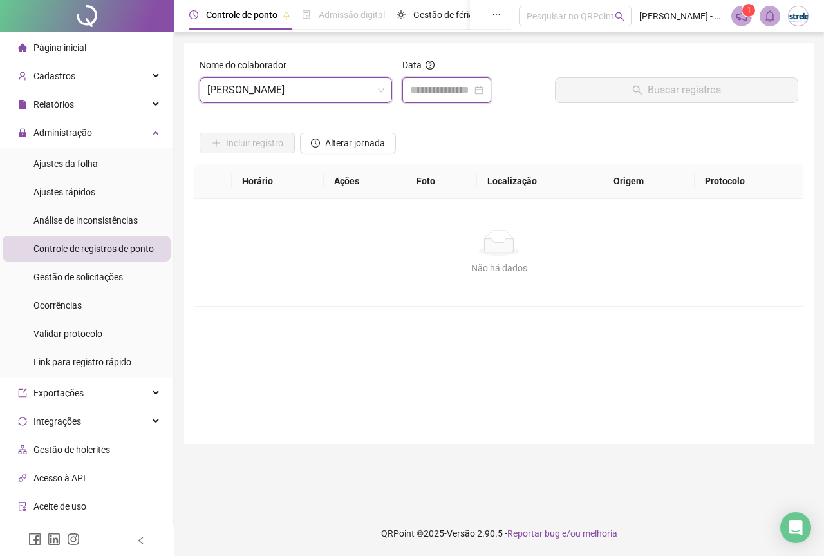
click at [444, 88] on input at bounding box center [441, 89] width 62 height 15
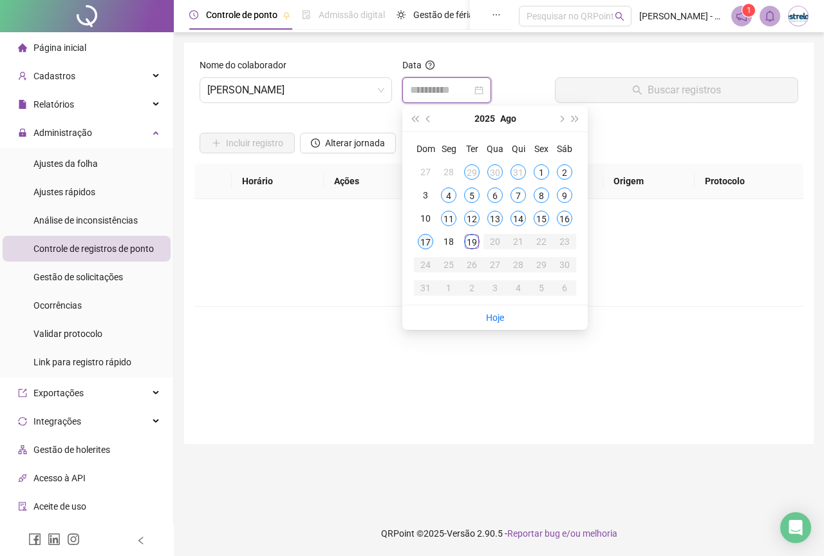
type input "**********"
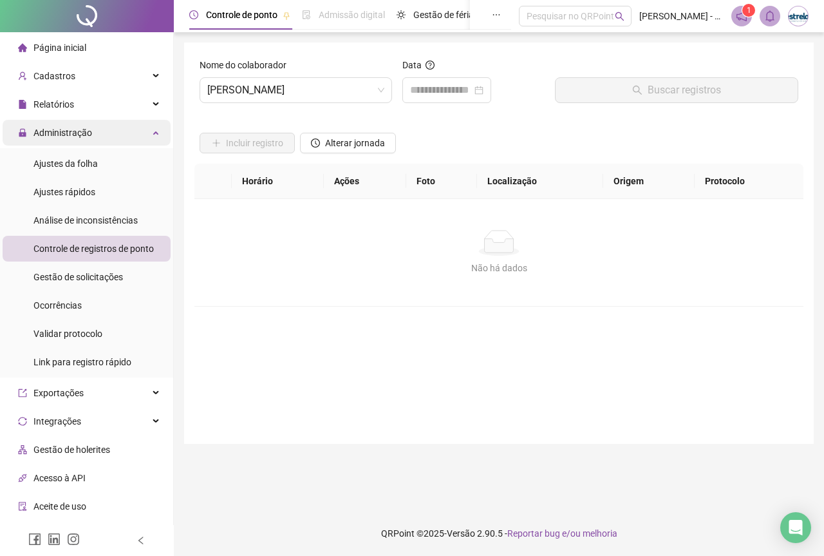
click at [117, 126] on div "Administração" at bounding box center [87, 133] width 168 height 26
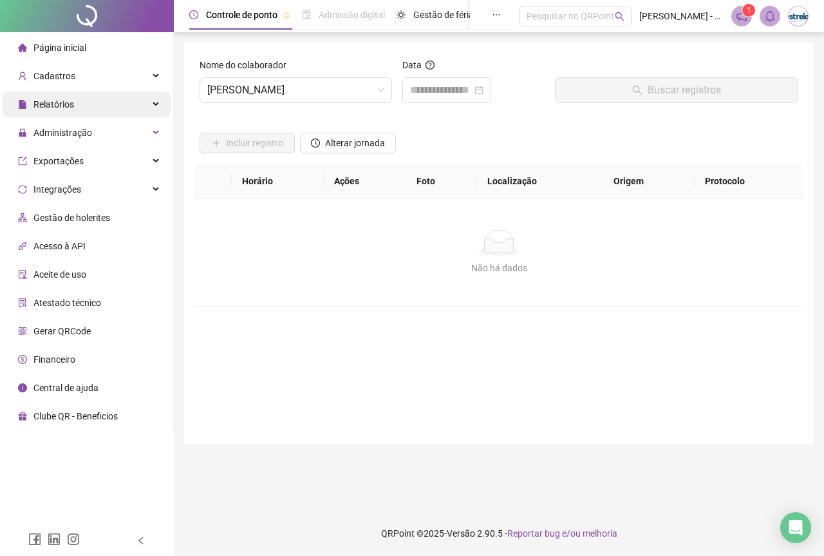
click at [115, 106] on div "Relatórios" at bounding box center [87, 104] width 168 height 26
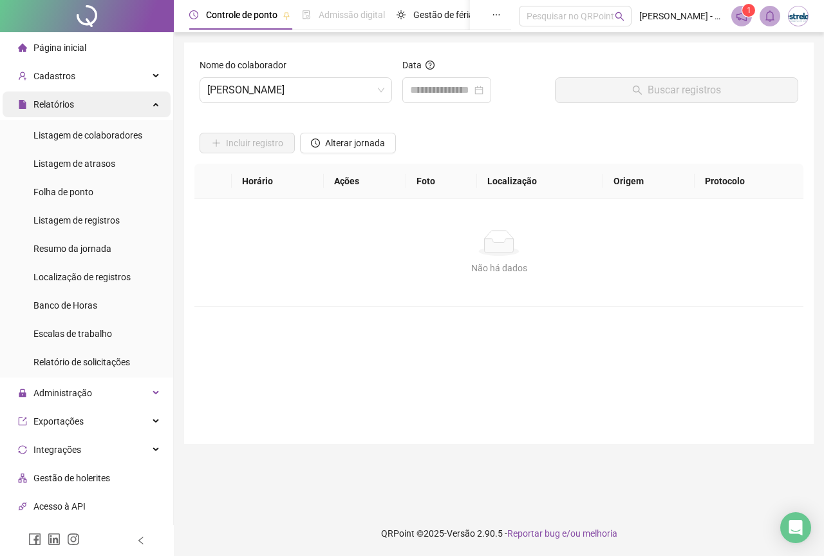
click at [115, 106] on div "Relatórios" at bounding box center [87, 104] width 168 height 26
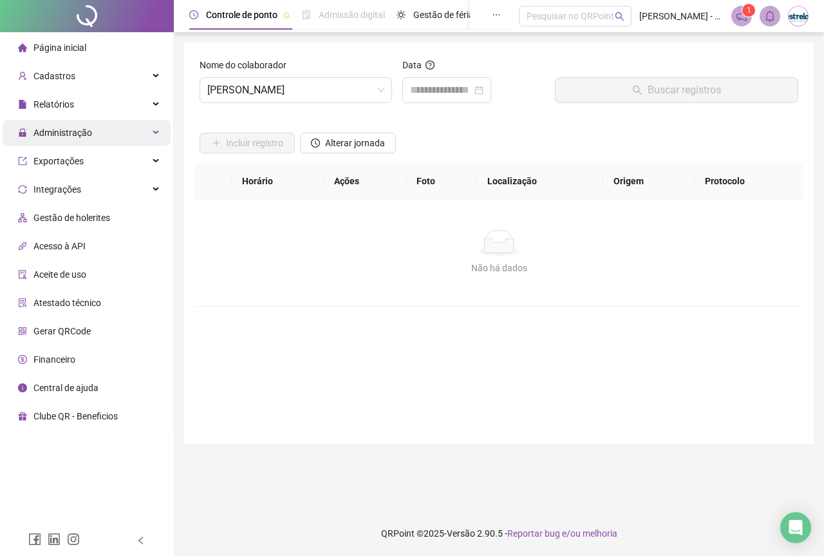
click at [108, 126] on div "Administração" at bounding box center [87, 133] width 168 height 26
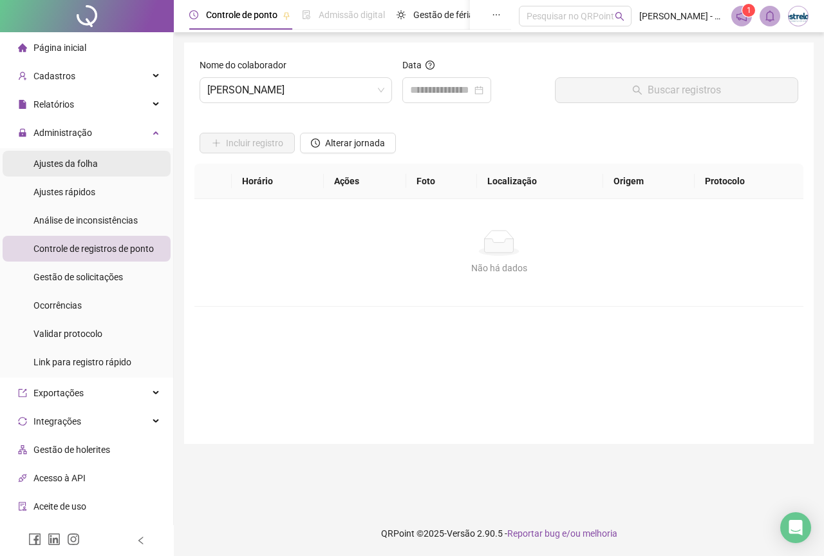
click at [90, 162] on span "Ajustes da folha" at bounding box center [65, 163] width 64 height 10
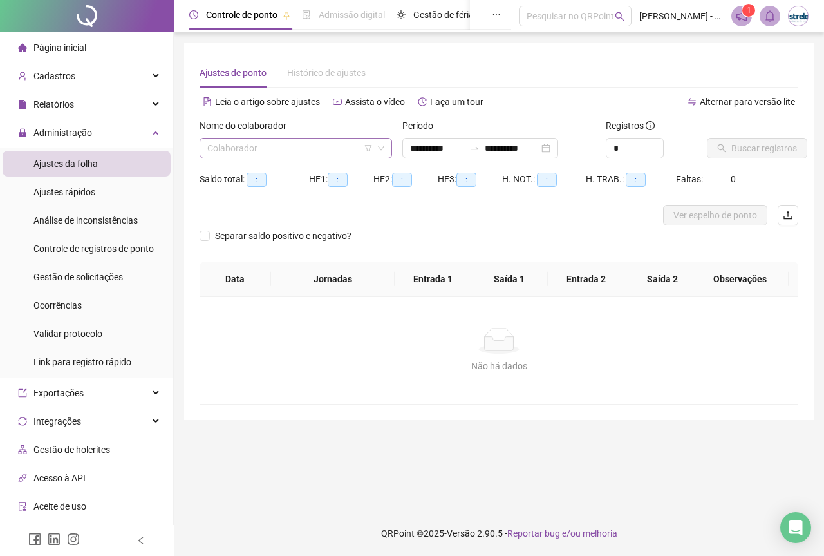
type input "**********"
click at [248, 146] on input "search" at bounding box center [289, 147] width 165 height 19
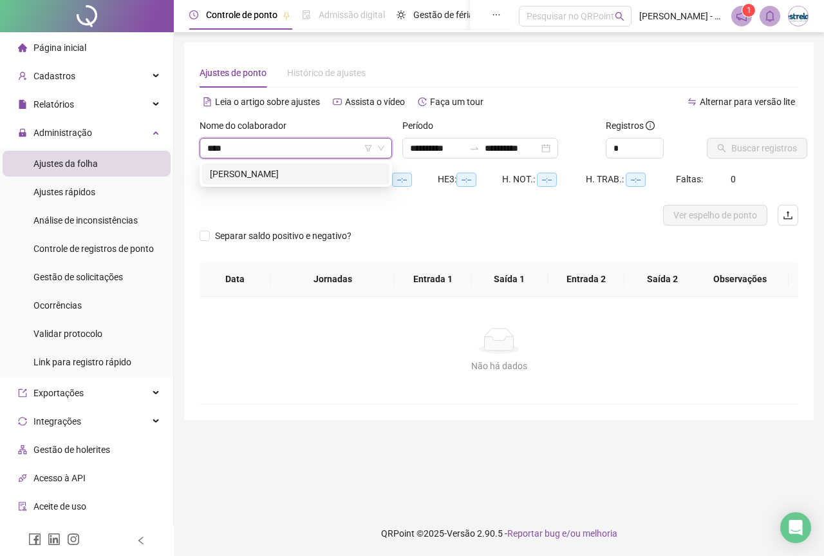
type input "*****"
click at [241, 170] on div "[PERSON_NAME]" at bounding box center [296, 174] width 172 height 14
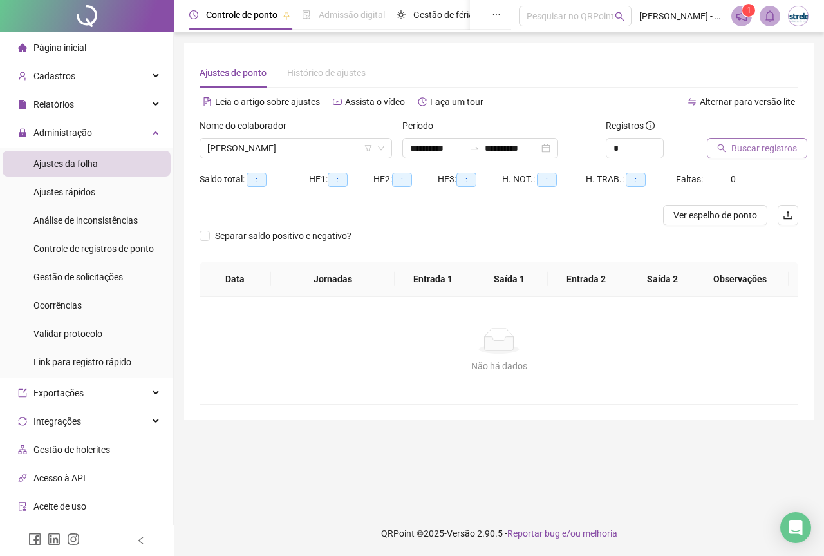
click at [754, 151] on span "Buscar registros" at bounding box center [764, 148] width 66 height 14
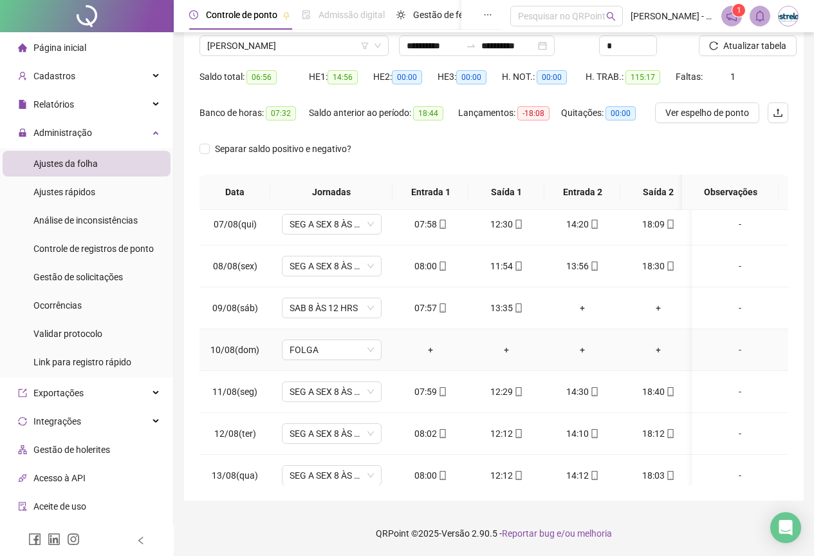
scroll to position [488, 0]
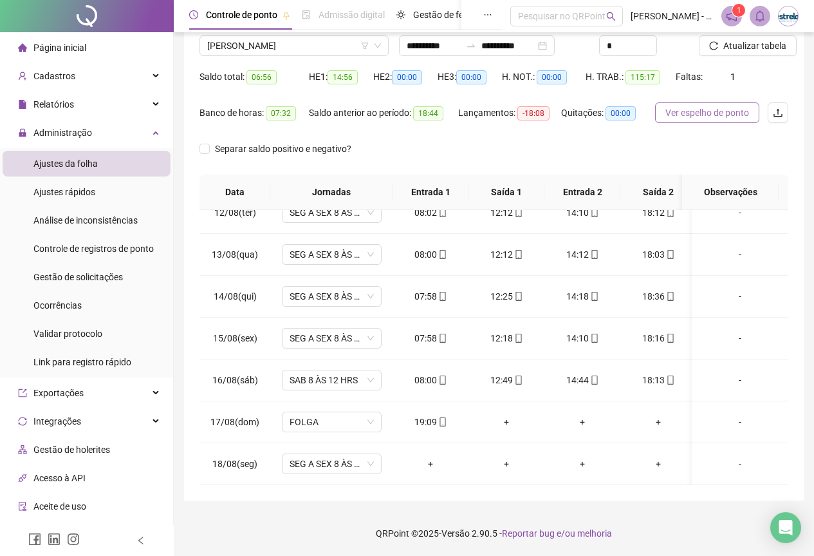
click at [690, 110] on span "Ver espelho de ponto" at bounding box center [708, 113] width 84 height 14
click at [95, 127] on div "Administração" at bounding box center [87, 133] width 168 height 26
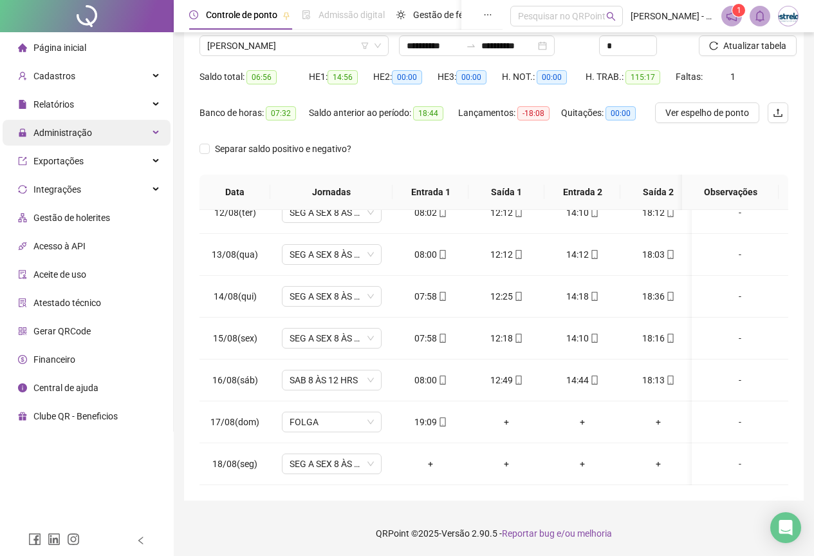
click at [95, 127] on div "Administração" at bounding box center [87, 133] width 168 height 26
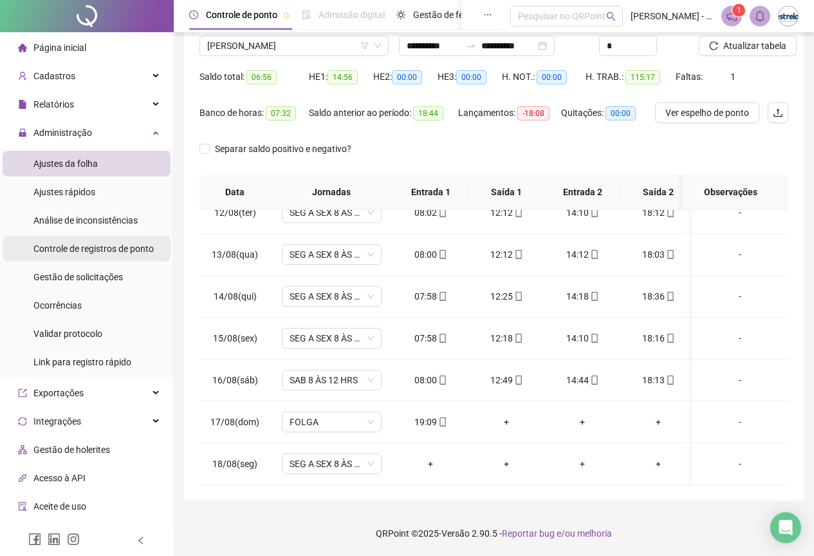
click at [57, 250] on span "Controle de registros de ponto" at bounding box center [93, 248] width 120 height 10
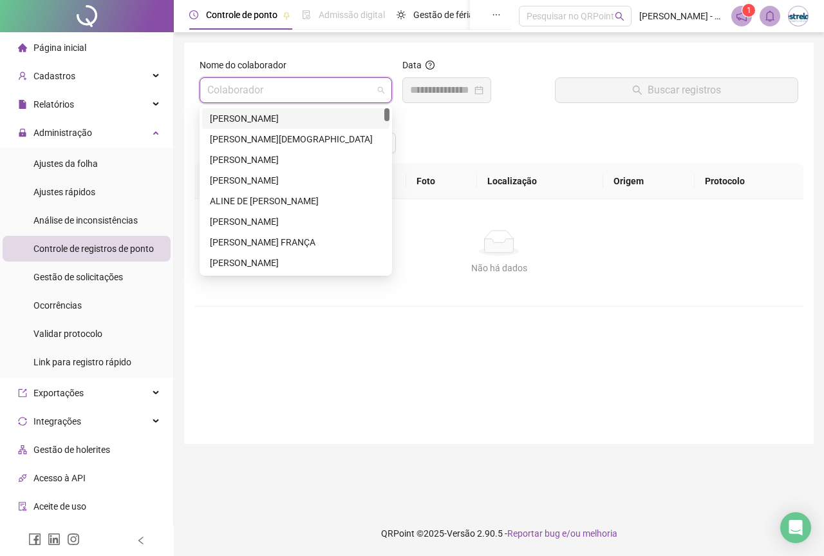
click at [277, 97] on input "search" at bounding box center [289, 90] width 165 height 24
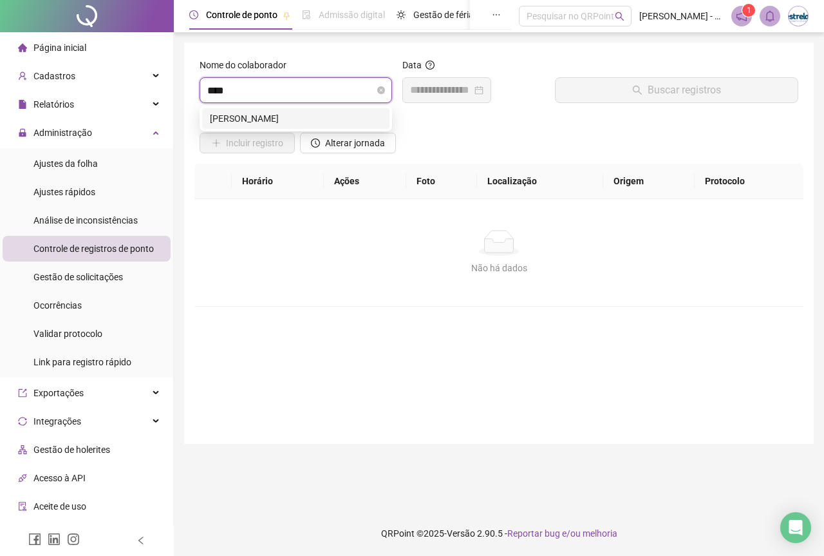
type input "*****"
click at [267, 111] on div "[PERSON_NAME]" at bounding box center [296, 118] width 172 height 14
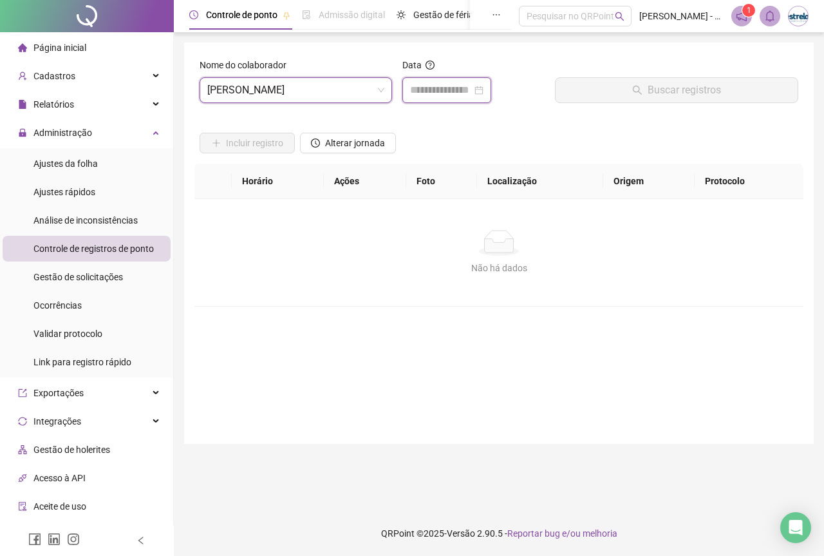
click at [438, 88] on input at bounding box center [441, 89] width 62 height 15
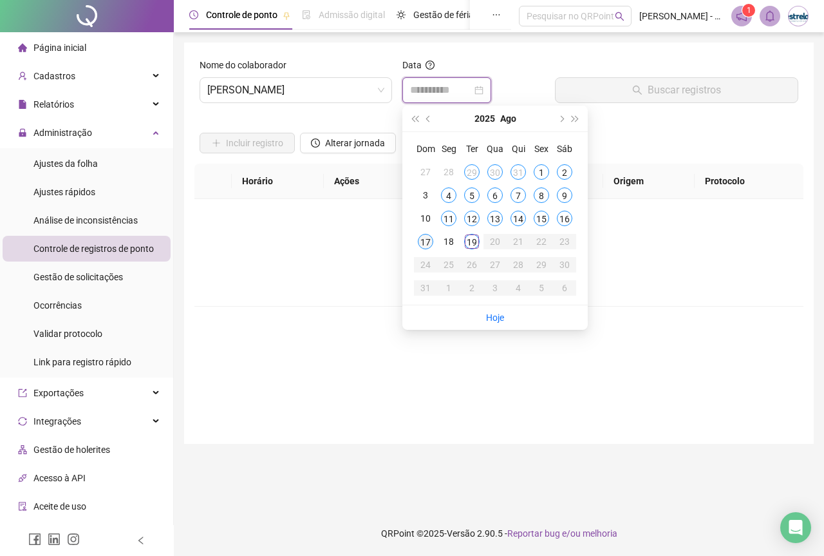
type input "**********"
click at [420, 244] on div "17" at bounding box center [425, 241] width 15 height 15
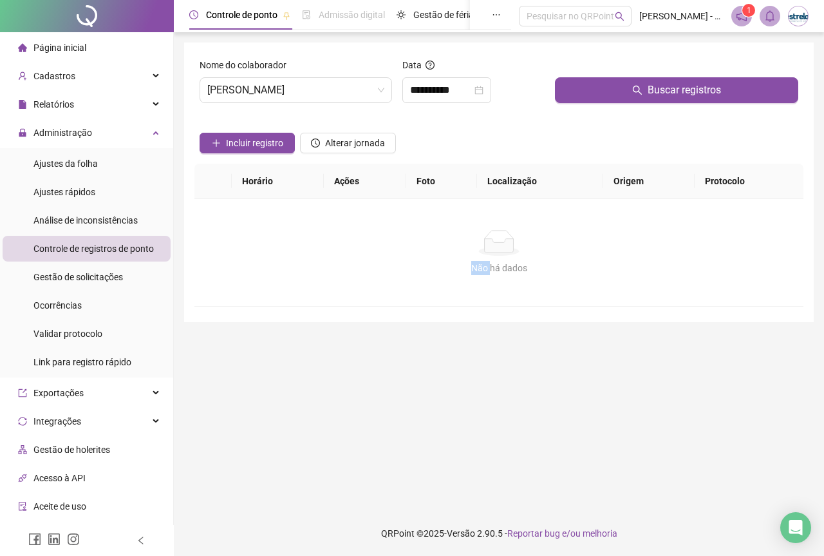
click at [420, 244] on div "Não há dados" at bounding box center [499, 243] width 578 height 26
click at [595, 89] on button "Buscar registros" at bounding box center [676, 90] width 243 height 26
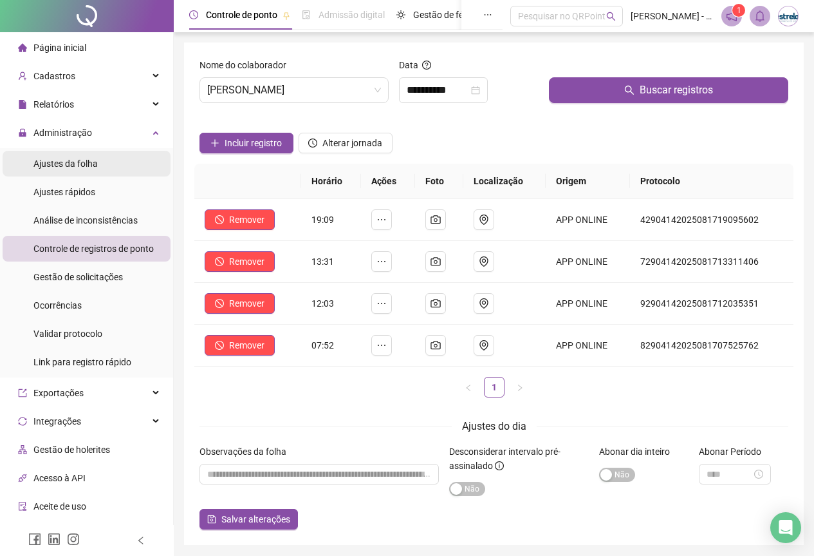
click at [98, 158] on li "Ajustes da folha" at bounding box center [87, 164] width 168 height 26
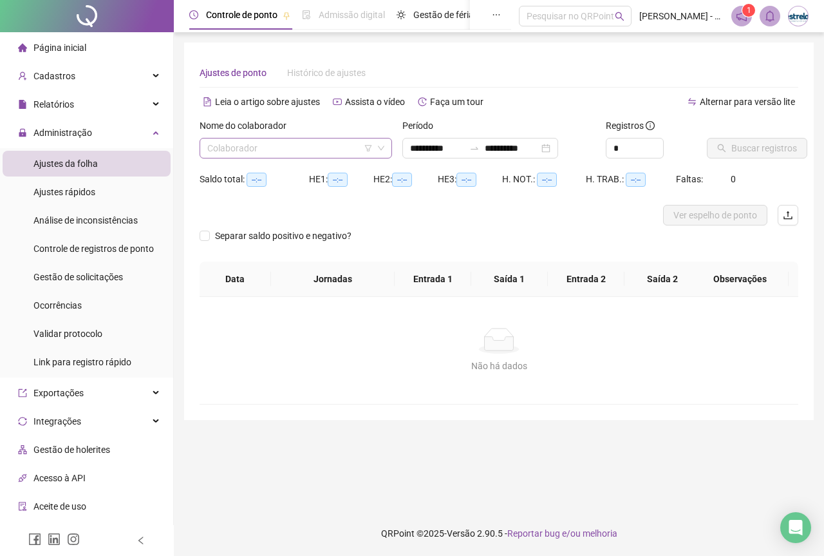
type input "**********"
click at [248, 144] on input "search" at bounding box center [289, 147] width 165 height 19
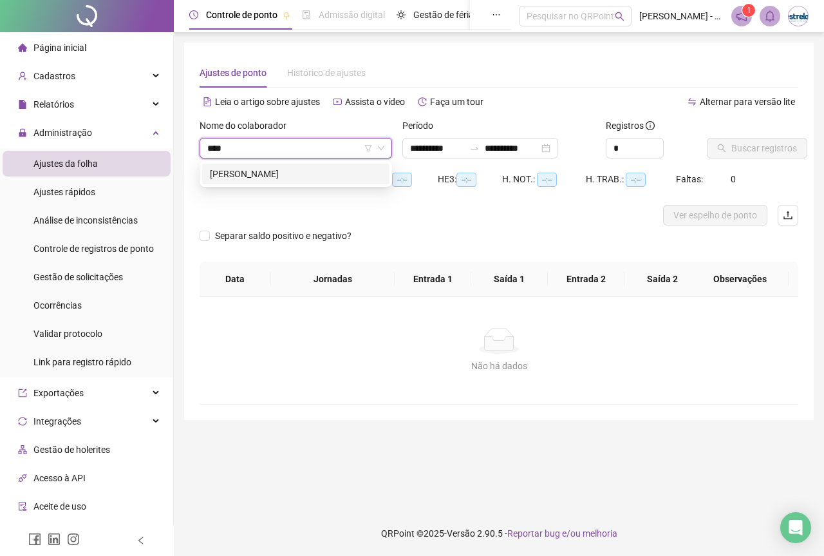
type input "*****"
click at [249, 171] on div "[PERSON_NAME]" at bounding box center [296, 174] width 172 height 14
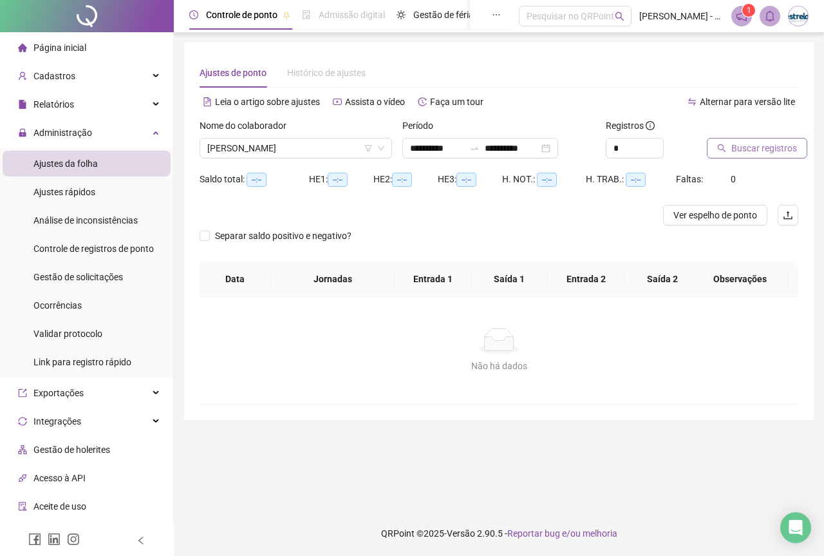
click at [725, 156] on button "Buscar registros" at bounding box center [757, 148] width 100 height 21
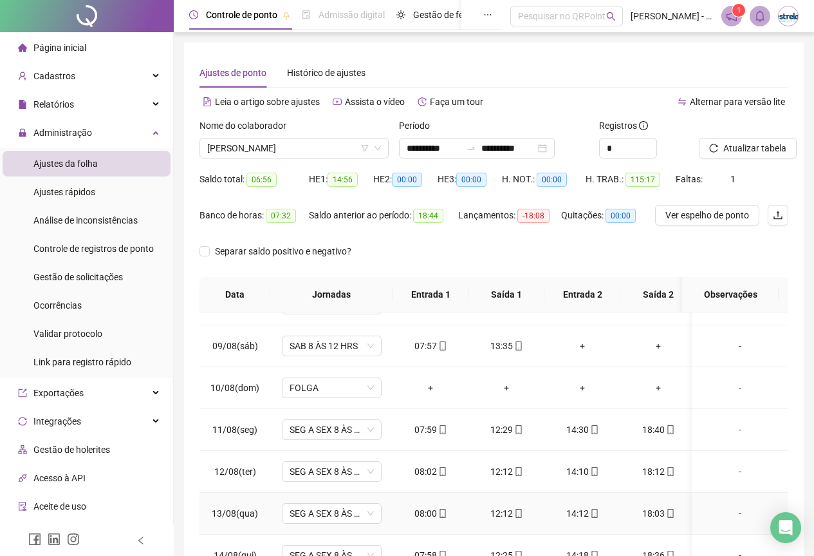
scroll to position [488, 0]
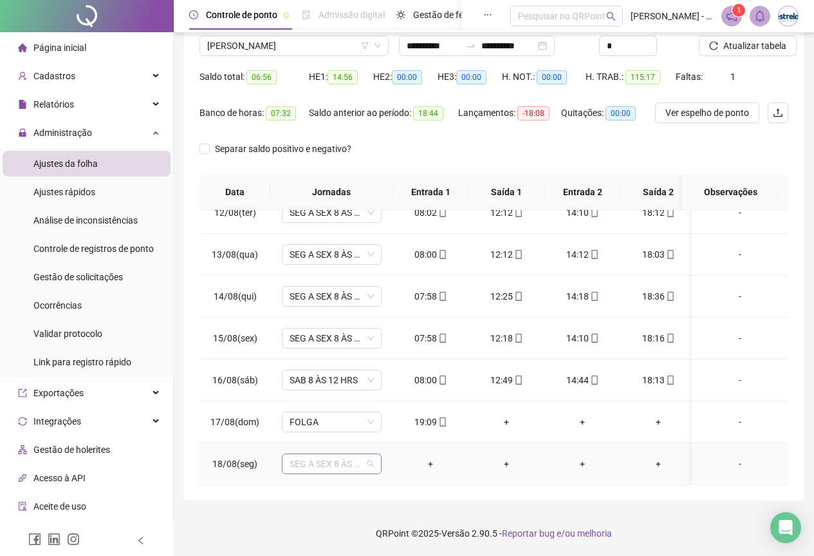
click at [293, 454] on span "SEG A SEX 8 ÀS 18 HRS" at bounding box center [332, 463] width 84 height 19
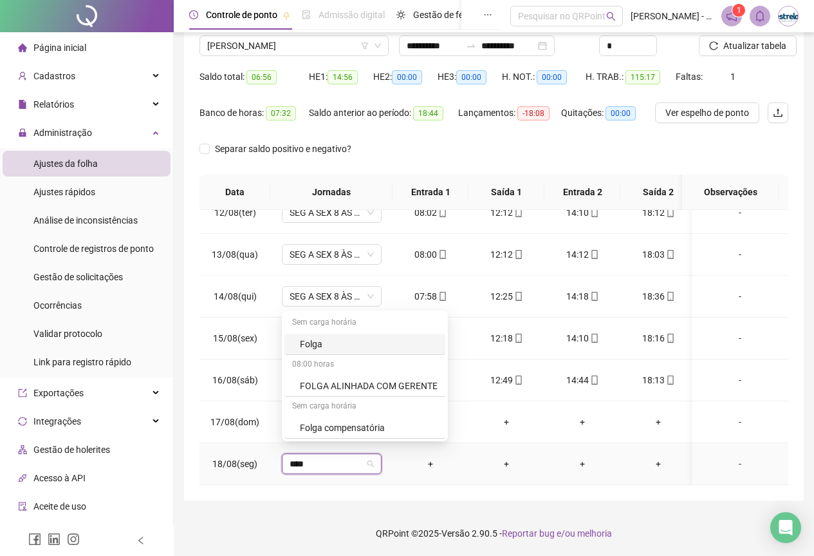
type input "*****"
click at [333, 350] on div "Folga" at bounding box center [369, 344] width 138 height 14
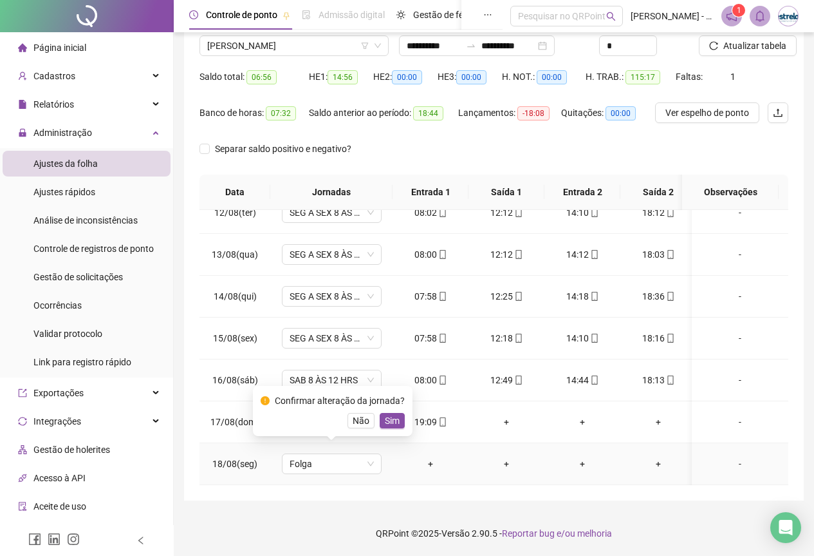
click at [397, 411] on div "Confirmar alteração da jornada? Não Sim" at bounding box center [333, 410] width 144 height 35
click at [386, 424] on span "Sim" at bounding box center [392, 420] width 15 height 14
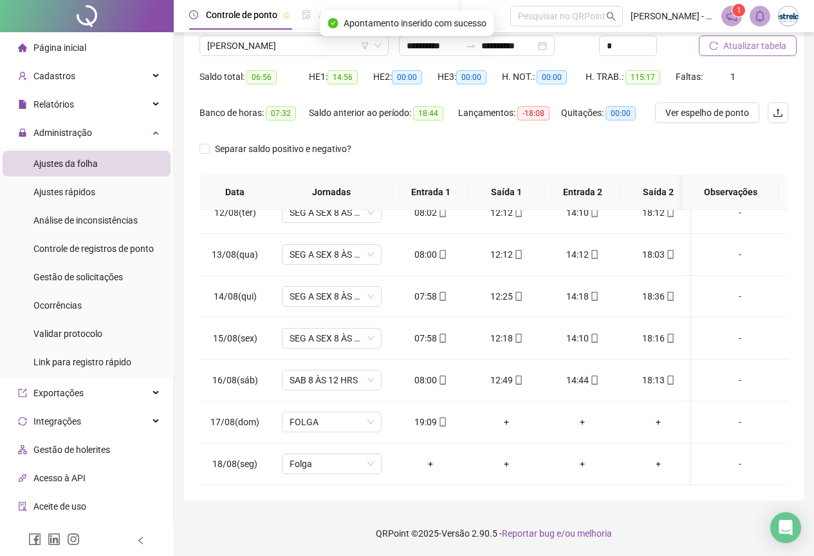
click at [767, 44] on span "Atualizar tabela" at bounding box center [755, 46] width 63 height 14
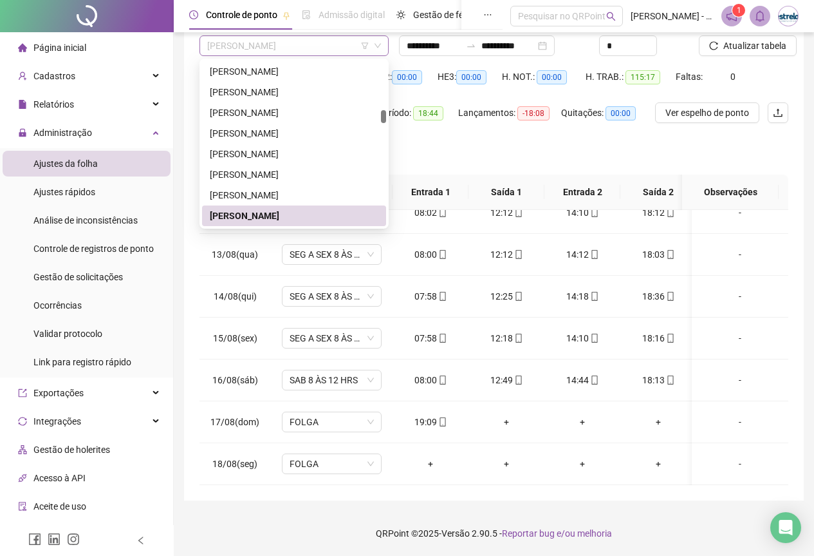
click at [337, 48] on span "[PERSON_NAME]" at bounding box center [294, 45] width 174 height 19
type input "**"
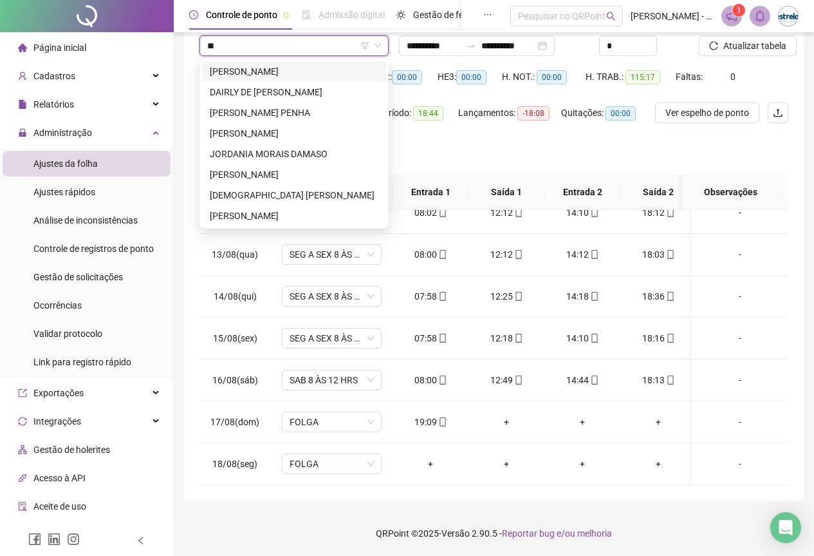
scroll to position [0, 0]
click at [330, 74] on div "[PERSON_NAME]" at bounding box center [294, 71] width 169 height 14
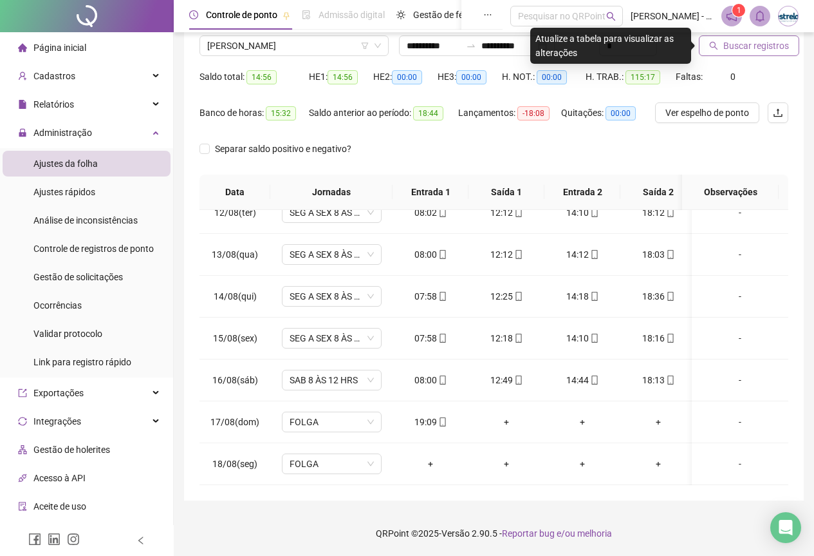
click at [714, 45] on icon "search" at bounding box center [713, 45] width 9 height 9
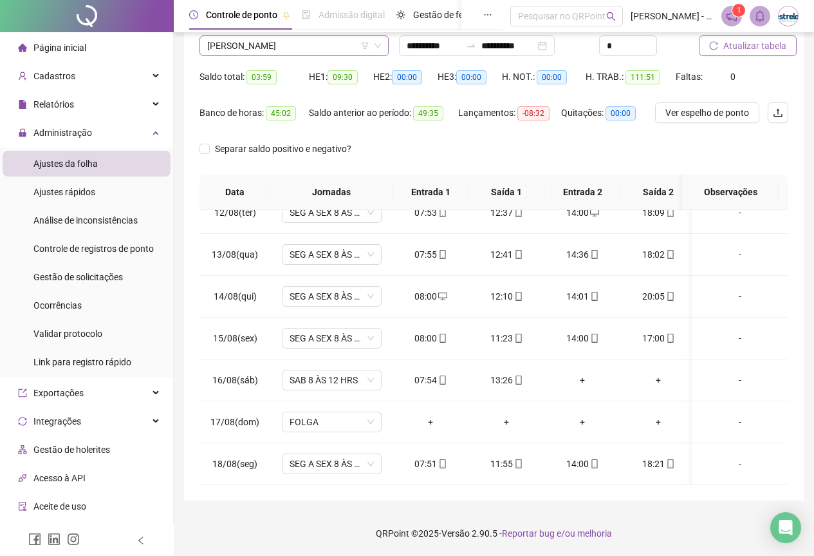
scroll to position [453, 0]
click at [262, 45] on span "[PERSON_NAME]" at bounding box center [294, 45] width 174 height 19
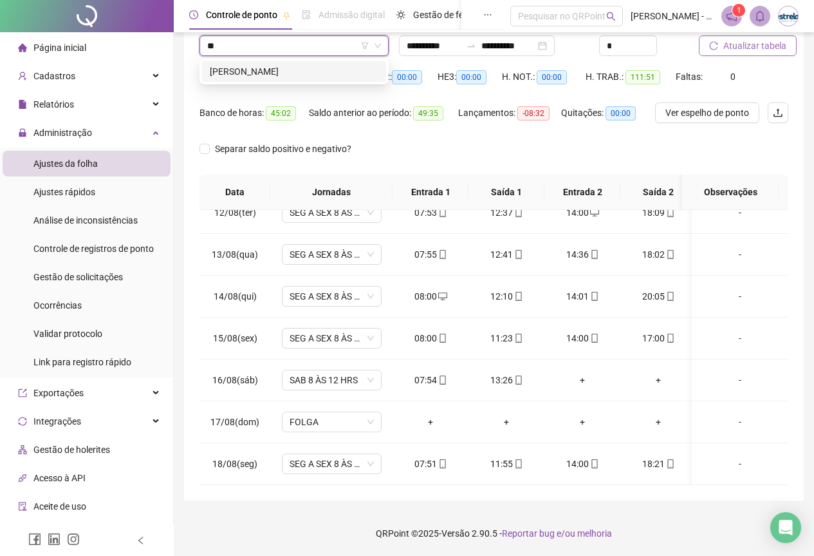
scroll to position [0, 0]
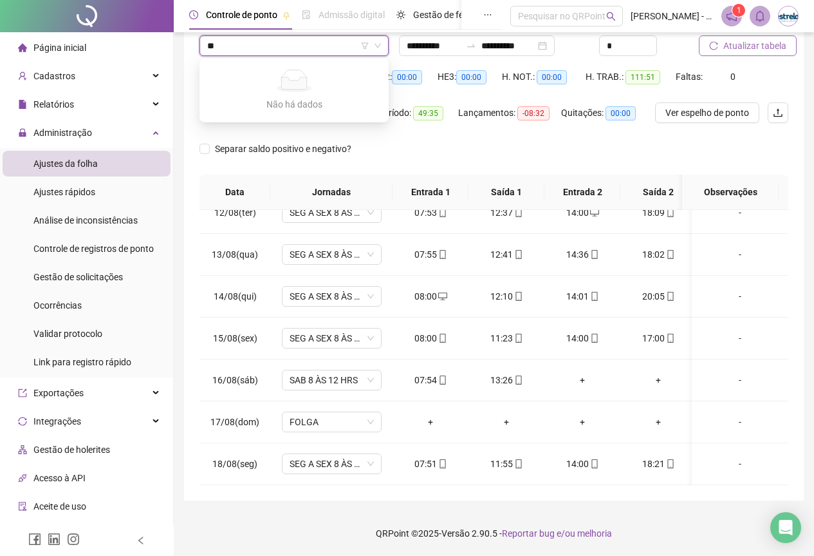
type input "***"
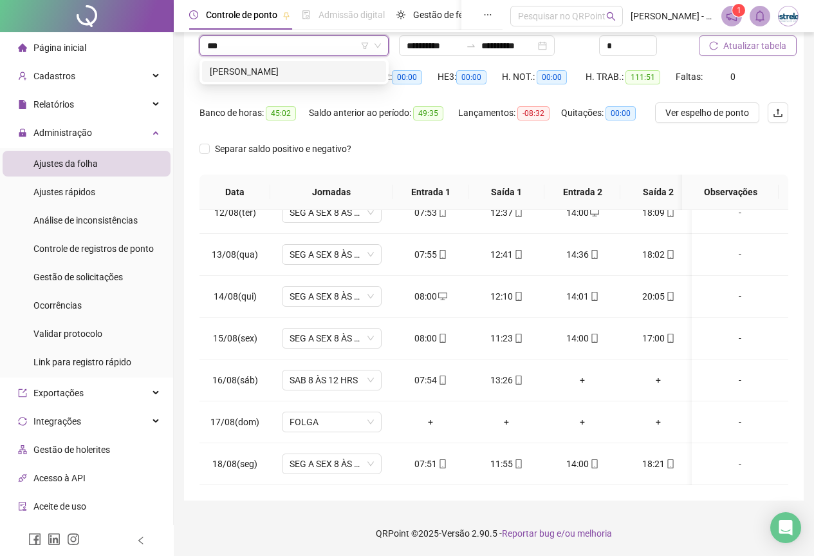
click at [262, 65] on div "[PERSON_NAME]" at bounding box center [294, 71] width 169 height 14
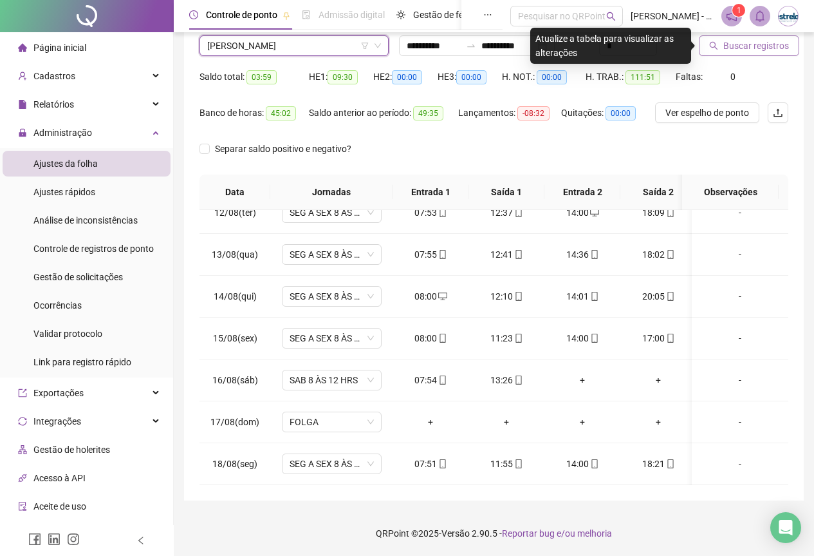
click at [736, 37] on button "Buscar registros" at bounding box center [749, 45] width 100 height 21
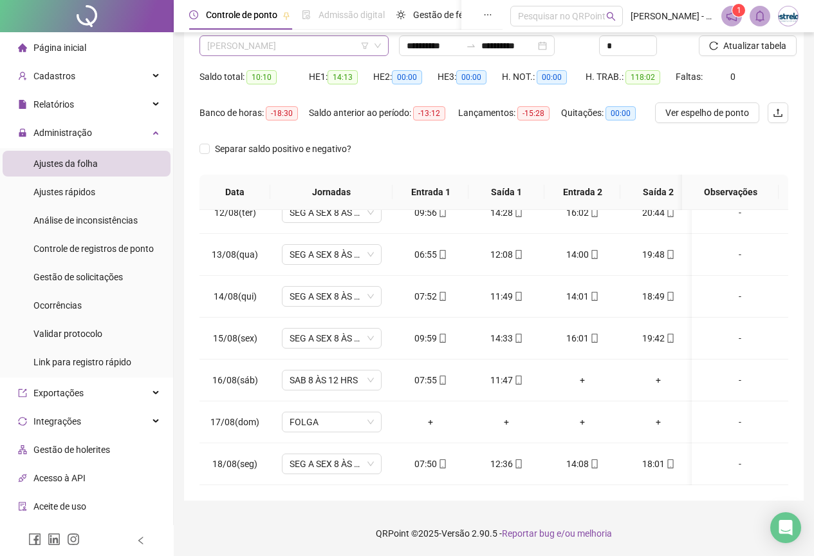
click at [334, 41] on span "[PERSON_NAME]" at bounding box center [294, 45] width 174 height 19
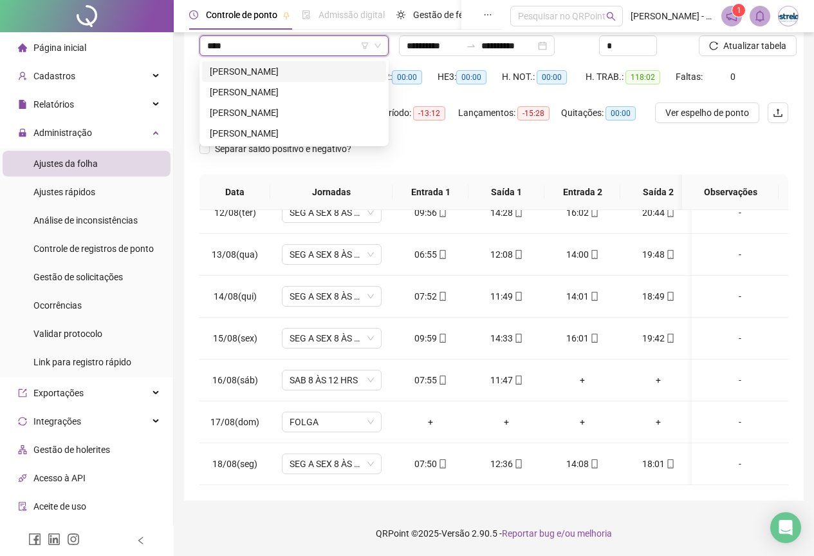
type input "*****"
click at [333, 89] on div "[PERSON_NAME]" at bounding box center [294, 92] width 169 height 14
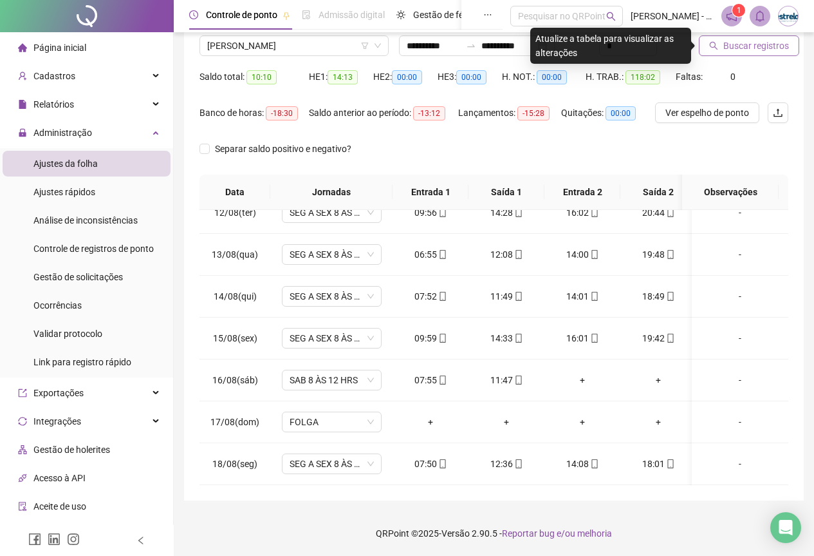
click at [714, 51] on button "Buscar registros" at bounding box center [749, 45] width 100 height 21
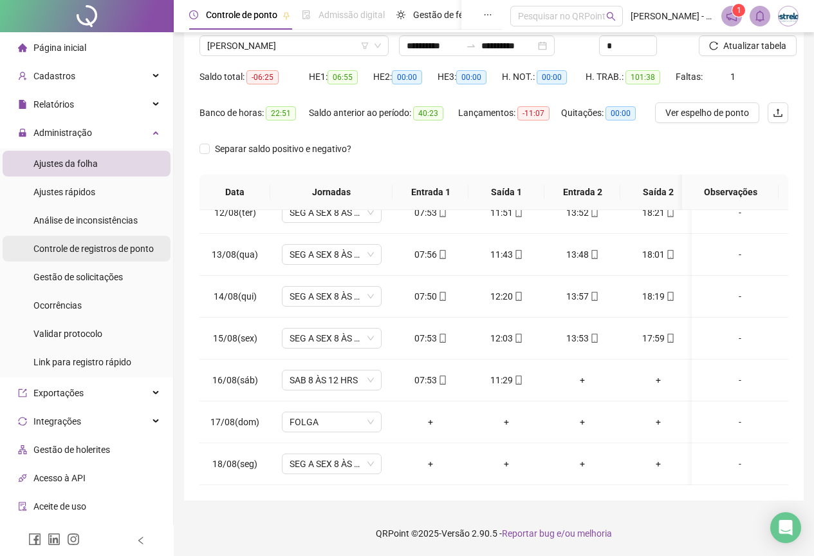
click at [97, 247] on span "Controle de registros de ponto" at bounding box center [93, 248] width 120 height 10
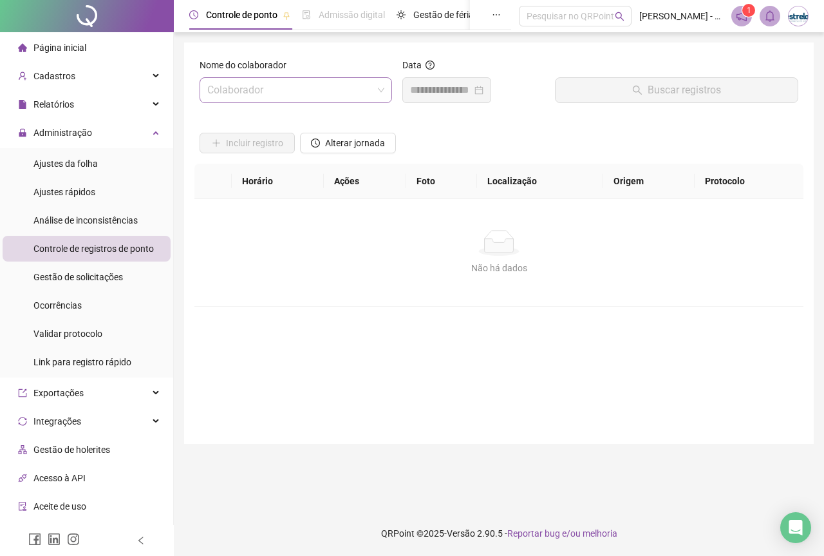
click at [265, 102] on div "Colaborador" at bounding box center [296, 90] width 192 height 26
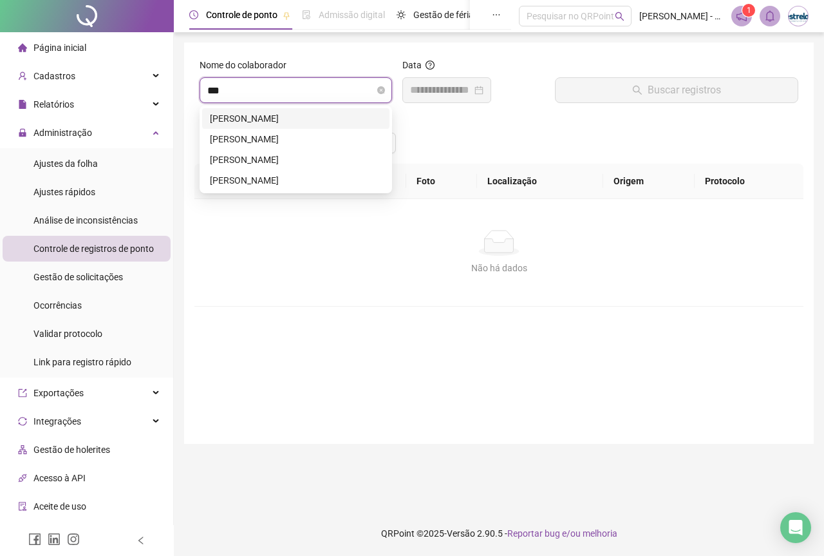
type input "****"
click at [254, 138] on div "[PERSON_NAME]" at bounding box center [296, 139] width 172 height 14
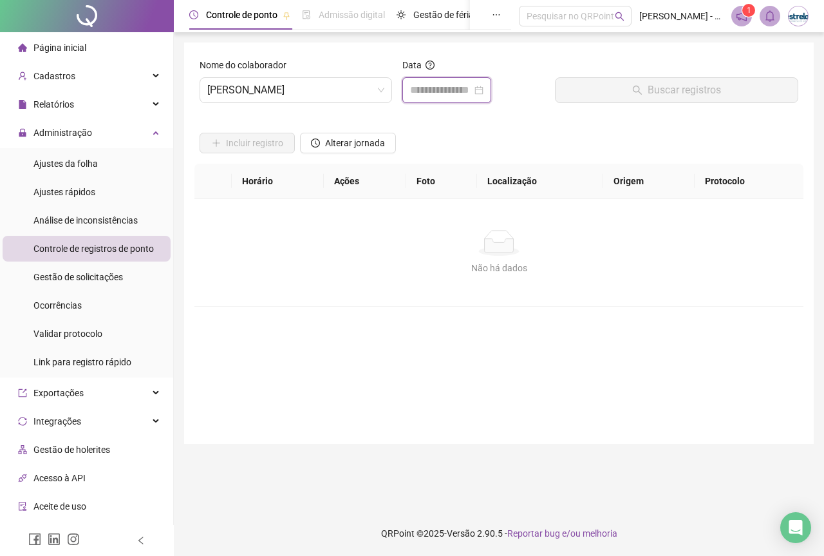
click at [469, 88] on input at bounding box center [441, 89] width 62 height 15
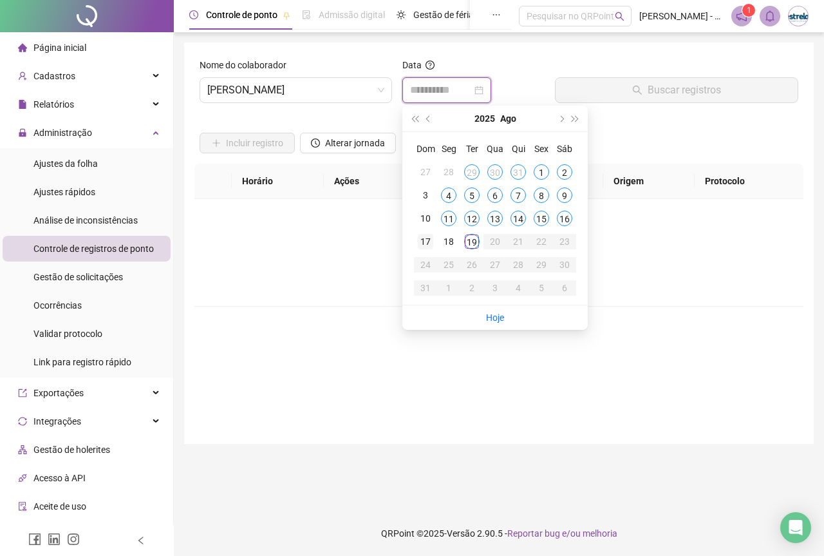
type input "**********"
click at [432, 240] on div "17" at bounding box center [425, 241] width 15 height 15
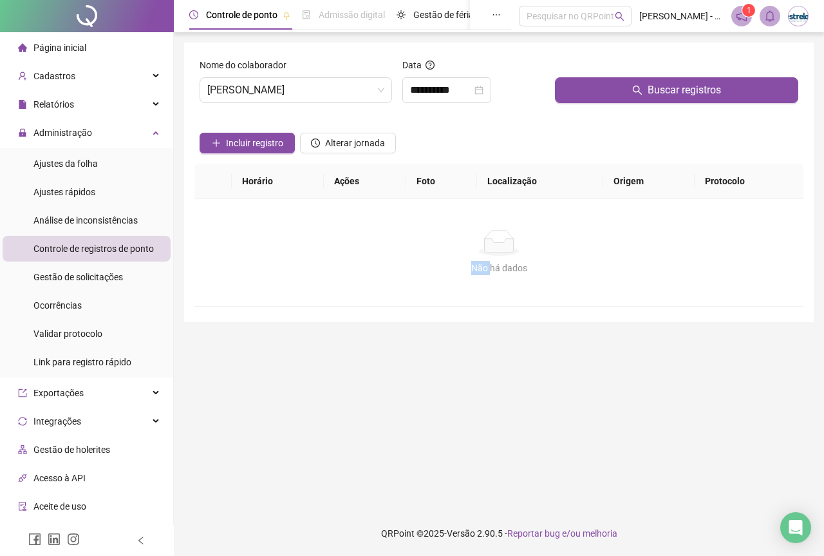
click at [432, 240] on div "Não há dados" at bounding box center [499, 243] width 578 height 26
click at [670, 69] on div at bounding box center [676, 67] width 243 height 19
click at [668, 82] on span "Buscar registros" at bounding box center [684, 89] width 73 height 15
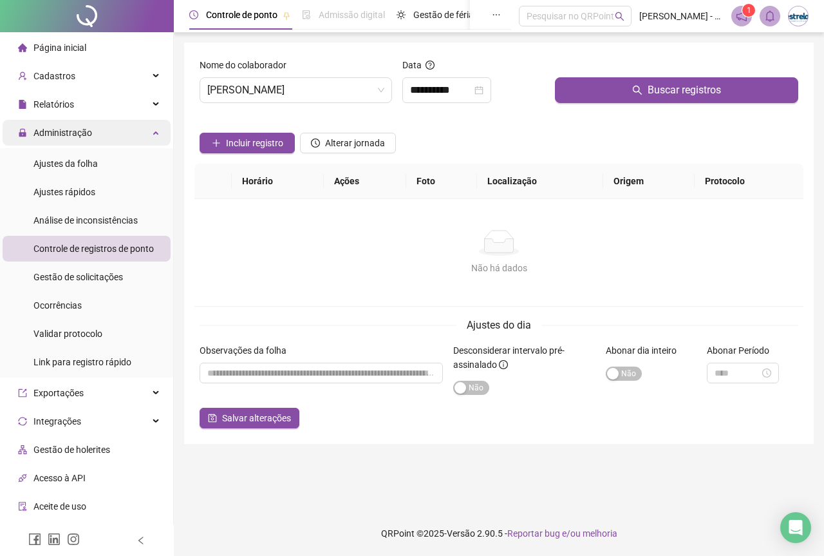
click at [116, 129] on div "Administração" at bounding box center [87, 133] width 168 height 26
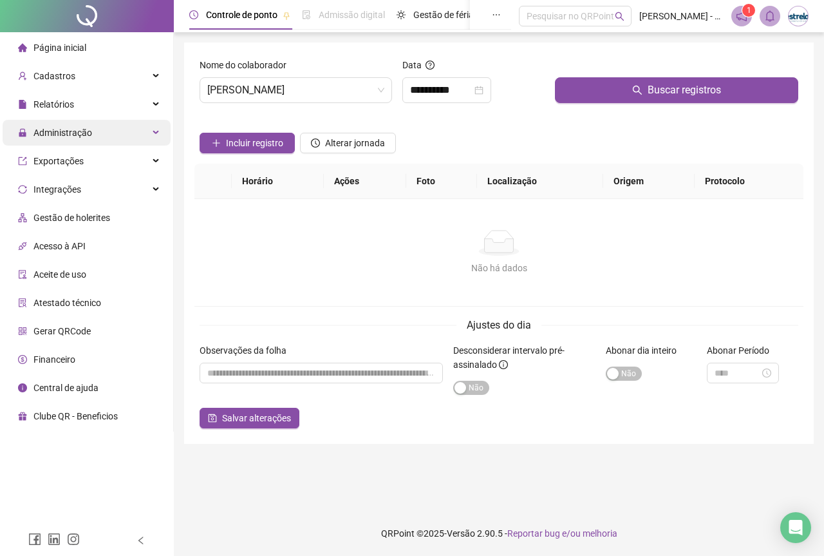
click at [116, 129] on div "Administração" at bounding box center [87, 133] width 168 height 26
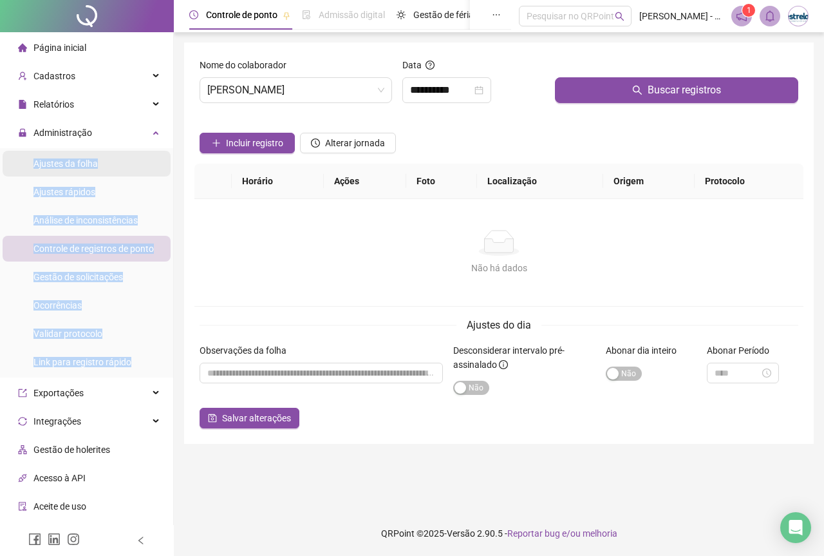
click at [115, 154] on li "Ajustes da folha" at bounding box center [87, 164] width 168 height 26
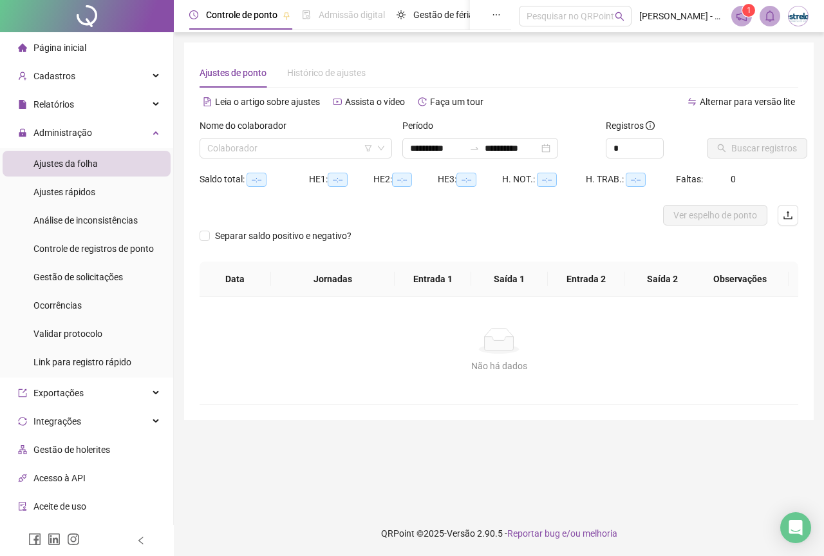
type input "**********"
click at [274, 163] on div "Nome do colaborador Colaborador" at bounding box center [295, 143] width 203 height 50
click at [274, 155] on input "search" at bounding box center [289, 147] width 165 height 19
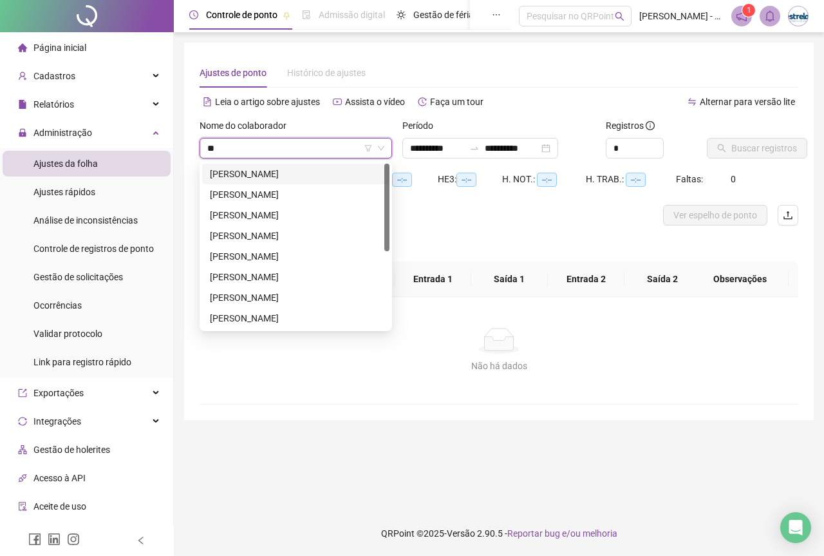
type input "***"
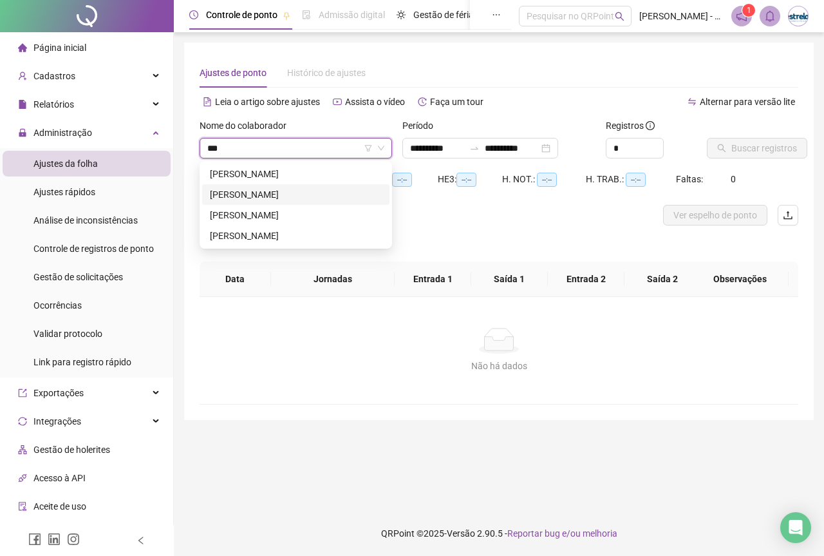
click at [265, 188] on div "[PERSON_NAME]" at bounding box center [296, 194] width 172 height 14
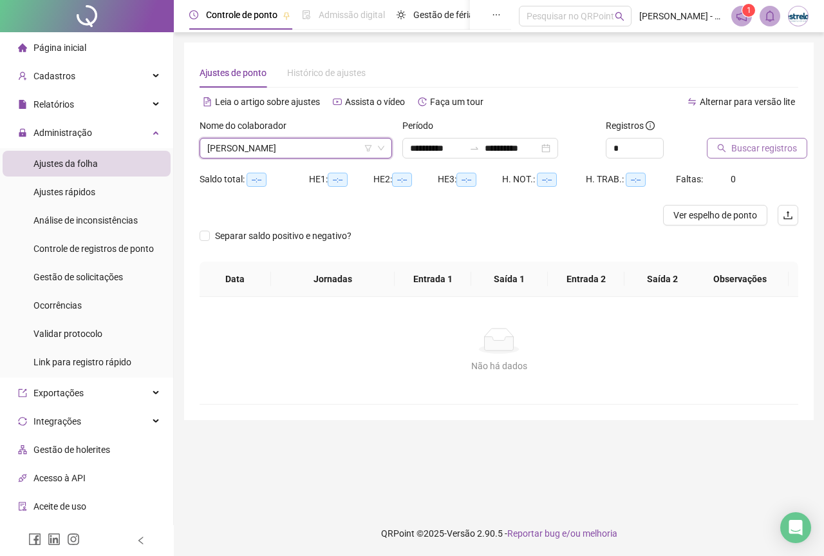
click at [751, 151] on span "Buscar registros" at bounding box center [764, 148] width 66 height 14
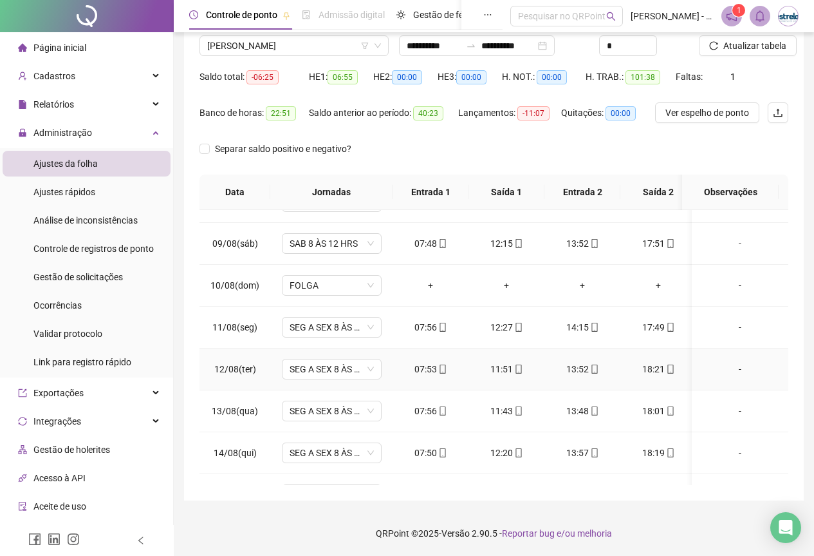
scroll to position [488, 0]
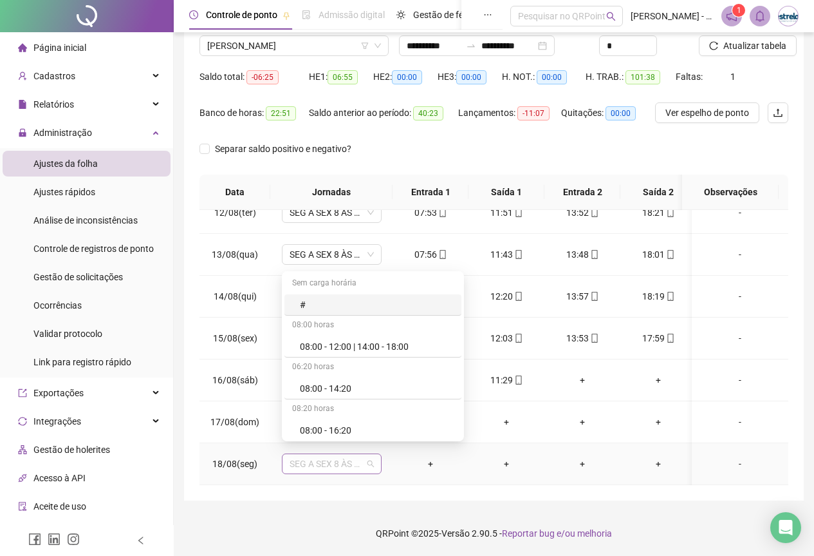
click at [315, 454] on span "SEG A SEX 8 ÀS 18 HRS" at bounding box center [332, 463] width 84 height 19
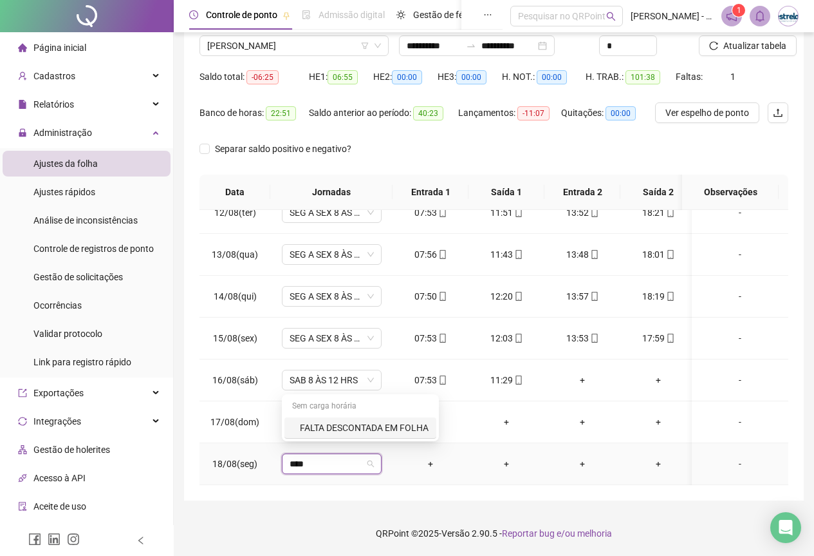
type input "*****"
click at [330, 429] on div "FALTA DESCONTADA EM FOLHA" at bounding box center [364, 427] width 129 height 14
click at [400, 421] on button "Sim" at bounding box center [392, 420] width 25 height 15
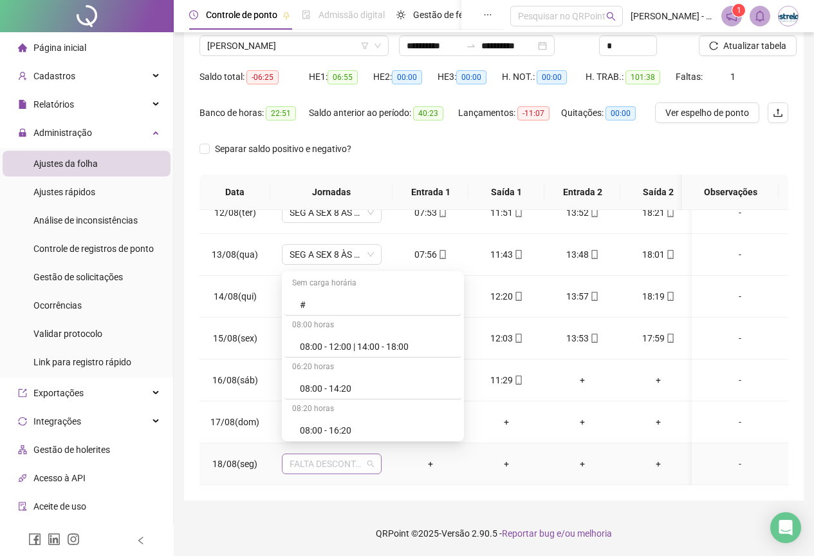
scroll to position [505, 0]
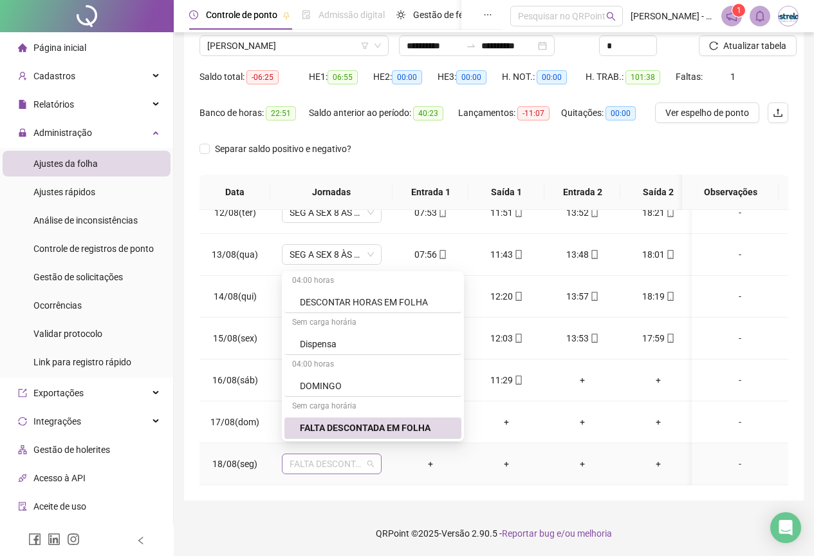
click at [336, 454] on span "FALTA DESCONTADA EM FOLHA" at bounding box center [332, 463] width 84 height 19
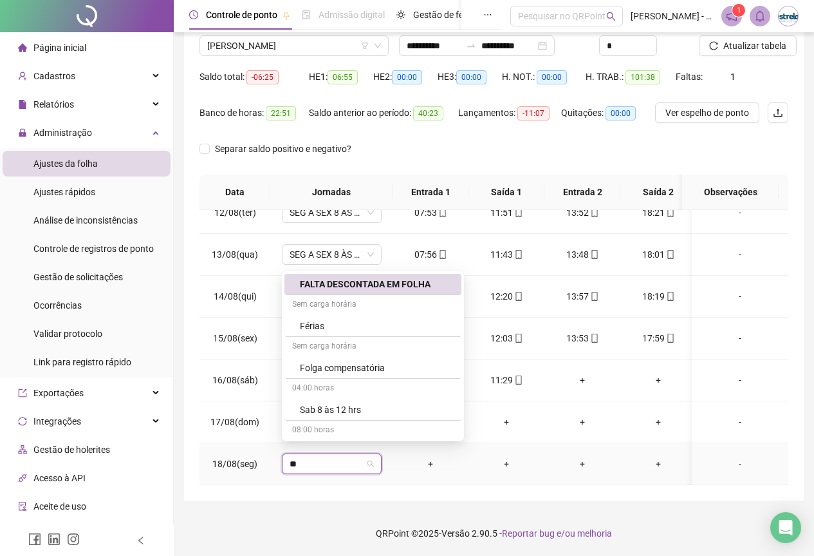
scroll to position [0, 0]
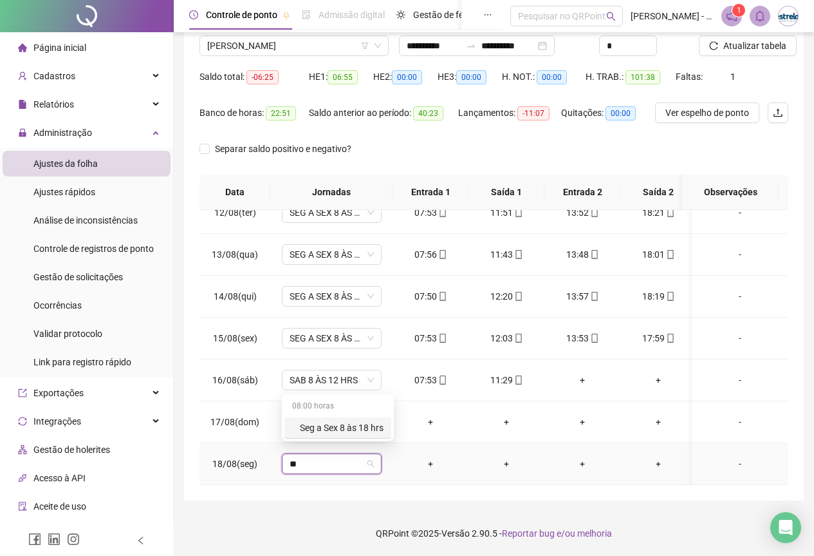
type input "***"
click at [329, 432] on div "Seg a Sex 8 às 18 hrs" at bounding box center [342, 427] width 84 height 14
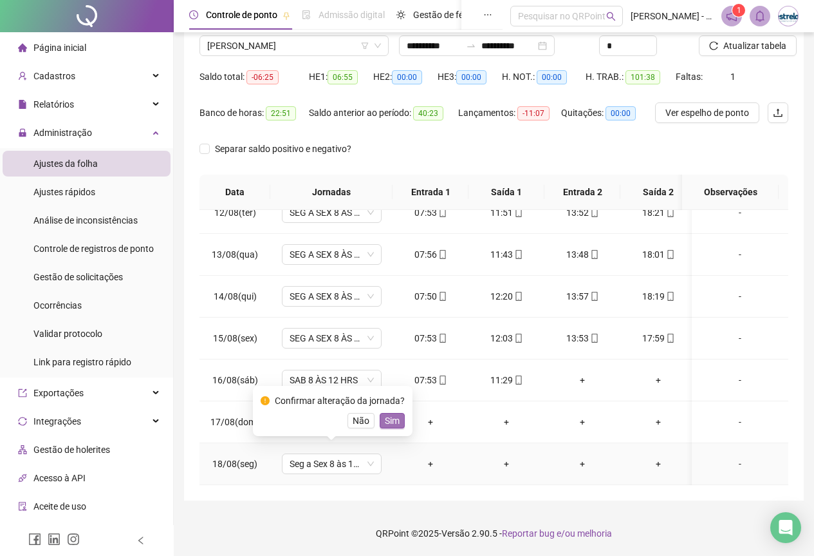
click at [385, 426] on span "Sim" at bounding box center [392, 420] width 15 height 14
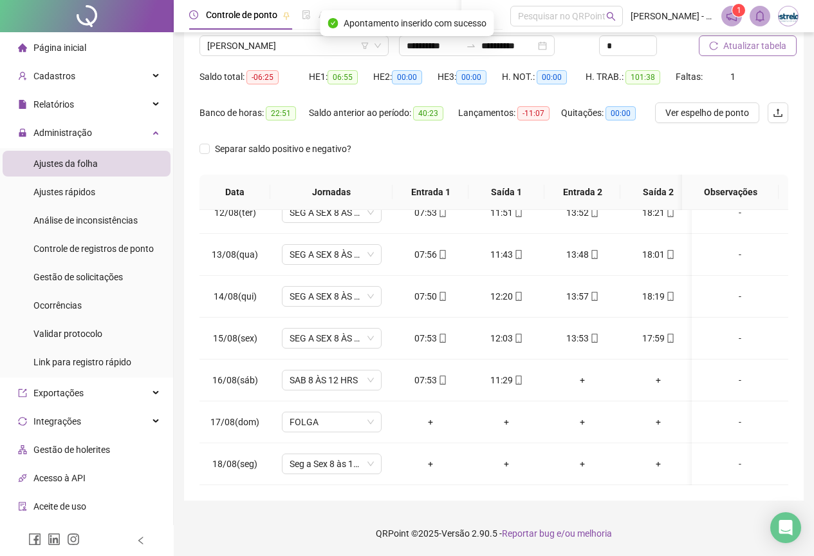
click at [720, 50] on button "Atualizar tabela" at bounding box center [748, 45] width 98 height 21
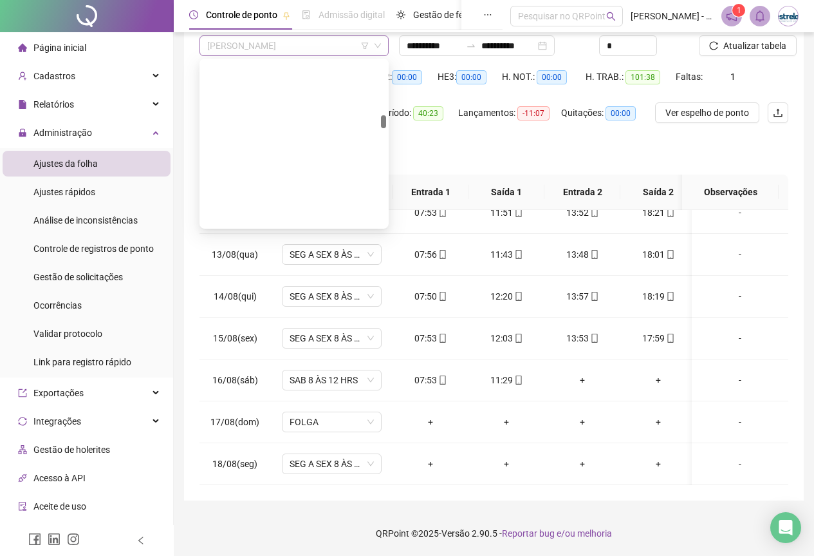
click at [227, 44] on span "[PERSON_NAME]" at bounding box center [294, 45] width 174 height 19
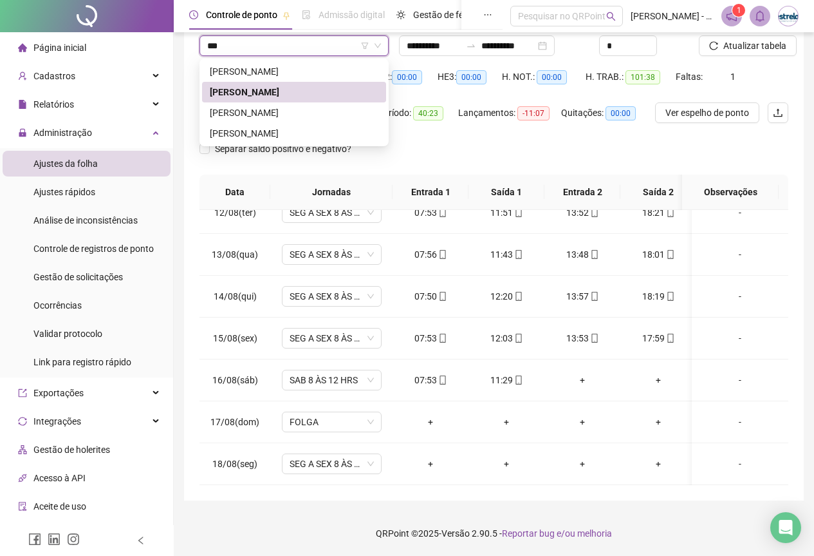
type input "****"
click at [233, 110] on div "[PERSON_NAME]" at bounding box center [294, 113] width 169 height 14
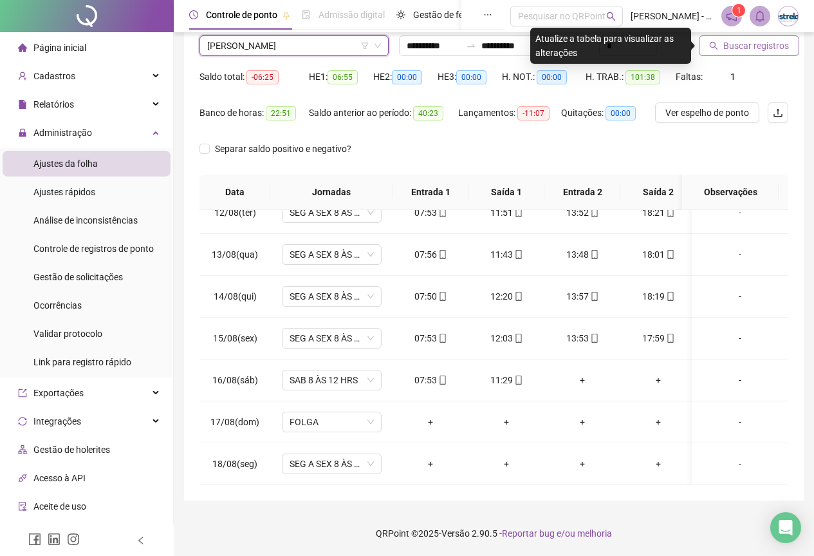
click at [716, 40] on button "Buscar registros" at bounding box center [749, 45] width 100 height 21
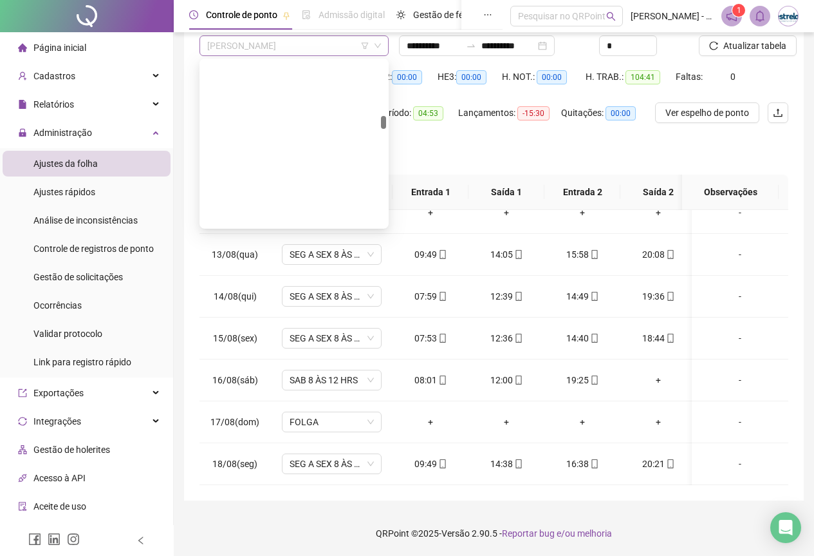
click at [247, 44] on span "[PERSON_NAME]" at bounding box center [294, 45] width 174 height 19
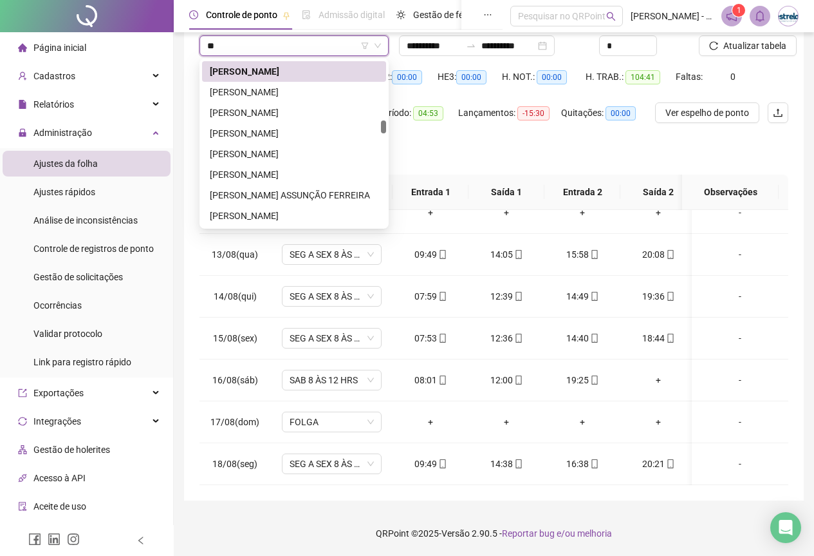
scroll to position [948, 0]
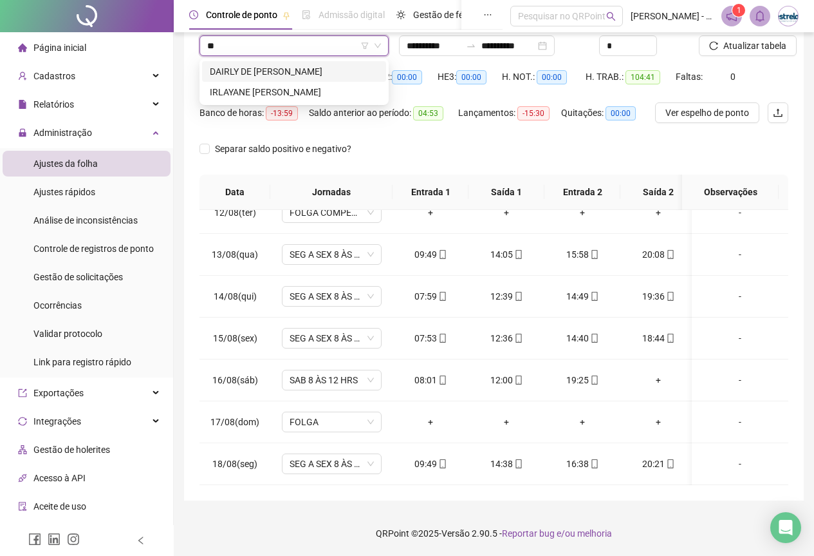
type input "***"
click at [221, 97] on div "IRLAYANE [PERSON_NAME]" at bounding box center [294, 92] width 169 height 14
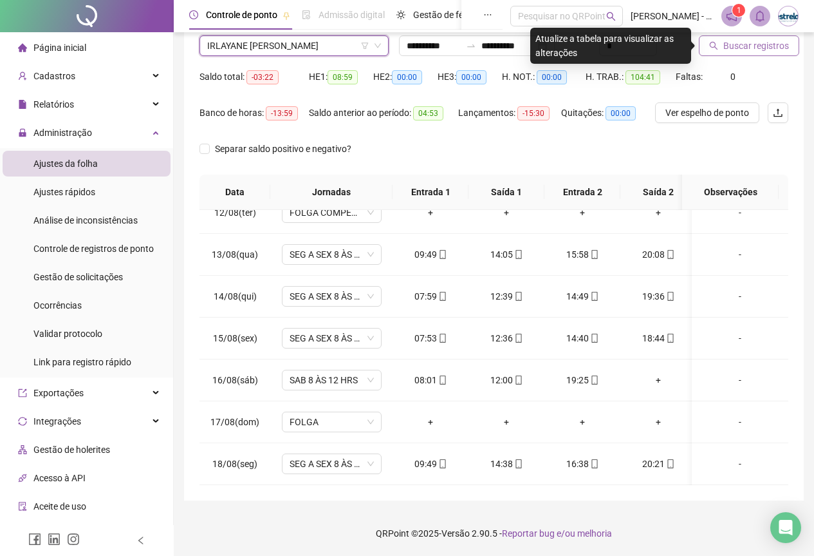
click at [792, 45] on button "Buscar registros" at bounding box center [749, 45] width 100 height 21
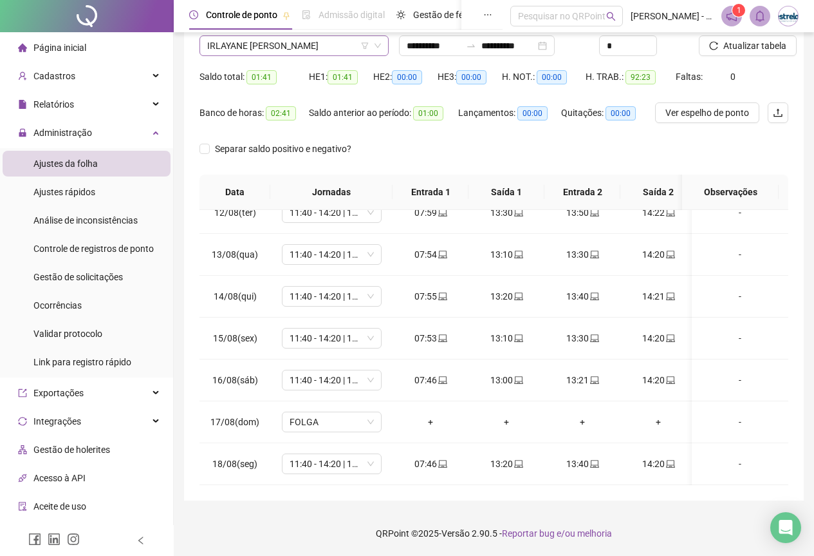
click at [239, 55] on div "IRLAYANE [PERSON_NAME]" at bounding box center [294, 45] width 189 height 21
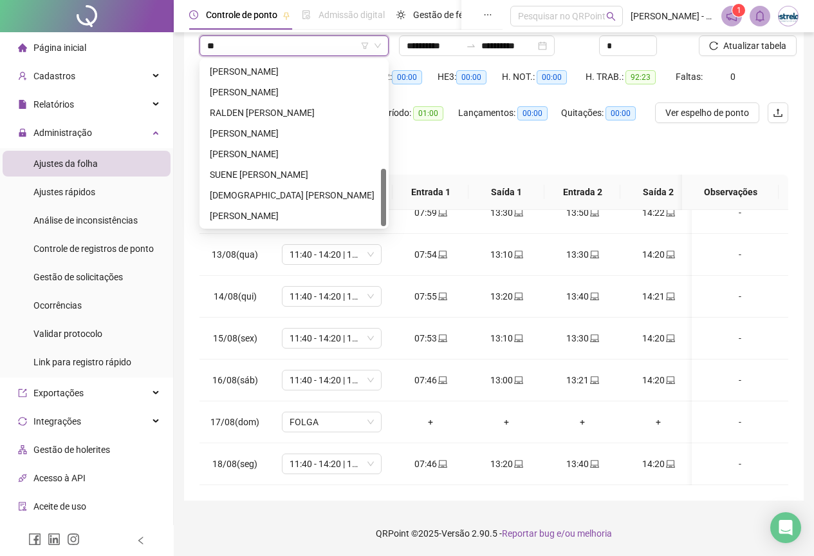
scroll to position [309, 0]
type input "***"
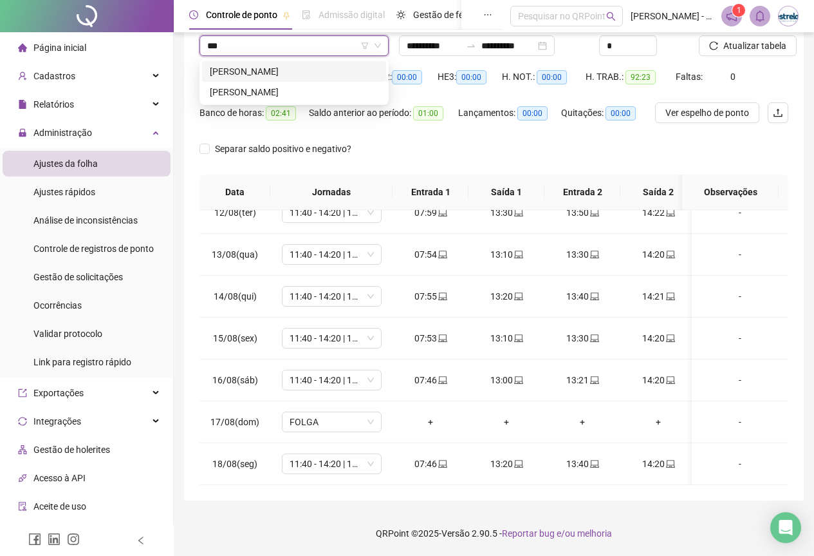
scroll to position [0, 0]
click at [239, 71] on div "[PERSON_NAME]" at bounding box center [294, 71] width 169 height 14
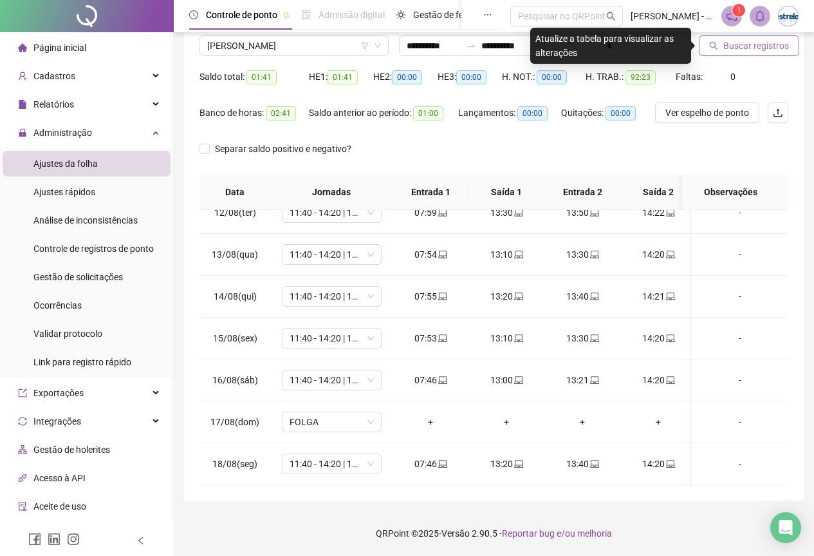
click at [781, 45] on span "Buscar registros" at bounding box center [757, 46] width 66 height 14
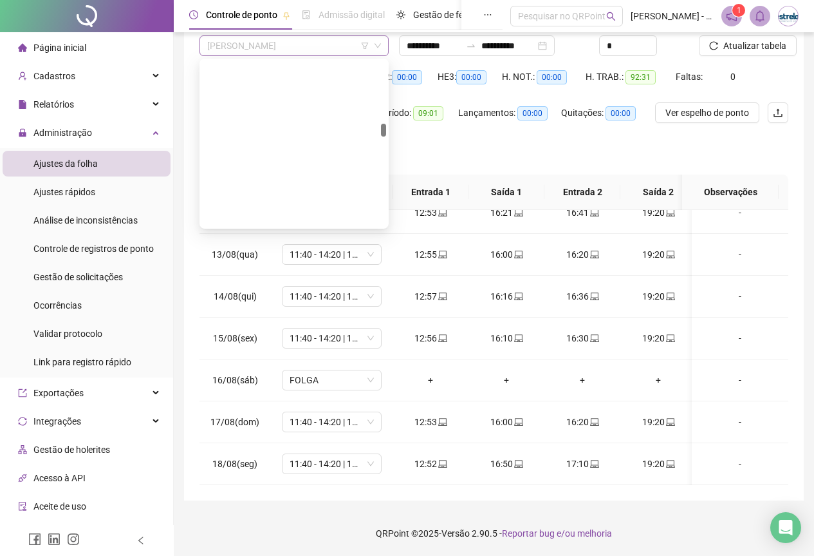
scroll to position [1524, 0]
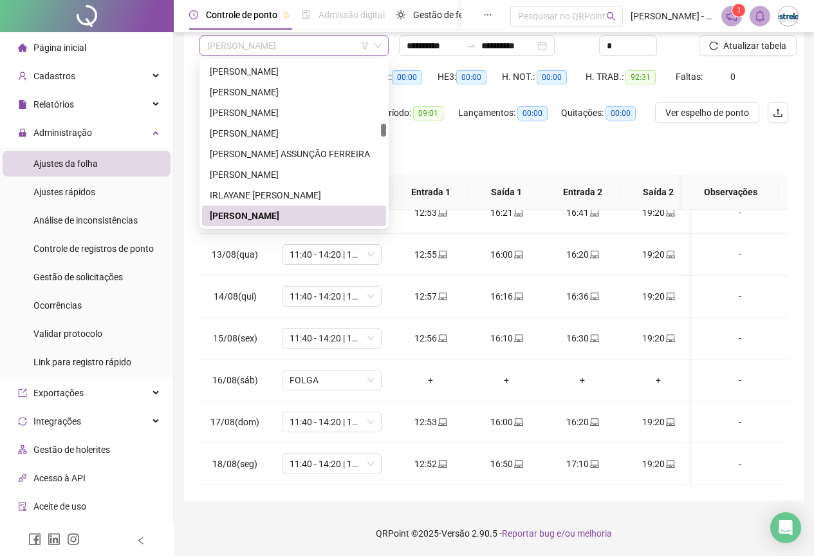
click at [263, 48] on span "[PERSON_NAME]" at bounding box center [294, 45] width 174 height 19
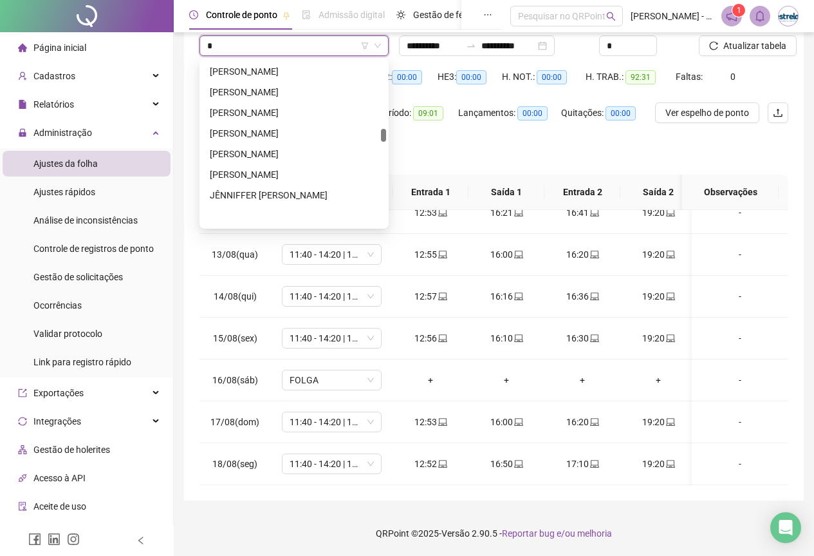
scroll to position [1462, 0]
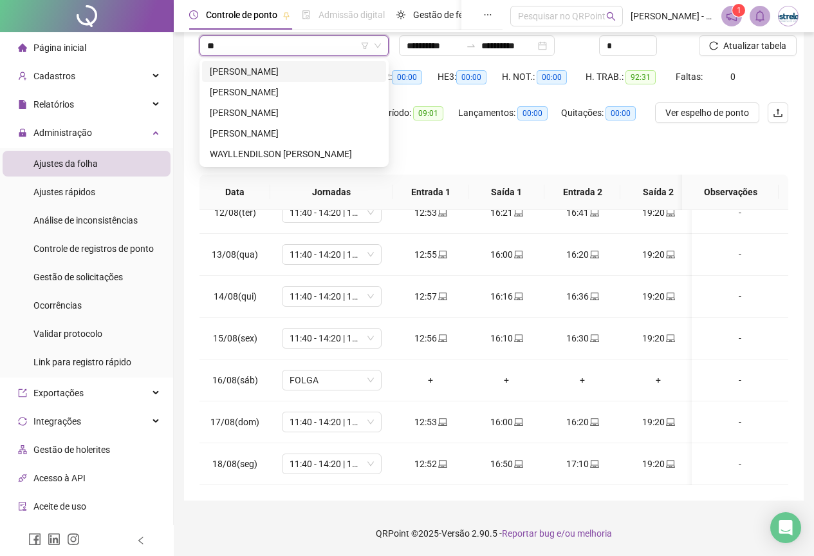
type input "***"
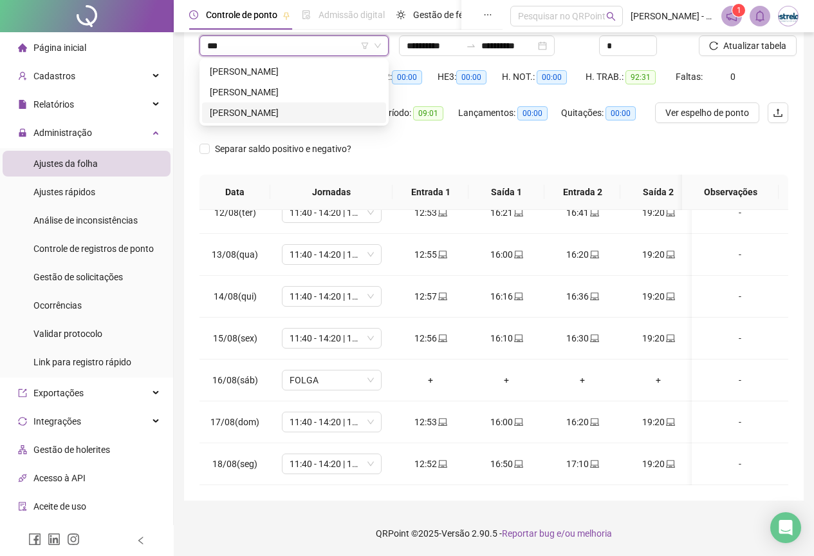
click at [260, 106] on div "[PERSON_NAME]" at bounding box center [294, 113] width 169 height 14
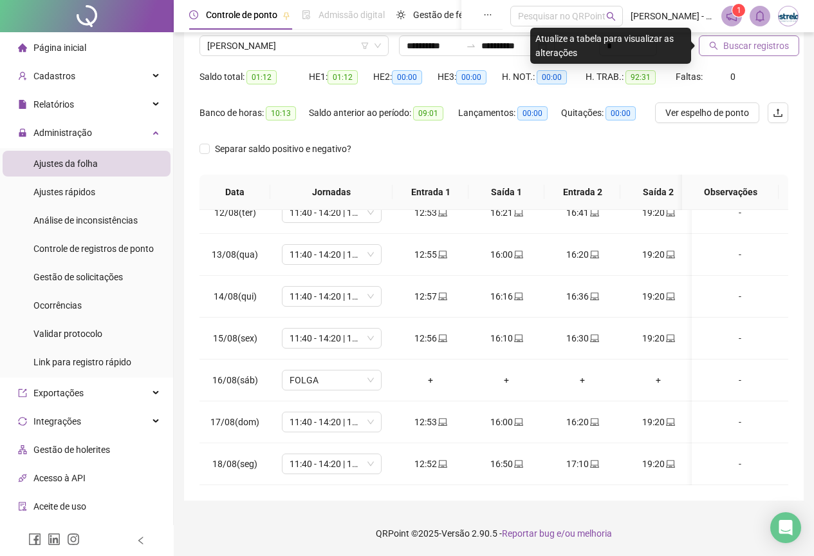
click at [751, 49] on span "Buscar registros" at bounding box center [757, 46] width 66 height 14
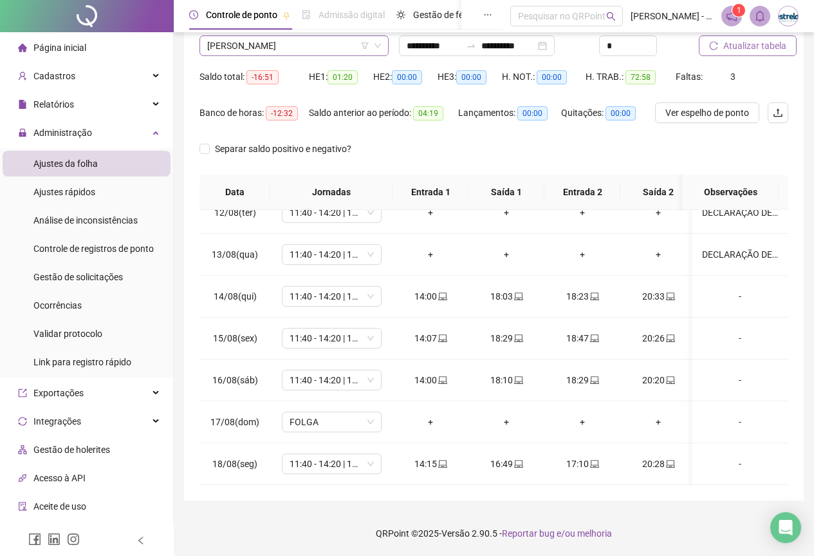
scroll to position [1586, 0]
click at [238, 47] on span "[PERSON_NAME]" at bounding box center [294, 45] width 174 height 19
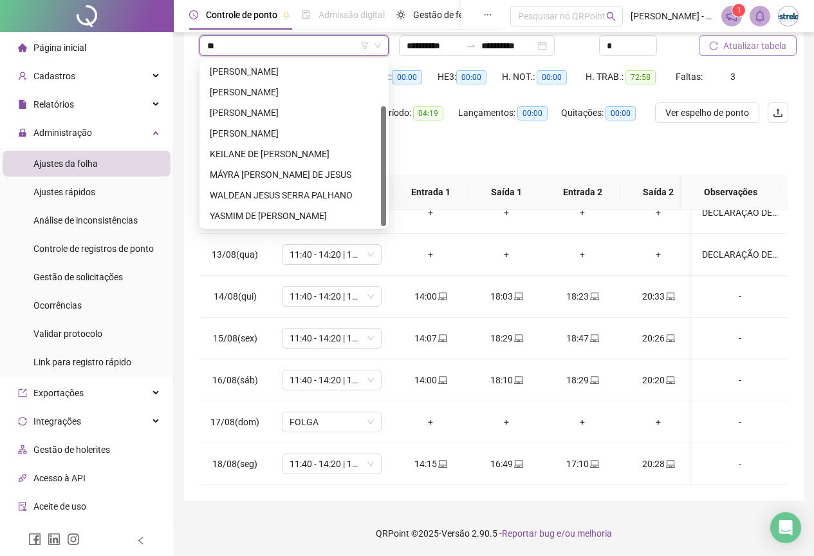
scroll to position [62, 0]
type input "***"
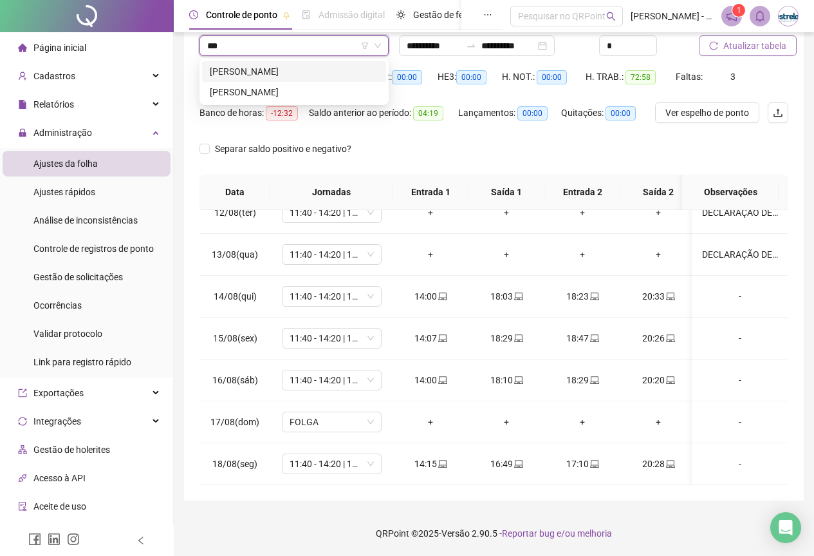
click at [239, 66] on div "[PERSON_NAME]" at bounding box center [294, 71] width 169 height 14
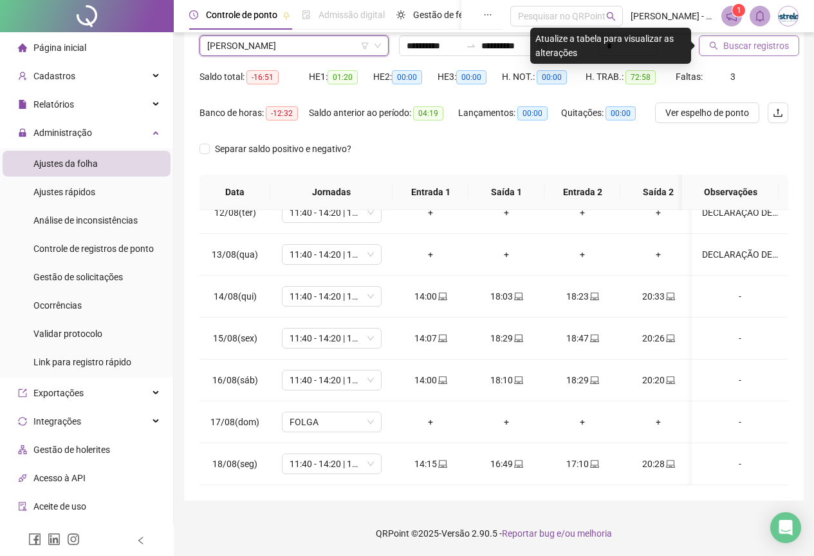
click at [717, 40] on button "Buscar registros" at bounding box center [749, 45] width 100 height 21
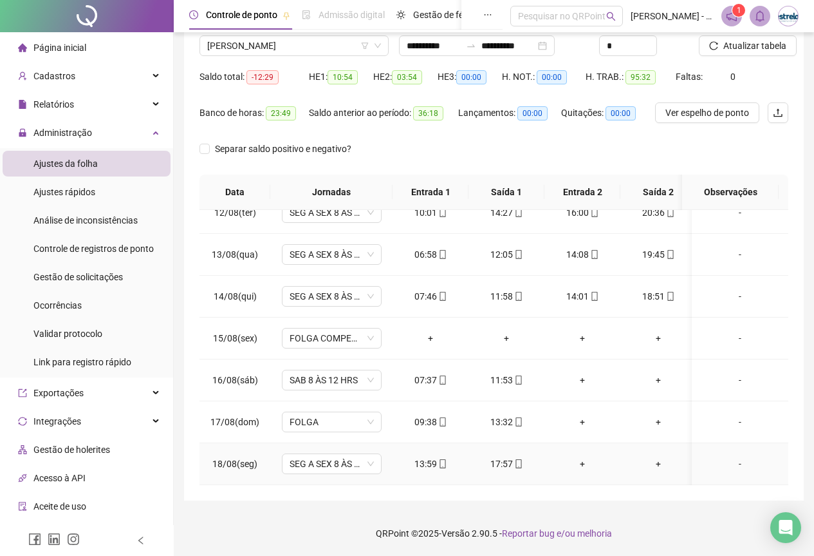
click at [429, 456] on div "13:59" at bounding box center [430, 463] width 55 height 14
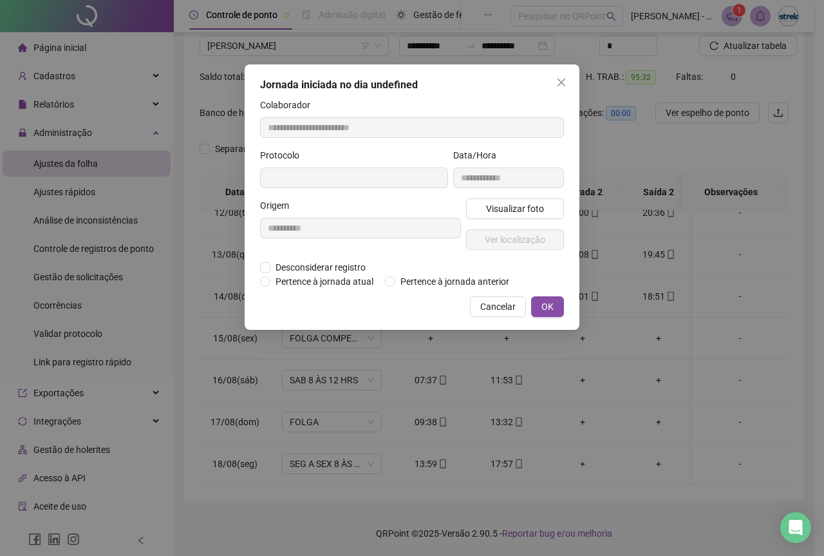
type input "**********"
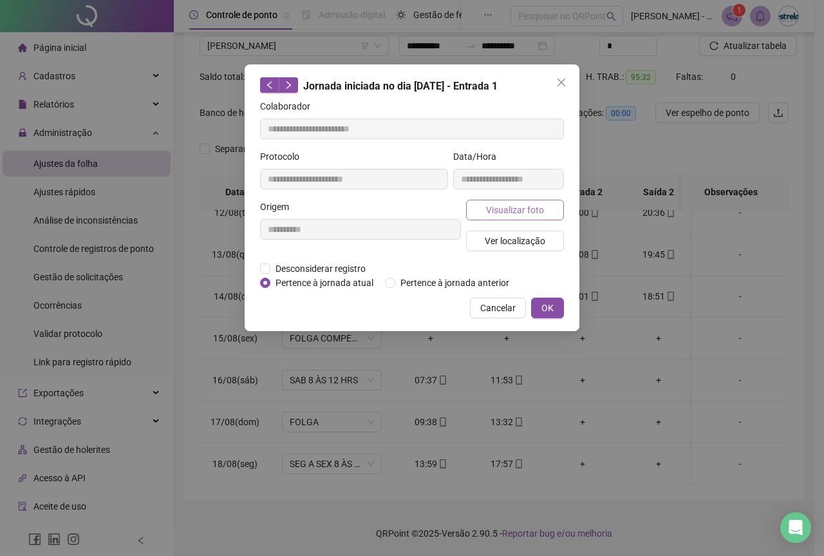
click at [496, 214] on span "Visualizar foto" at bounding box center [515, 210] width 58 height 14
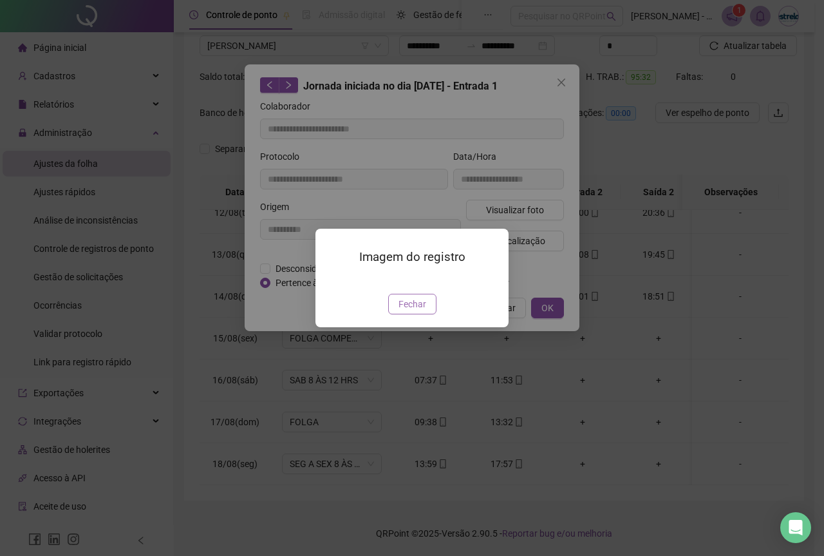
click at [411, 311] on span "Fechar" at bounding box center [412, 304] width 28 height 14
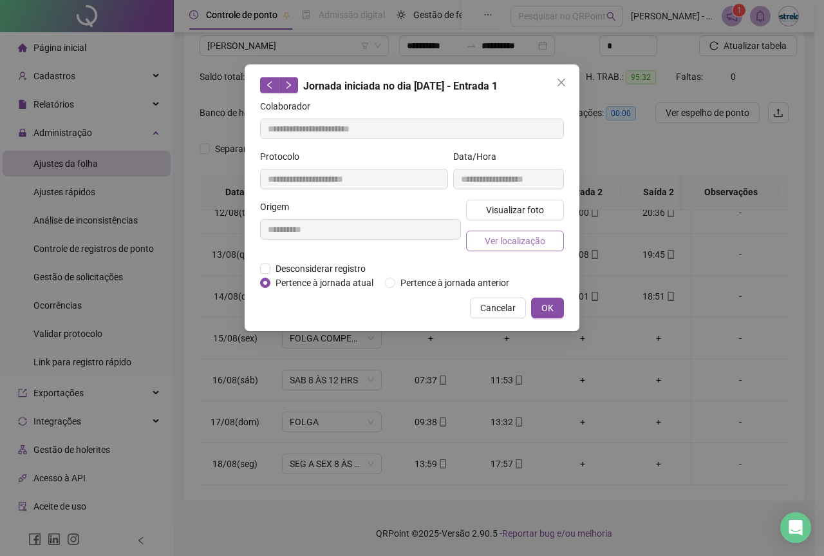
click at [504, 239] on span "Ver localização" at bounding box center [515, 241] width 61 height 14
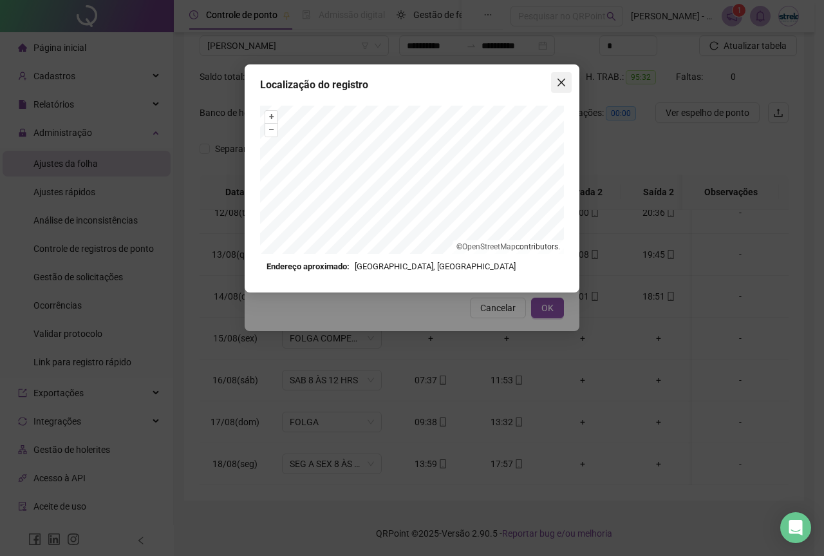
click at [562, 77] on icon "close" at bounding box center [561, 82] width 10 height 10
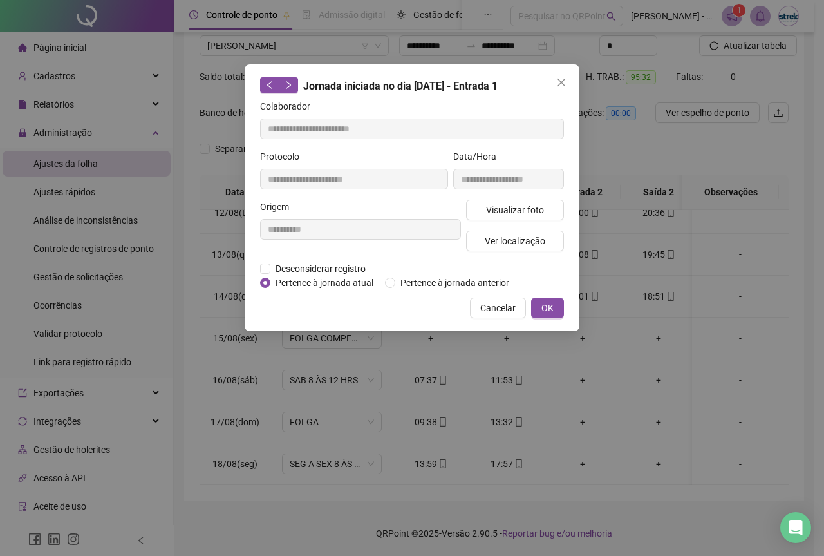
click at [562, 77] on icon "close" at bounding box center [561, 82] width 10 height 10
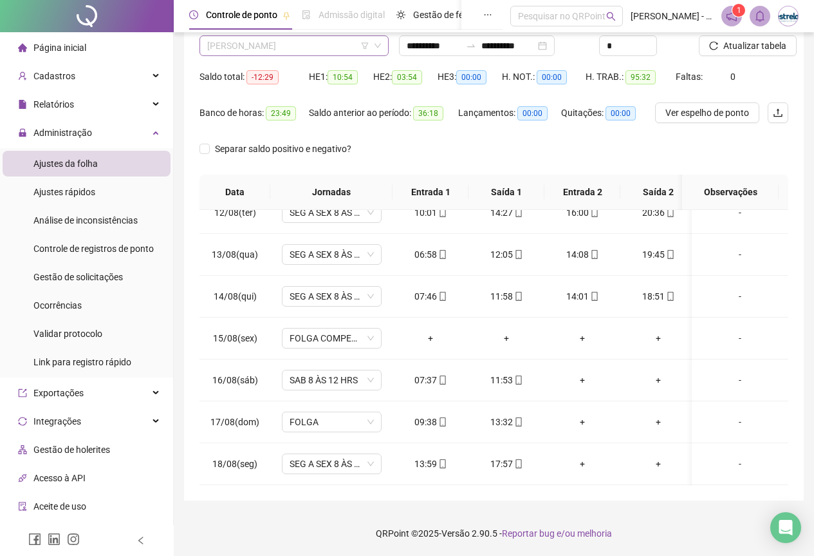
scroll to position [1668, 0]
click at [236, 42] on span "[PERSON_NAME]" at bounding box center [294, 45] width 174 height 19
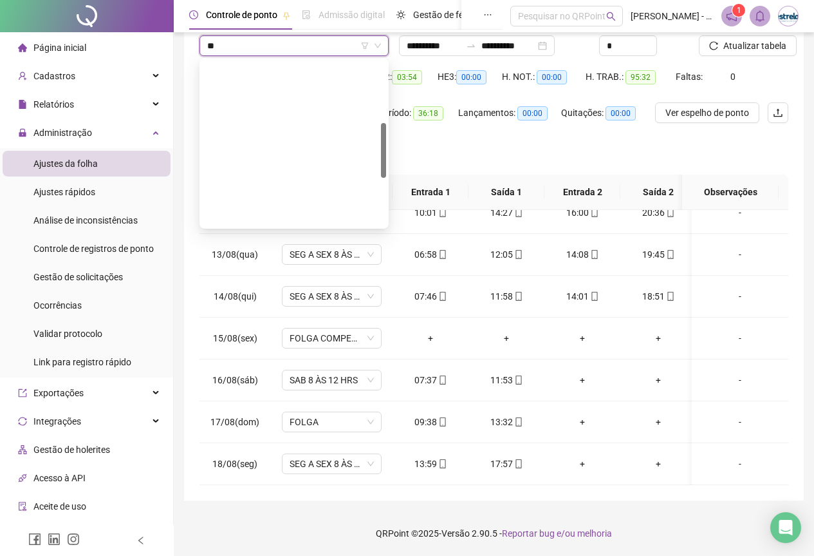
scroll to position [185, 0]
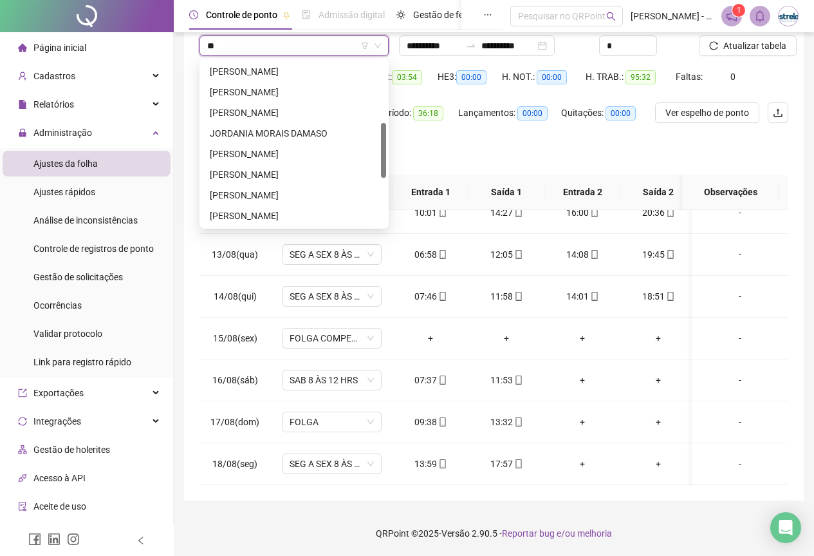
type input "***"
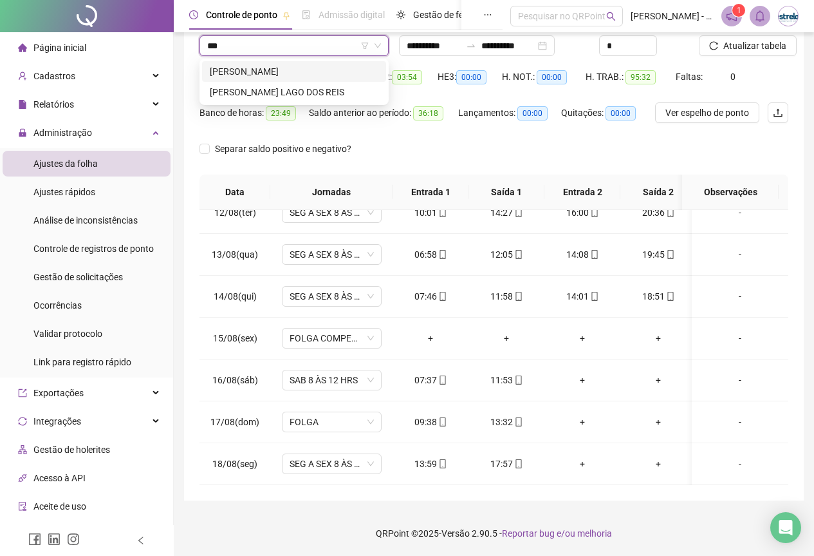
click at [285, 78] on div "[PERSON_NAME]" at bounding box center [294, 71] width 169 height 14
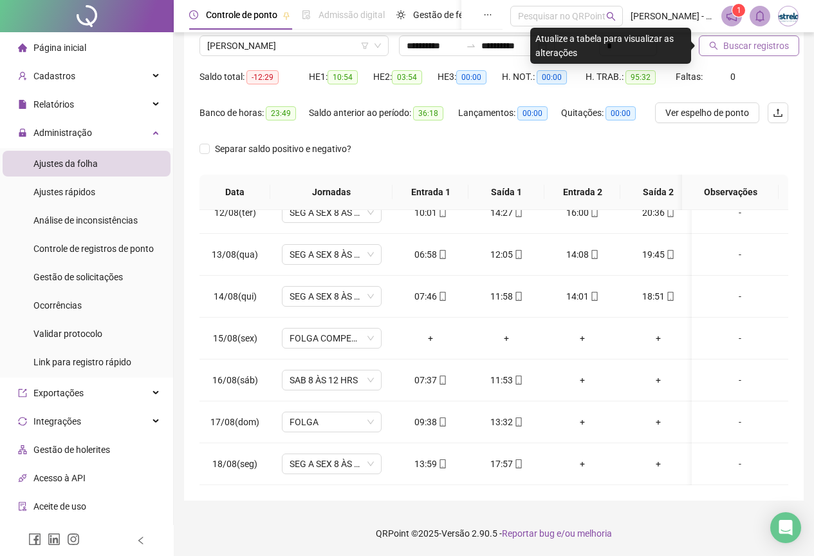
click at [769, 43] on span "Buscar registros" at bounding box center [757, 46] width 66 height 14
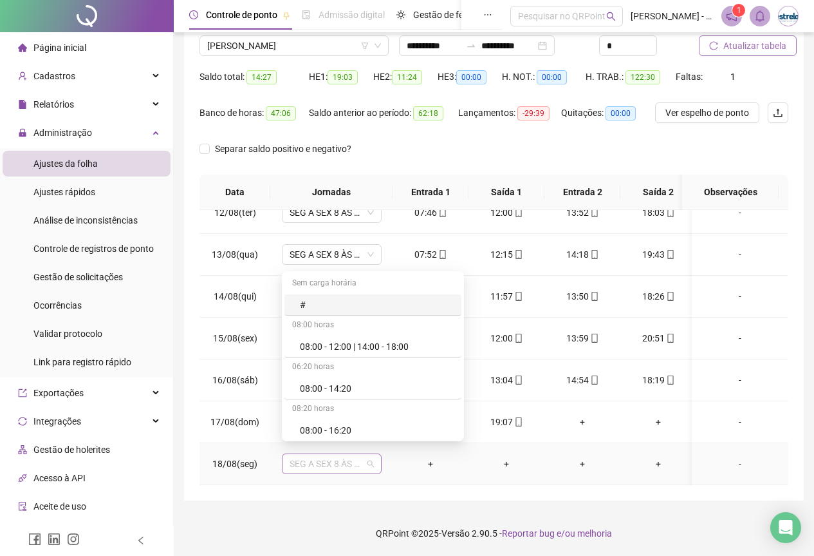
click at [348, 456] on span "SEG A SEX 8 ÀS 18 HRS" at bounding box center [332, 463] width 84 height 19
type input "***"
click at [364, 389] on div "Folga" at bounding box center [377, 388] width 154 height 14
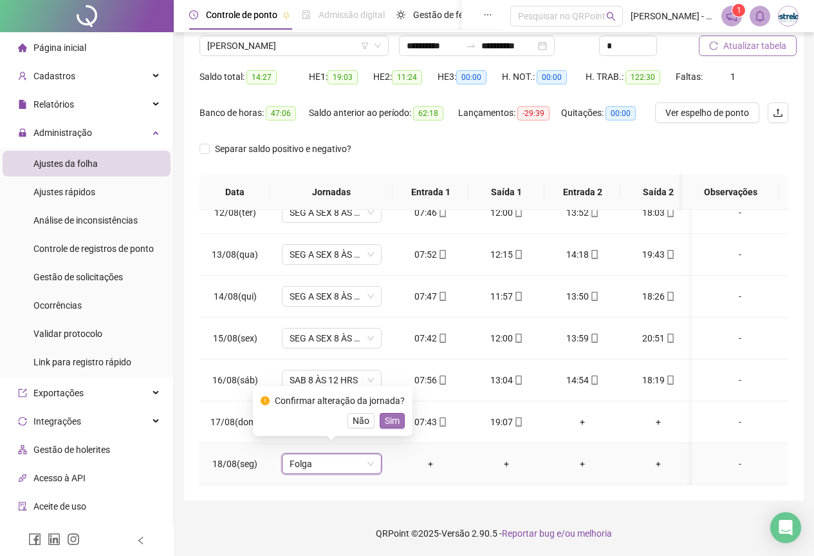
click at [397, 415] on button "Sim" at bounding box center [392, 420] width 25 height 15
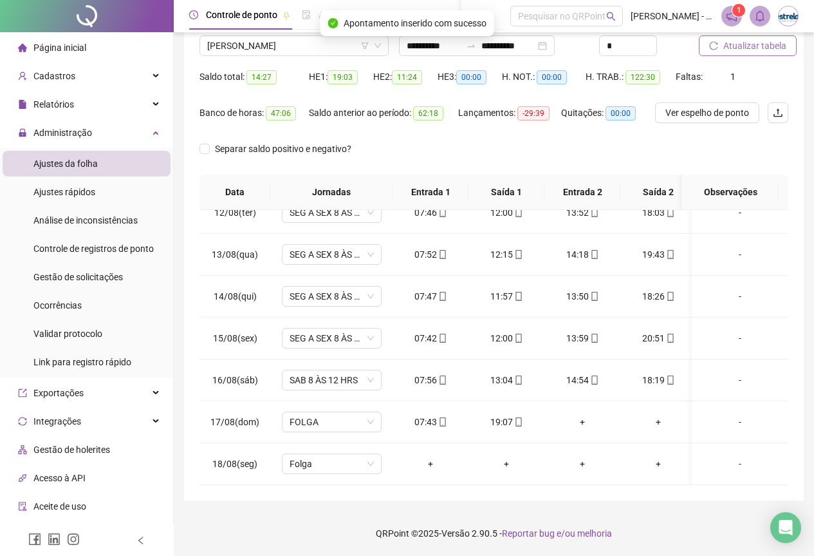
click at [730, 47] on span "Atualizar tabela" at bounding box center [755, 46] width 63 height 14
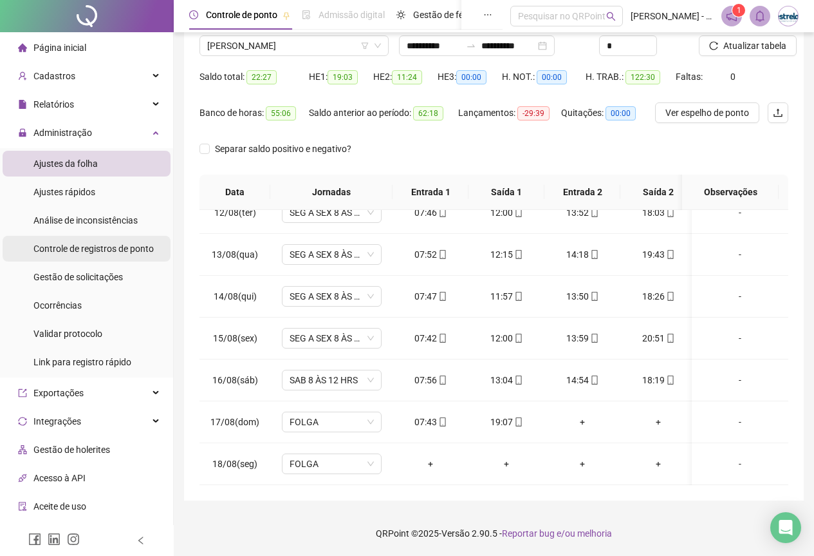
click at [86, 247] on span "Controle de registros de ponto" at bounding box center [93, 248] width 120 height 10
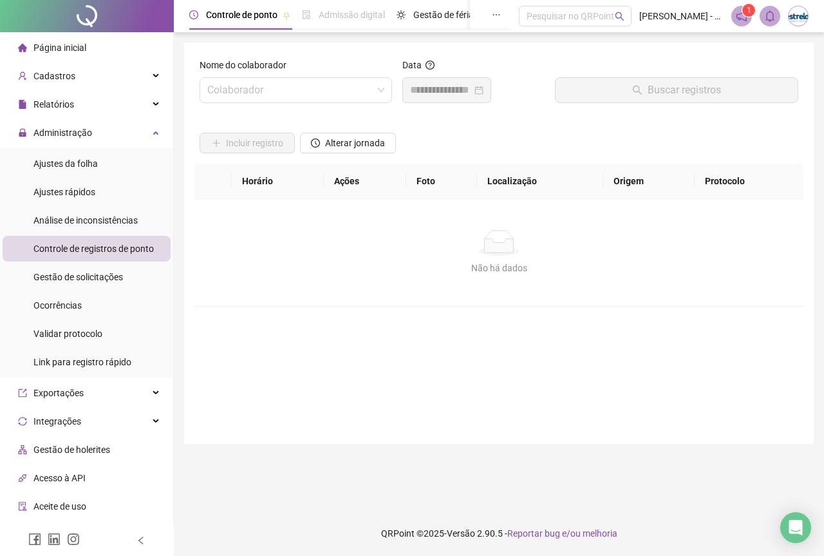
click at [275, 75] on div "Nome do colaborador" at bounding box center [296, 67] width 192 height 19
click at [275, 104] on div "Nome do colaborador Colaborador" at bounding box center [295, 85] width 203 height 55
click at [274, 99] on input "search" at bounding box center [289, 90] width 165 height 24
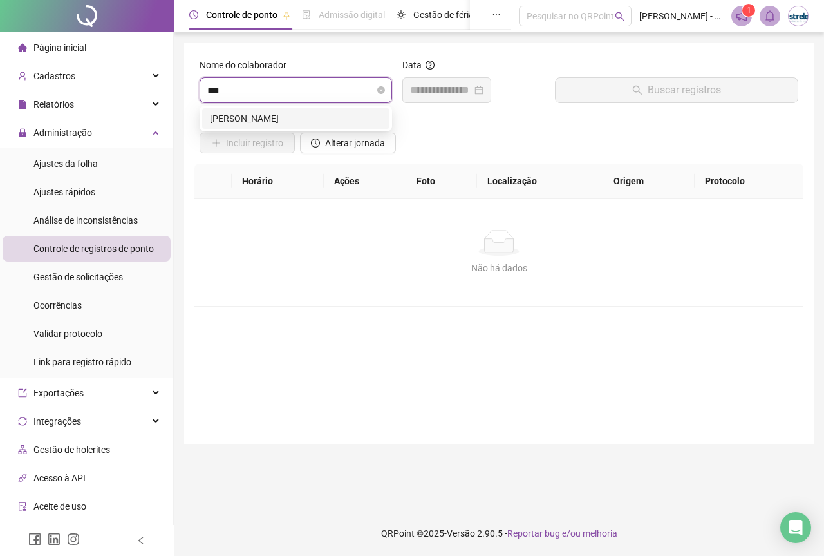
type input "****"
click at [278, 115] on div "[PERSON_NAME]" at bounding box center [296, 118] width 172 height 14
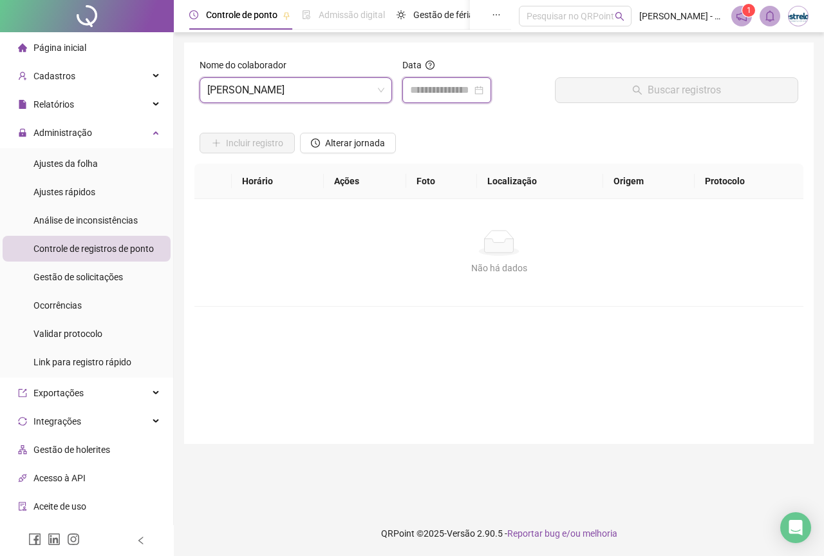
click at [424, 91] on input at bounding box center [441, 89] width 62 height 15
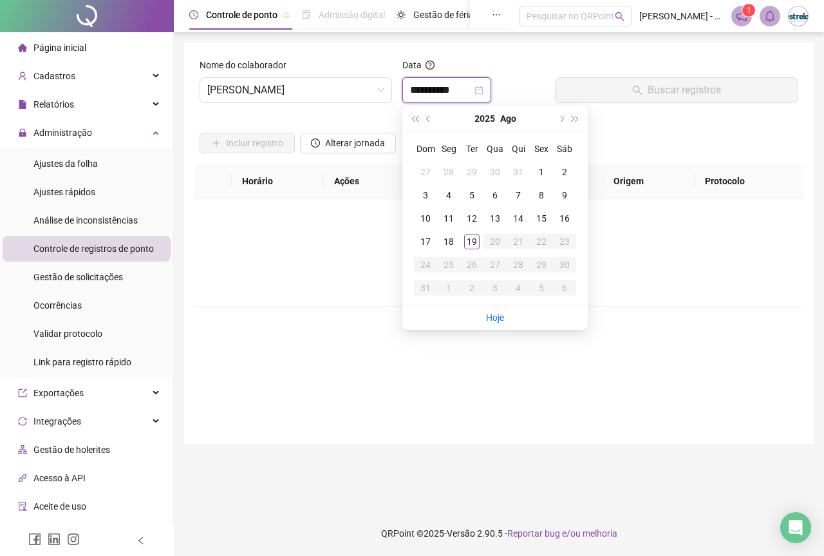
type input "**********"
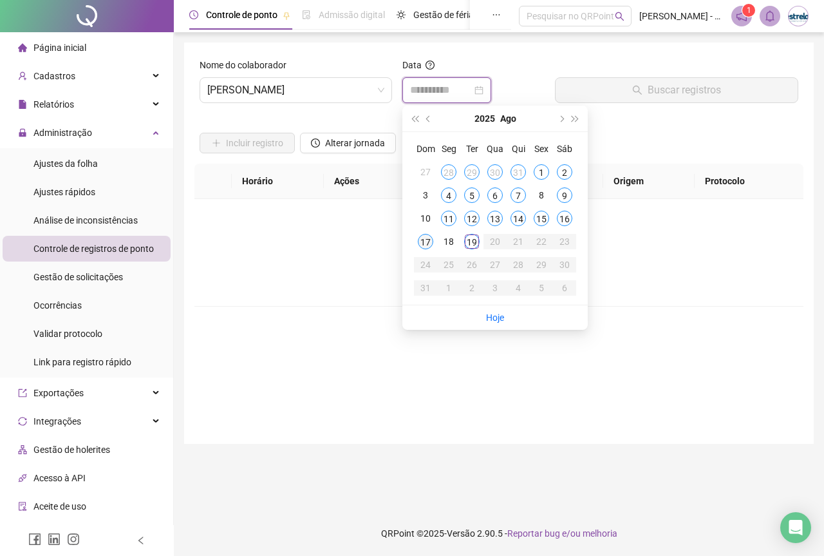
type input "**********"
click at [428, 239] on div "17" at bounding box center [425, 241] width 15 height 15
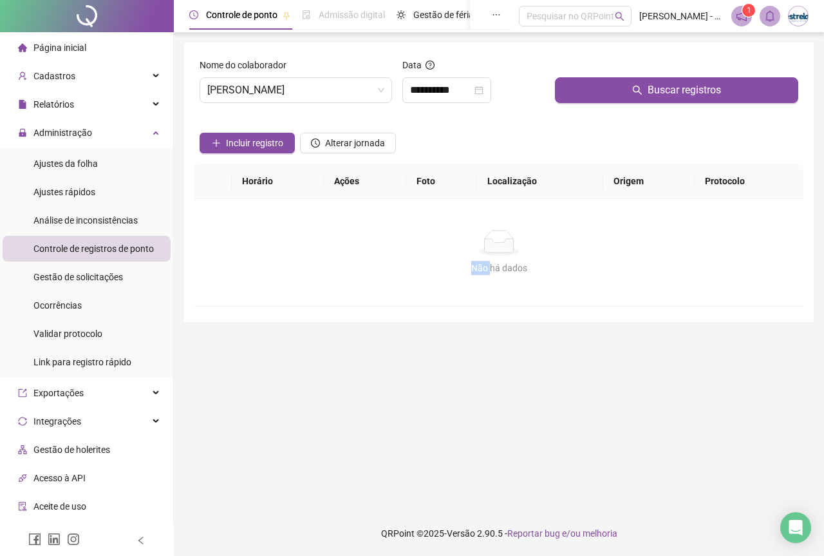
click at [428, 239] on div "Não há dados" at bounding box center [499, 243] width 578 height 26
click at [683, 95] on span "Buscar registros" at bounding box center [684, 89] width 73 height 15
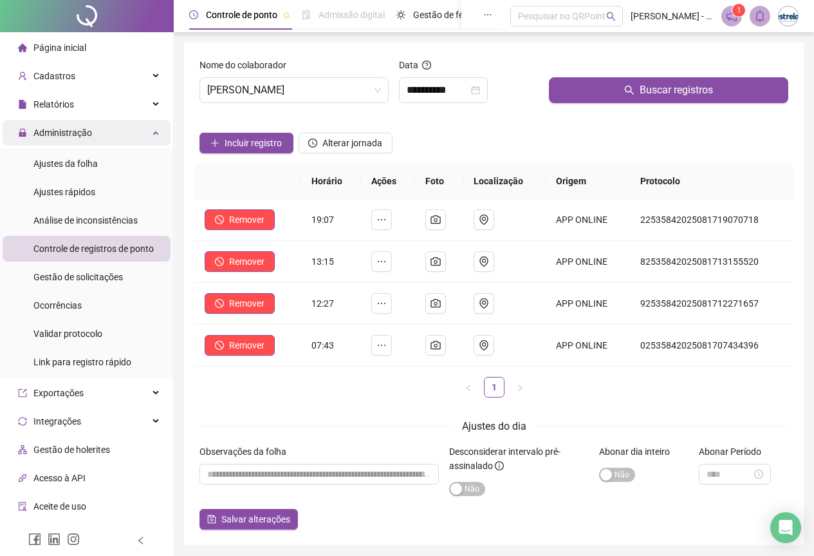
click at [75, 122] on span "Administração" at bounding box center [55, 133] width 74 height 26
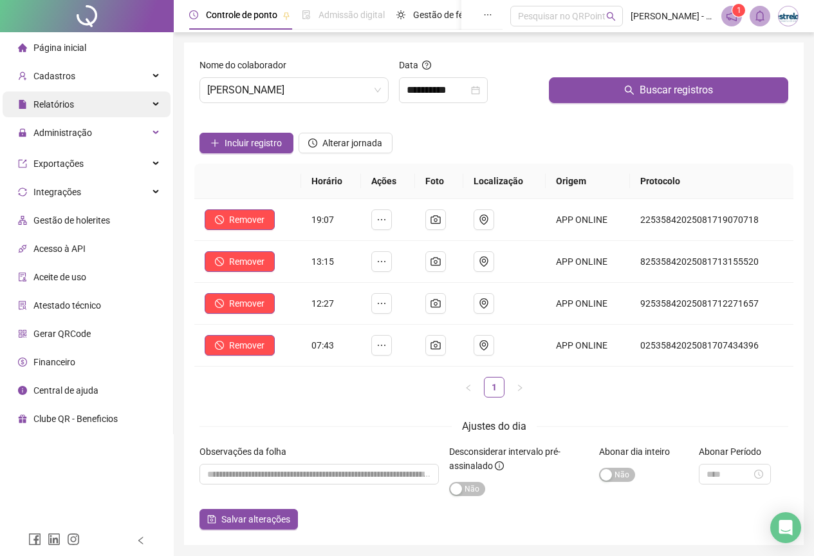
click at [78, 99] on div "Relatórios" at bounding box center [87, 104] width 168 height 26
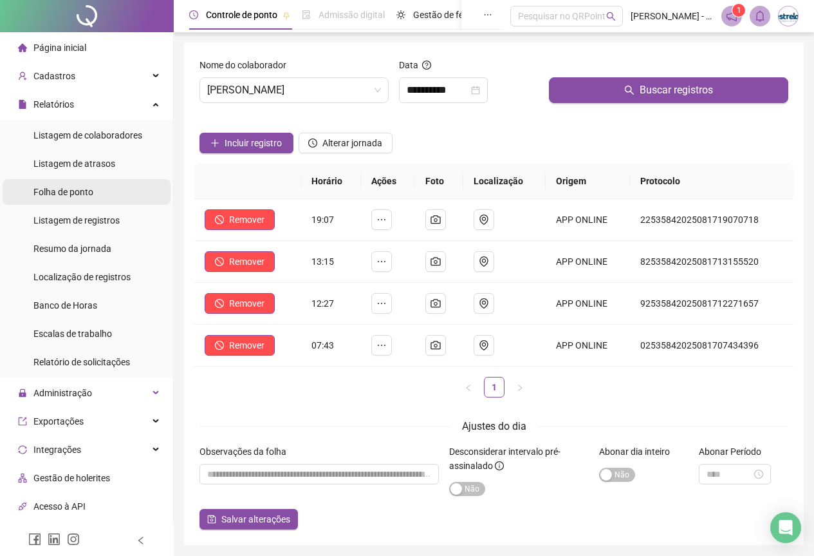
click at [107, 186] on li "Folha de ponto" at bounding box center [87, 192] width 168 height 26
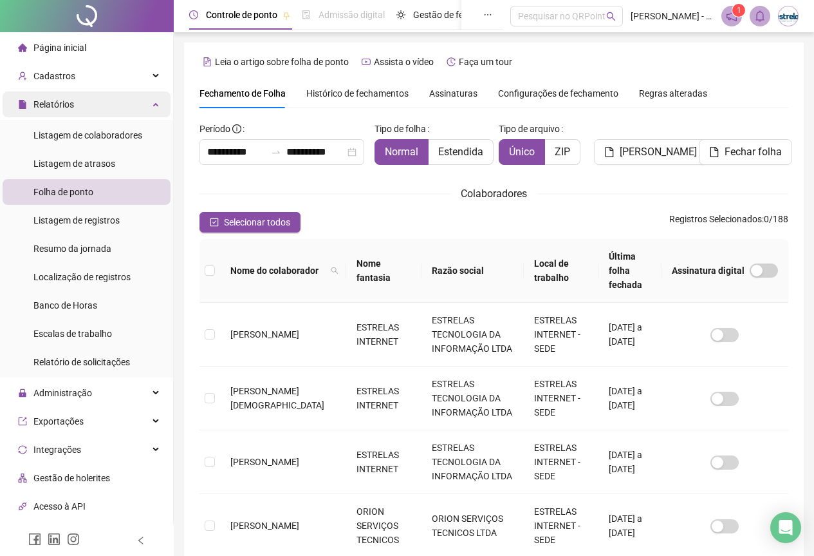
click at [89, 96] on div "Relatórios" at bounding box center [87, 104] width 168 height 26
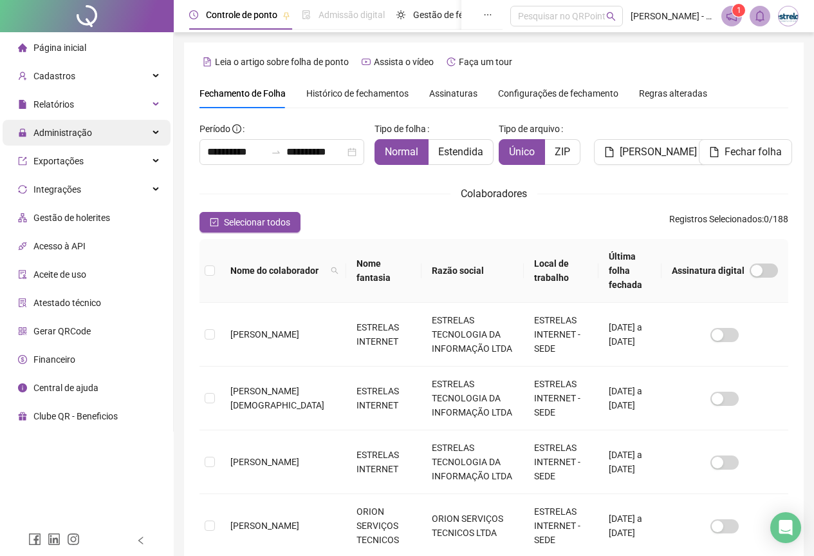
click at [84, 138] on span "Administração" at bounding box center [55, 133] width 74 height 26
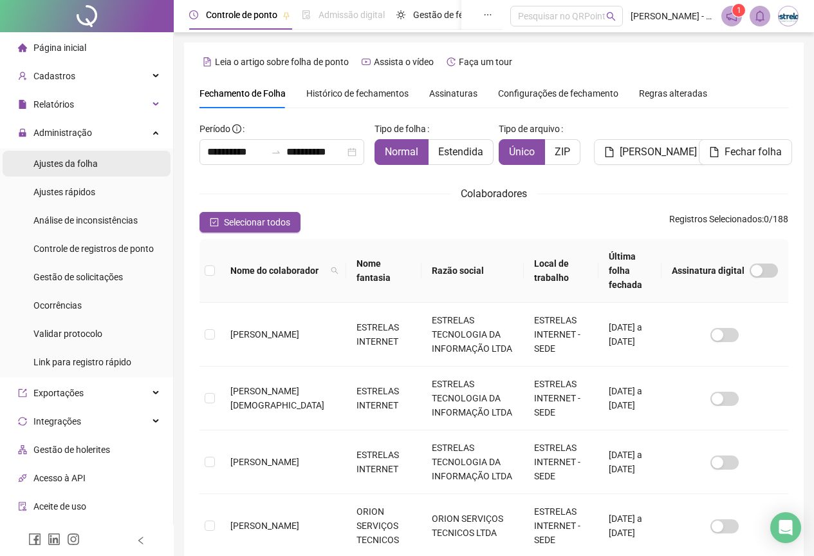
click at [86, 173] on div "Ajustes da folha" at bounding box center [65, 164] width 64 height 26
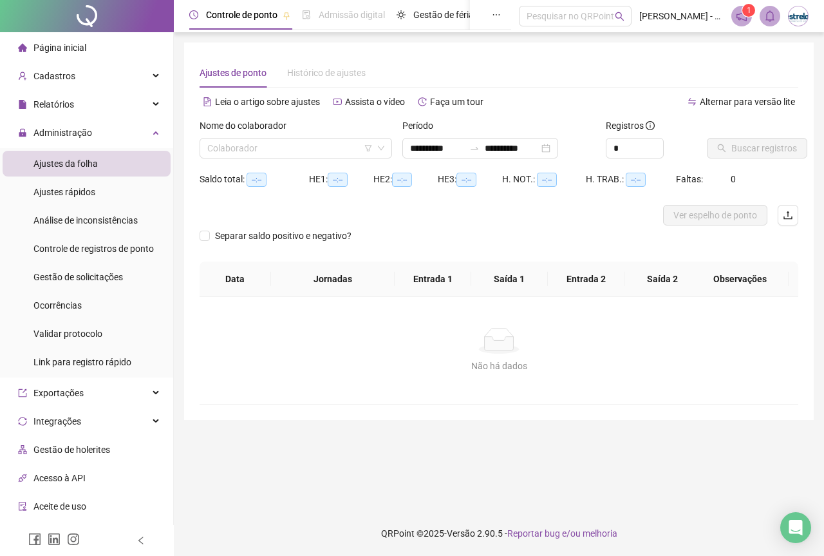
type input "**********"
click at [259, 151] on input "search" at bounding box center [289, 147] width 165 height 19
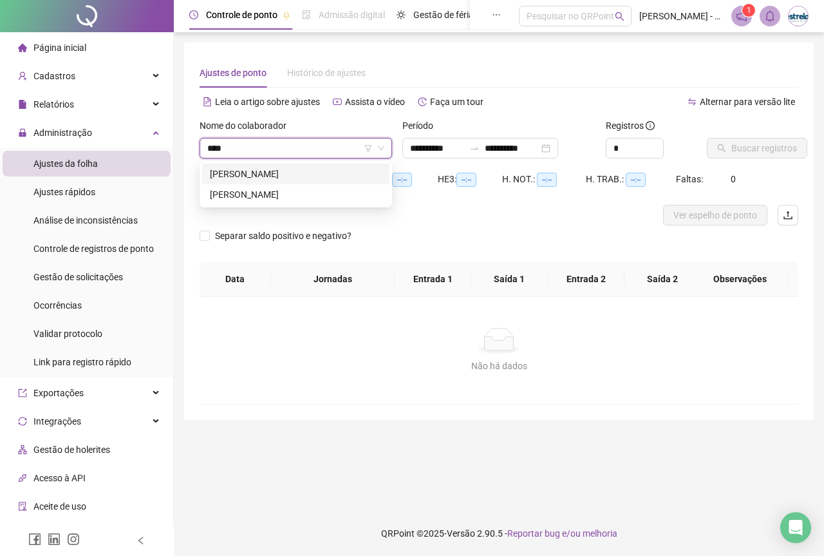
type input "*****"
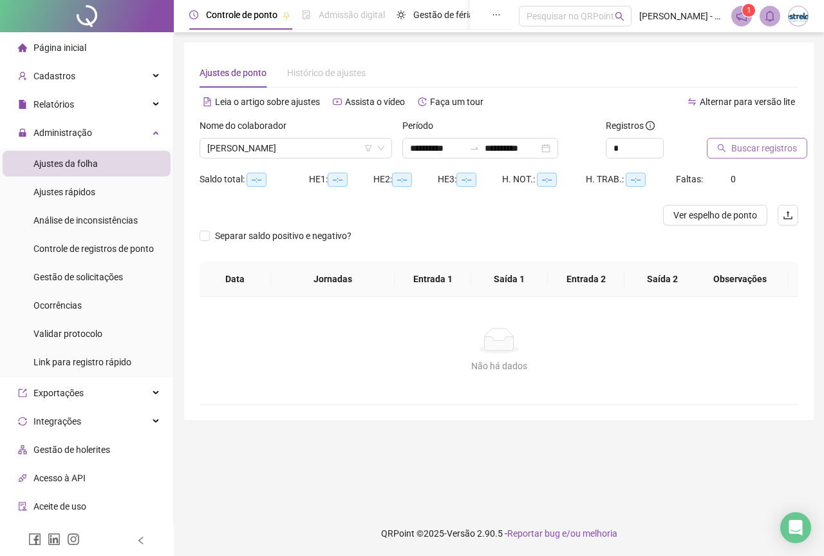
click at [742, 148] on span "Buscar registros" at bounding box center [764, 148] width 66 height 14
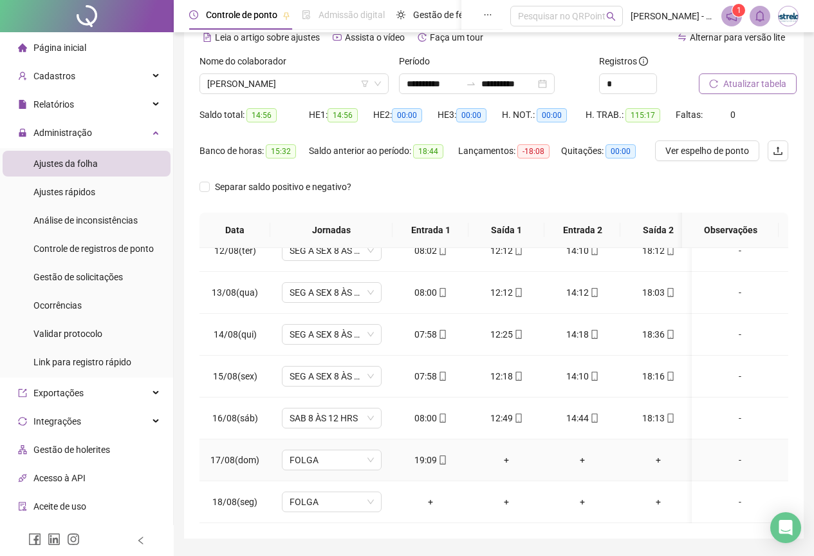
scroll to position [102, 0]
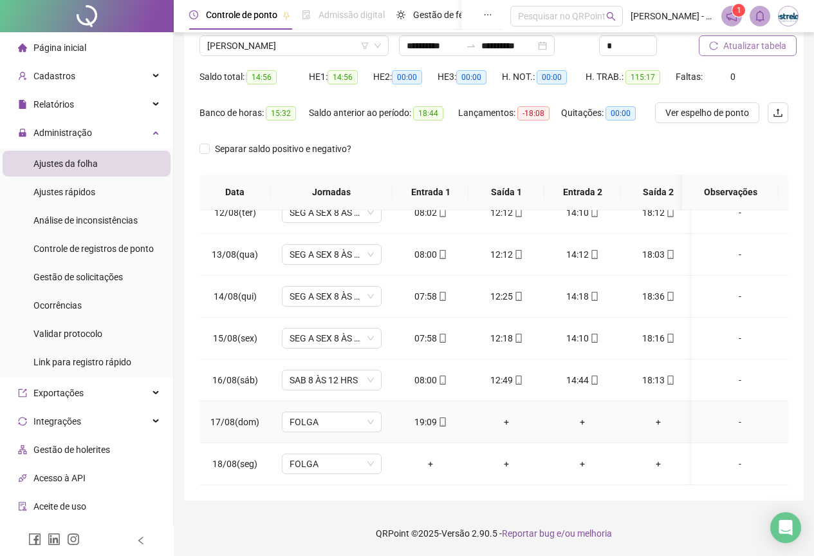
click at [661, 415] on div "+" at bounding box center [658, 422] width 55 height 14
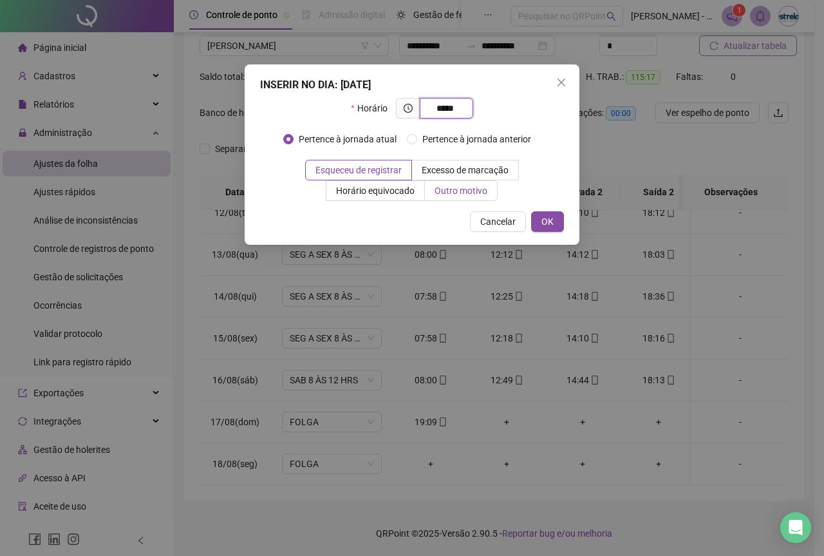
type input "*****"
click at [466, 185] on span "Outro motivo" at bounding box center [460, 190] width 53 height 10
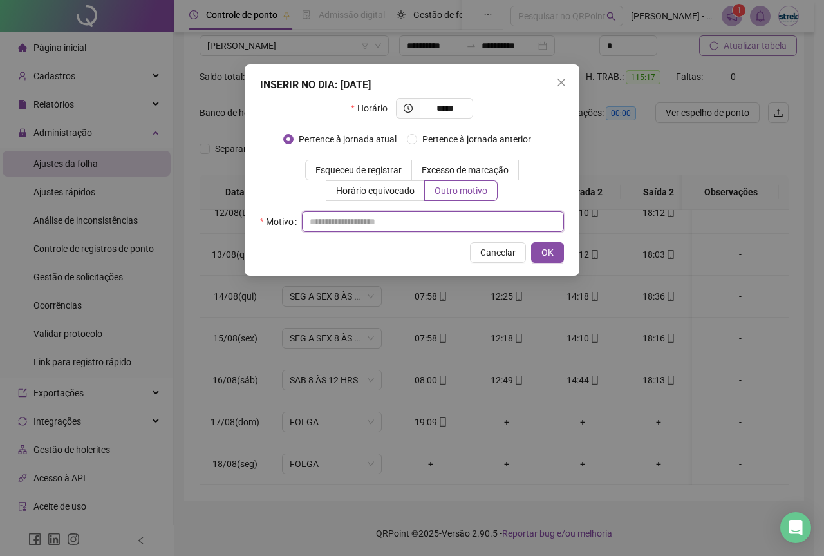
click at [433, 225] on input "text" at bounding box center [433, 221] width 262 height 21
drag, startPoint x: 418, startPoint y: 228, endPoint x: 281, endPoint y: 236, distance: 137.3
click at [281, 236] on div "**********" at bounding box center [412, 169] width 335 height 211
type input "**********"
drag, startPoint x: 545, startPoint y: 252, endPoint x: 518, endPoint y: 173, distance: 83.5
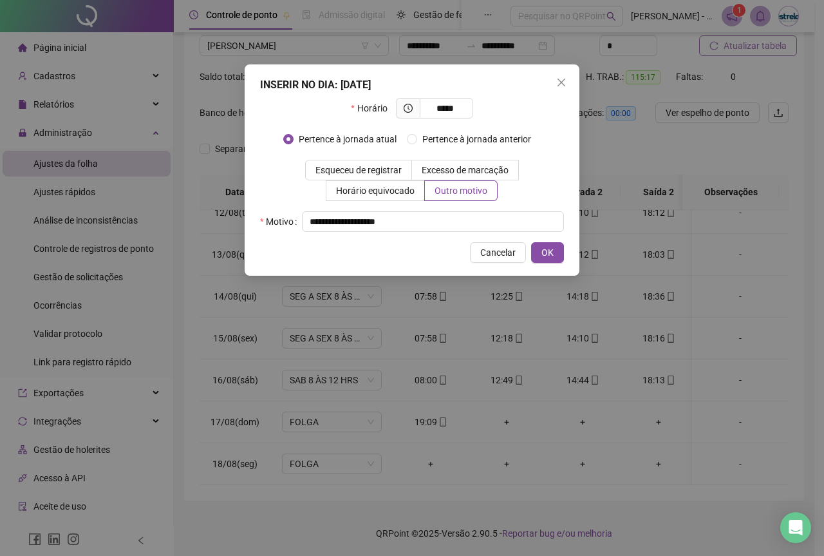
click at [523, 183] on div "**********" at bounding box center [412, 169] width 335 height 211
drag, startPoint x: 460, startPoint y: 92, endPoint x: 458, endPoint y: 107, distance: 14.9
click at [458, 107] on div "**********" at bounding box center [412, 169] width 335 height 211
click at [458, 107] on input "*****" at bounding box center [444, 108] width 35 height 14
click at [454, 107] on input "*****" at bounding box center [444, 108] width 35 height 14
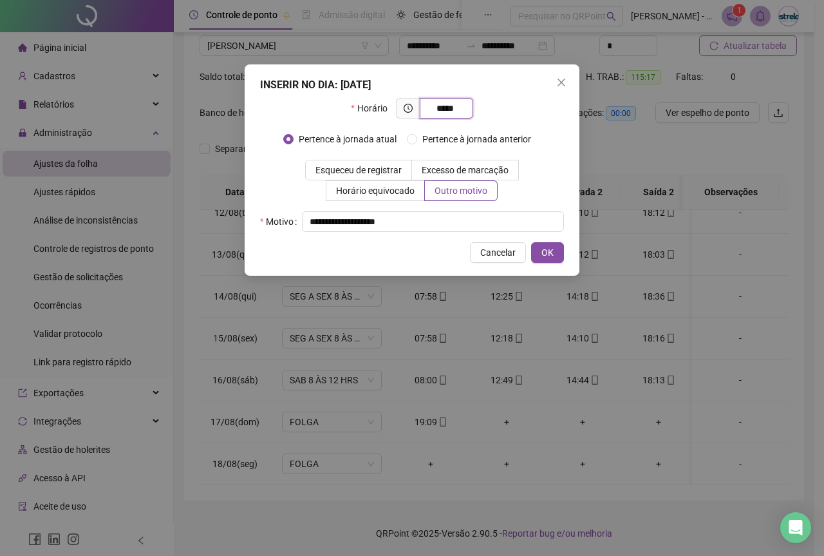
click at [454, 108] on input "*****" at bounding box center [444, 108] width 35 height 14
click at [456, 109] on input "*****" at bounding box center [444, 108] width 35 height 14
click at [453, 110] on input "*****" at bounding box center [444, 108] width 35 height 14
type input "*****"
click at [548, 258] on span "OK" at bounding box center [547, 252] width 12 height 14
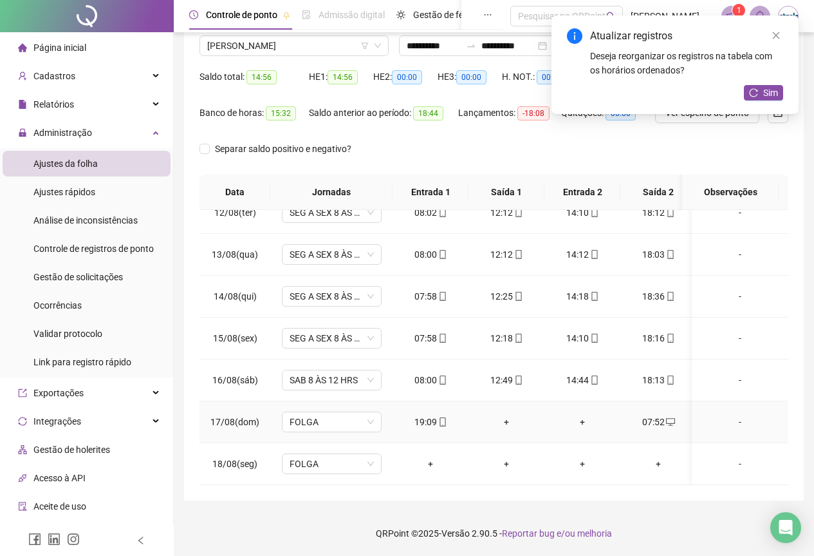
click at [581, 415] on div "+" at bounding box center [582, 422] width 55 height 14
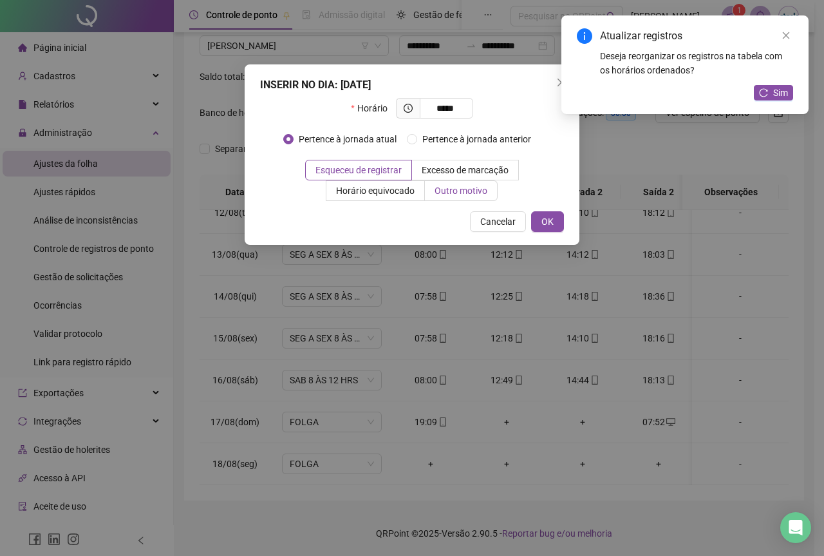
type input "*****"
click at [467, 188] on span "Outro motivo" at bounding box center [460, 190] width 53 height 10
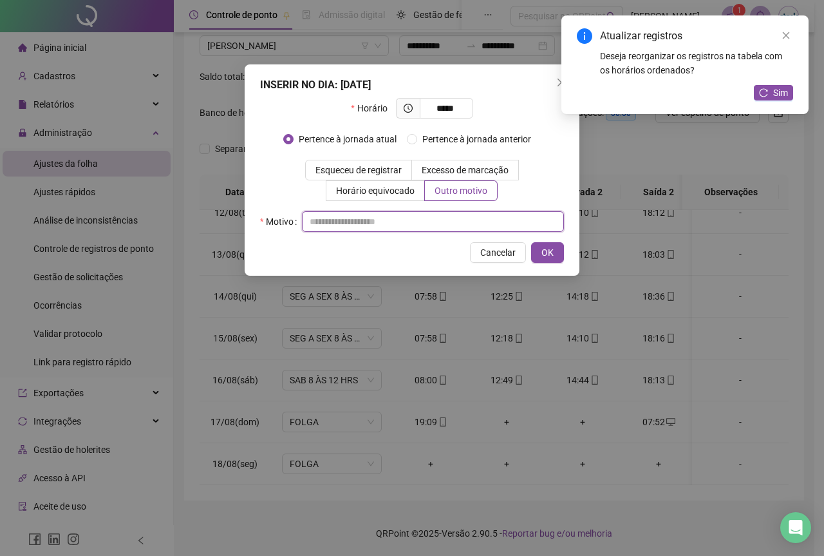
click at [422, 227] on input "text" at bounding box center [433, 221] width 262 height 21
paste input "**********"
type input "**********"
click at [541, 247] on span "OK" at bounding box center [547, 252] width 12 height 14
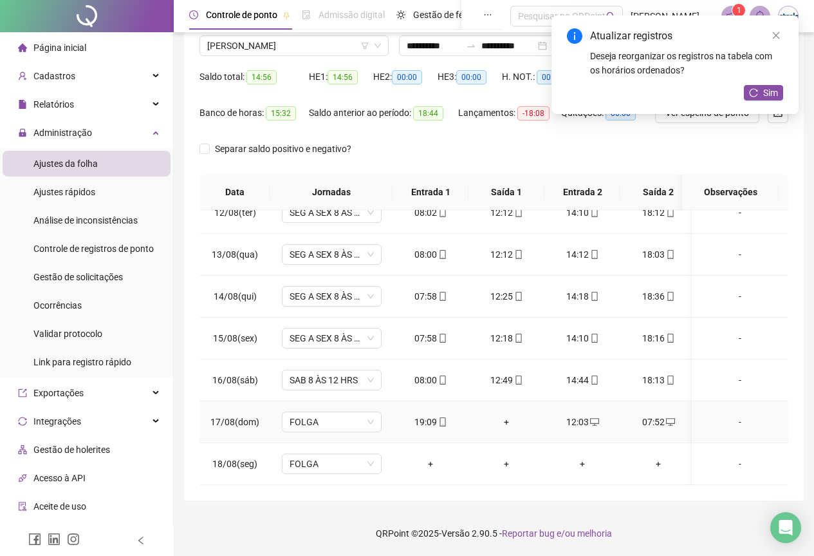
click at [724, 415] on div "-" at bounding box center [740, 422] width 76 height 14
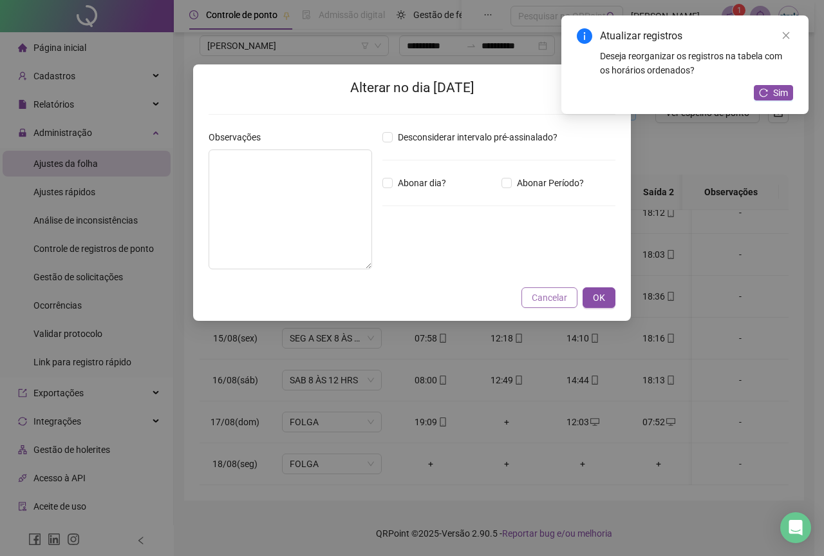
click at [543, 307] on button "Cancelar" at bounding box center [549, 297] width 56 height 21
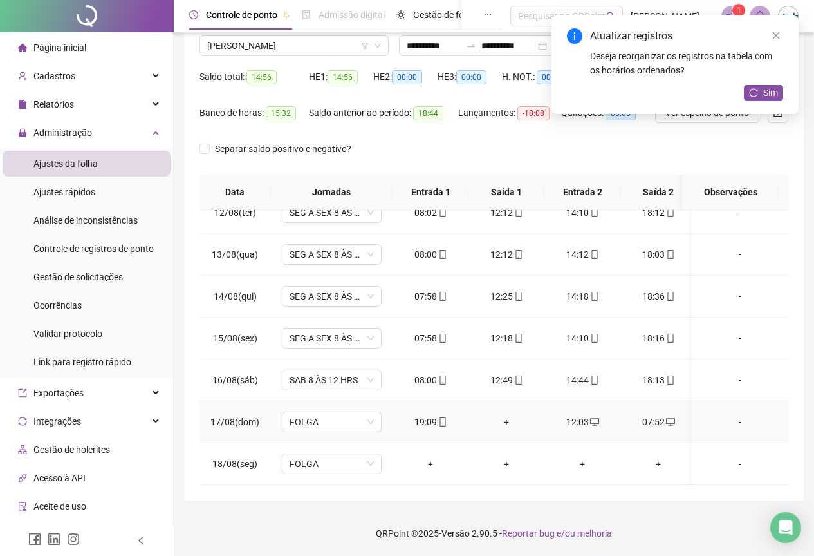
click at [506, 415] on div "+" at bounding box center [506, 422] width 55 height 14
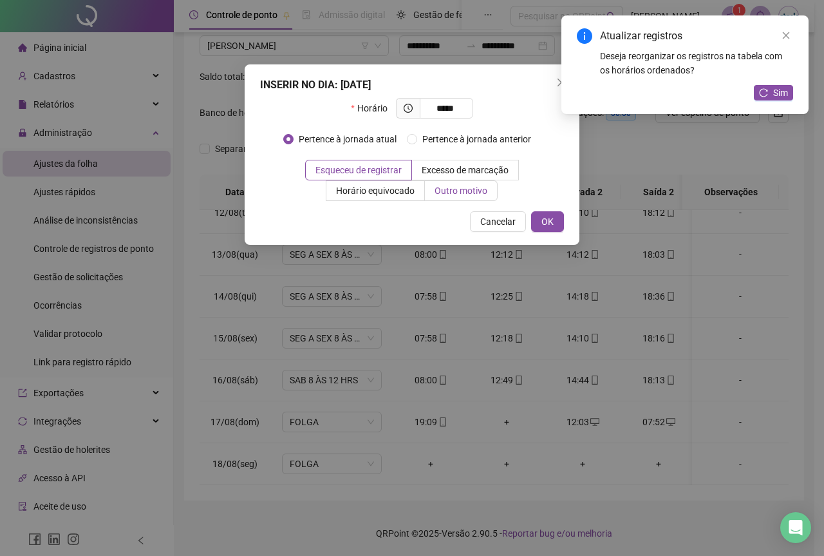
type input "*****"
click at [464, 188] on span "Outro motivo" at bounding box center [460, 190] width 53 height 10
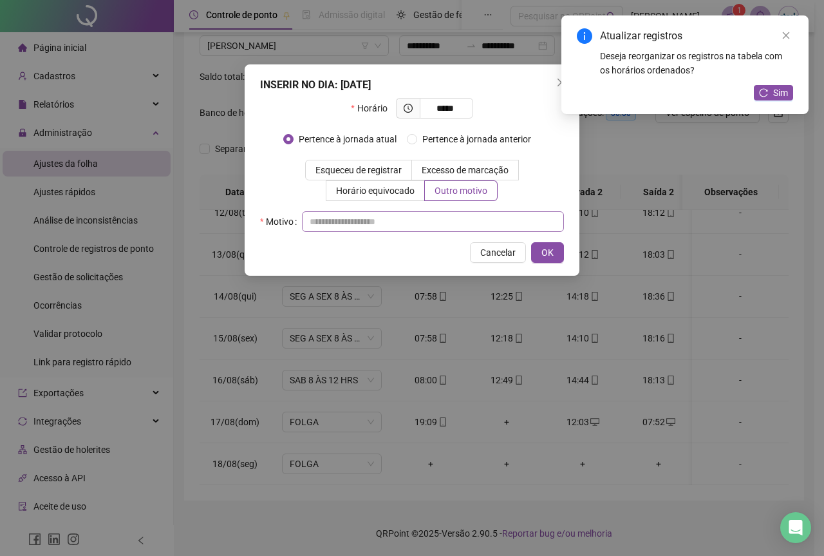
click at [420, 213] on div "Horário ***** Pertence à jornada atual [GEOGRAPHIC_DATA] à jornada anterior Esq…" at bounding box center [412, 165] width 304 height 134
click at [420, 213] on input "text" at bounding box center [433, 221] width 262 height 21
paste input "**********"
type input "**********"
click at [548, 248] on span "OK" at bounding box center [547, 252] width 12 height 14
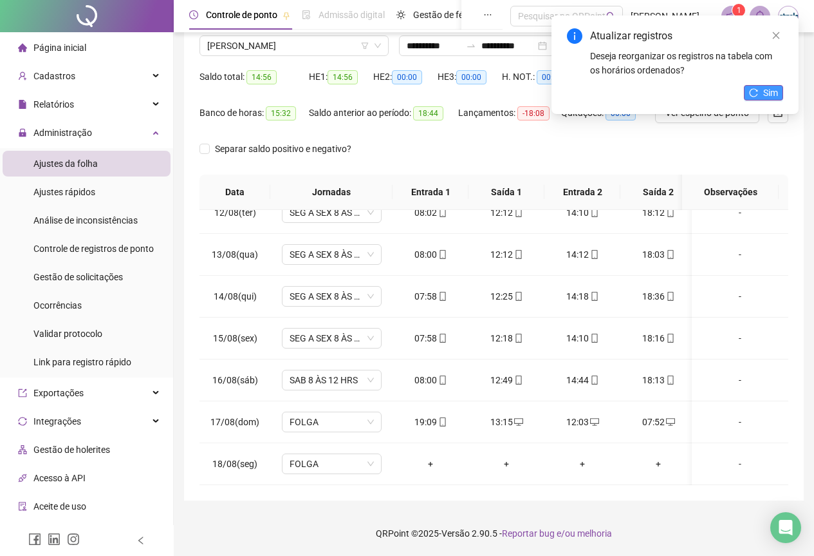
click at [765, 91] on span "Sim" at bounding box center [770, 93] width 15 height 14
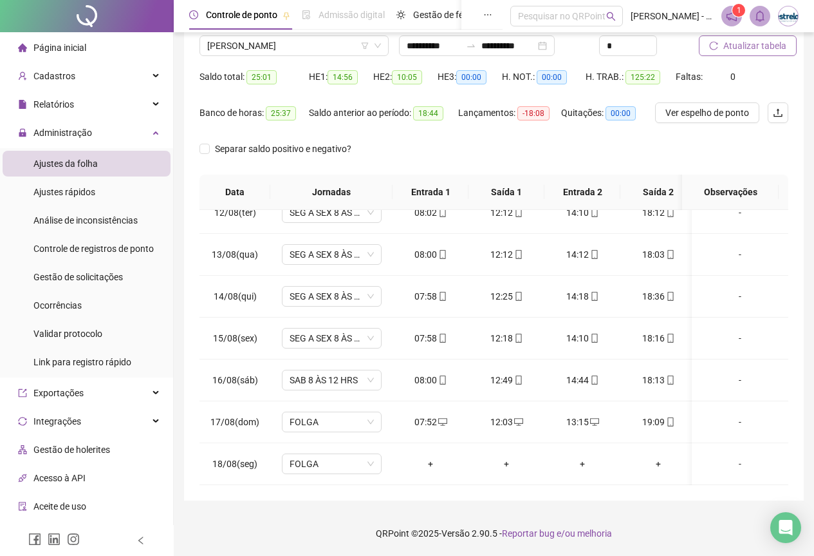
click at [746, 51] on span "Atualizar tabela" at bounding box center [755, 46] width 63 height 14
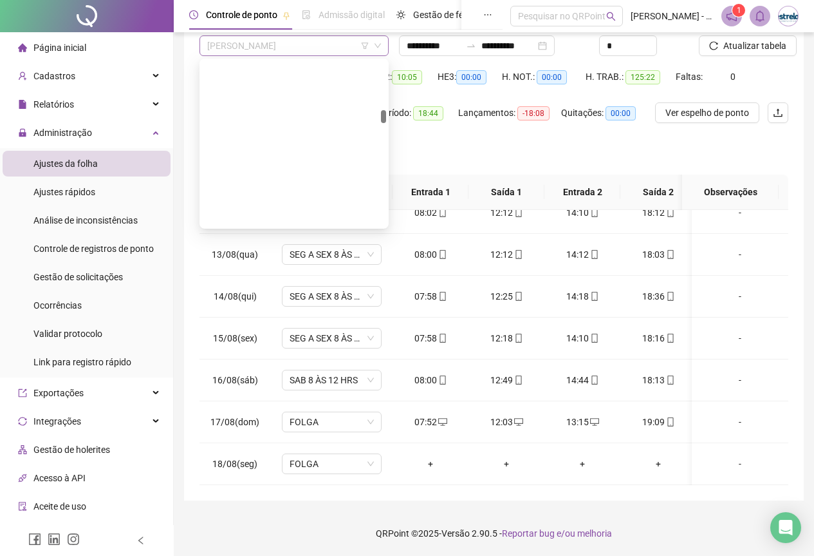
scroll to position [1195, 0]
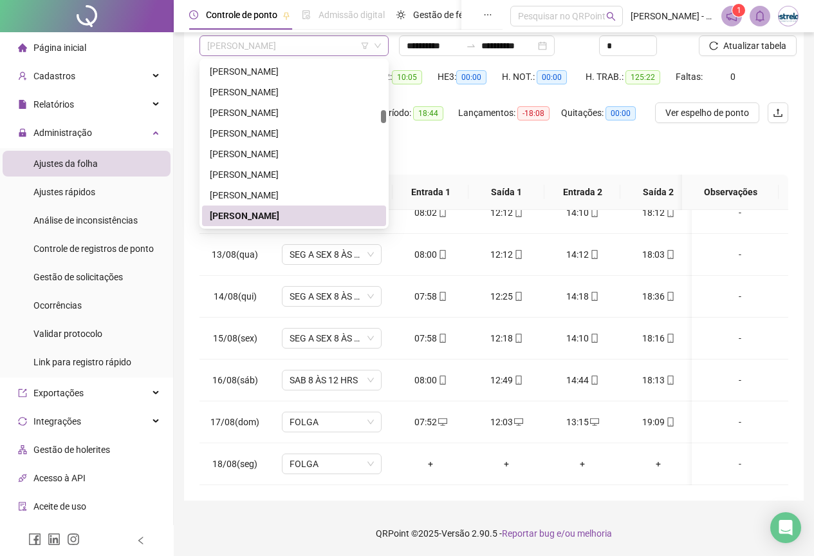
click at [225, 50] on span "[PERSON_NAME]" at bounding box center [294, 45] width 174 height 19
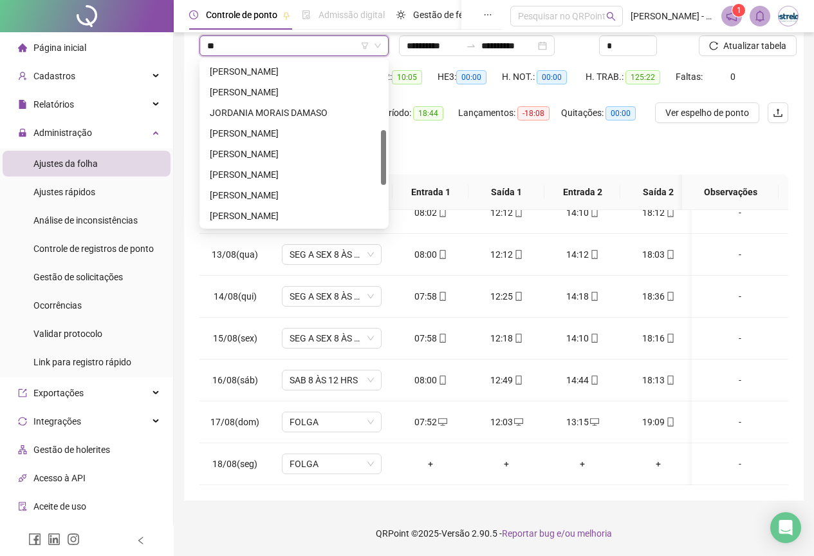
type input "***"
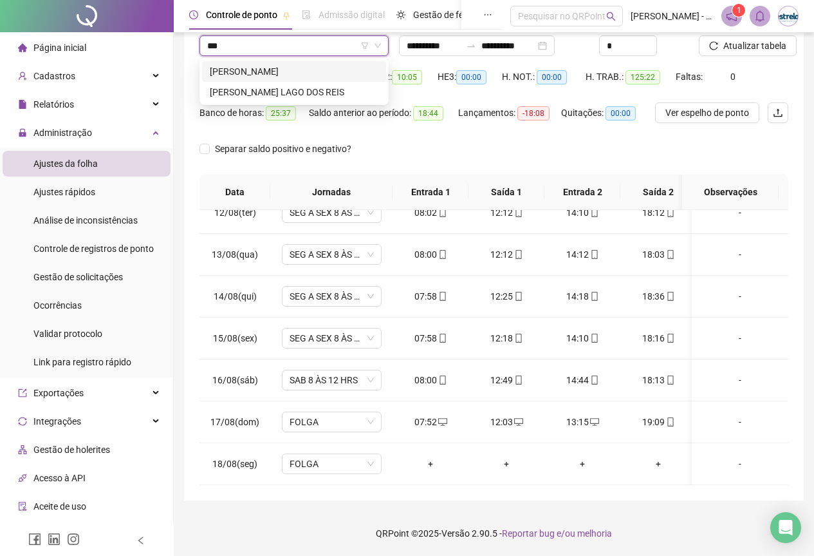
scroll to position [0, 0]
click at [211, 62] on div "[PERSON_NAME]" at bounding box center [294, 71] width 184 height 21
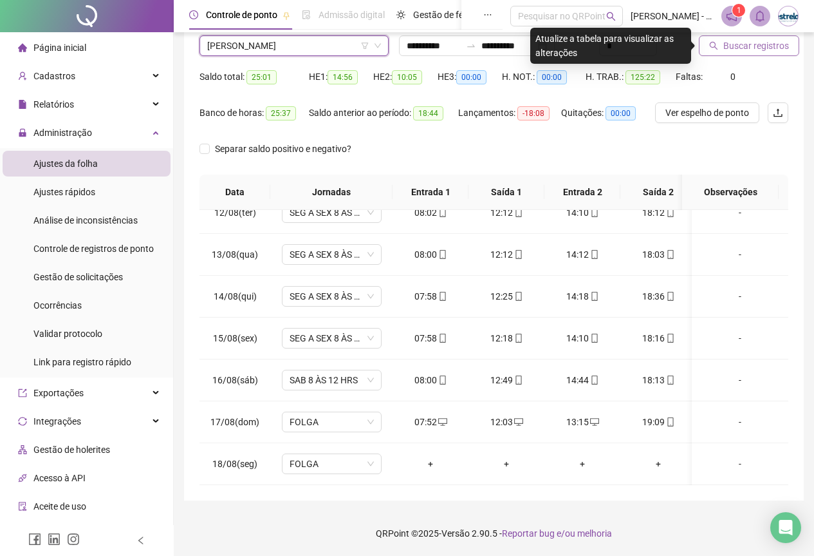
click at [759, 39] on span "Buscar registros" at bounding box center [757, 46] width 66 height 14
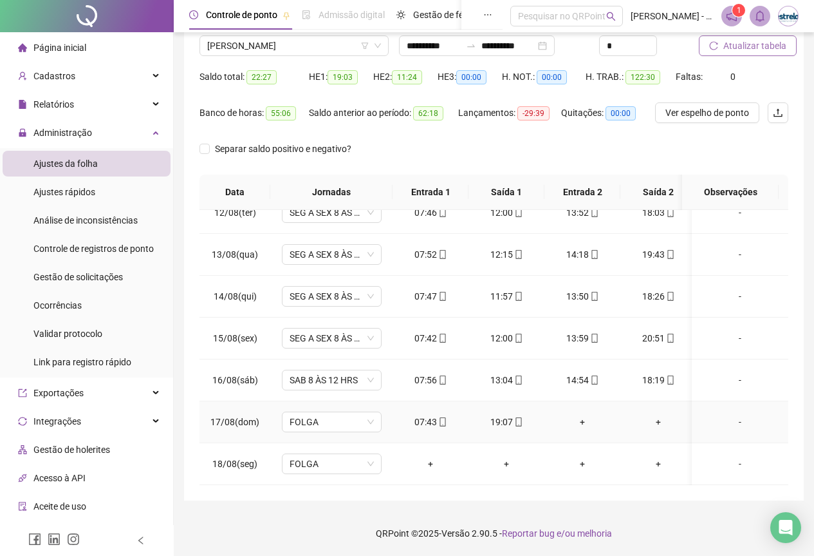
click at [663, 415] on div "+" at bounding box center [658, 422] width 55 height 14
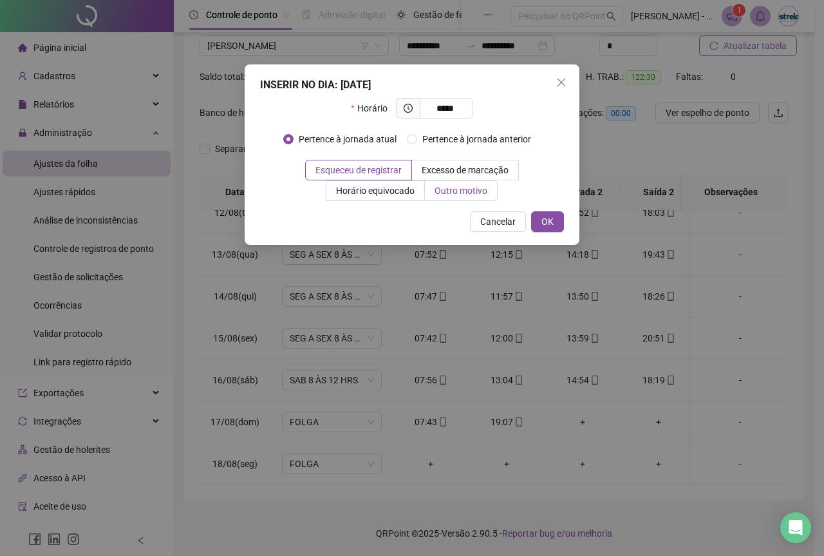
type input "*****"
click at [475, 193] on span "Outro motivo" at bounding box center [460, 190] width 53 height 10
click at [464, 195] on span "Outro motivo" at bounding box center [460, 190] width 53 height 10
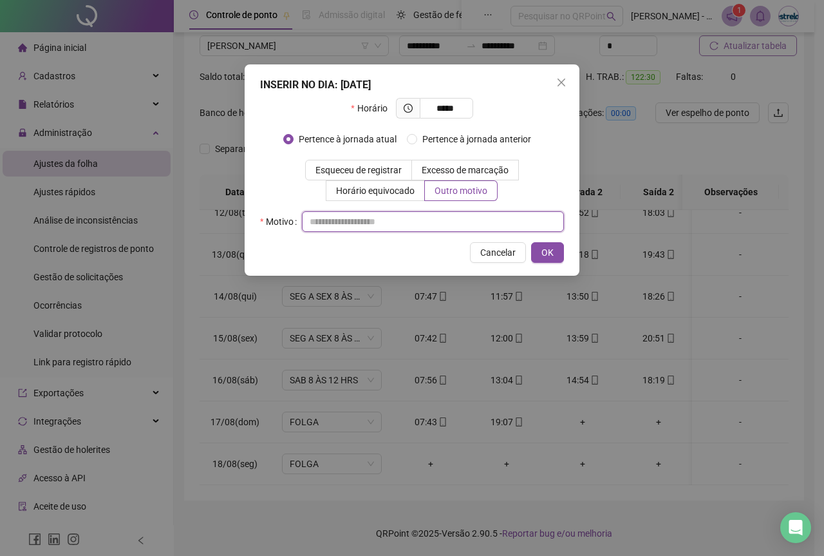
click at [455, 216] on input "text" at bounding box center [433, 221] width 262 height 21
paste input "**********"
type input "**********"
click at [543, 250] on span "OK" at bounding box center [547, 252] width 12 height 14
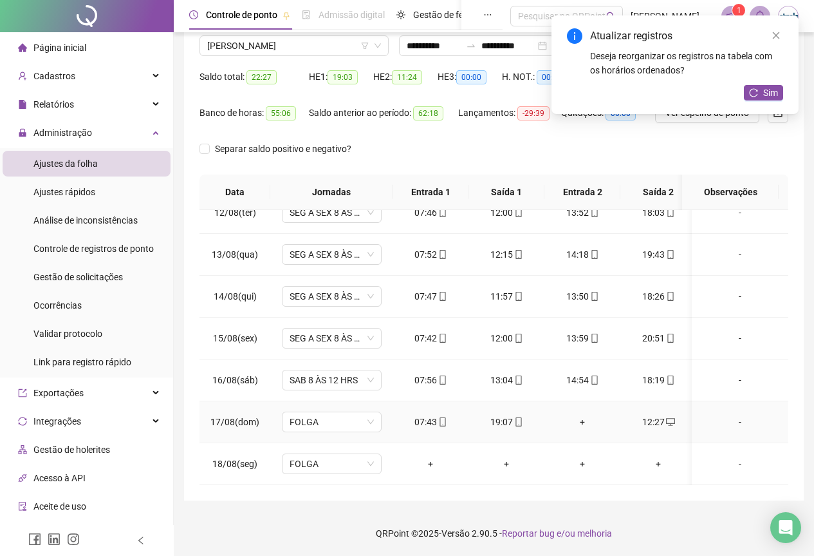
click at [581, 415] on div "+" at bounding box center [582, 422] width 55 height 14
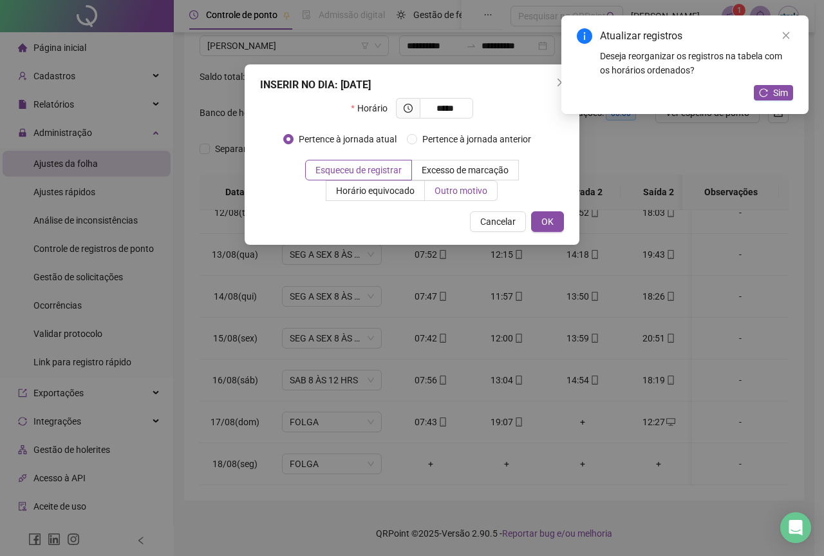
type input "*****"
click at [489, 188] on label "Outro motivo" at bounding box center [461, 190] width 73 height 21
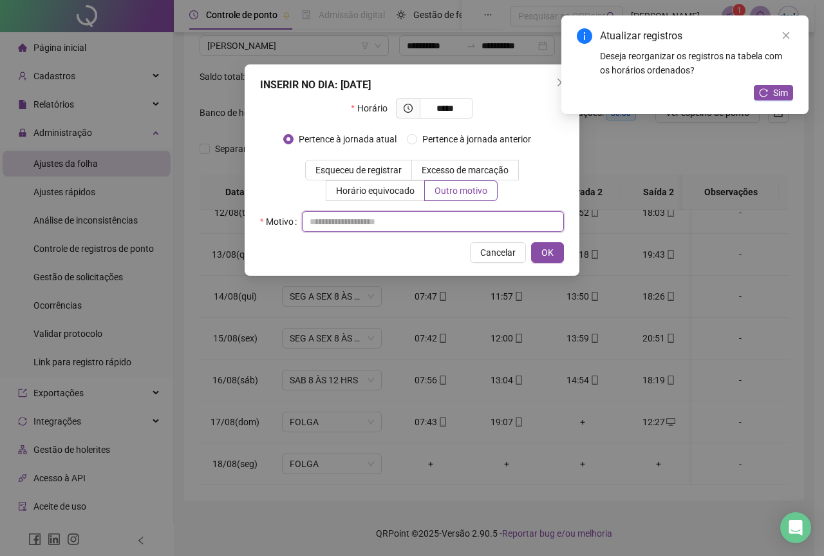
click at [450, 231] on input "text" at bounding box center [433, 221] width 262 height 21
paste input "**********"
type input "**********"
click at [548, 254] on span "OK" at bounding box center [547, 252] width 12 height 14
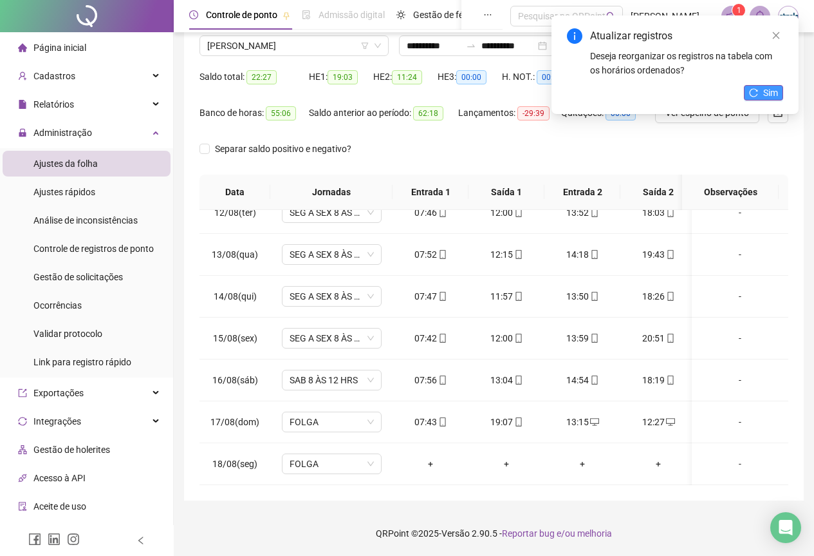
click at [775, 94] on span "Sim" at bounding box center [770, 93] width 15 height 14
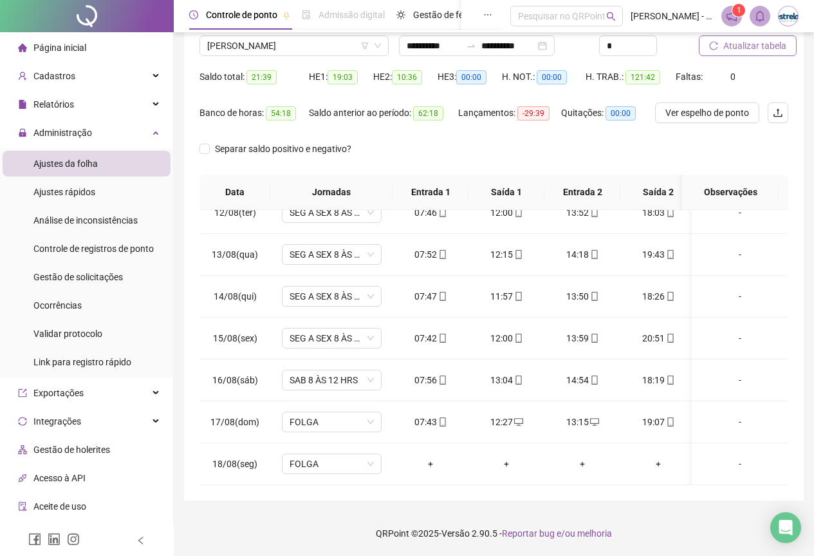
click at [750, 48] on span "Atualizar tabela" at bounding box center [755, 46] width 63 height 14
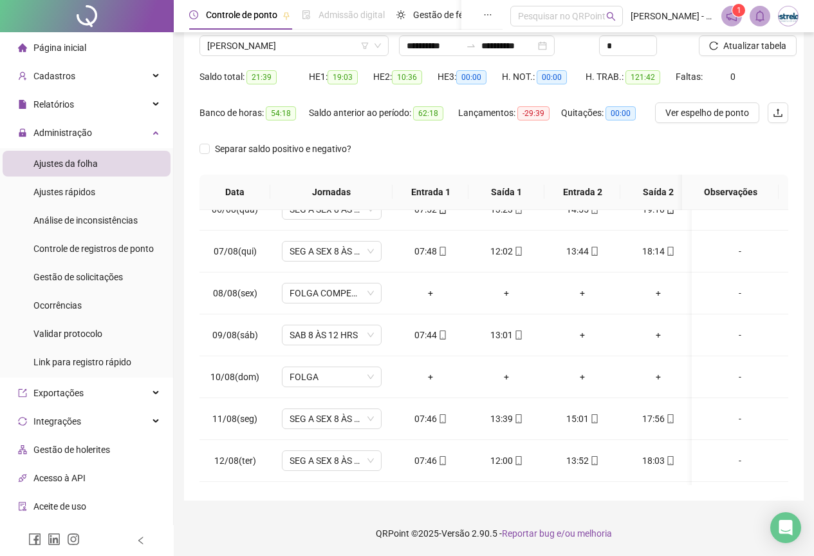
scroll to position [488, 0]
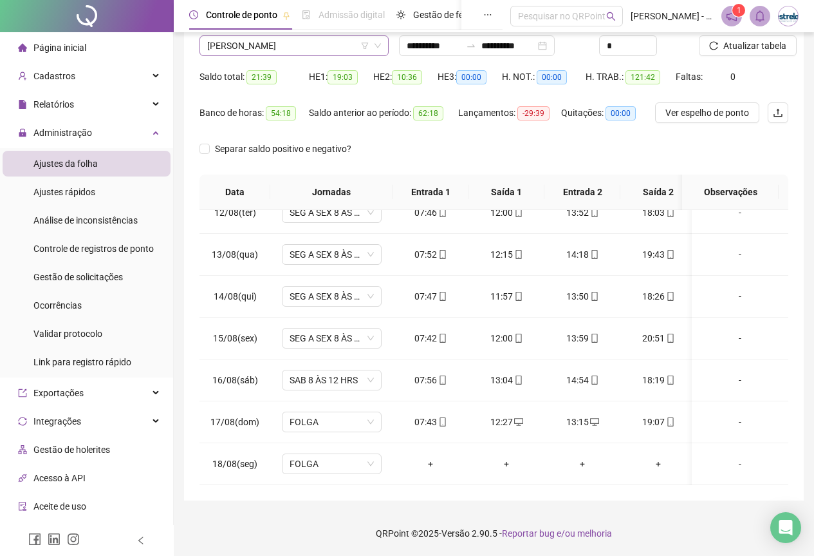
click at [319, 44] on span "[PERSON_NAME]" at bounding box center [294, 45] width 174 height 19
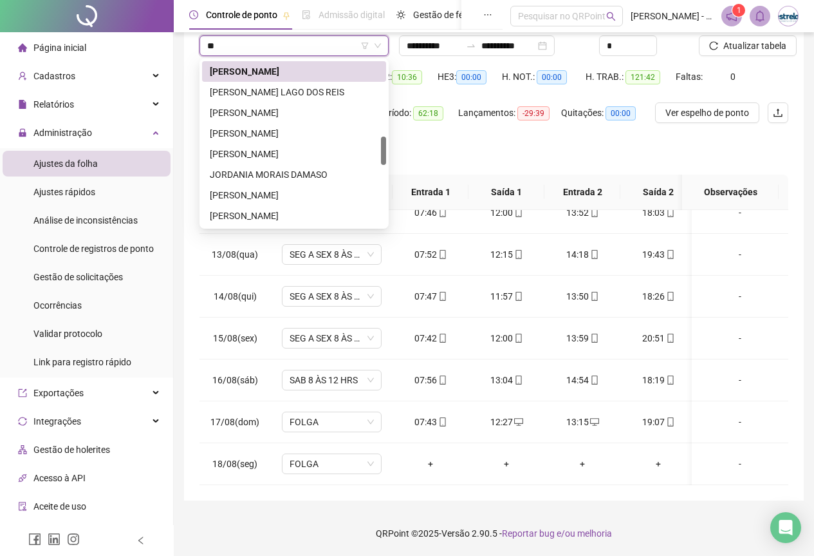
scroll to position [62, 0]
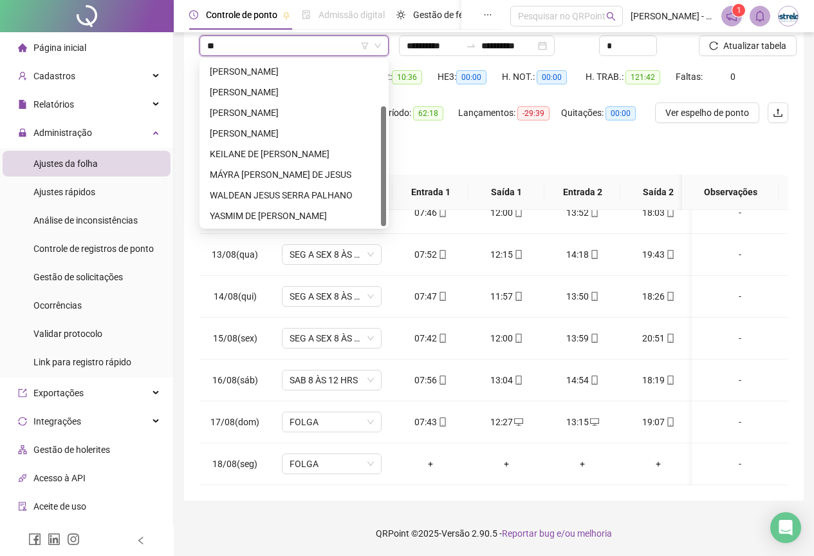
type input "***"
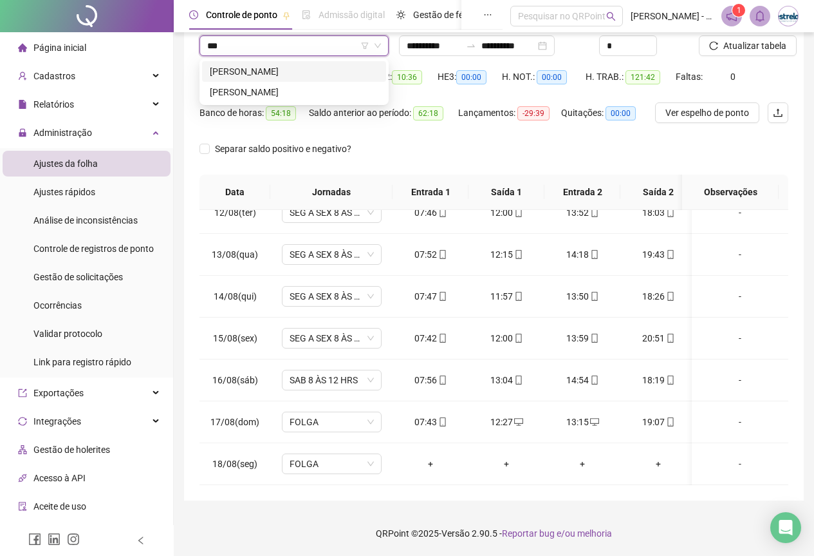
scroll to position [0, 0]
click at [309, 66] on div "[PERSON_NAME]" at bounding box center [294, 71] width 169 height 14
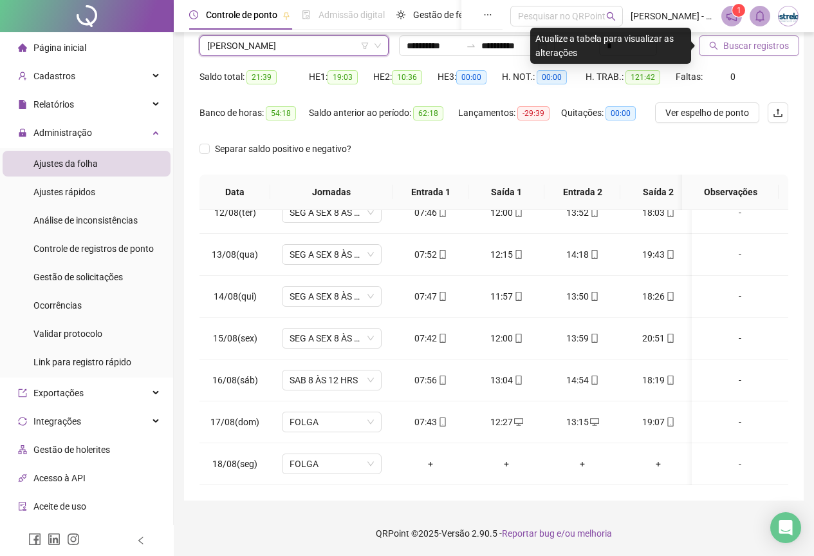
click at [778, 46] on span "Buscar registros" at bounding box center [757, 46] width 66 height 14
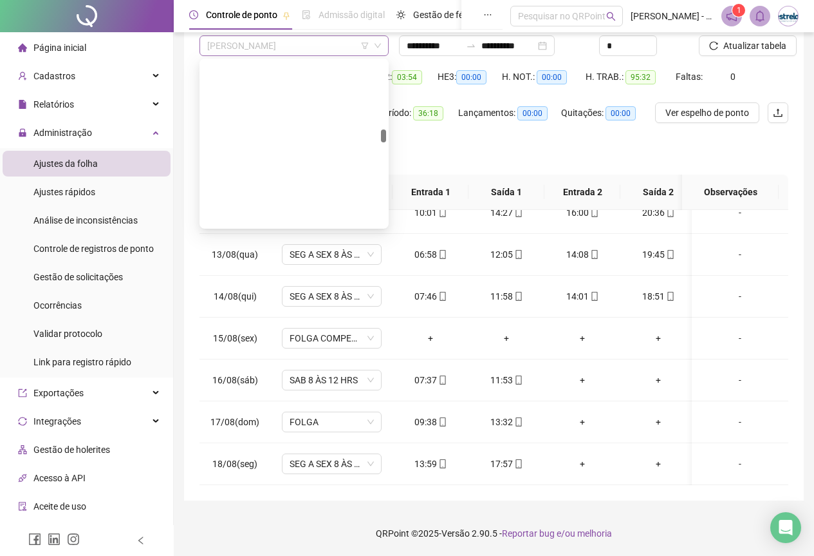
scroll to position [1668, 0]
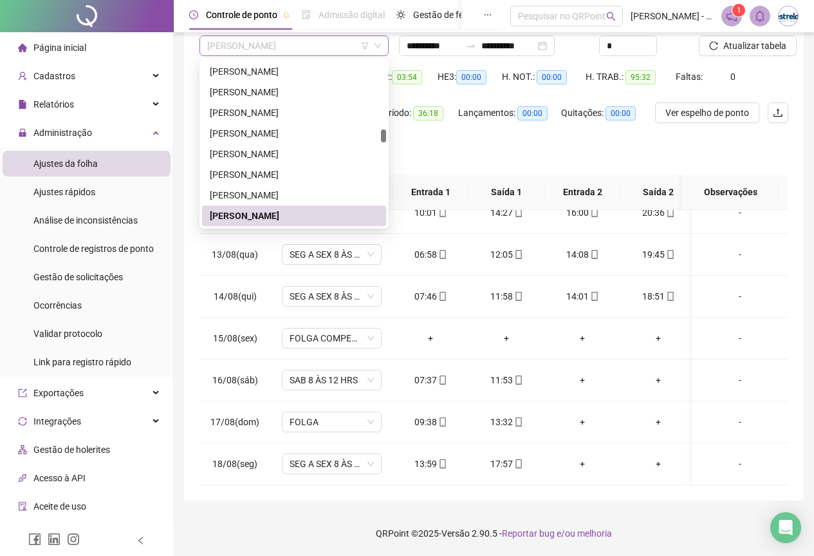
click at [275, 47] on span "[PERSON_NAME]" at bounding box center [294, 45] width 174 height 19
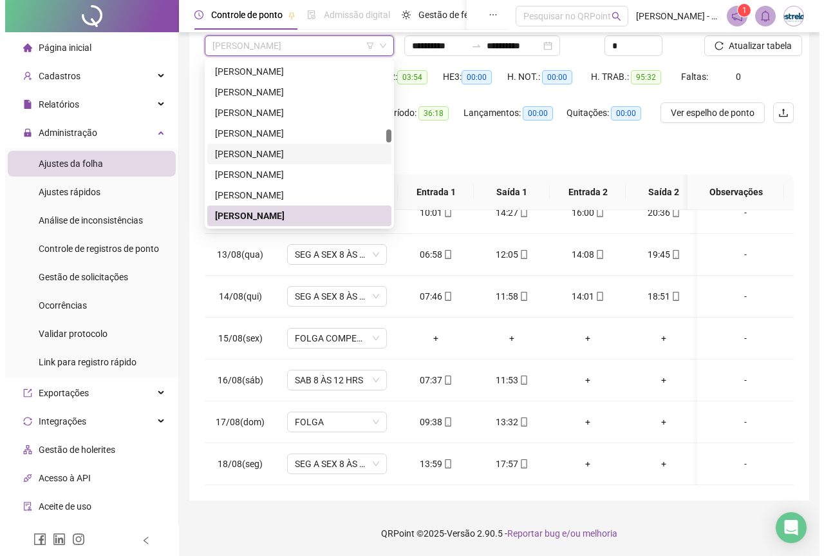
scroll to position [1797, 0]
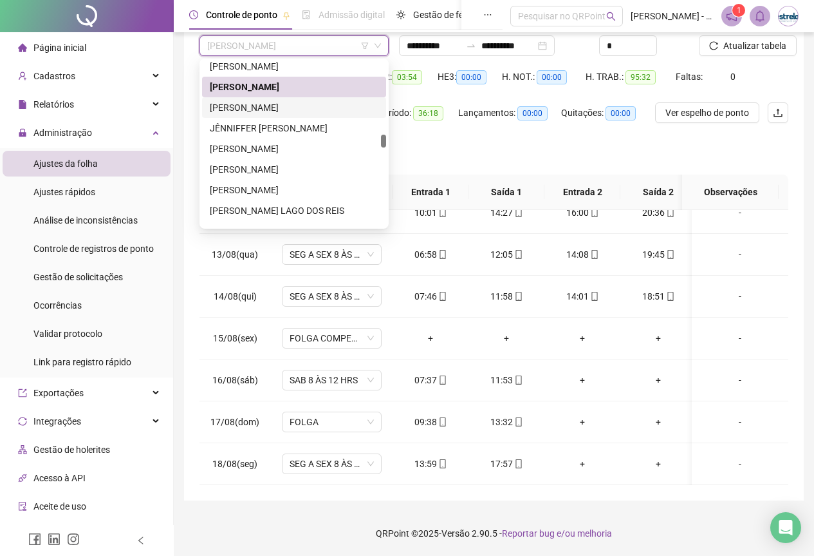
click at [266, 104] on div "[PERSON_NAME]" at bounding box center [294, 107] width 169 height 14
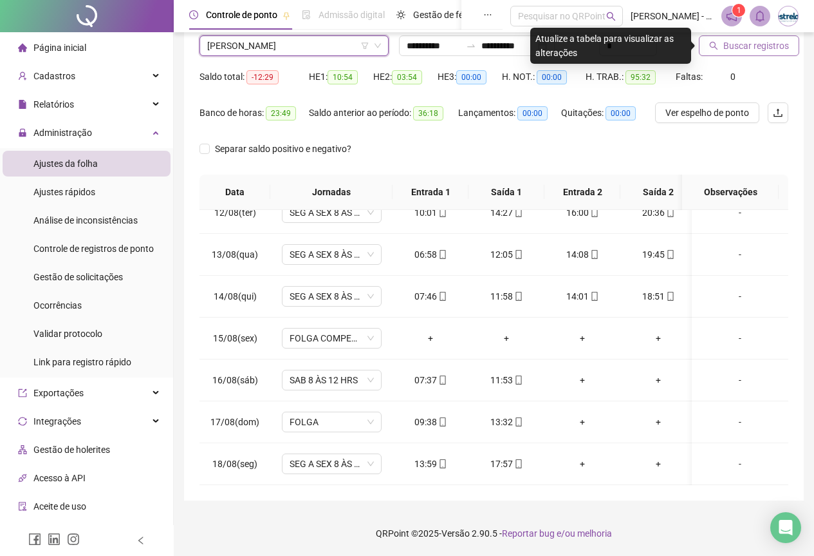
click at [722, 46] on button "Buscar registros" at bounding box center [749, 45] width 100 height 21
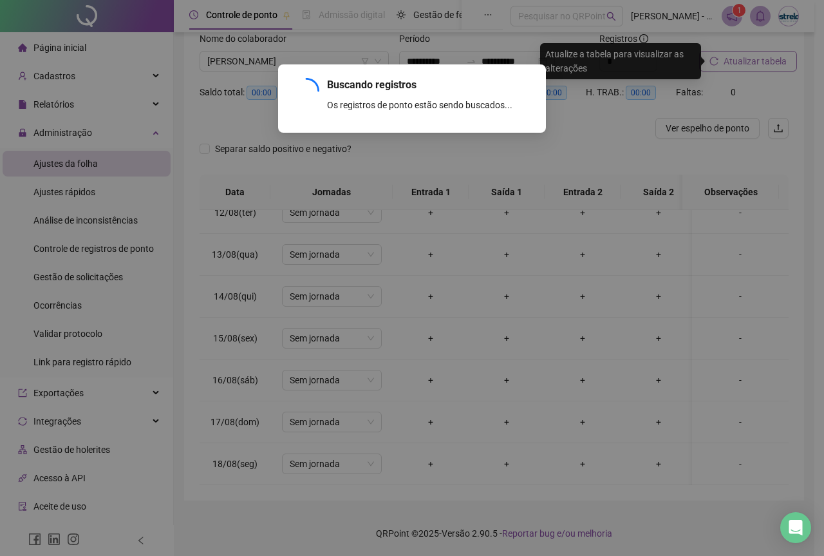
scroll to position [87, 0]
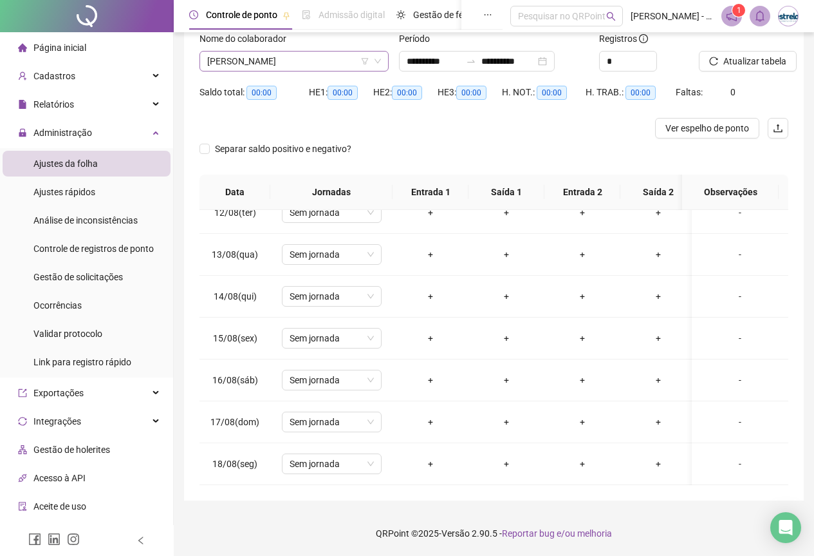
click at [333, 61] on span "[PERSON_NAME]" at bounding box center [294, 60] width 174 height 19
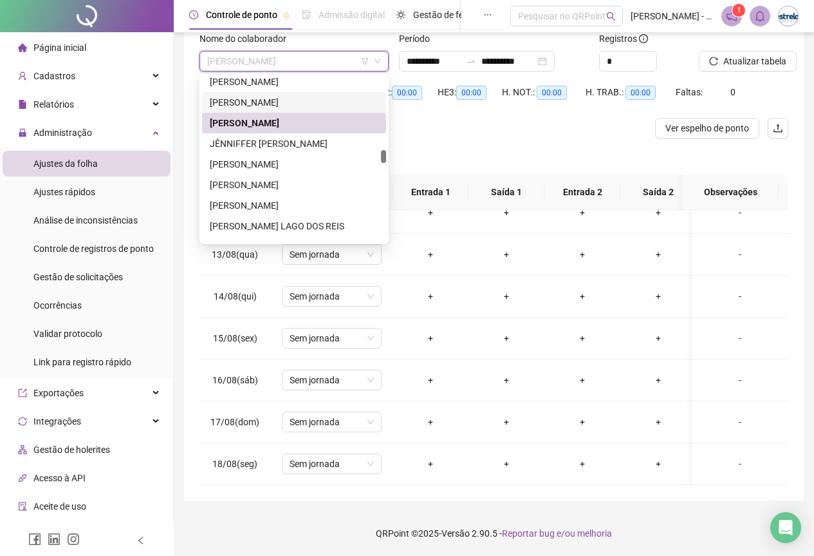
click at [313, 101] on div "[PERSON_NAME]" at bounding box center [294, 102] width 169 height 14
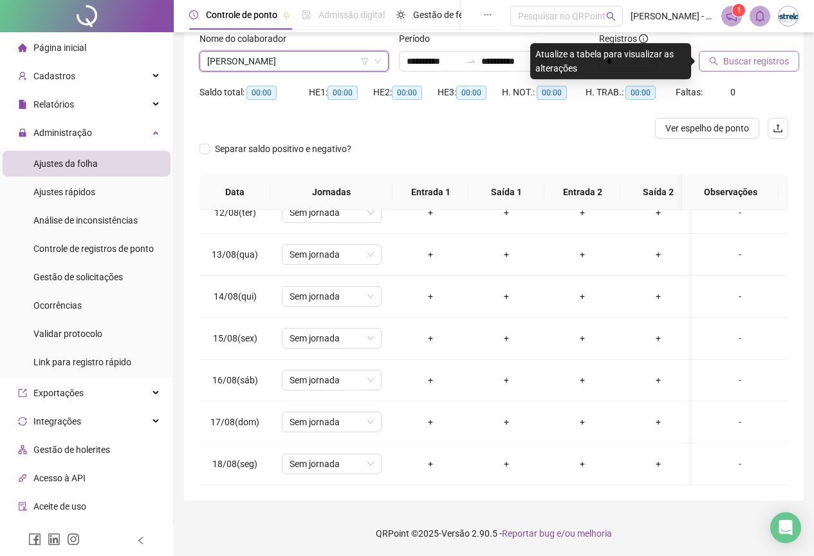
click at [738, 57] on span "Buscar registros" at bounding box center [757, 61] width 66 height 14
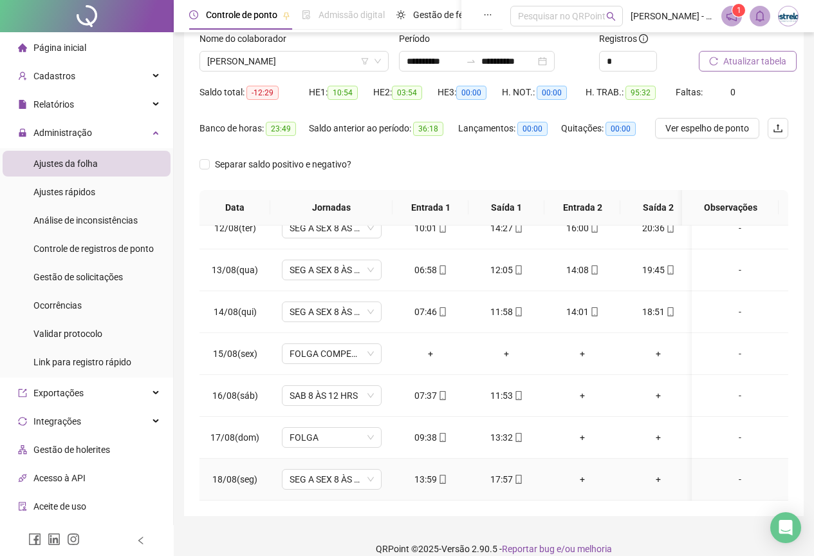
click at [728, 472] on div "-" at bounding box center [740, 479] width 76 height 14
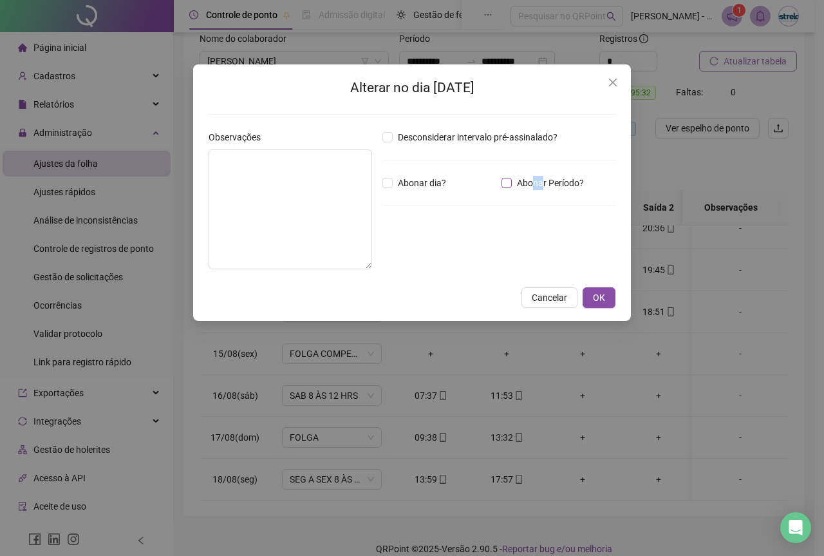
click at [534, 185] on span "Abonar Período?" at bounding box center [550, 183] width 77 height 14
click at [527, 184] on span "Abonar Período?" at bounding box center [550, 183] width 77 height 14
click at [396, 254] on input "*****" at bounding box center [415, 253] width 51 height 15
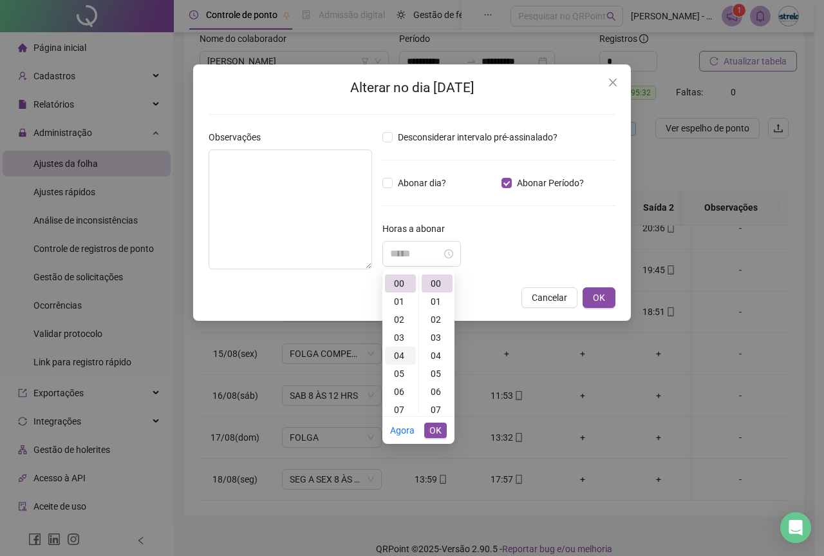
click at [395, 357] on div "04" at bounding box center [400, 355] width 31 height 18
click at [429, 317] on div "02" at bounding box center [437, 319] width 31 height 18
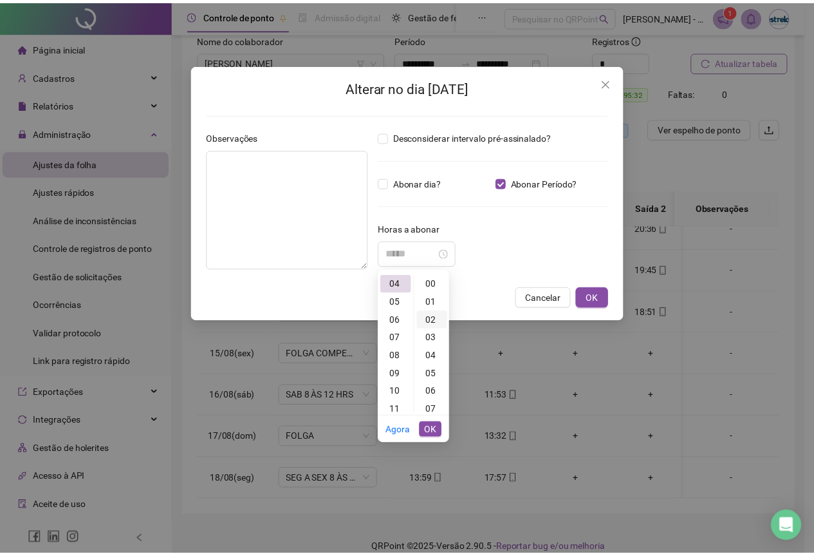
scroll to position [36, 0]
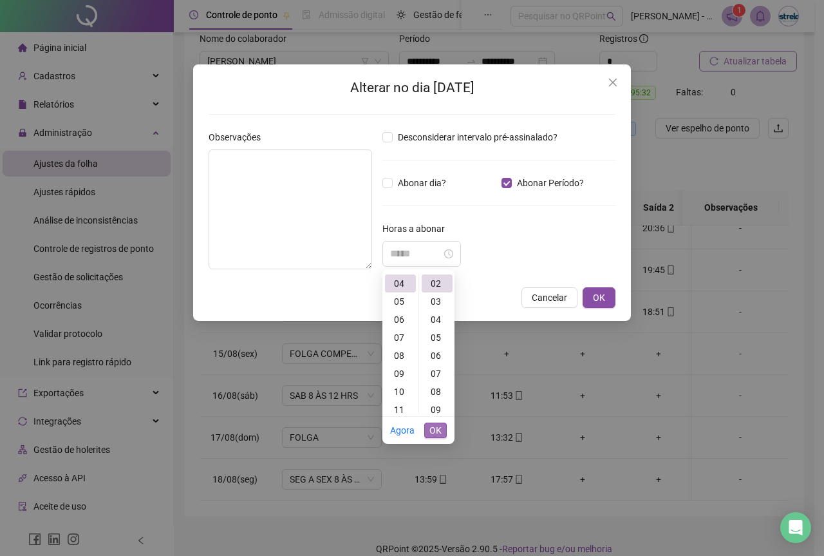
type input "*****"
click at [438, 429] on span "OK" at bounding box center [435, 430] width 12 height 14
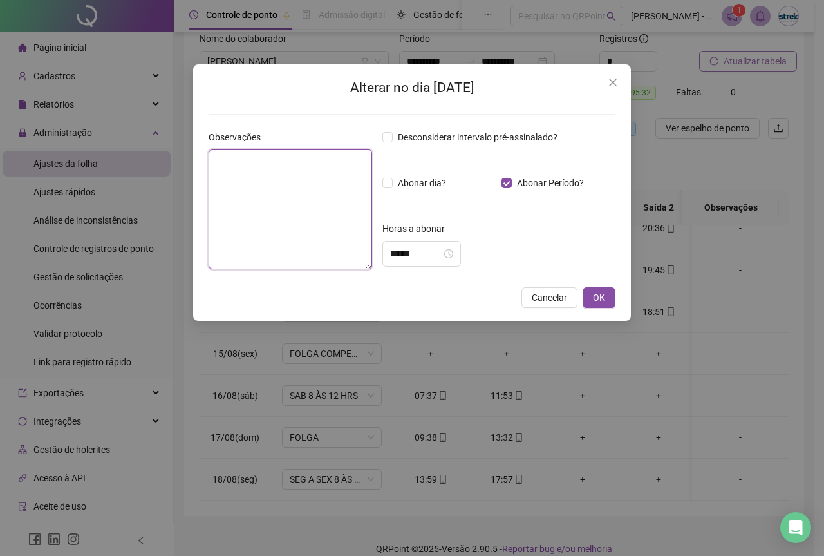
click at [314, 209] on textarea at bounding box center [290, 209] width 163 height 120
type textarea "*****"
click at [595, 297] on span "OK" at bounding box center [599, 297] width 12 height 14
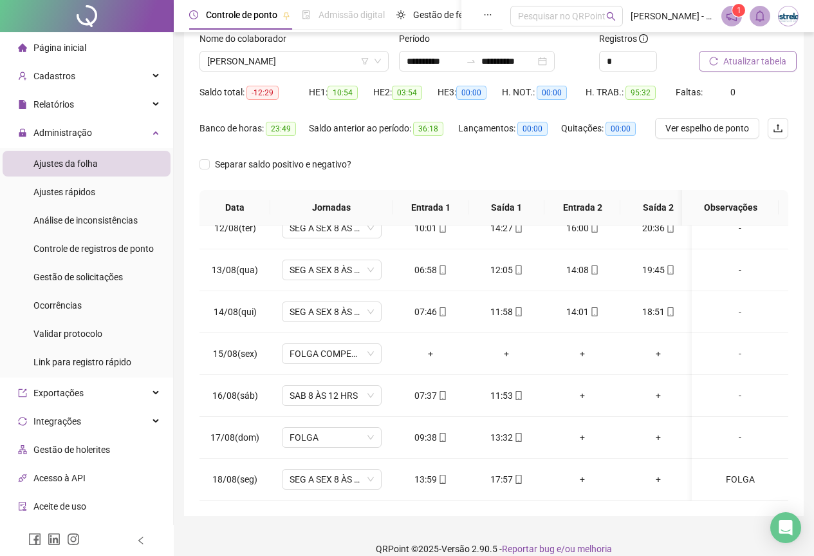
click at [712, 64] on icon "reload" at bounding box center [713, 61] width 8 height 8
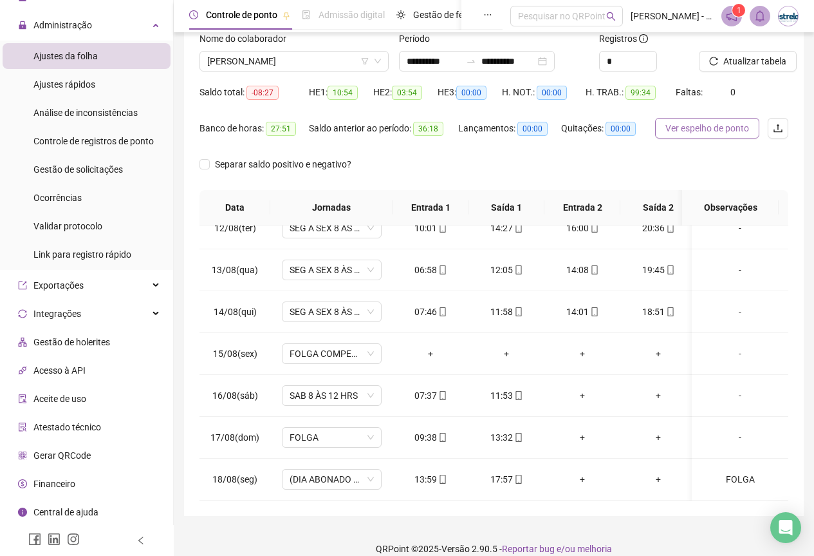
click at [690, 120] on button "Ver espelho de ponto" at bounding box center [707, 128] width 104 height 21
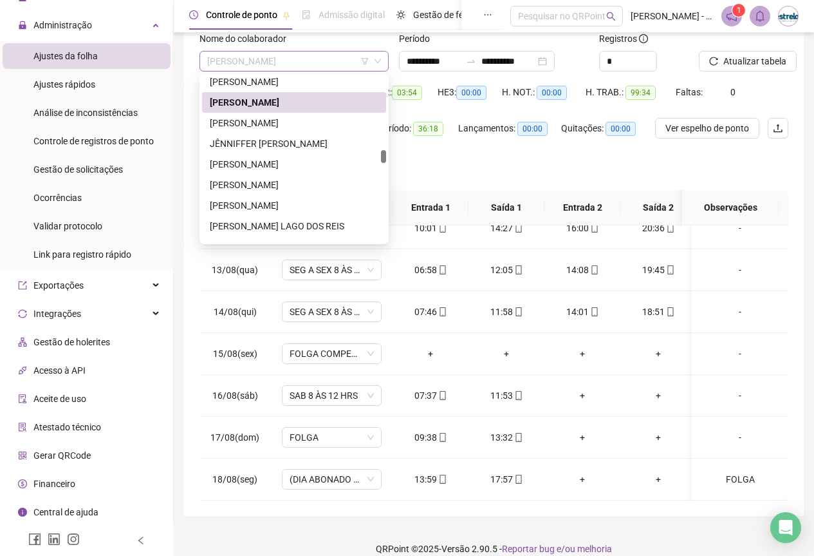
click at [256, 64] on span "[PERSON_NAME]" at bounding box center [294, 60] width 174 height 19
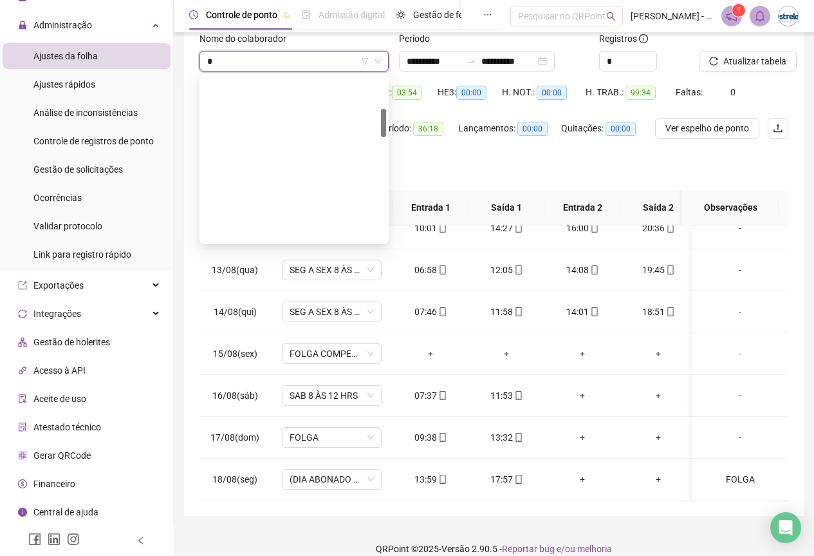
scroll to position [185, 0]
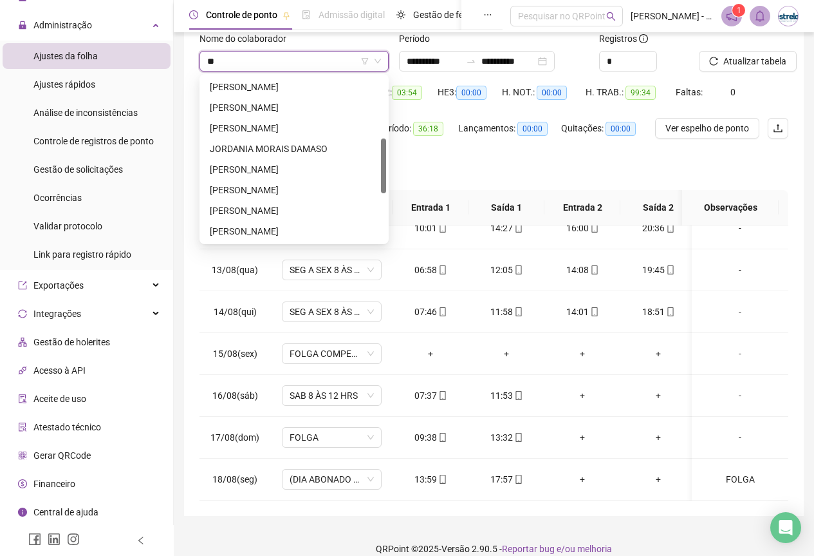
type input "***"
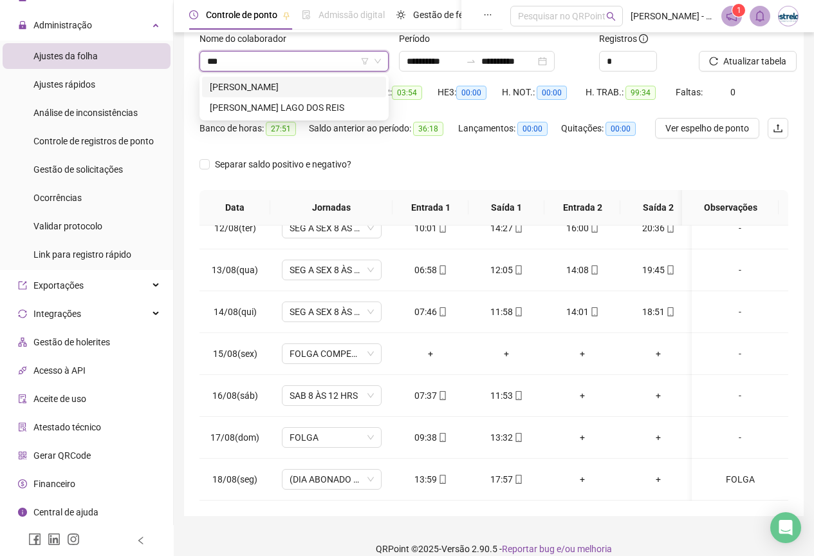
click at [250, 93] on div "[PERSON_NAME]" at bounding box center [294, 87] width 169 height 14
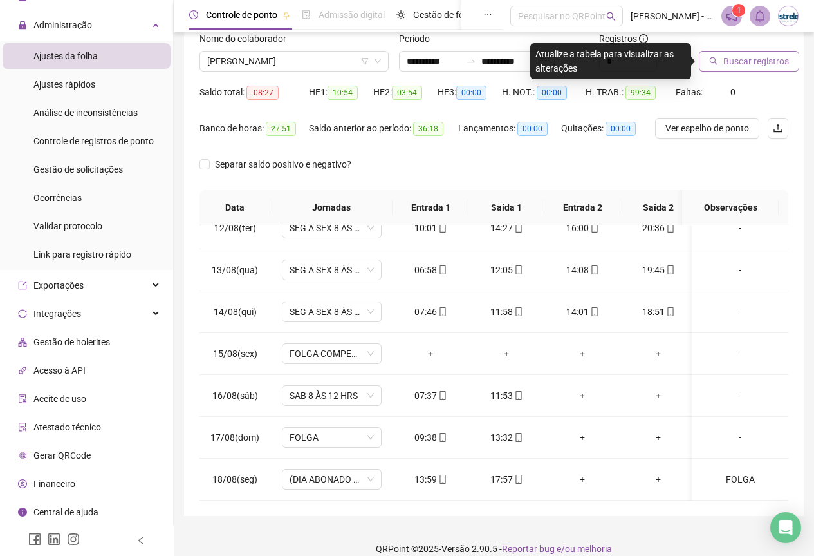
click at [753, 57] on span "Buscar registros" at bounding box center [757, 61] width 66 height 14
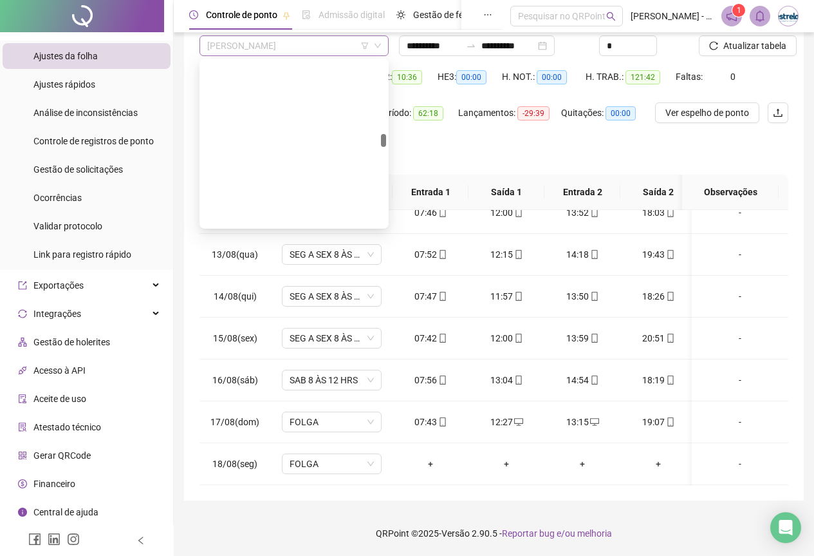
scroll to position [1771, 0]
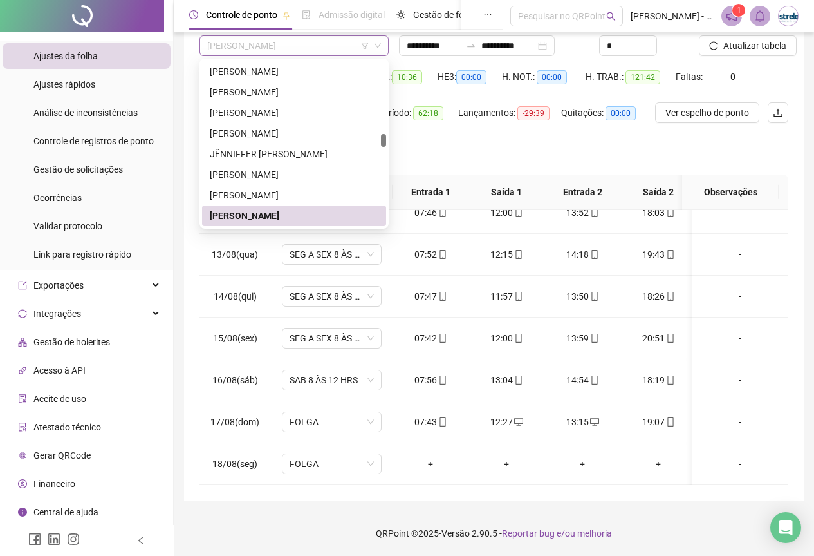
click at [266, 50] on span "[PERSON_NAME]" at bounding box center [294, 45] width 174 height 19
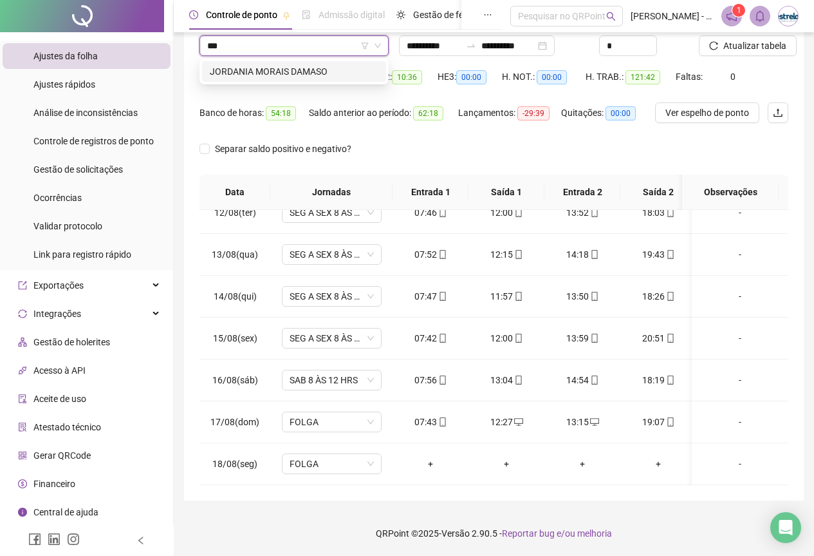
scroll to position [0, 0]
type input "*****"
click at [263, 73] on div "JORDANIA MORAIS DAMASO" at bounding box center [294, 71] width 169 height 14
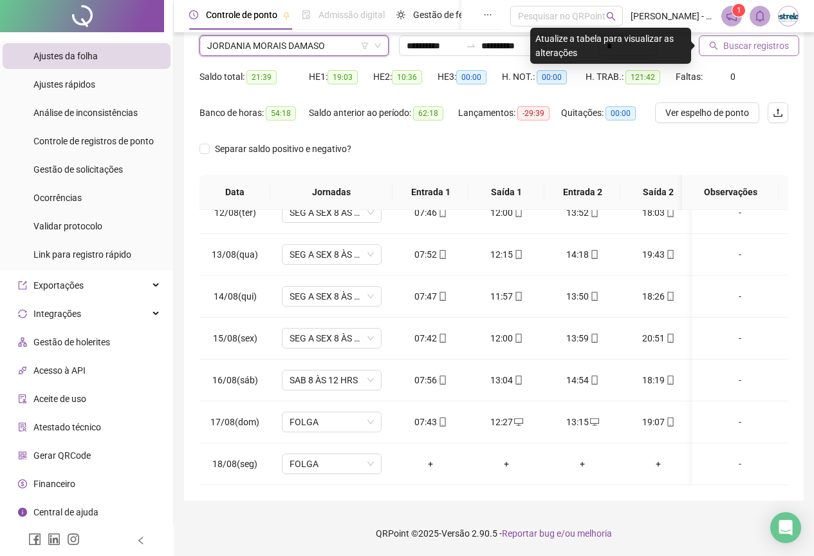
click at [765, 44] on span "Buscar registros" at bounding box center [757, 46] width 66 height 14
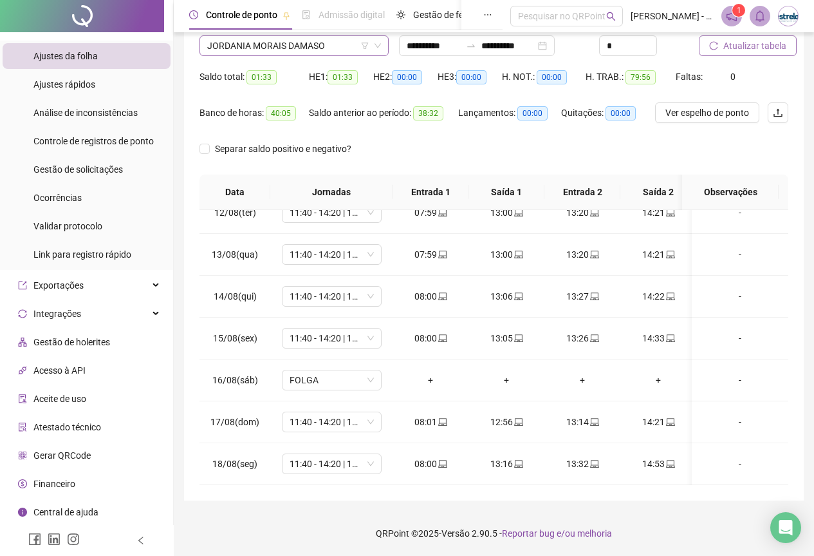
scroll to position [1874, 0]
click at [250, 39] on span "JORDANIA MORAIS DAMASO" at bounding box center [294, 45] width 174 height 19
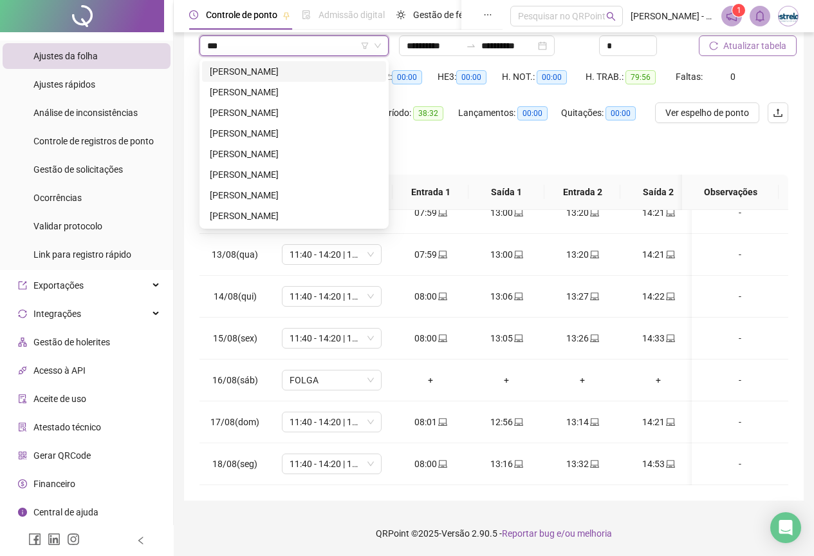
scroll to position [0, 0]
type input "****"
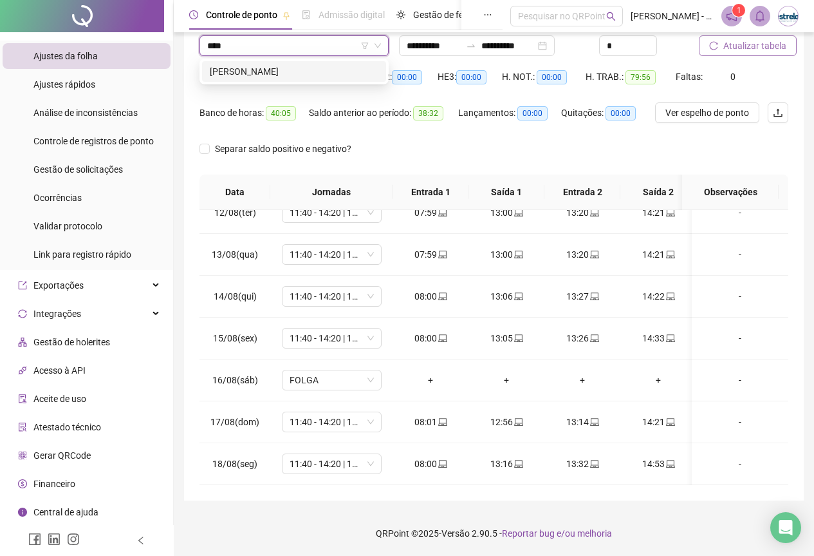
click at [250, 67] on div "[PERSON_NAME]" at bounding box center [294, 71] width 169 height 14
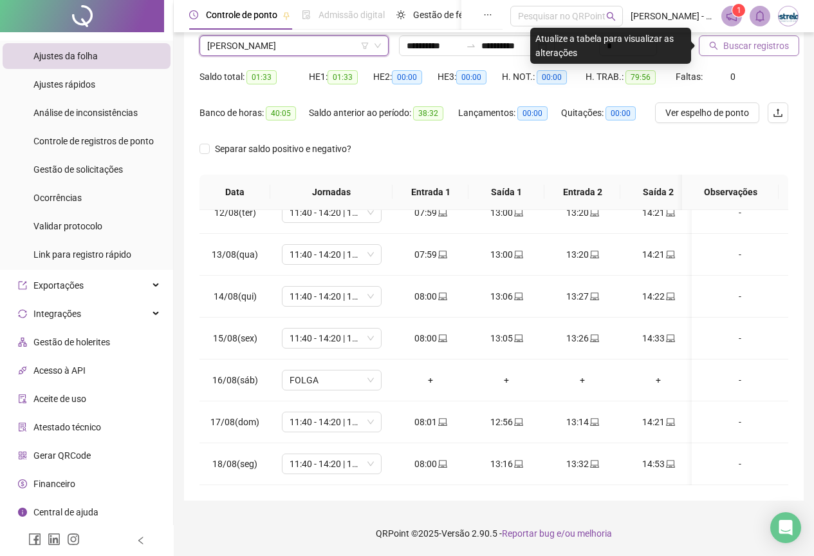
click at [720, 48] on button "Buscar registros" at bounding box center [749, 45] width 100 height 21
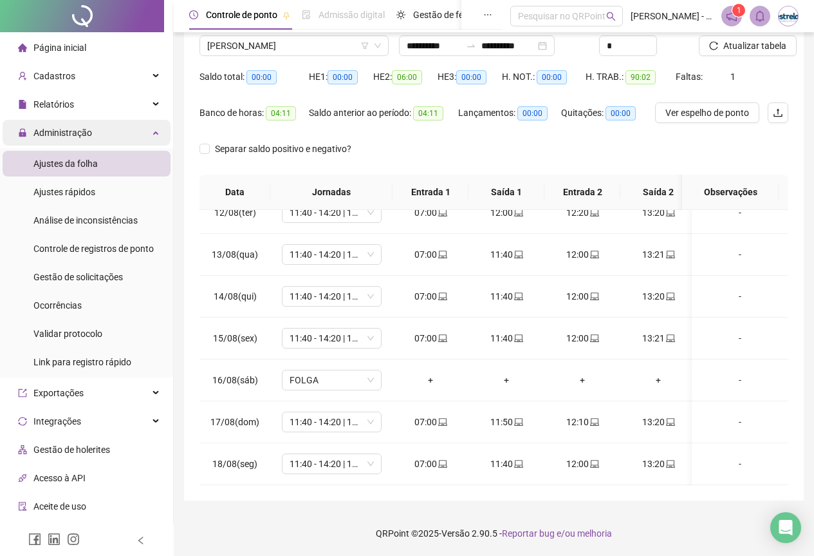
click at [120, 124] on div "Administração" at bounding box center [87, 133] width 168 height 26
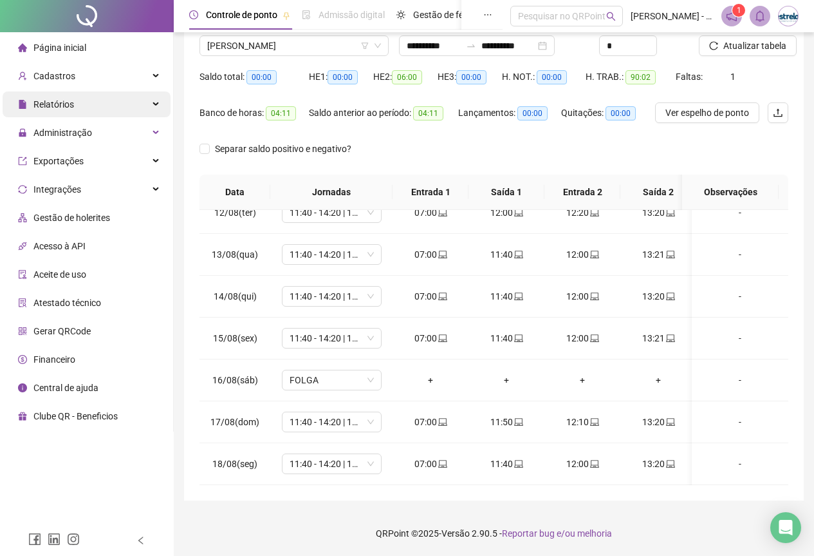
click at [120, 105] on div "Relatórios" at bounding box center [87, 104] width 168 height 26
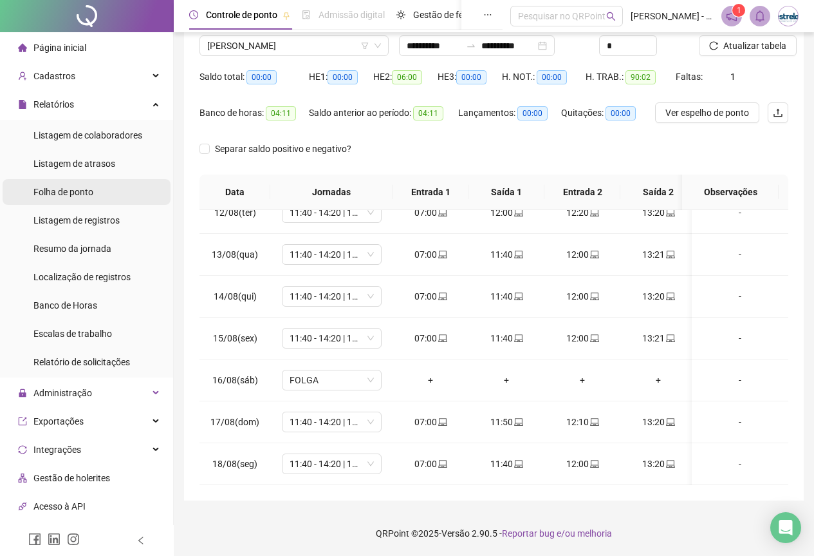
click at [102, 188] on li "Folha de ponto" at bounding box center [87, 192] width 168 height 26
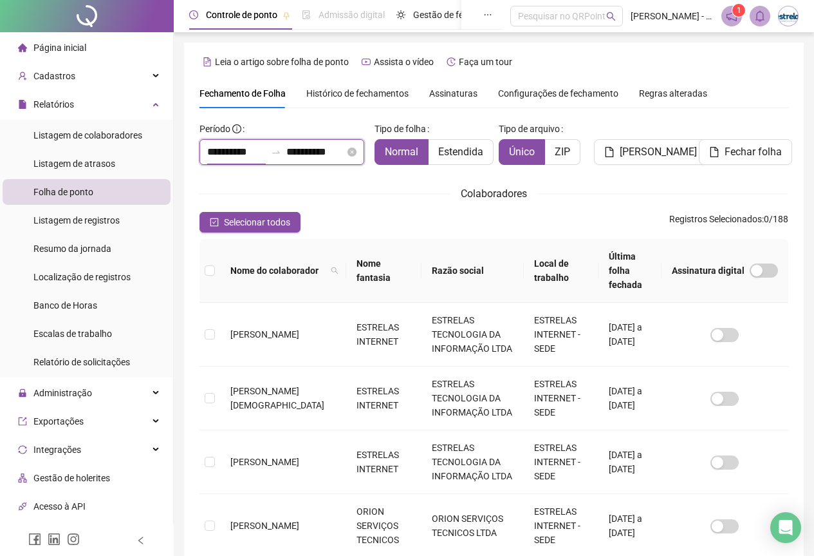
click at [254, 150] on input "**********" at bounding box center [236, 151] width 59 height 15
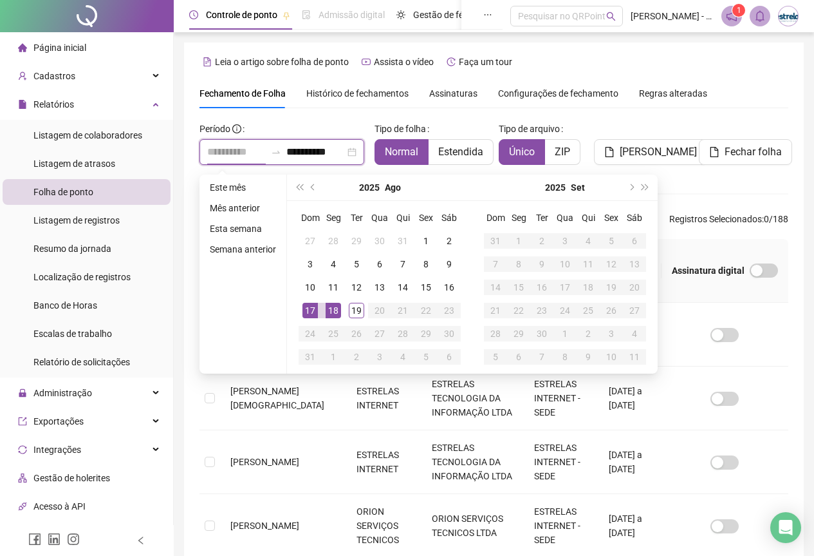
type input "**********"
click at [313, 303] on div "17" at bounding box center [310, 310] width 15 height 15
click at [328, 310] on div "18" at bounding box center [333, 310] width 15 height 15
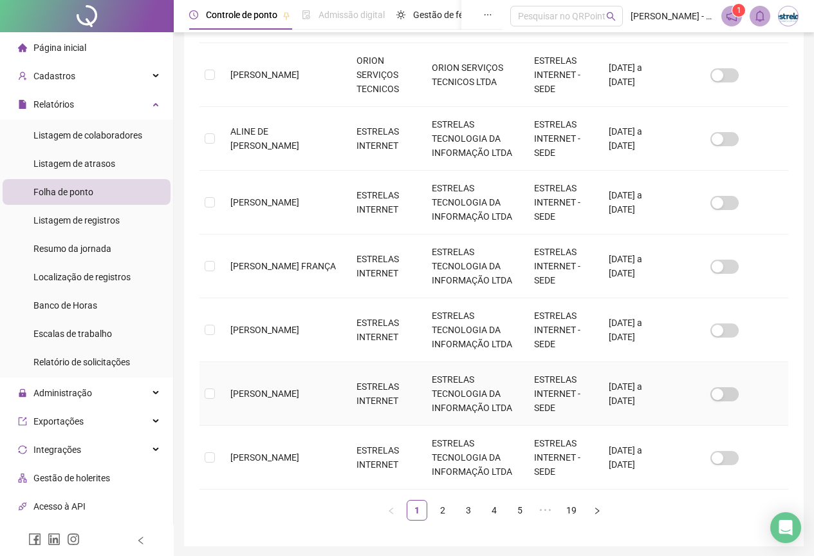
scroll to position [482, 0]
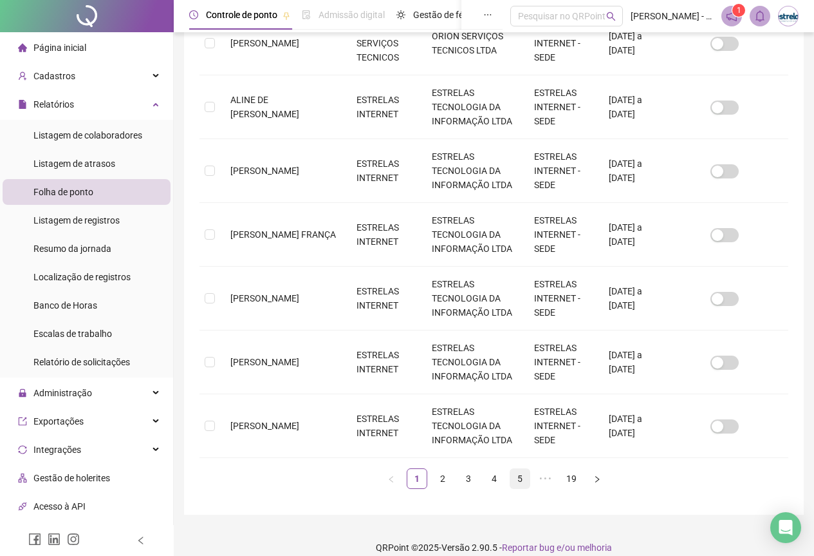
click at [512, 469] on link "5" at bounding box center [519, 478] width 19 height 19
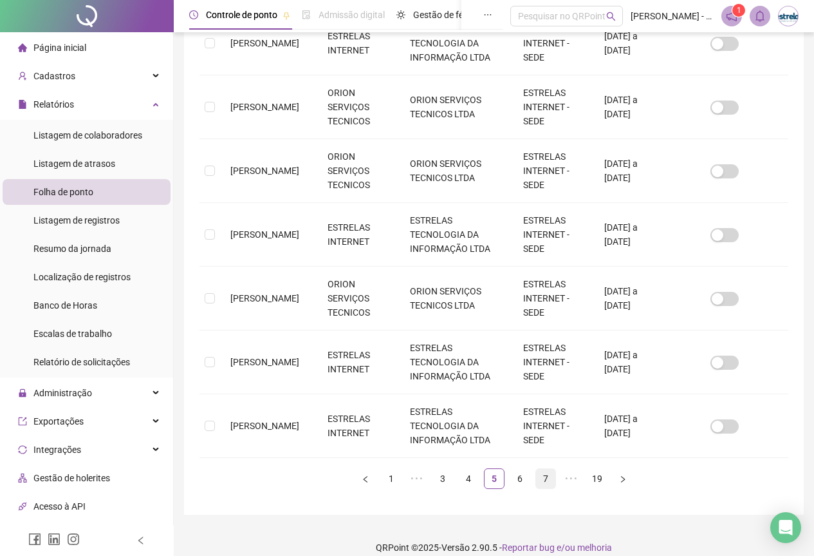
click at [542, 469] on link "7" at bounding box center [545, 478] width 19 height 19
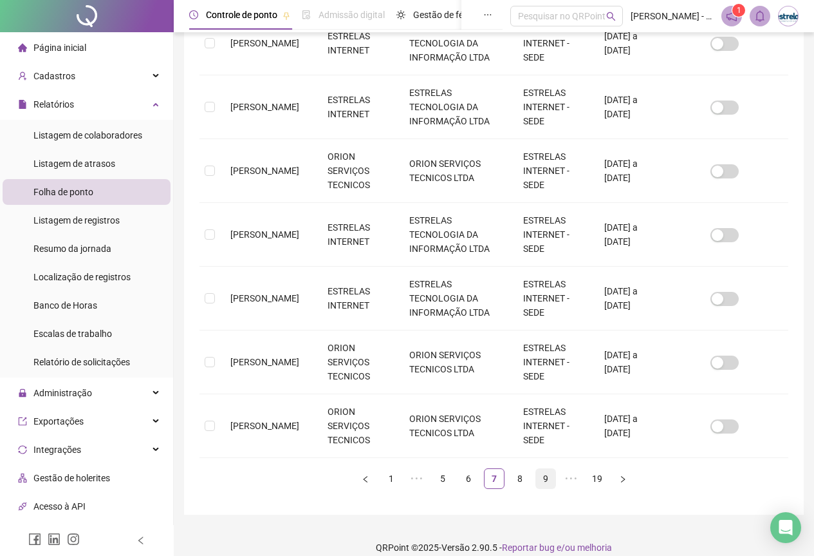
click at [548, 457] on div "Nome do colaborador Nome fantasia Razão social Local de trabalho Última folha f…" at bounding box center [494, 123] width 589 height 732
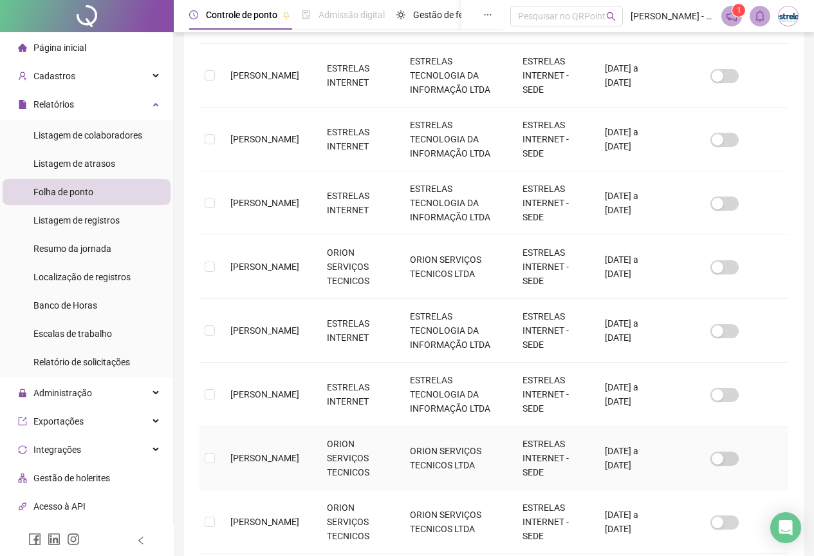
scroll to position [451, 0]
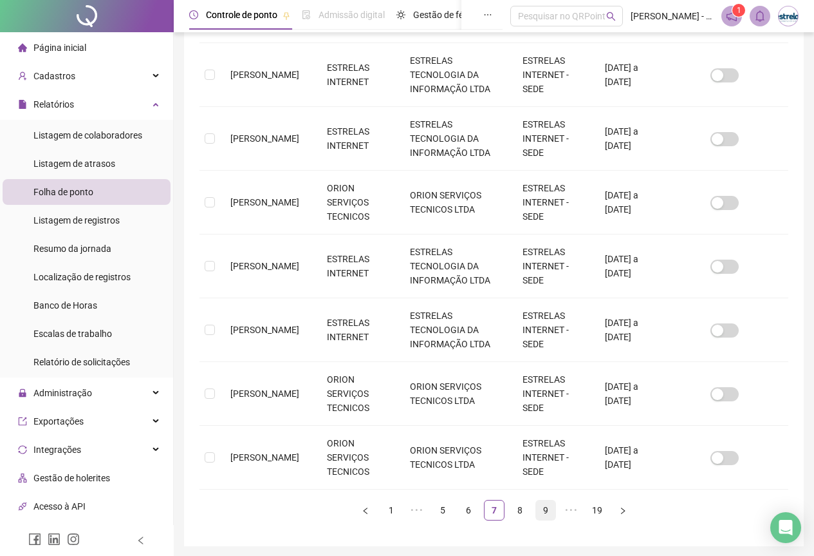
click at [545, 500] on link "9" at bounding box center [545, 509] width 19 height 19
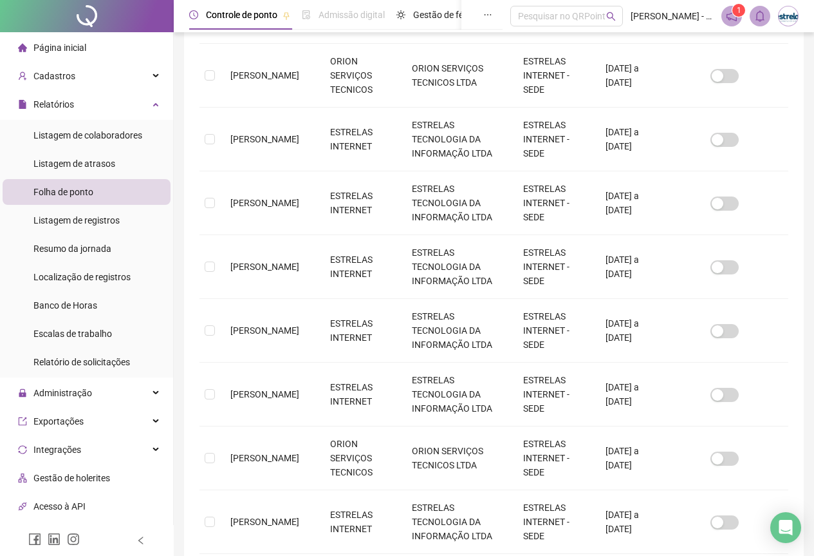
scroll to position [482, 0]
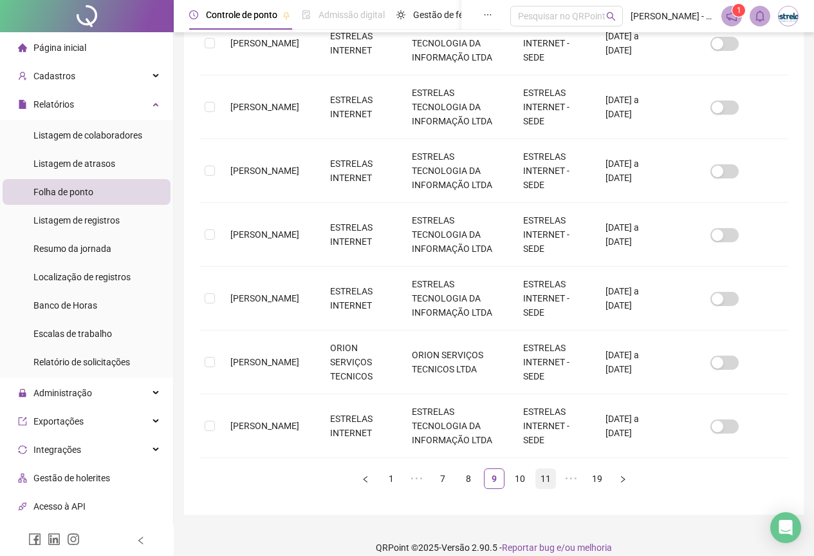
click at [552, 469] on link "11" at bounding box center [545, 478] width 19 height 19
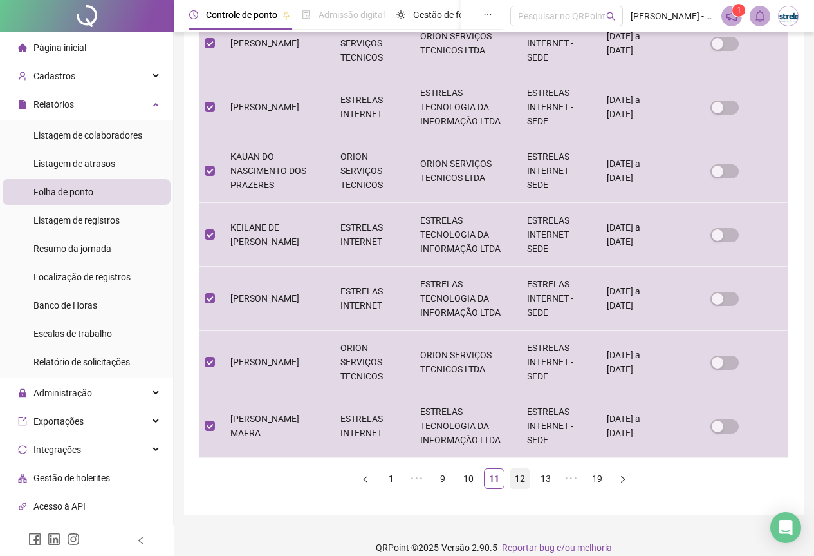
click at [521, 469] on link "12" at bounding box center [519, 478] width 19 height 19
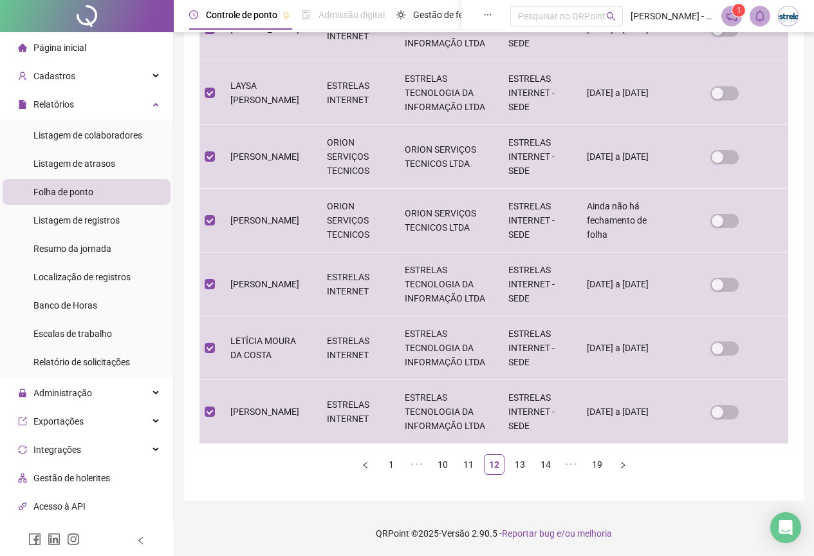
click at [530, 457] on ul "1 ••• 10 11 12 13 14 ••• 19" at bounding box center [494, 464] width 589 height 21
click at [522, 460] on link "13" at bounding box center [519, 463] width 19 height 19
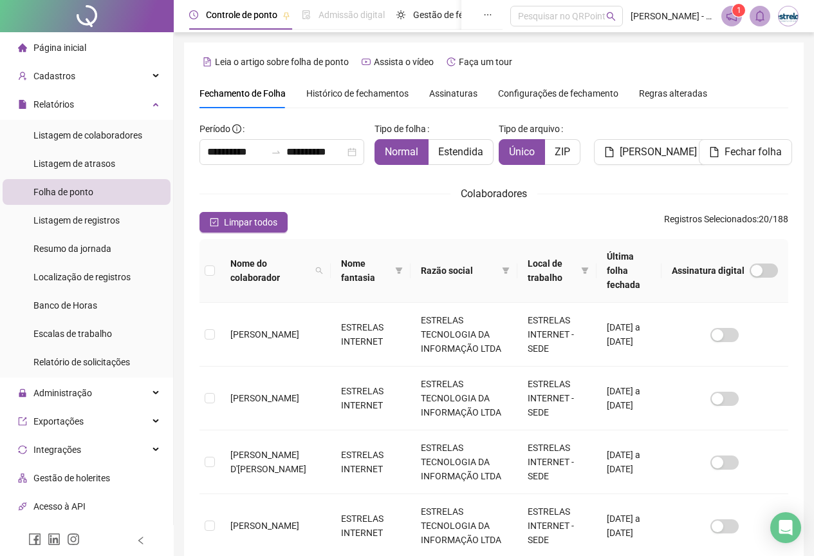
click at [218, 257] on th at bounding box center [210, 271] width 21 height 64
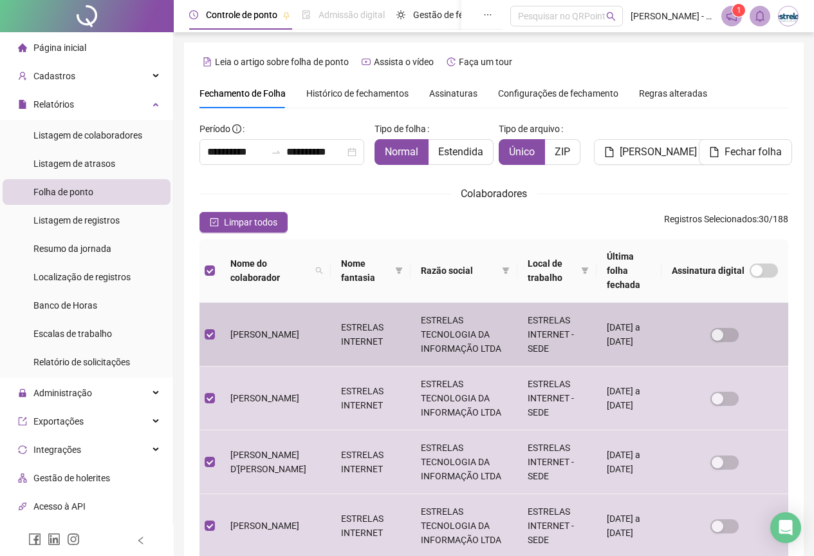
scroll to position [482, 0]
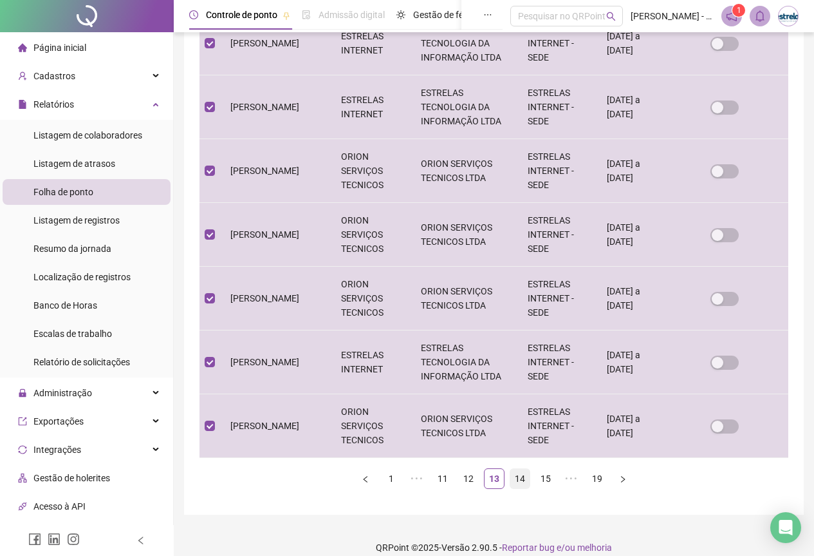
click at [516, 469] on link "14" at bounding box center [519, 478] width 19 height 19
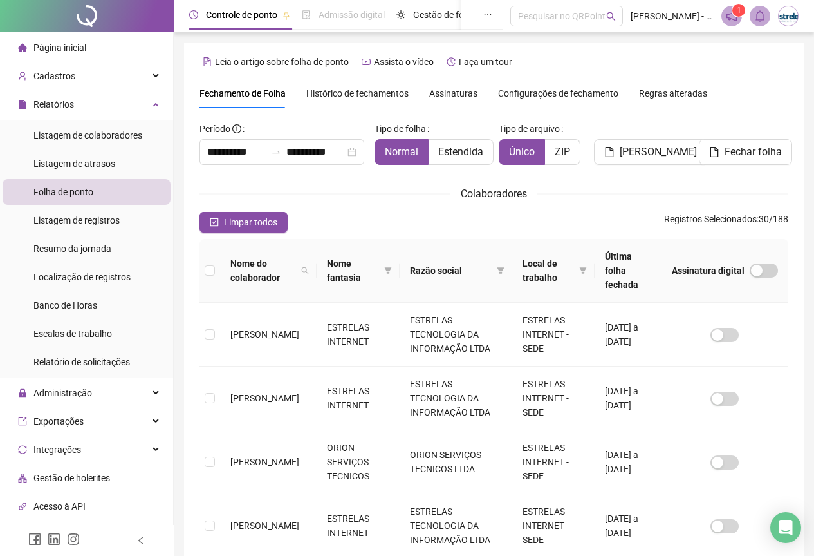
click at [205, 271] on th at bounding box center [210, 271] width 21 height 64
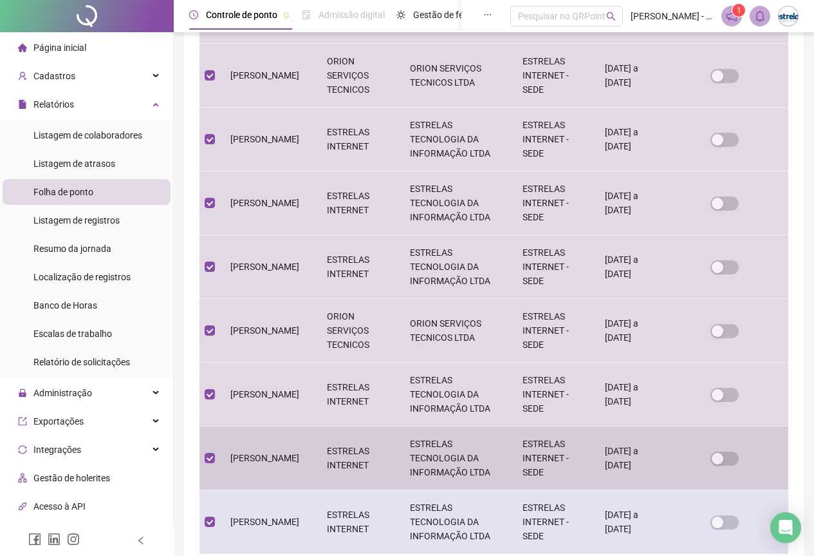
scroll to position [482, 0]
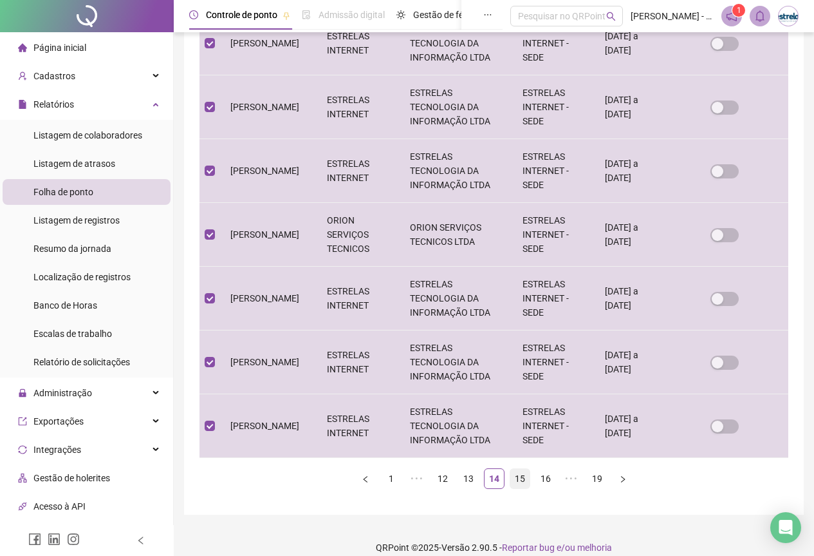
click at [525, 469] on link "15" at bounding box center [519, 478] width 19 height 19
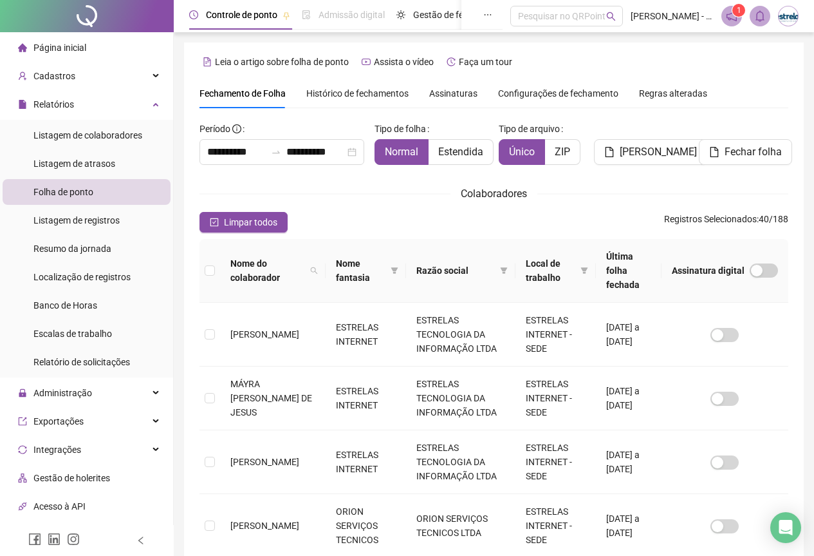
click at [200, 270] on th at bounding box center [210, 271] width 21 height 64
click at [212, 255] on th at bounding box center [210, 271] width 21 height 64
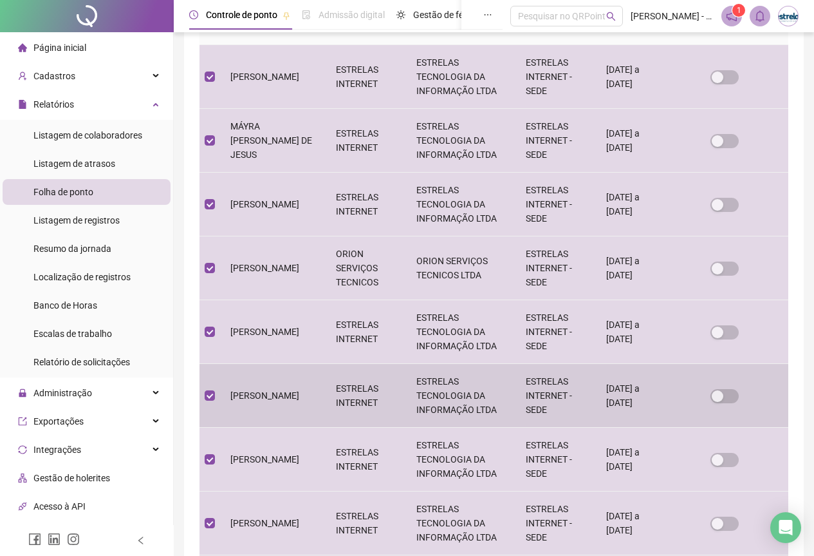
scroll to position [451, 0]
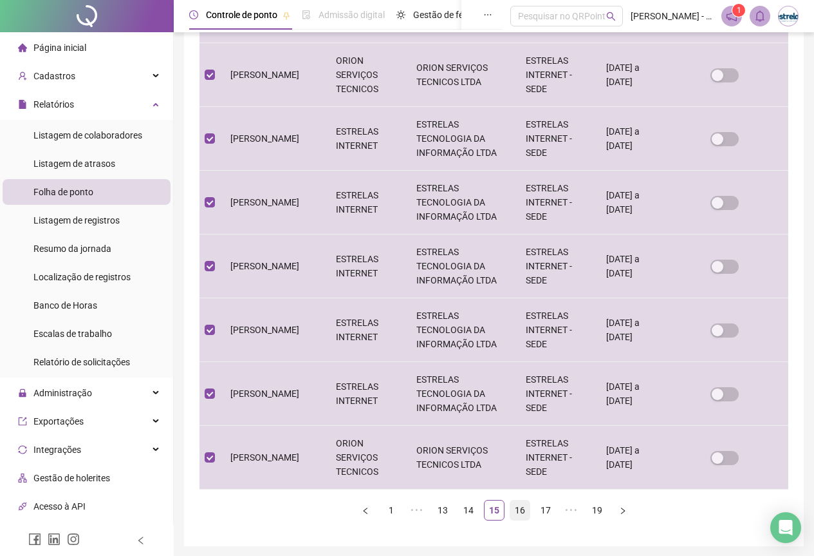
click at [514, 500] on link "16" at bounding box center [519, 509] width 19 height 19
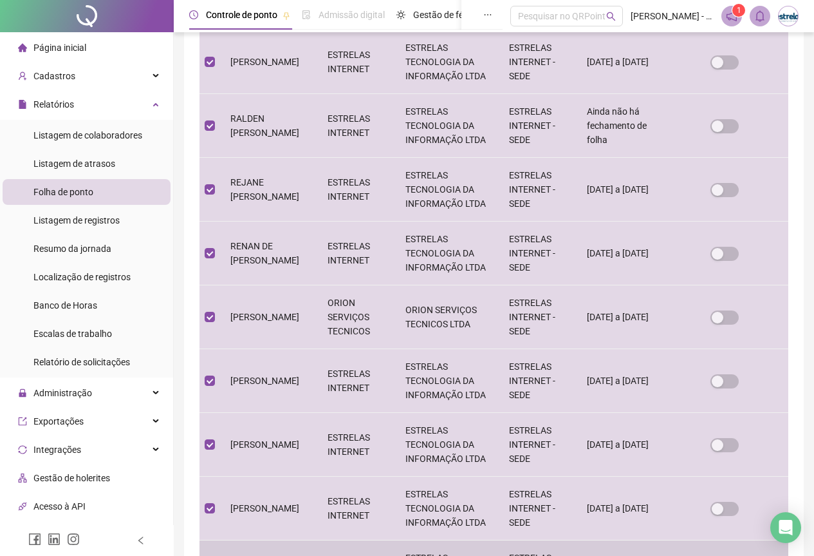
scroll to position [482, 0]
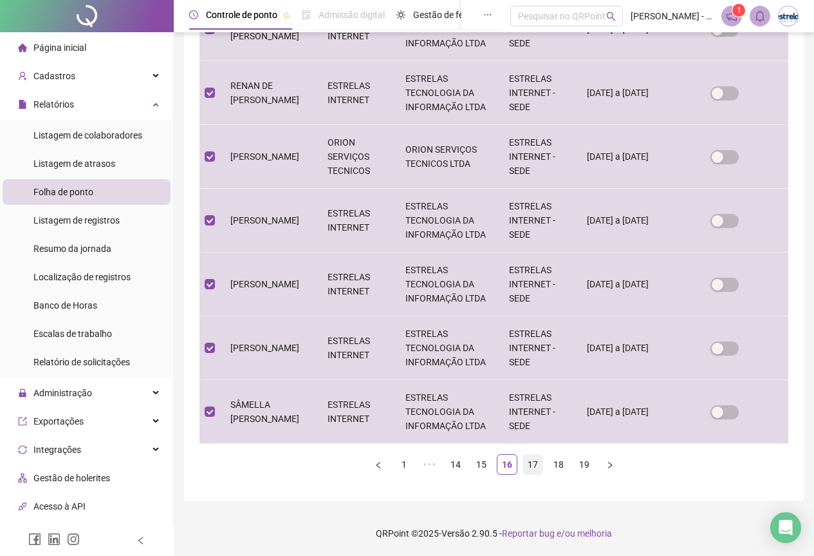
click at [541, 469] on link "17" at bounding box center [532, 463] width 19 height 19
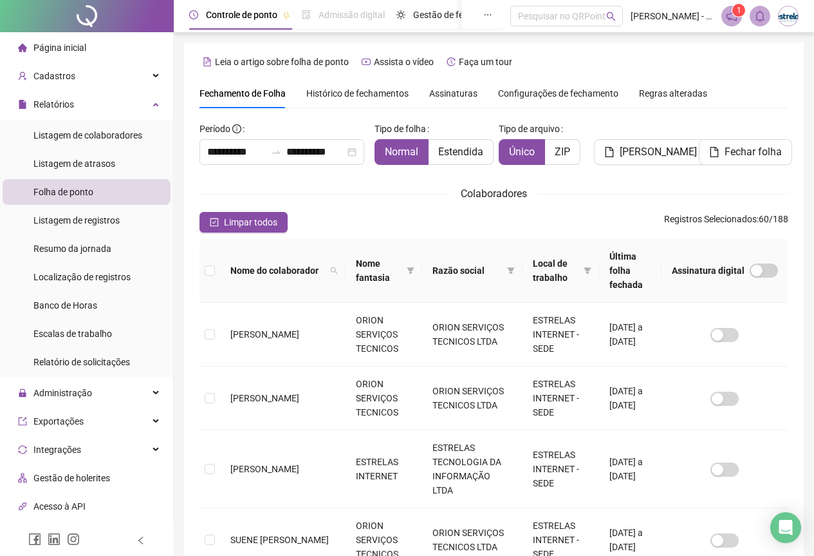
click at [216, 260] on th at bounding box center [210, 271] width 21 height 64
click at [215, 261] on th at bounding box center [210, 271] width 21 height 64
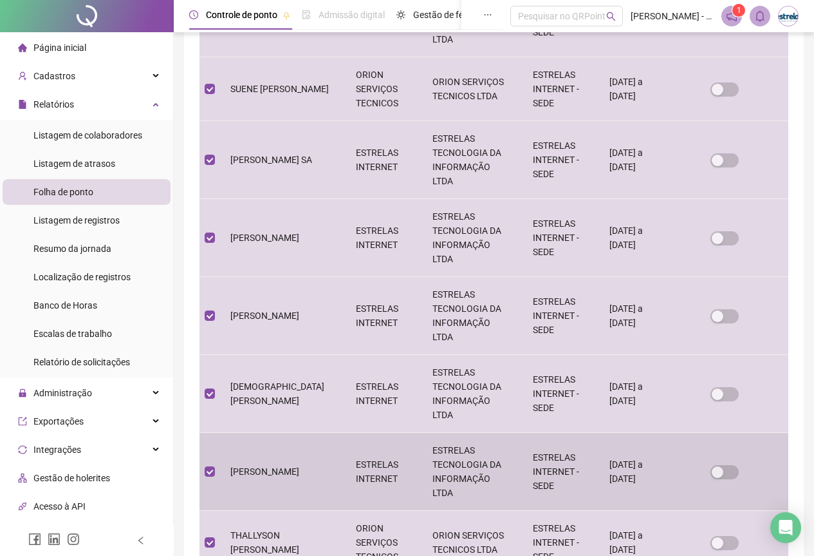
scroll to position [482, 0]
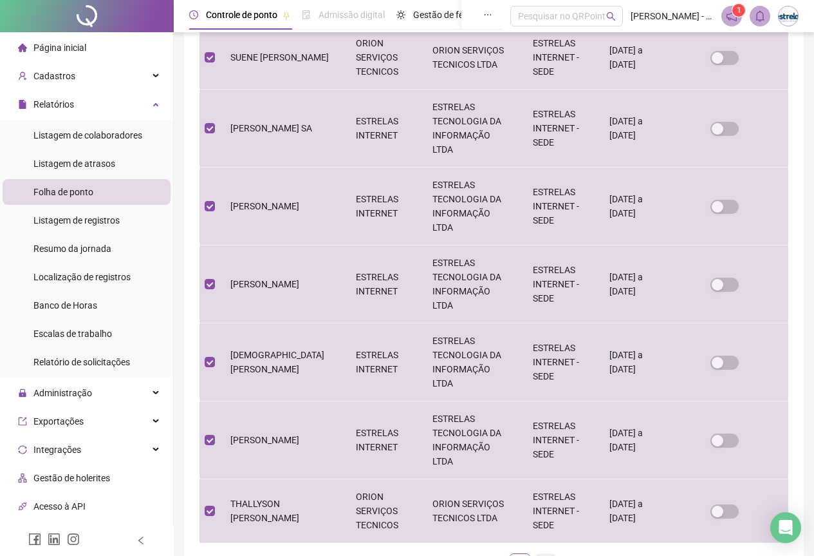
click at [541, 554] on link "18" at bounding box center [545, 563] width 19 height 19
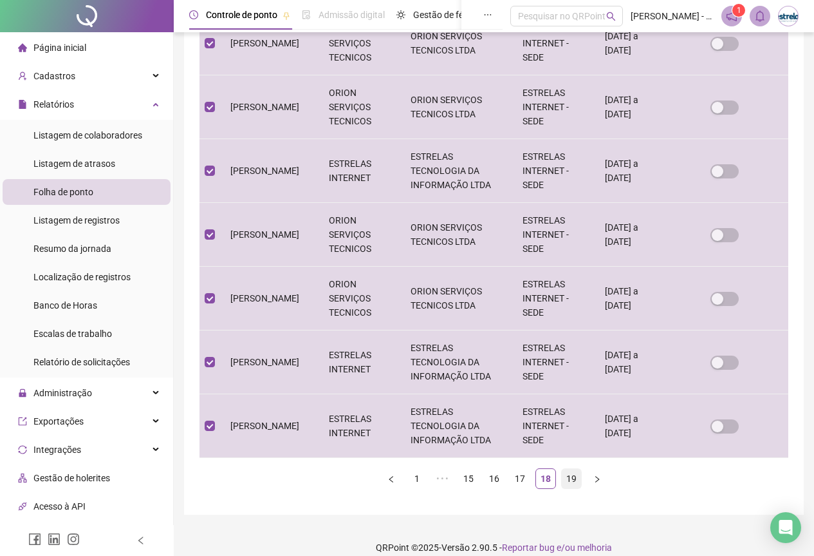
click at [571, 469] on link "19" at bounding box center [571, 478] width 19 height 19
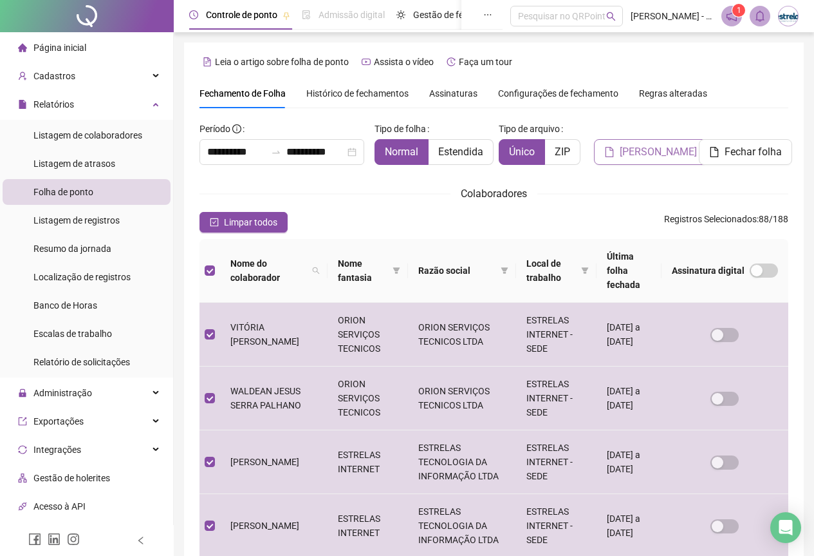
click at [686, 147] on button "[PERSON_NAME]" at bounding box center [650, 152] width 113 height 26
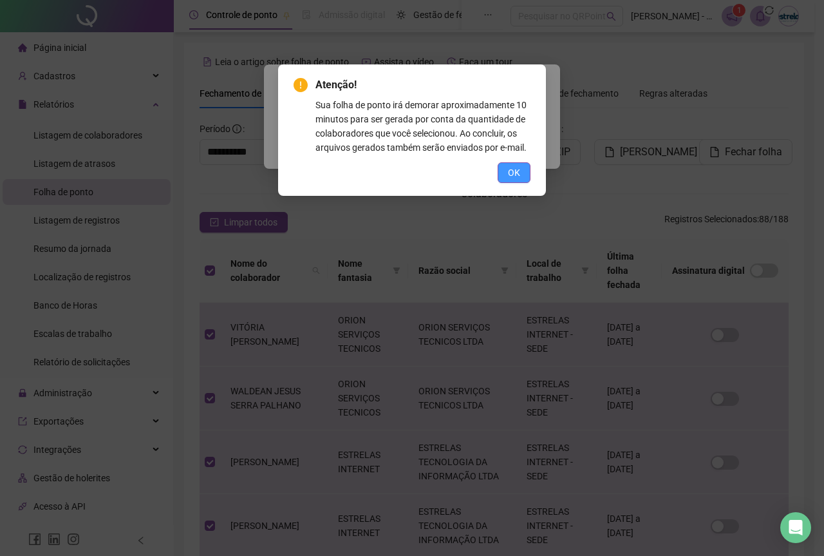
click at [523, 170] on button "OK" at bounding box center [514, 172] width 33 height 21
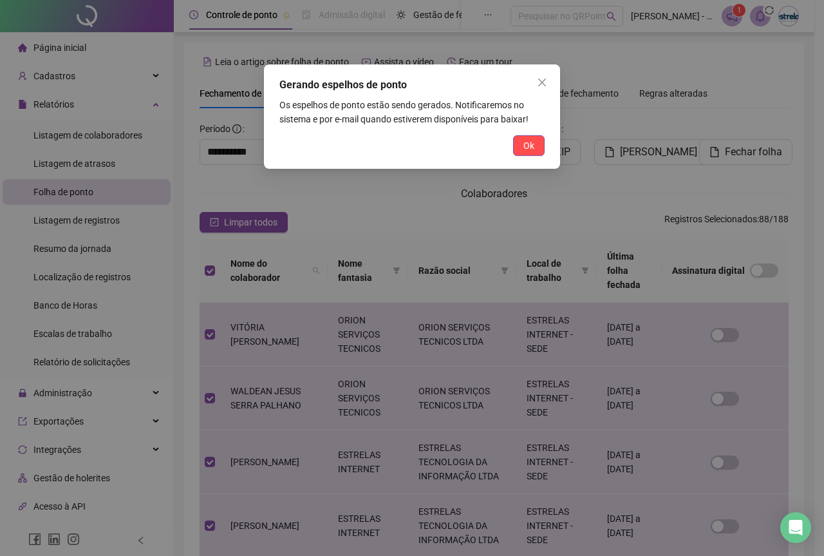
click at [519, 131] on div "Gerando espelhos de ponto Os espelhos de ponto estão sendo gerados. Notificarem…" at bounding box center [412, 116] width 296 height 104
click at [525, 136] on button "Ok" at bounding box center [529, 145] width 32 height 21
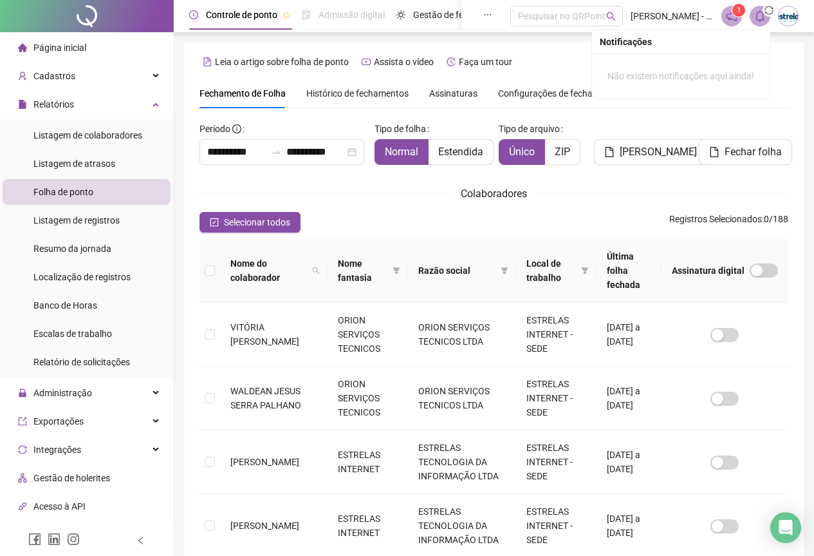
click at [767, 16] on span "sync" at bounding box center [769, 10] width 14 height 14
click at [753, 17] on span at bounding box center [760, 16] width 21 height 21
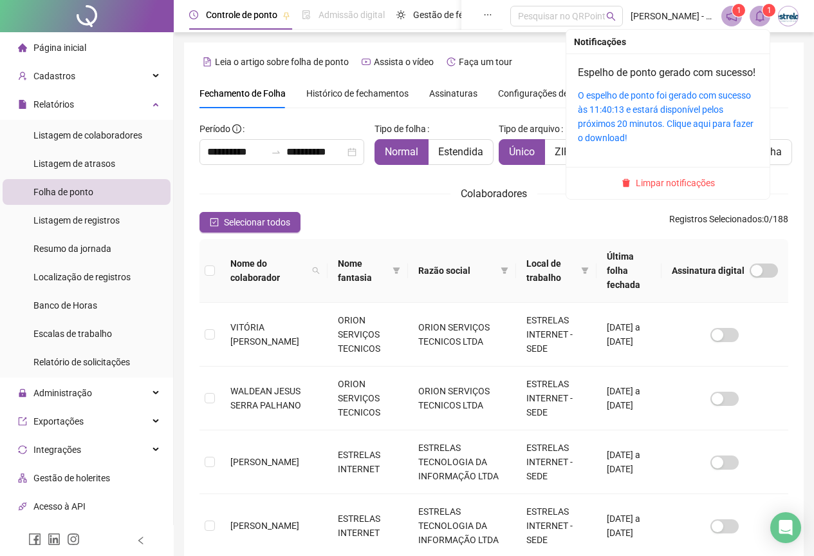
click at [757, 14] on icon "bell" at bounding box center [760, 16] width 9 height 12
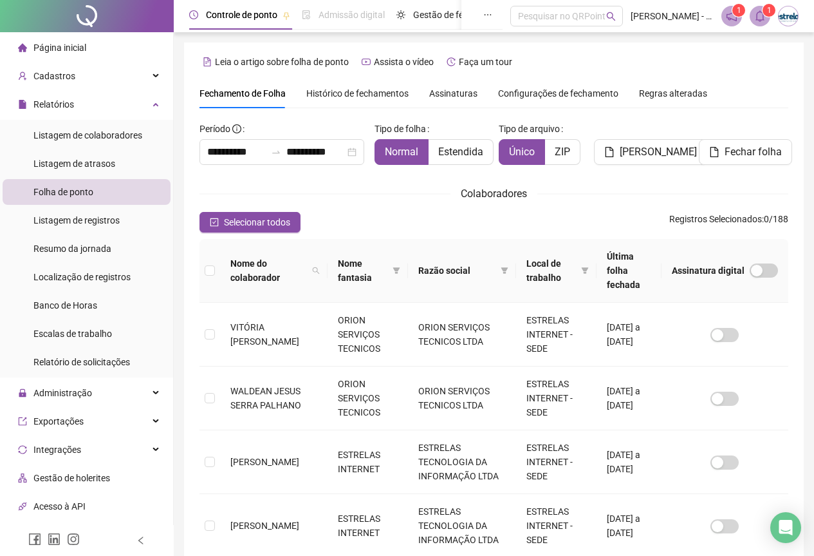
click at [756, 14] on icon "bell" at bounding box center [760, 16] width 12 height 12
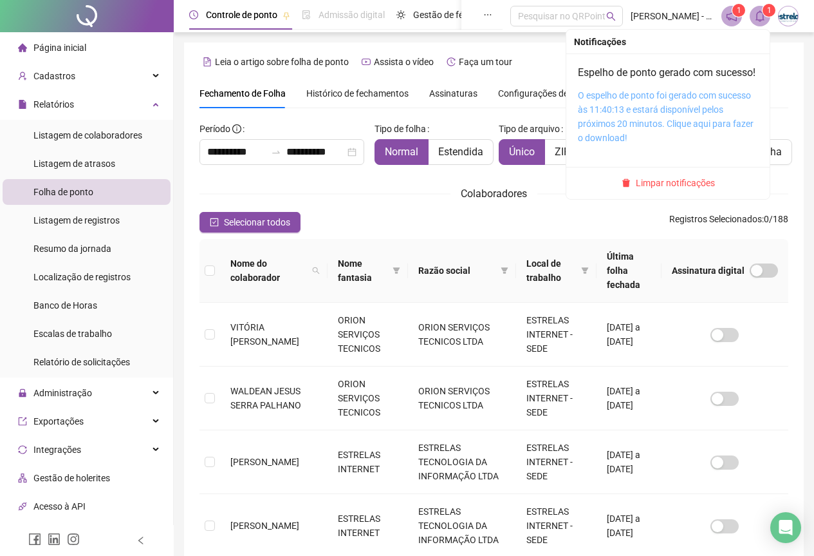
click at [633, 107] on link "O espelho de ponto foi gerado com sucesso às 11:40:13 e estará disponível pelos…" at bounding box center [666, 116] width 176 height 53
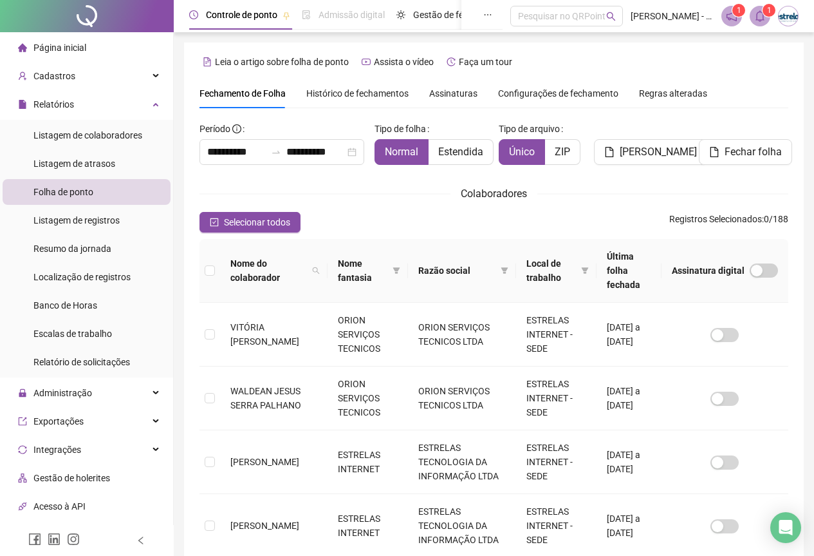
click at [383, 78] on div "**********" at bounding box center [494, 455] width 620 height 826
click at [98, 399] on div "Administração" at bounding box center [87, 393] width 168 height 26
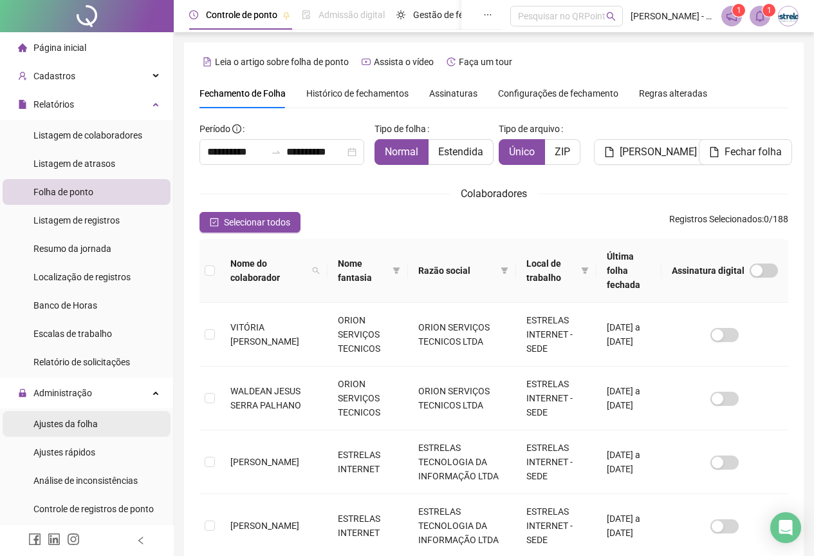
click at [93, 419] on span "Ajustes da folha" at bounding box center [65, 423] width 64 height 10
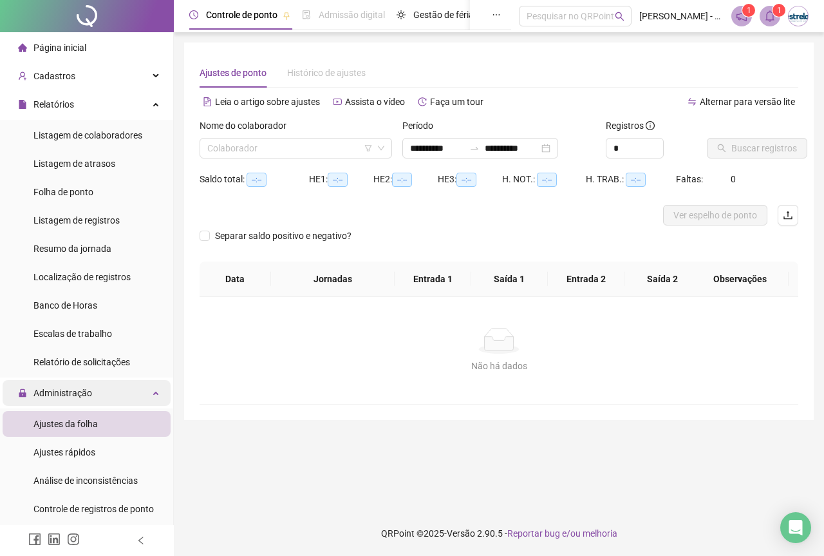
type input "**********"
click at [300, 148] on input "search" at bounding box center [289, 147] width 165 height 19
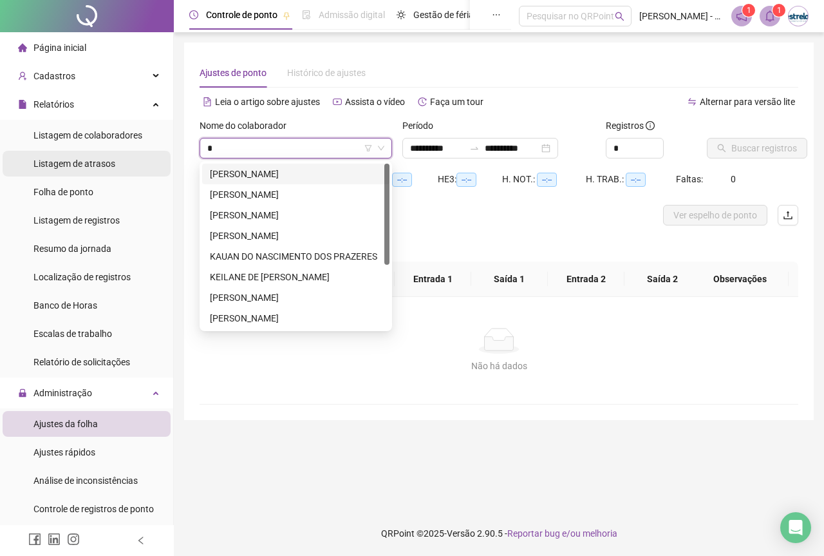
type input "**"
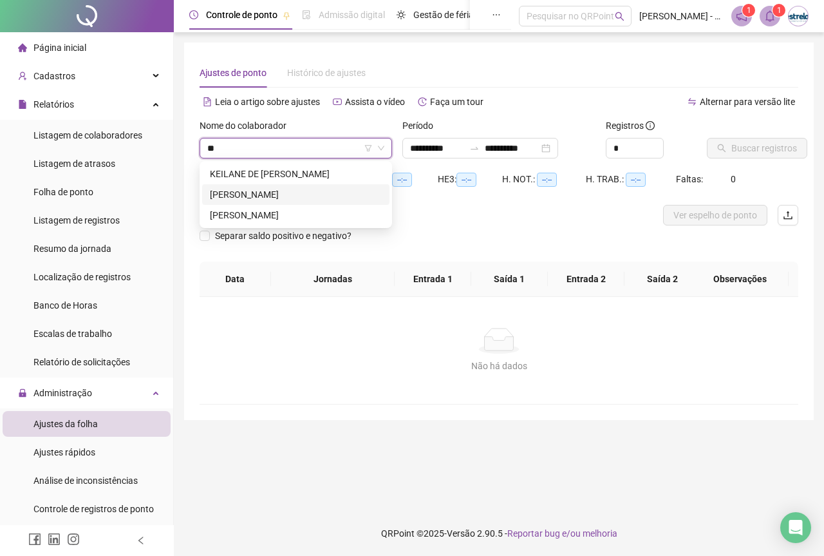
click at [216, 187] on div "[PERSON_NAME]" at bounding box center [296, 194] width 172 height 14
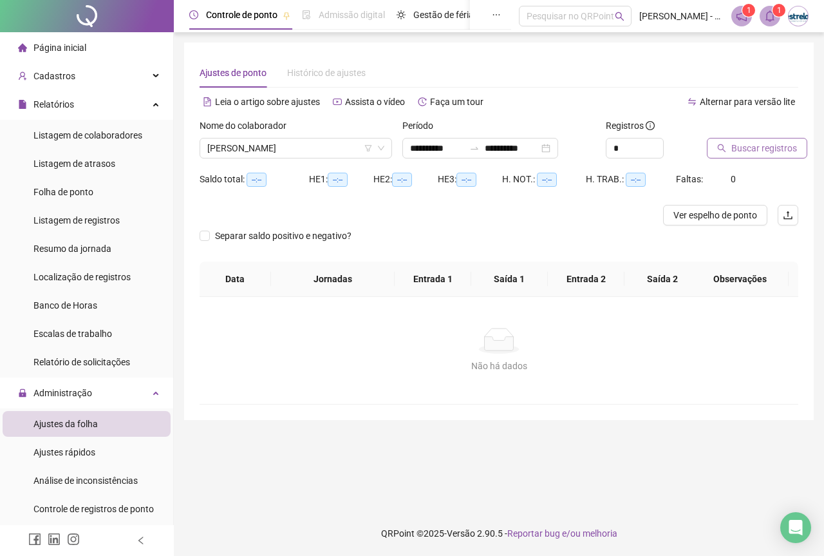
click at [759, 146] on span "Buscar registros" at bounding box center [764, 148] width 66 height 14
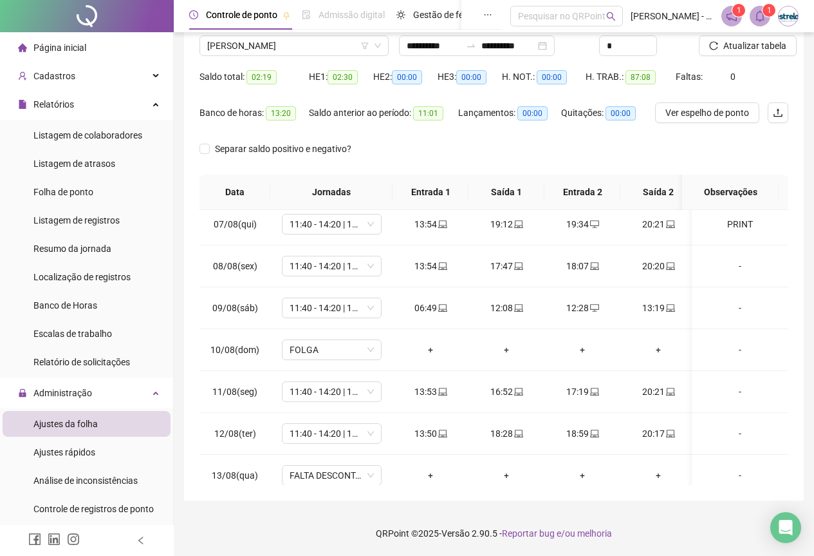
scroll to position [488, 0]
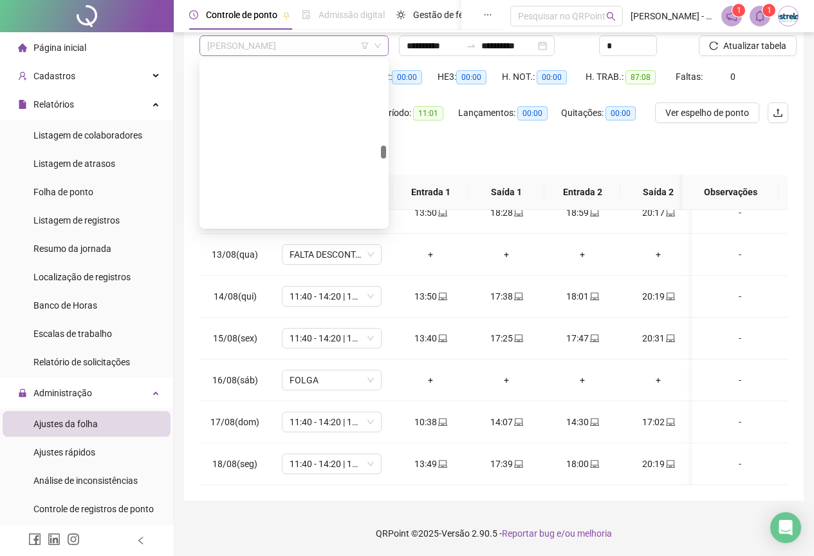
click at [295, 39] on span "[PERSON_NAME]" at bounding box center [294, 45] width 174 height 19
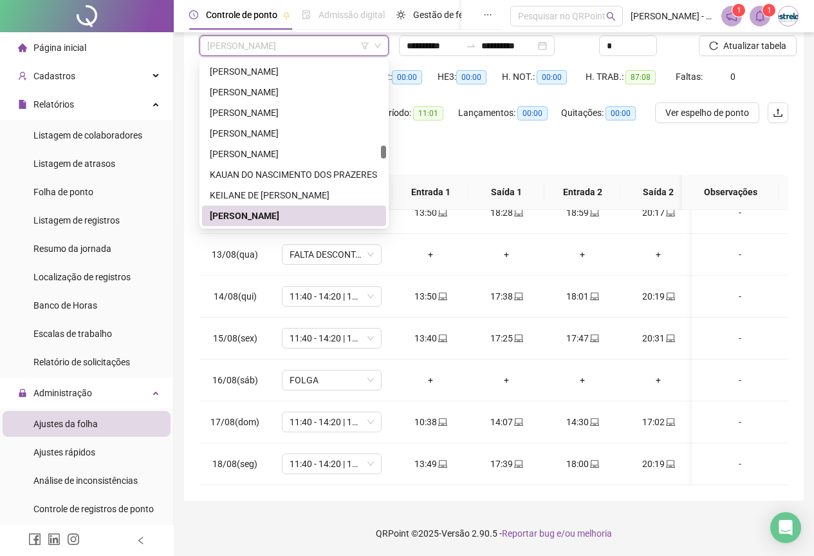
click at [269, 46] on span "[PERSON_NAME]" at bounding box center [294, 45] width 174 height 19
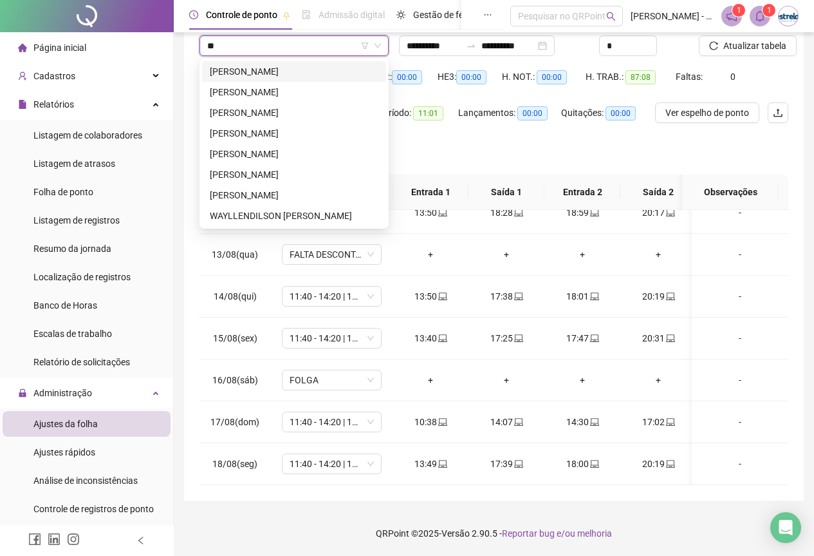
scroll to position [288, 0]
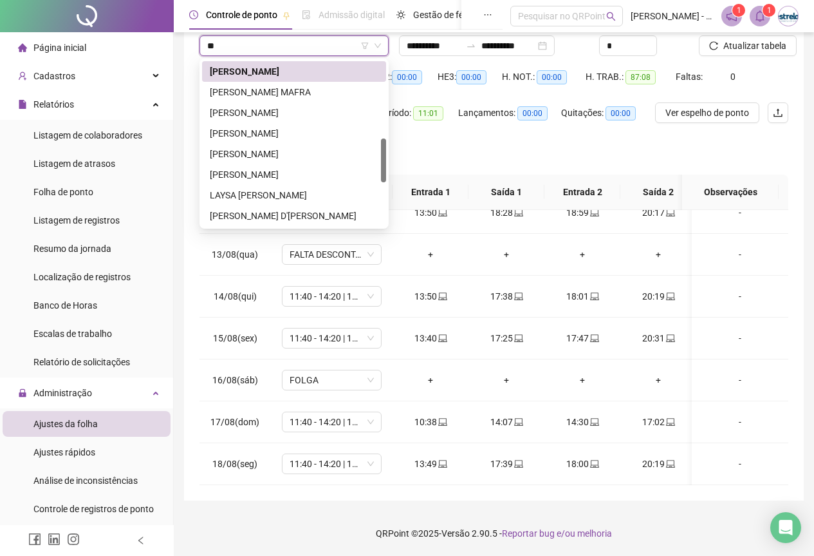
type input "***"
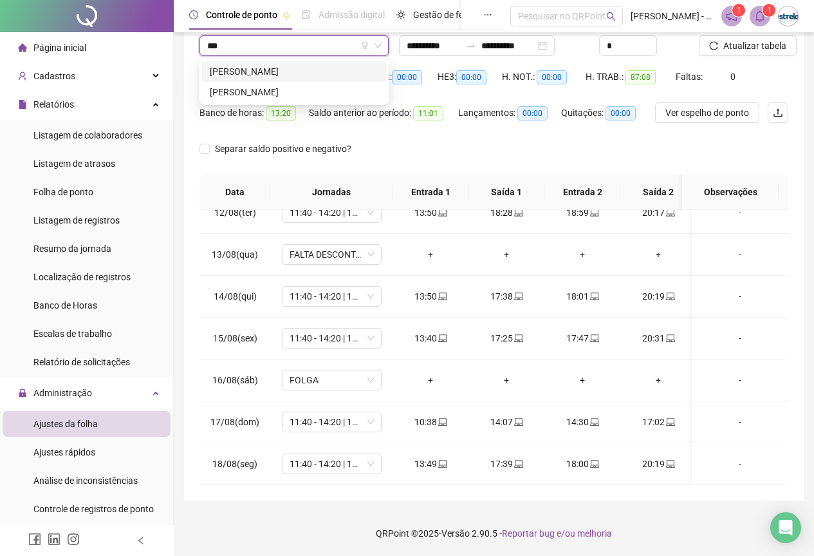
click at [238, 69] on div "[PERSON_NAME]" at bounding box center [294, 71] width 169 height 14
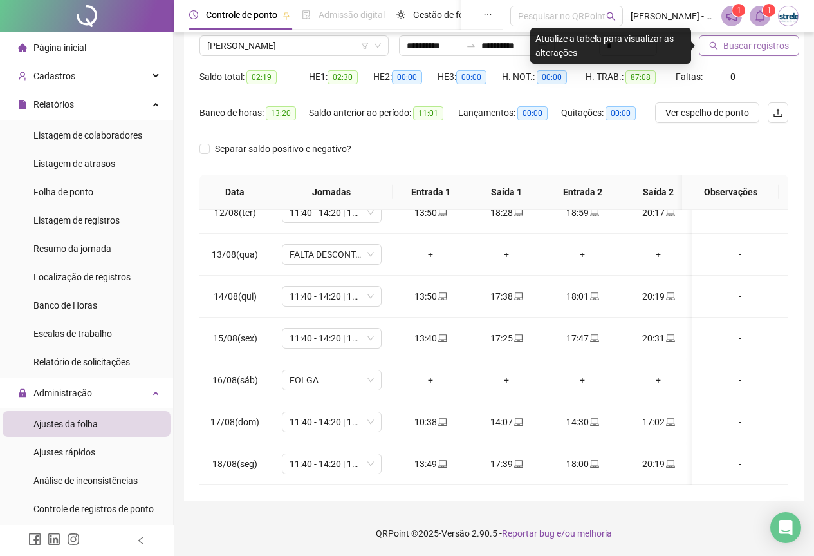
click at [731, 48] on span "Buscar registros" at bounding box center [757, 46] width 66 height 14
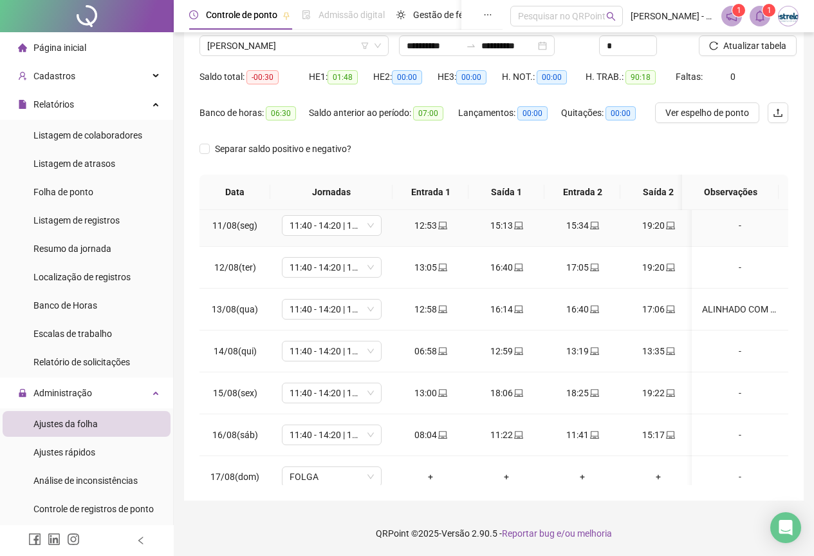
scroll to position [488, 0]
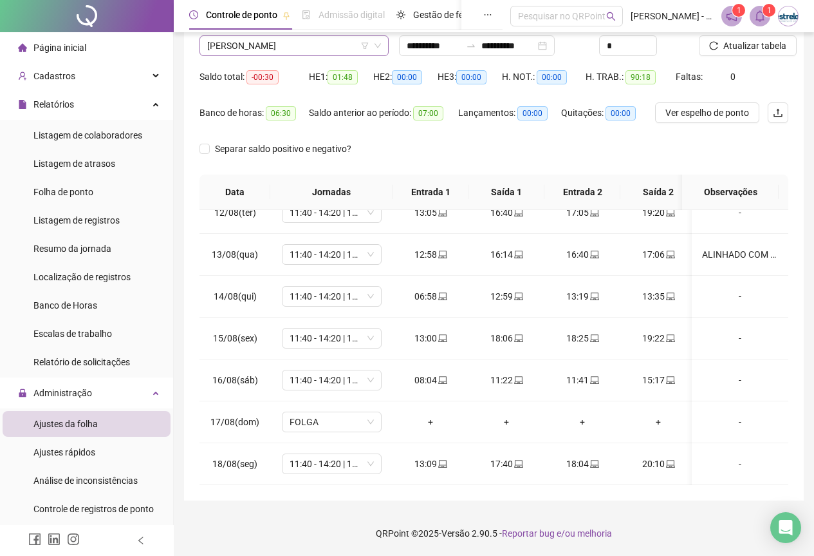
click at [314, 37] on span "[PERSON_NAME]" at bounding box center [294, 45] width 174 height 19
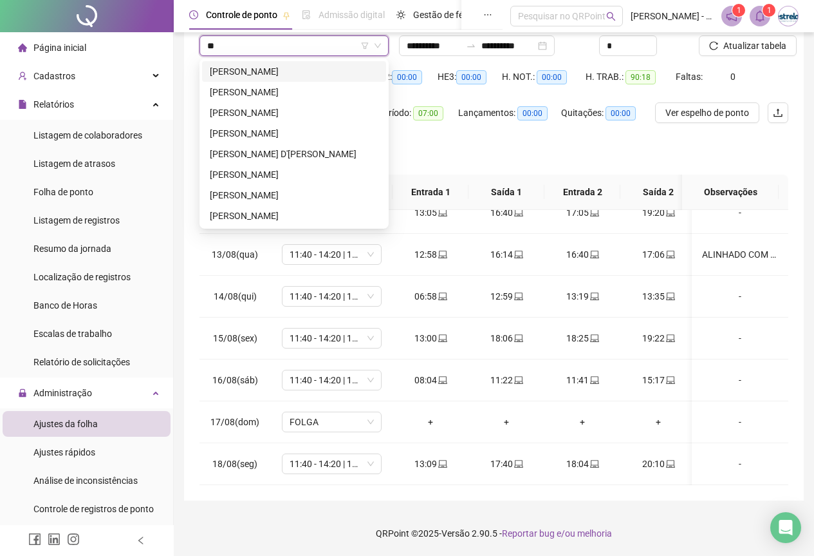
scroll to position [0, 0]
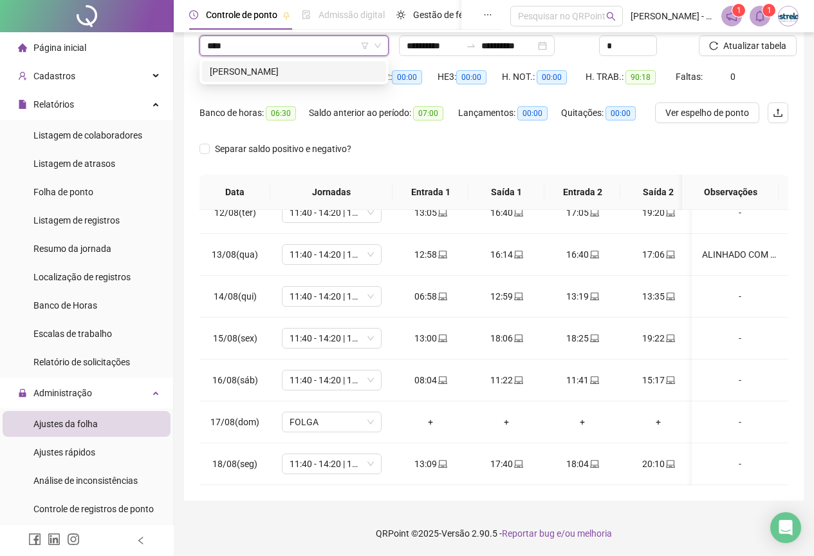
type input "*****"
click at [304, 85] on body "**********" at bounding box center [407, 176] width 814 height 556
click at [306, 70] on div "[PERSON_NAME]" at bounding box center [294, 71] width 169 height 14
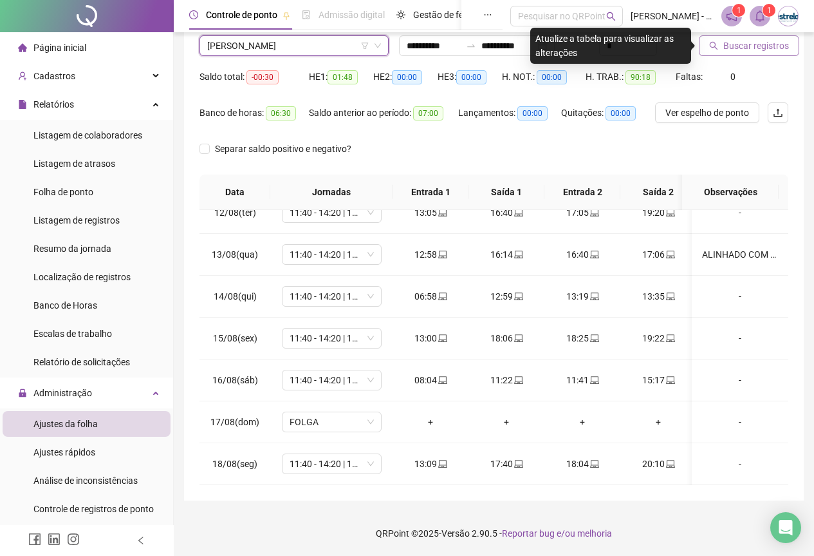
click at [761, 48] on span "Buscar registros" at bounding box center [757, 46] width 66 height 14
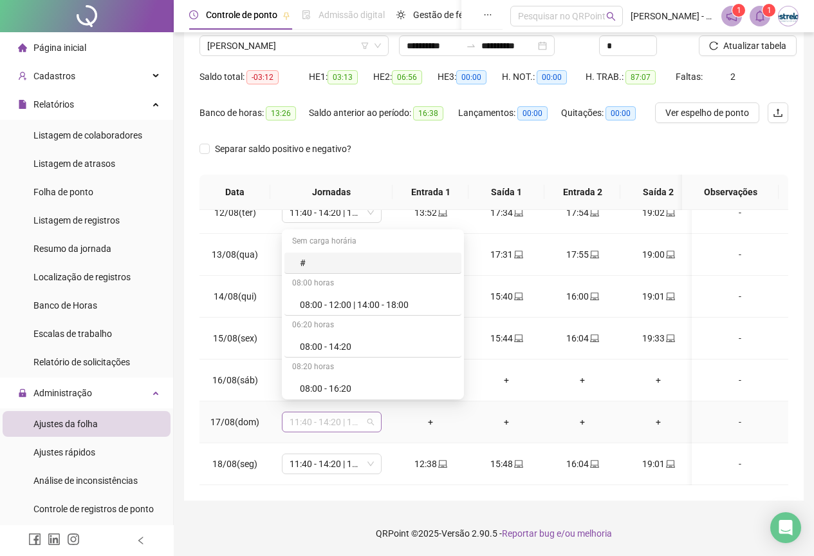
click at [366, 412] on span "11:40 - 14:20 | 14:40 - 18:00" at bounding box center [332, 421] width 84 height 19
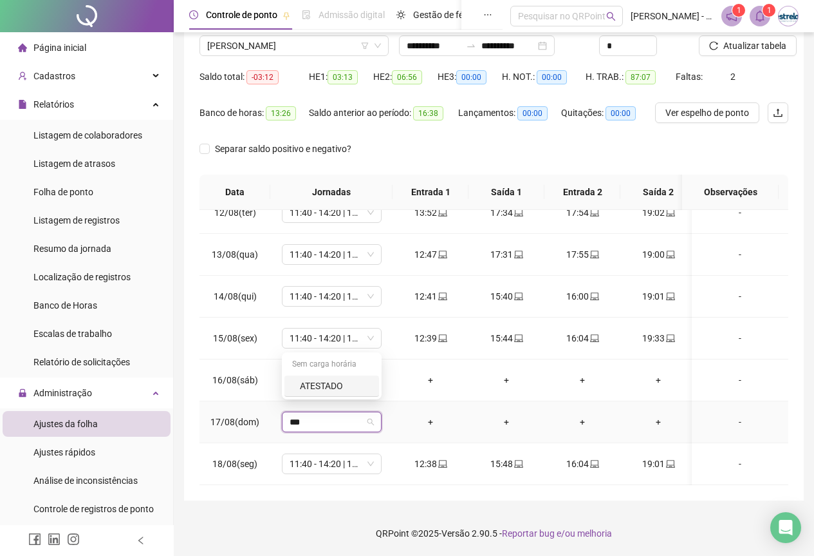
type input "****"
click at [362, 395] on div "ATESTADO" at bounding box center [332, 385] width 95 height 21
click at [383, 386] on div "Confirmar alteração da jornada? Não Sim" at bounding box center [333, 369] width 160 height 50
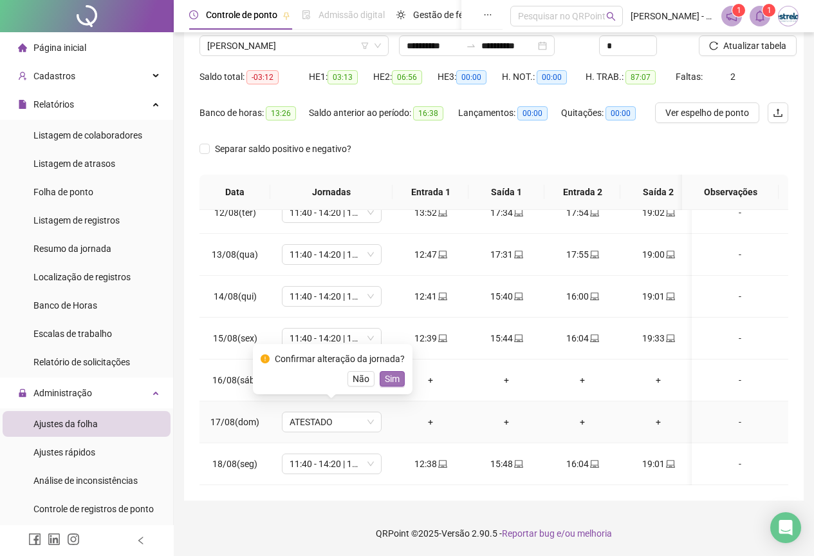
click at [400, 382] on button "Sim" at bounding box center [392, 378] width 25 height 15
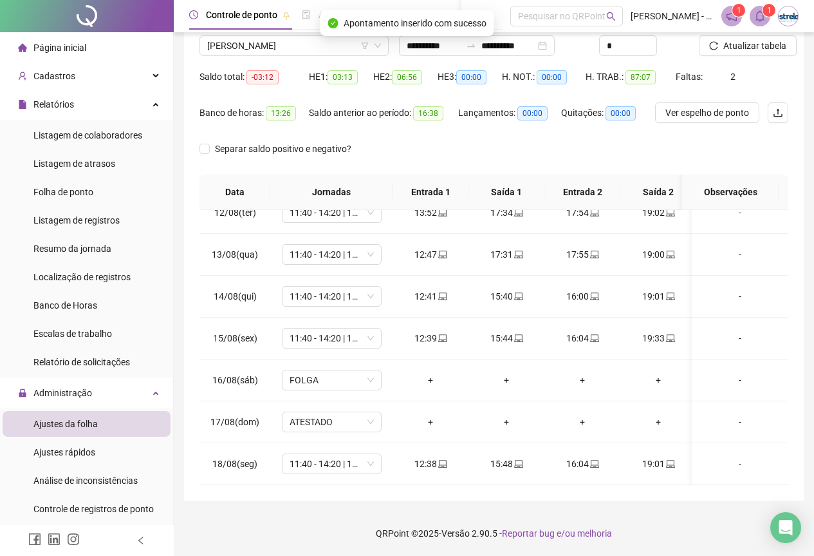
click at [751, 56] on div "Atualizar tabela" at bounding box center [744, 41] width 100 height 50
click at [746, 48] on span "Atualizar tabela" at bounding box center [755, 46] width 63 height 14
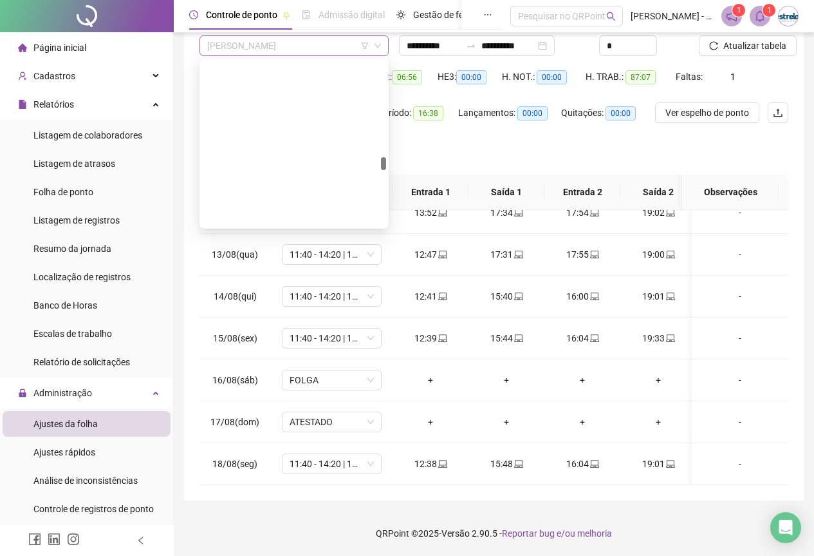
click at [255, 46] on span "[PERSON_NAME]" at bounding box center [294, 45] width 174 height 19
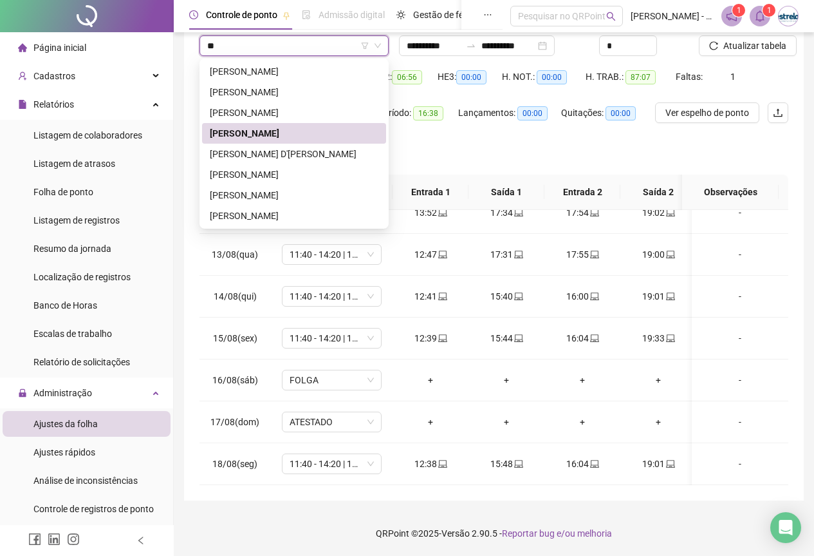
type input "***"
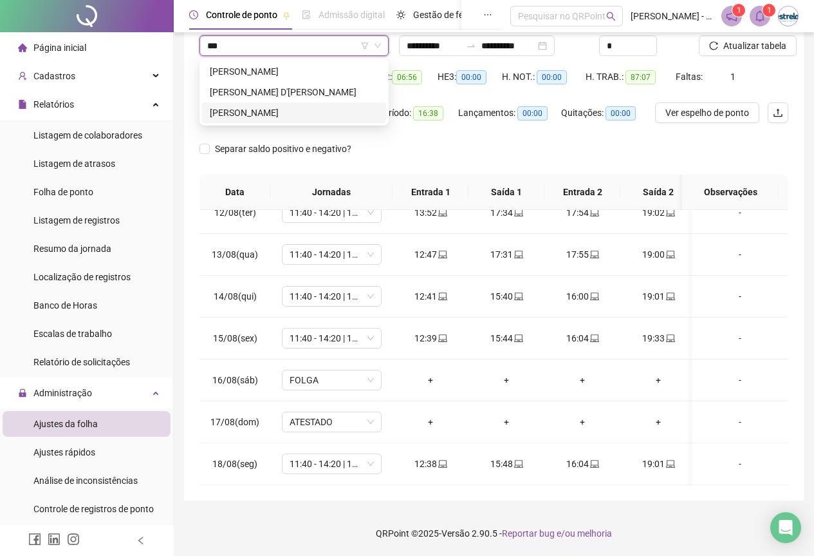
click at [245, 116] on div "[PERSON_NAME]" at bounding box center [294, 113] width 169 height 14
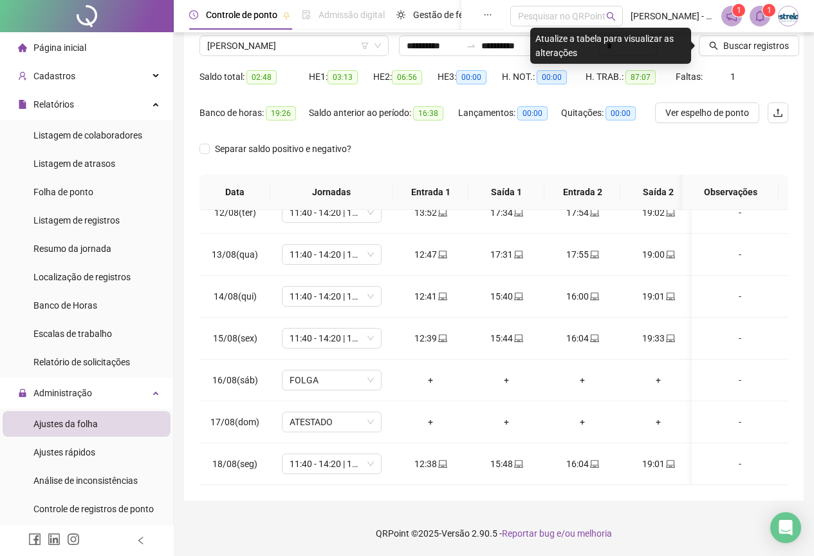
click at [739, 66] on div "Saldo total: 02:48 HE 1: 03:13 HE 2: 06:56 HE 3: 00:00 H. NOT.: 00:00 H. TRAB.:…" at bounding box center [494, 84] width 589 height 36
click at [740, 57] on div "Buscar registros" at bounding box center [744, 41] width 100 height 50
click at [742, 48] on span "Buscar registros" at bounding box center [757, 46] width 66 height 14
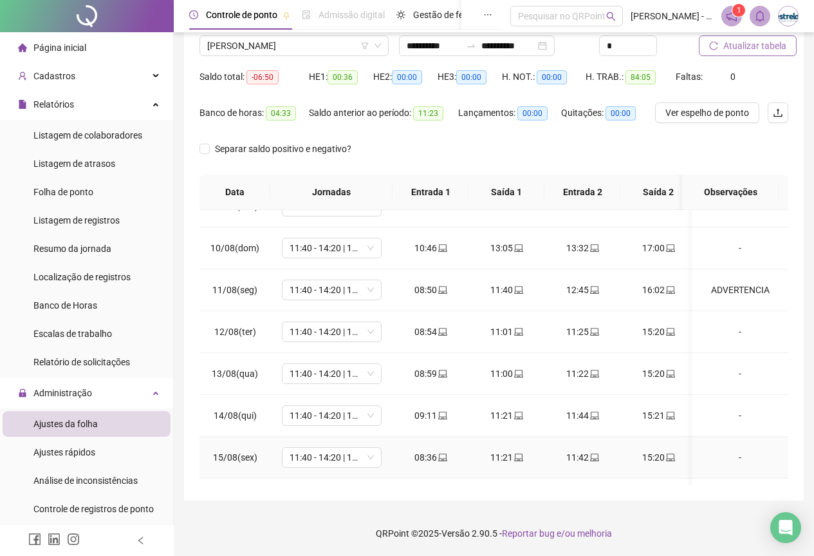
scroll to position [488, 0]
